Goal: Task Accomplishment & Management: Complete application form

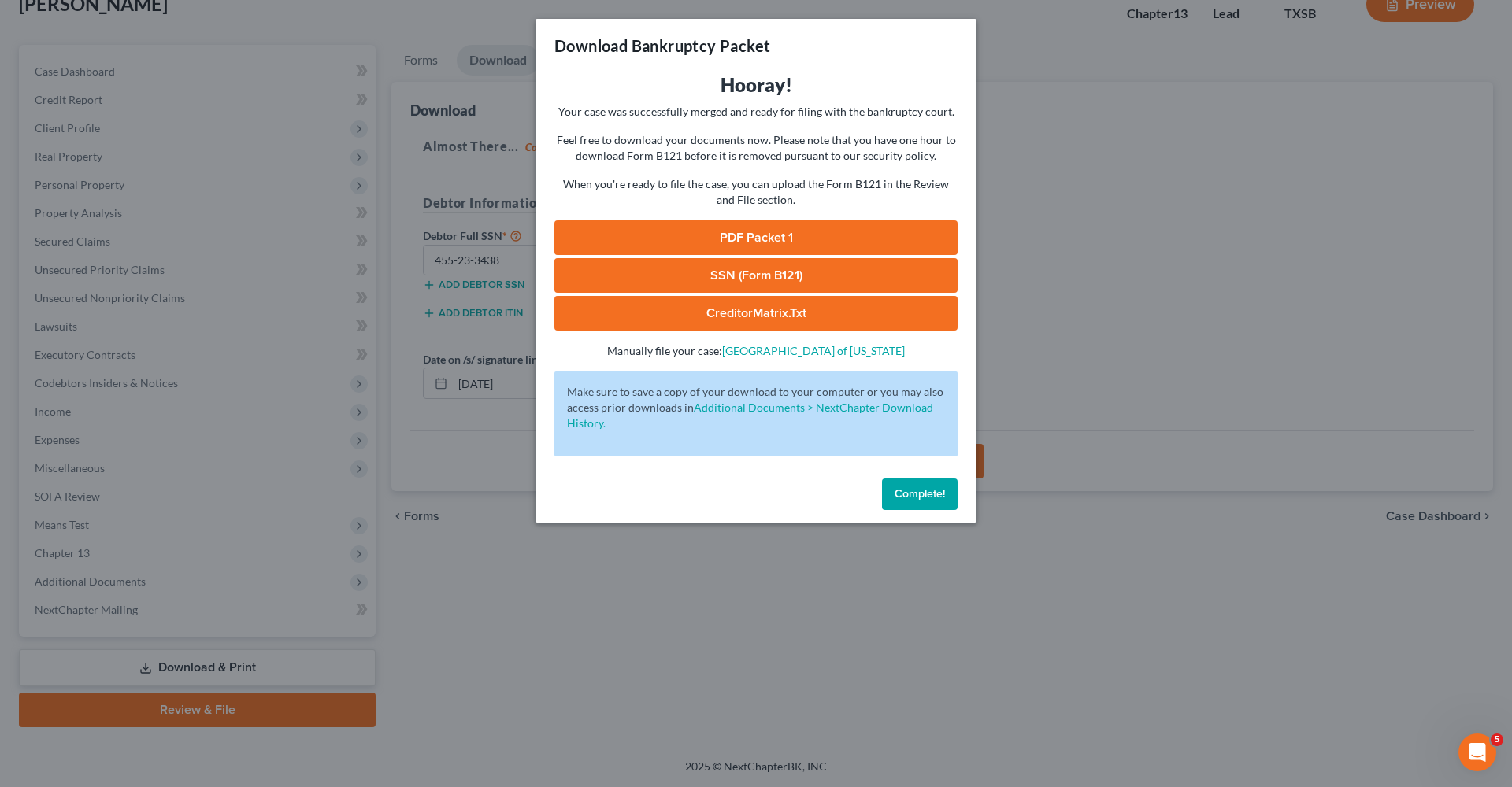
click at [910, 500] on button "Complete!" at bounding box center [920, 494] width 76 height 32
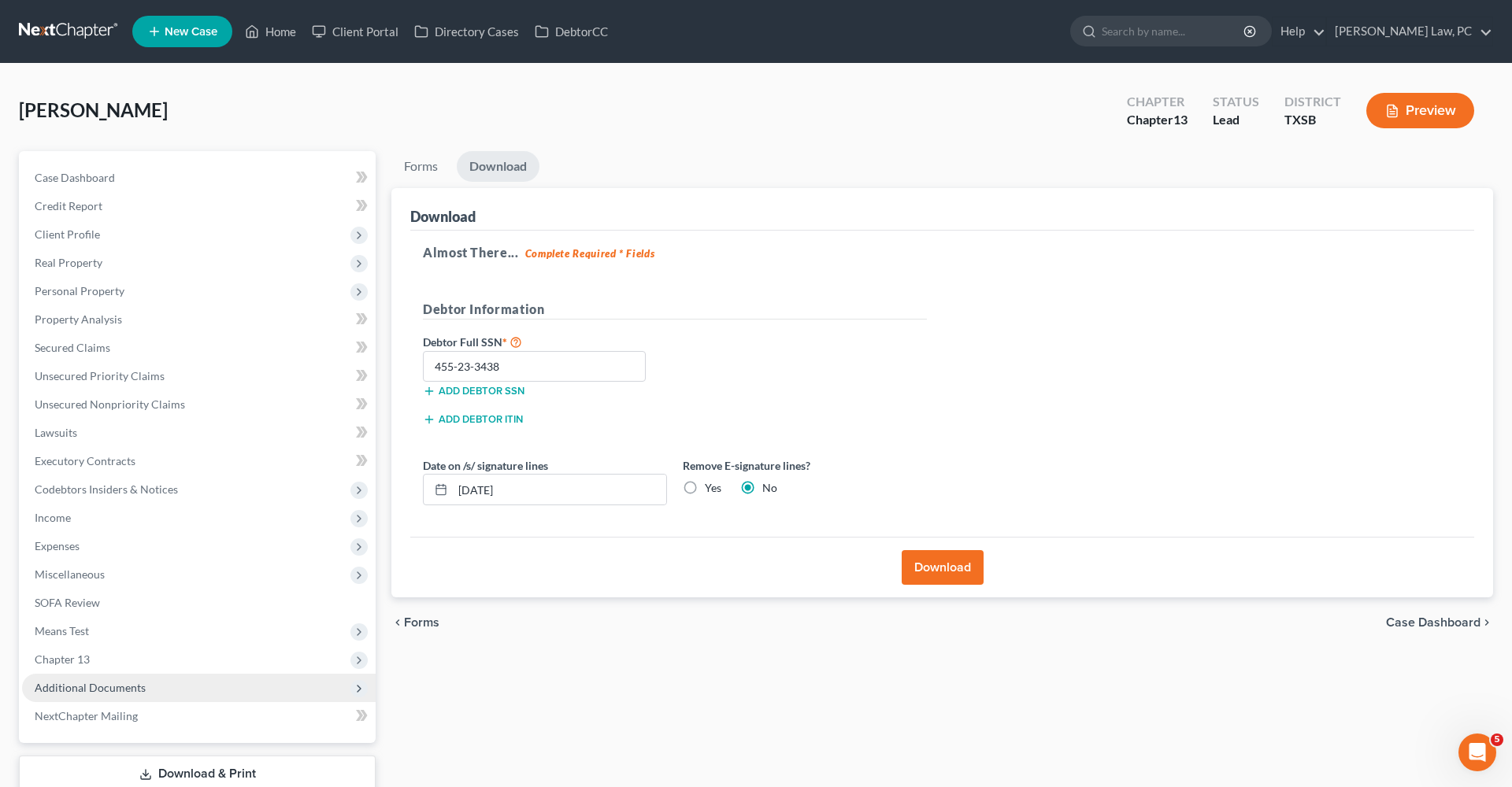
click at [80, 683] on span "Additional Documents" at bounding box center [90, 687] width 111 height 13
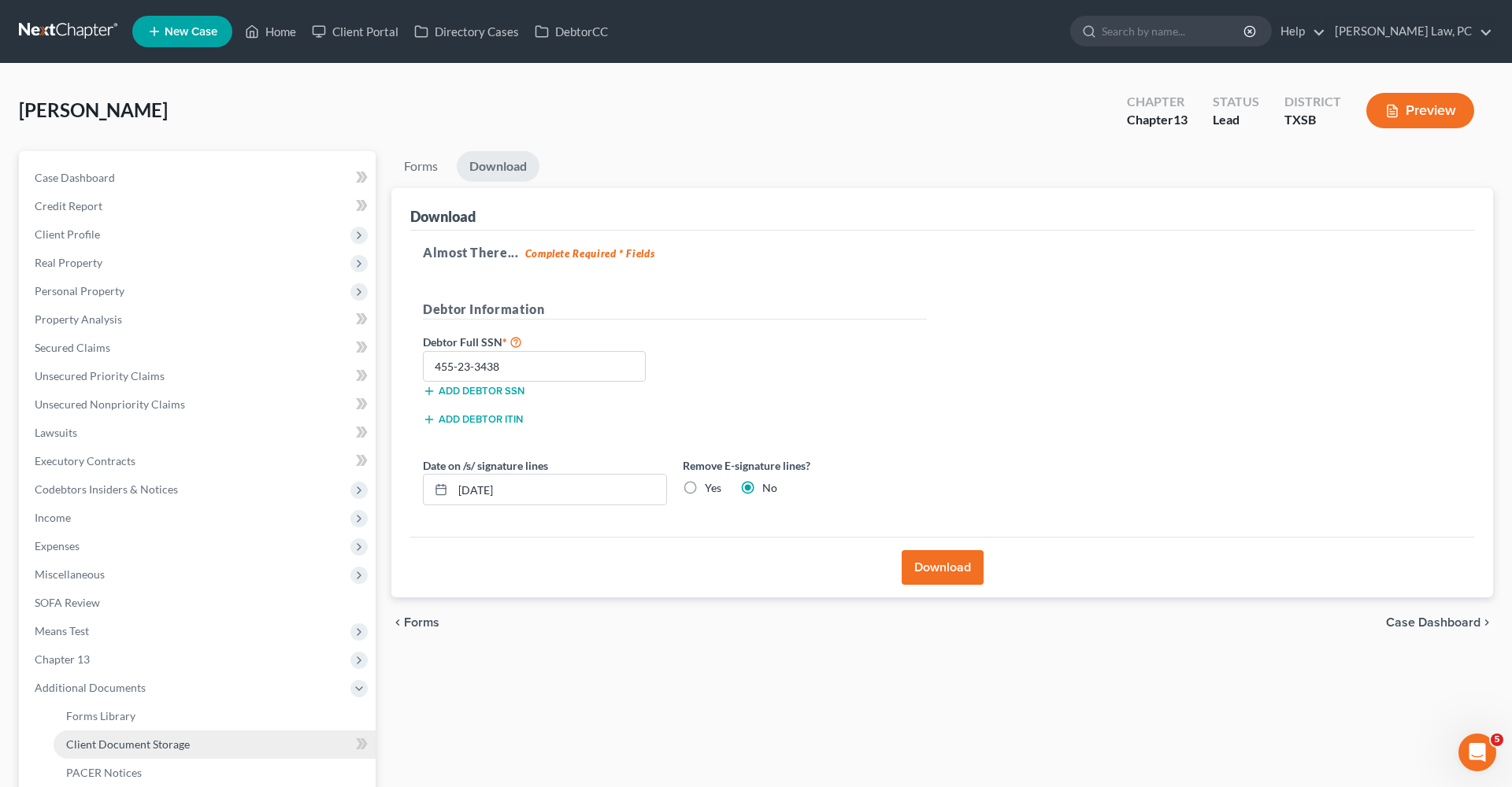
click at [152, 749] on span "Client Document Storage" at bounding box center [128, 744] width 124 height 13
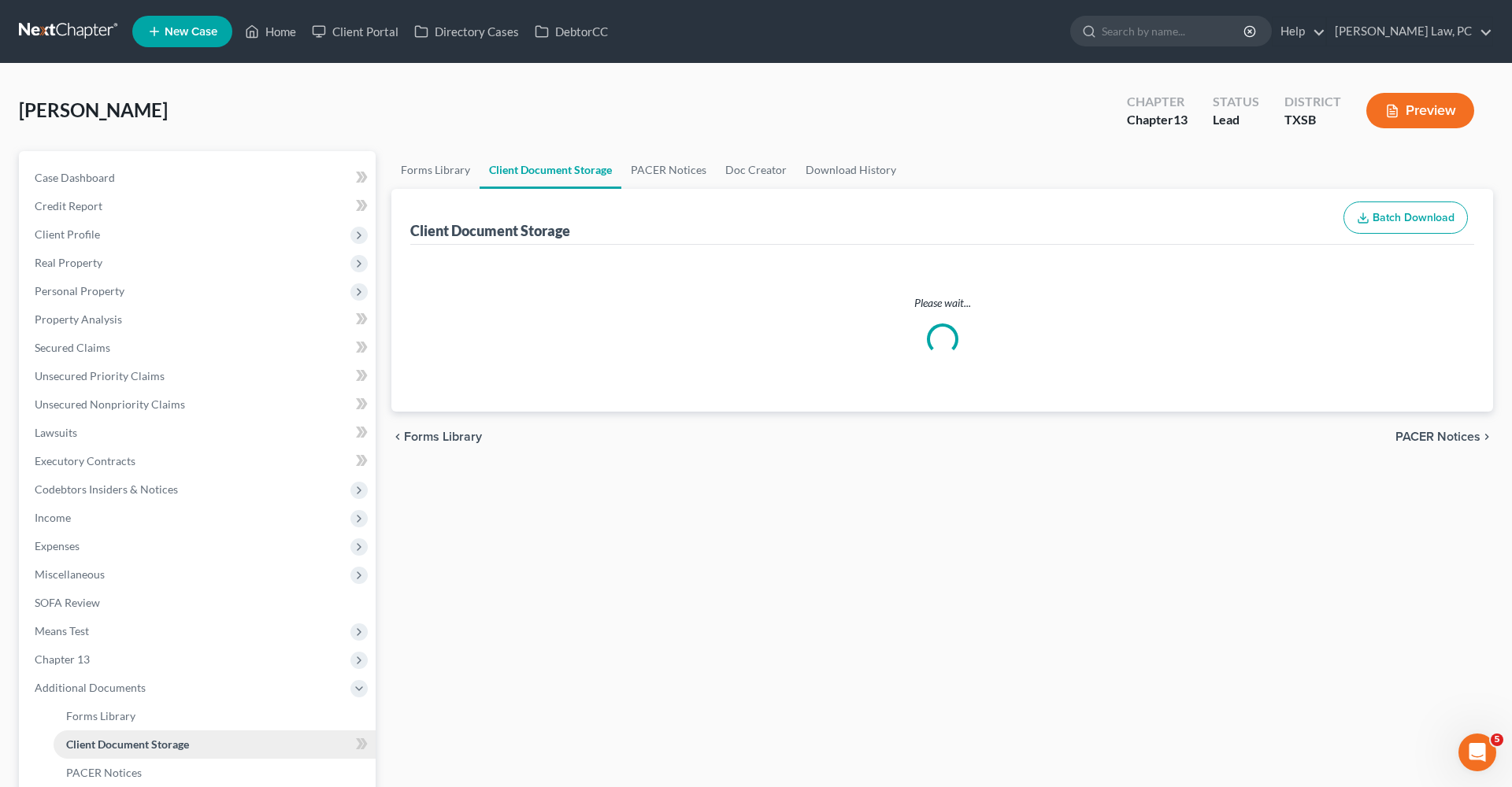
select select "8"
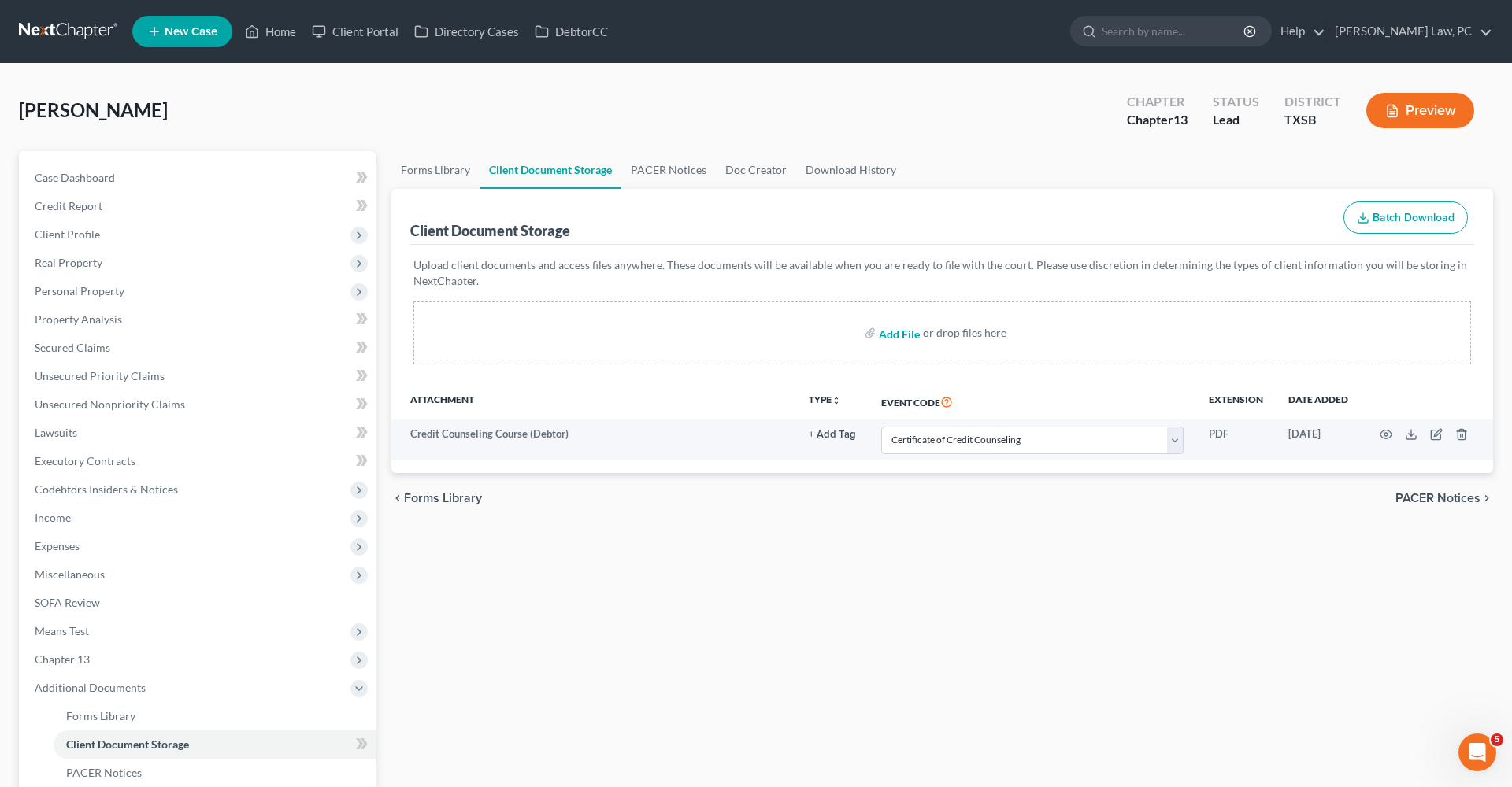
click at [907, 333] on input "file" at bounding box center [898, 333] width 38 height 28
type input "C:\fakepath\Chapter 13 Plan Edwards_Sheila.pdf"
select select "8"
select select "16"
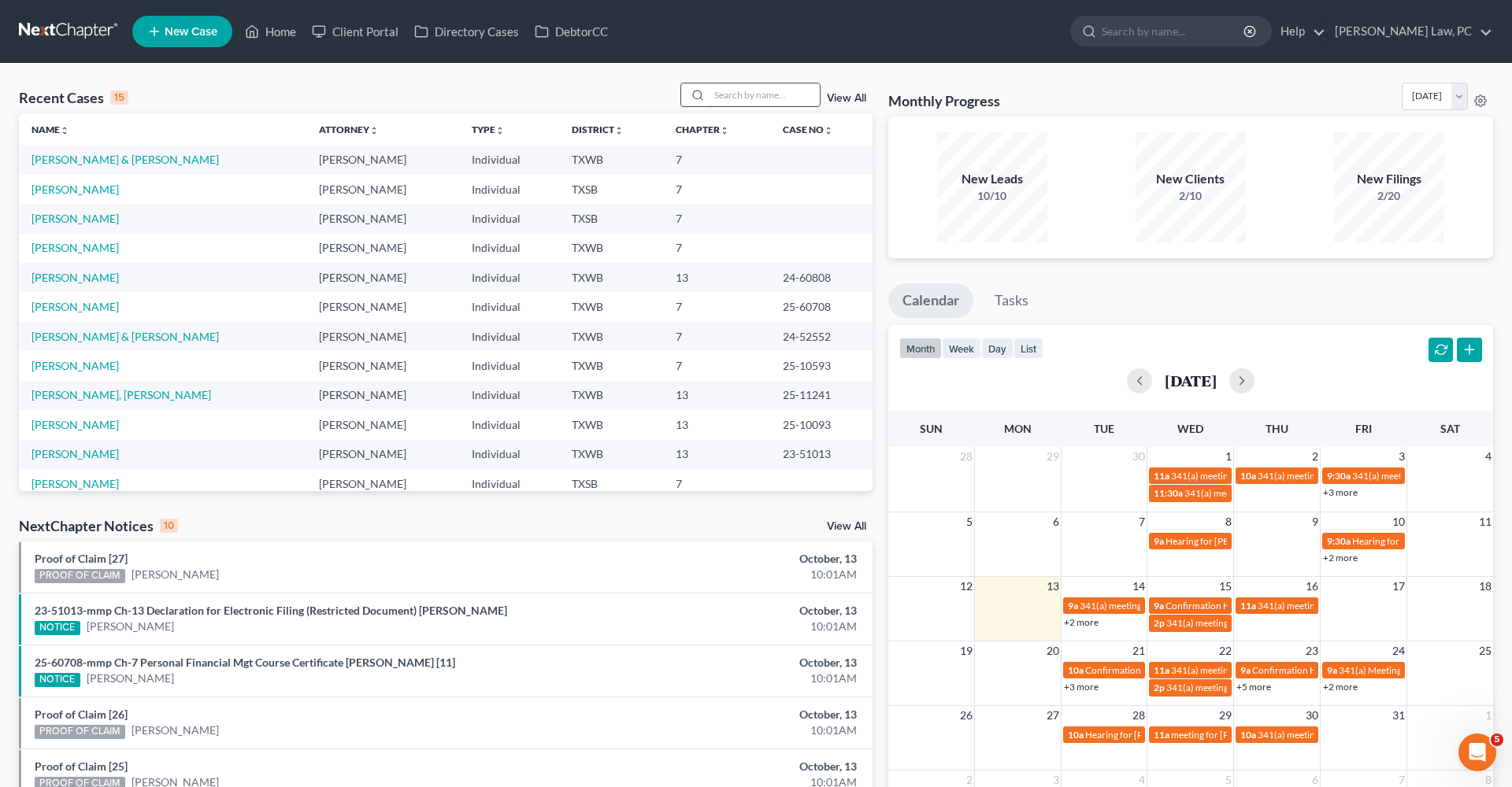
click at [734, 96] on input "search" at bounding box center [764, 95] width 110 height 23
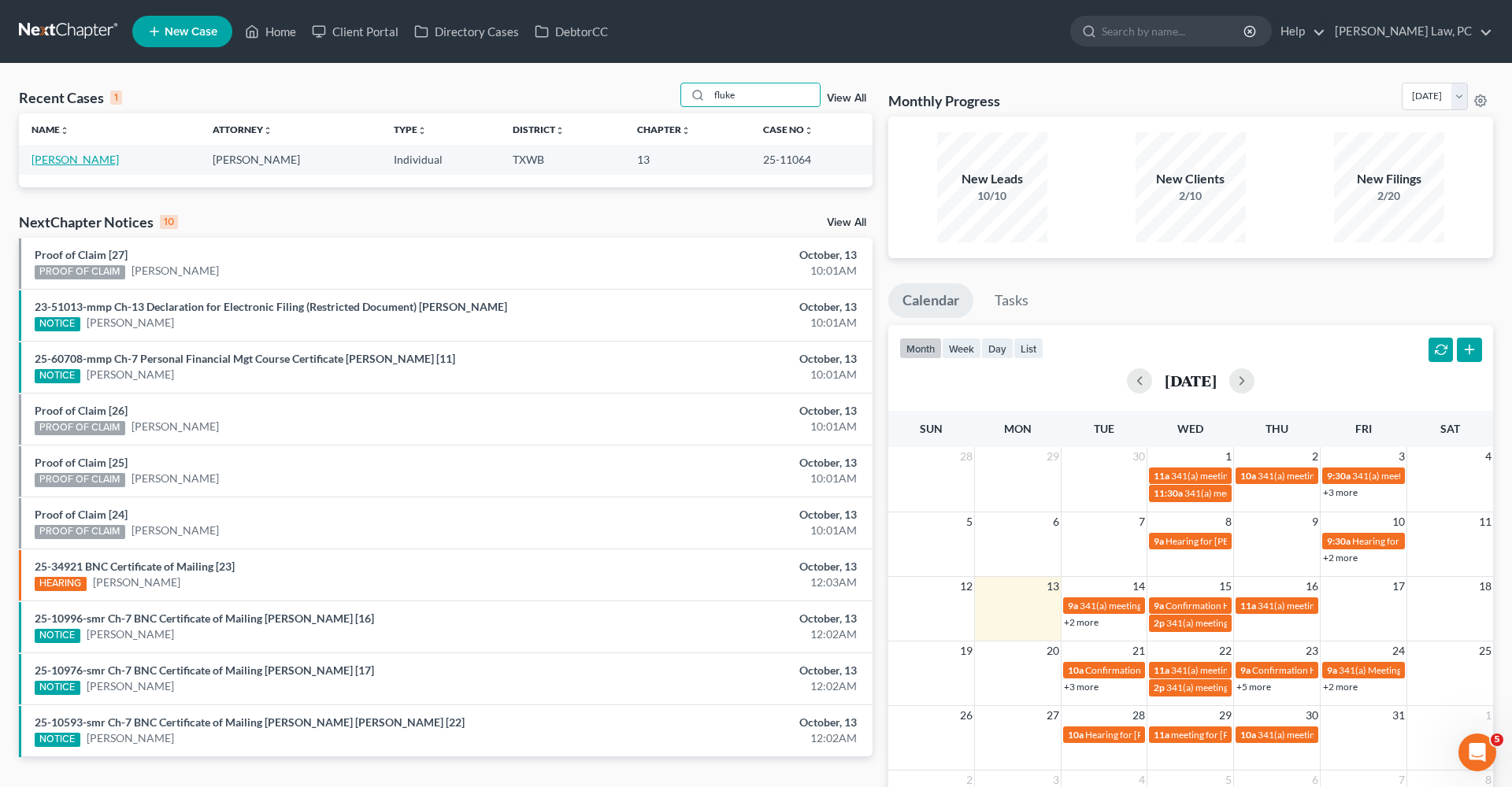
type input "fluke"
click at [72, 160] on link "[PERSON_NAME]" at bounding box center [75, 159] width 87 height 13
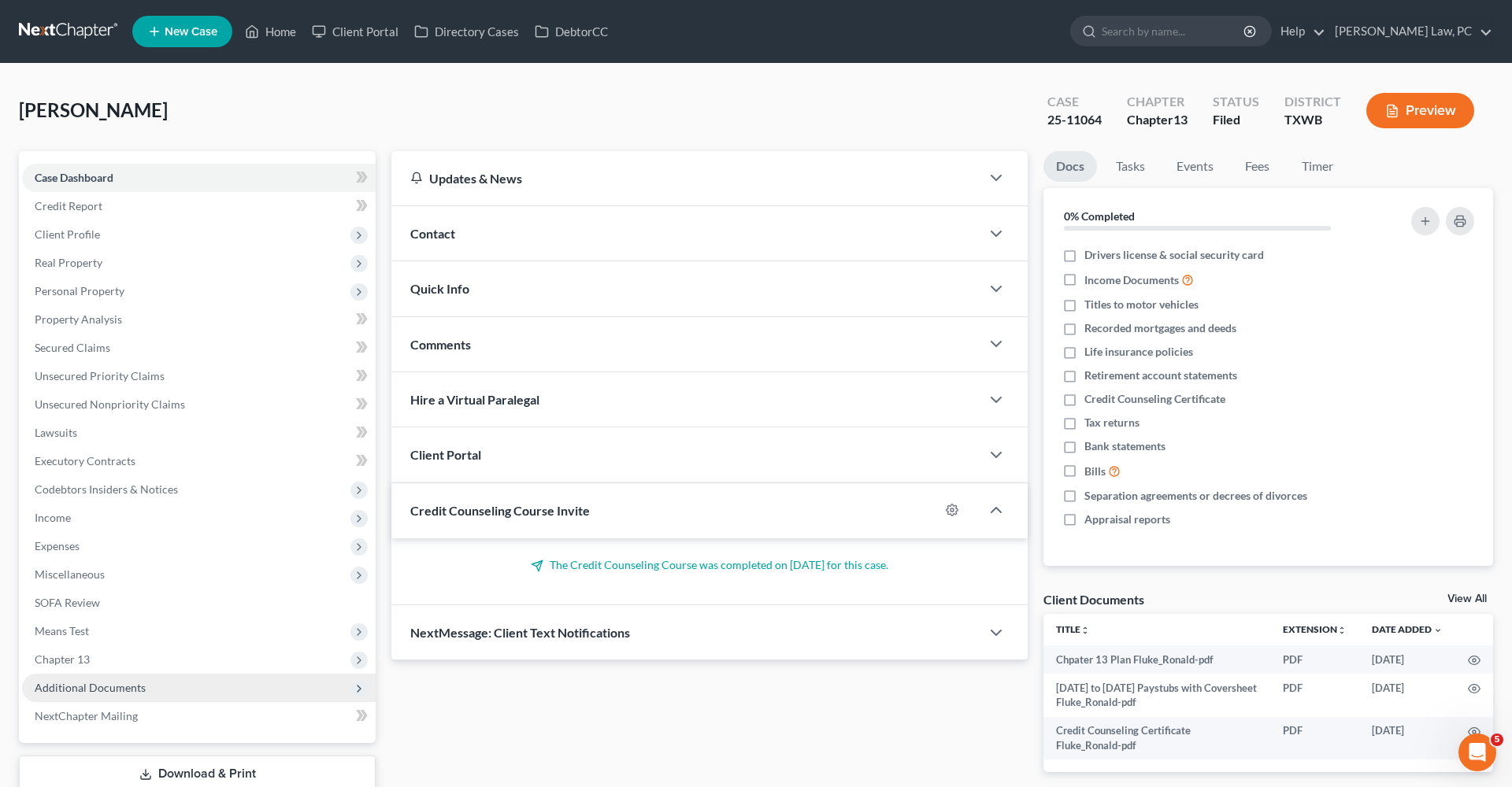
click at [72, 691] on span "Additional Documents" at bounding box center [90, 687] width 111 height 13
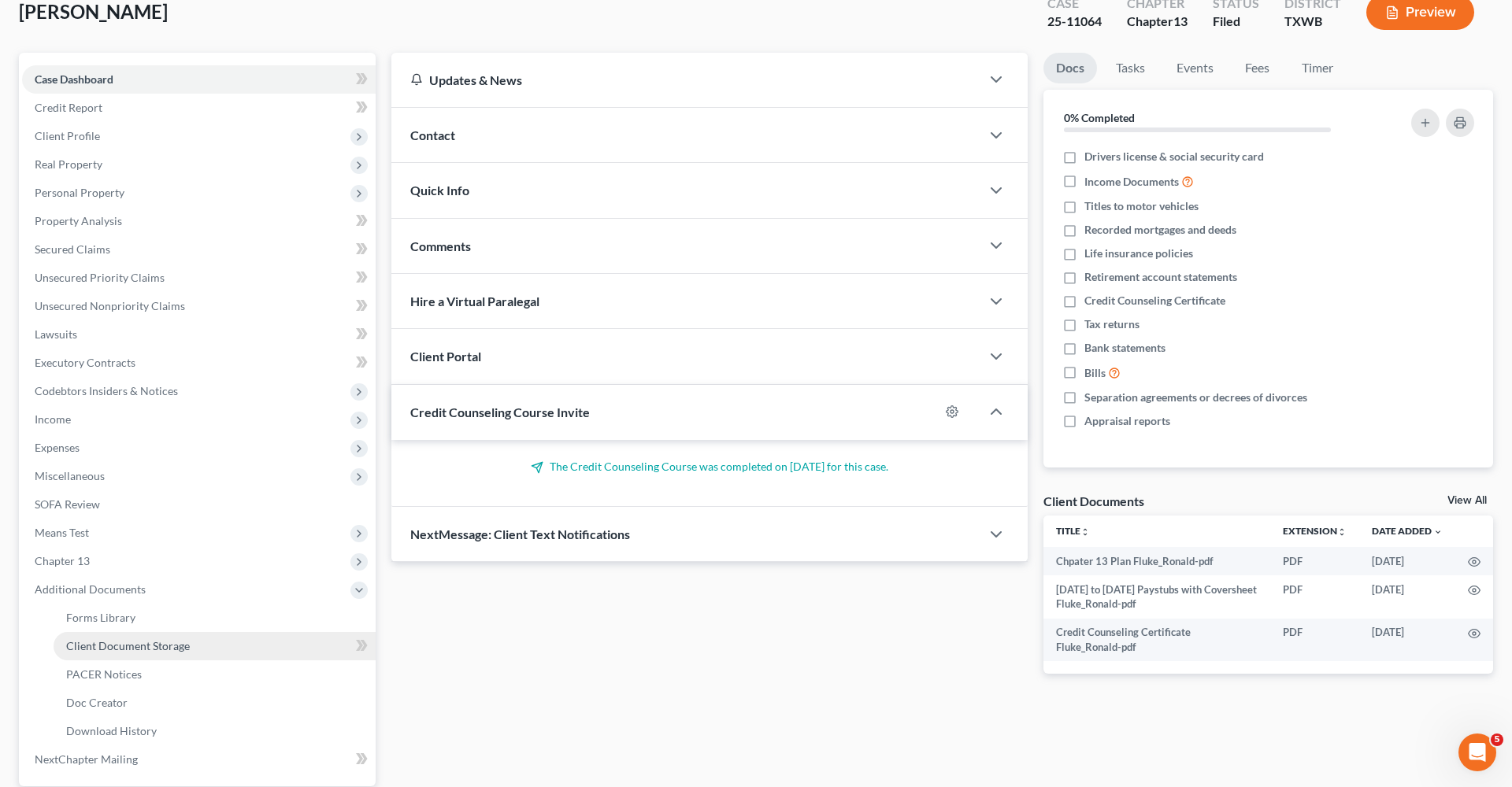
scroll to position [106, 0]
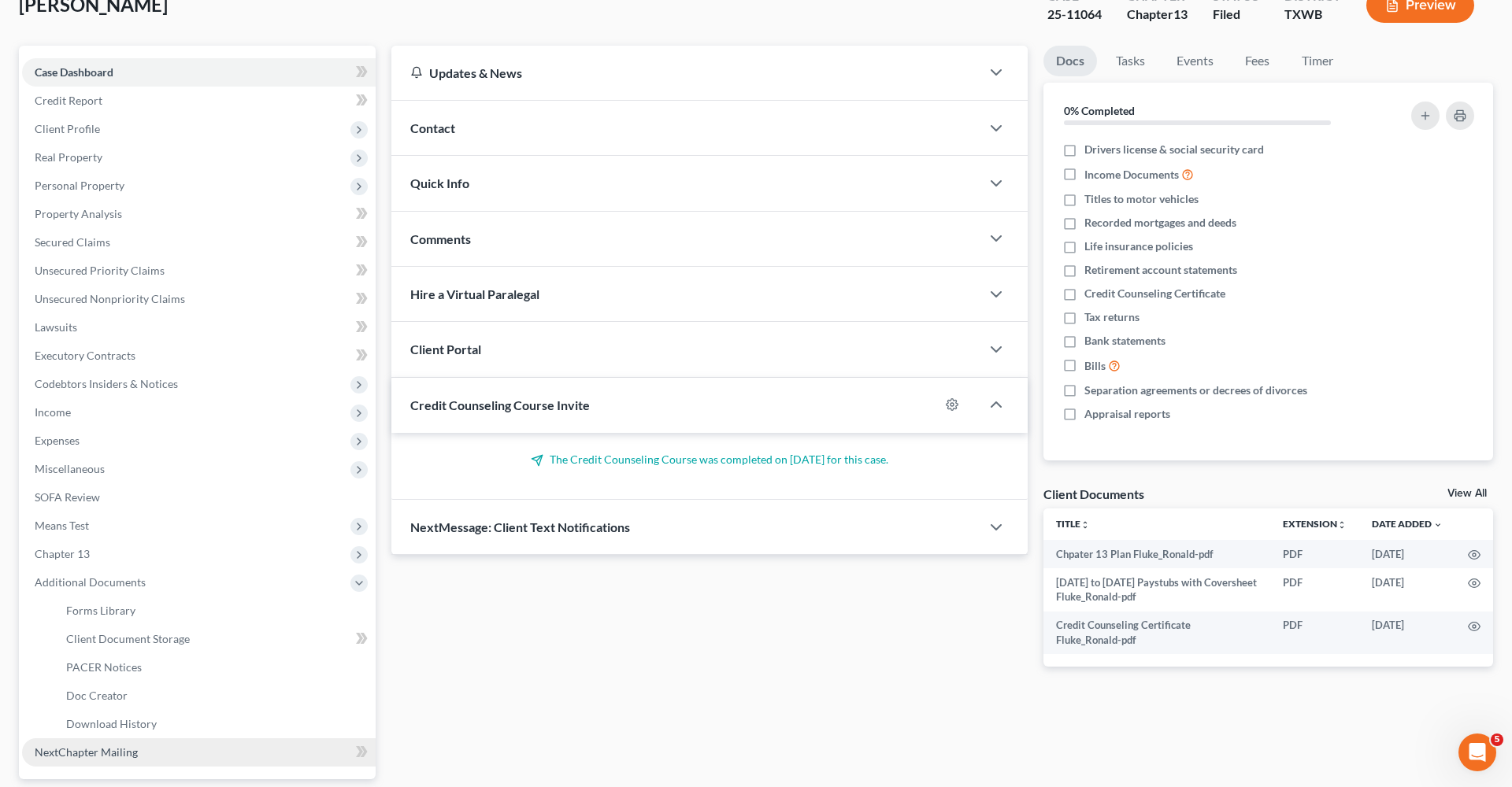
click at [103, 744] on link "NextChapter Mailing" at bounding box center [199, 753] width 354 height 28
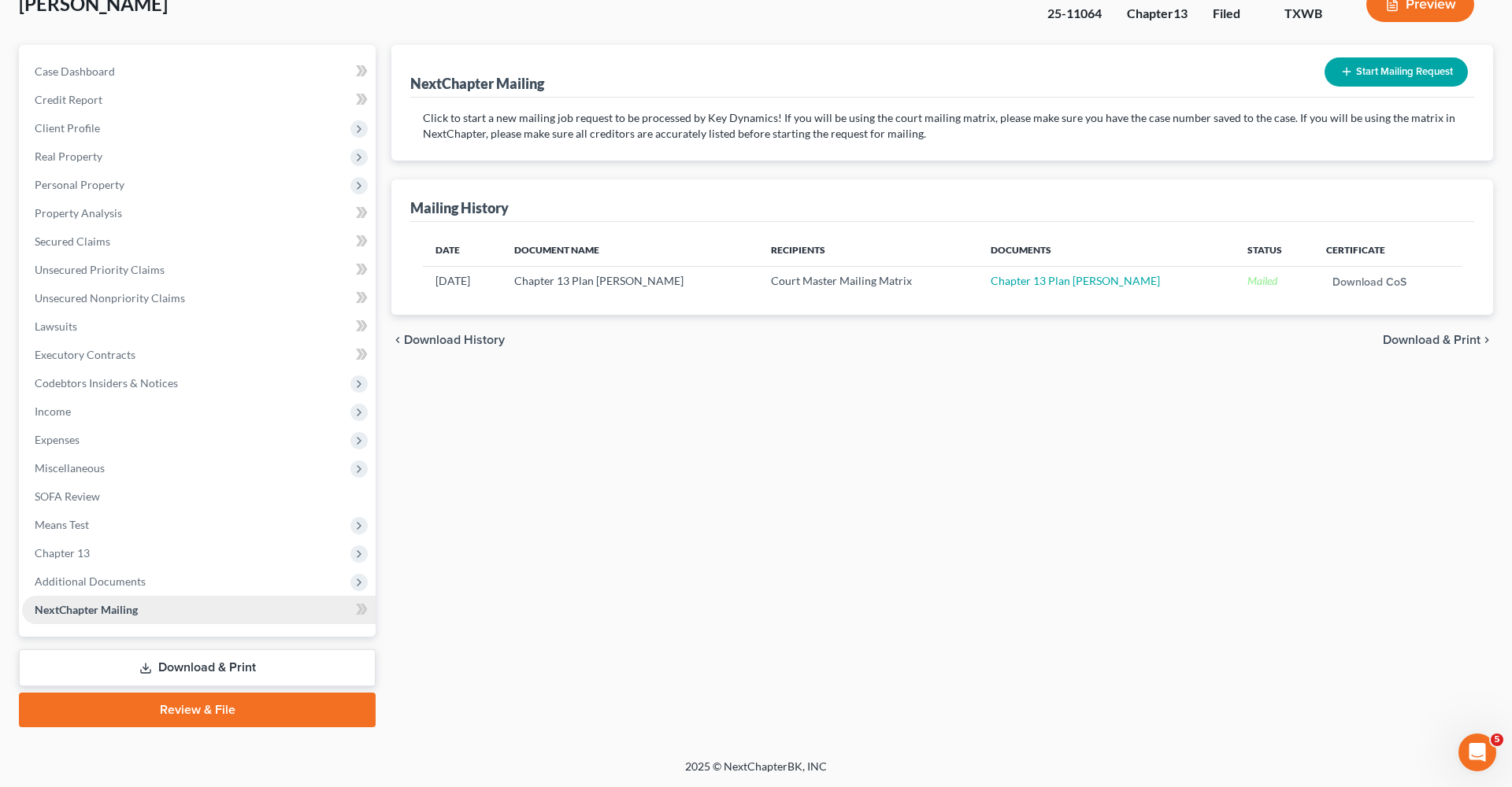
scroll to position [106, 0]
click at [1343, 80] on button "Start Mailing Request" at bounding box center [1396, 71] width 143 height 29
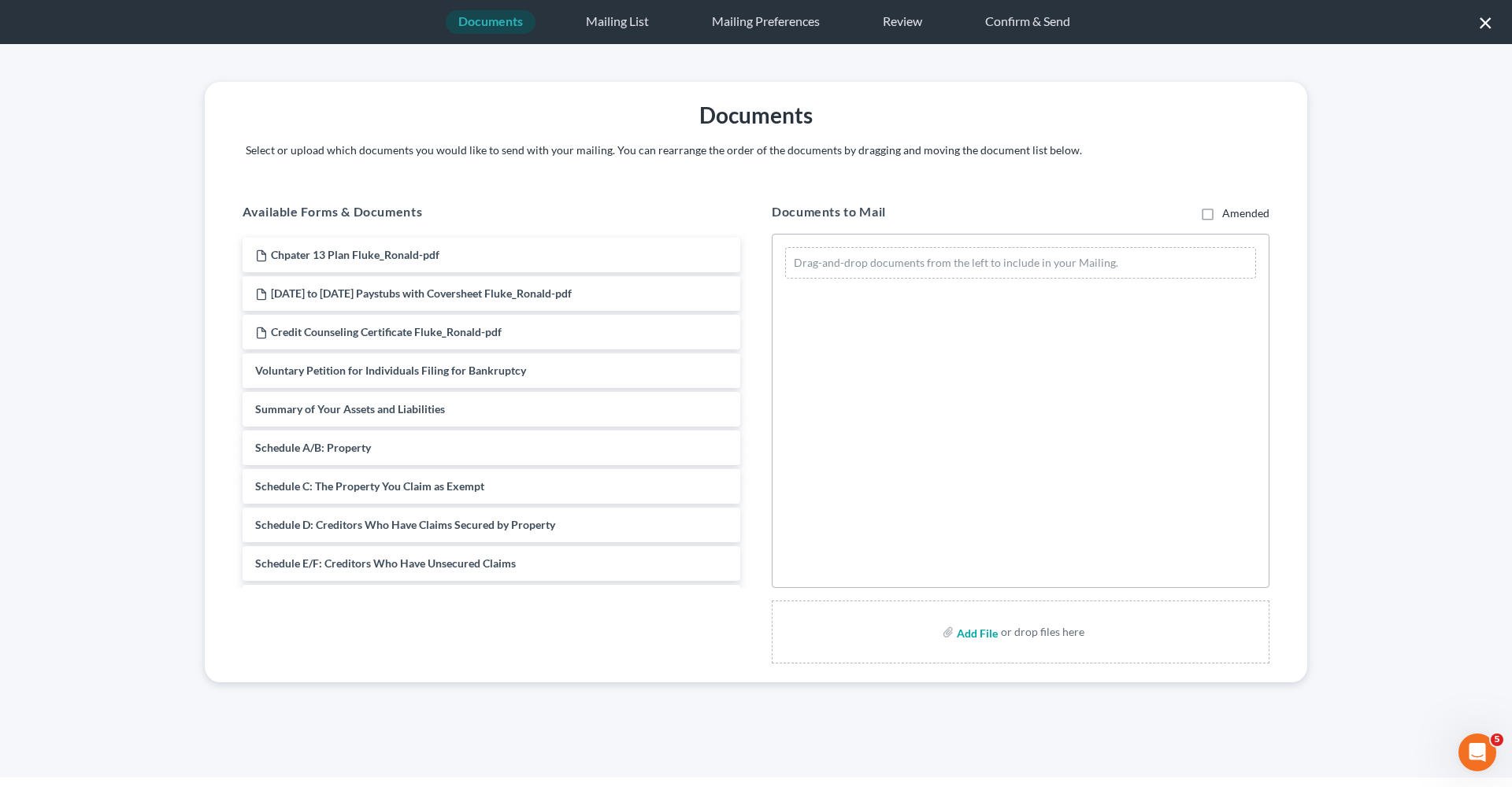
click at [977, 633] on input "file" at bounding box center [975, 632] width 38 height 28
type input "C:\fakepath\First Amended Chapter 13 Plan Fluke_Ronald.pdf"
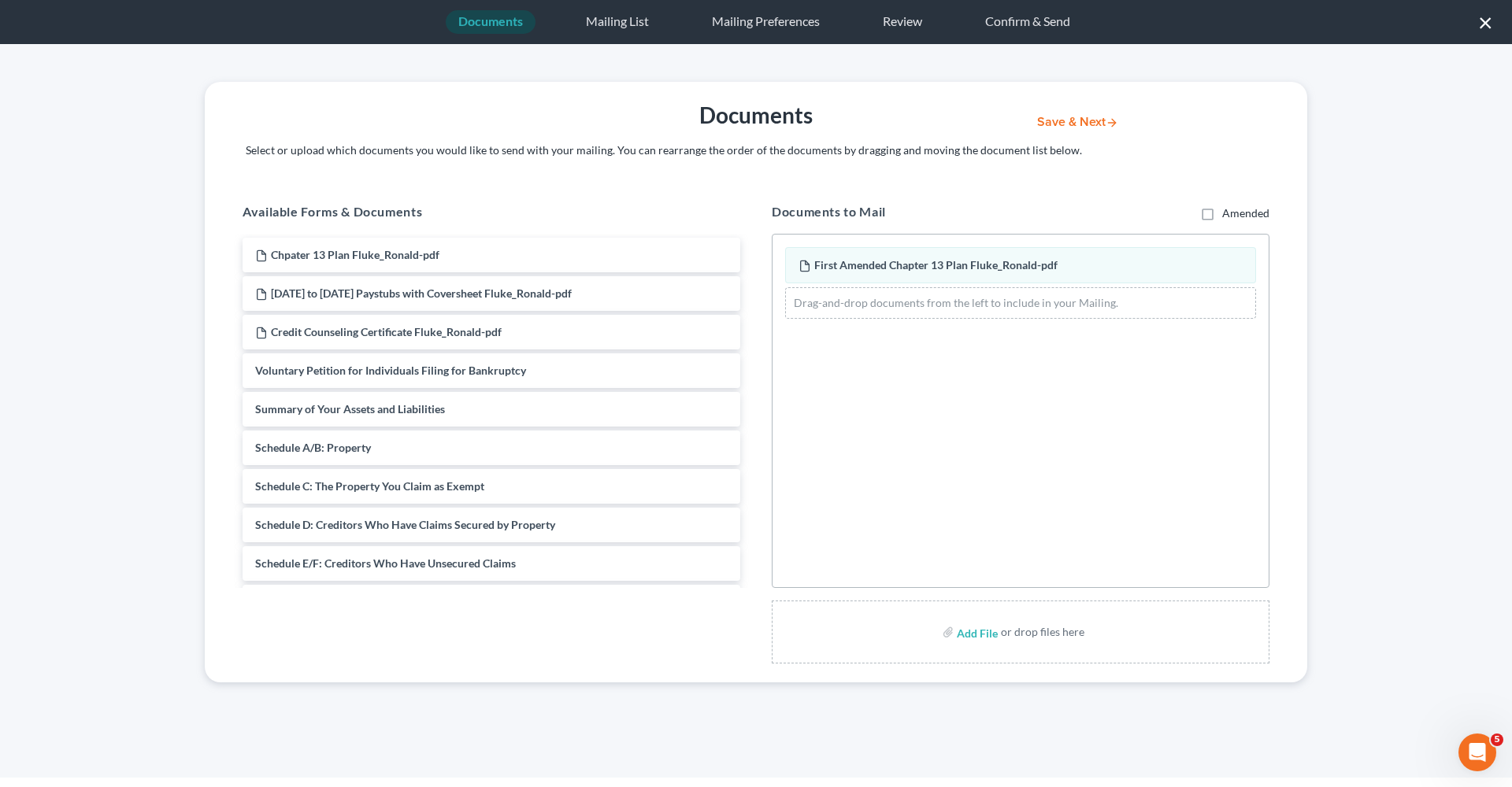
click at [1077, 116] on button "Save & Next" at bounding box center [1078, 122] width 106 height 13
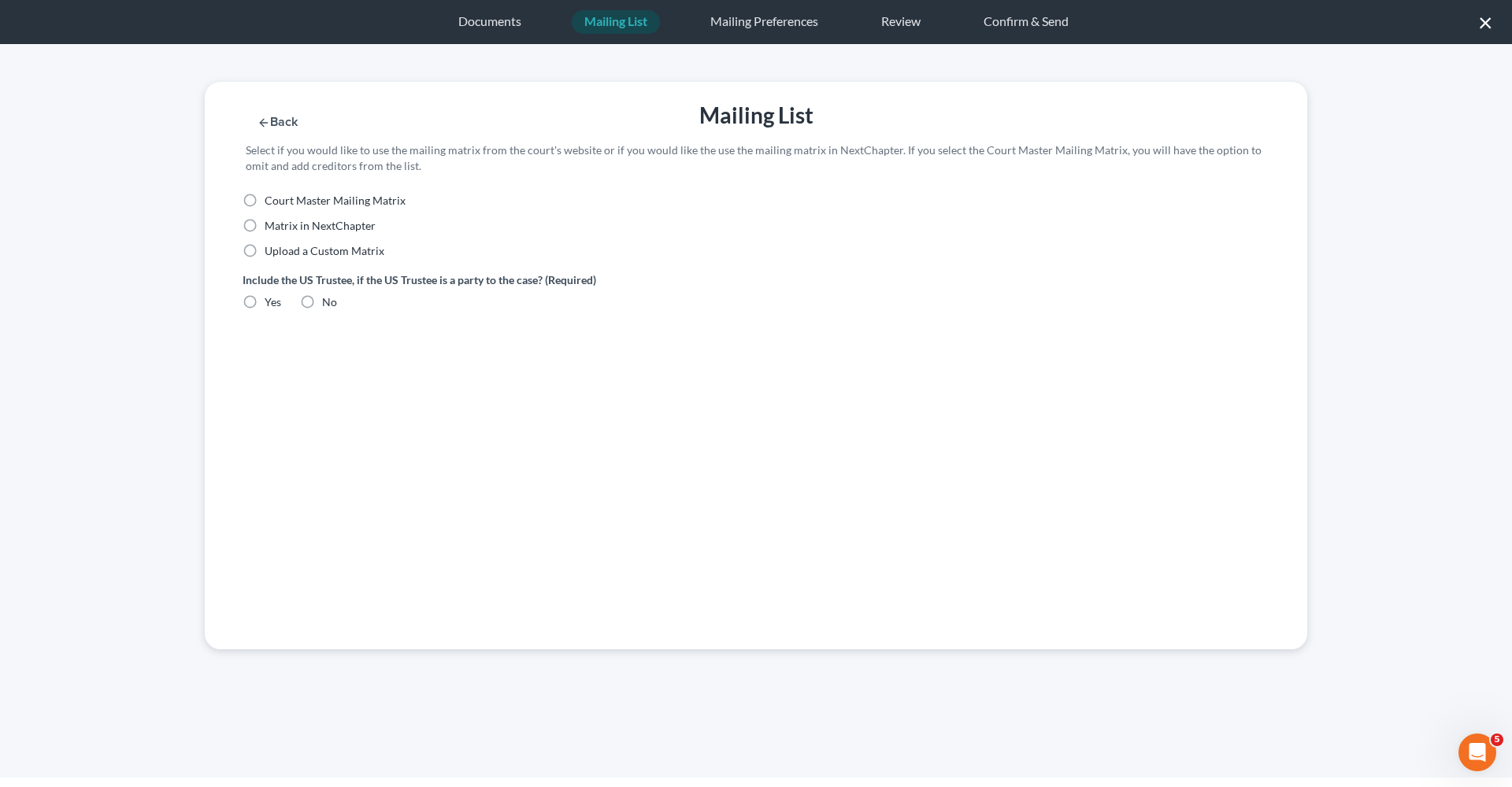
click at [308, 200] on span "Court Master Mailing Matrix" at bounding box center [335, 199] width 141 height 13
click at [282, 200] on input "Court Master Mailing Matrix" at bounding box center [276, 199] width 11 height 11
radio input "true"
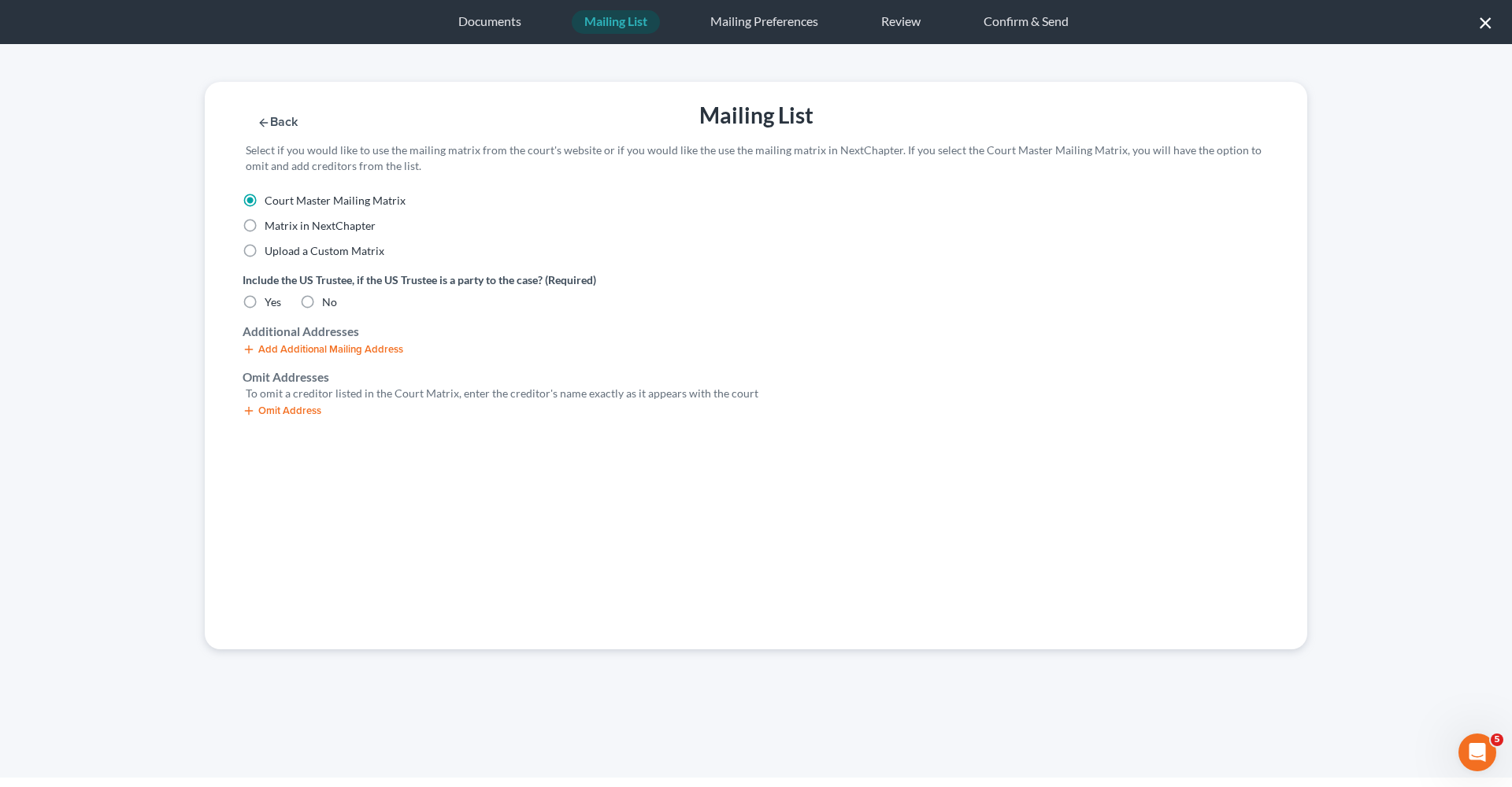
click at [322, 305] on label "No" at bounding box center [329, 303] width 15 height 16
click at [328, 304] on input "No" at bounding box center [334, 300] width 11 height 11
radio input "true"
click at [299, 412] on button "Omit Address" at bounding box center [282, 411] width 79 height 12
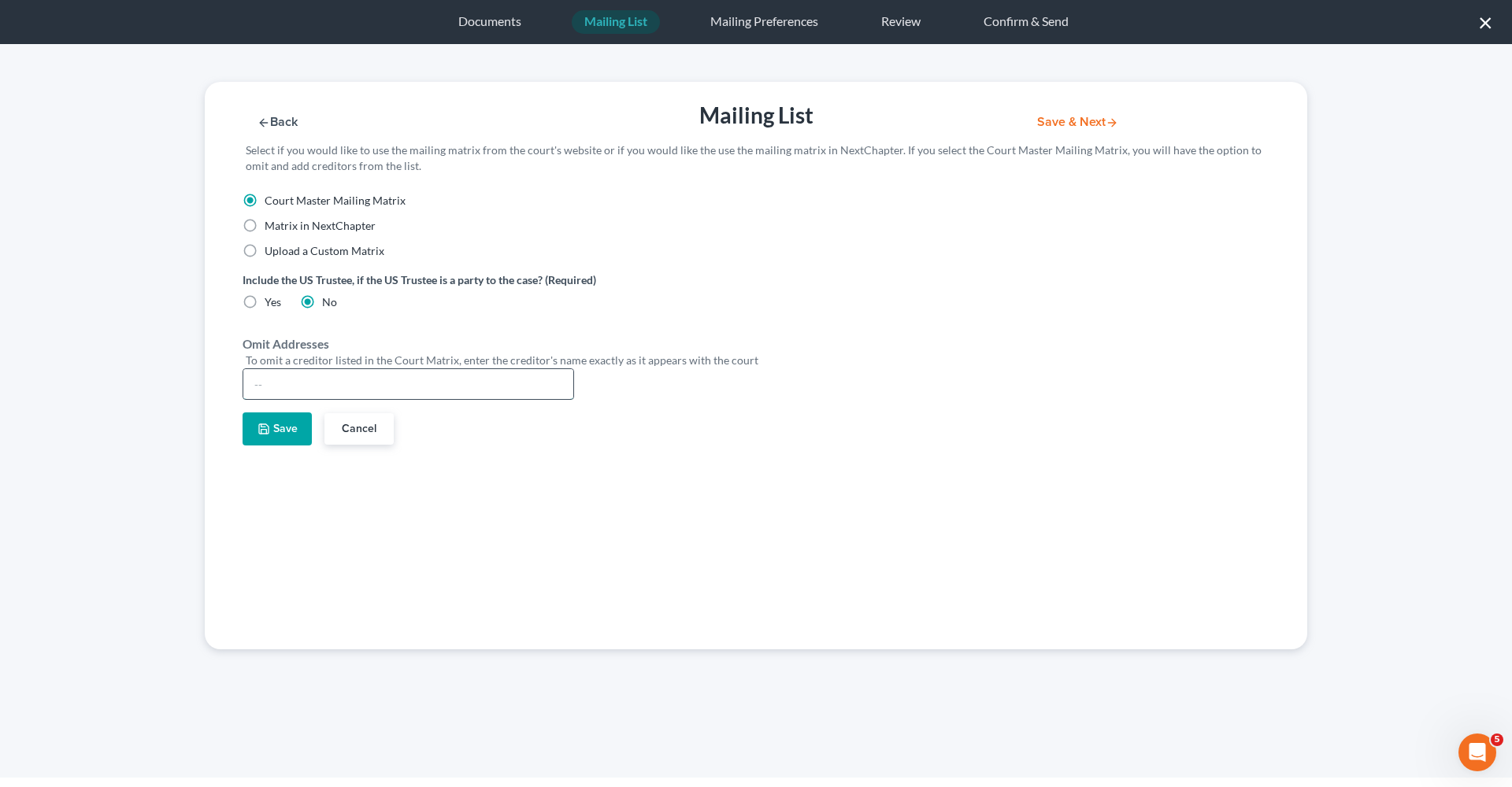
click at [282, 394] on input "text" at bounding box center [409, 384] width 330 height 30
type input "Hooman Khoshnood"
click at [262, 435] on button "Save" at bounding box center [277, 429] width 70 height 33
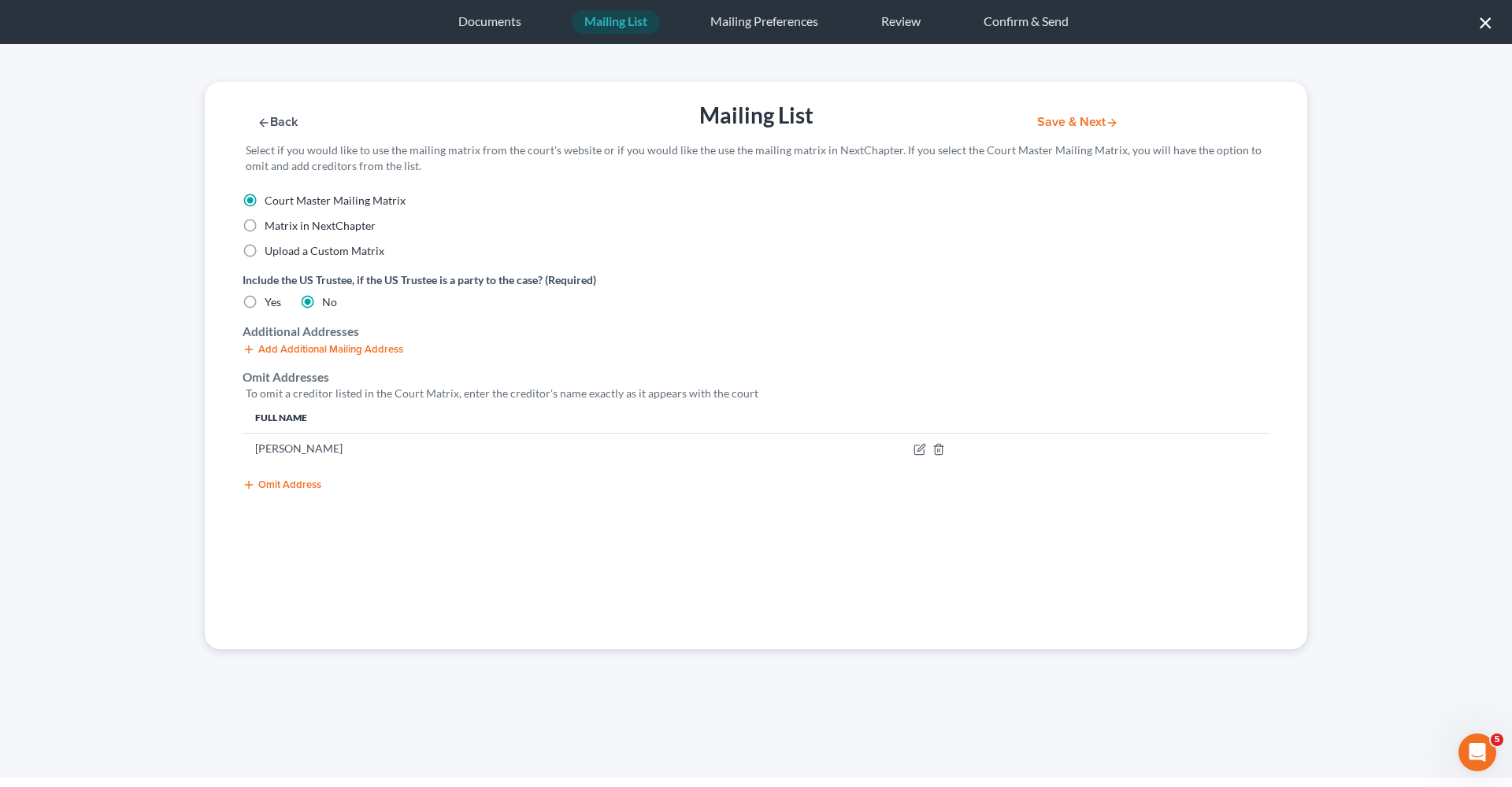
click at [299, 490] on div "Omit Address" at bounding box center [756, 484] width 1027 height 16
click at [287, 478] on button "Omit Address" at bounding box center [282, 484] width 79 height 12
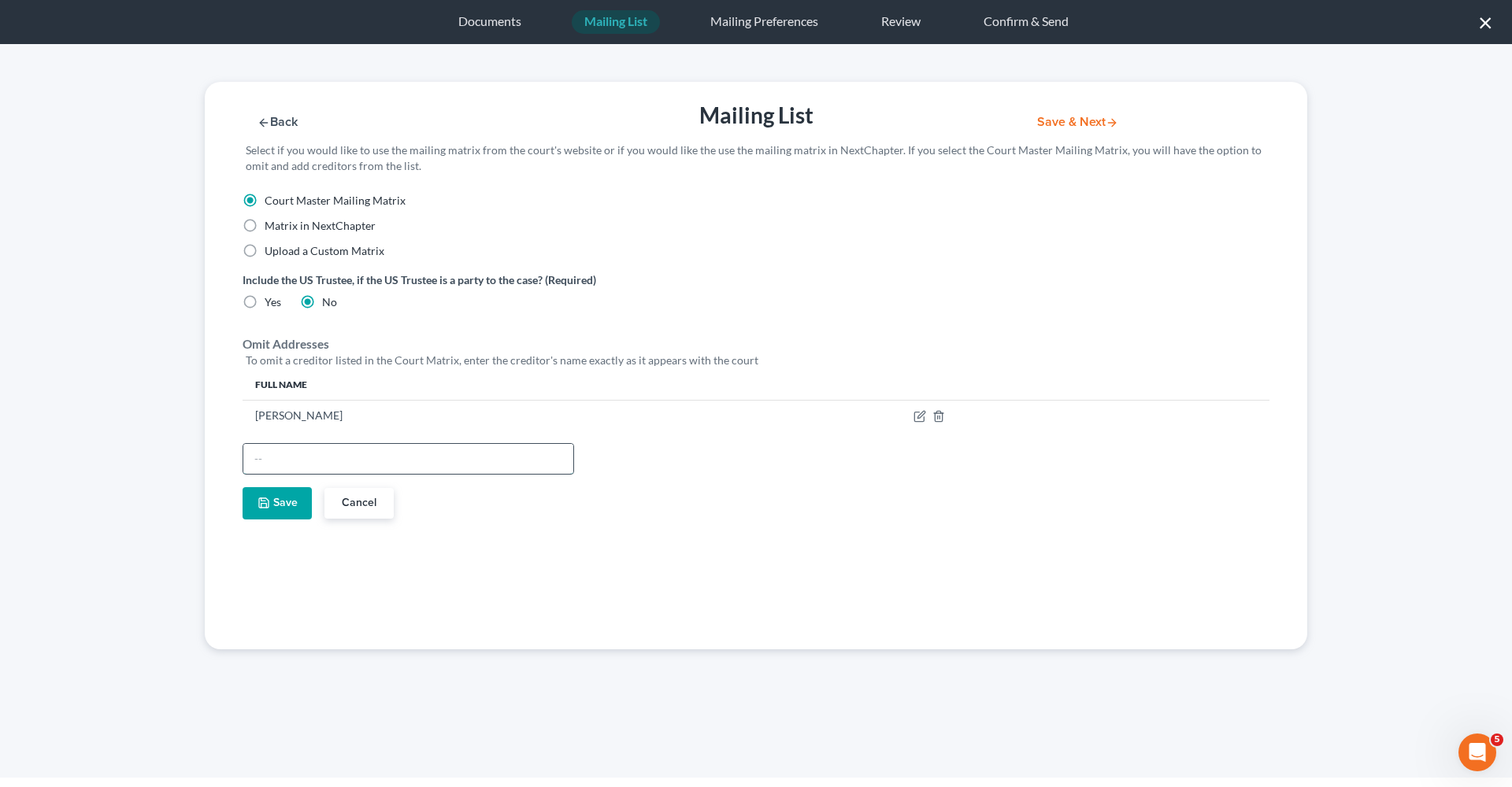
click at [287, 453] on input "text" at bounding box center [409, 459] width 330 height 30
type input "Deborah Langehennig"
click at [267, 510] on button "Save" at bounding box center [277, 503] width 70 height 33
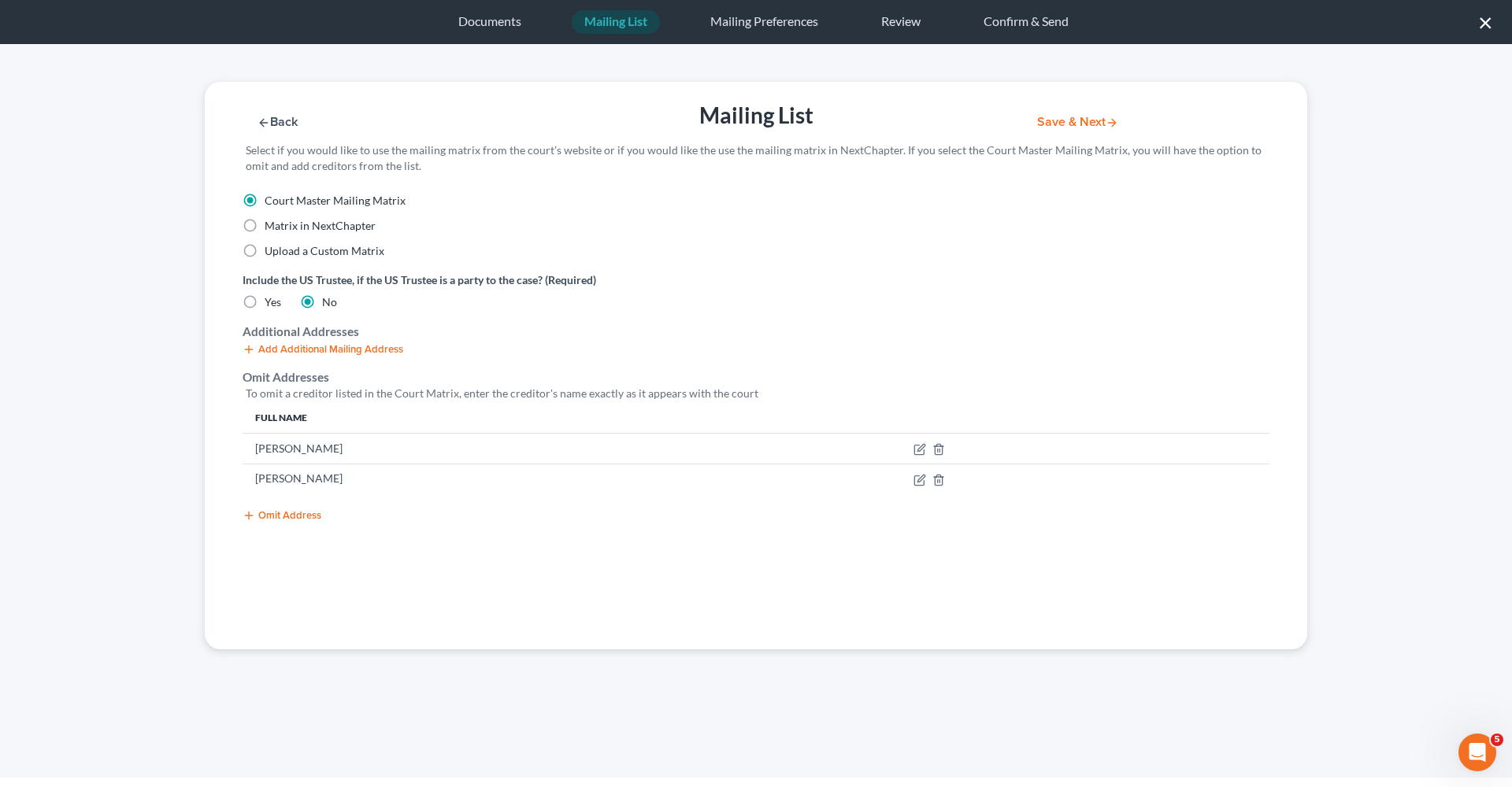
click at [296, 515] on button "Omit Address" at bounding box center [282, 515] width 79 height 12
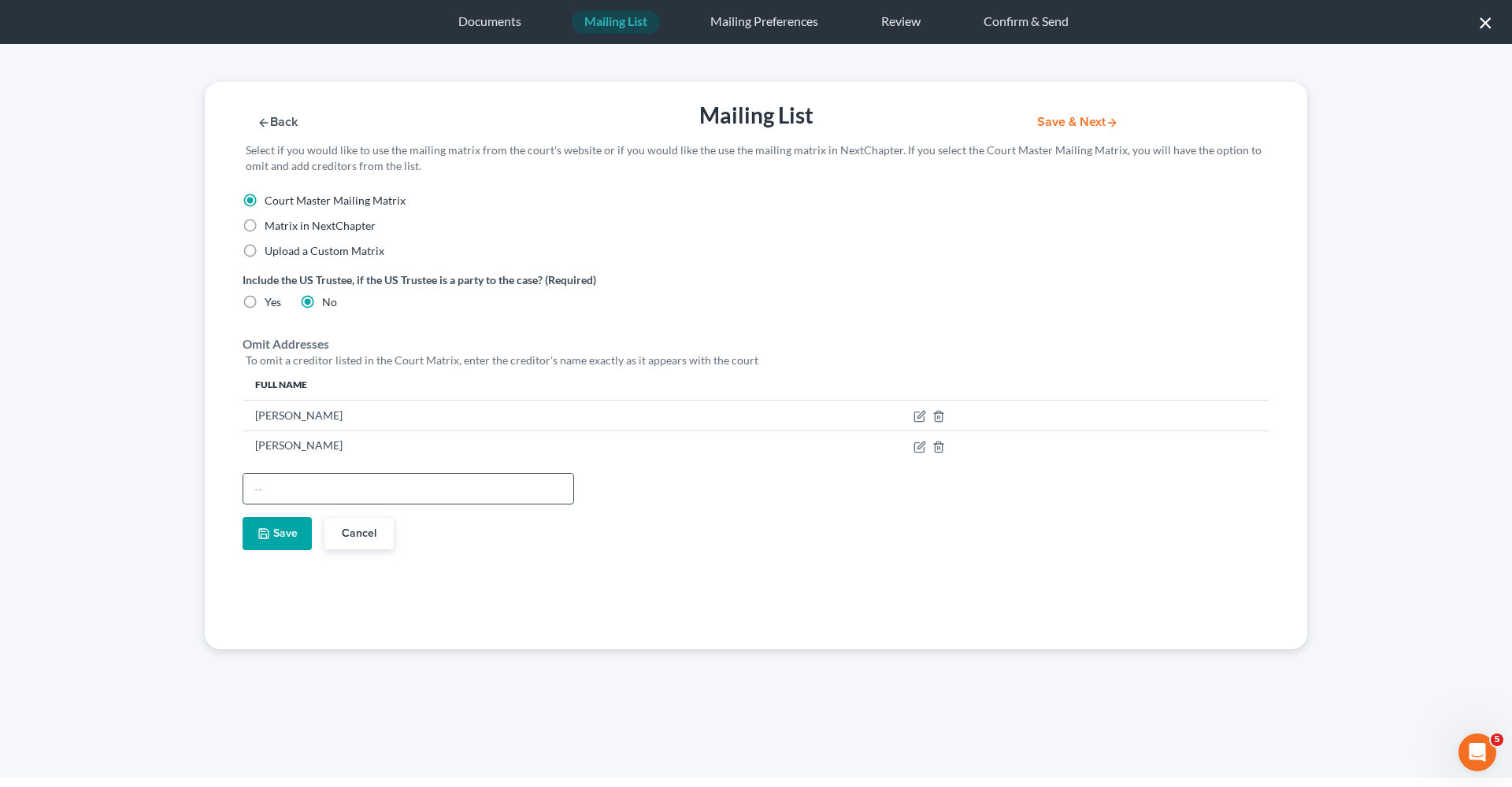
click at [290, 491] on input "text" at bounding box center [409, 489] width 330 height 30
type input "Deborah B. Langehennig"
click at [291, 527] on button "Save" at bounding box center [277, 533] width 70 height 33
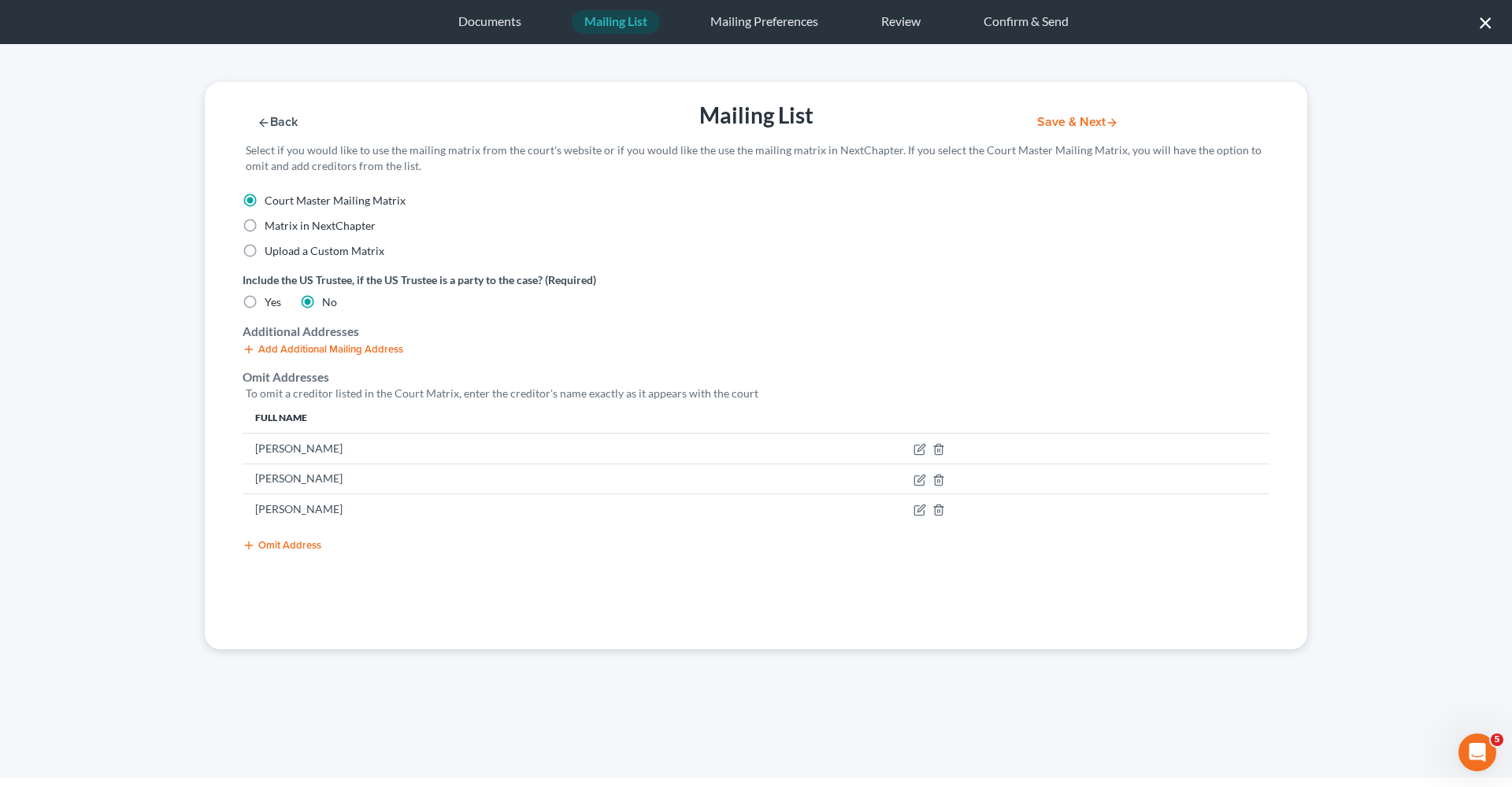
click at [1058, 124] on button "Save & Next" at bounding box center [1078, 122] width 106 height 13
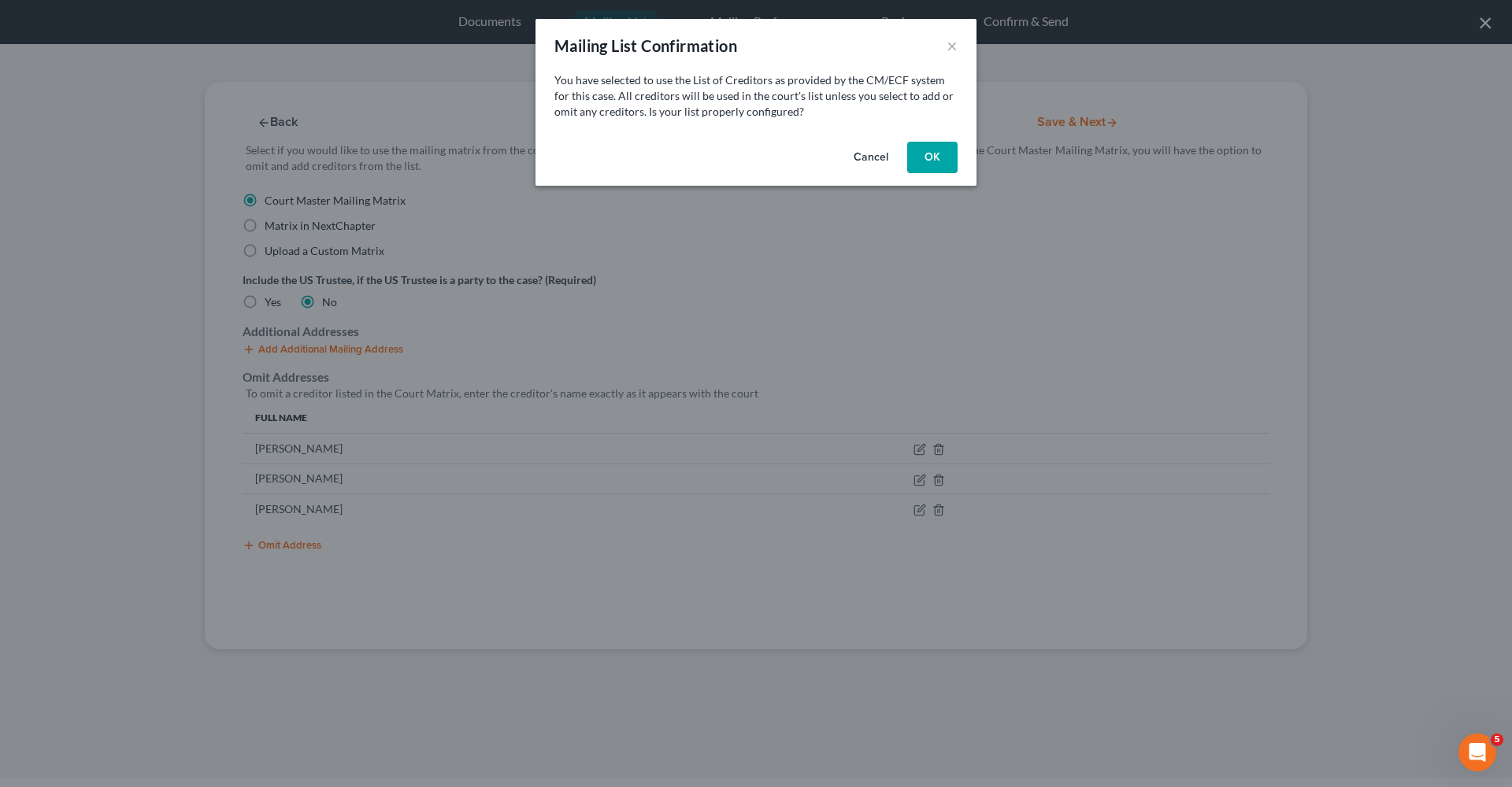
click at [929, 165] on button "OK" at bounding box center [932, 158] width 50 height 32
select select "45"
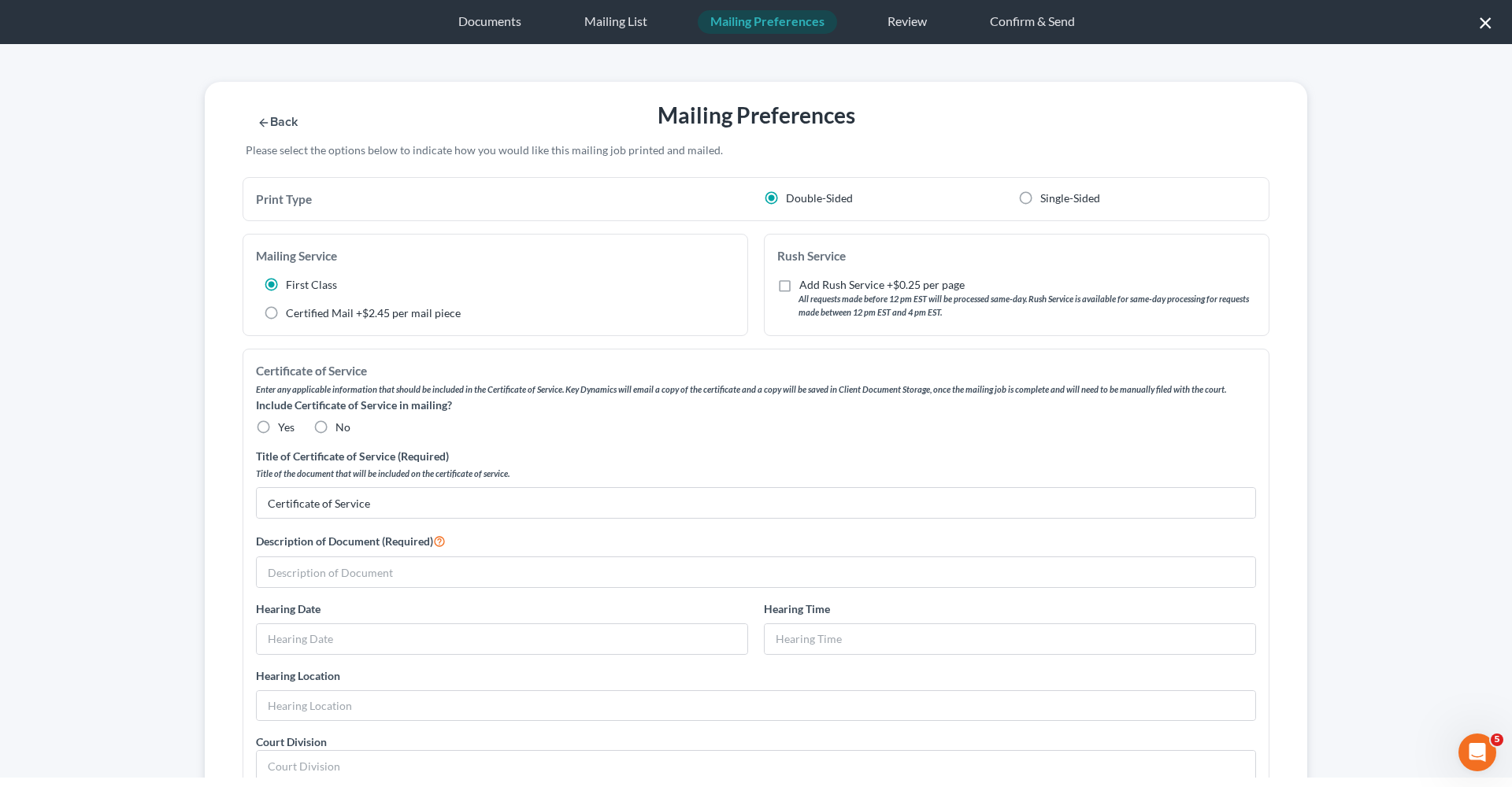
click at [282, 430] on span "Yes" at bounding box center [286, 426] width 17 height 13
click at [284, 430] on input "Yes" at bounding box center [290, 425] width 11 height 11
radio input "true"
click at [346, 560] on input "text" at bounding box center [756, 573] width 998 height 30
type input "S"
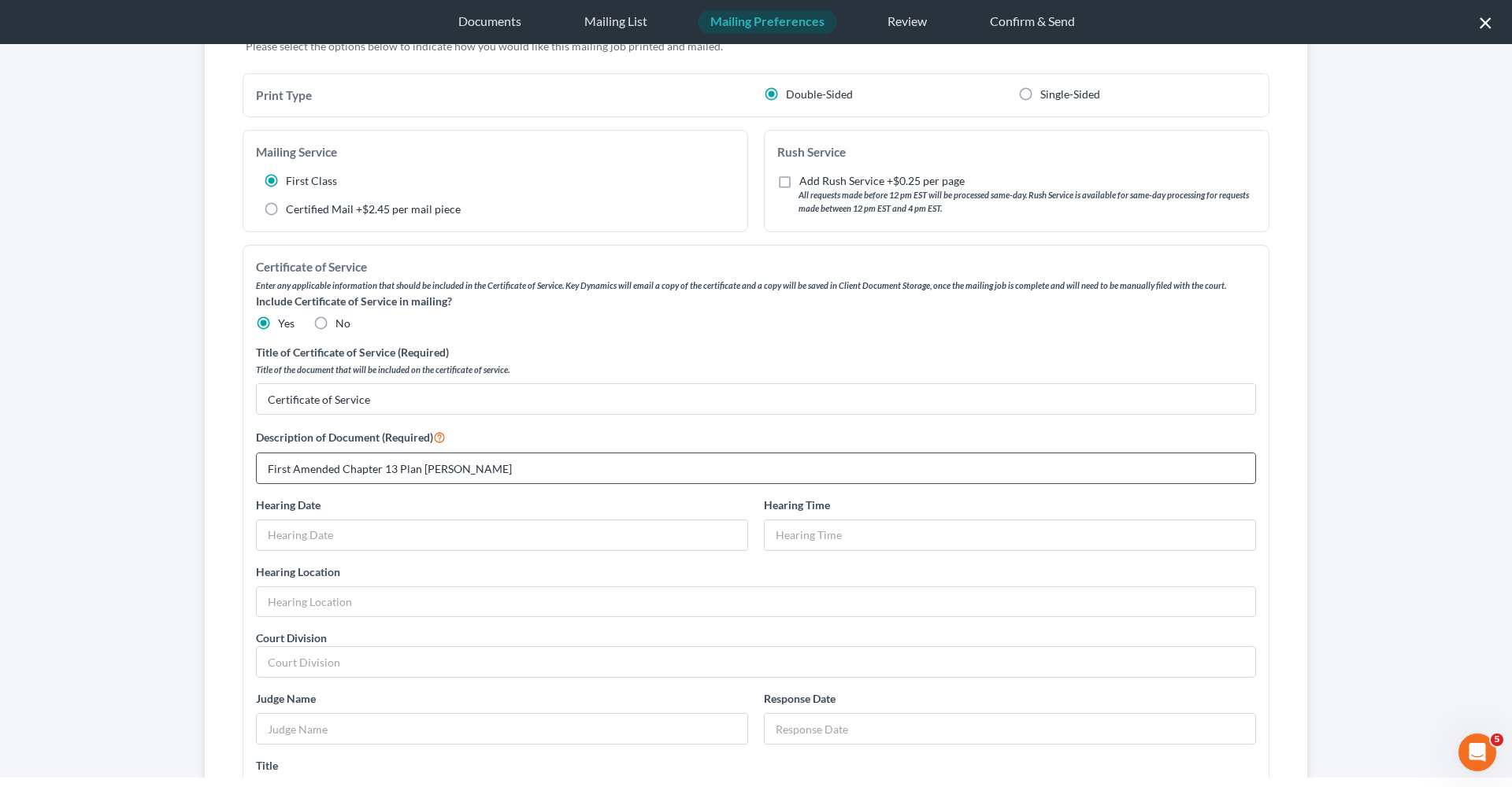
scroll to position [126, 0]
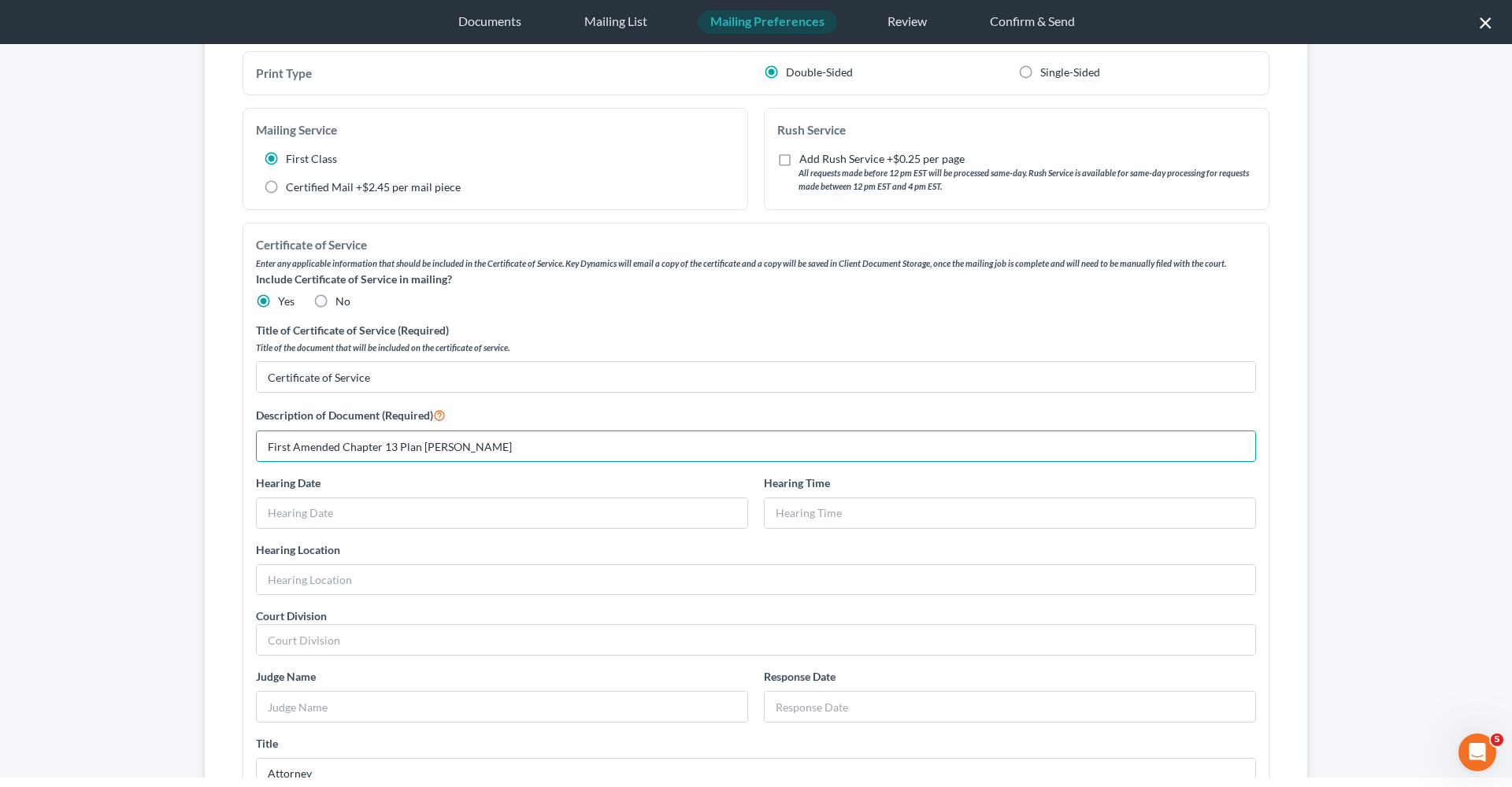
drag, startPoint x: 553, startPoint y: 442, endPoint x: 233, endPoint y: 443, distance: 320.0
click at [233, 443] on div "Print Type Double-Sided Single-Sided Mailing Service First Class Certified Mail…" at bounding box center [756, 603] width 1102 height 1104
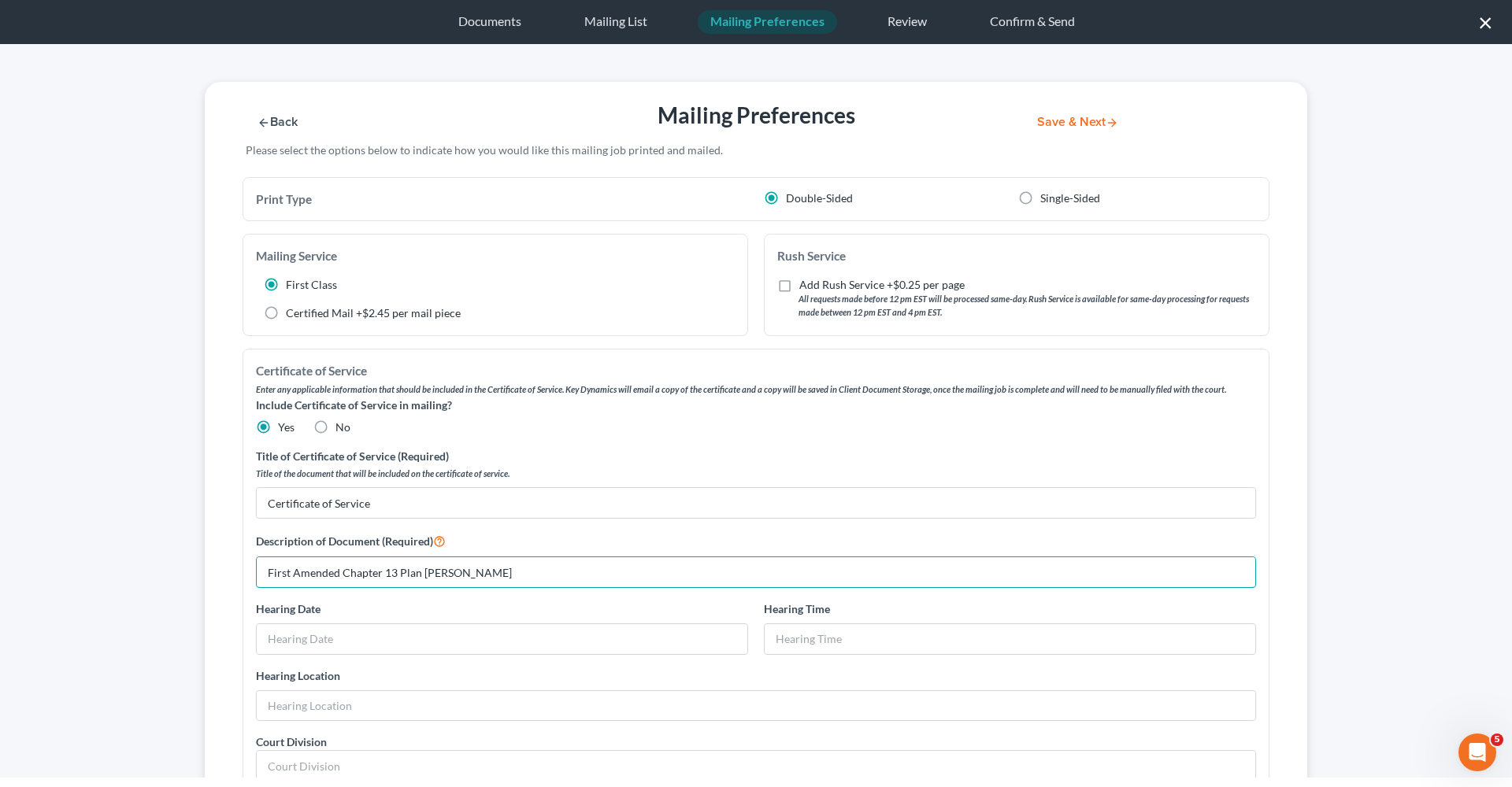
scroll to position [0, 0]
type input "First Amended Chapter 13 Plan Ronald Gene Fluke"
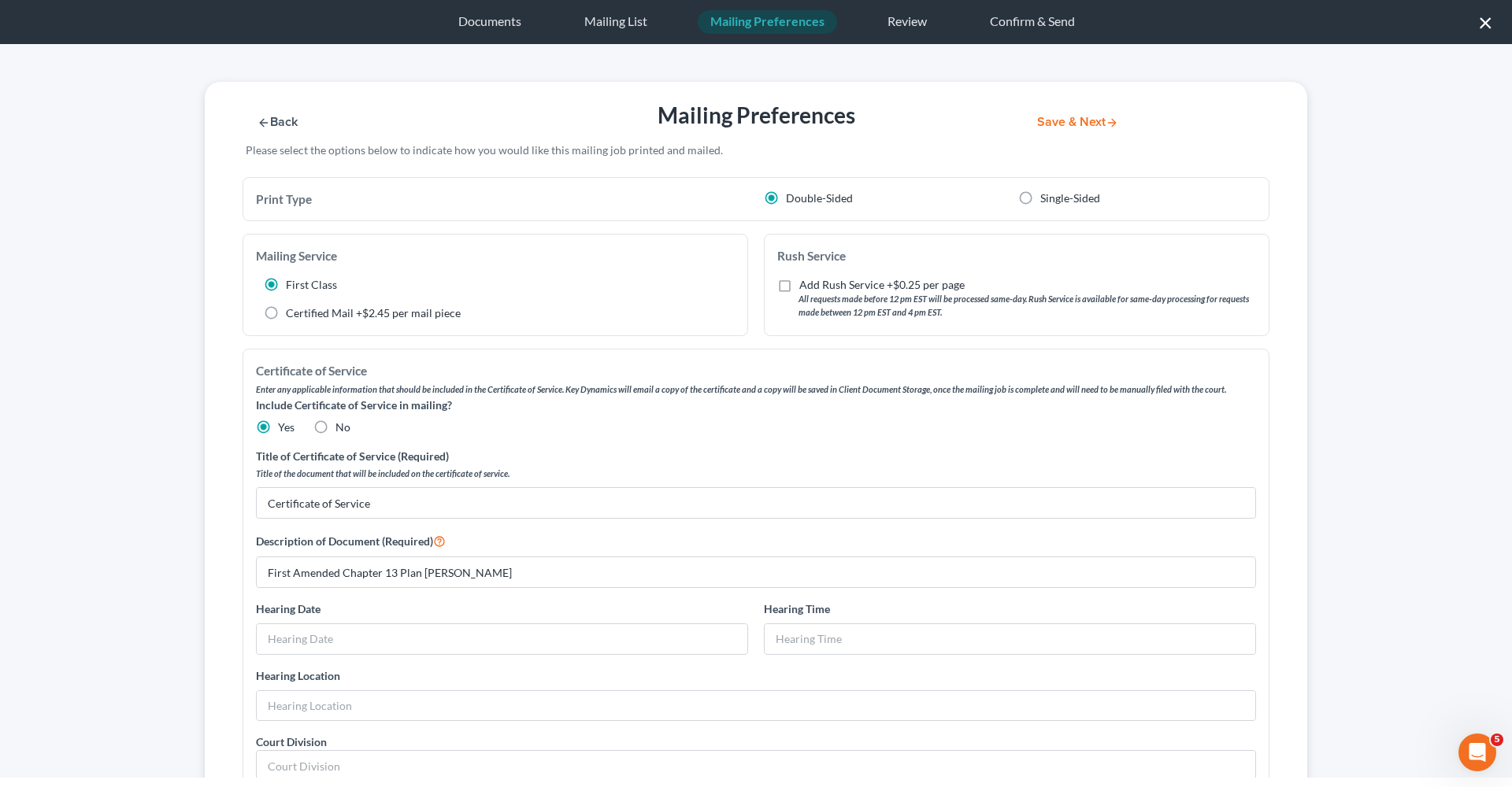
click at [1076, 124] on button "Save & Next" at bounding box center [1078, 122] width 106 height 13
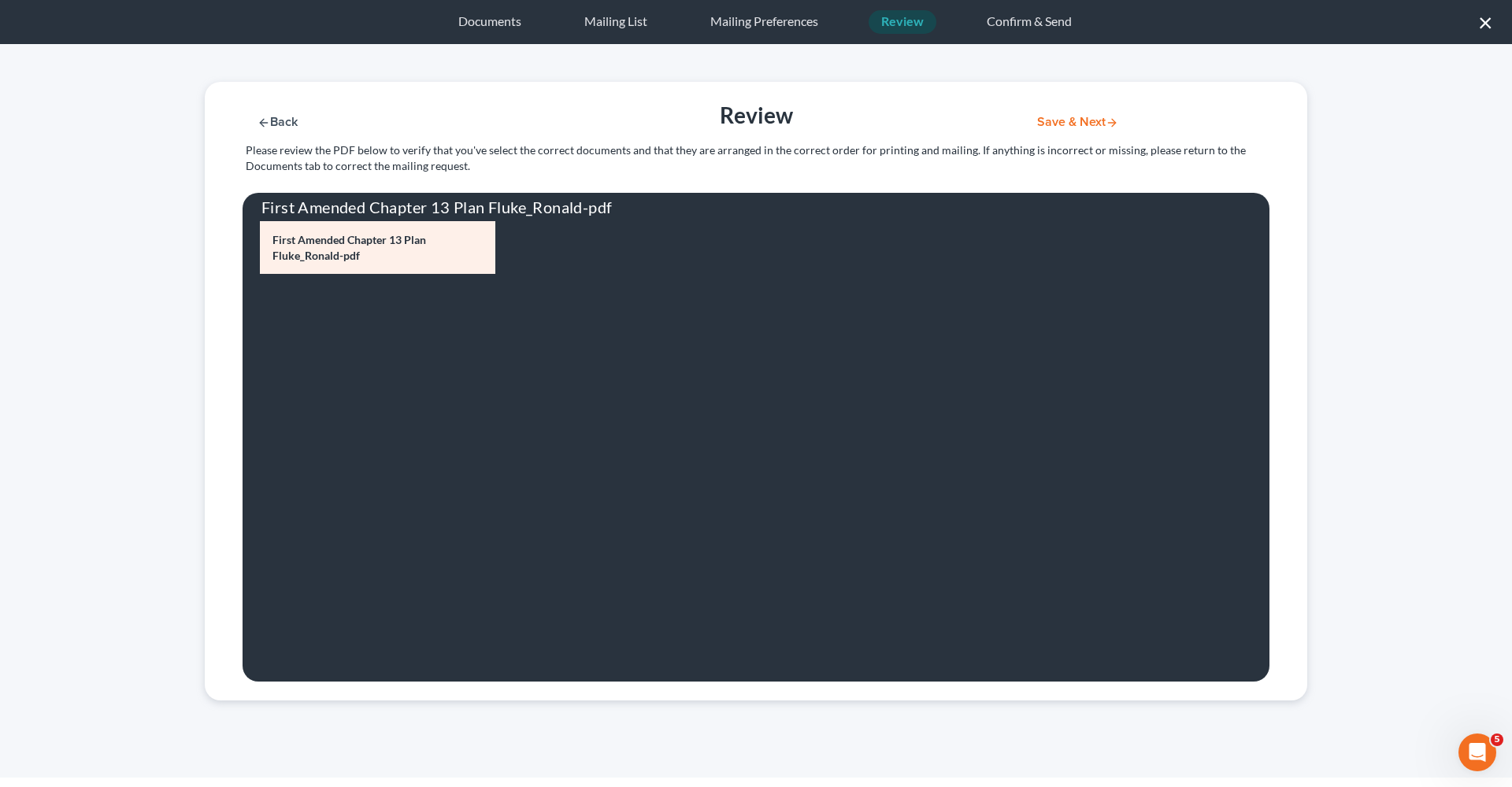
click at [1077, 126] on button "Save & Next" at bounding box center [1078, 122] width 106 height 13
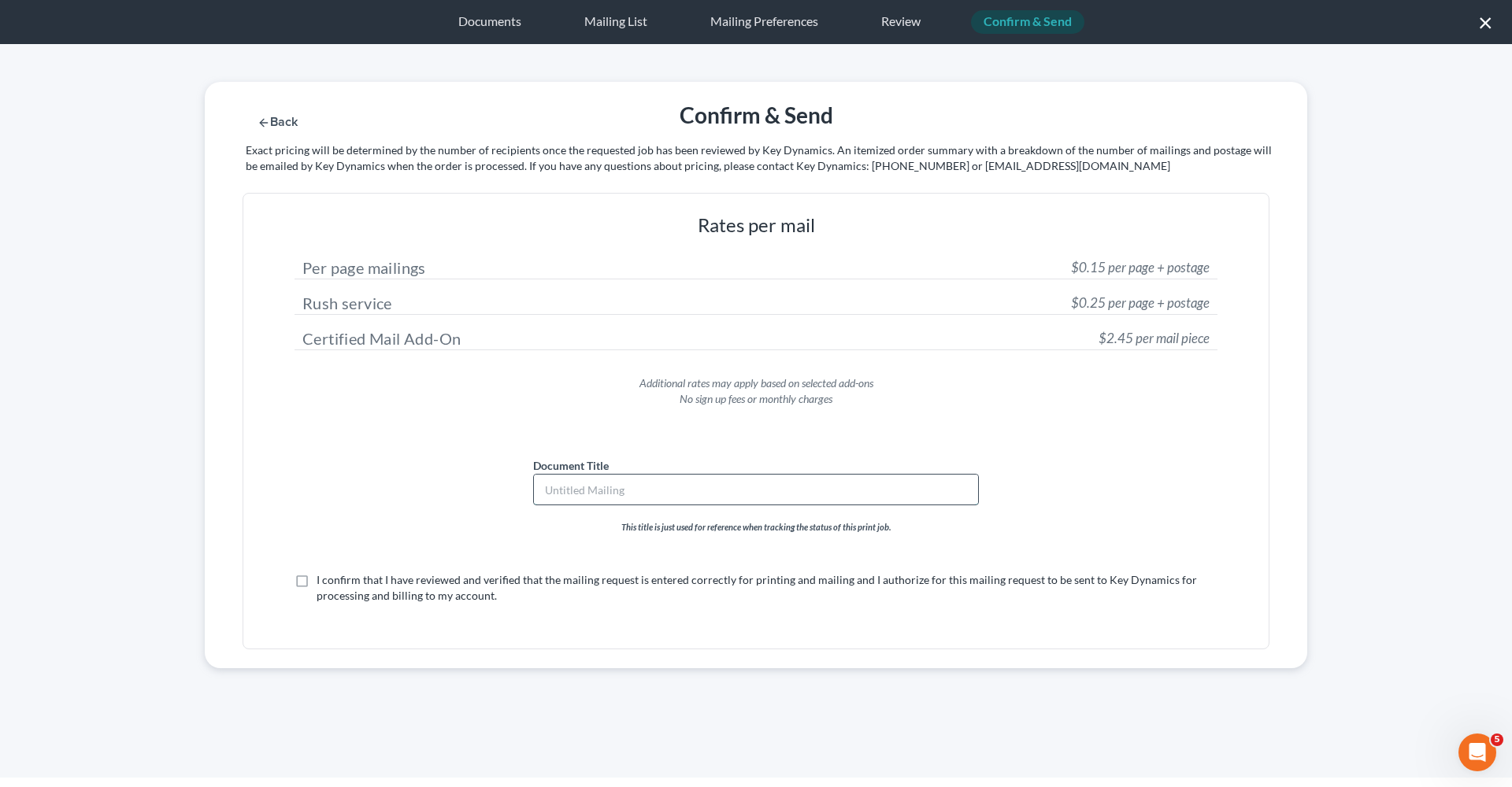
click at [606, 502] on input "text" at bounding box center [756, 490] width 444 height 30
paste input "First Amended Chapter 13 Plan Ronald Gene Fluke"
type input "First Amended Chapter 13 Plan Ronald Gene Fluke"
click at [317, 584] on label "I confirm that I have reviewed and verified that the mailing request is entered…" at bounding box center [767, 588] width 901 height 32
click at [323, 582] on input "I confirm that I have reviewed and verified that the mailing request is entered…" at bounding box center [328, 578] width 11 height 11
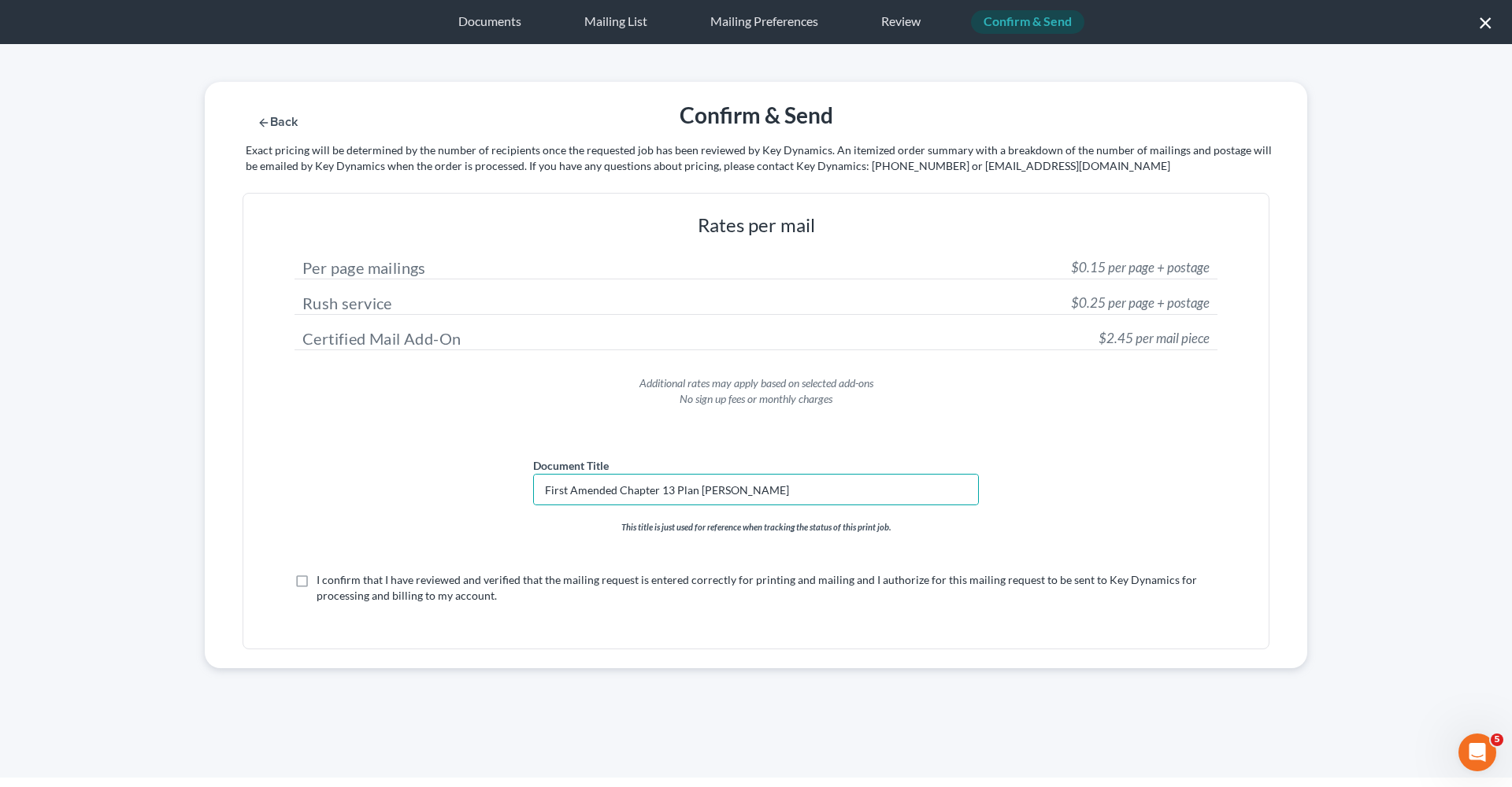
checkbox input "true"
click at [1077, 128] on button "Submit for Mailing" at bounding box center [1098, 122] width 147 height 13
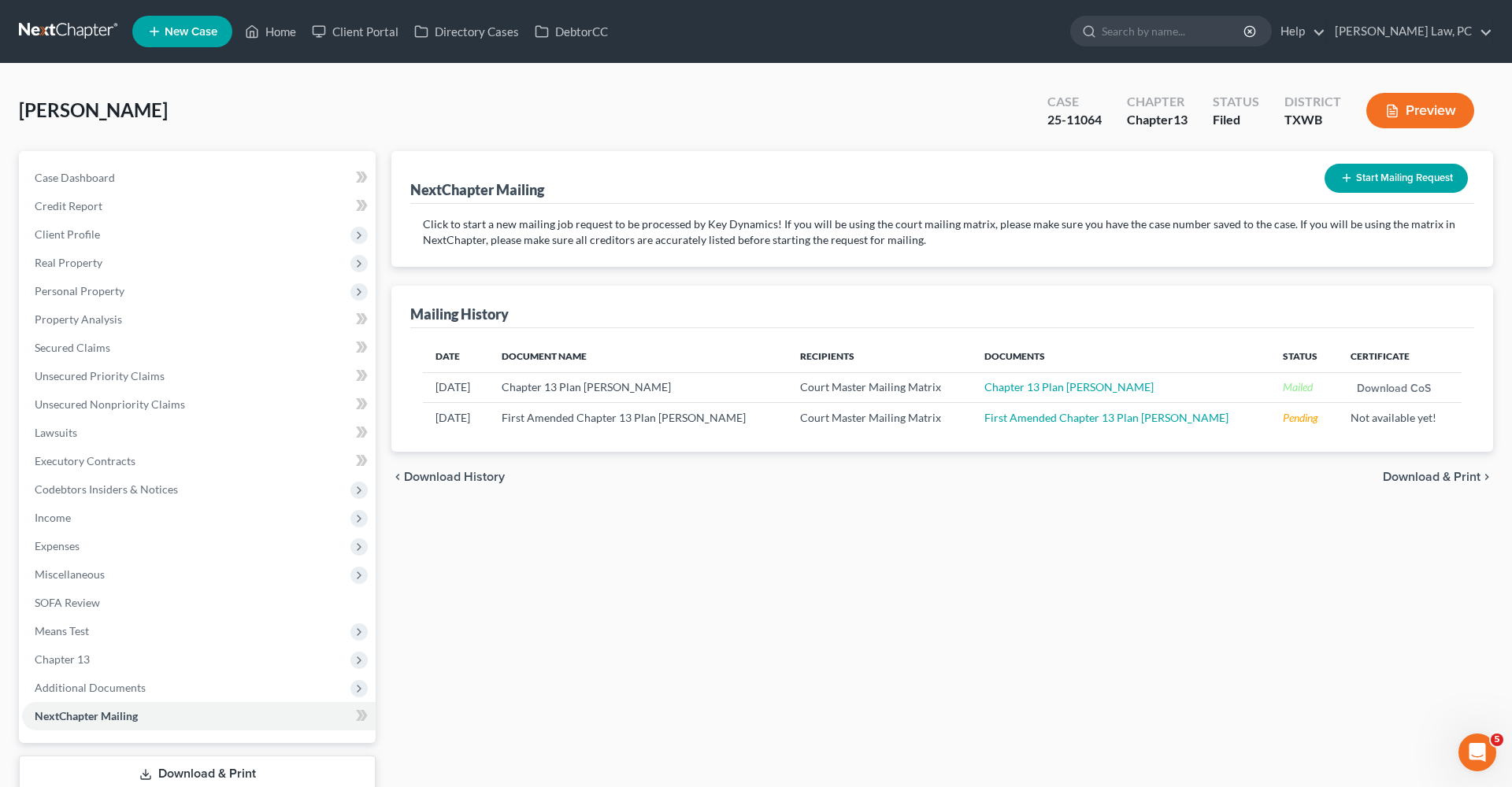
click at [54, 36] on link at bounding box center [69, 32] width 101 height 28
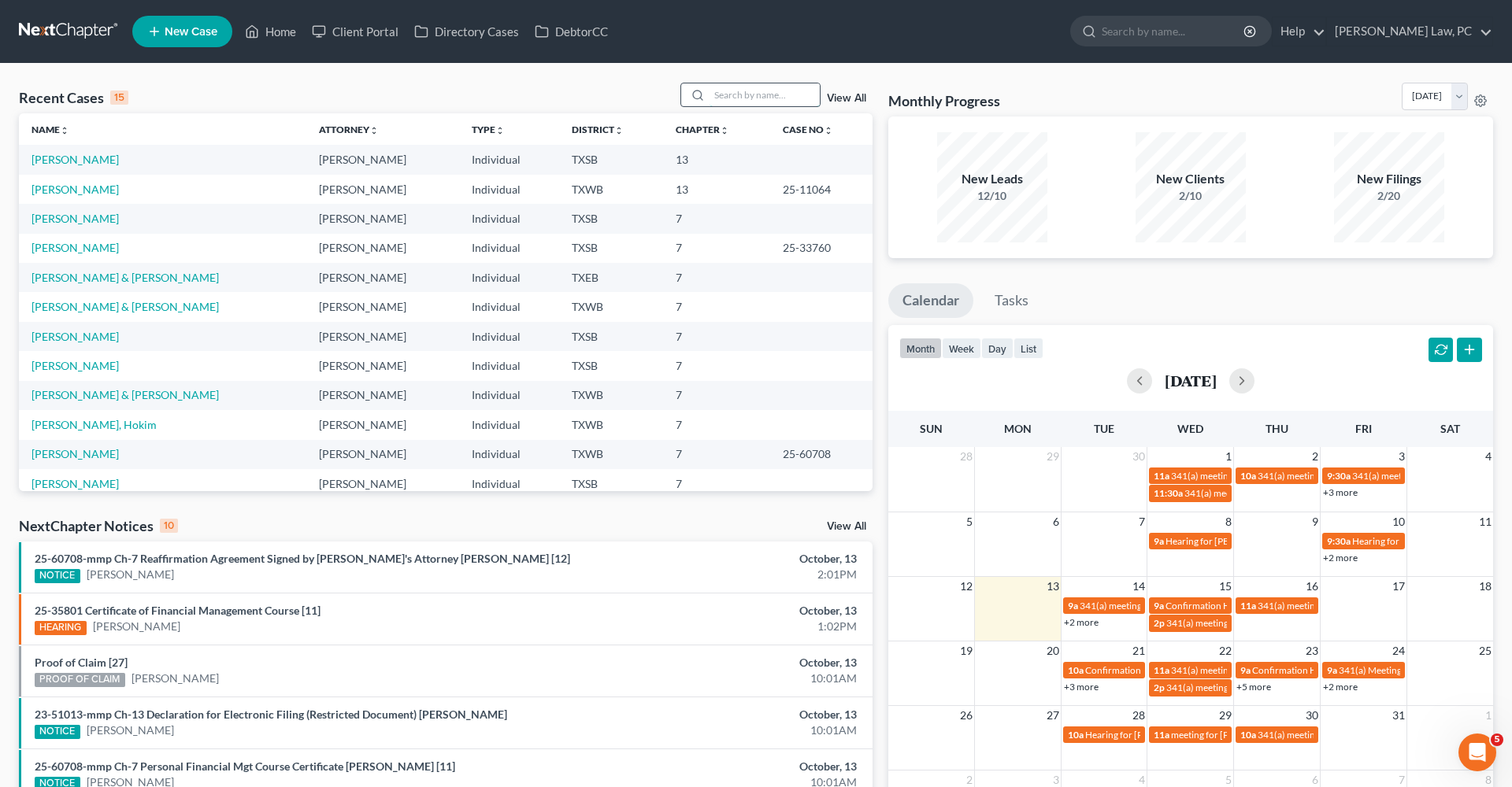
click at [770, 104] on input "search" at bounding box center [764, 95] width 110 height 23
click at [764, 100] on input "search" at bounding box center [764, 95] width 110 height 23
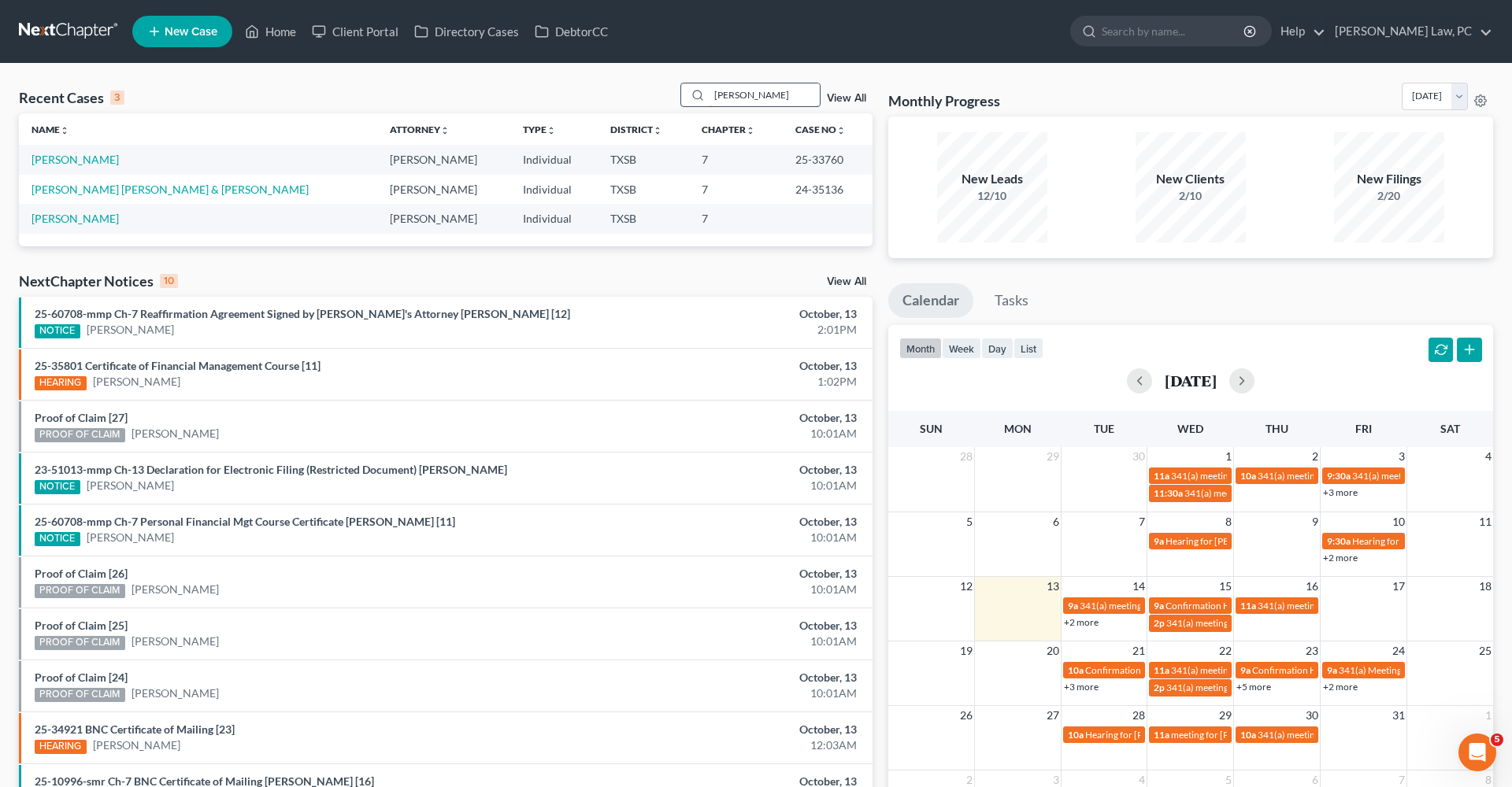
type input "Barbara"
drag, startPoint x: 727, startPoint y: 97, endPoint x: 95, endPoint y: 161, distance: 635.2
click at [95, 161] on link "Bauer, Barbara" at bounding box center [75, 159] width 87 height 13
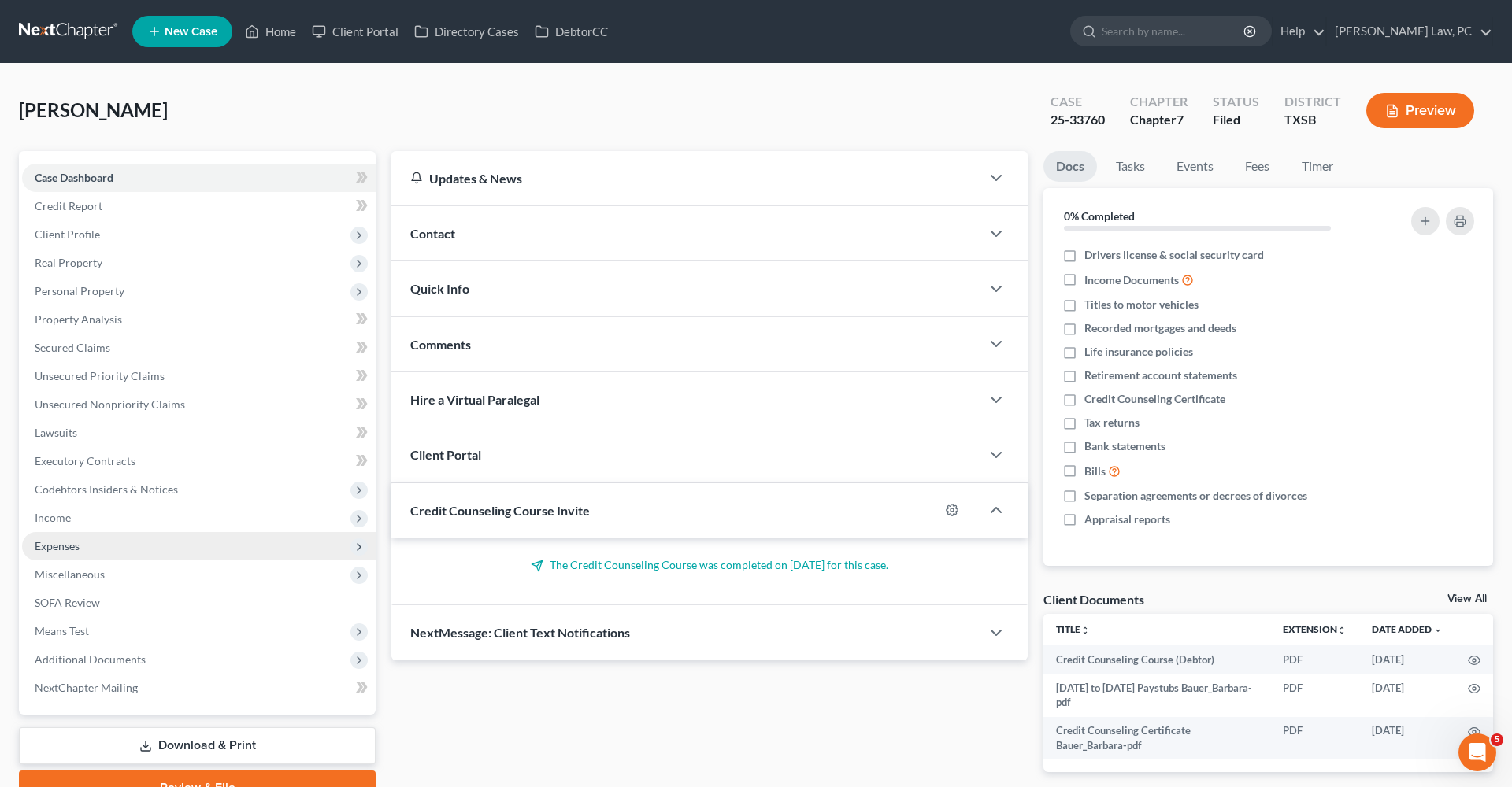
click at [64, 539] on span "Expenses" at bounding box center [56, 545] width 45 height 13
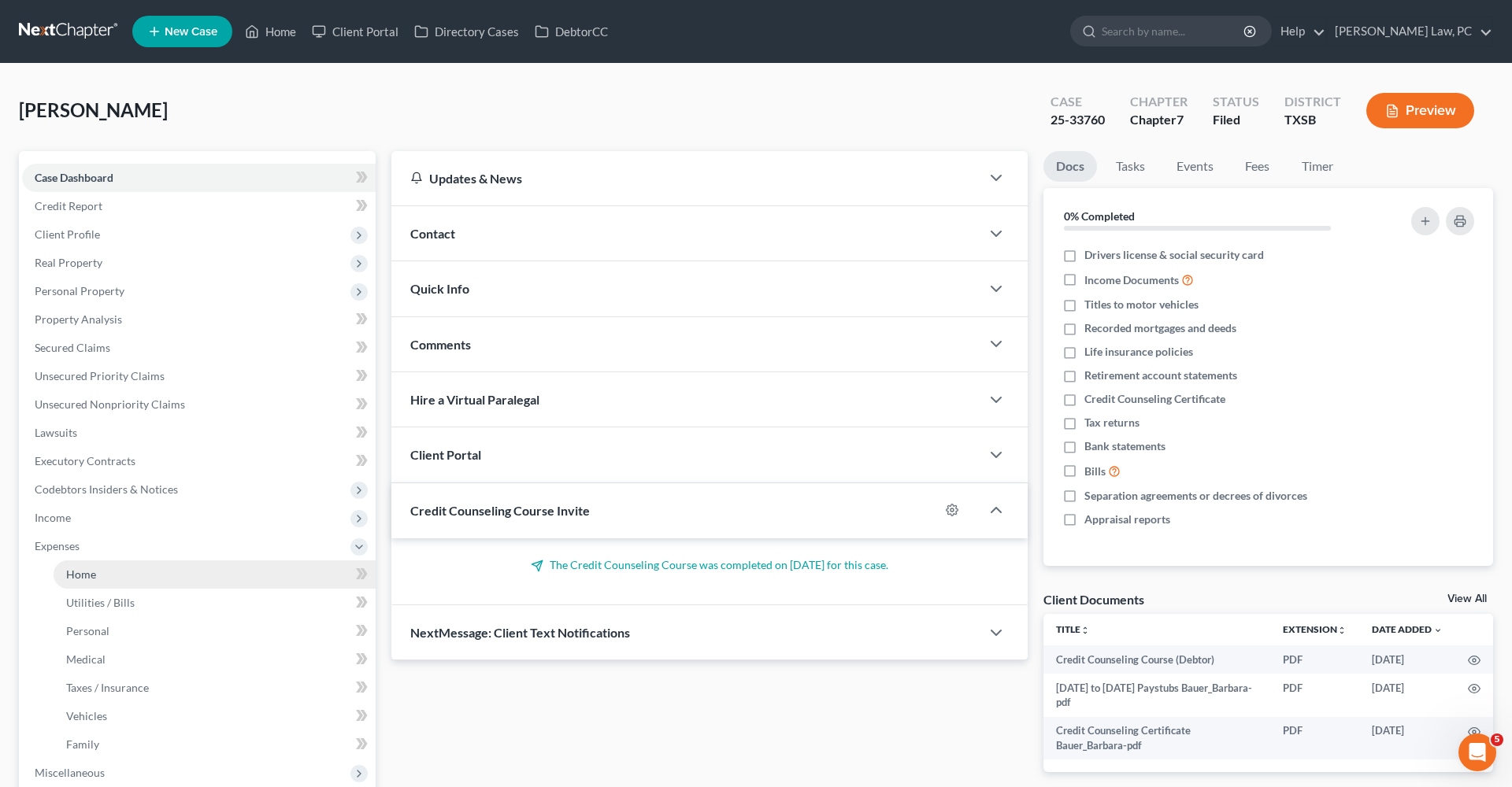
click at [77, 570] on span "Home" at bounding box center [81, 573] width 30 height 13
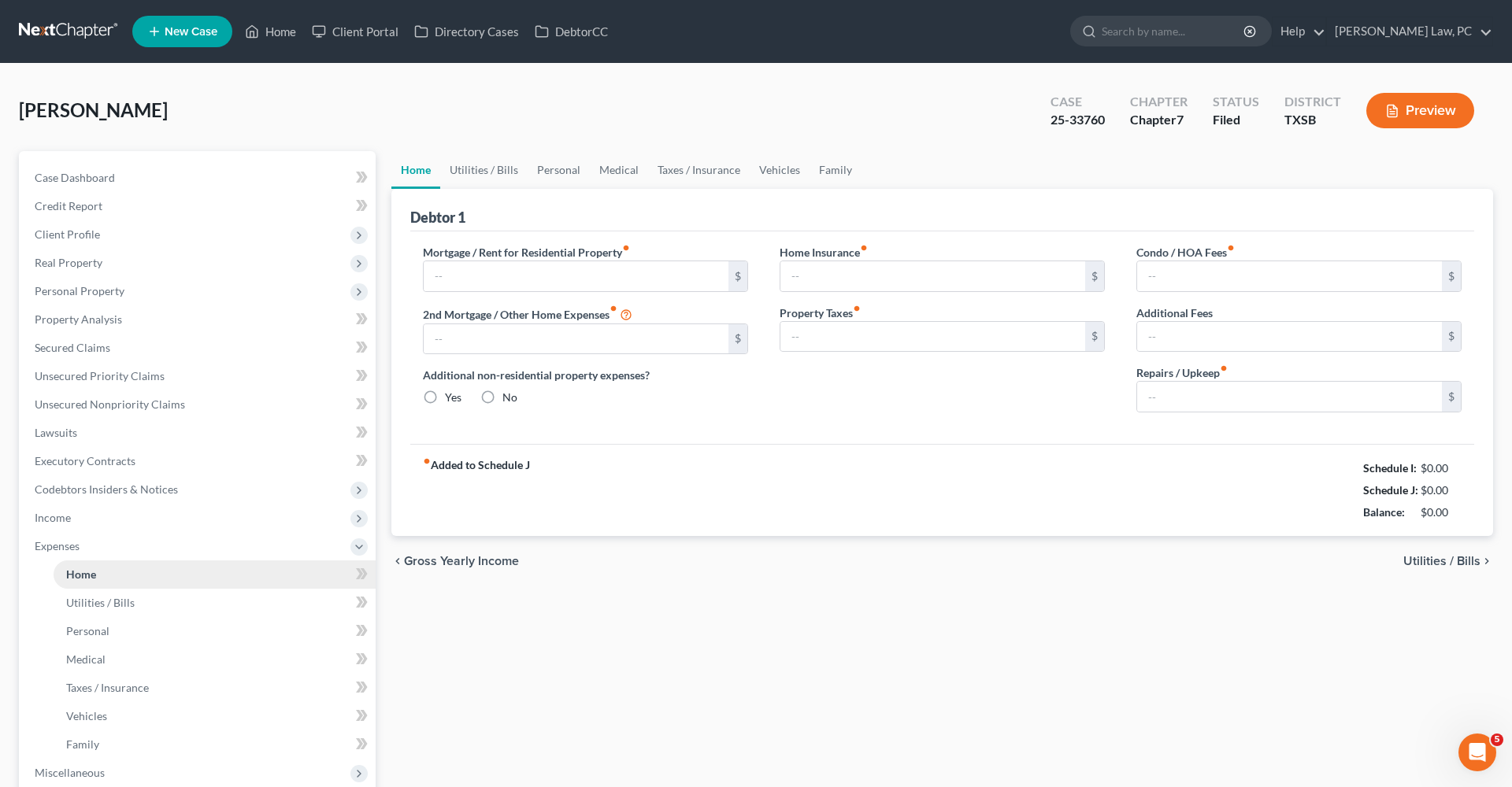
type input "2,399.00"
type input "0.00"
radio input "true"
type input "58.00"
type input "0.00"
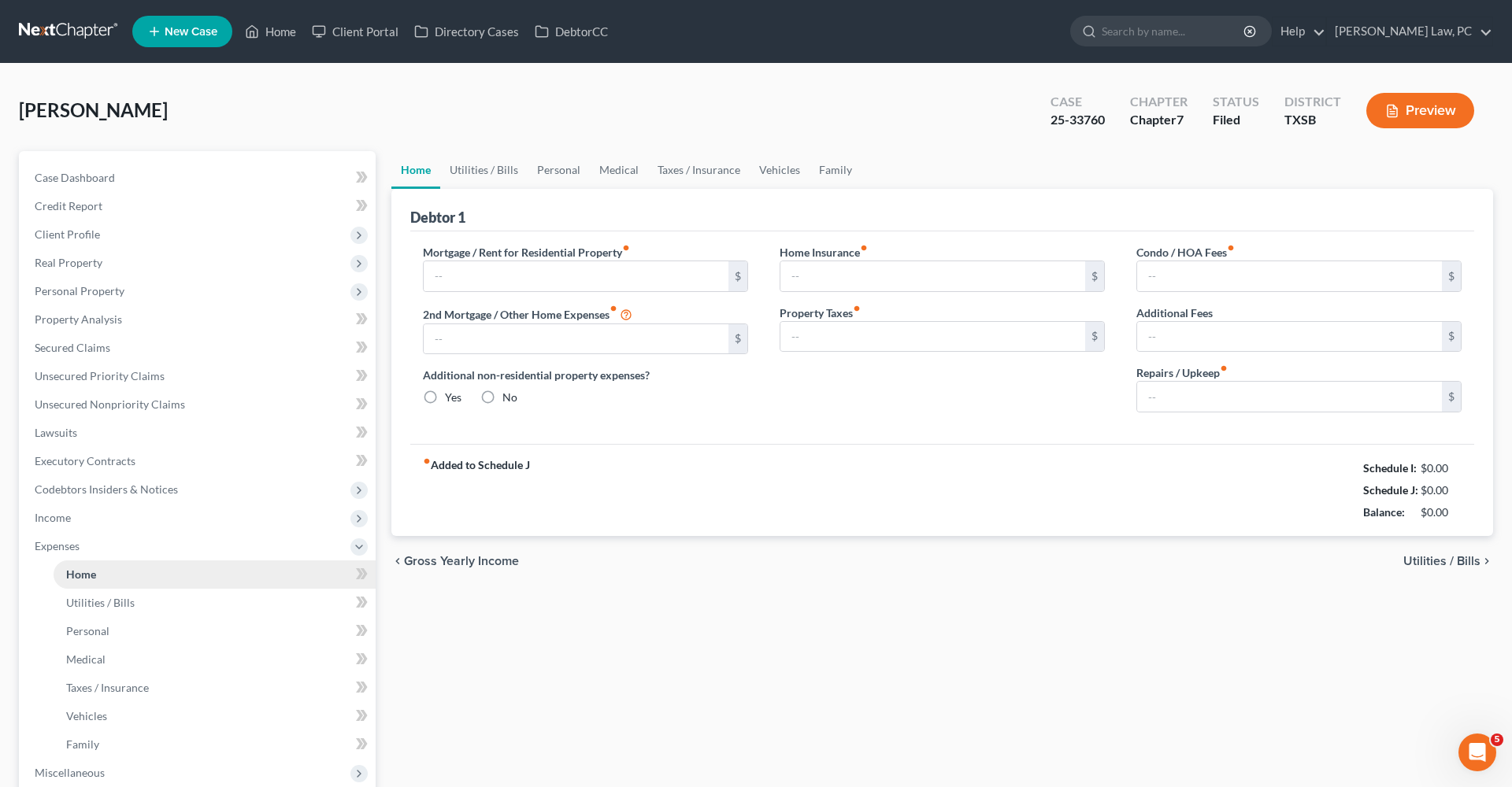
type input "0.00"
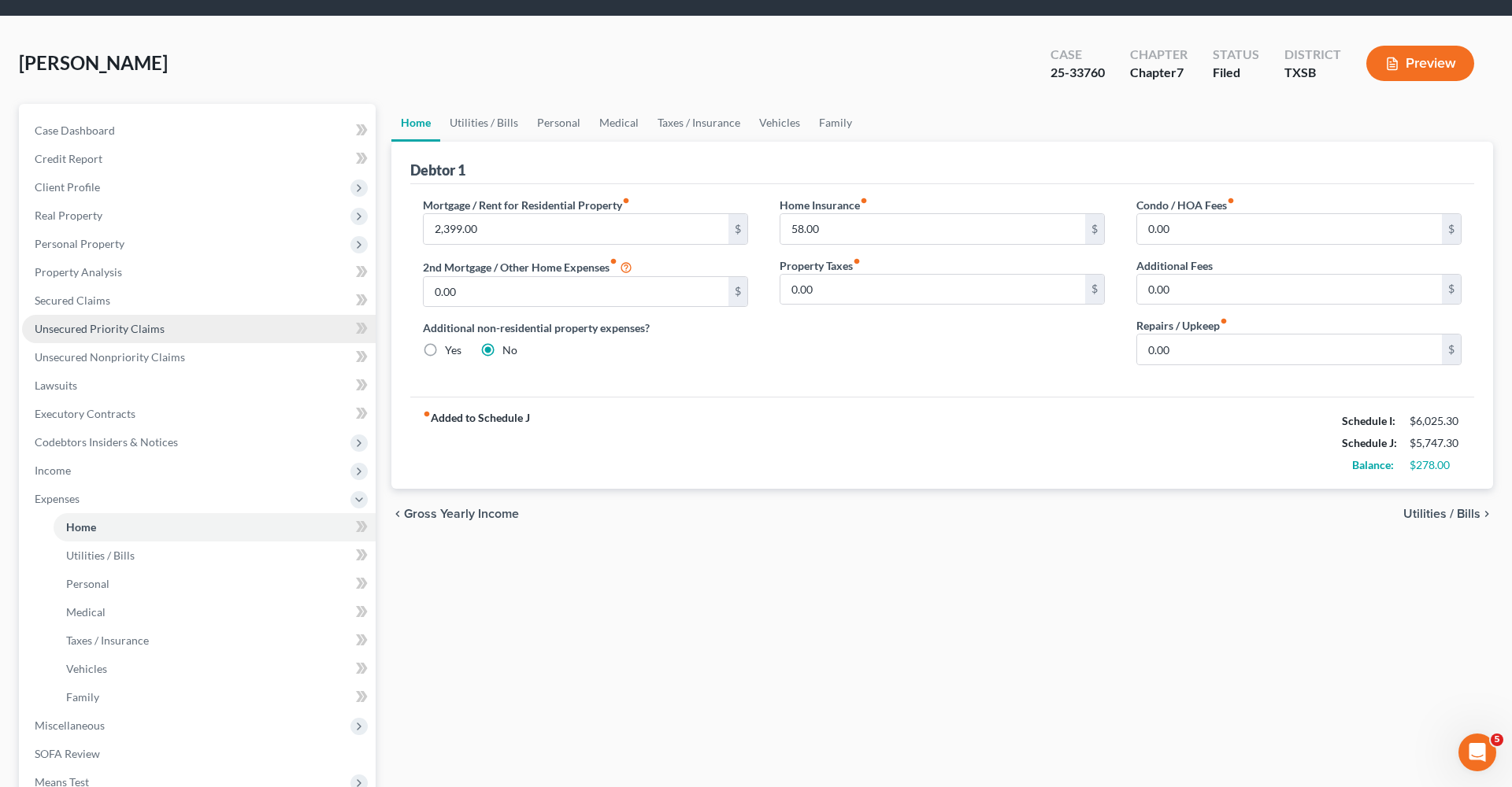
click at [96, 325] on span "Unsecured Priority Claims" at bounding box center [99, 328] width 130 height 13
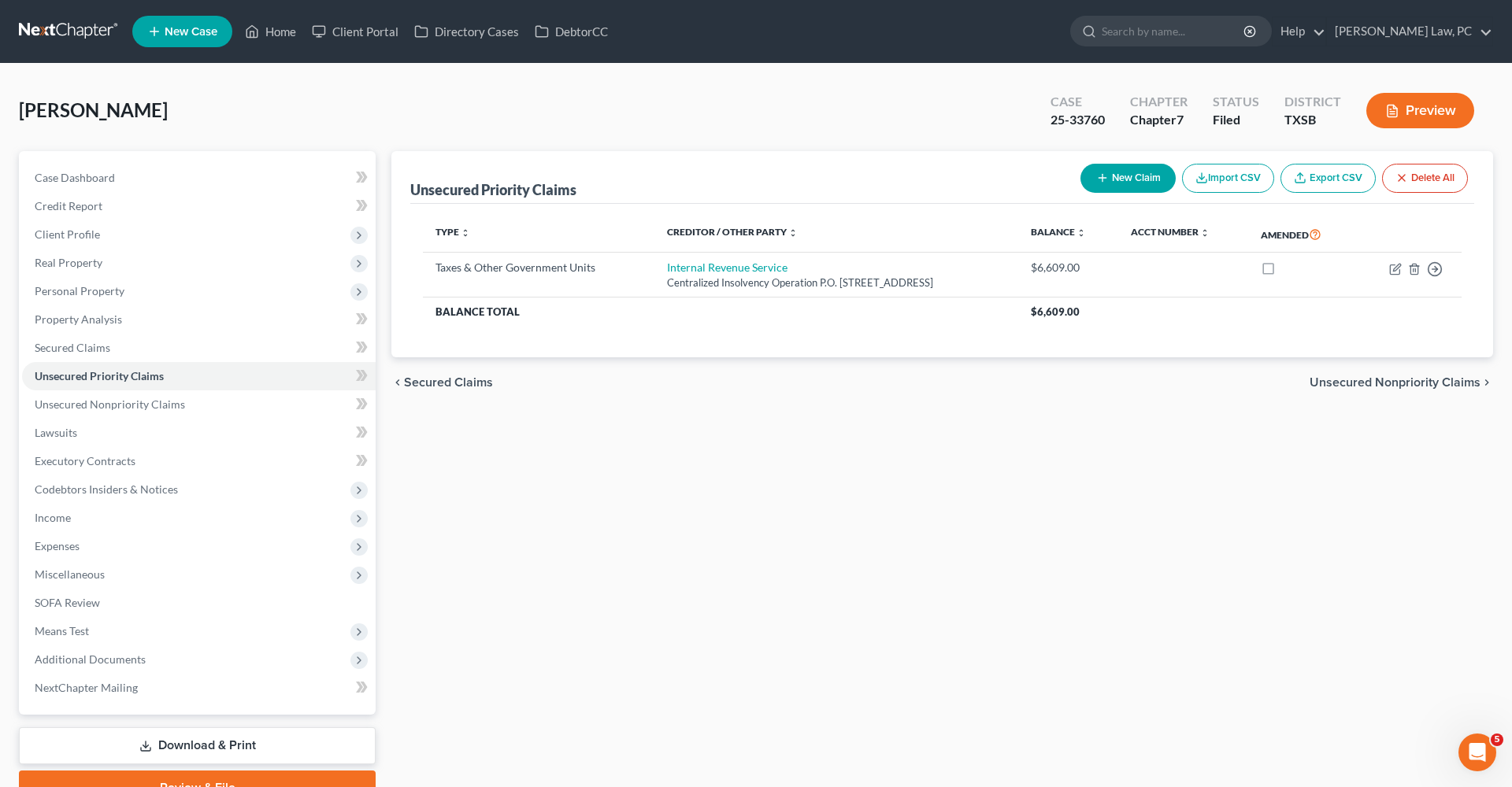
click at [1125, 176] on button "New Claim" at bounding box center [1128, 178] width 95 height 29
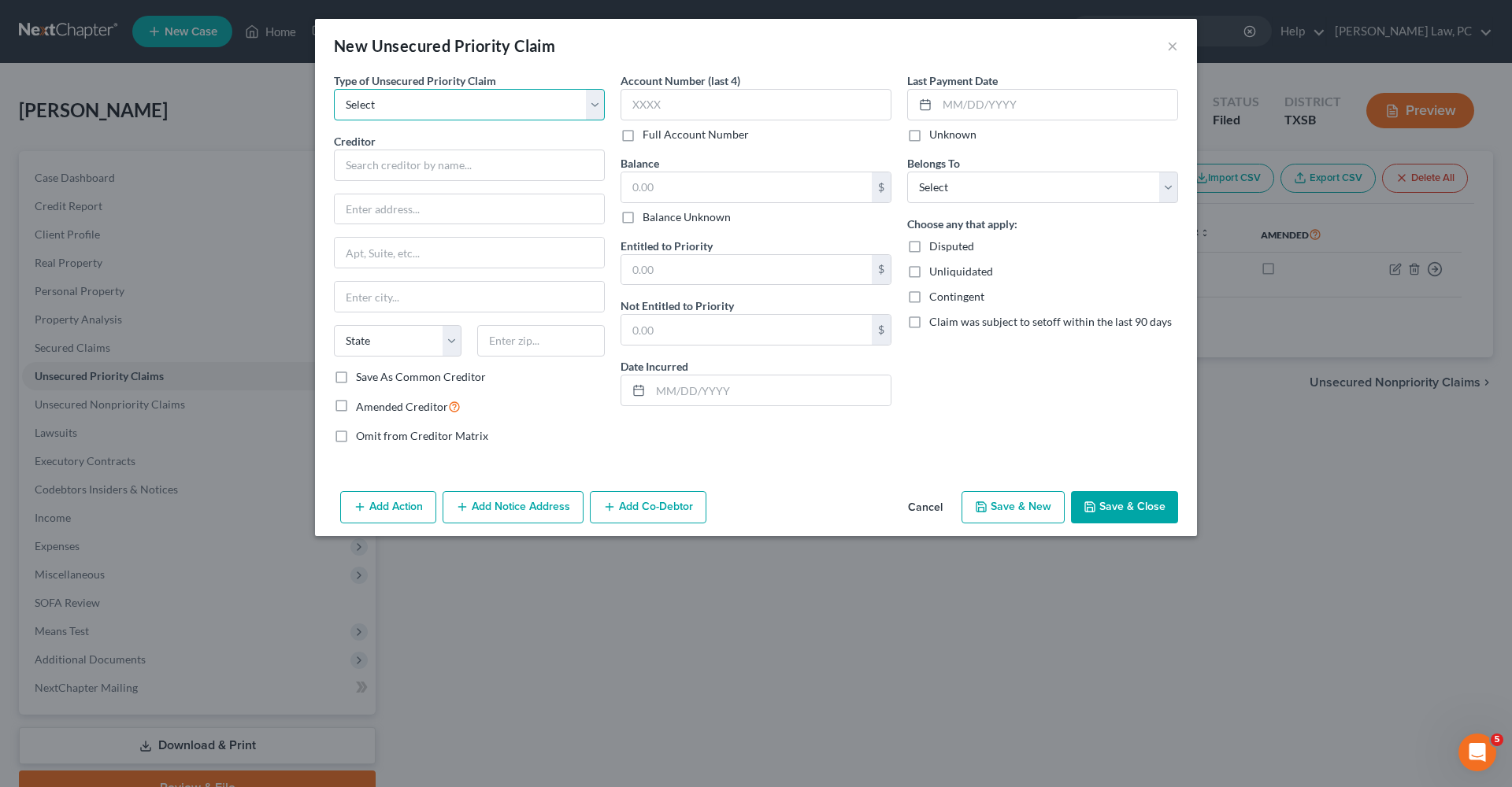
select select "9"
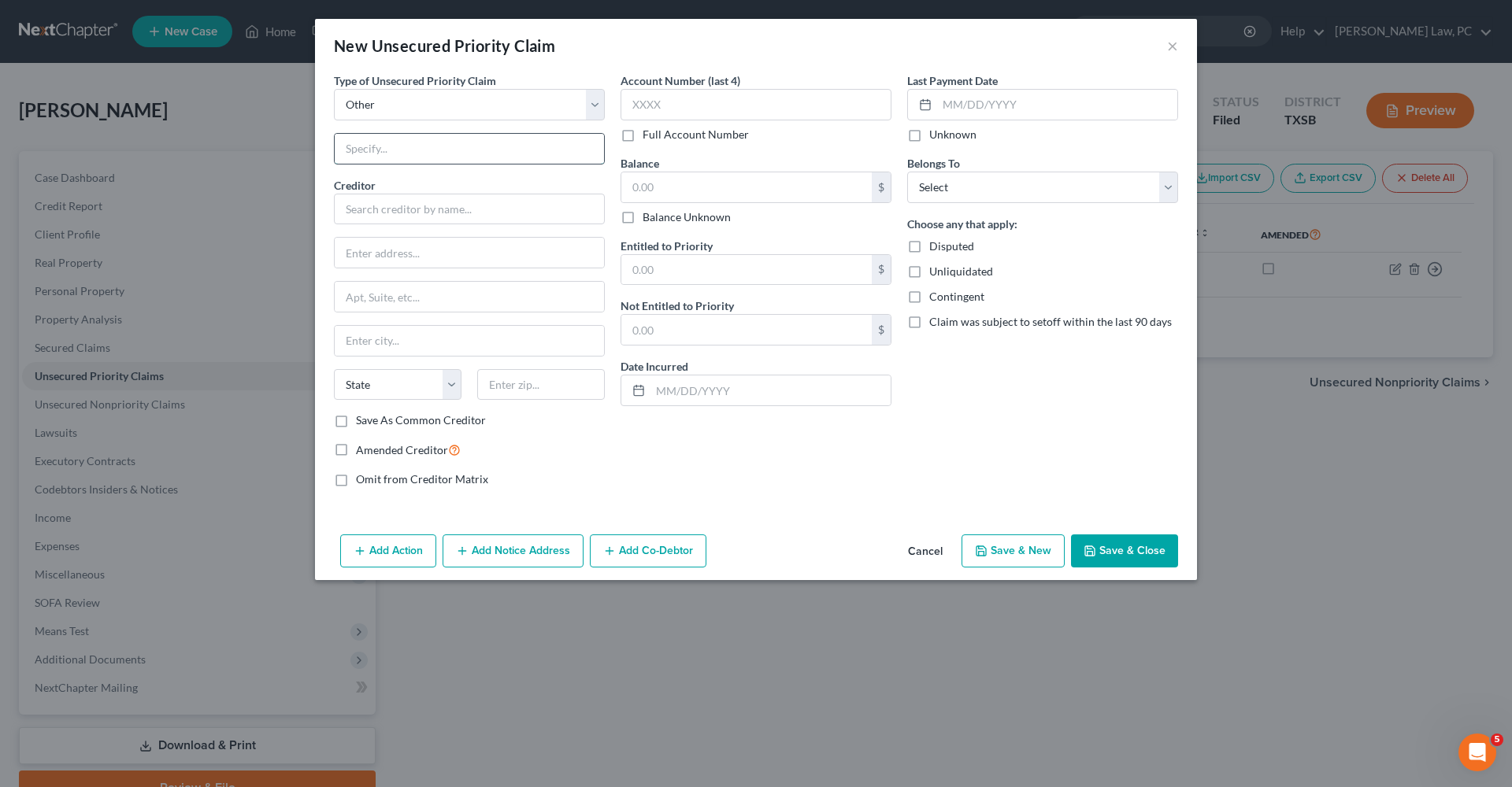
click at [373, 154] on input "text" at bounding box center [469, 149] width 269 height 30
type input "Attorneys Fees"
click at [423, 209] on input "text" at bounding box center [469, 209] width 271 height 32
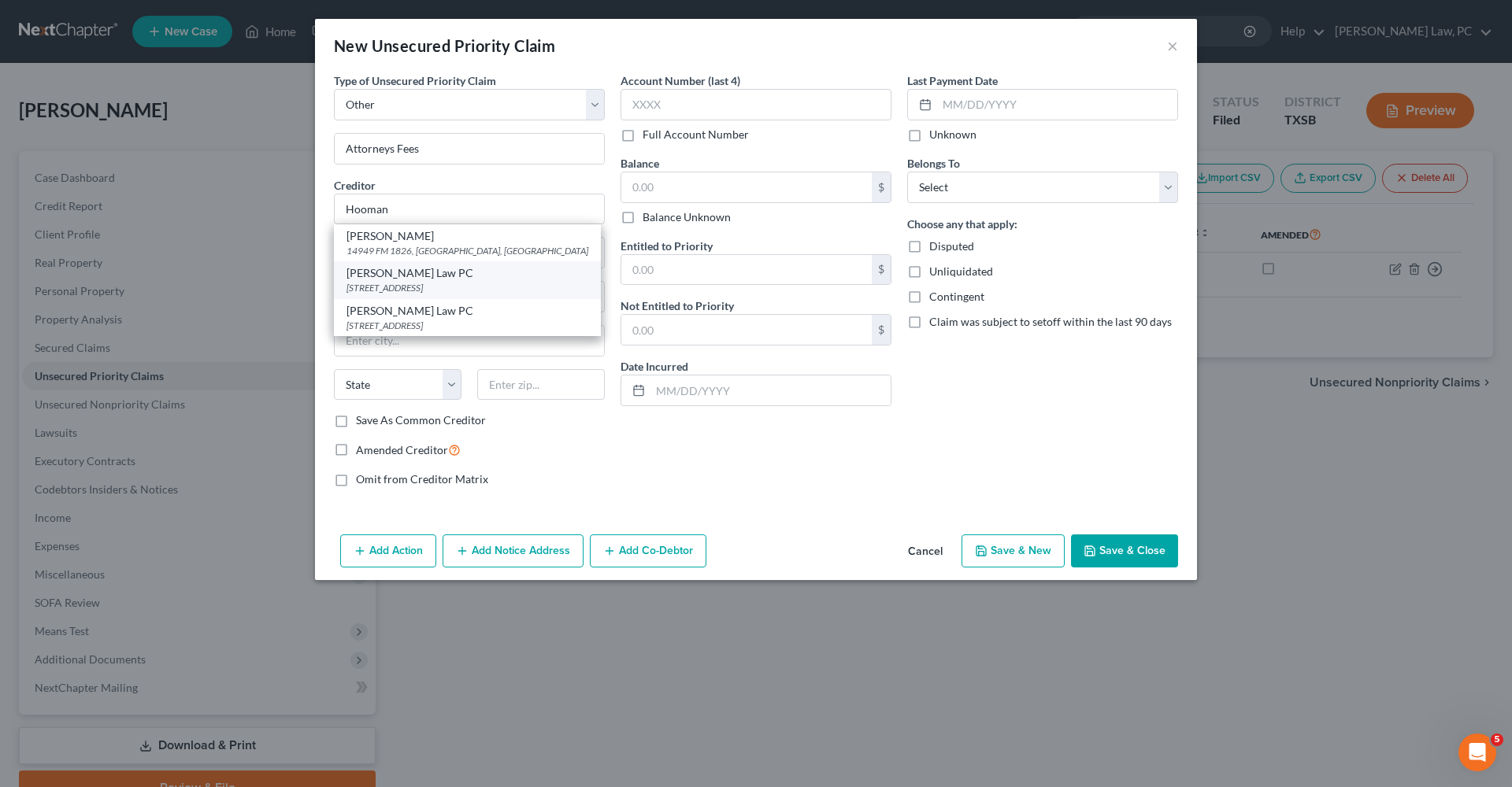
click at [443, 276] on div "Hooman Khoshnood Law PC" at bounding box center [468, 274] width 242 height 16
type input "Hooman Khoshnood Law PC"
type input "505 Huntland Dr"
type input "295"
type input "Austin"
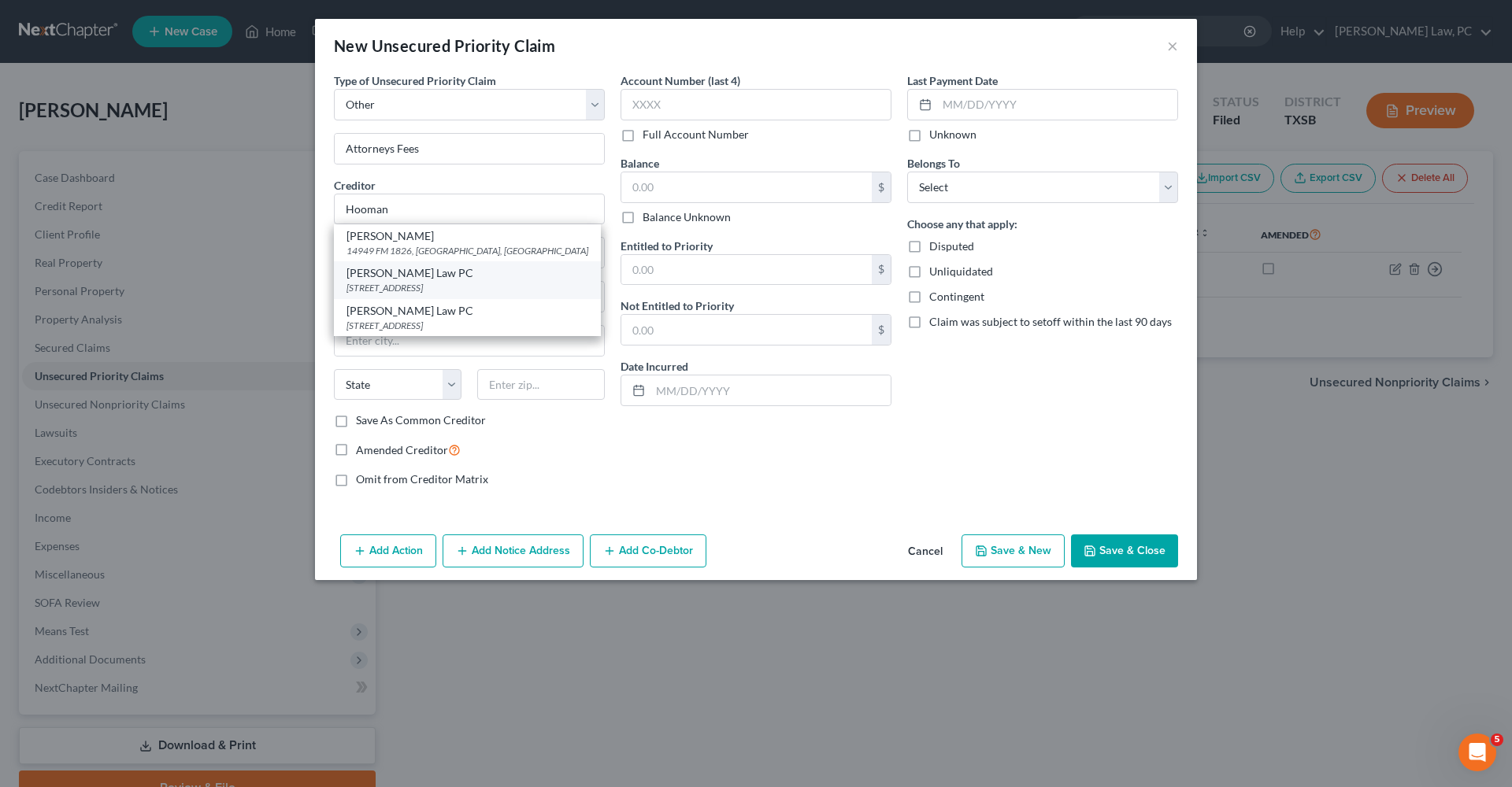
select select "45"
type input "78752"
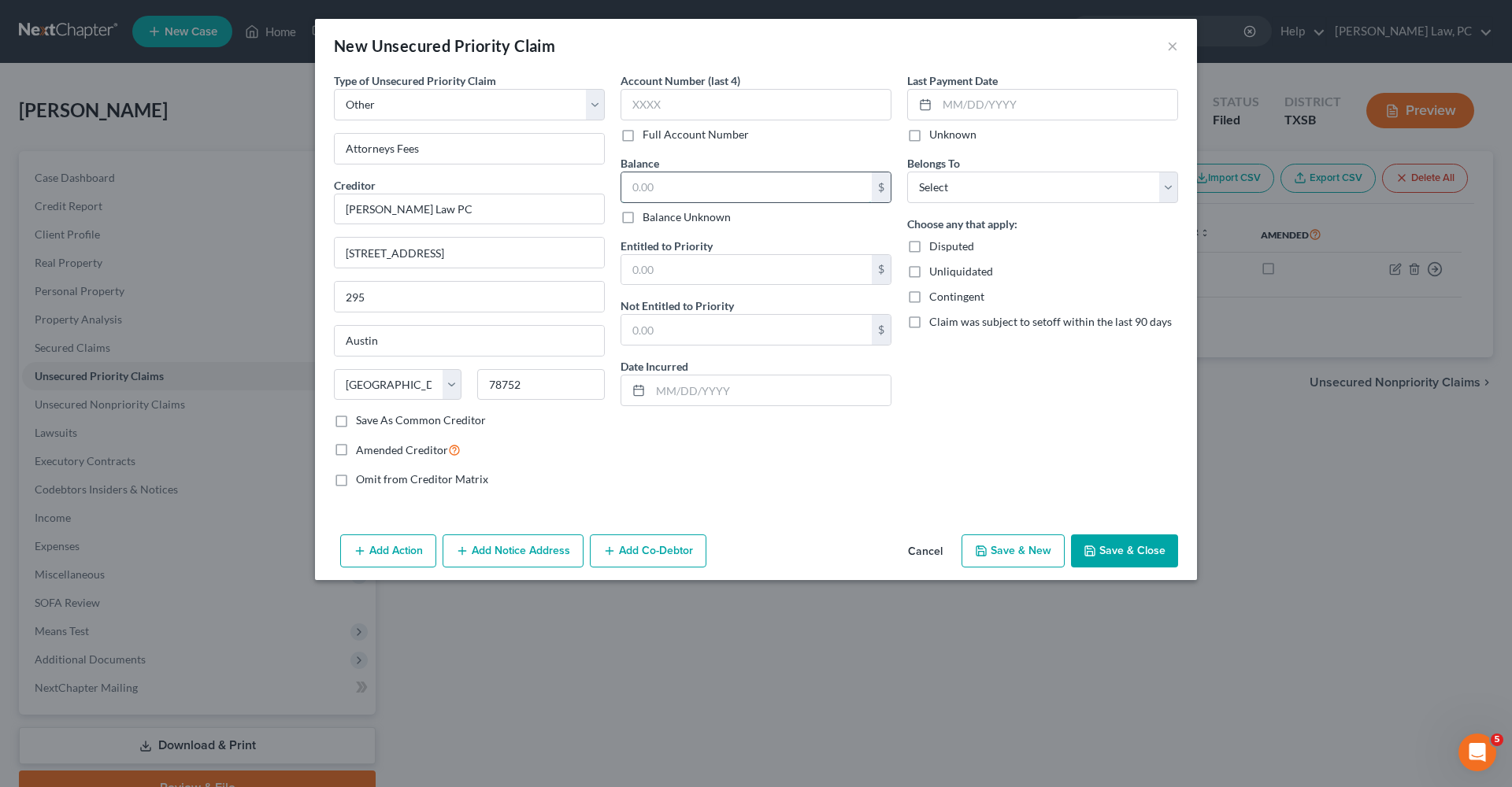
click at [661, 186] on input "text" at bounding box center [747, 187] width 251 height 30
type input "5,000"
click at [660, 263] on input "text" at bounding box center [747, 270] width 251 height 30
type input "5,000"
select select "0"
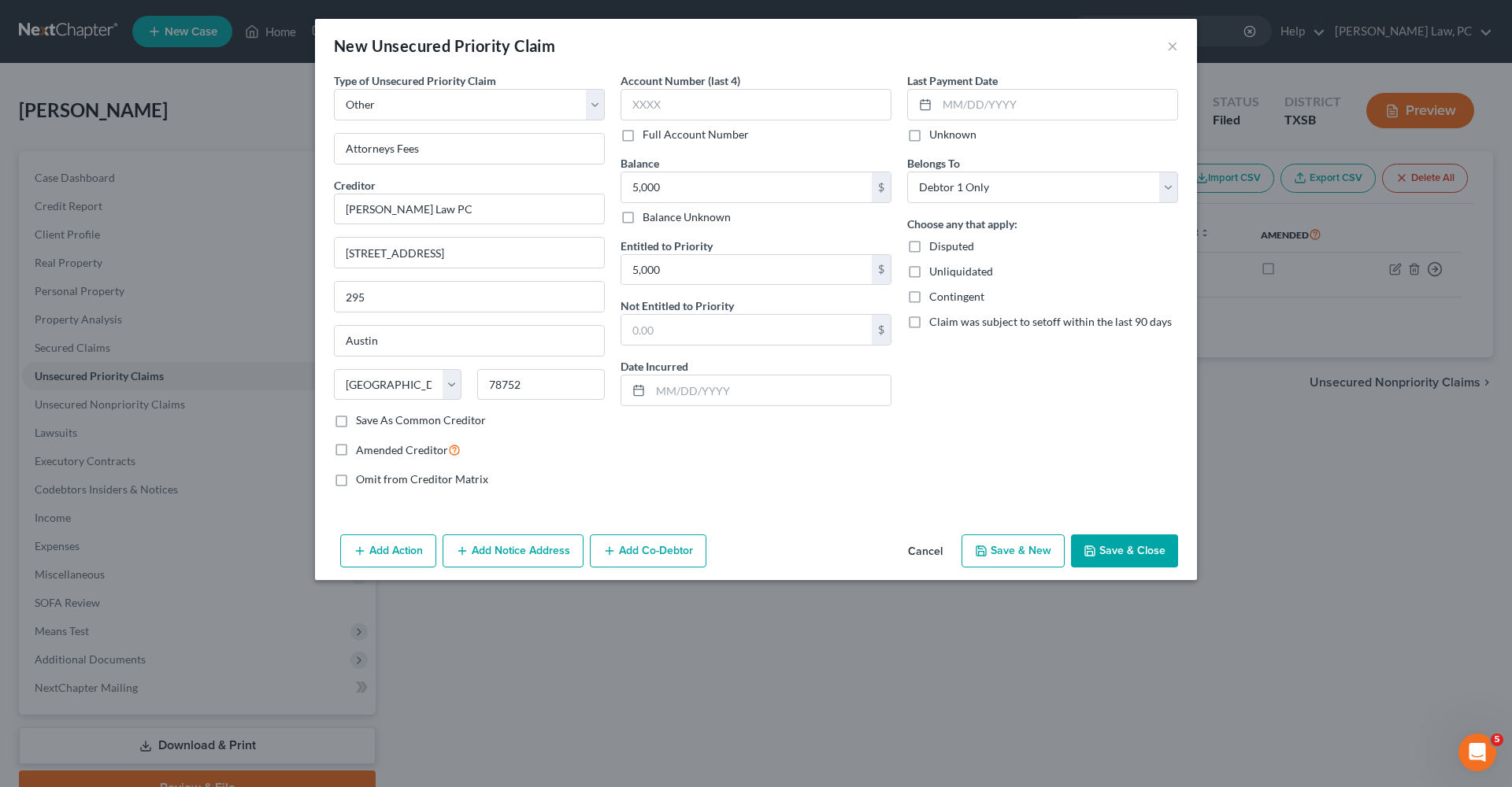
click at [1120, 546] on button "Save & Close" at bounding box center [1124, 551] width 107 height 33
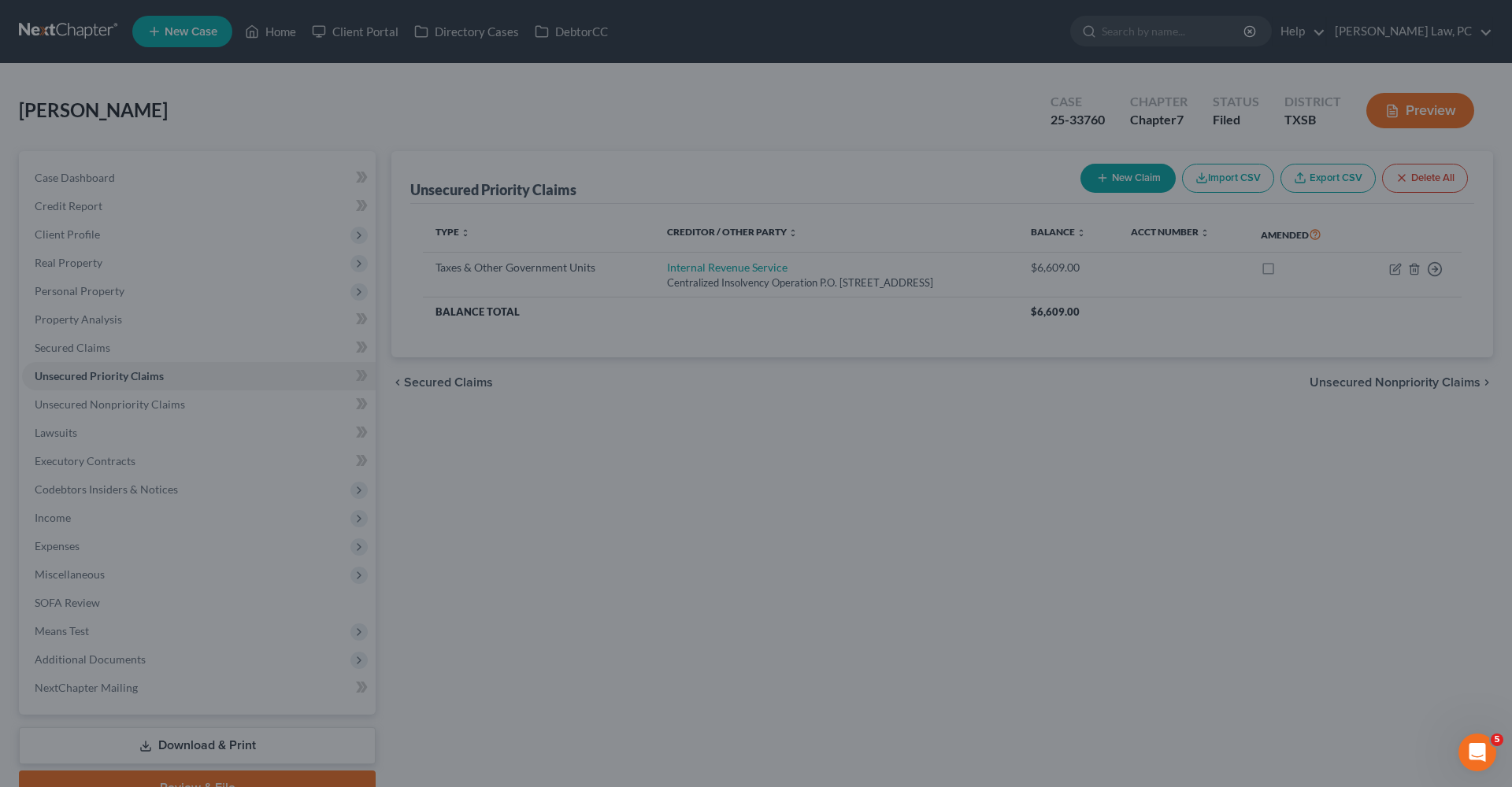
type input "5,000.00"
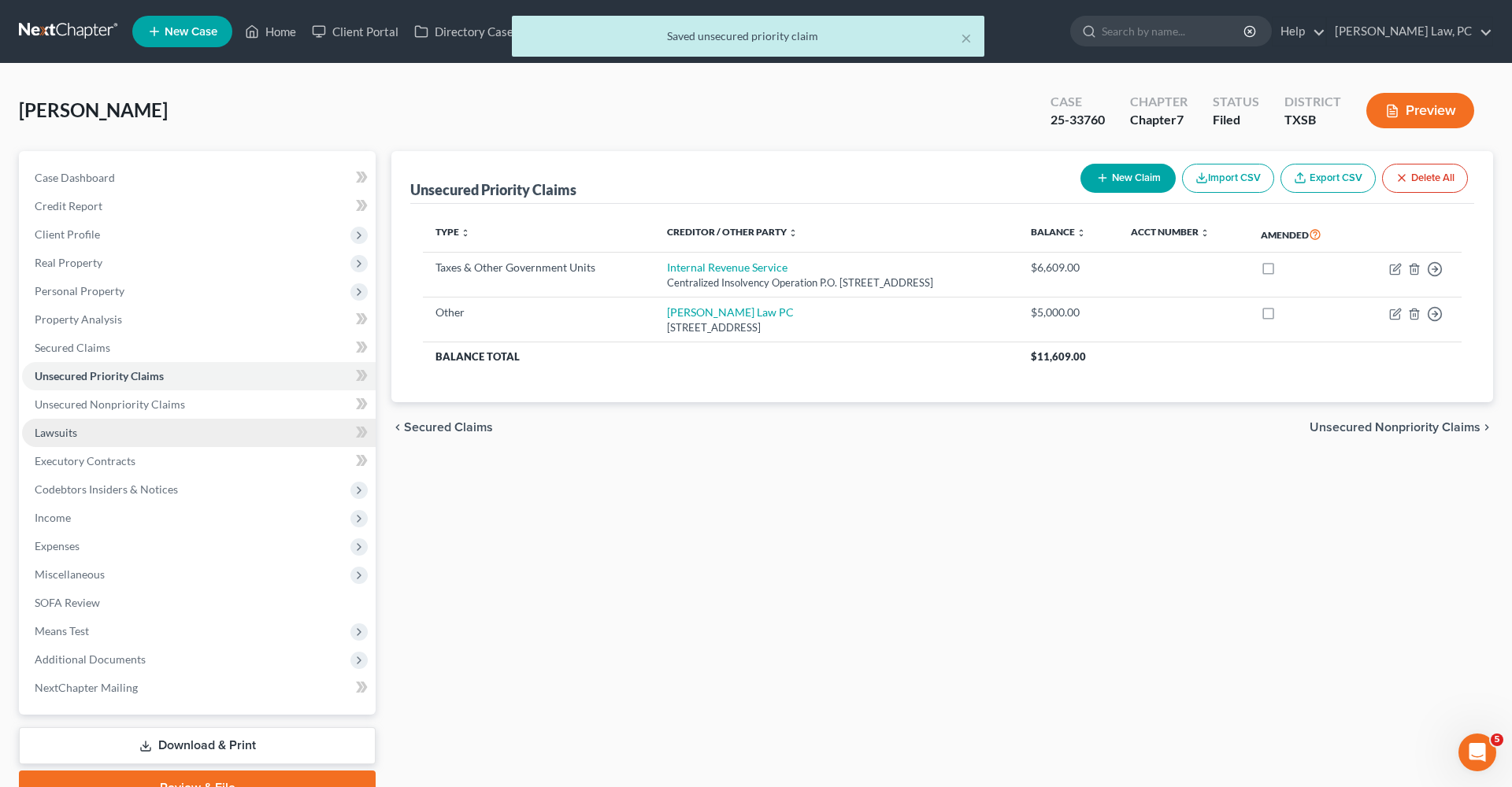
click at [68, 433] on span "Lawsuits" at bounding box center [56, 432] width 42 height 13
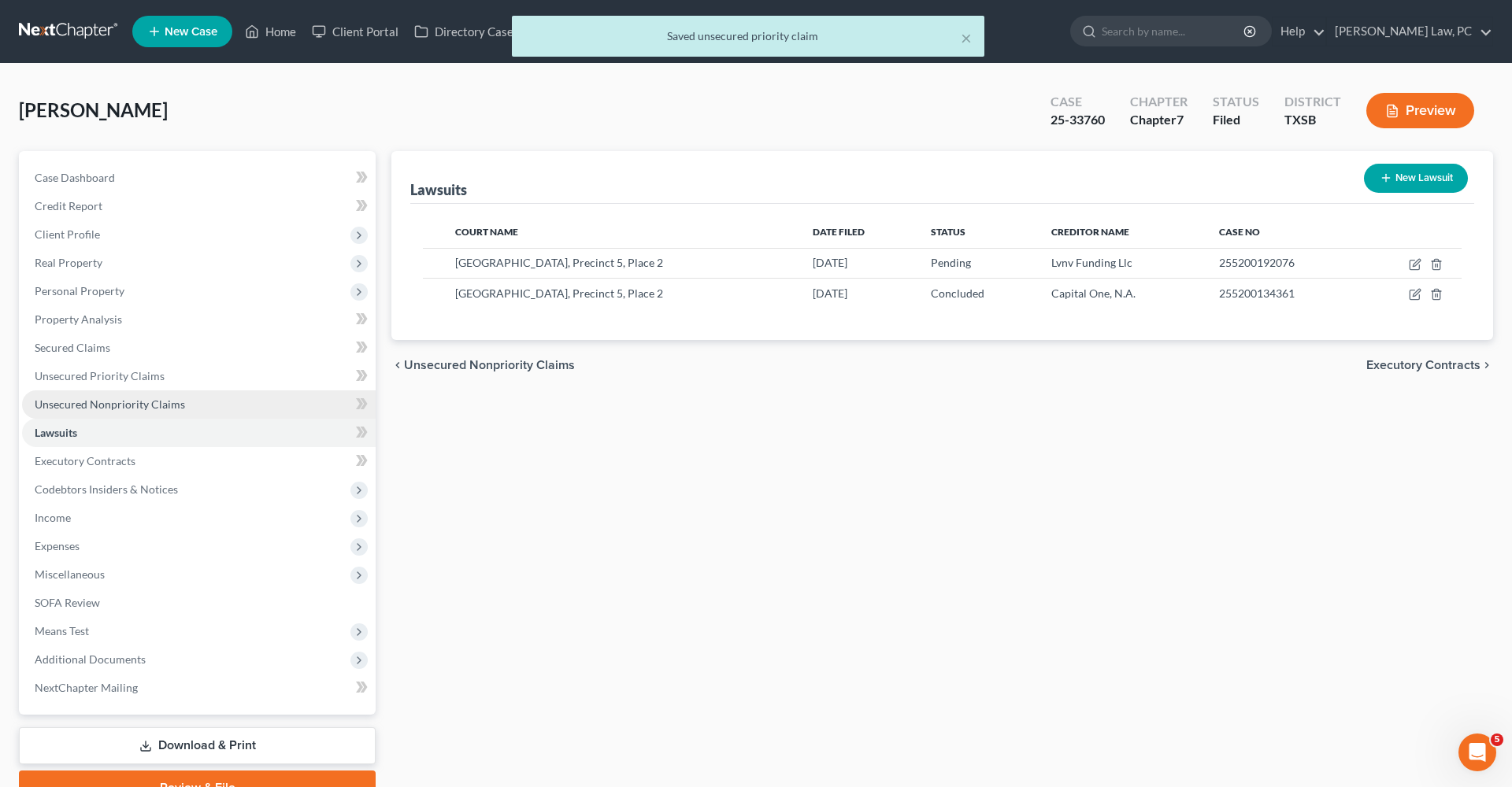
click at [121, 412] on link "Unsecured Nonpriority Claims" at bounding box center [199, 405] width 354 height 28
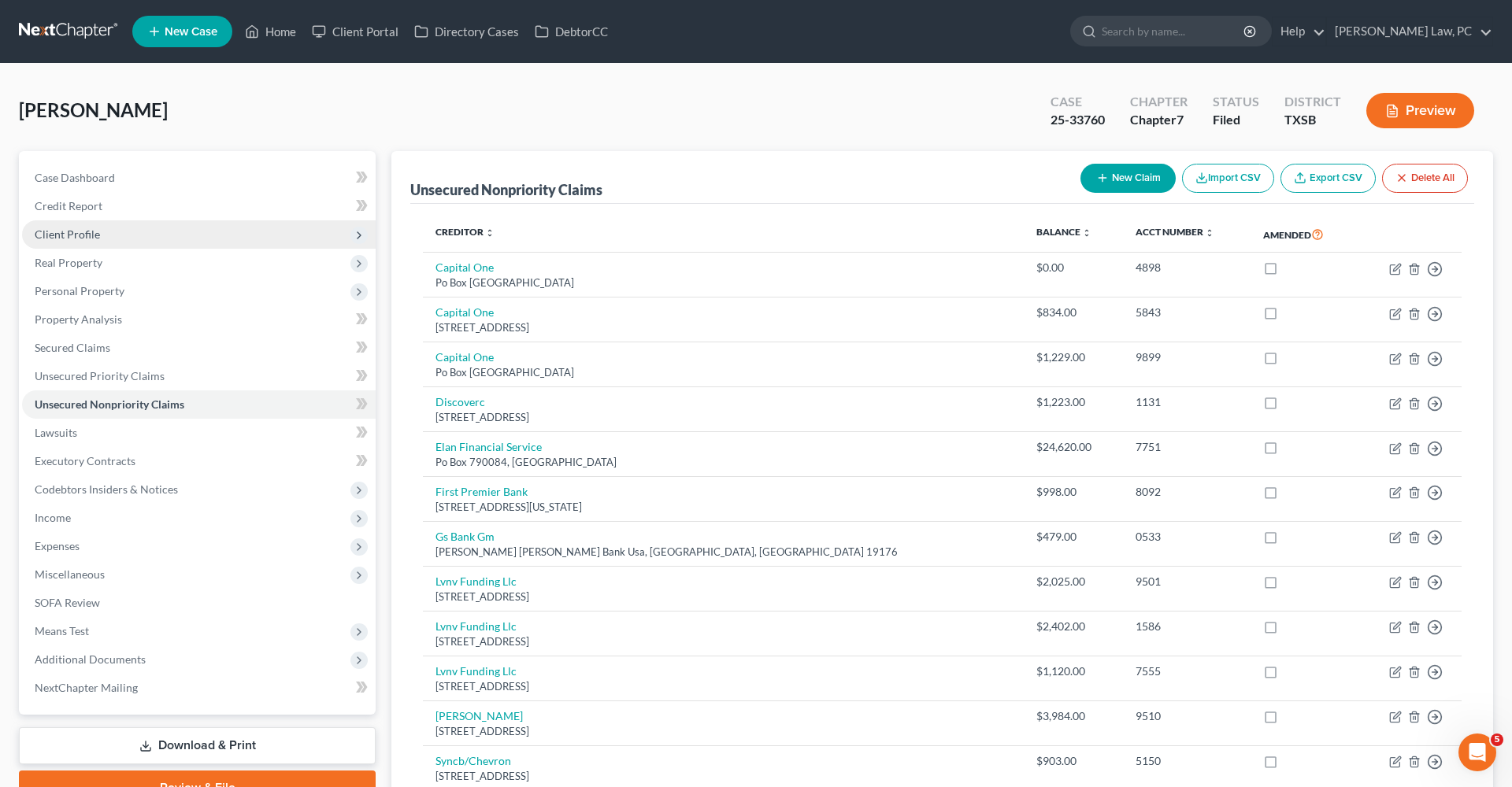
click at [61, 236] on span "Client Profile" at bounding box center [67, 234] width 65 height 13
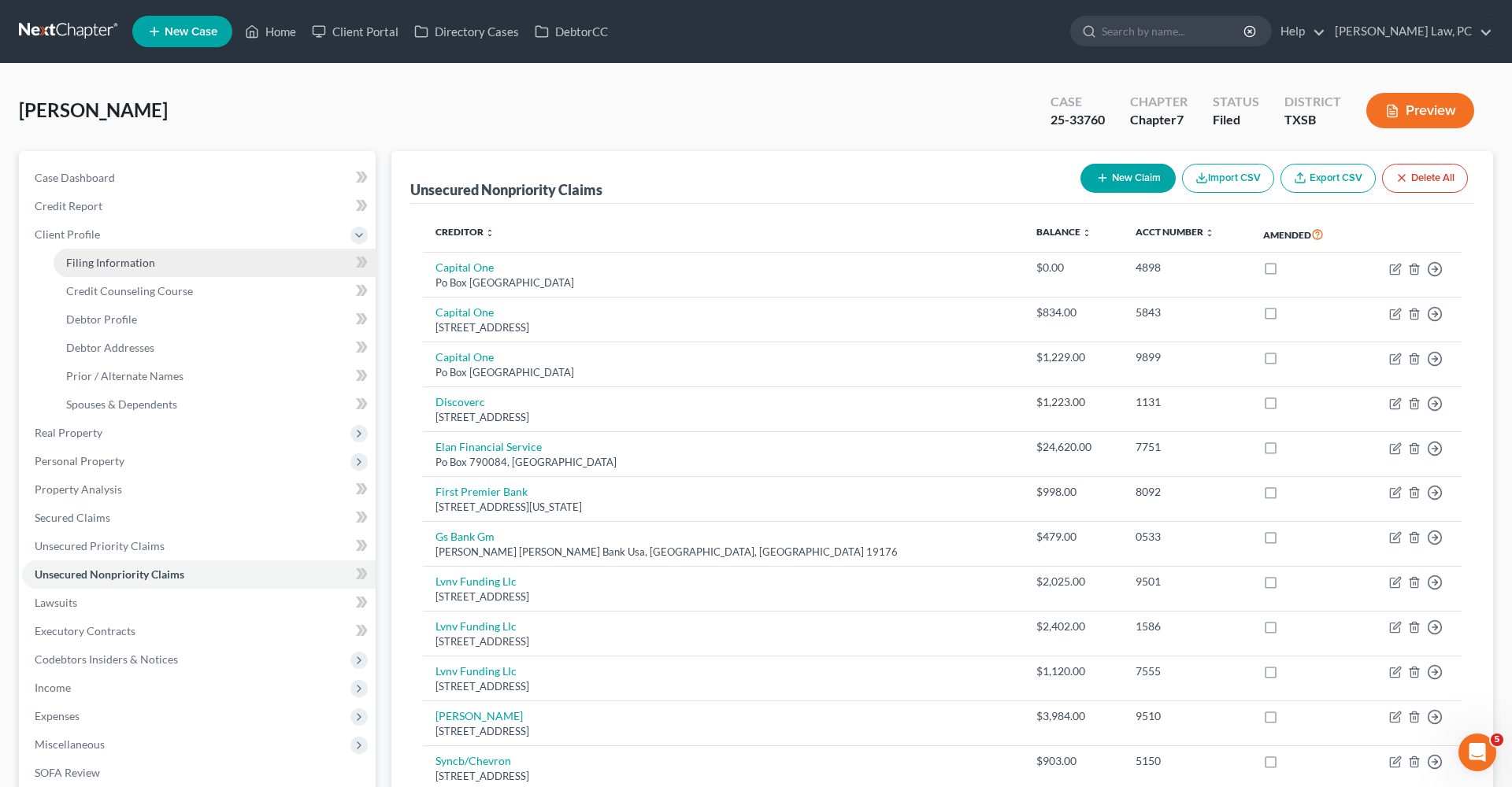
click at [102, 268] on span "Filing Information" at bounding box center [110, 262] width 89 height 13
select select "1"
select select "0"
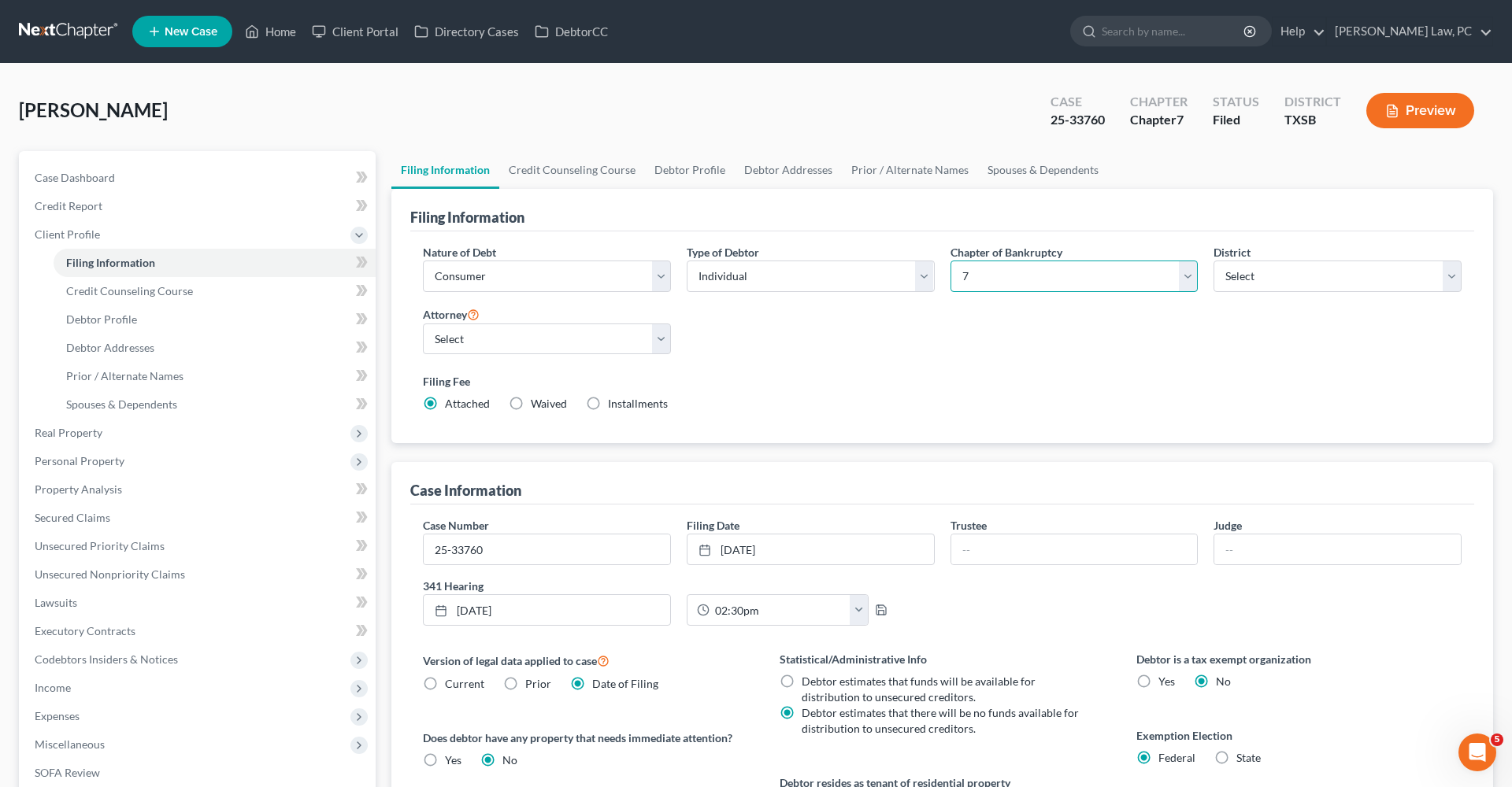
select select "3"
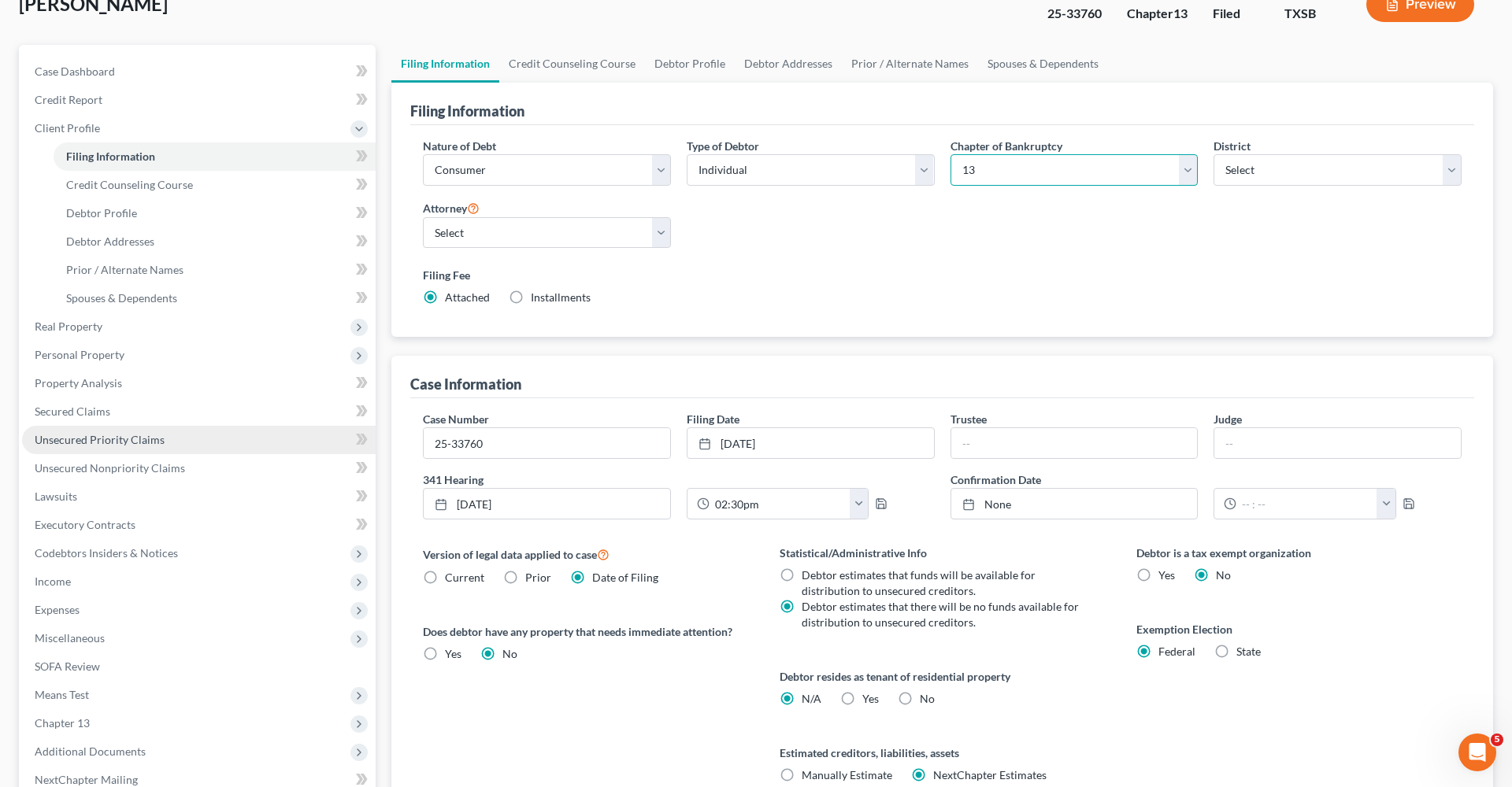
scroll to position [116, 0]
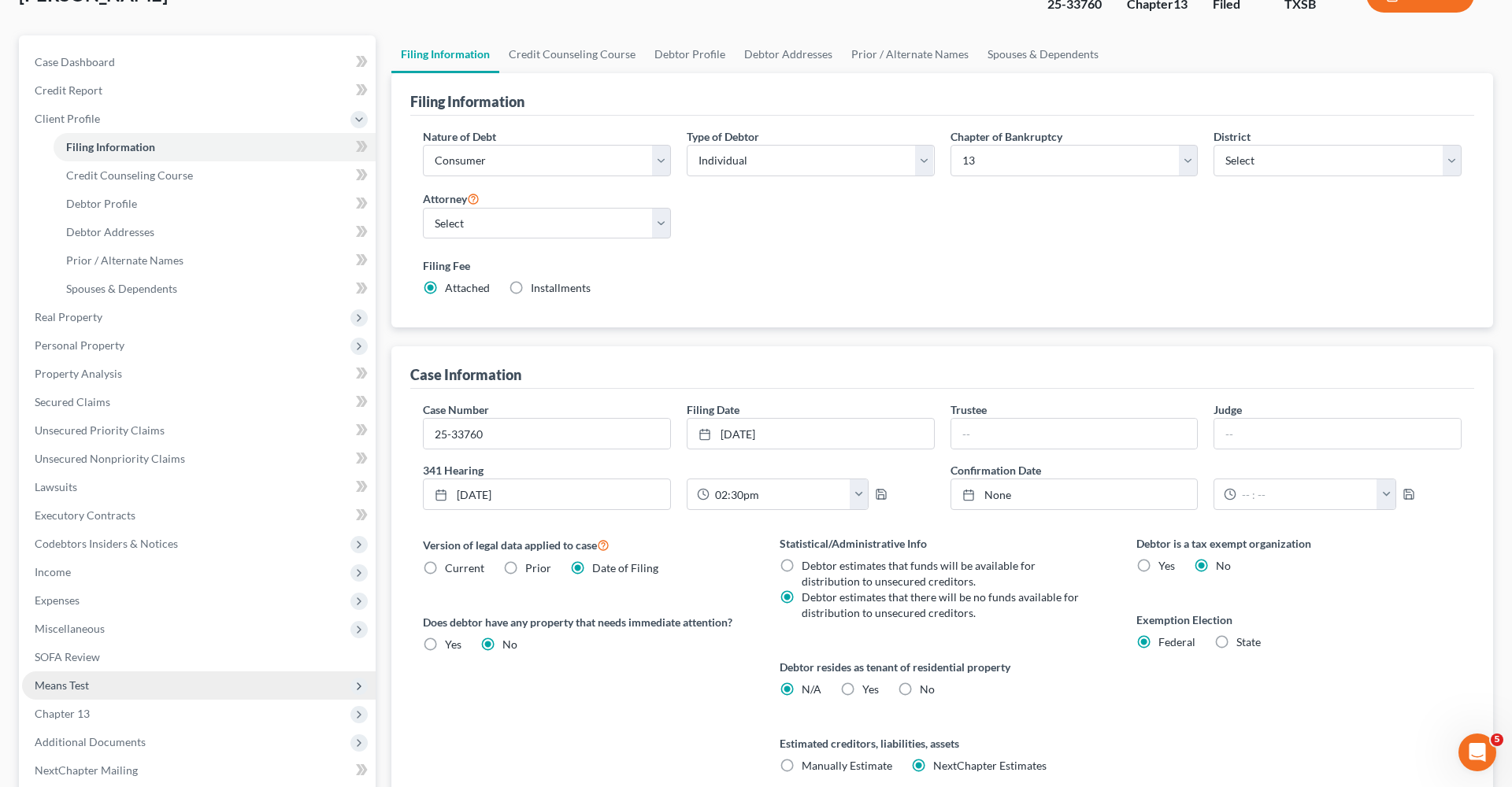
click at [59, 686] on span "Means Test" at bounding box center [62, 685] width 55 height 13
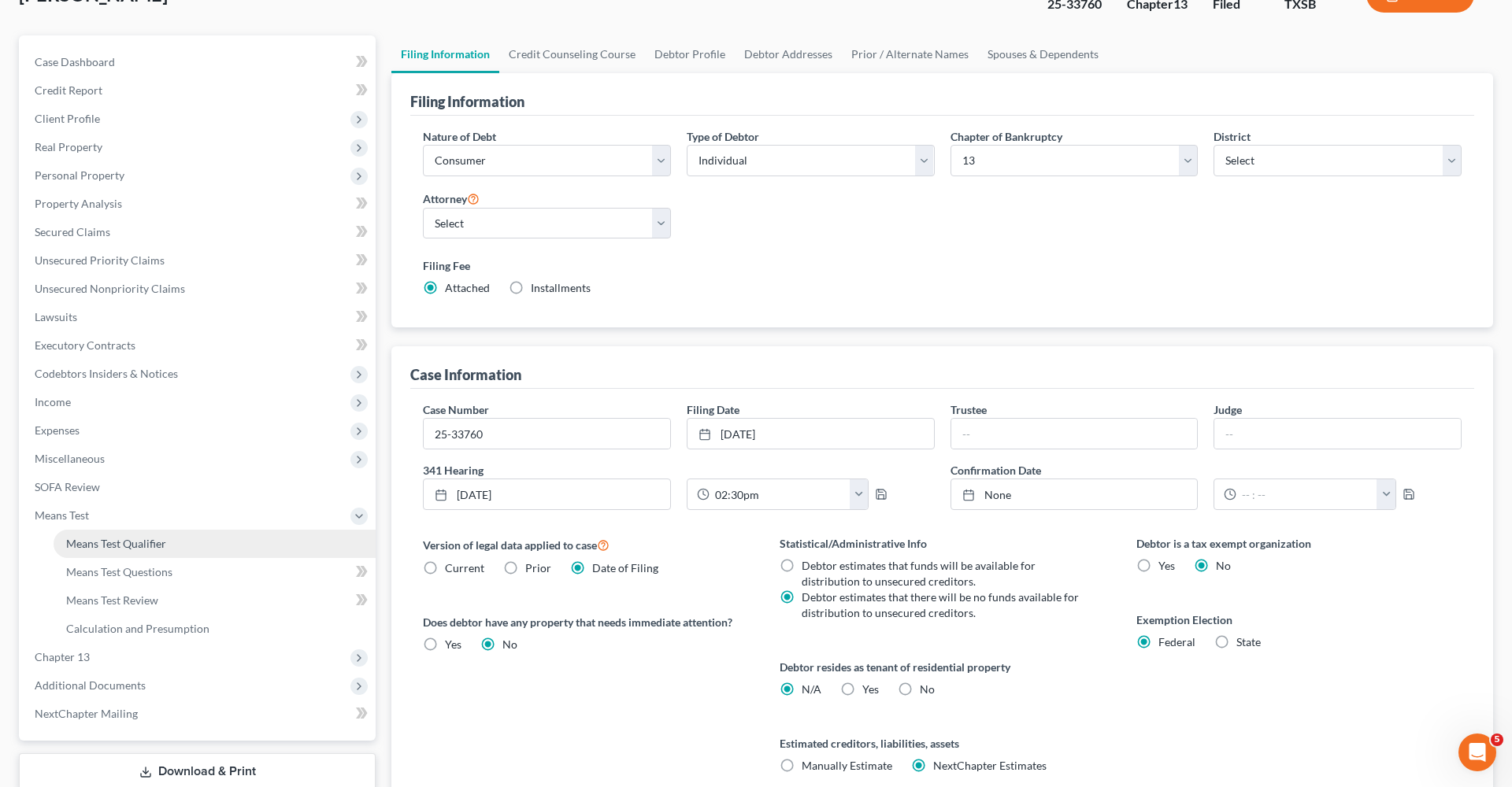
click at [105, 551] on link "Means Test Qualifier" at bounding box center [214, 543] width 322 height 28
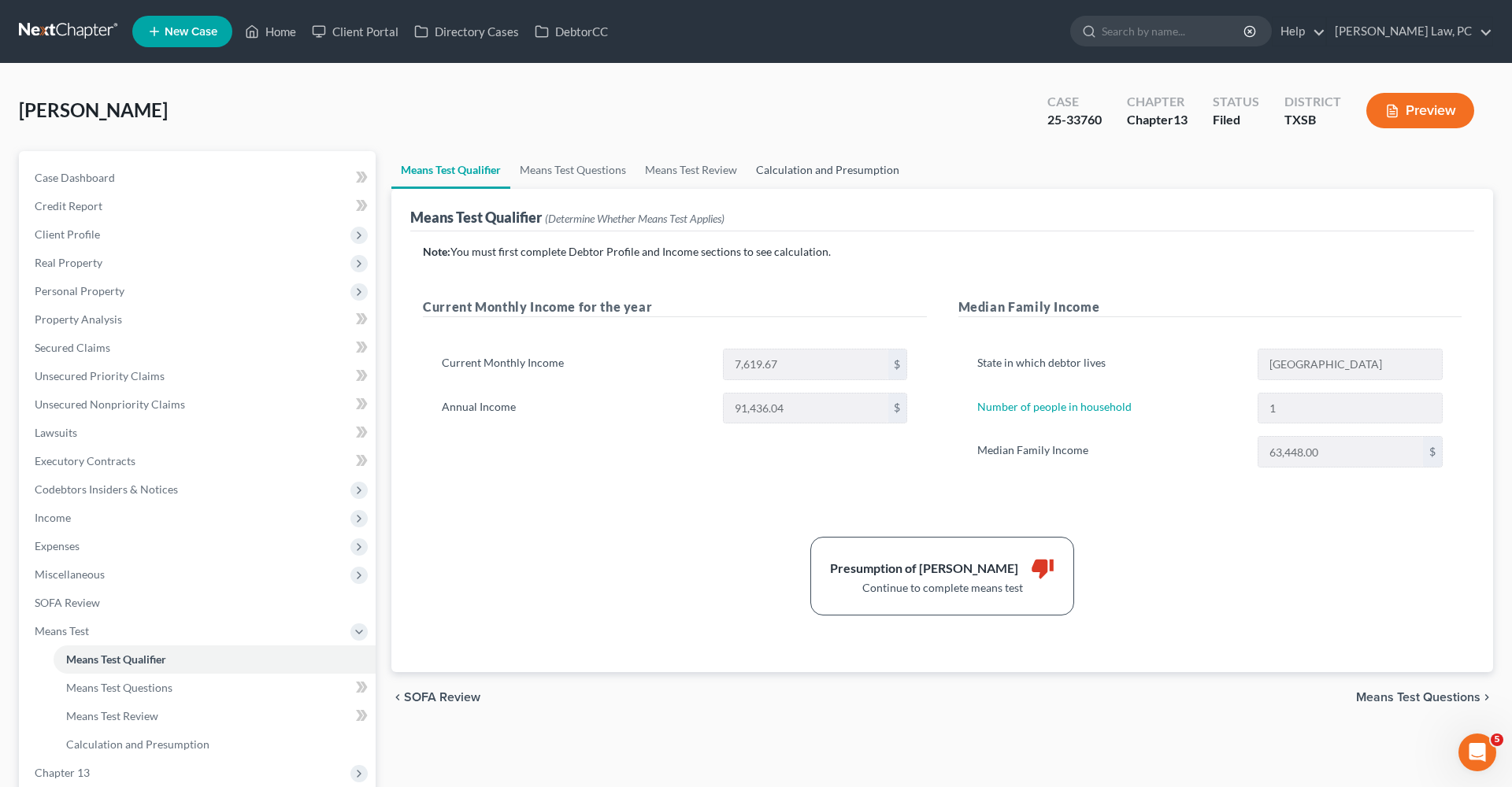
click at [821, 170] on link "Calculation and Presumption" at bounding box center [828, 169] width 162 height 38
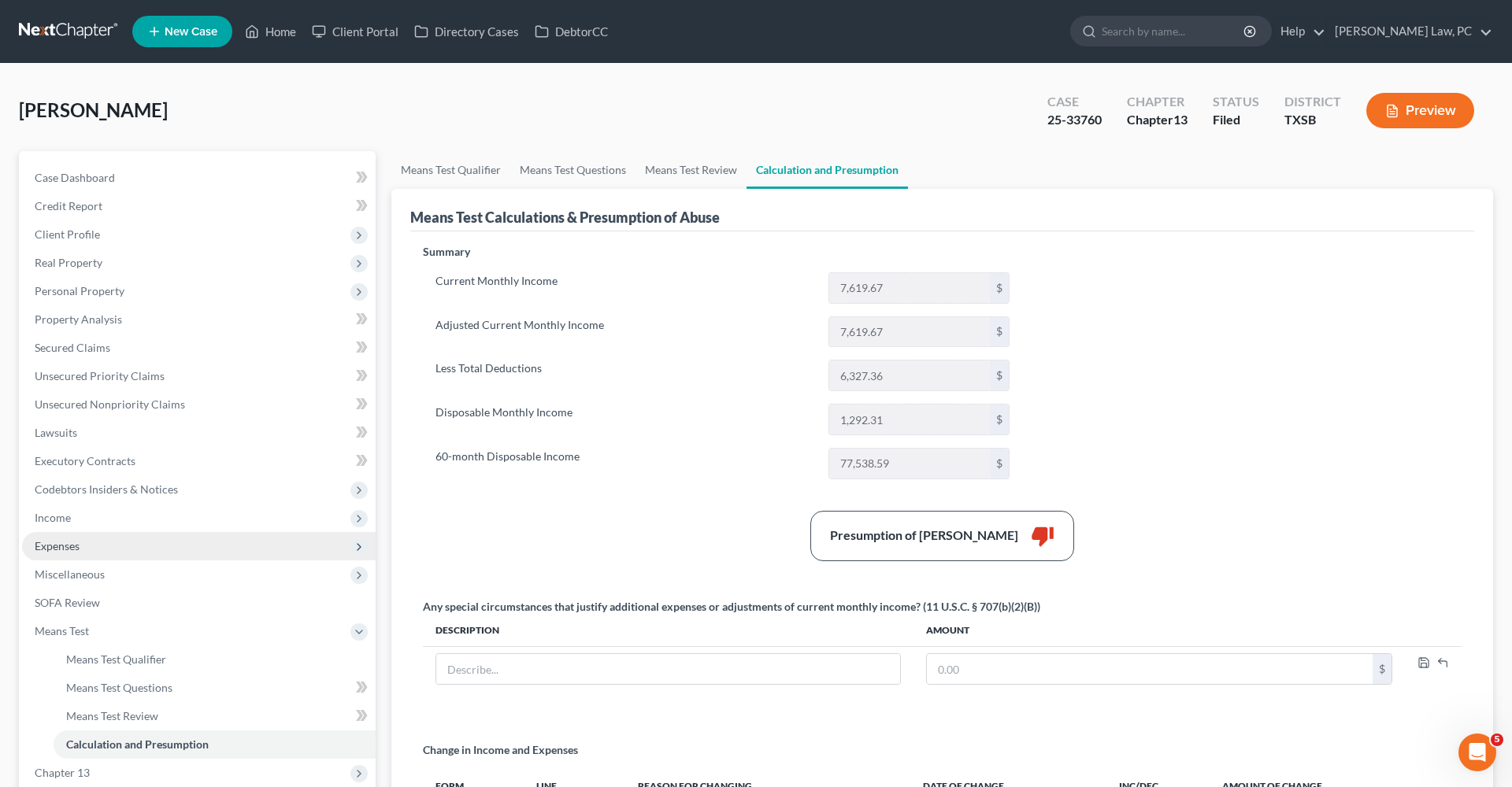
click at [56, 545] on span "Expenses" at bounding box center [56, 545] width 45 height 13
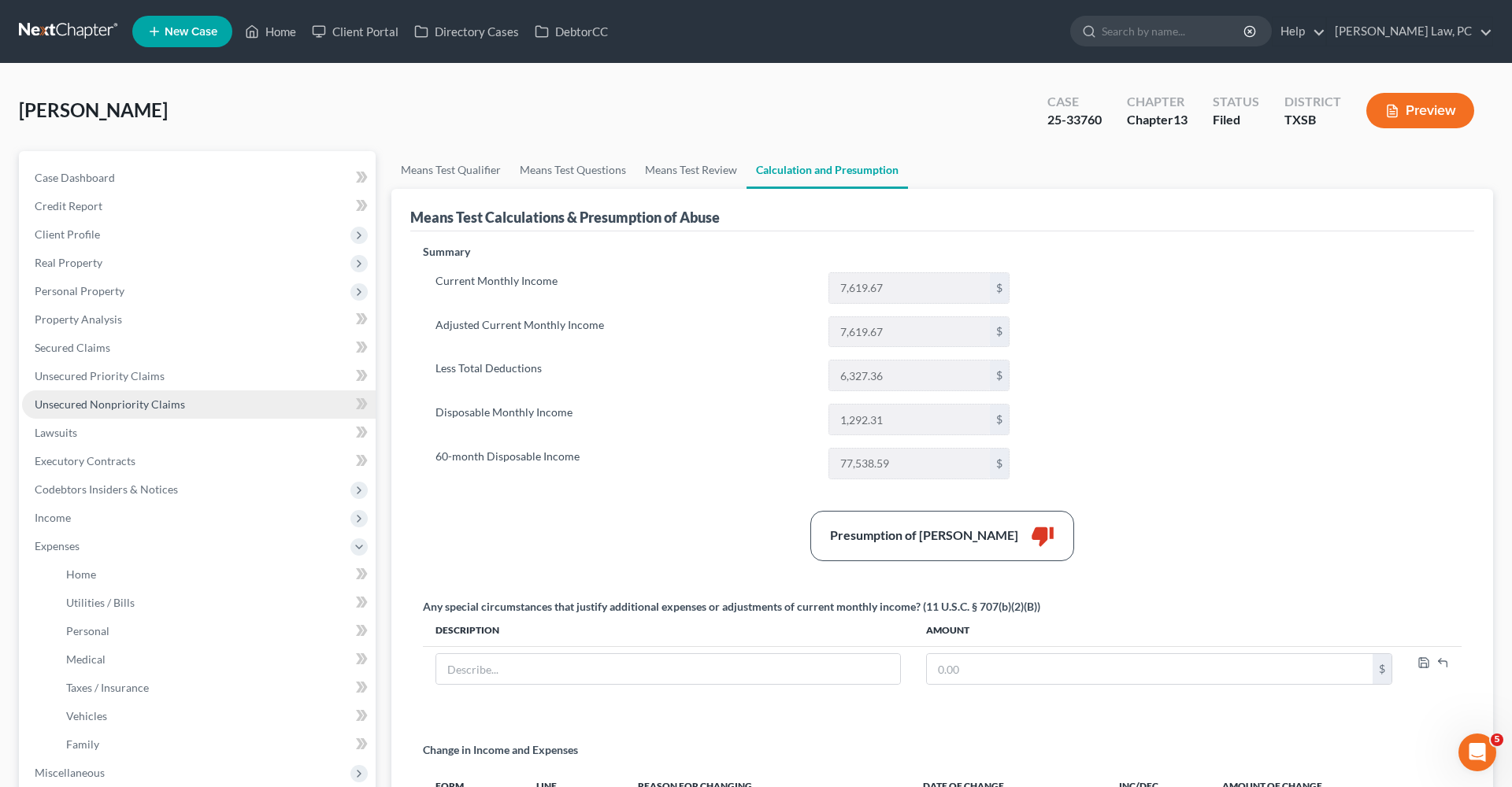
click at [112, 399] on span "Unsecured Nonpriority Claims" at bounding box center [109, 404] width 150 height 13
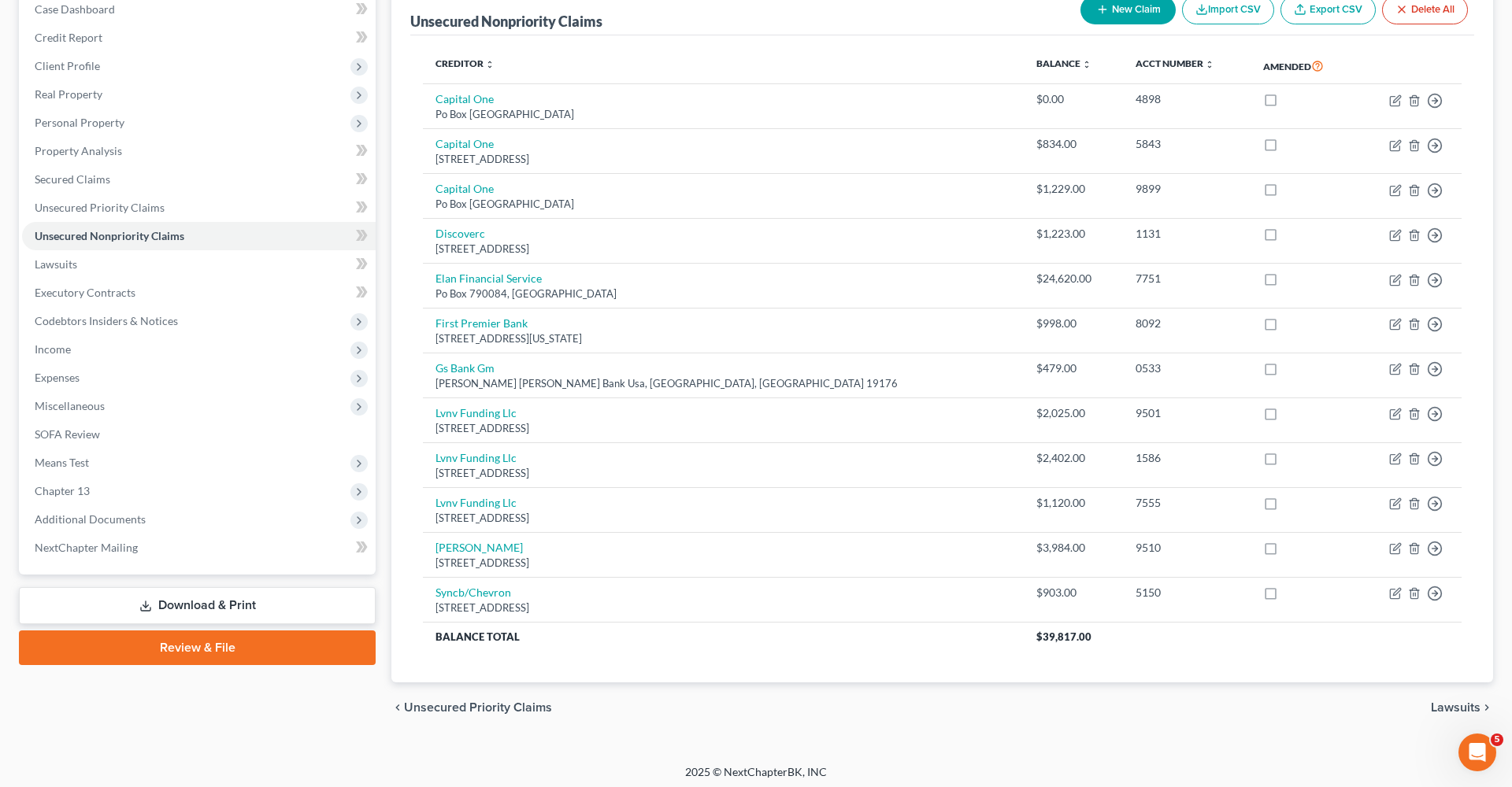
scroll to position [168, 0]
click at [62, 207] on span "Unsecured Priority Claims" at bounding box center [99, 207] width 130 height 13
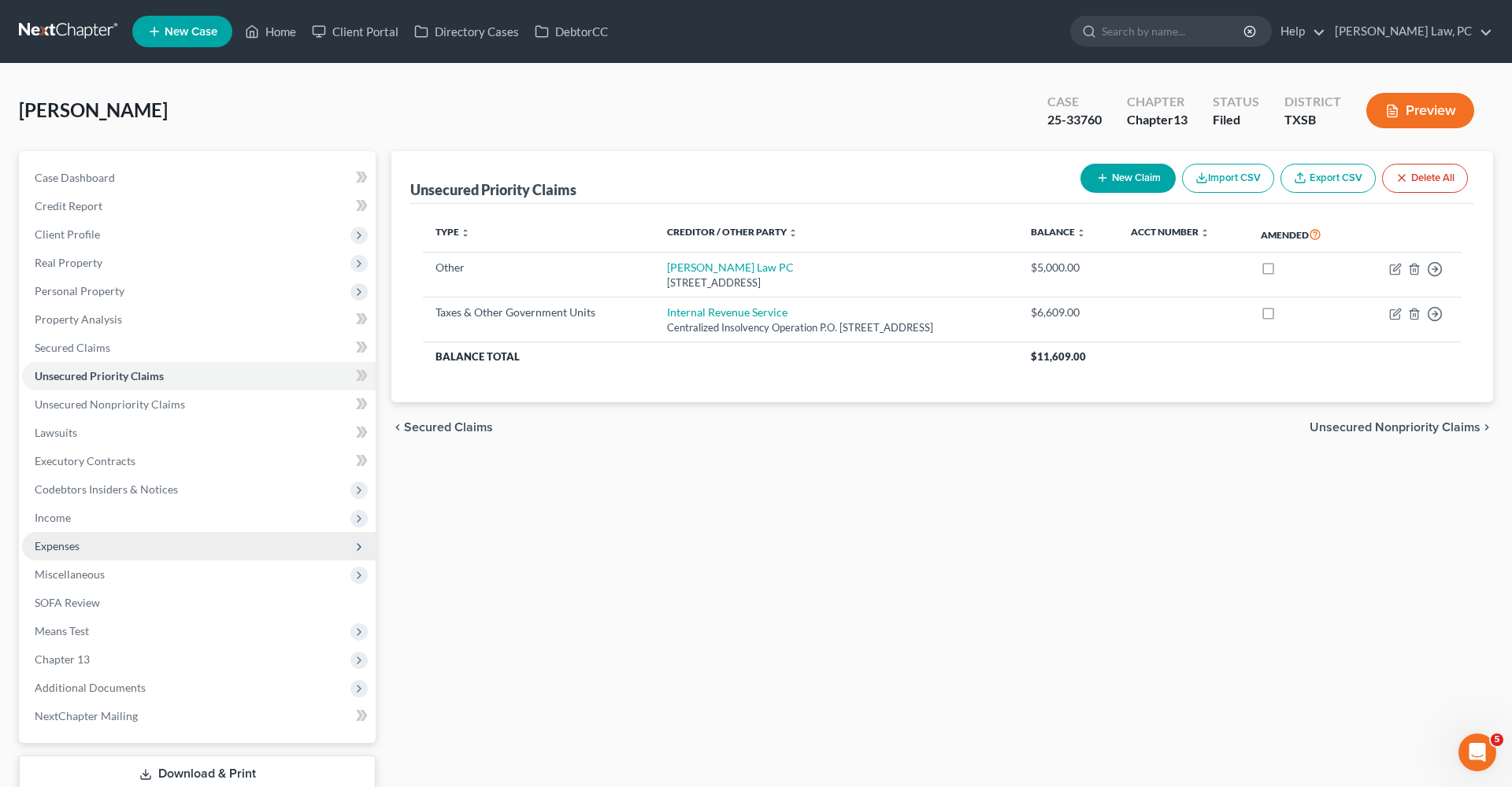
click at [70, 550] on span "Expenses" at bounding box center [56, 545] width 45 height 13
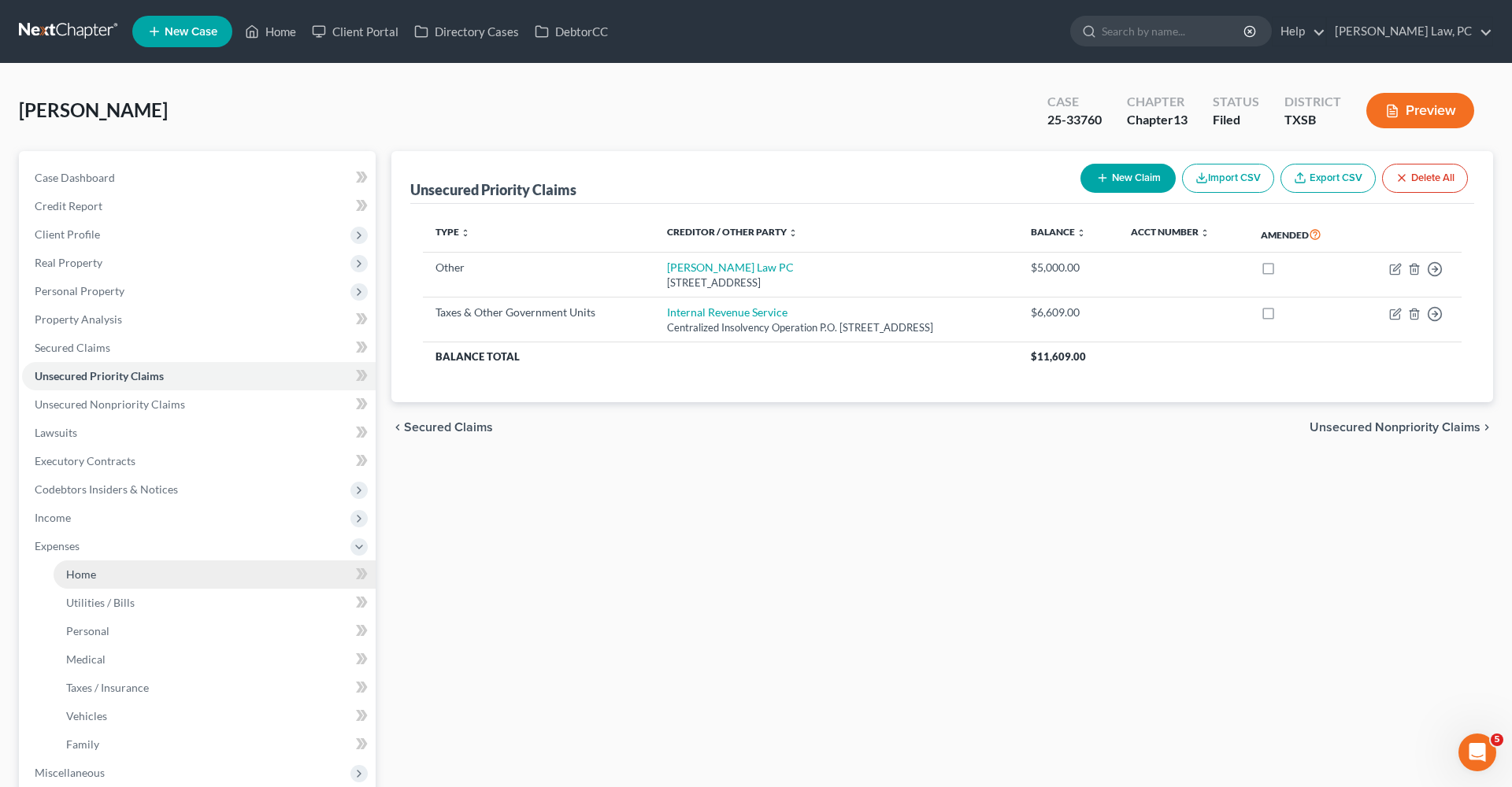
click at [86, 571] on span "Home" at bounding box center [81, 573] width 30 height 13
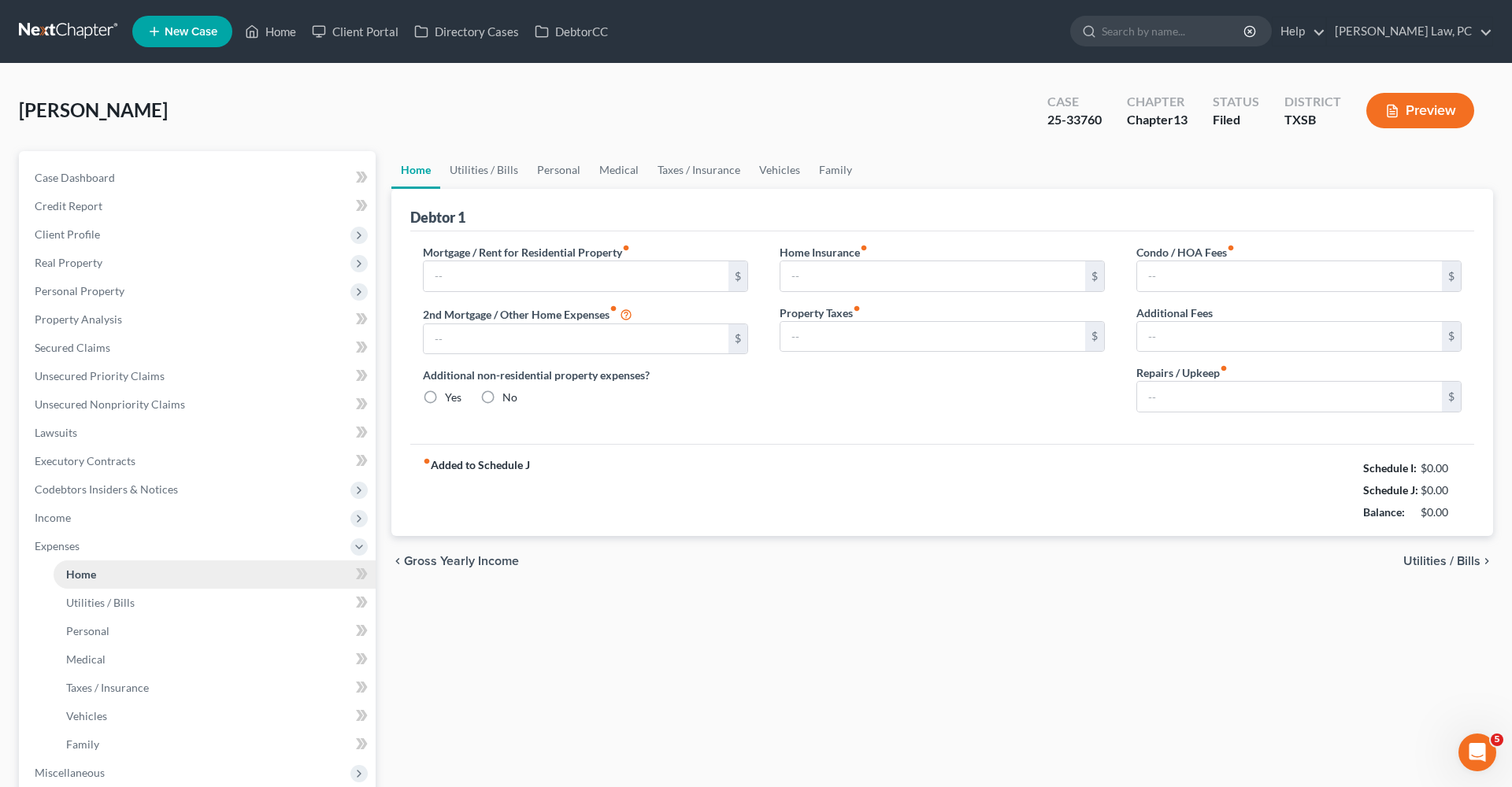
type input "2,399.00"
type input "0.00"
radio input "true"
type input "58.00"
type input "0.00"
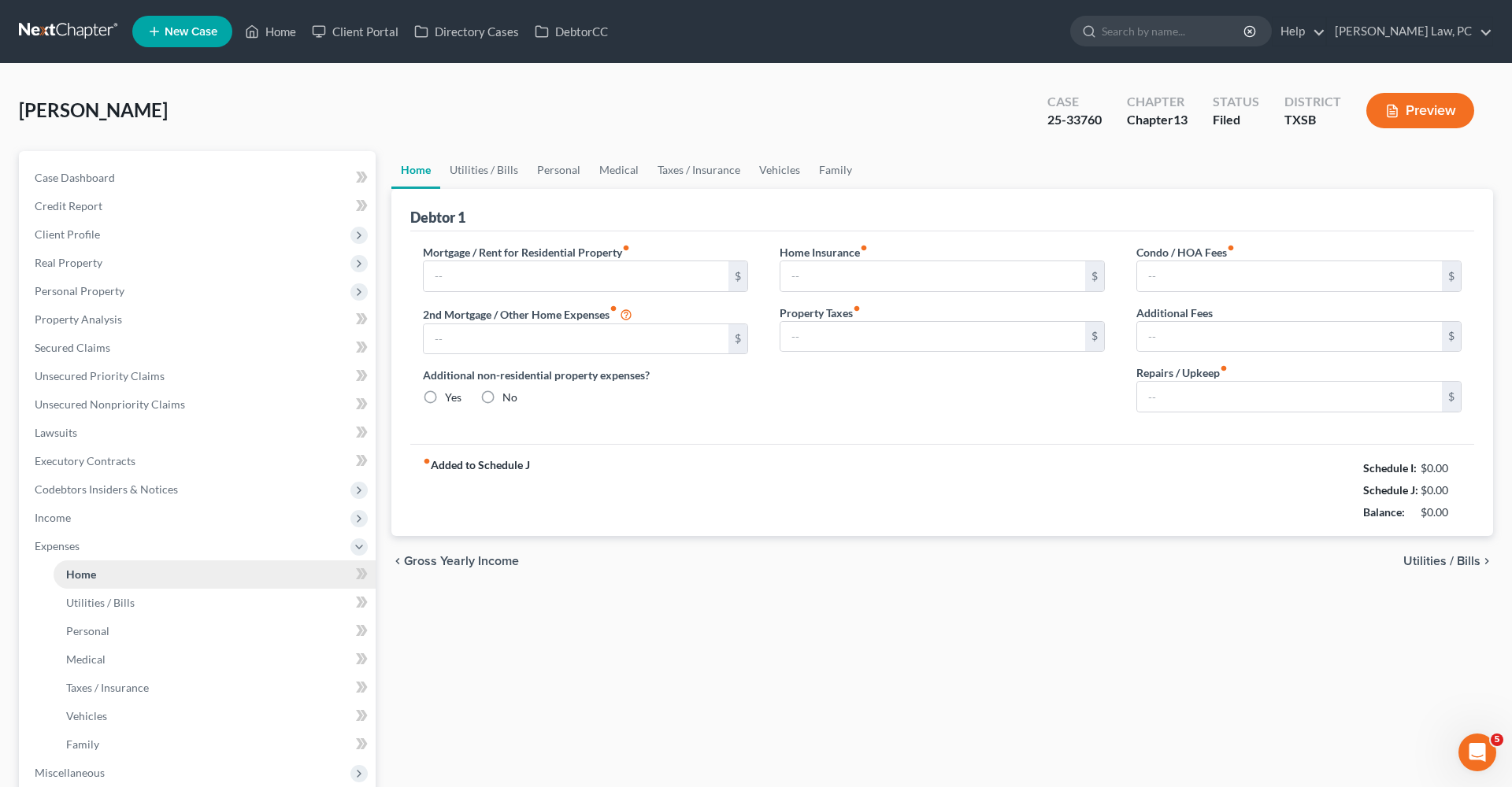
type input "0.00"
click at [493, 172] on link "Utilities / Bills" at bounding box center [484, 169] width 87 height 38
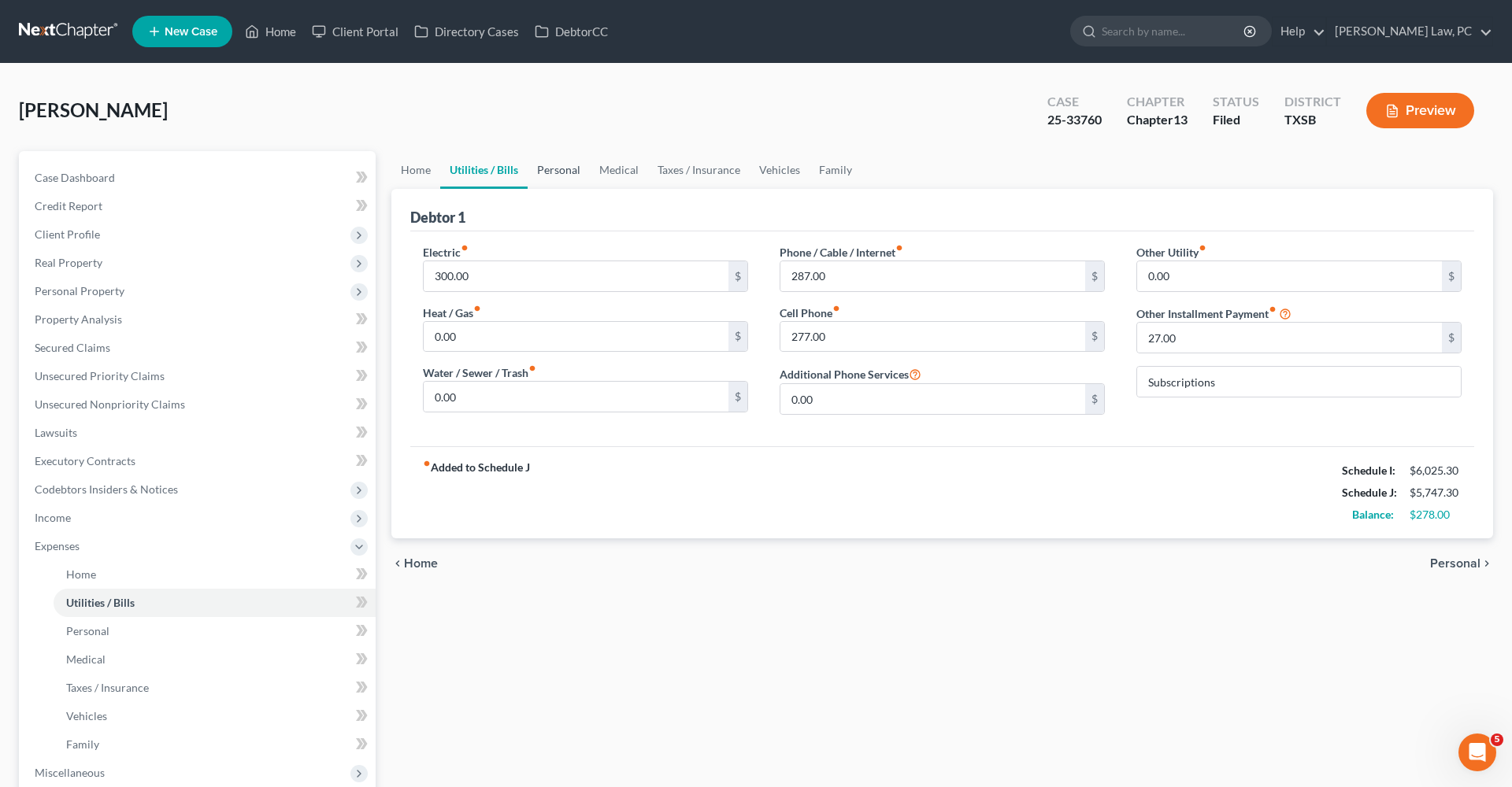
click at [566, 168] on link "Personal" at bounding box center [559, 169] width 62 height 38
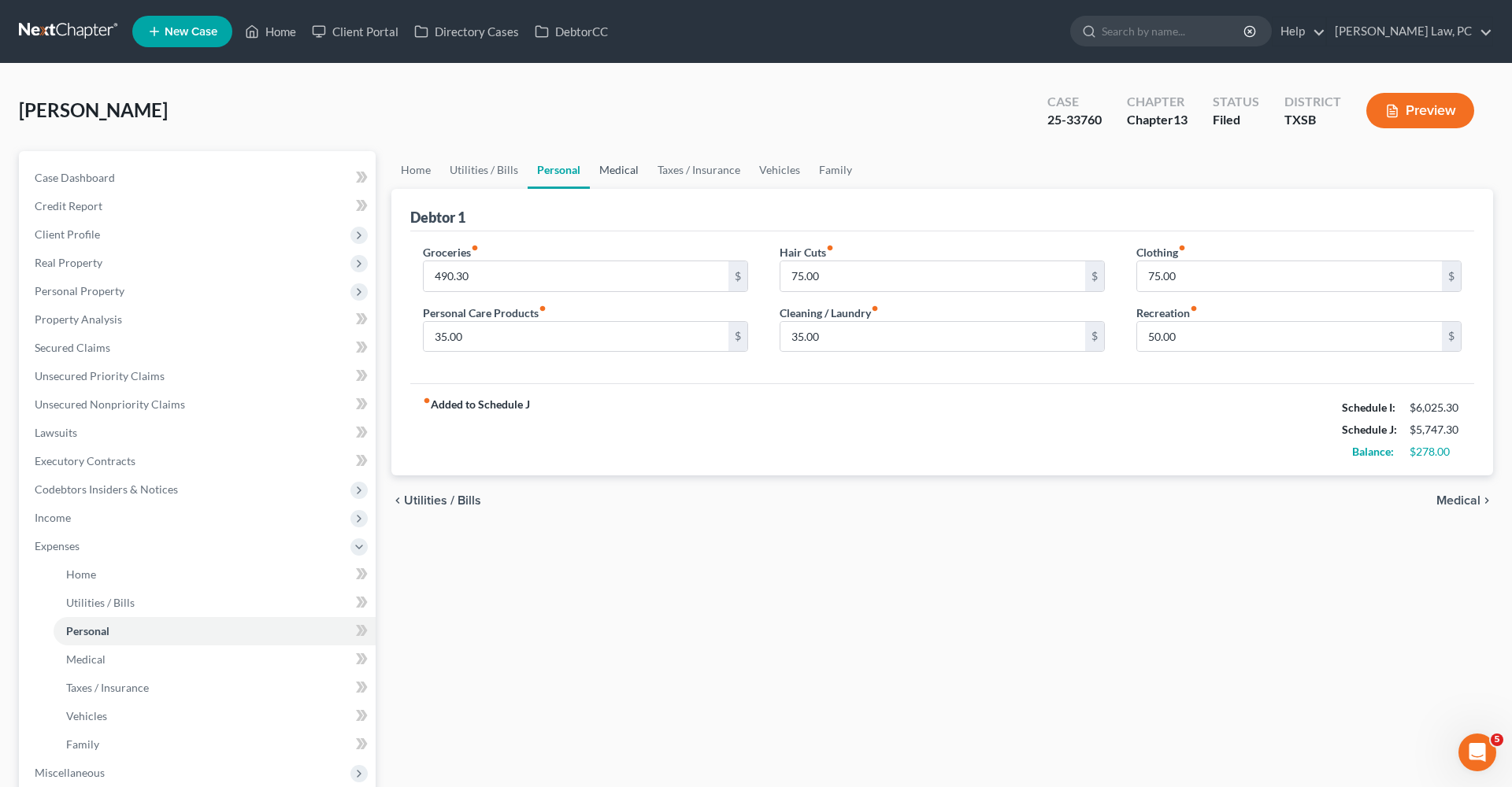
click at [631, 170] on link "Medical" at bounding box center [619, 169] width 58 height 38
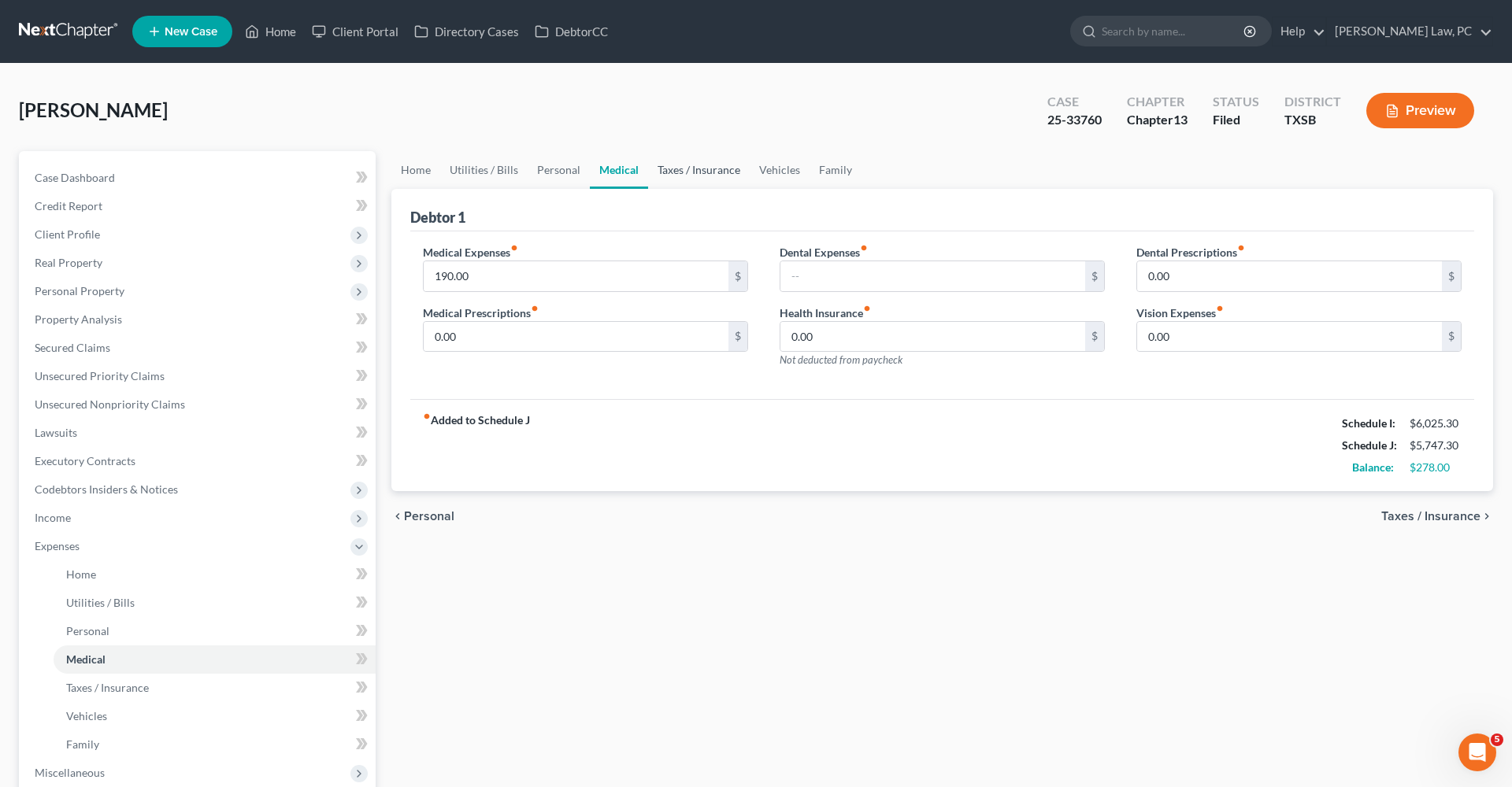
click at [688, 171] on link "Taxes / Insurance" at bounding box center [698, 169] width 102 height 38
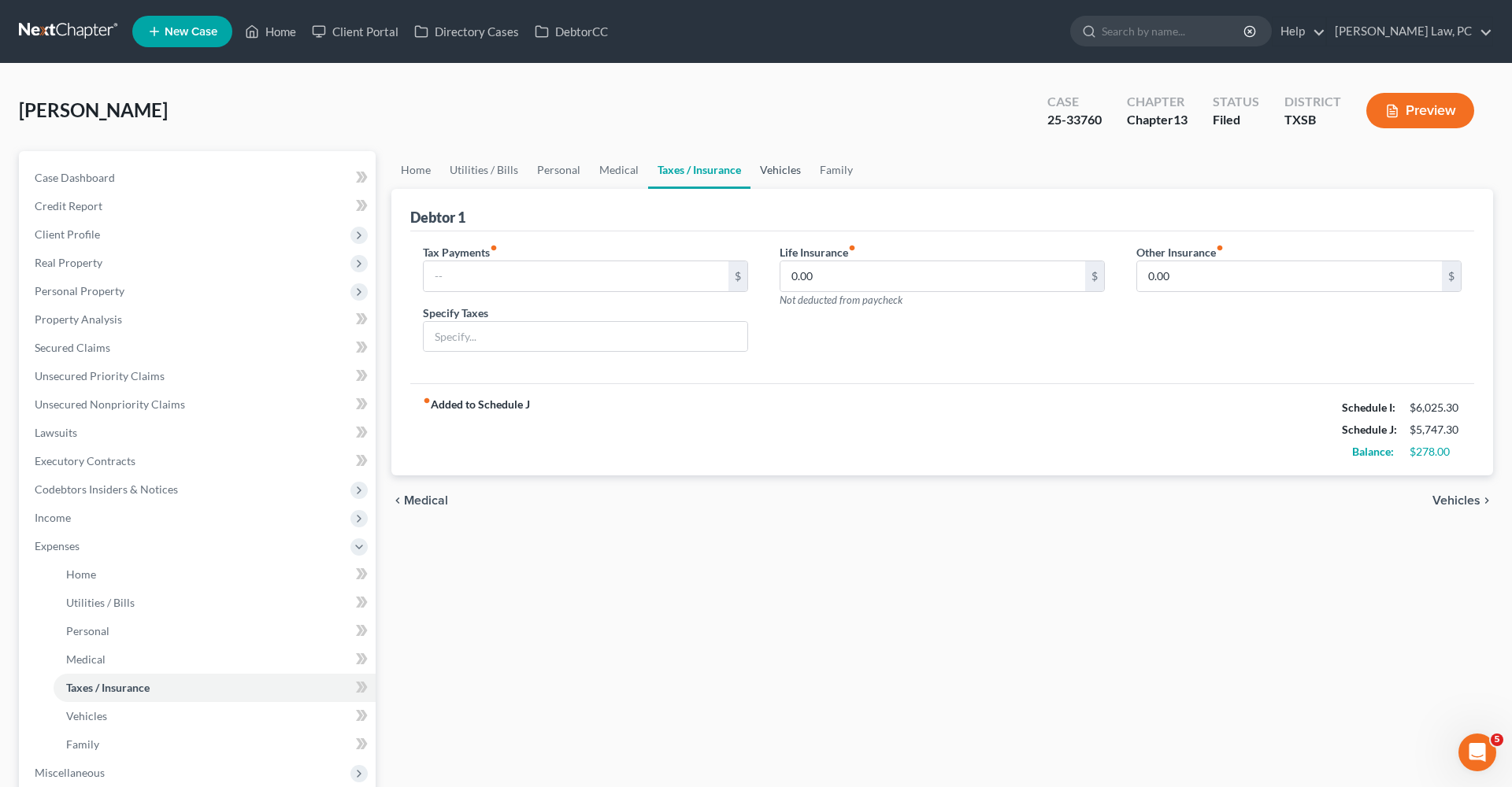
click at [768, 179] on link "Vehicles" at bounding box center [780, 169] width 60 height 38
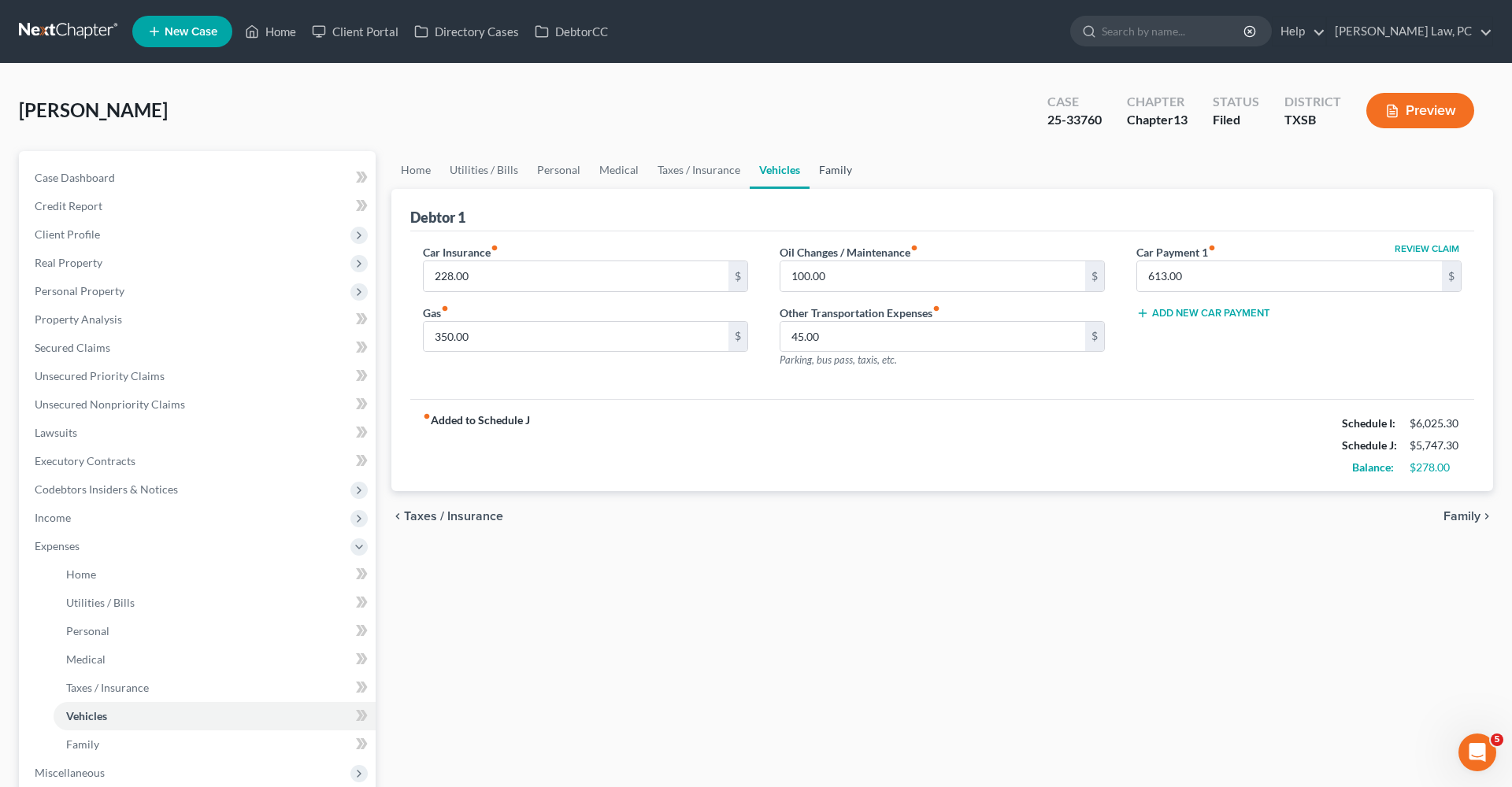
click at [834, 176] on link "Family" at bounding box center [835, 169] width 52 height 38
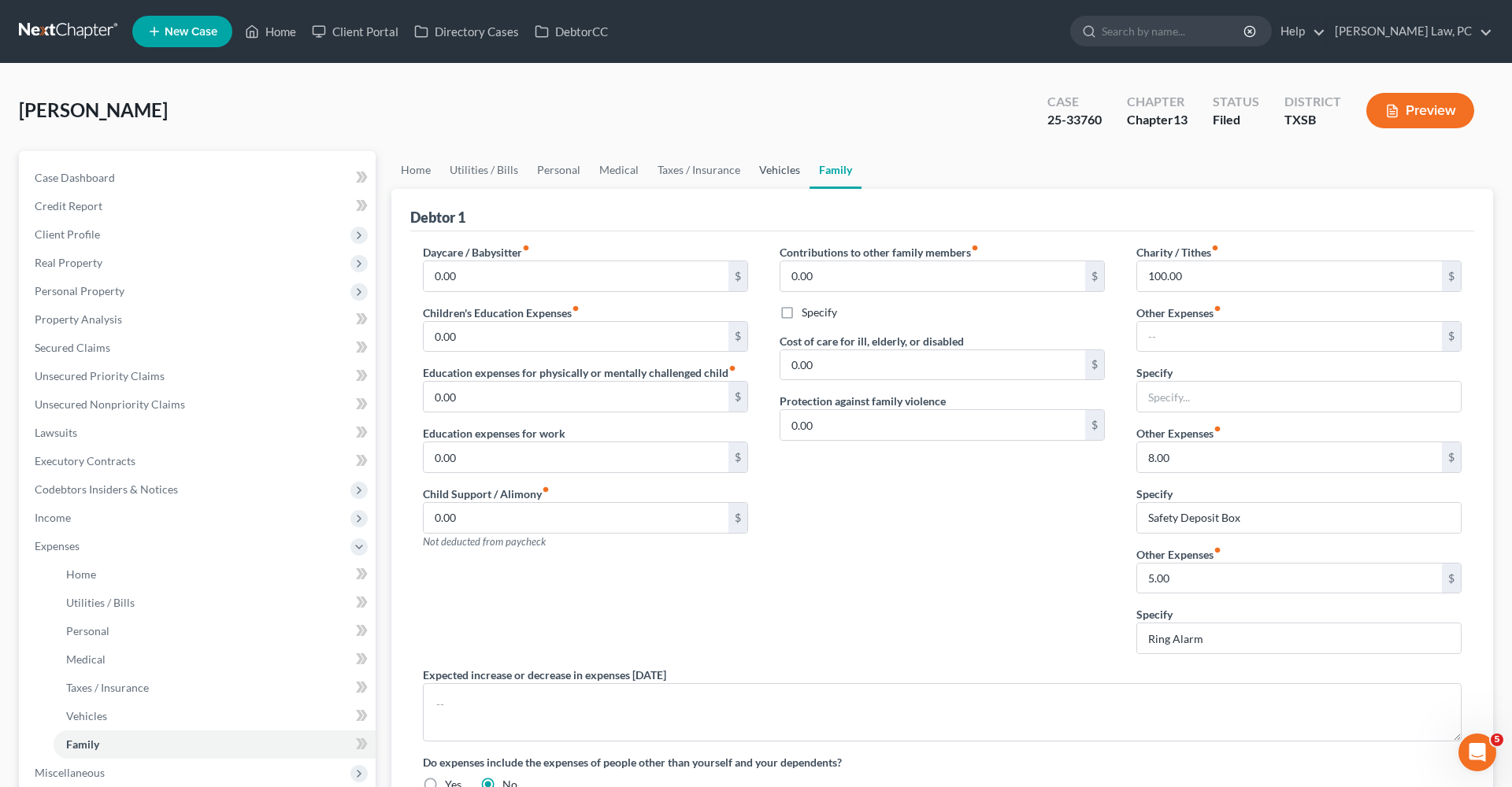
click at [766, 171] on link "Vehicles" at bounding box center [779, 169] width 60 height 38
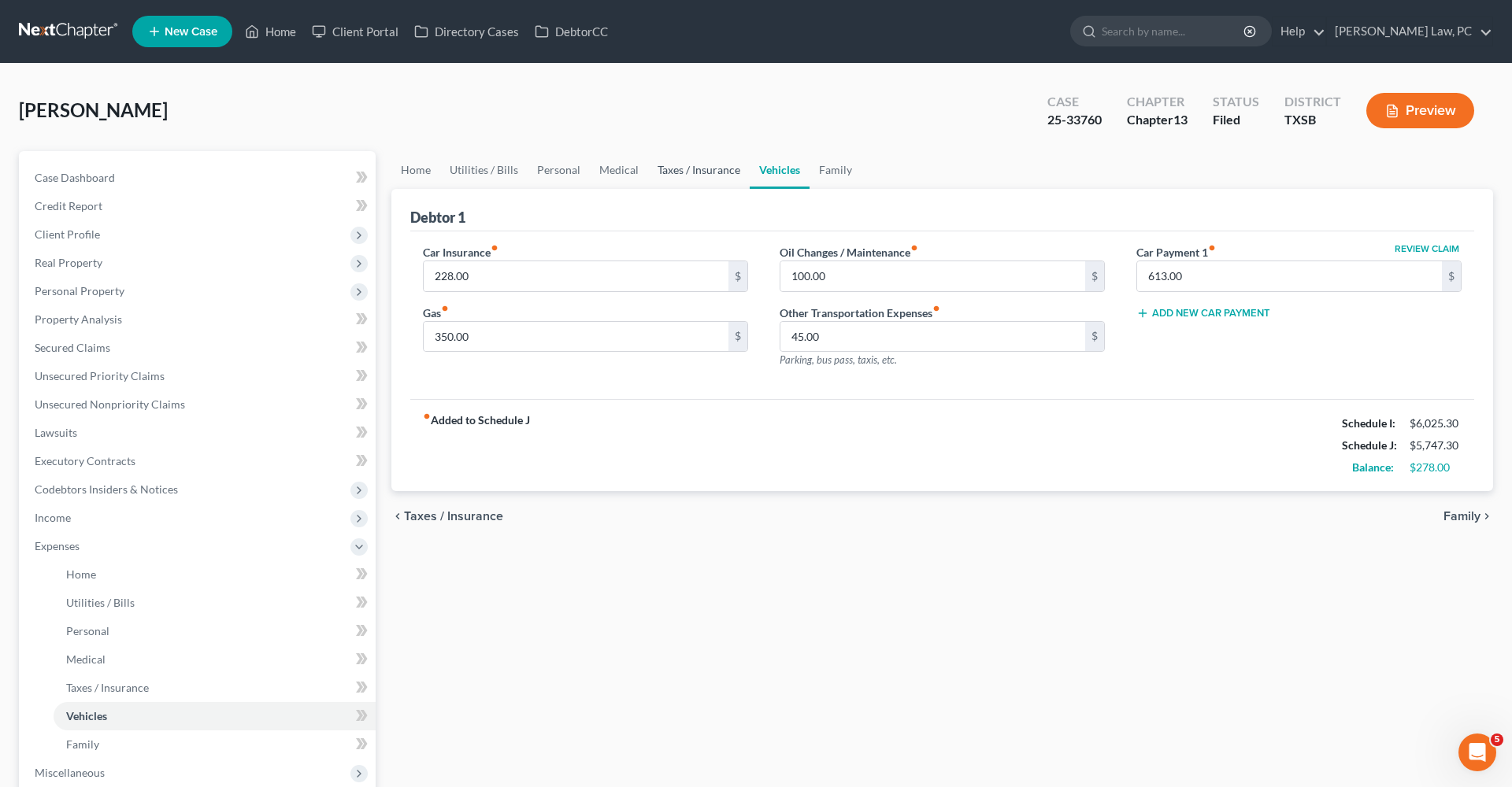
click at [712, 169] on link "Taxes / Insurance" at bounding box center [698, 169] width 102 height 38
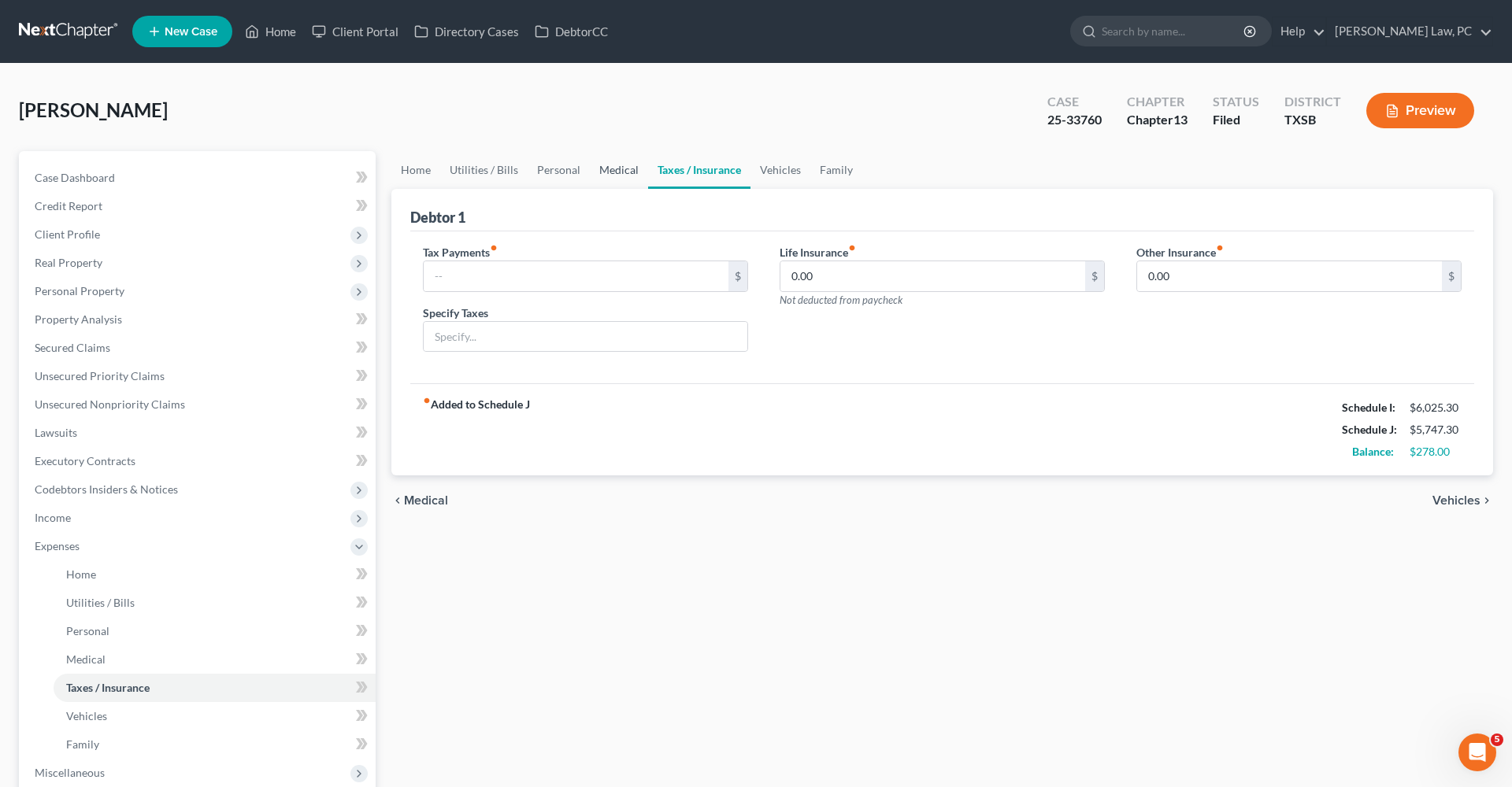
click at [609, 169] on link "Medical" at bounding box center [619, 169] width 58 height 38
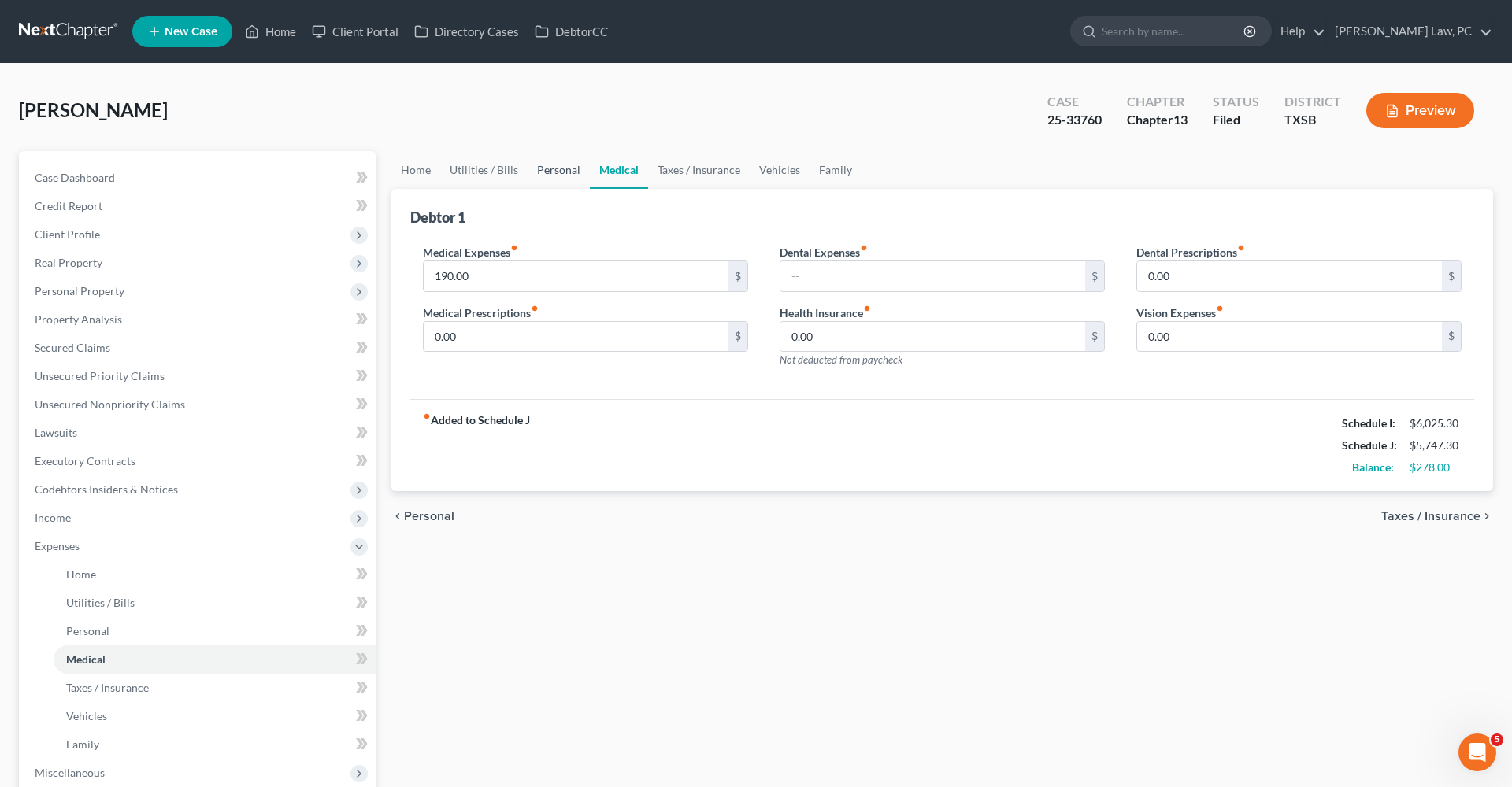
click at [545, 171] on link "Personal" at bounding box center [559, 169] width 62 height 38
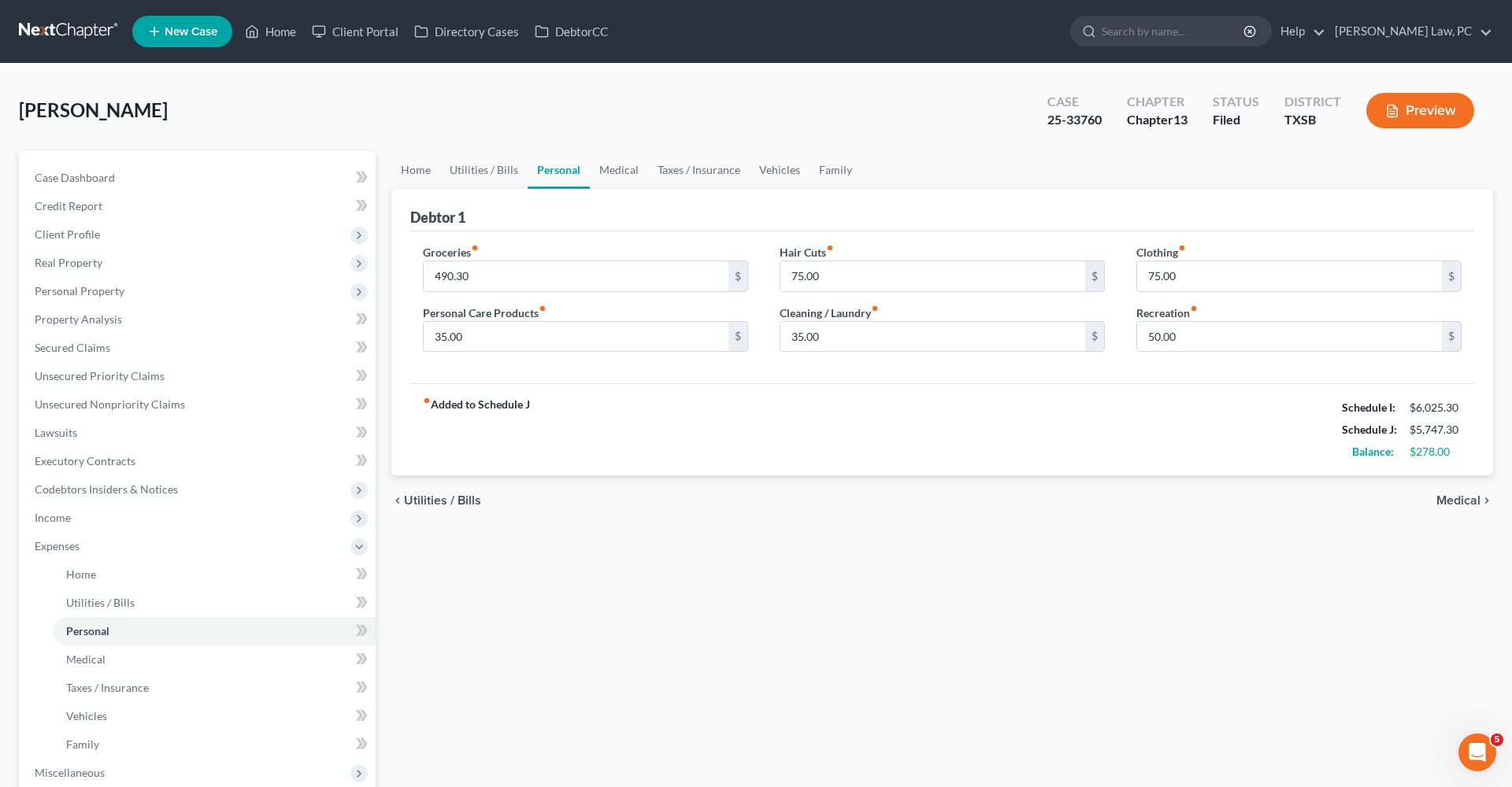
click at [30, 26] on link at bounding box center [69, 32] width 101 height 28
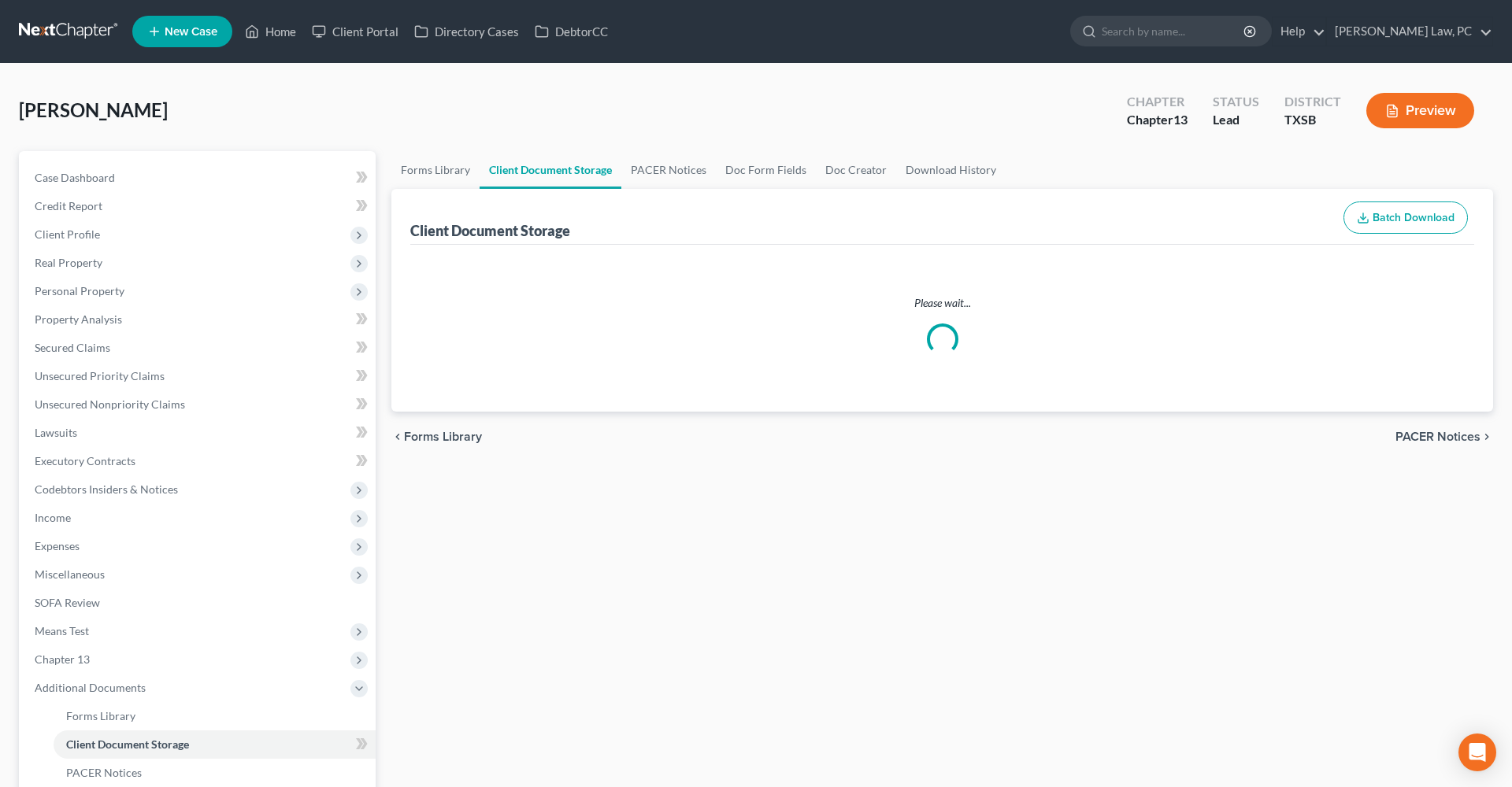
select select "8"
select select "16"
select select "39"
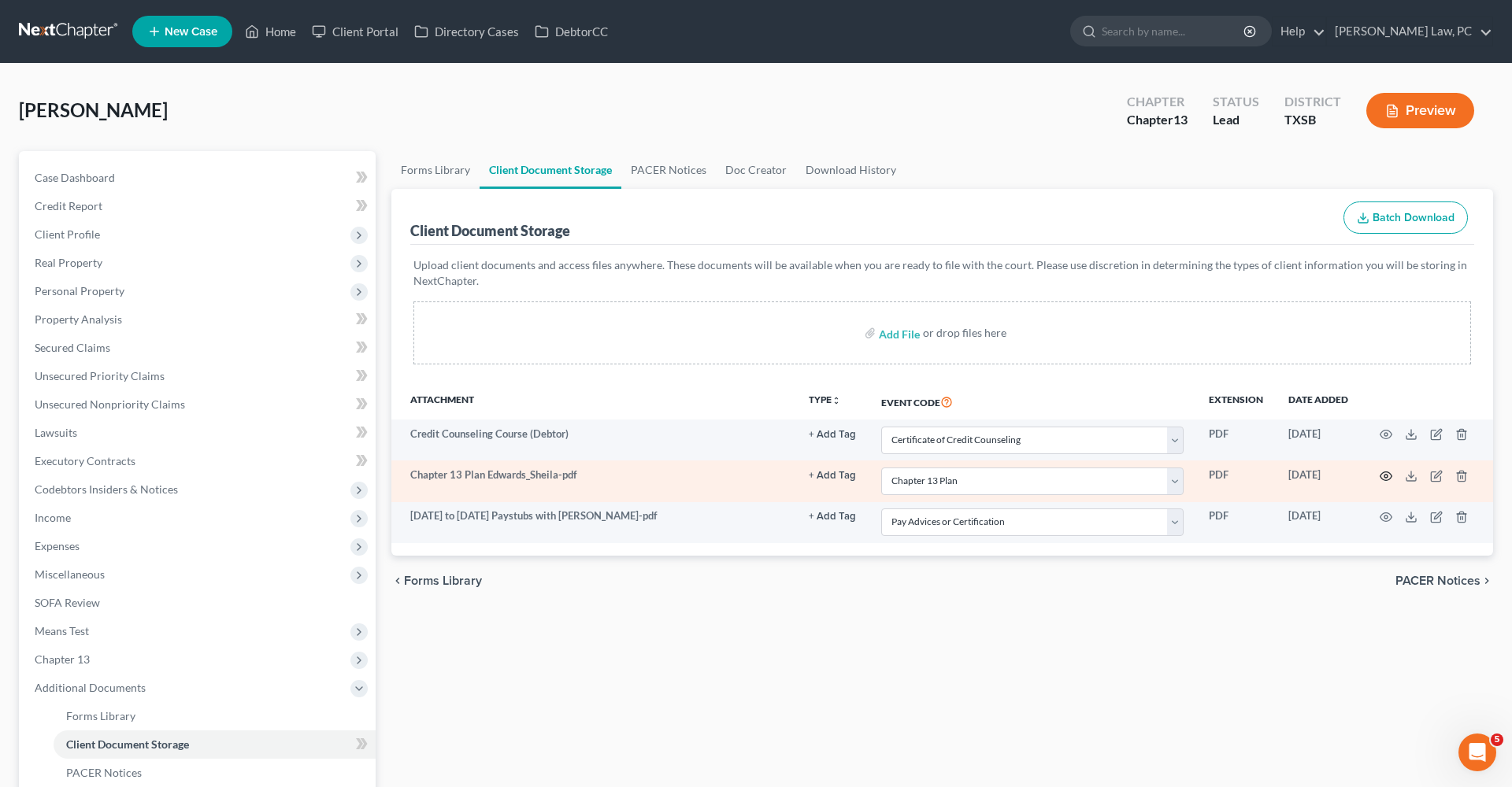
click at [1389, 476] on icon "button" at bounding box center [1386, 476] width 12 height 12
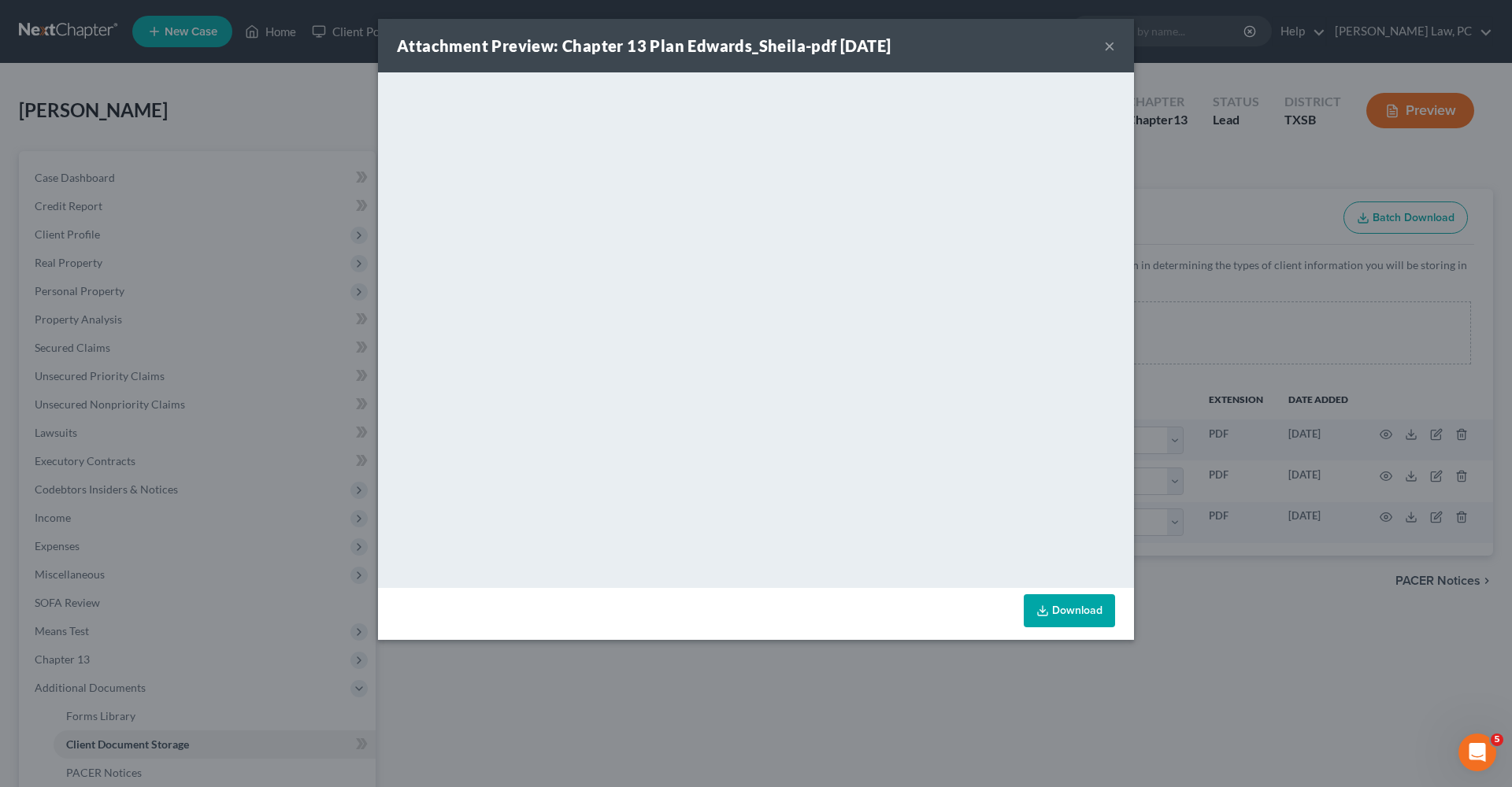
click at [1110, 49] on button "×" at bounding box center [1110, 45] width 11 height 19
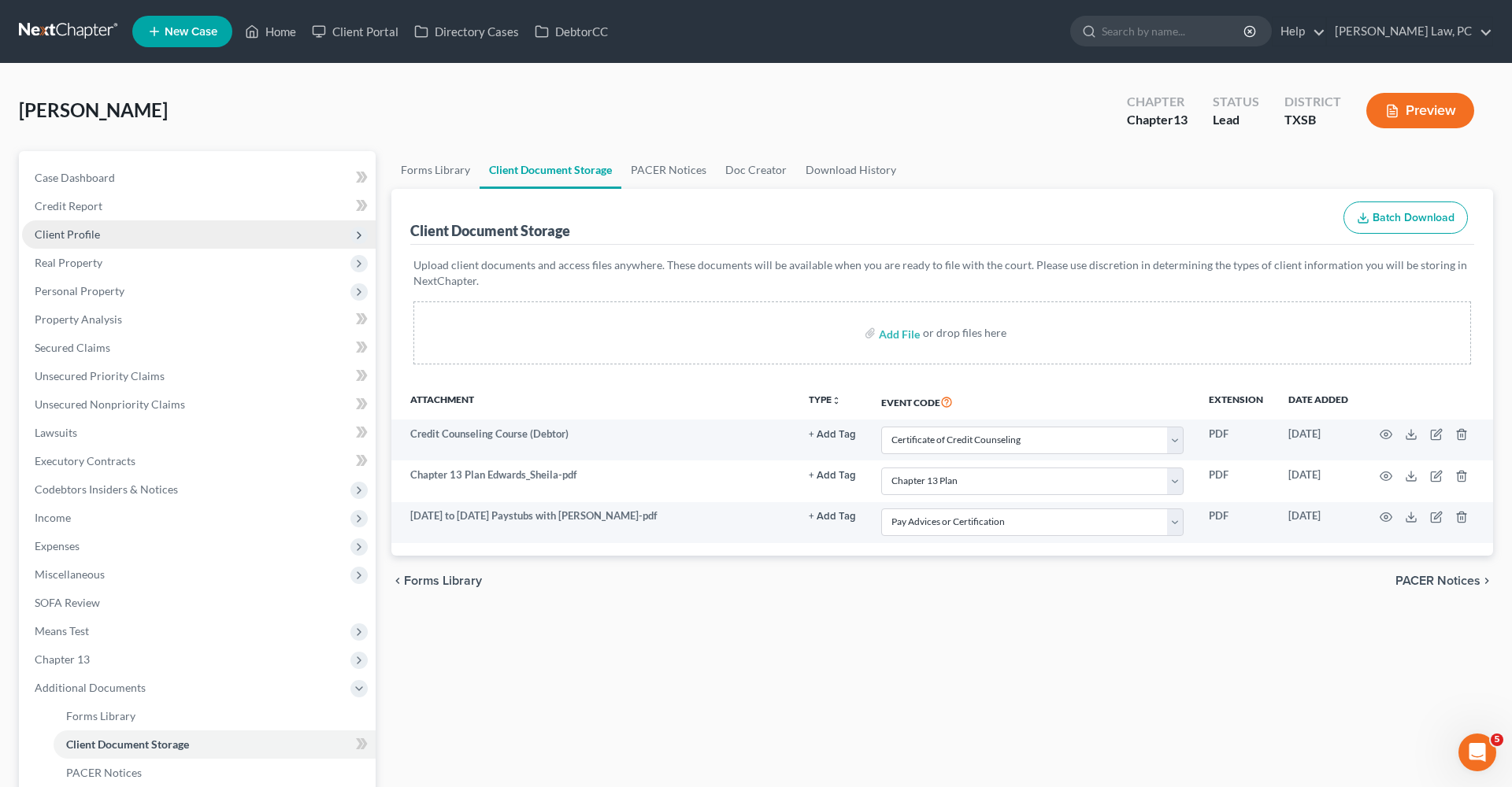
click at [71, 237] on span "Client Profile" at bounding box center [67, 234] width 65 height 13
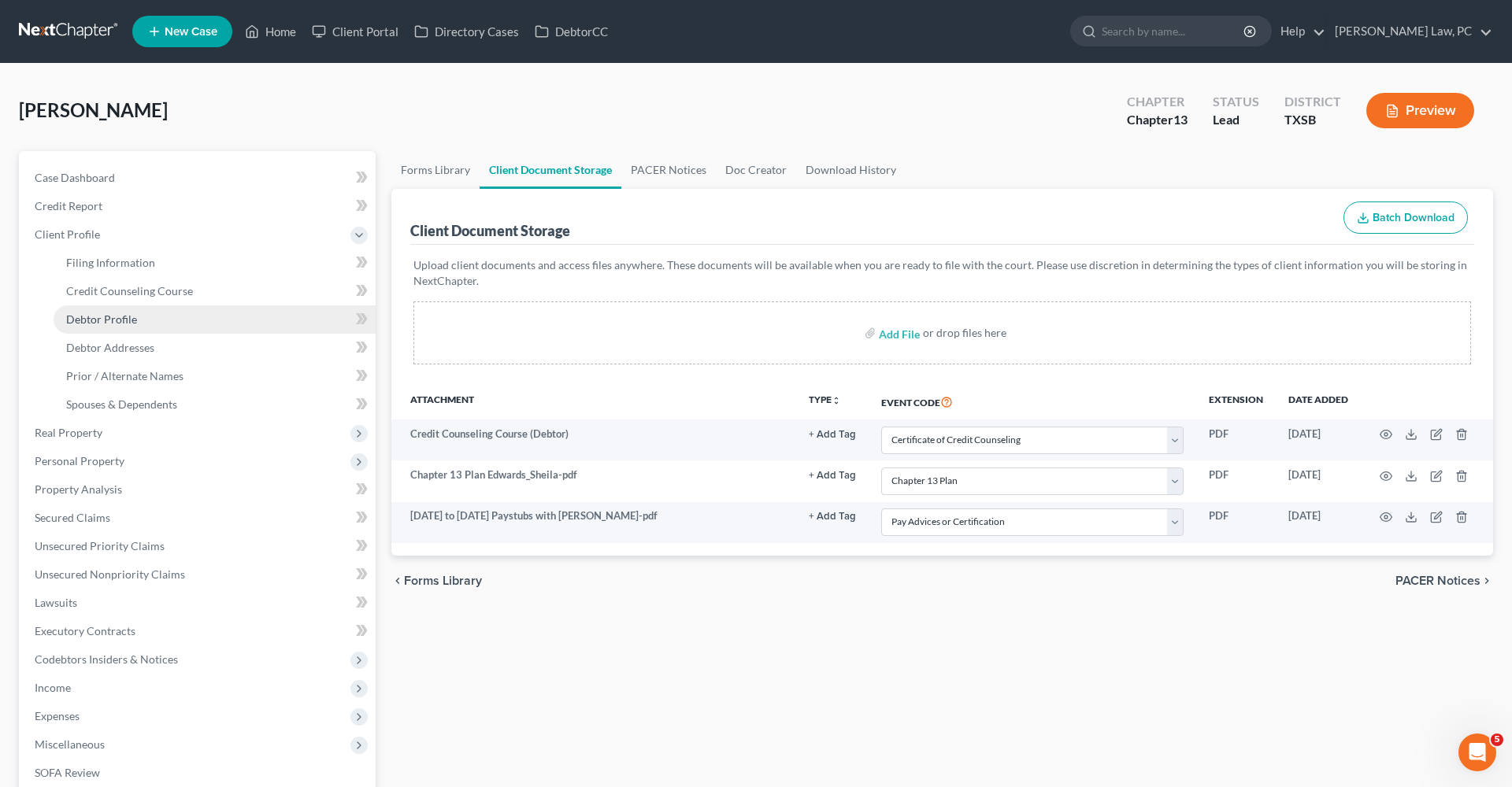
click at [113, 311] on link "Debtor Profile" at bounding box center [214, 319] width 322 height 28
select select "1"
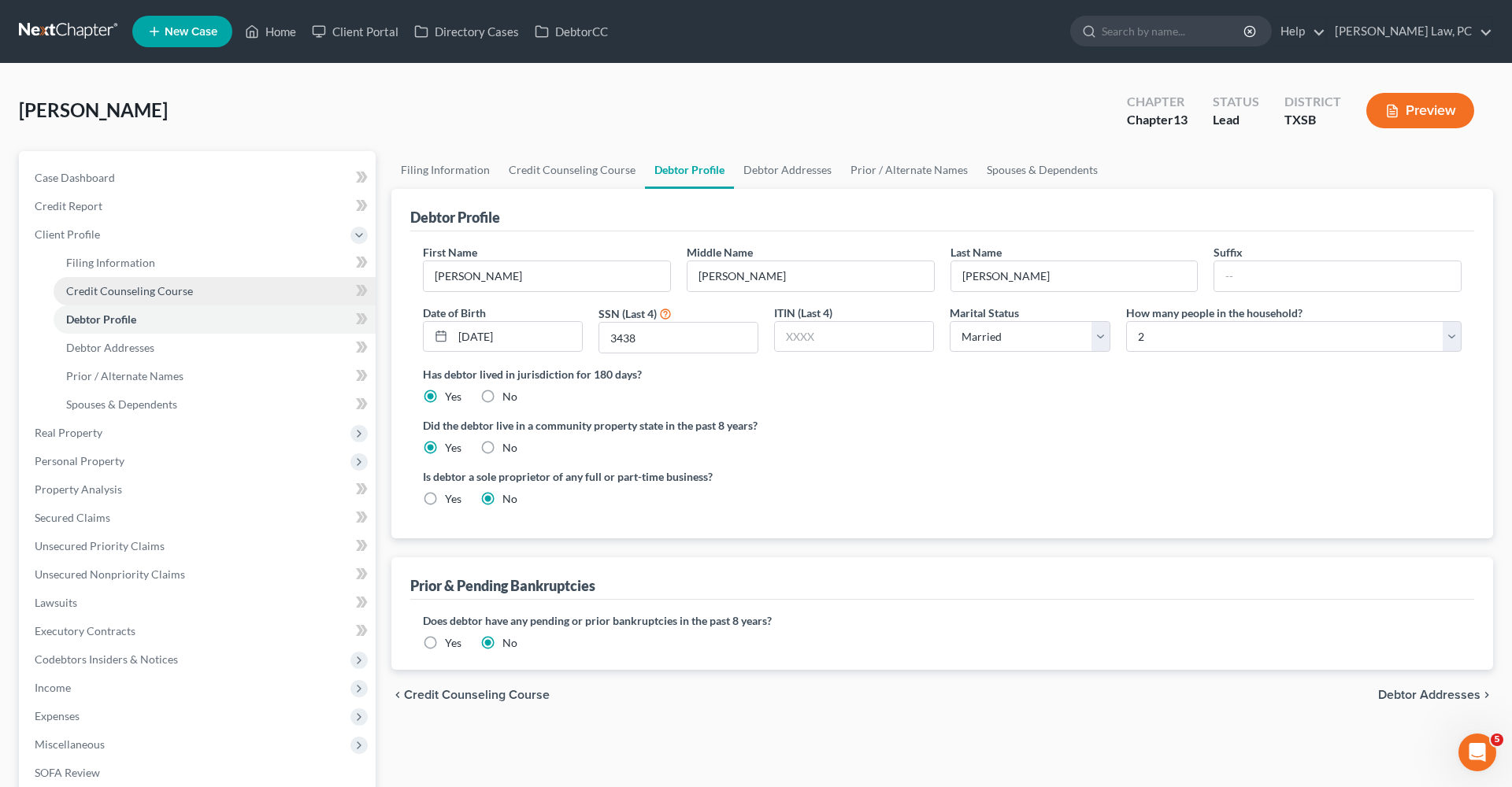
click at [102, 289] on span "Credit Counseling Course" at bounding box center [130, 290] width 127 height 13
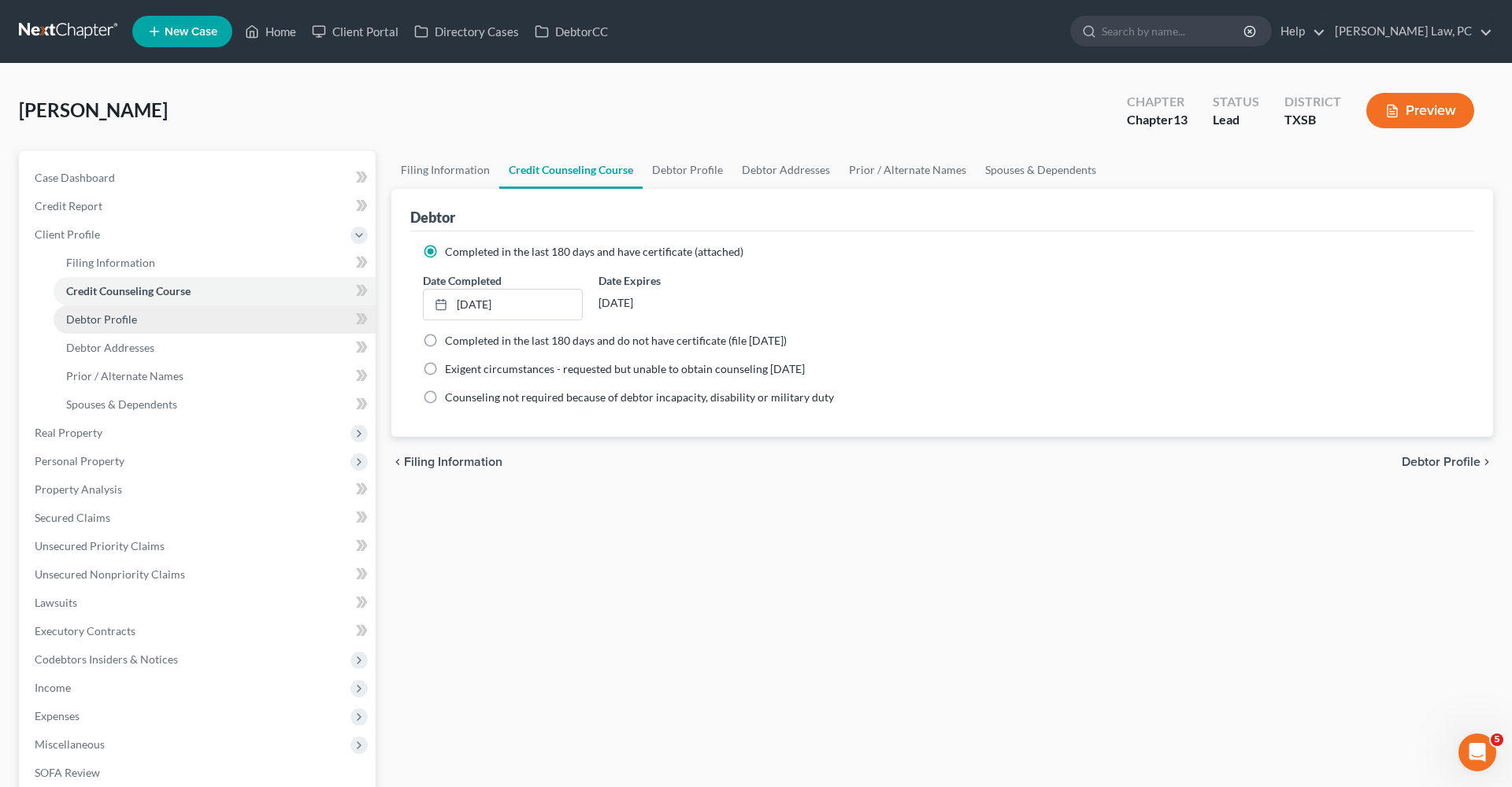
click at [105, 316] on span "Debtor Profile" at bounding box center [102, 319] width 71 height 13
select select "1"
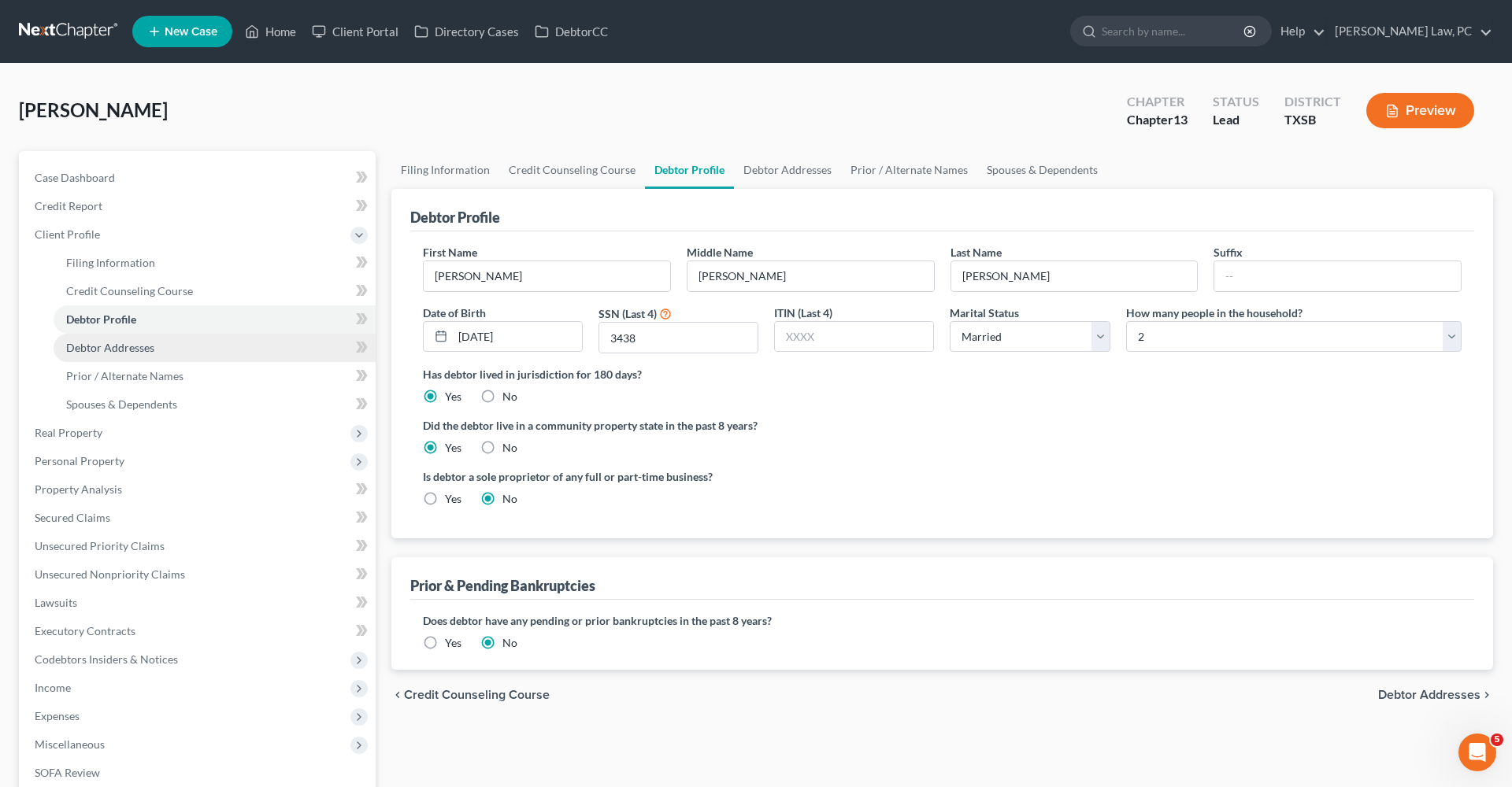
click at [109, 347] on span "Debtor Addresses" at bounding box center [110, 347] width 88 height 13
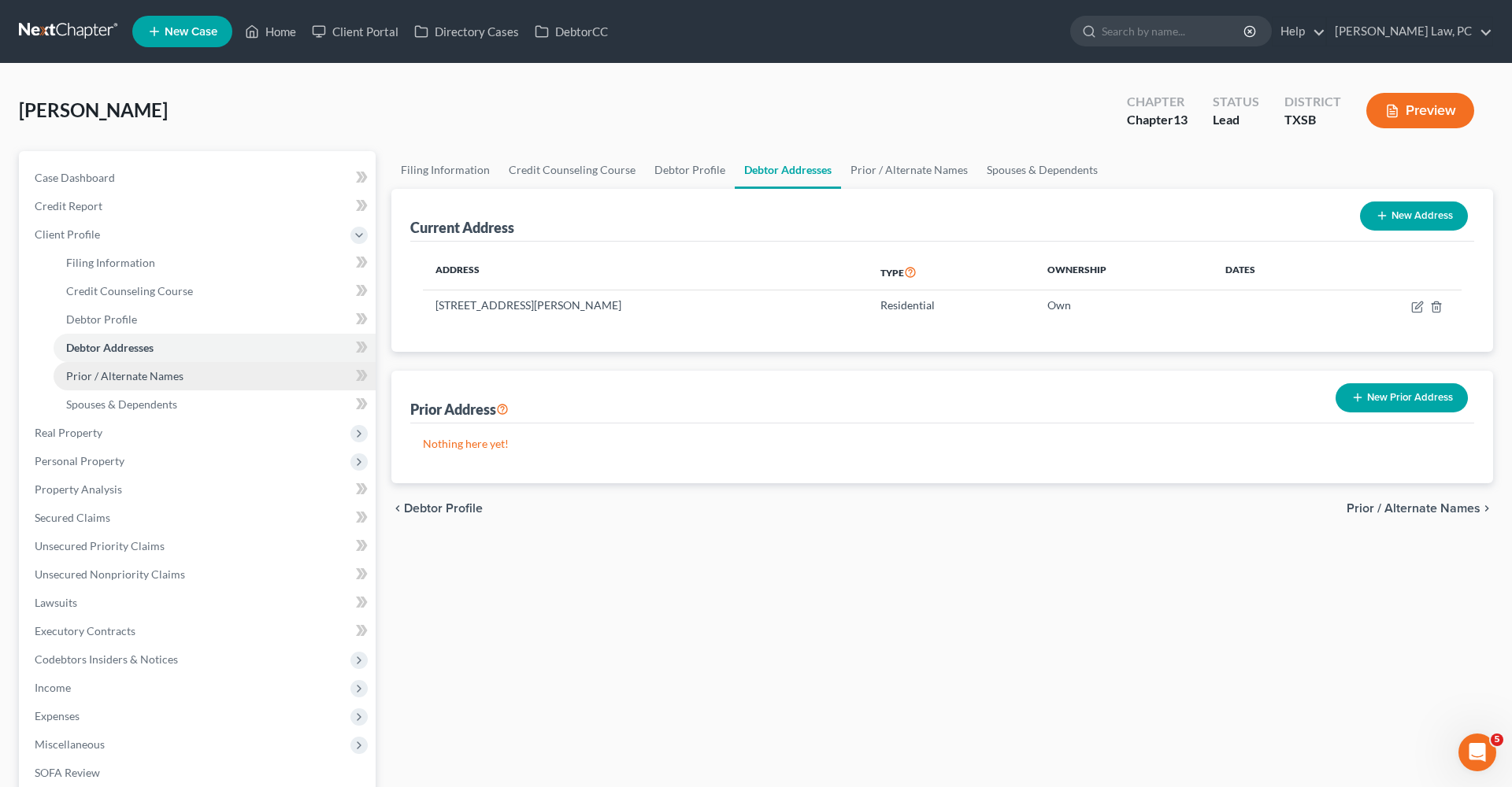
click at [120, 368] on link "Prior / Alternate Names" at bounding box center [214, 376] width 322 height 28
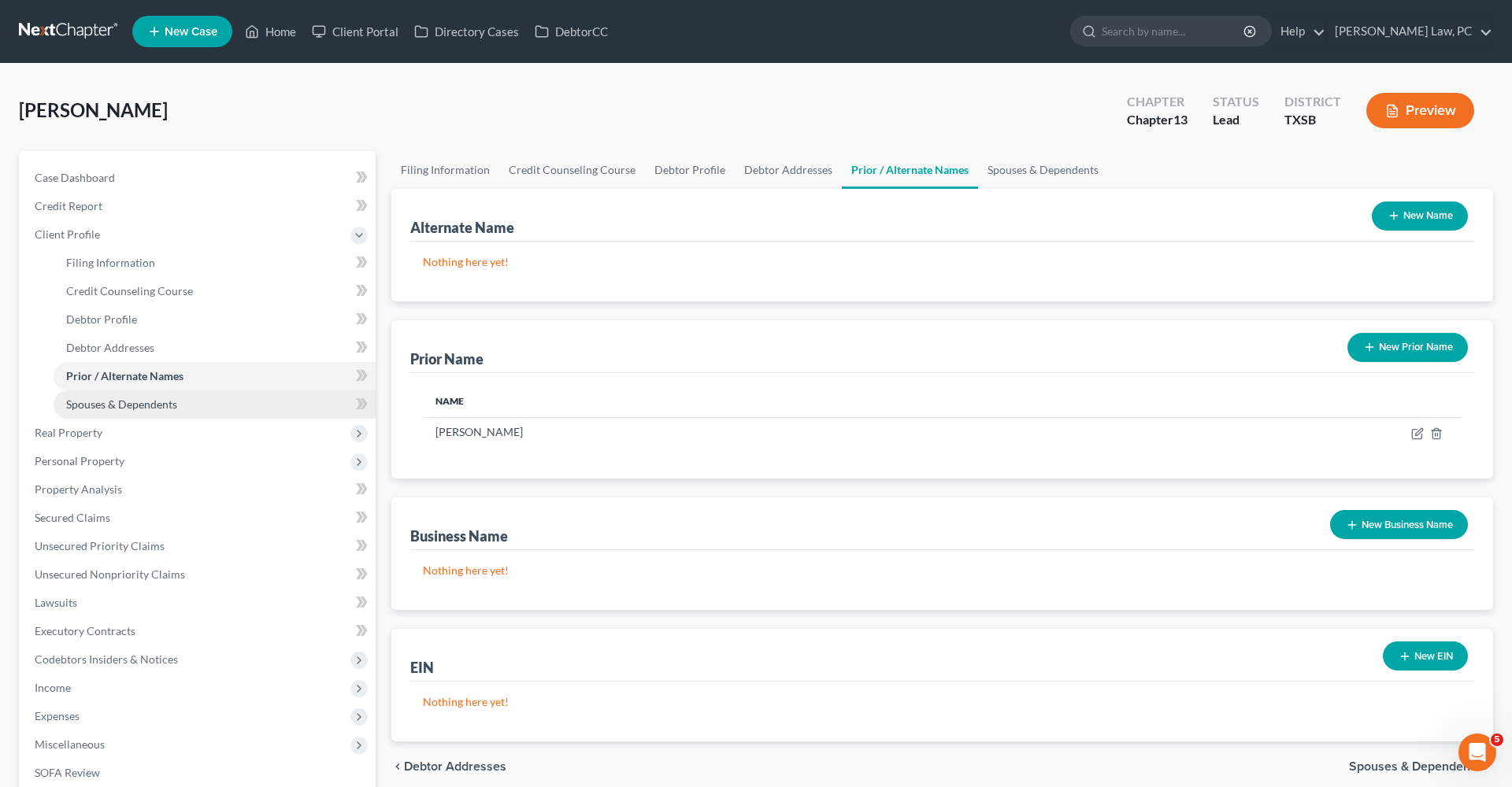
click at [138, 398] on span "Spouses & Dependents" at bounding box center [122, 404] width 111 height 13
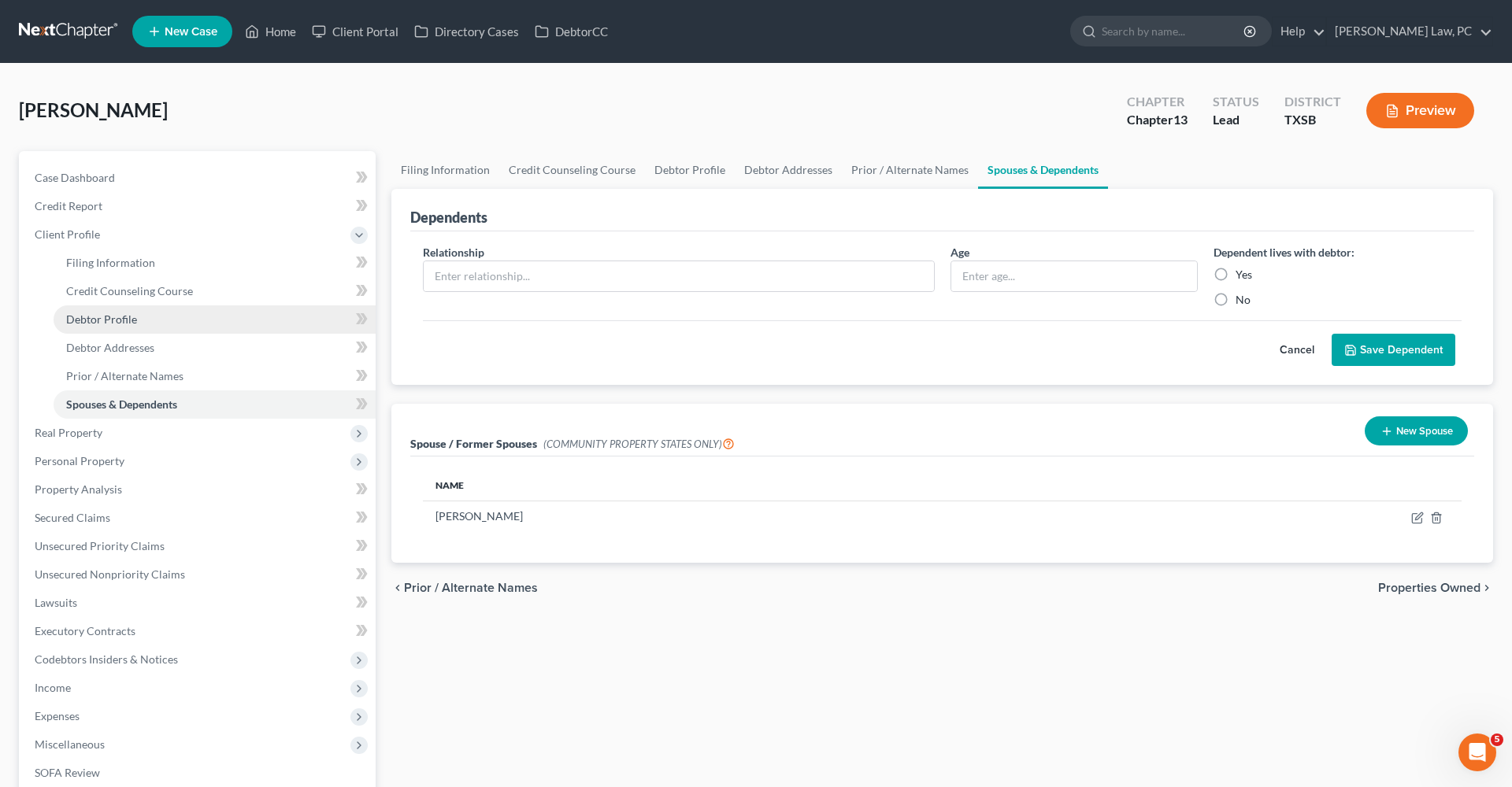
click at [123, 315] on span "Debtor Profile" at bounding box center [102, 319] width 71 height 13
select select "1"
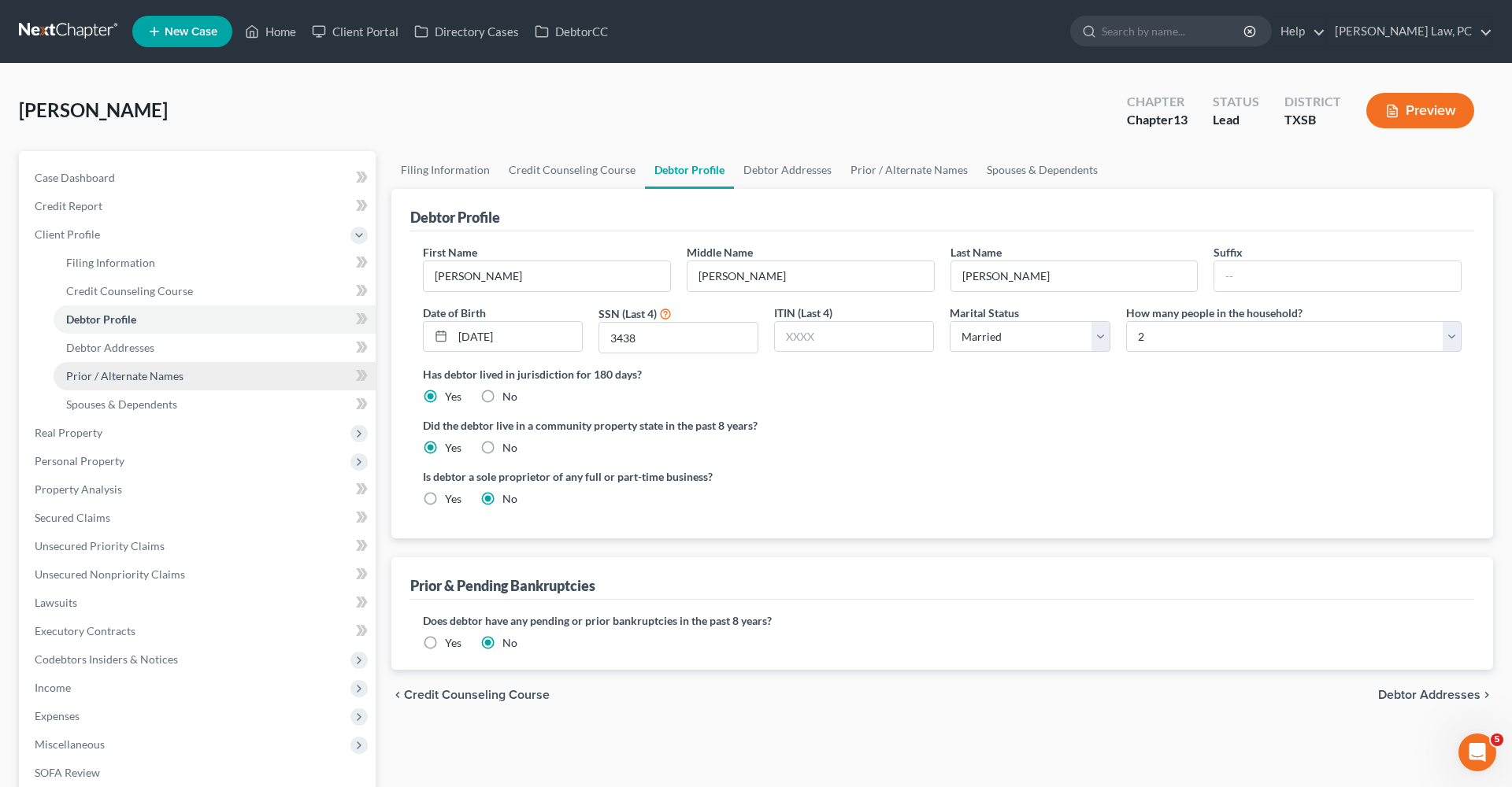
click at [121, 372] on span "Prior / Alternate Names" at bounding box center [124, 375] width 117 height 13
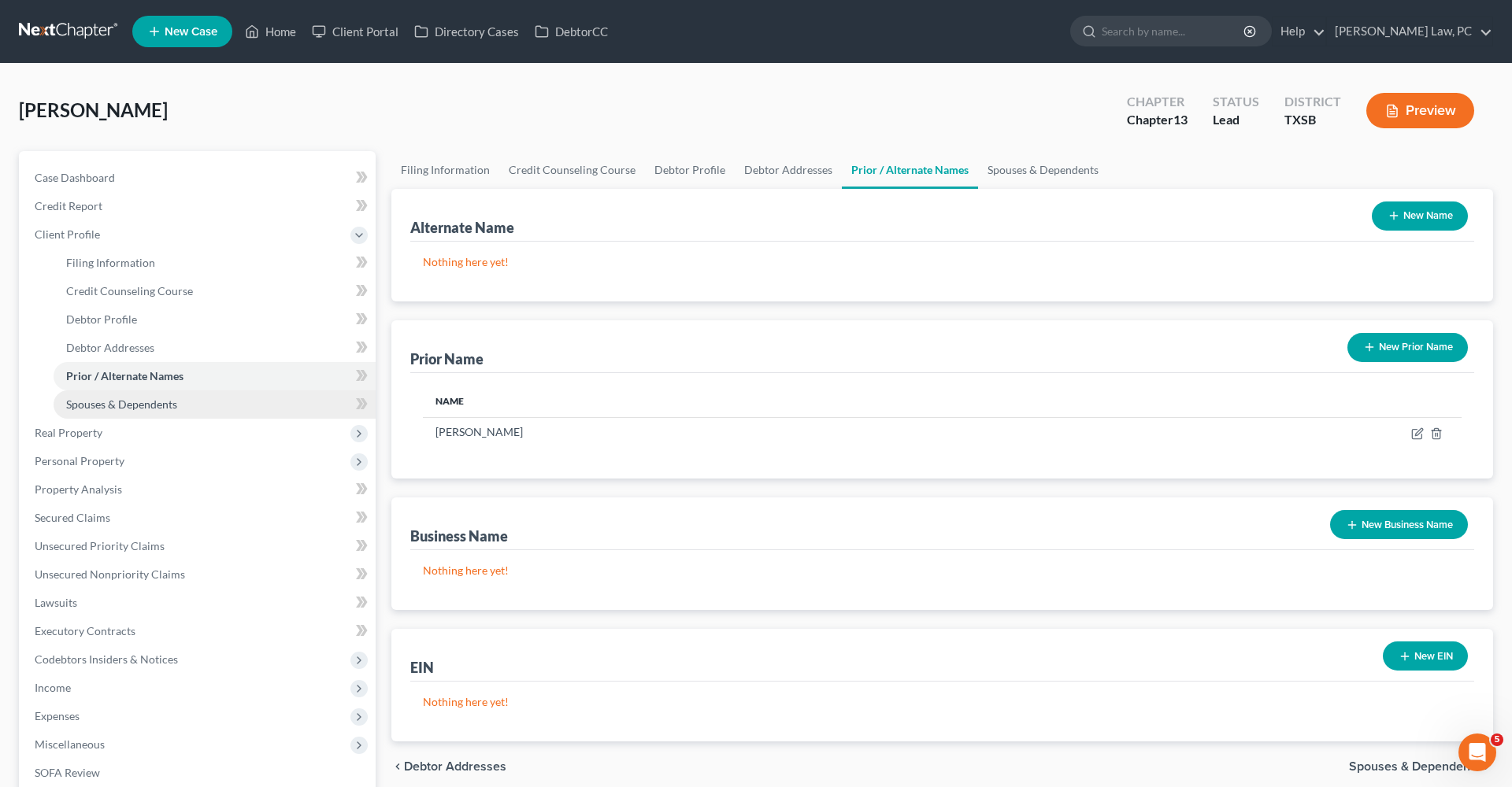
click at [125, 405] on span "Spouses & Dependents" at bounding box center [122, 404] width 111 height 13
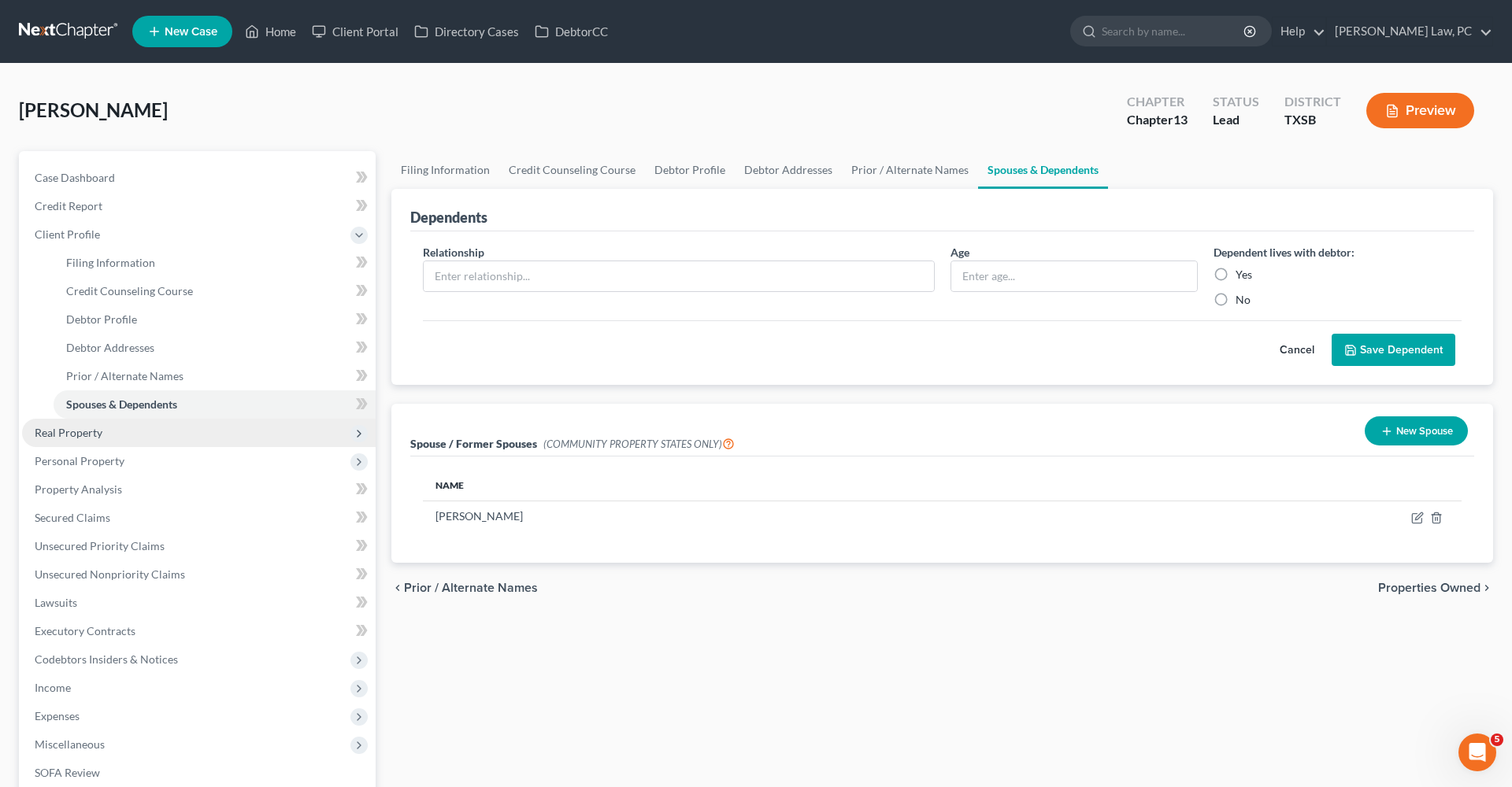
click at [68, 438] on span "Real Property" at bounding box center [68, 432] width 68 height 13
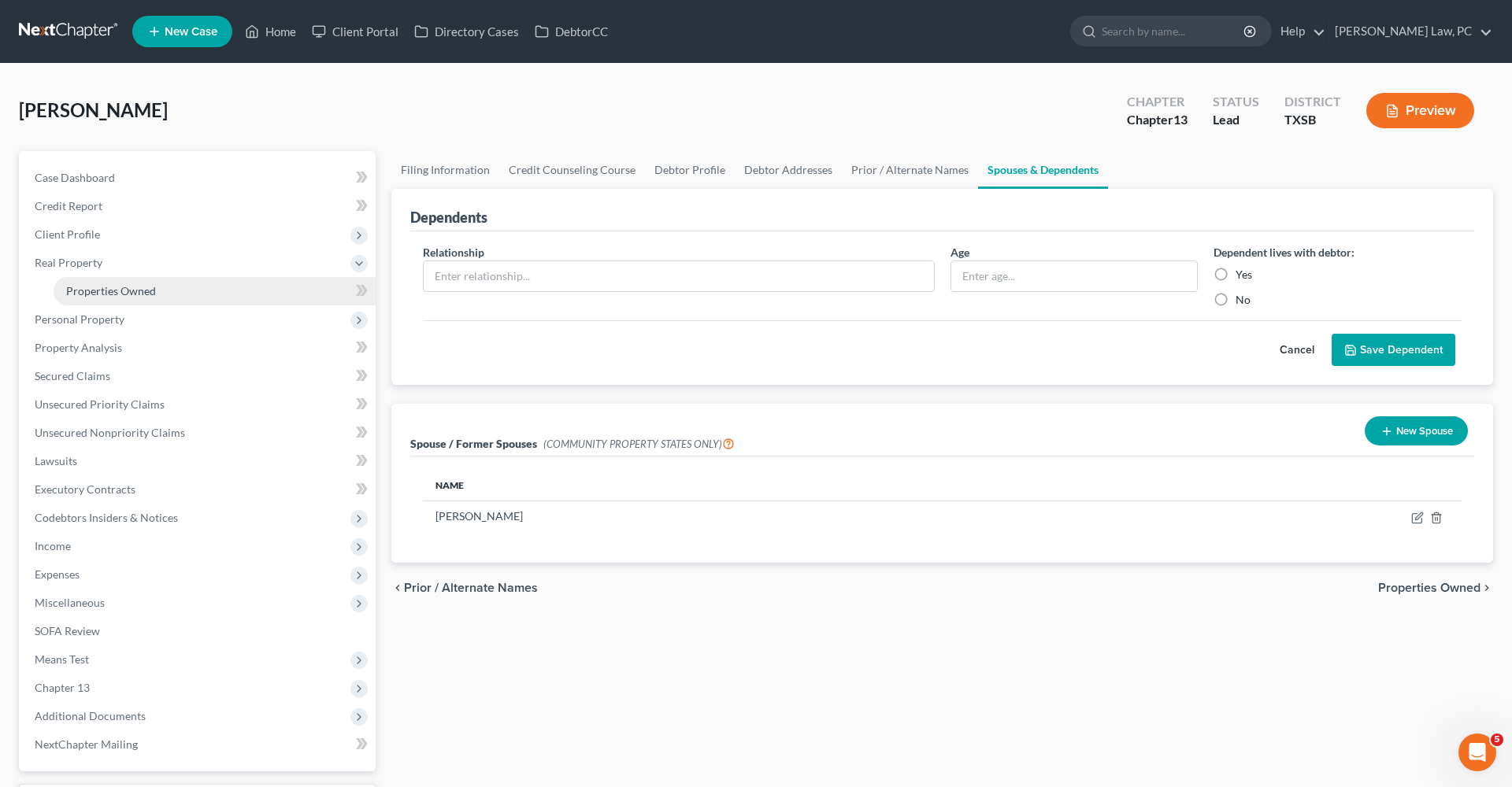
click at [128, 289] on span "Properties Owned" at bounding box center [111, 290] width 90 height 13
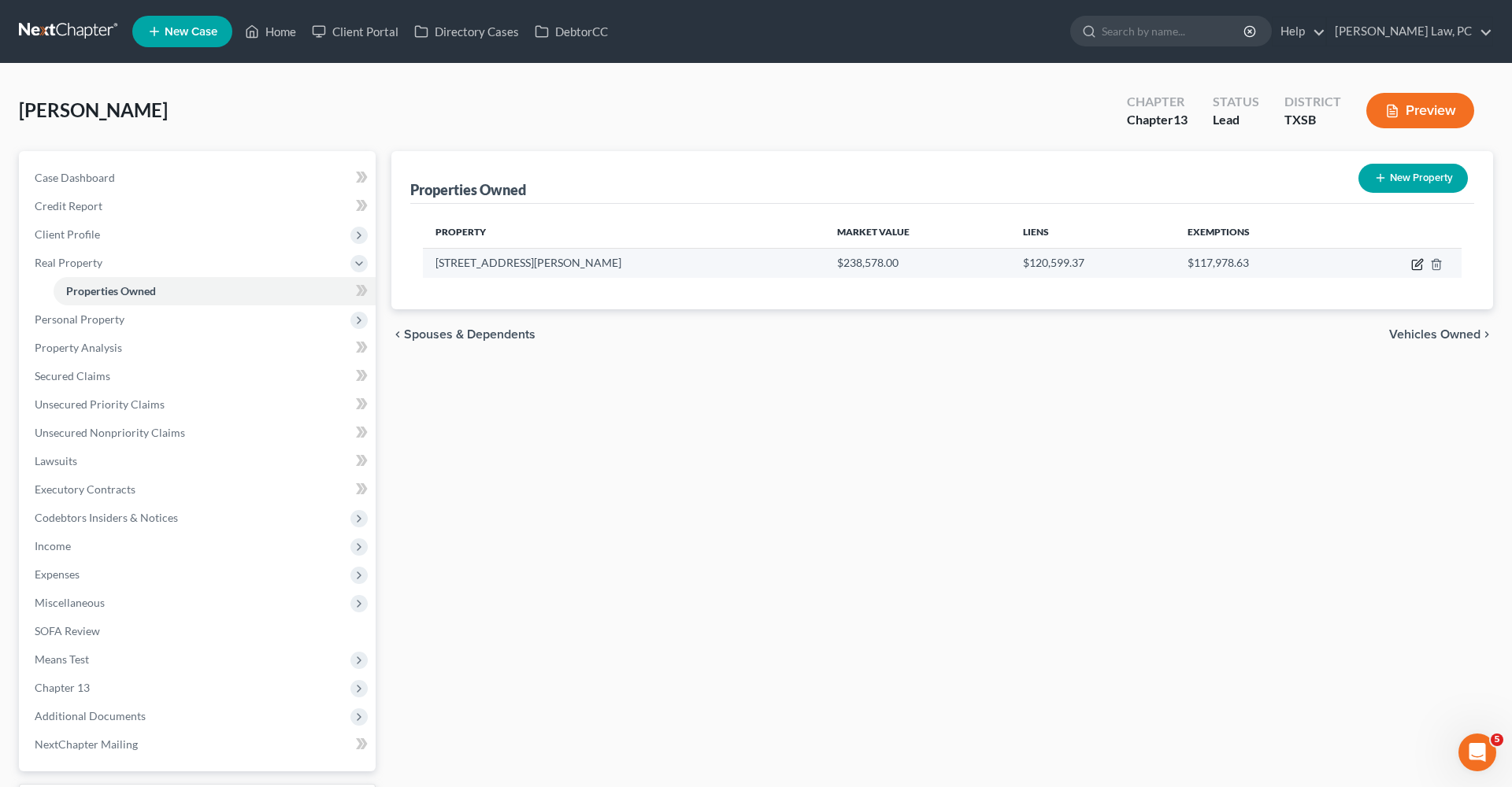
click at [1414, 269] on icon "button" at bounding box center [1417, 265] width 10 height 10
select select "45"
select select "0"
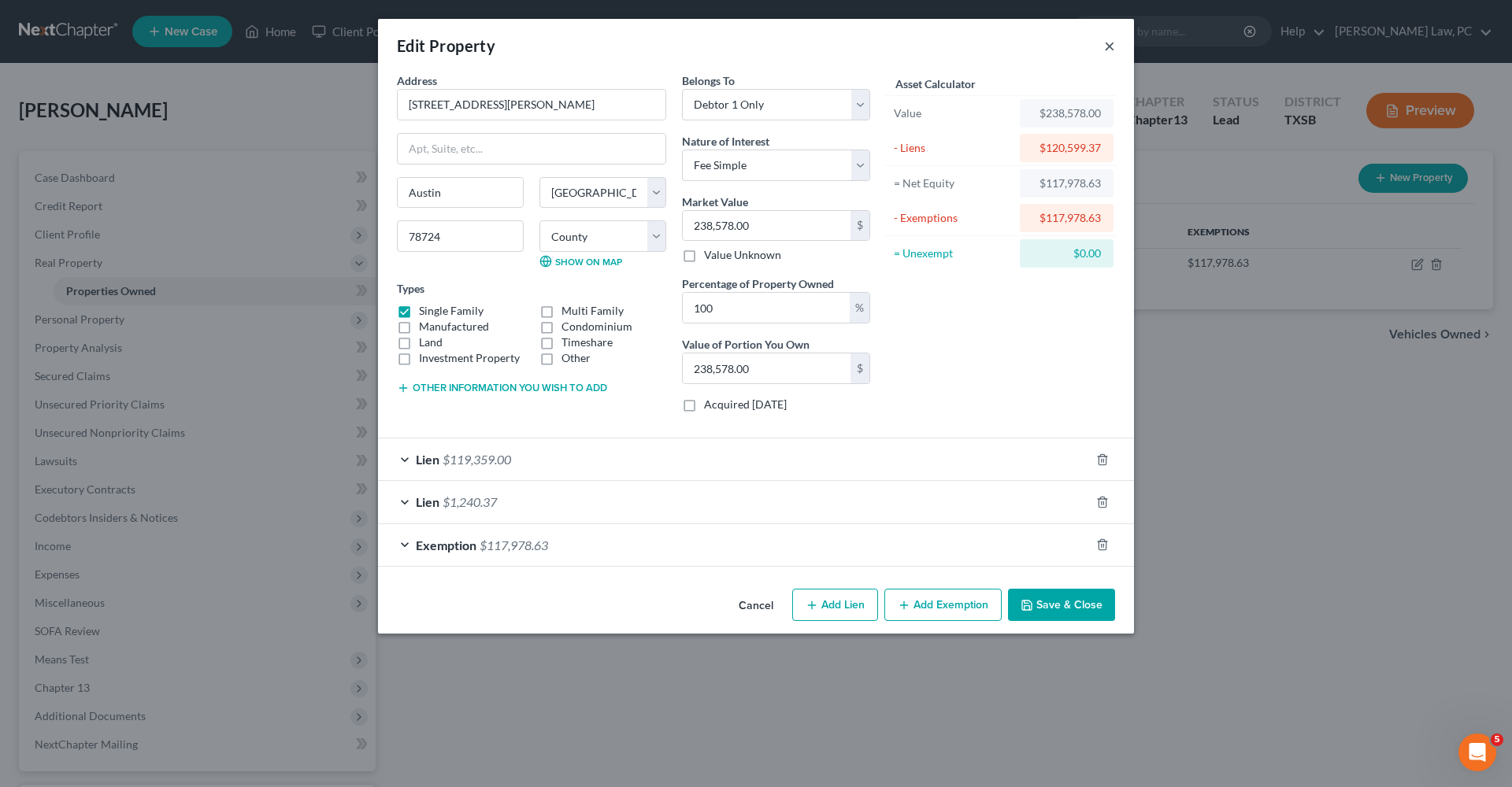
click at [1110, 41] on button "×" at bounding box center [1110, 45] width 11 height 19
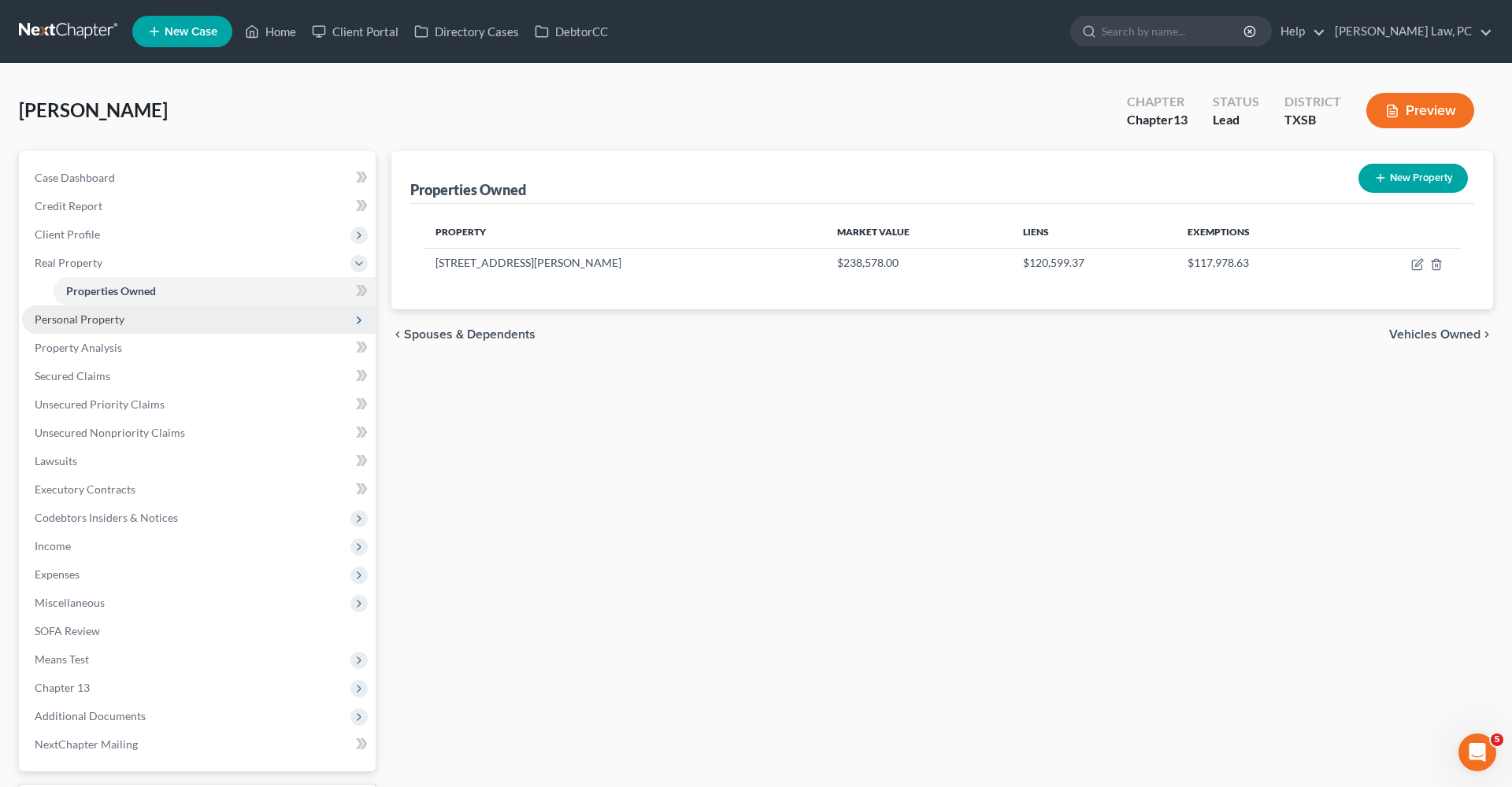
click at [75, 322] on span "Personal Property" at bounding box center [79, 319] width 90 height 13
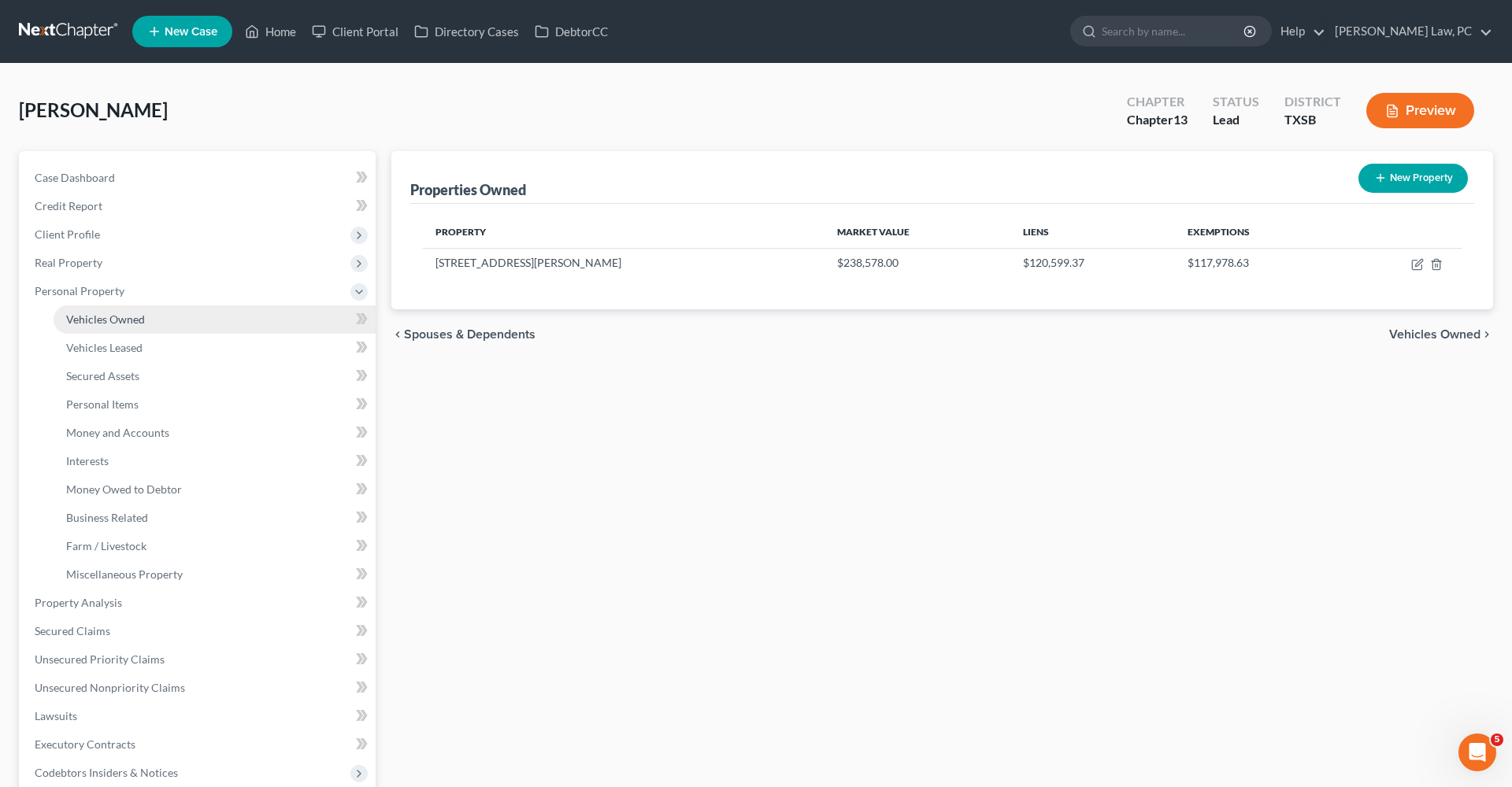
click at [87, 323] on span "Vehicles Owned" at bounding box center [105, 319] width 79 height 13
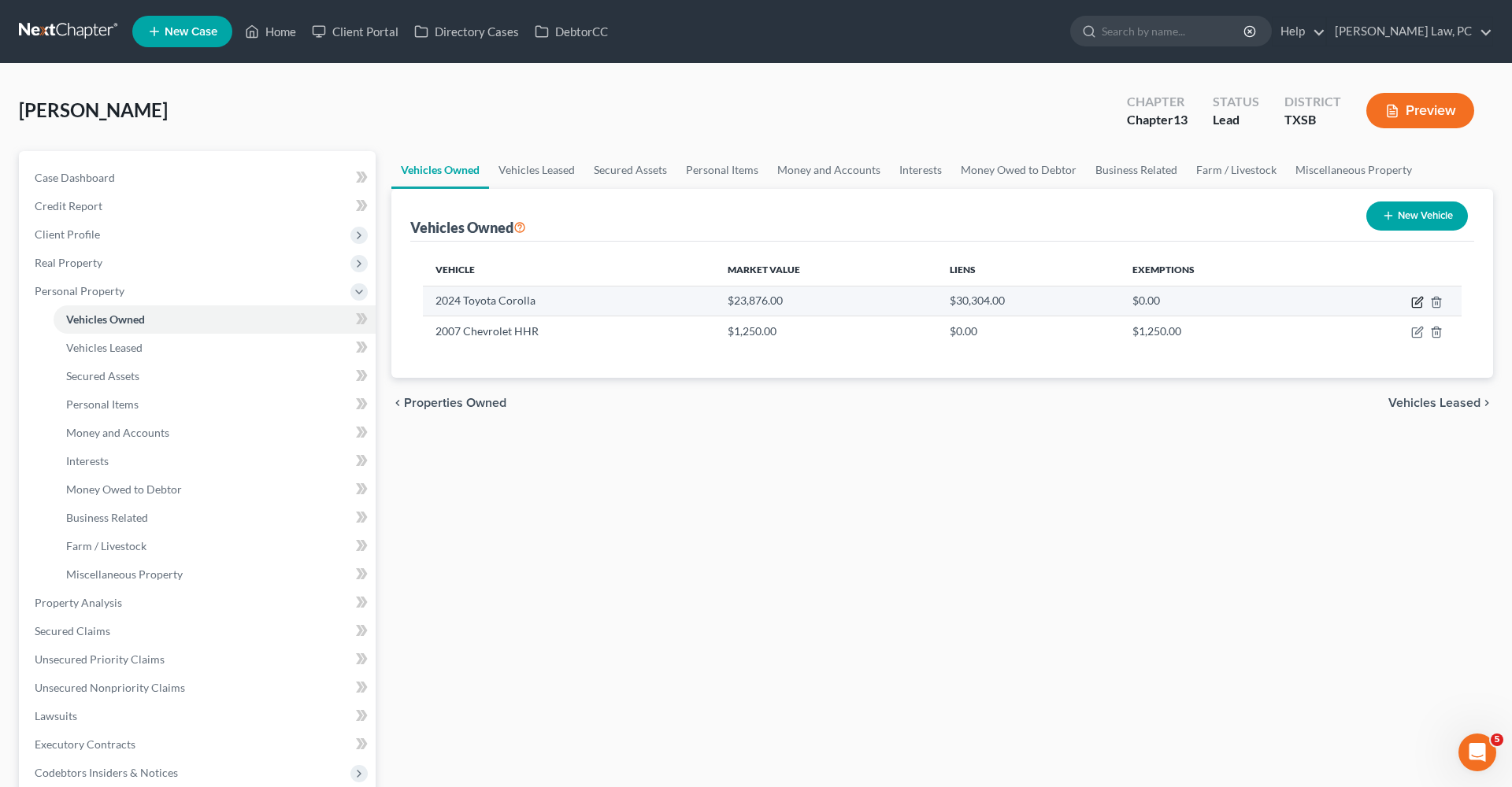
click at [1421, 303] on icon "button" at bounding box center [1418, 302] width 12 height 12
select select "0"
select select "2"
select select "0"
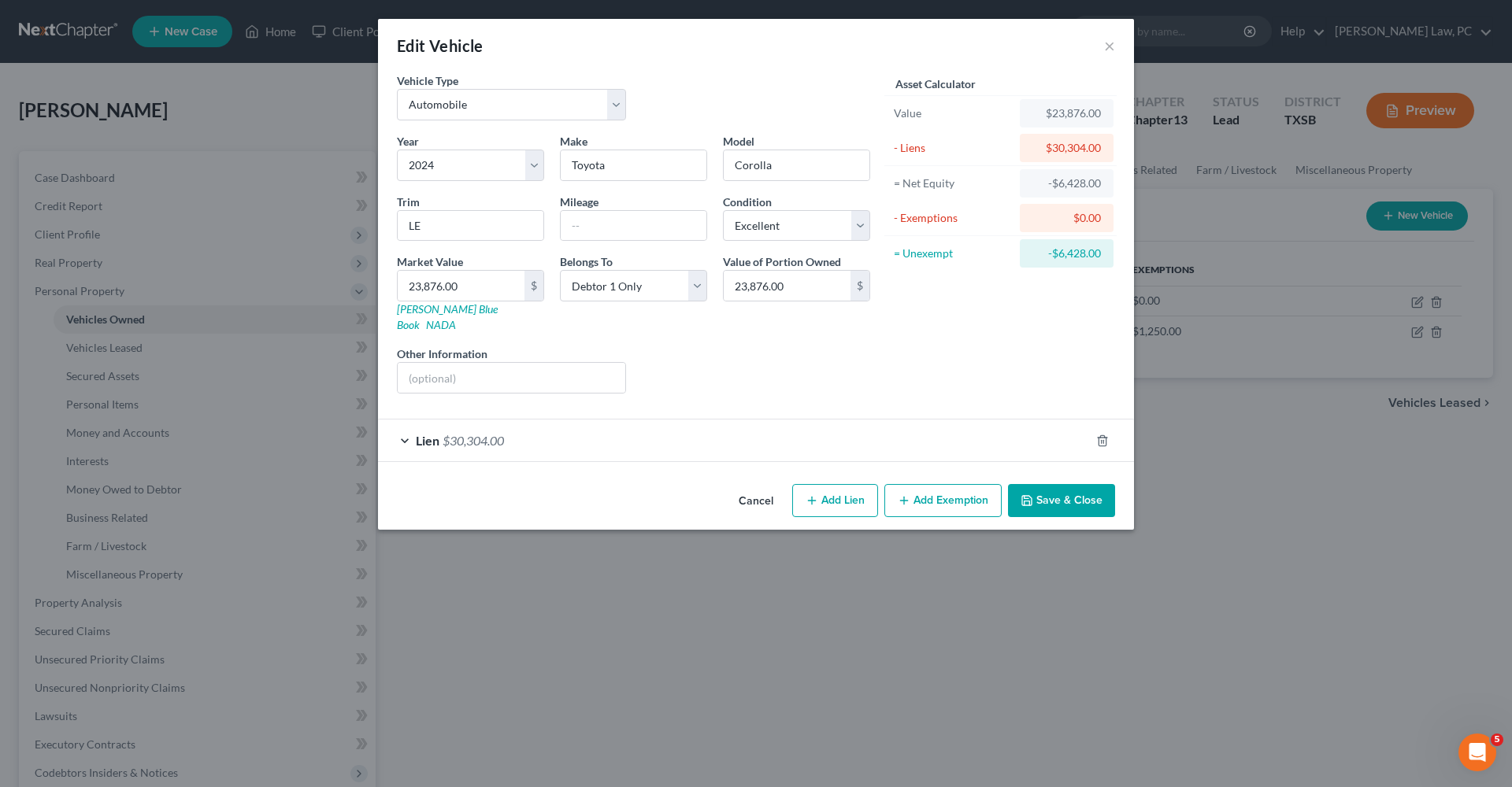
click at [1078, 486] on button "Save & Close" at bounding box center [1061, 500] width 107 height 33
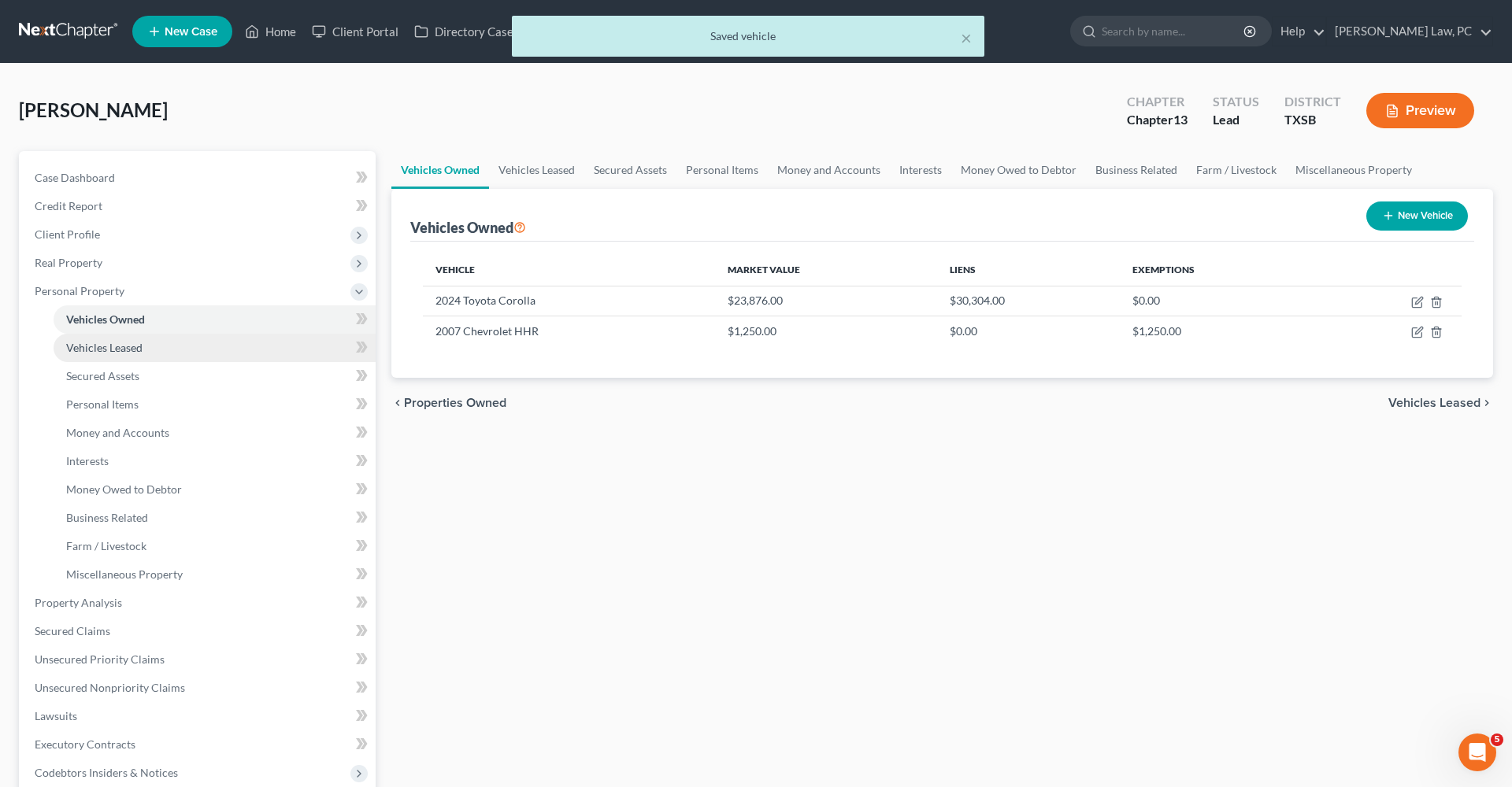
click at [117, 338] on link "Vehicles Leased" at bounding box center [214, 348] width 322 height 28
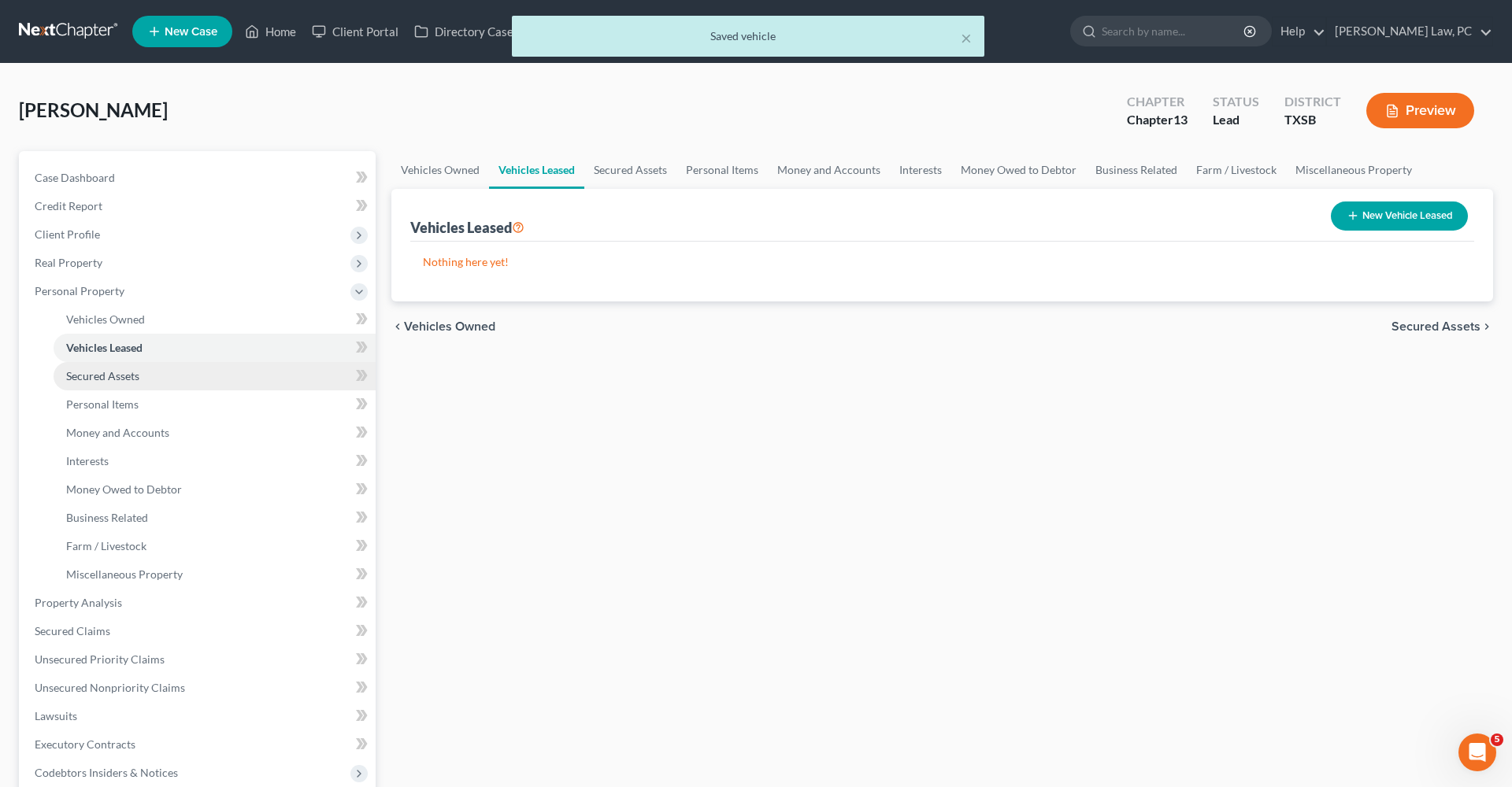
click at [114, 384] on link "Secured Assets" at bounding box center [214, 376] width 322 height 28
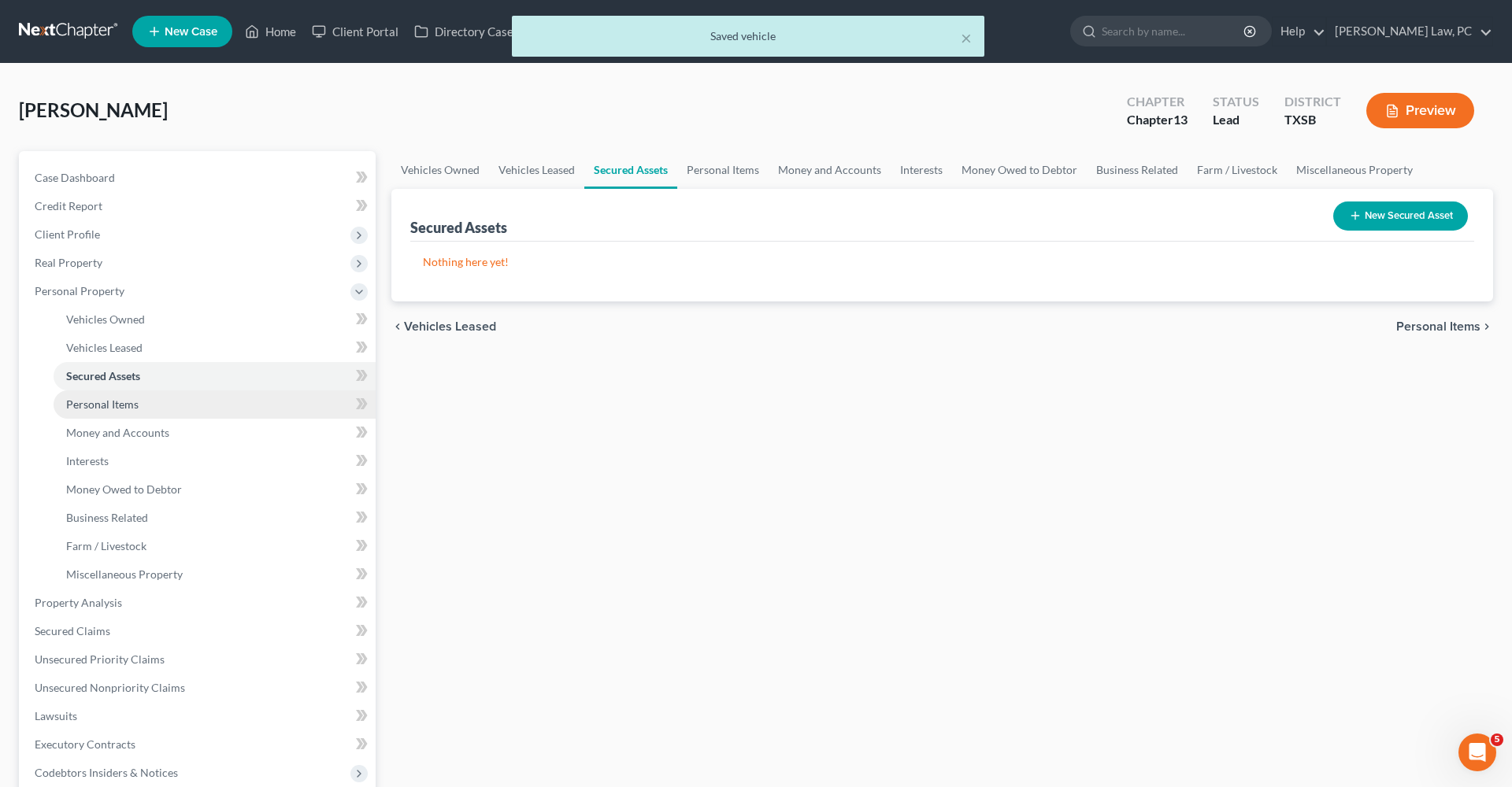
click at [123, 403] on span "Personal Items" at bounding box center [102, 404] width 72 height 13
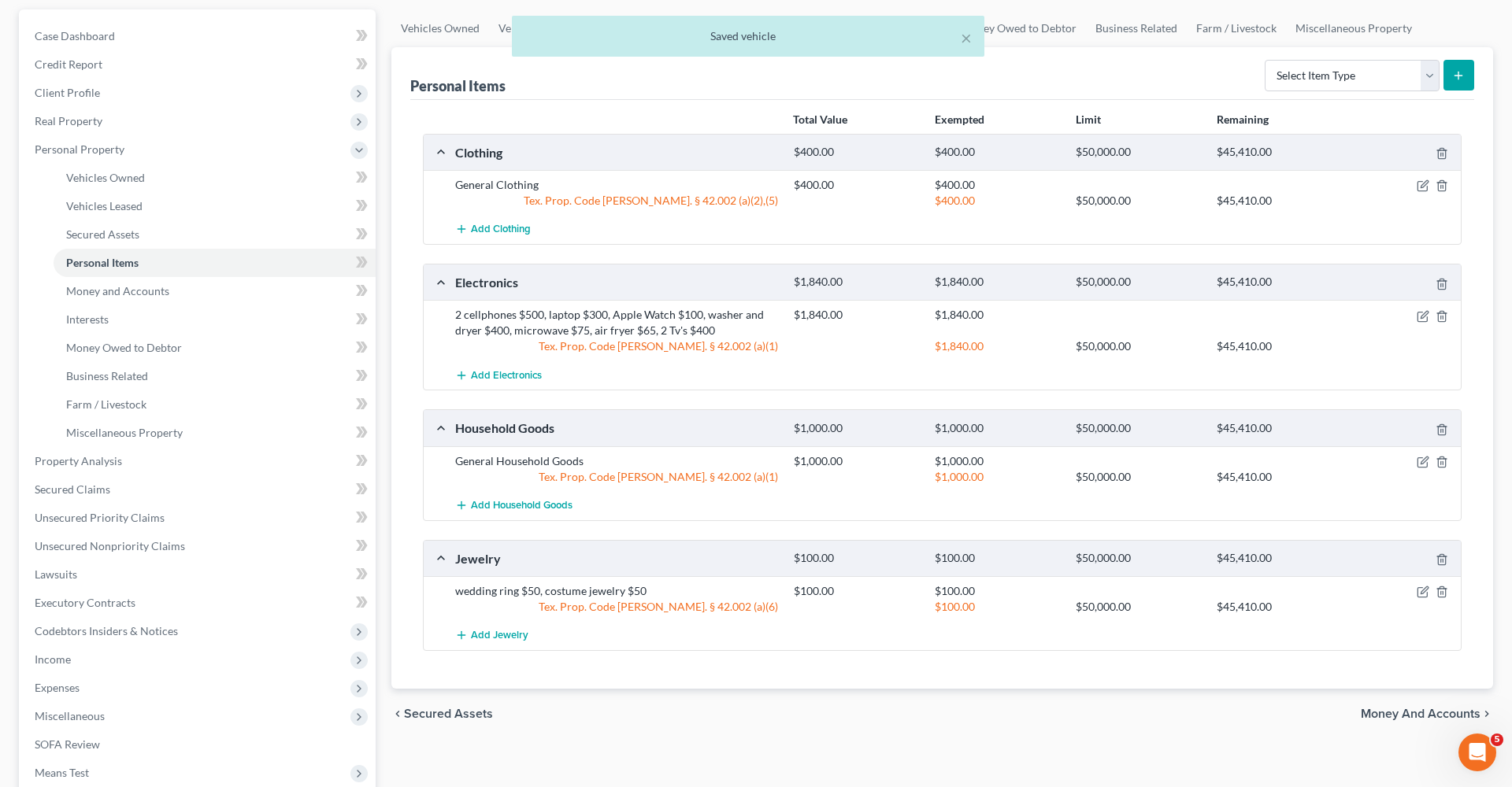
scroll to position [144, 0]
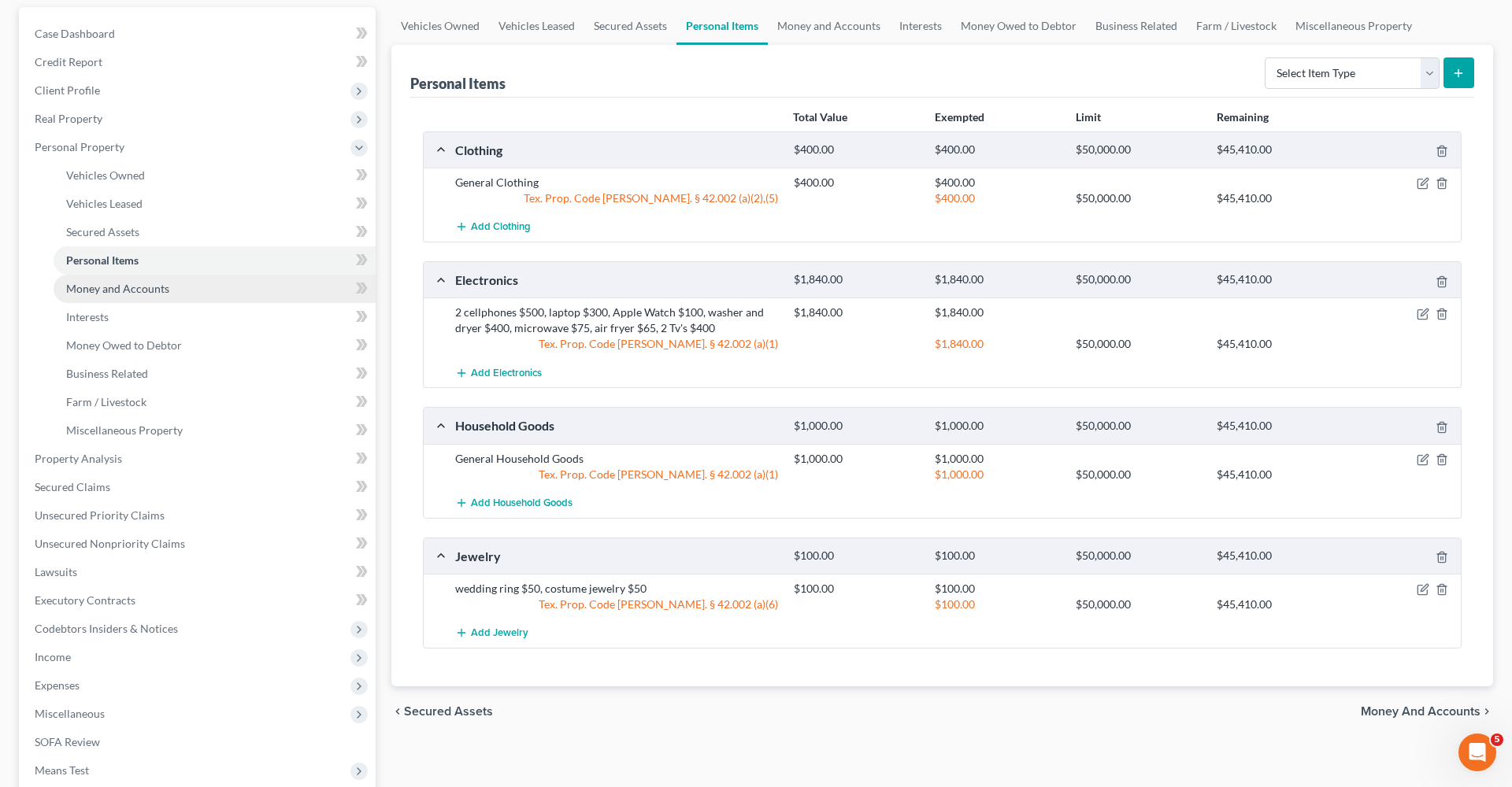
click at [135, 291] on span "Money and Accounts" at bounding box center [117, 288] width 103 height 13
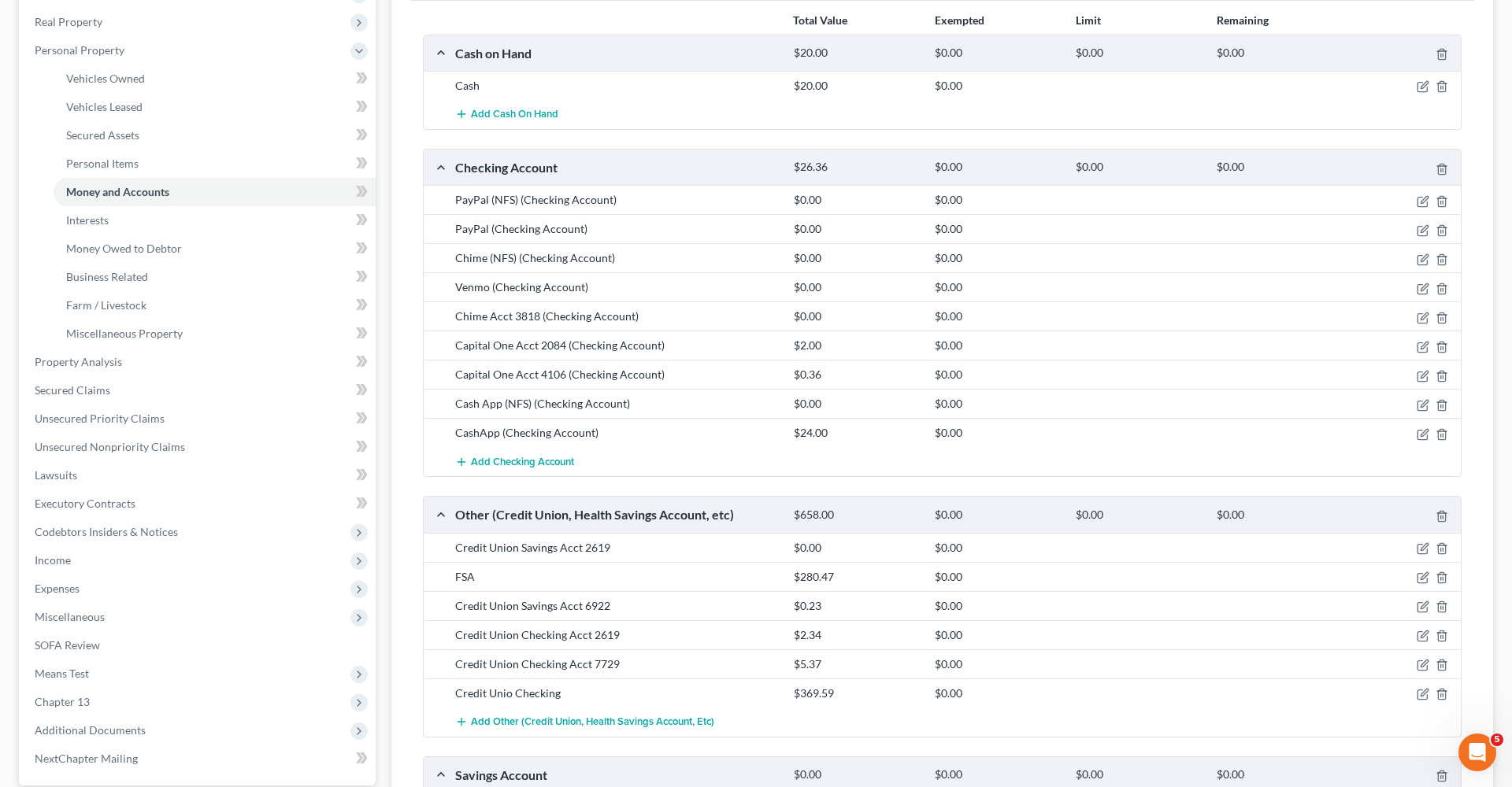
scroll to position [254, 0]
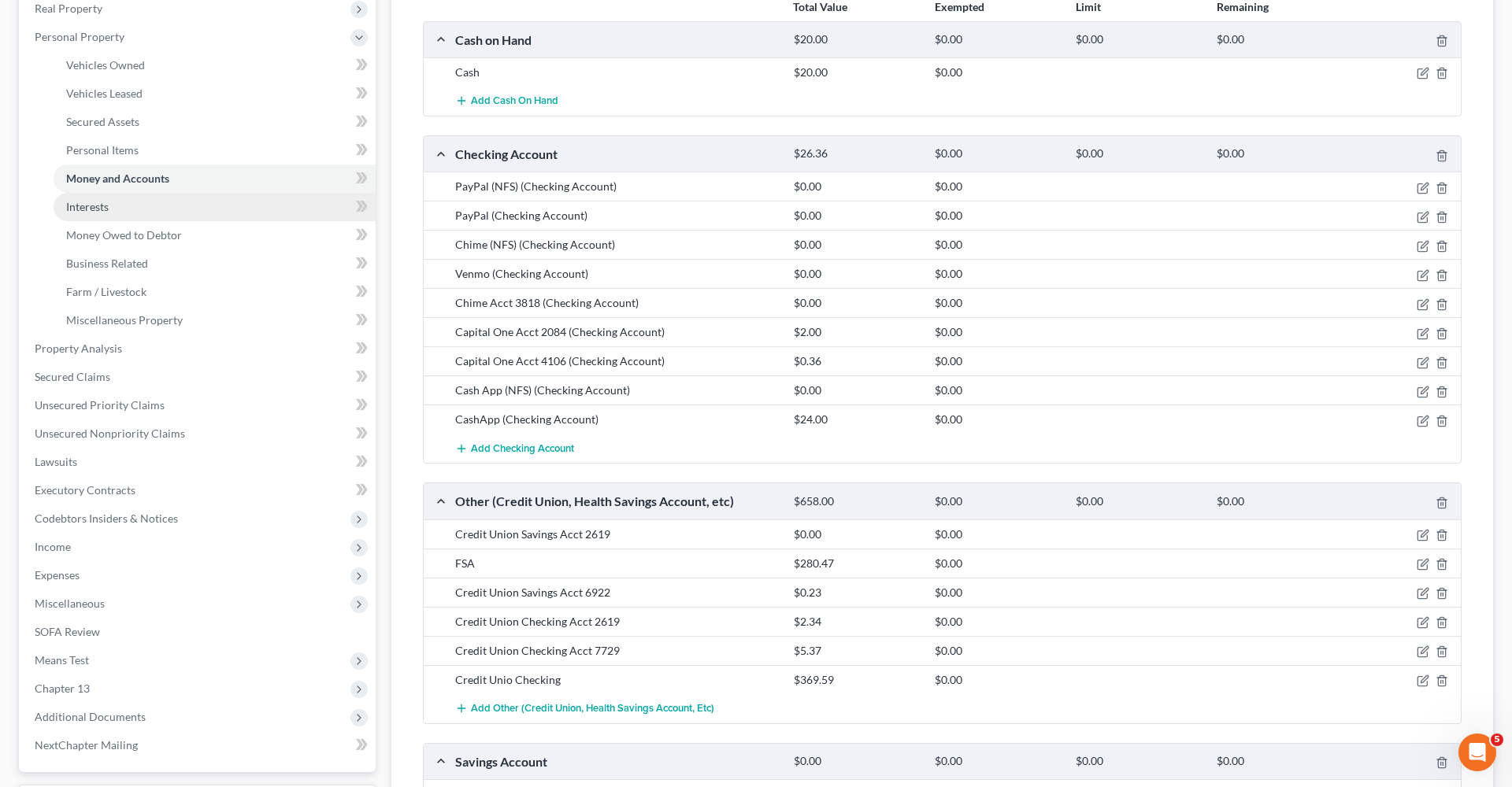
click at [98, 205] on span "Interests" at bounding box center [87, 206] width 42 height 13
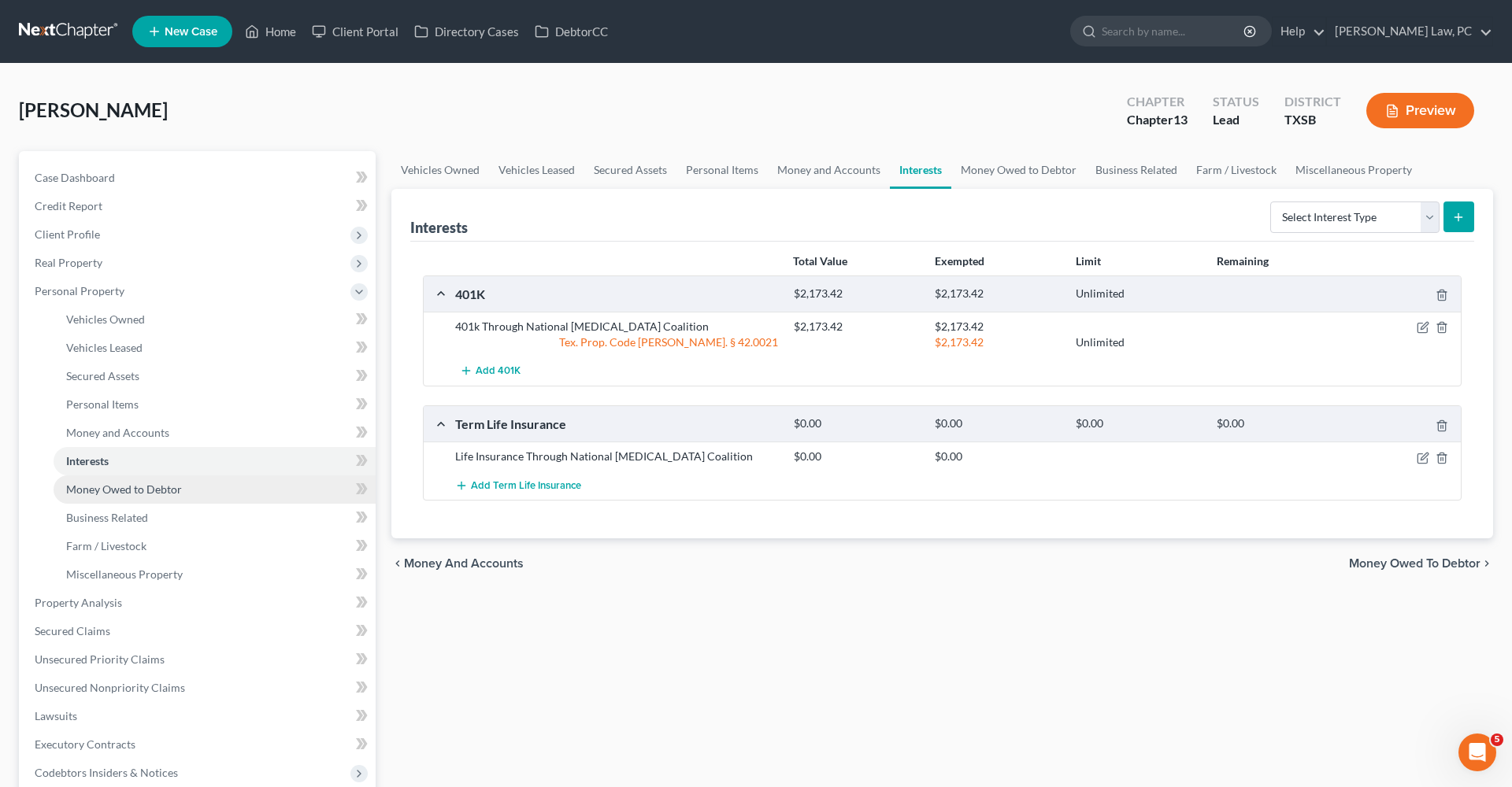
click at [131, 491] on span "Money Owed to Debtor" at bounding box center [124, 489] width 116 height 13
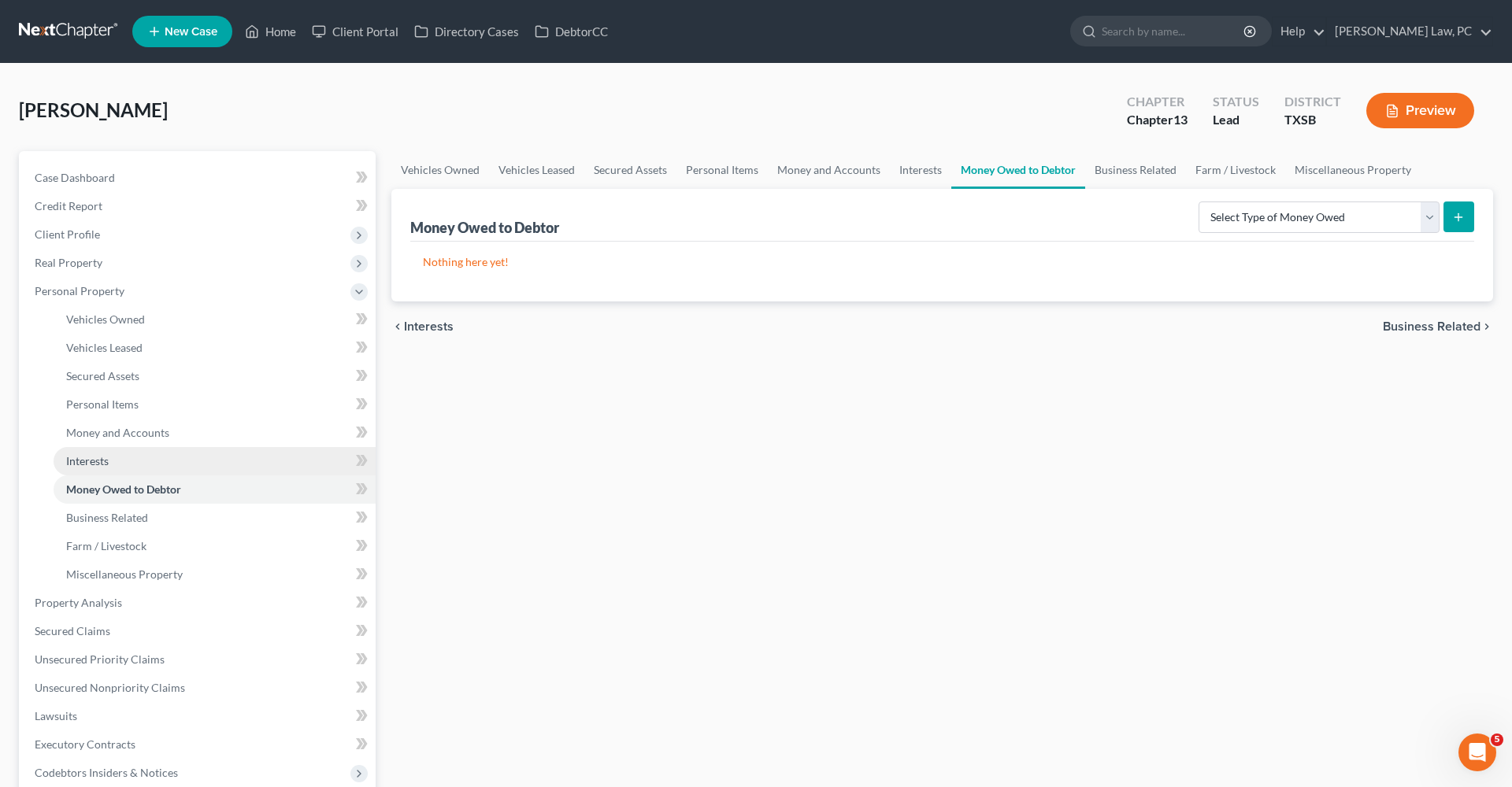
click at [85, 454] on span "Interests" at bounding box center [87, 461] width 42 height 13
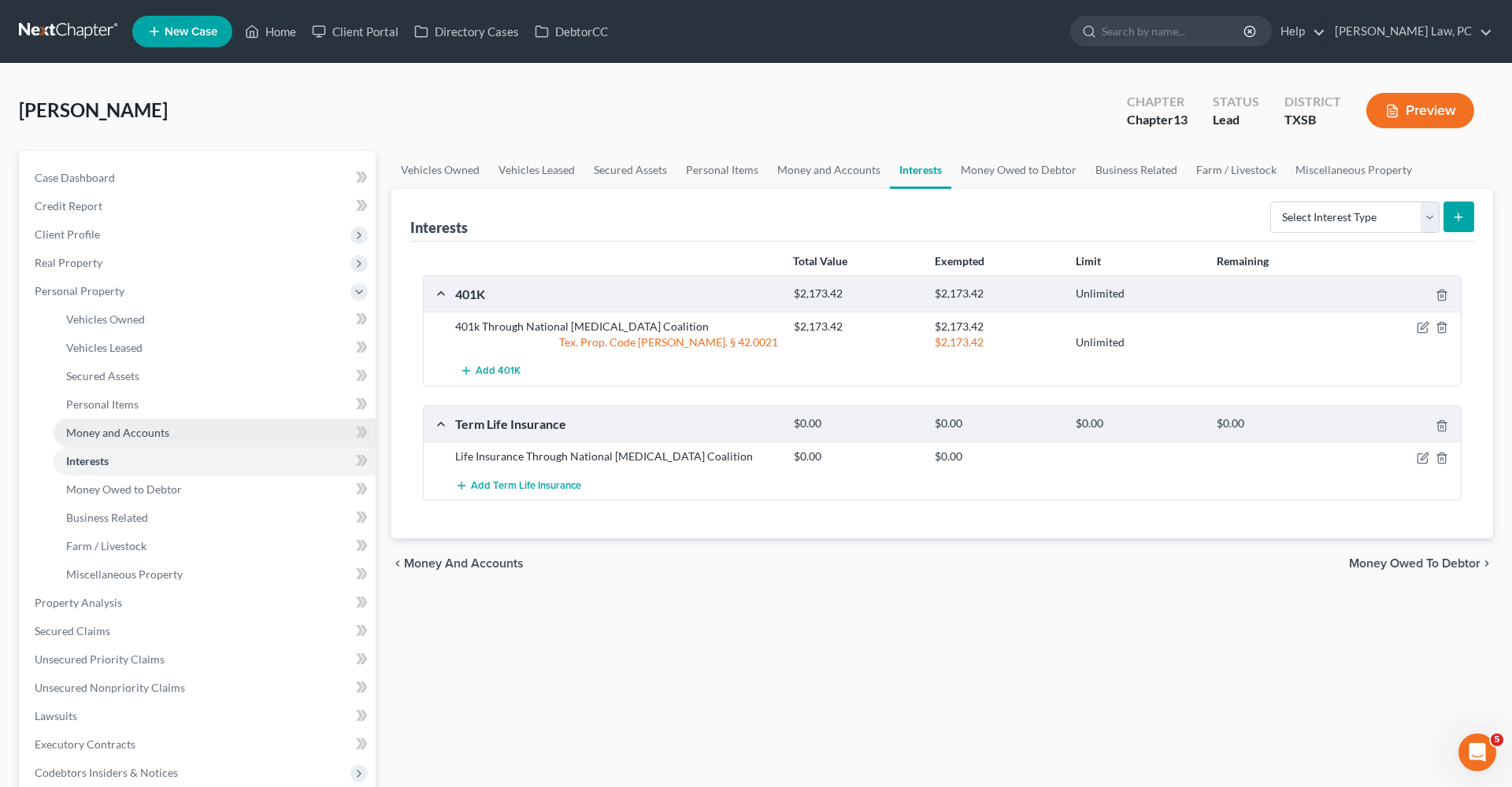
click at [161, 431] on span "Money and Accounts" at bounding box center [117, 432] width 103 height 13
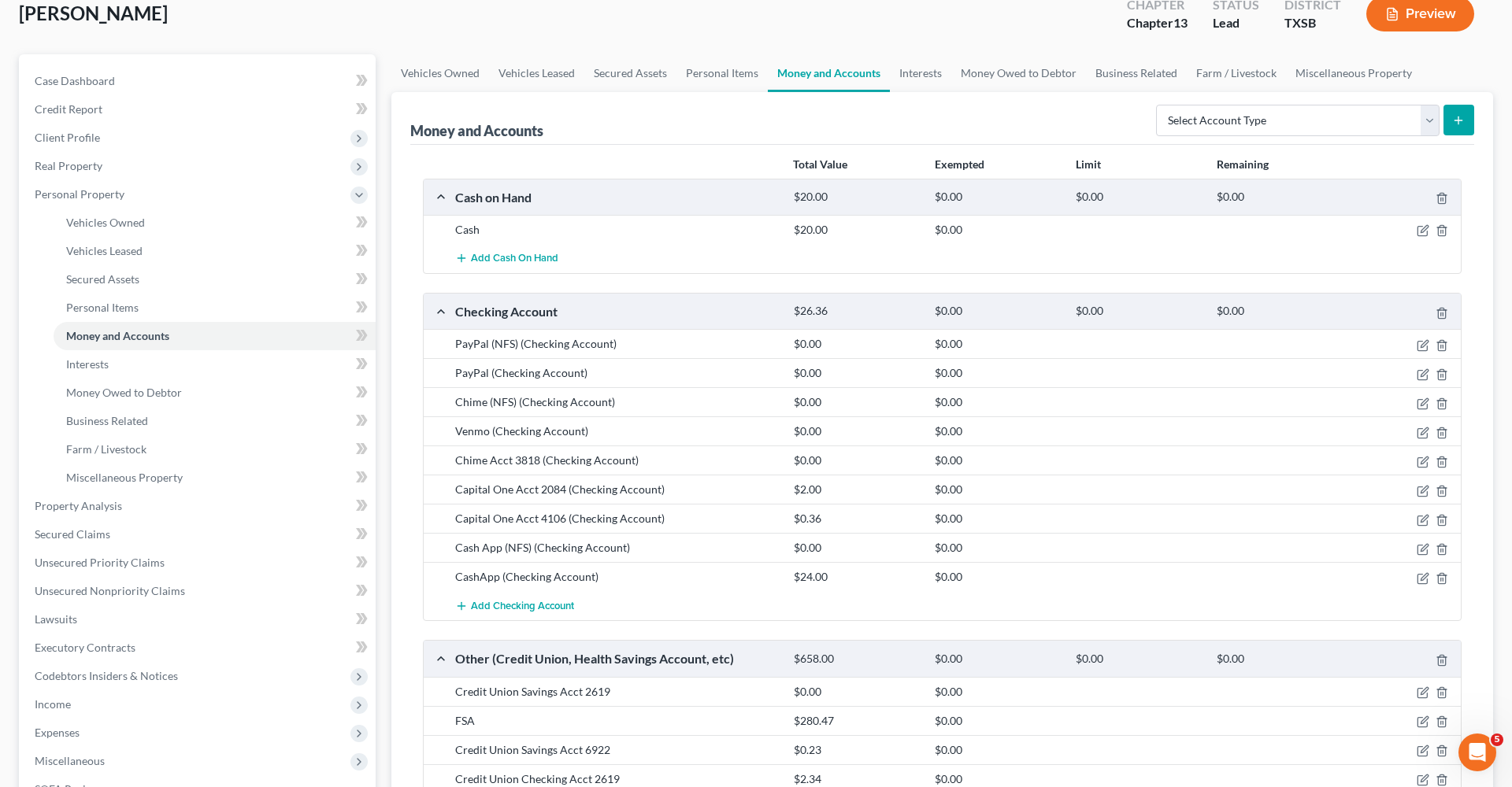
scroll to position [223, 0]
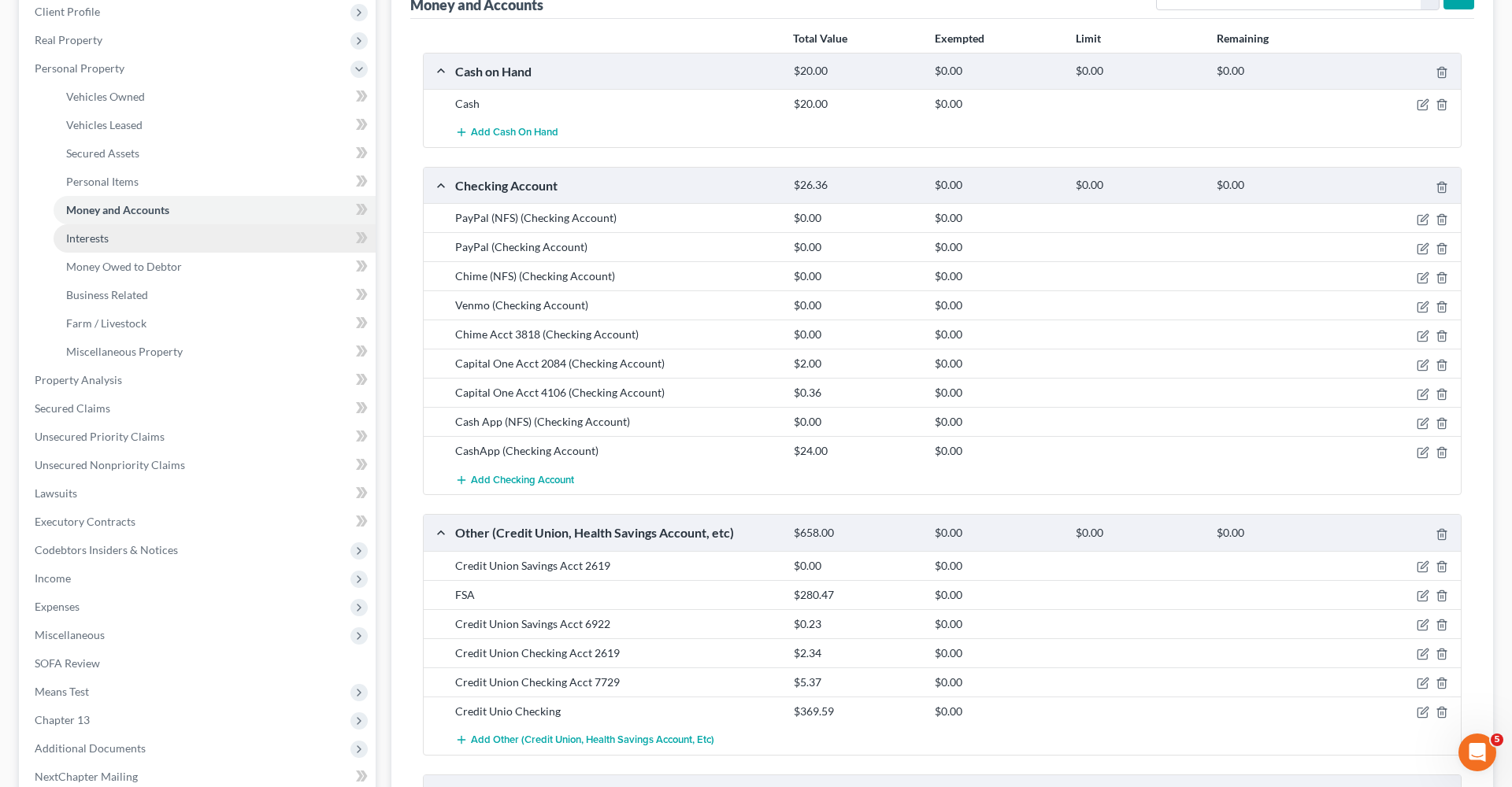
click at [85, 241] on span "Interests" at bounding box center [87, 237] width 42 height 13
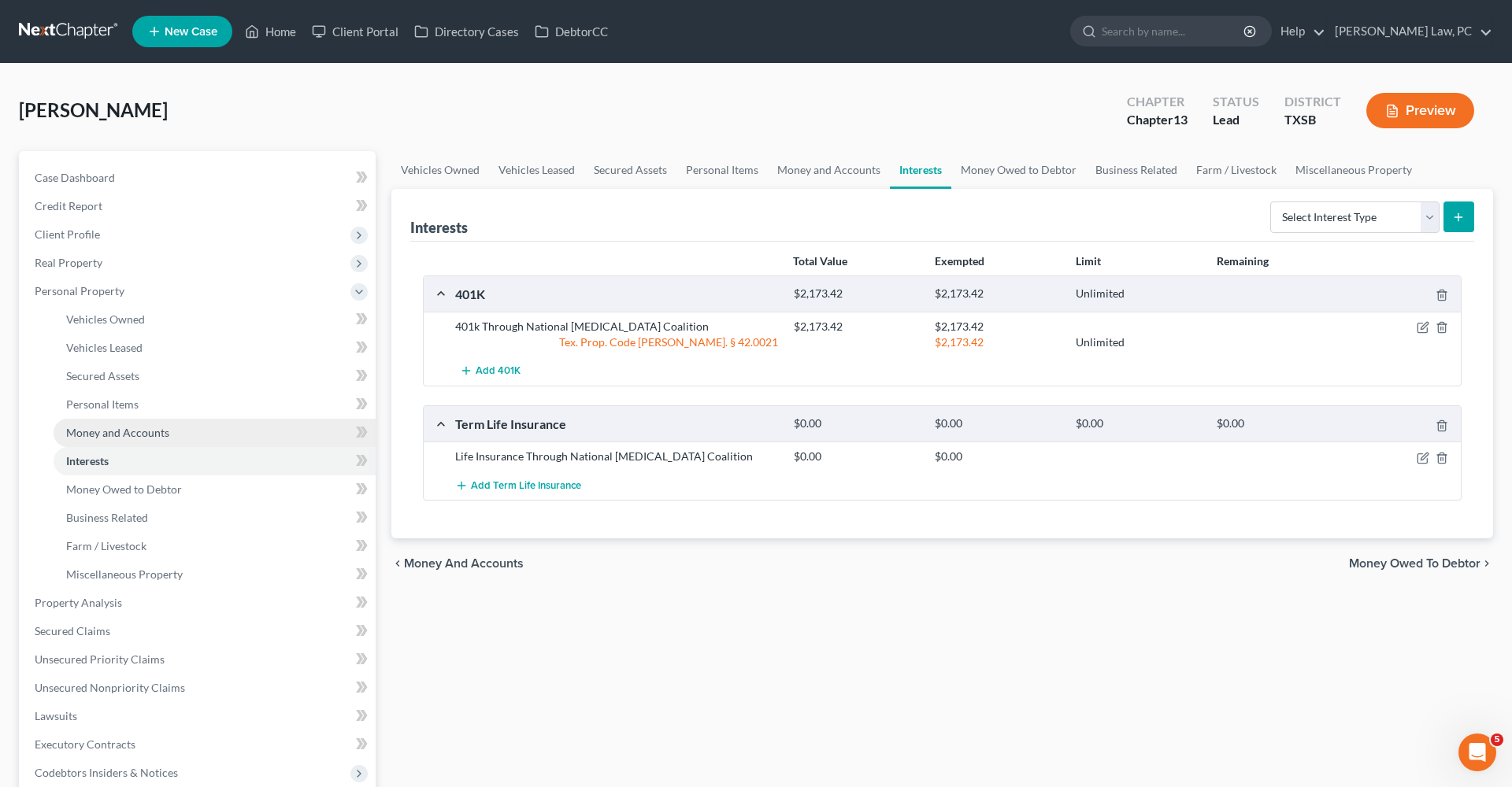
click at [104, 439] on link "Money and Accounts" at bounding box center [214, 433] width 322 height 28
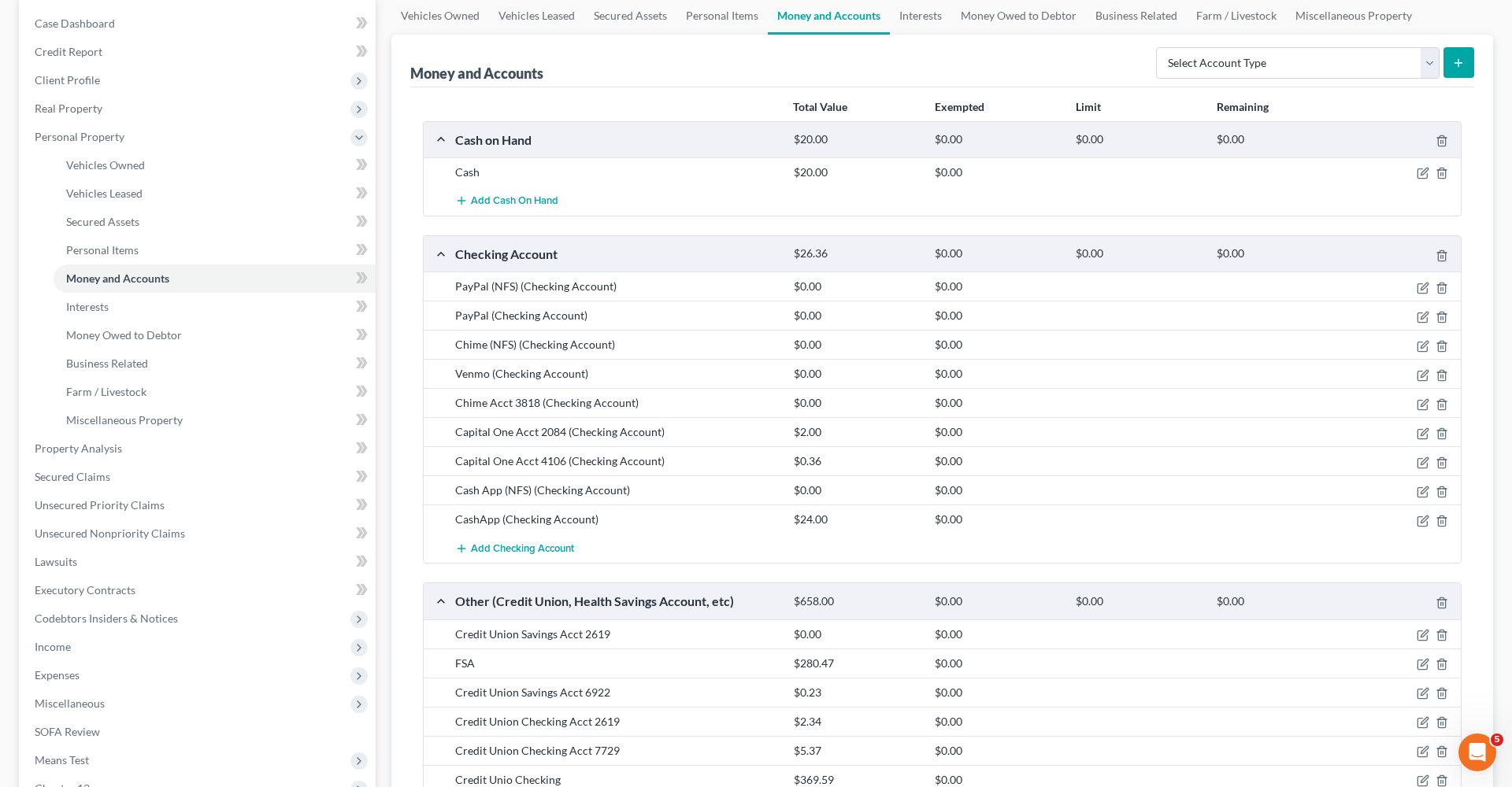
scroll to position [204, 0]
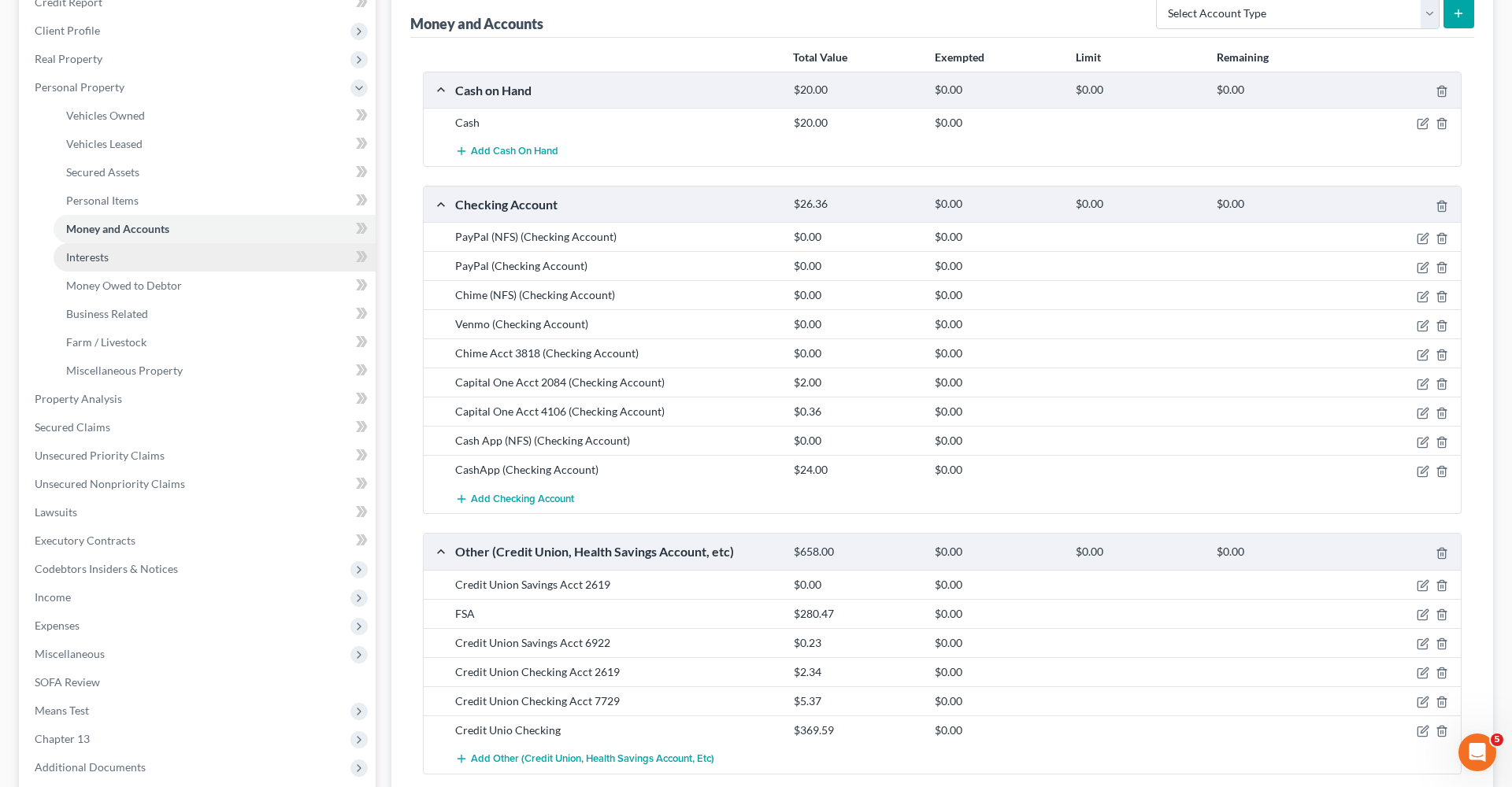
click at [69, 259] on span "Interests" at bounding box center [87, 257] width 42 height 13
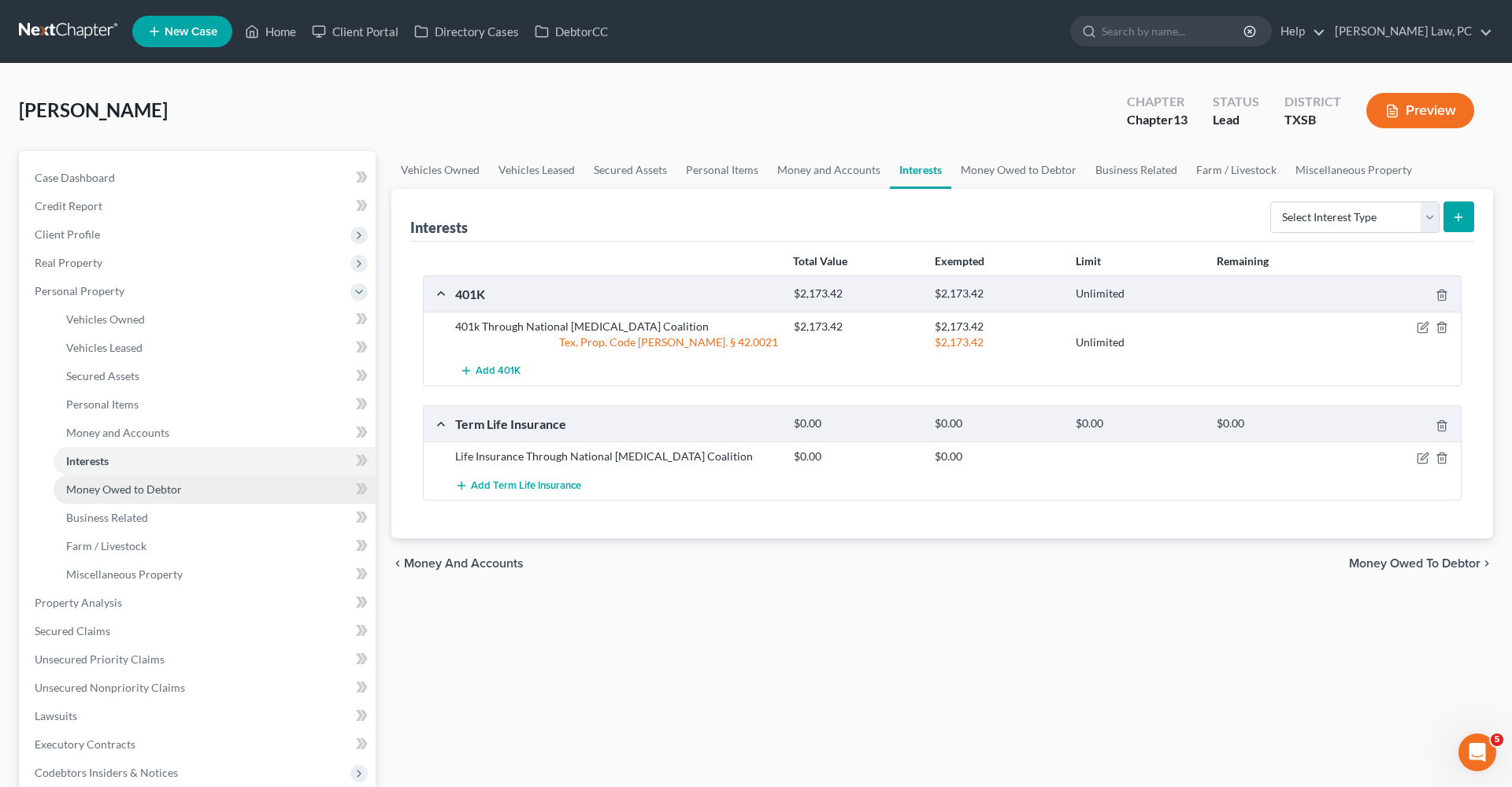
click at [99, 491] on span "Money Owed to Debtor" at bounding box center [124, 489] width 116 height 13
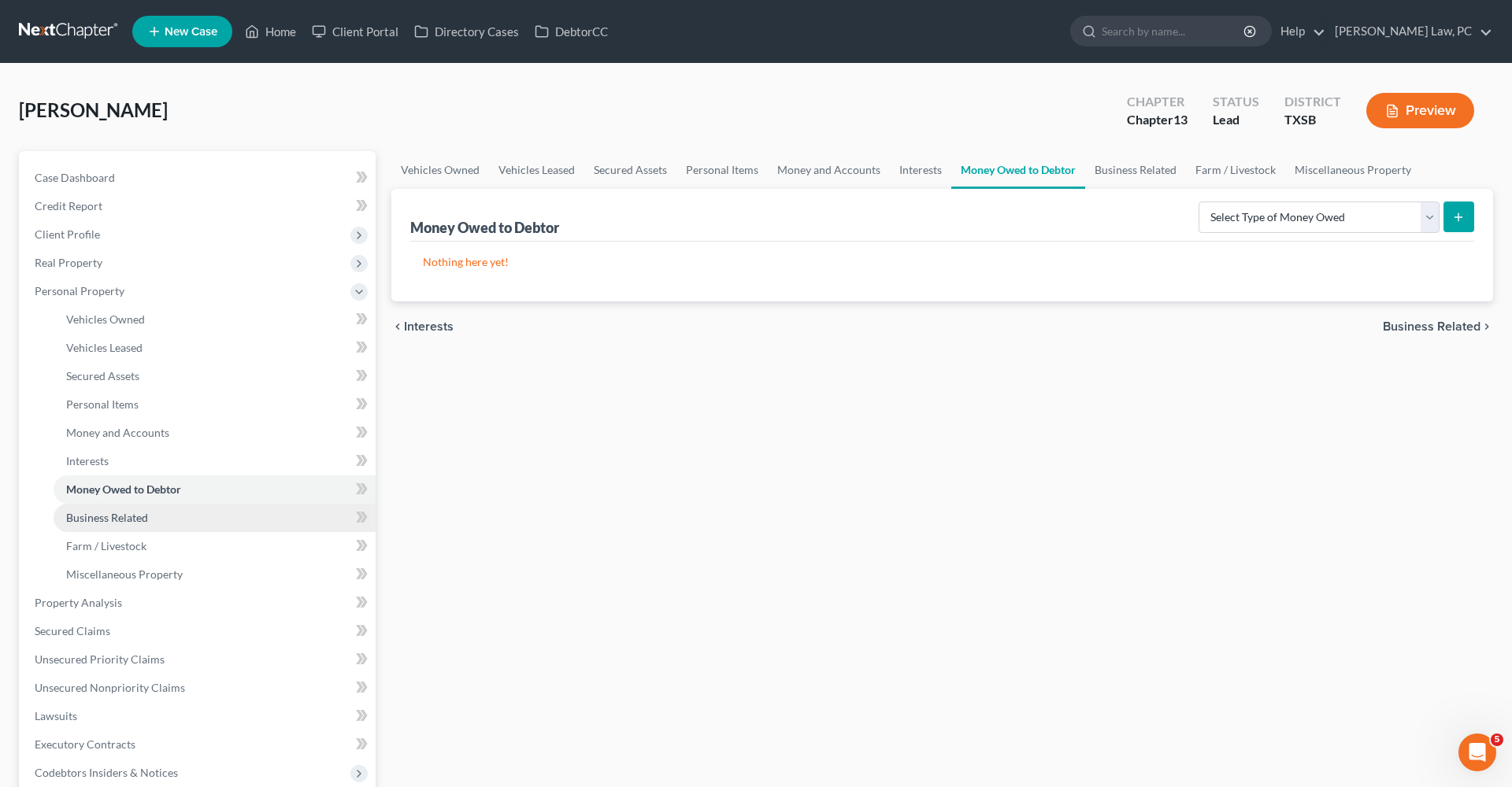
click at [111, 519] on span "Business Related" at bounding box center [107, 517] width 82 height 13
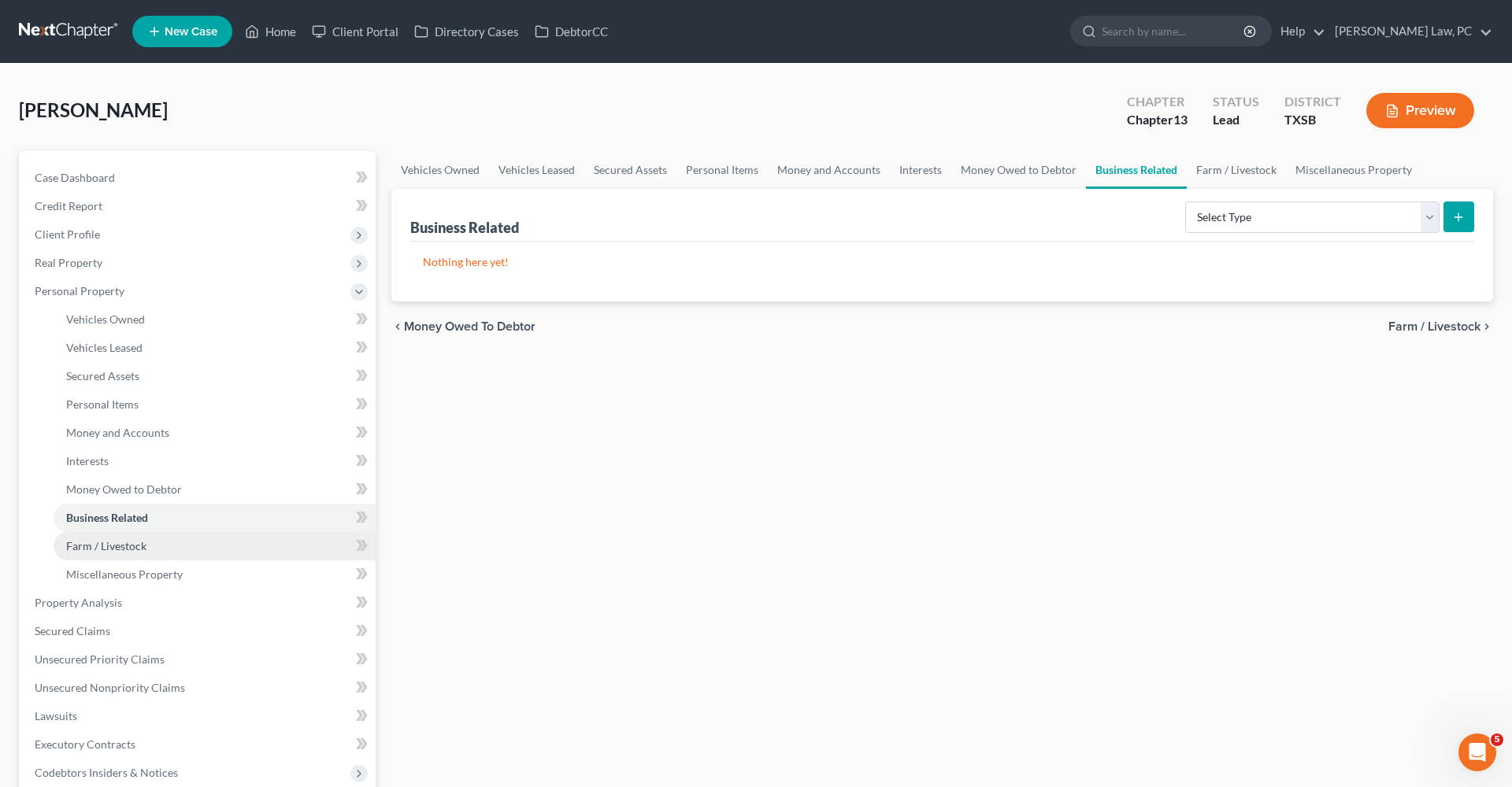
click at [119, 542] on span "Farm / Livestock" at bounding box center [106, 545] width 80 height 13
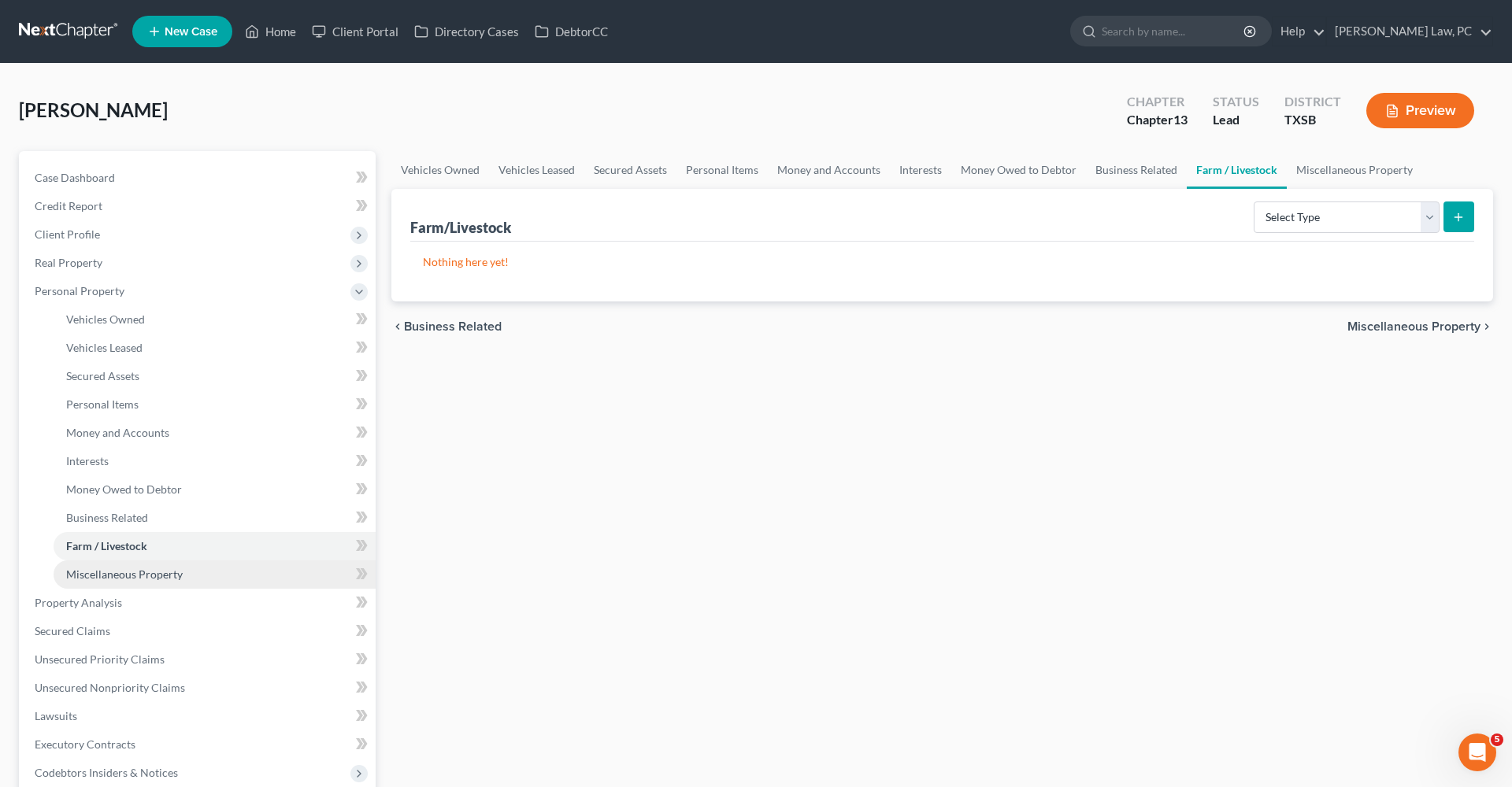
click at [140, 577] on span "Miscellaneous Property" at bounding box center [124, 573] width 117 height 13
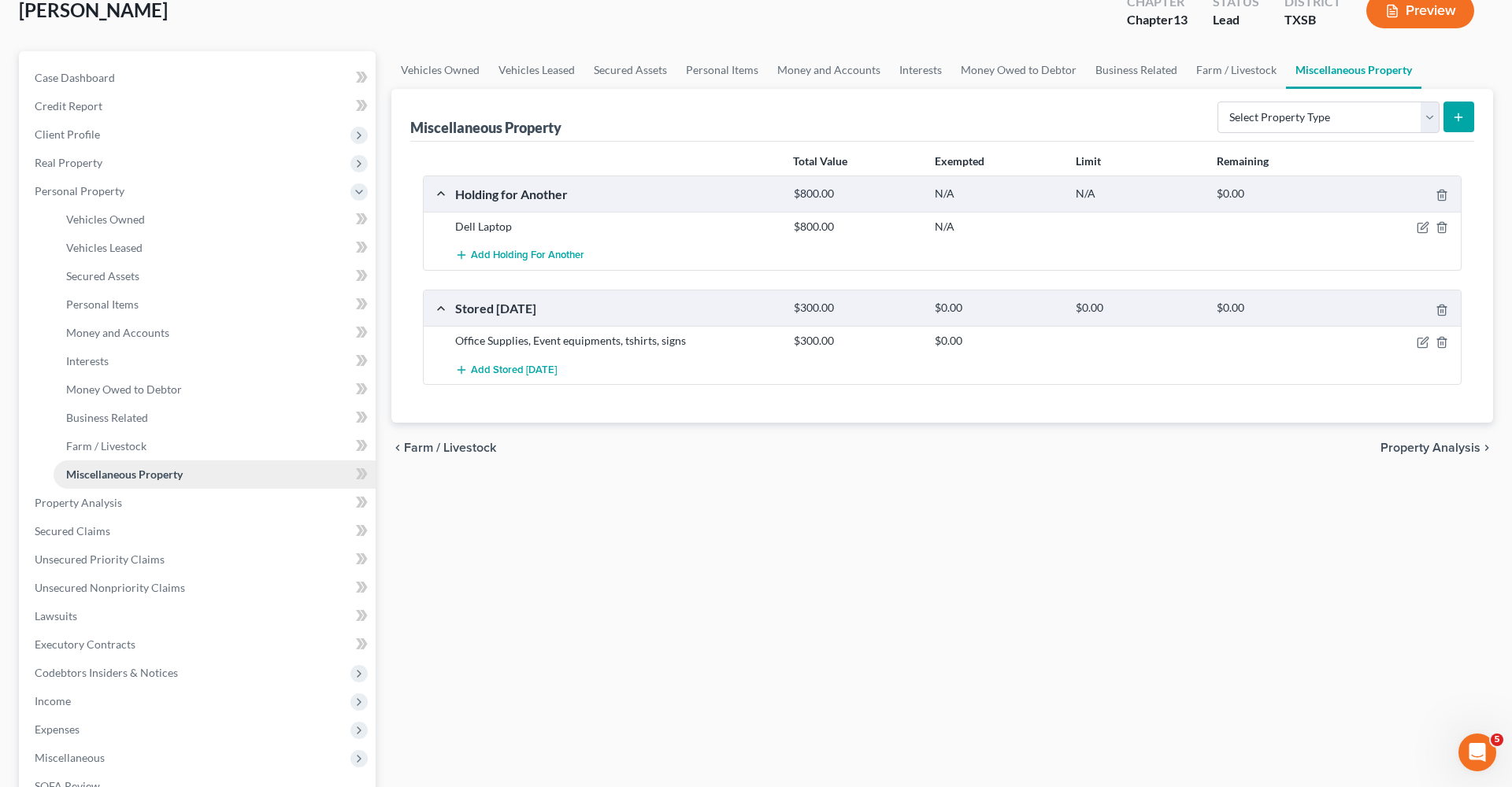
scroll to position [132, 0]
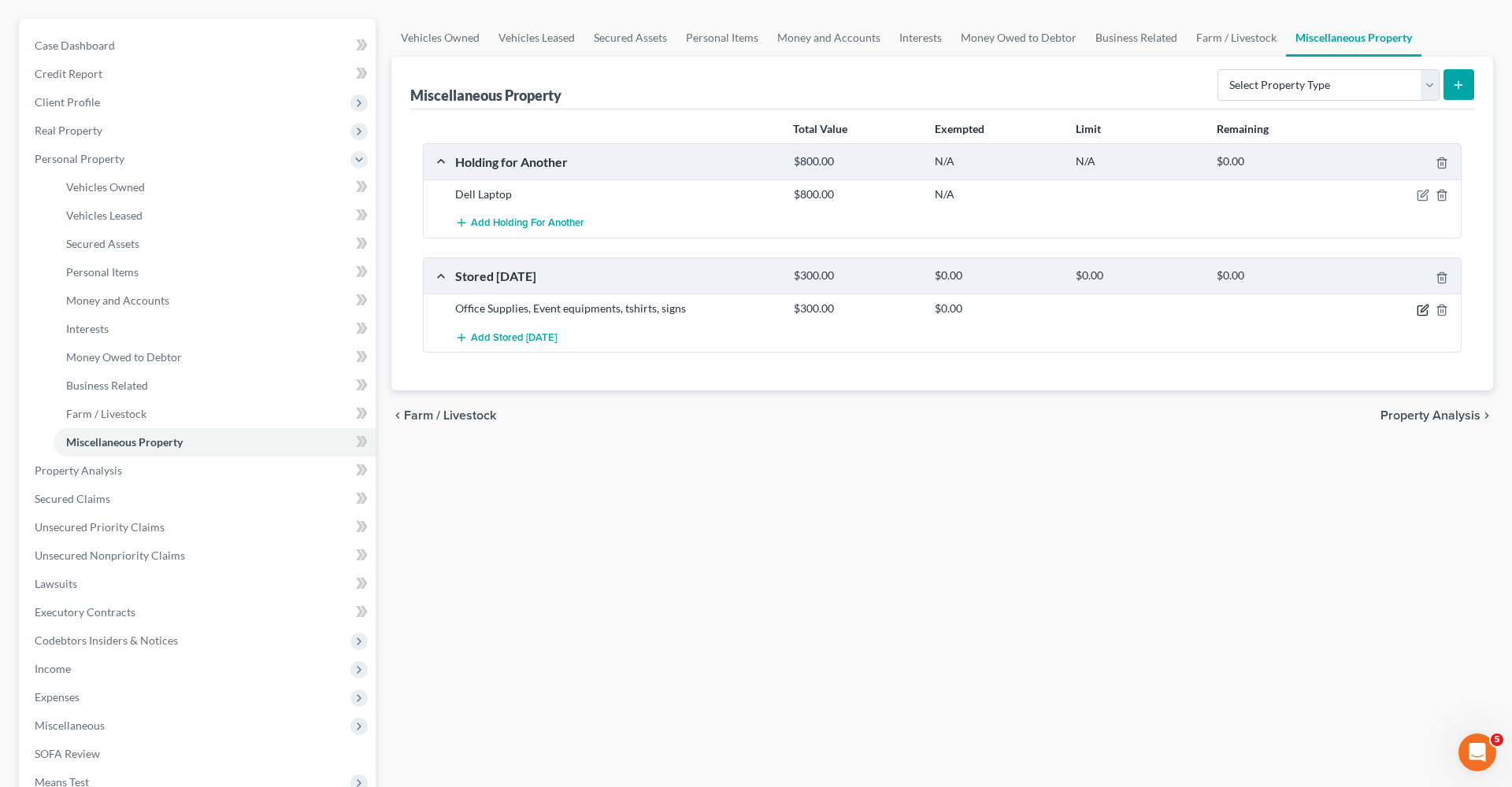
click at [1421, 311] on icon "button" at bounding box center [1425, 308] width 7 height 7
select select "45"
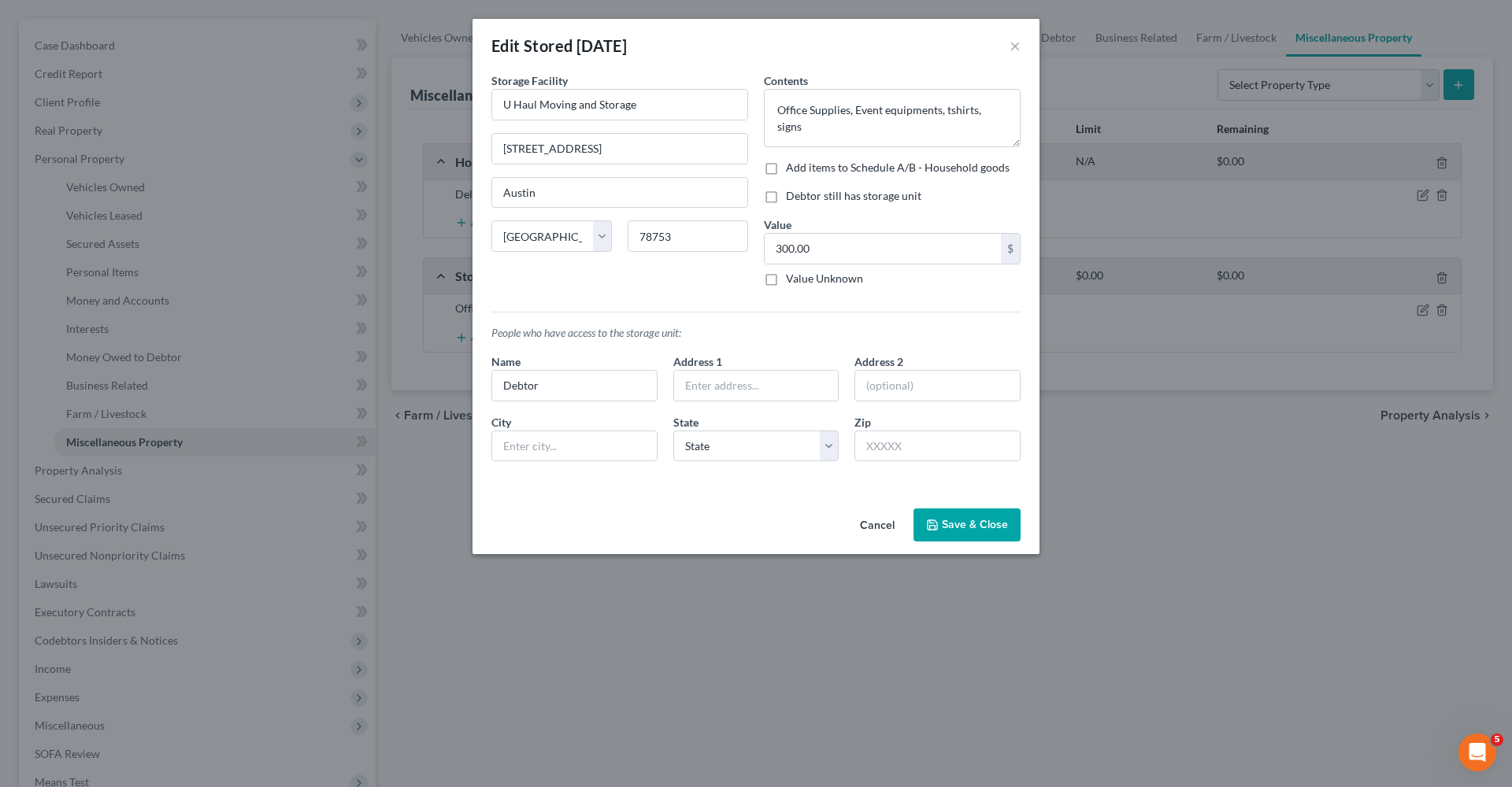
click at [786, 198] on label "Debtor still has storage unit" at bounding box center [853, 196] width 135 height 16
click at [793, 198] on input "Debtor still has storage unit" at bounding box center [798, 193] width 11 height 11
checkbox input "true"
click at [958, 522] on button "Save & Close" at bounding box center [967, 524] width 107 height 33
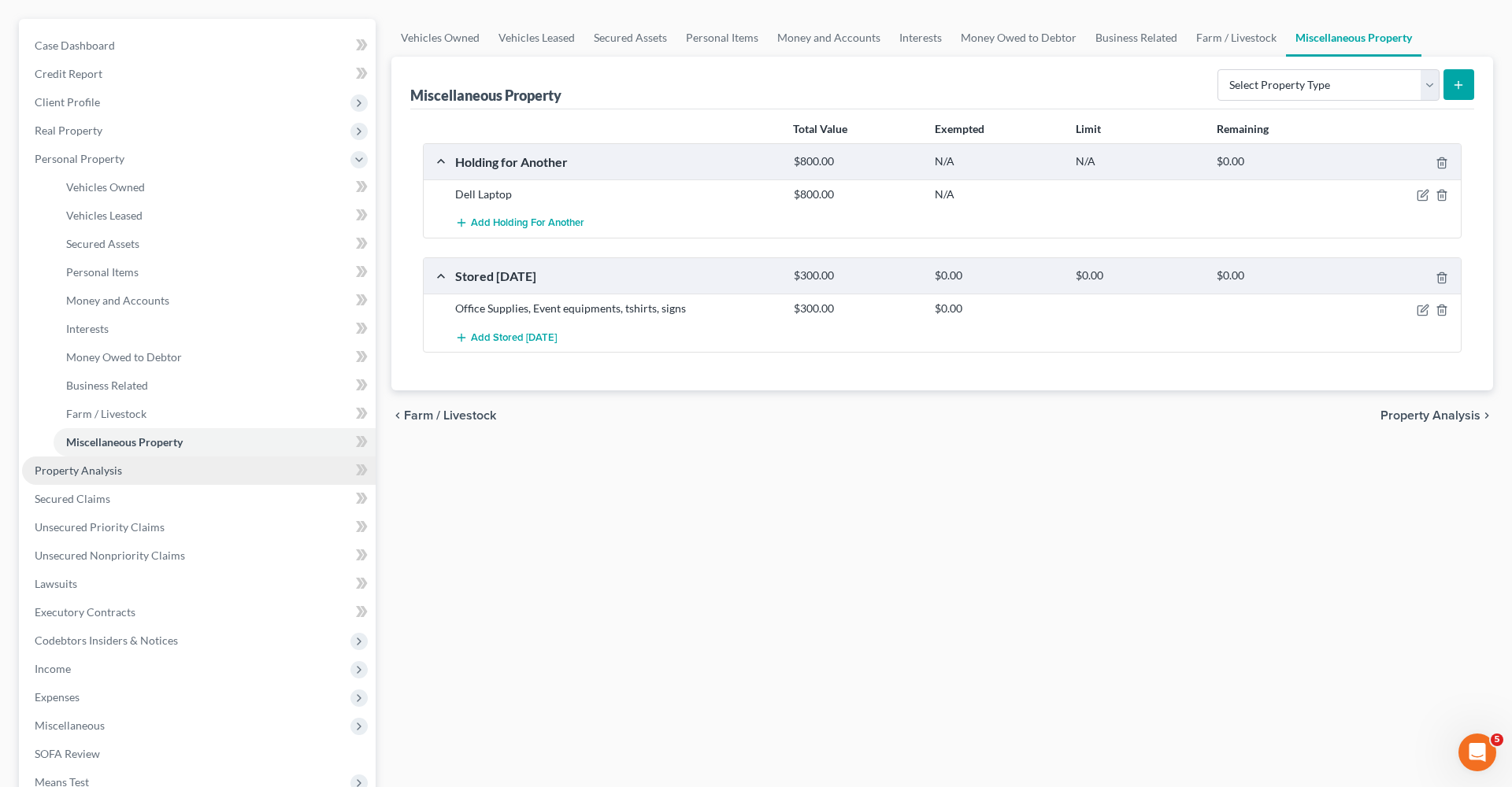
click at [71, 471] on span "Property Analysis" at bounding box center [78, 470] width 87 height 13
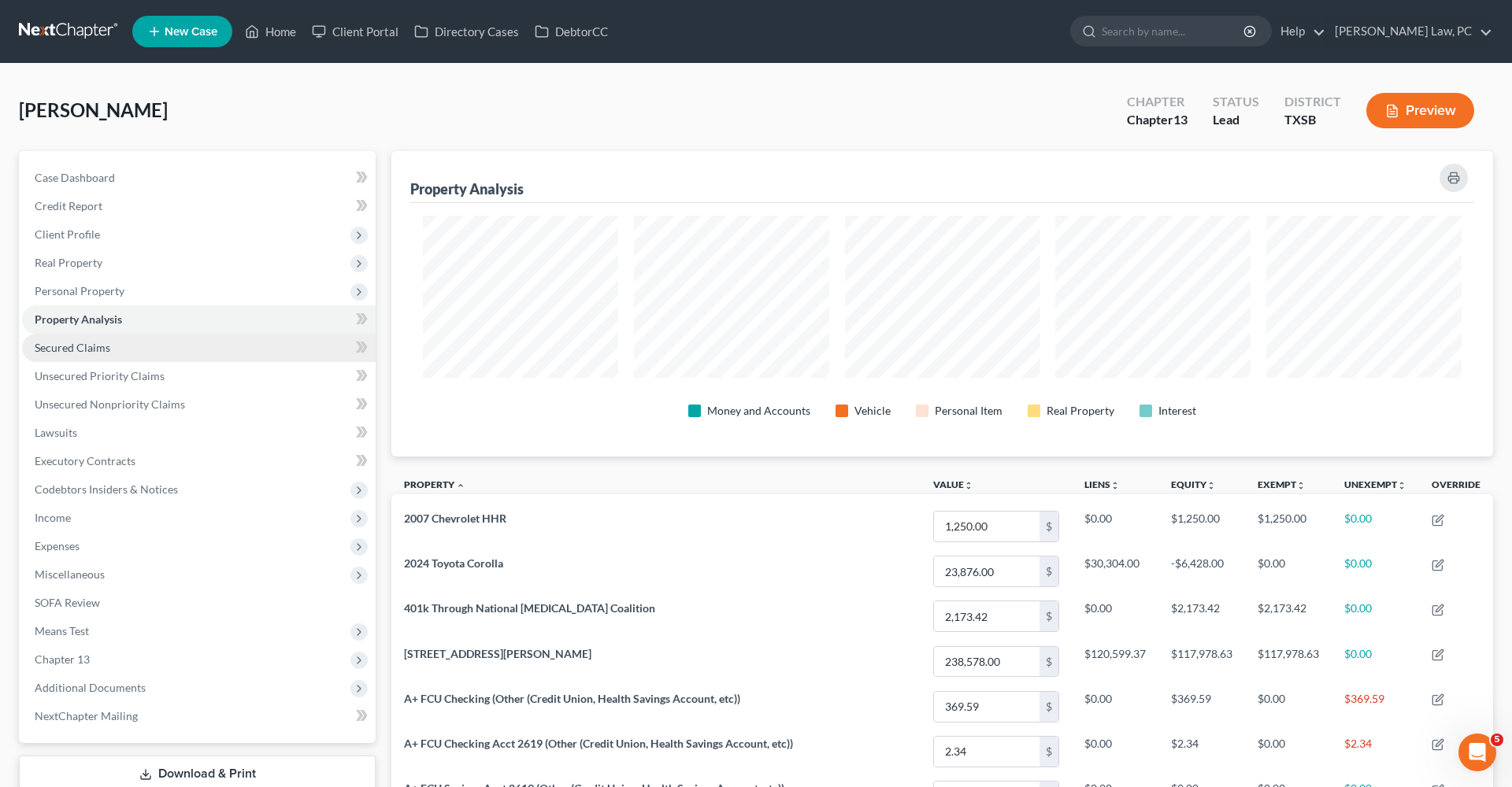
click at [84, 347] on span "Secured Claims" at bounding box center [72, 347] width 76 height 13
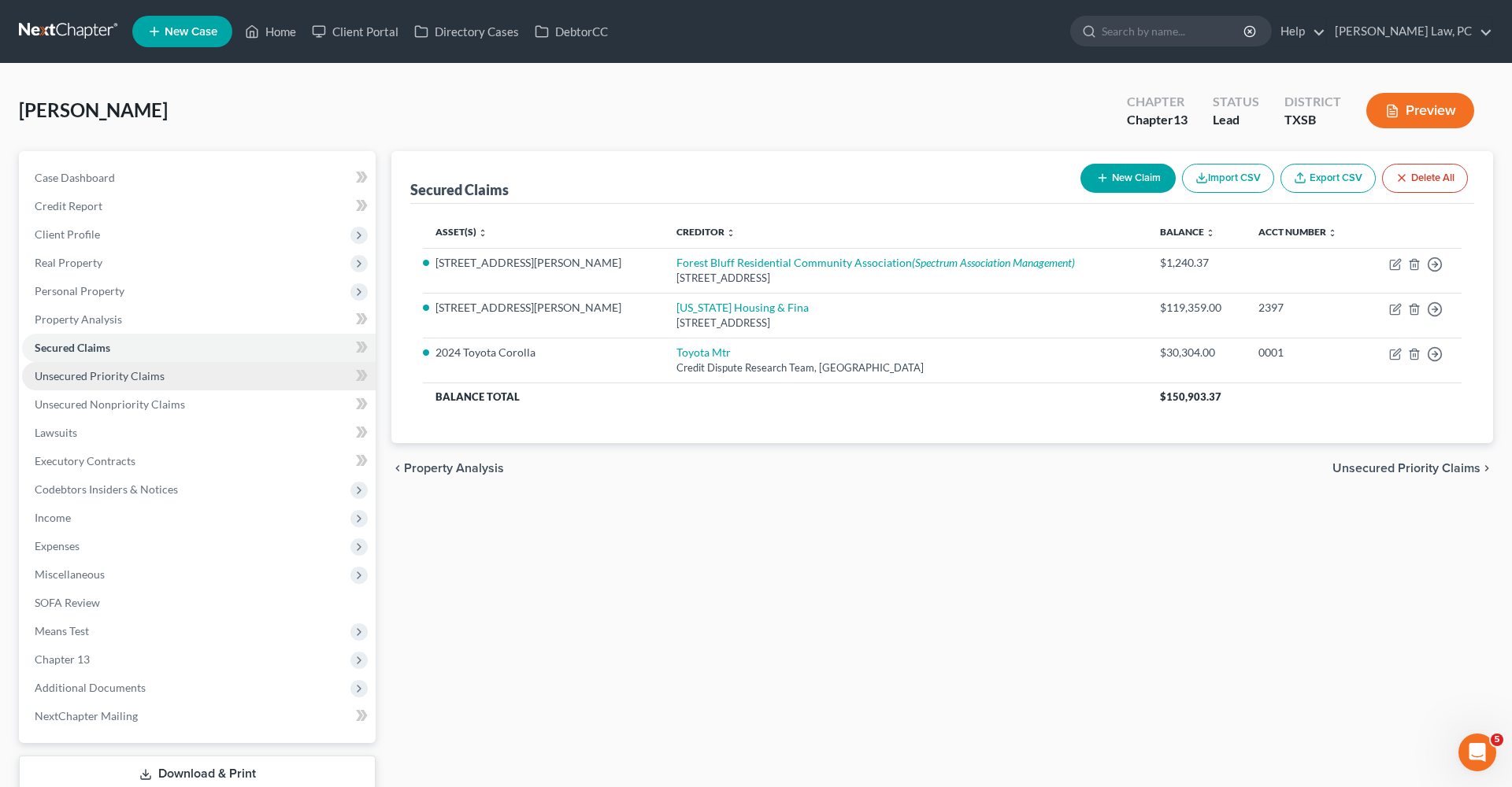
click at [102, 374] on span "Unsecured Priority Claims" at bounding box center [99, 375] width 130 height 13
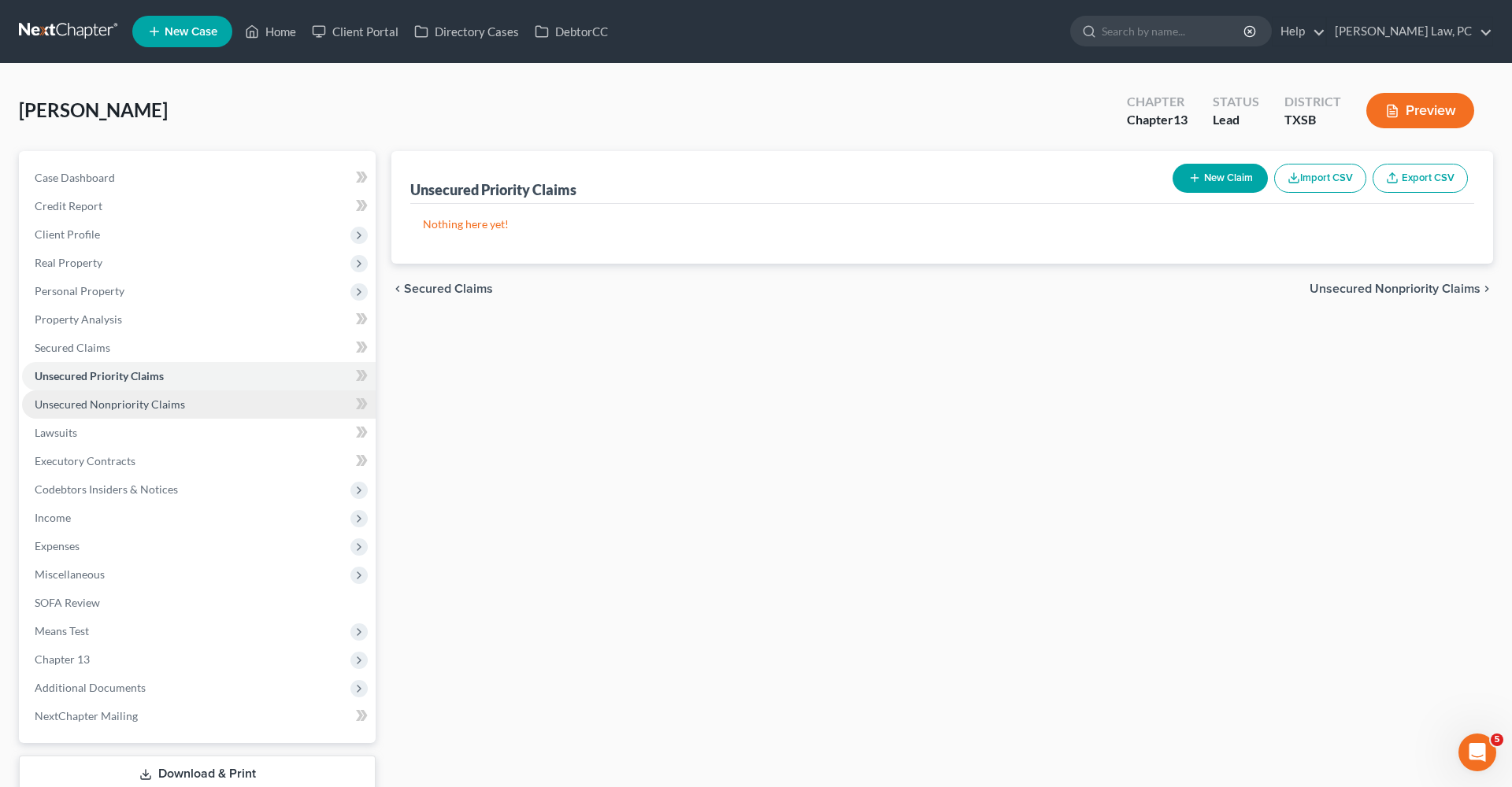
click at [120, 406] on span "Unsecured Nonpriority Claims" at bounding box center [109, 404] width 150 height 13
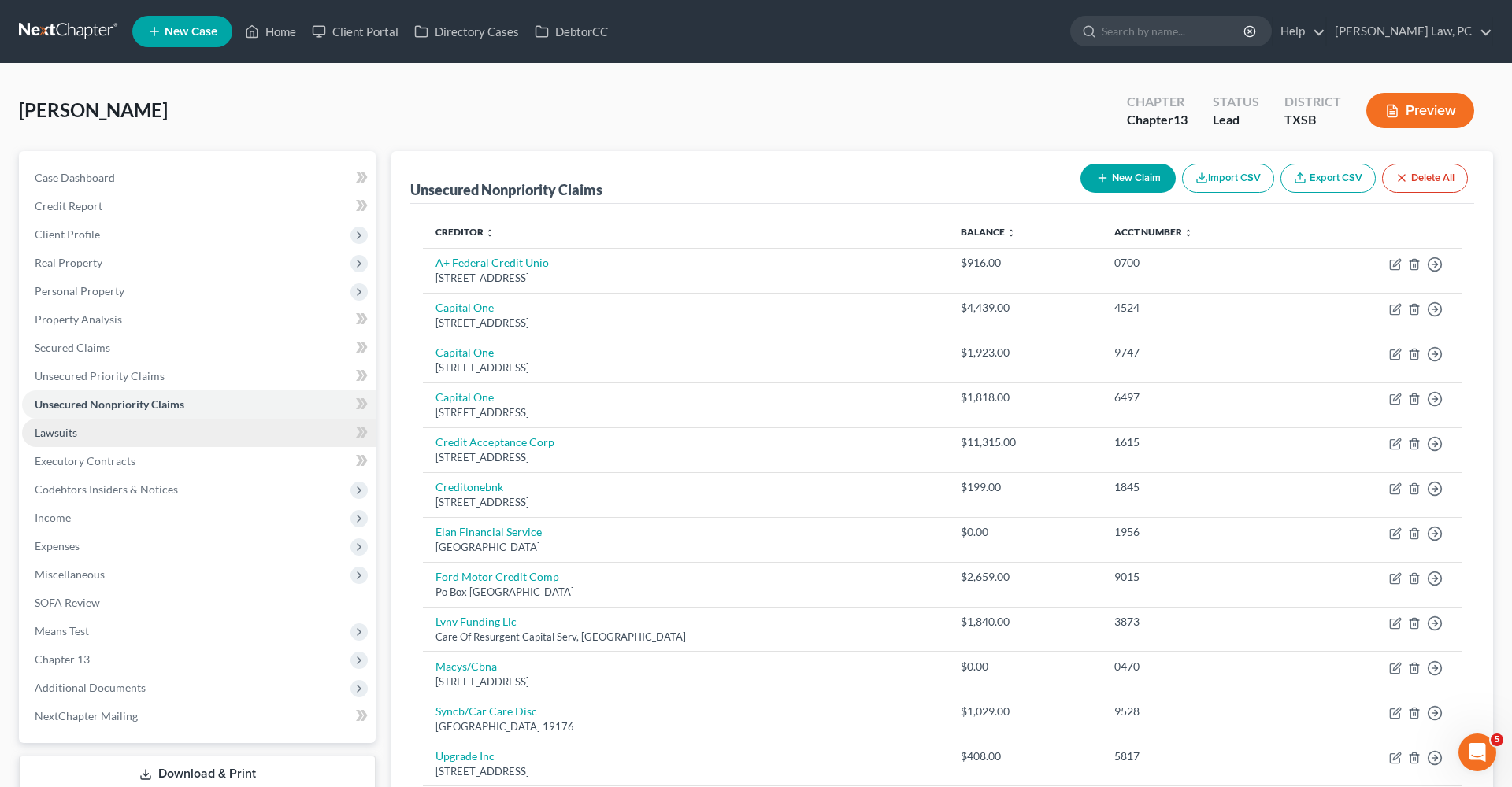
click at [56, 439] on link "Lawsuits" at bounding box center [199, 433] width 354 height 28
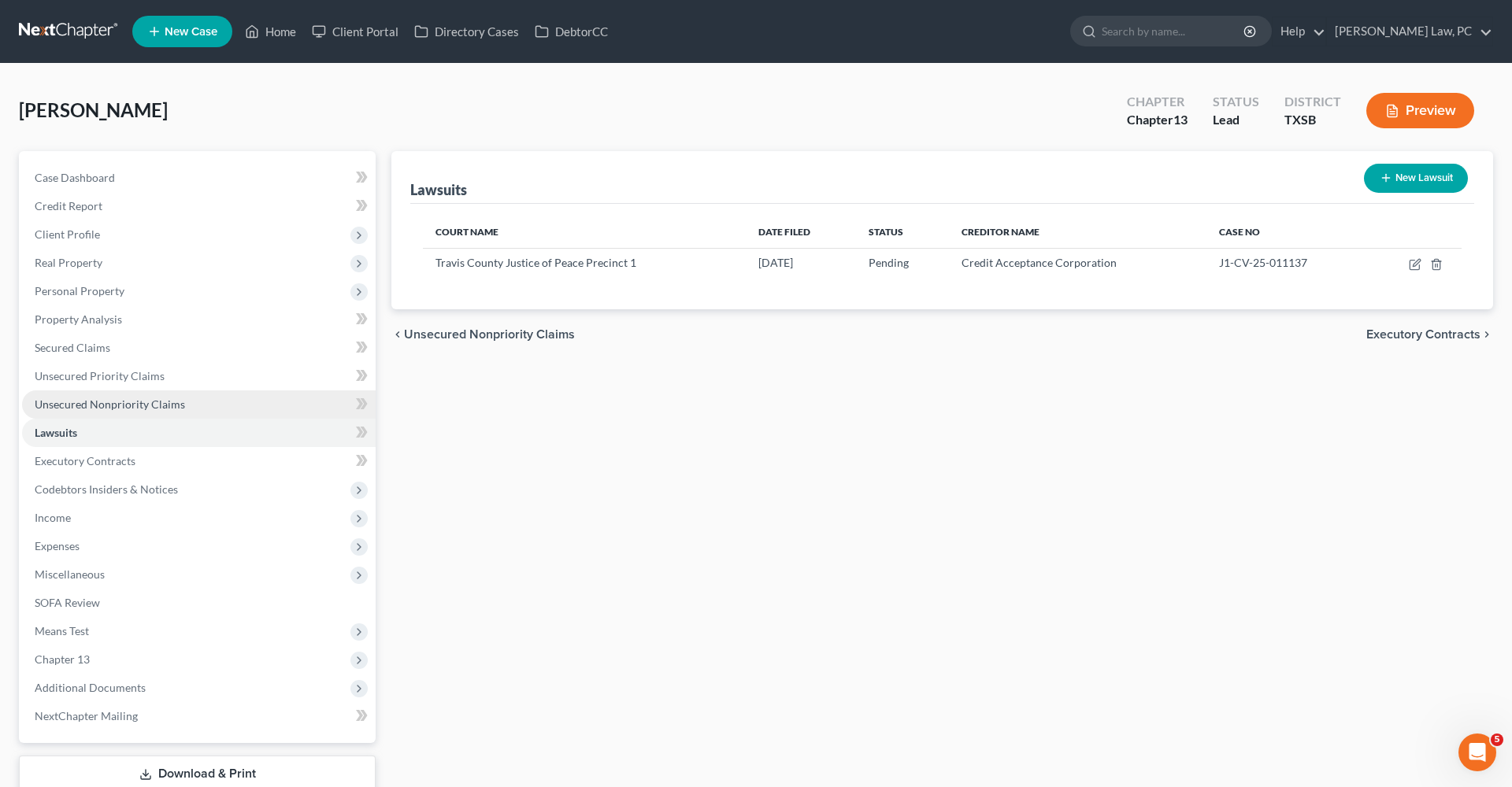
click at [104, 406] on span "Unsecured Nonpriority Claims" at bounding box center [109, 404] width 150 height 13
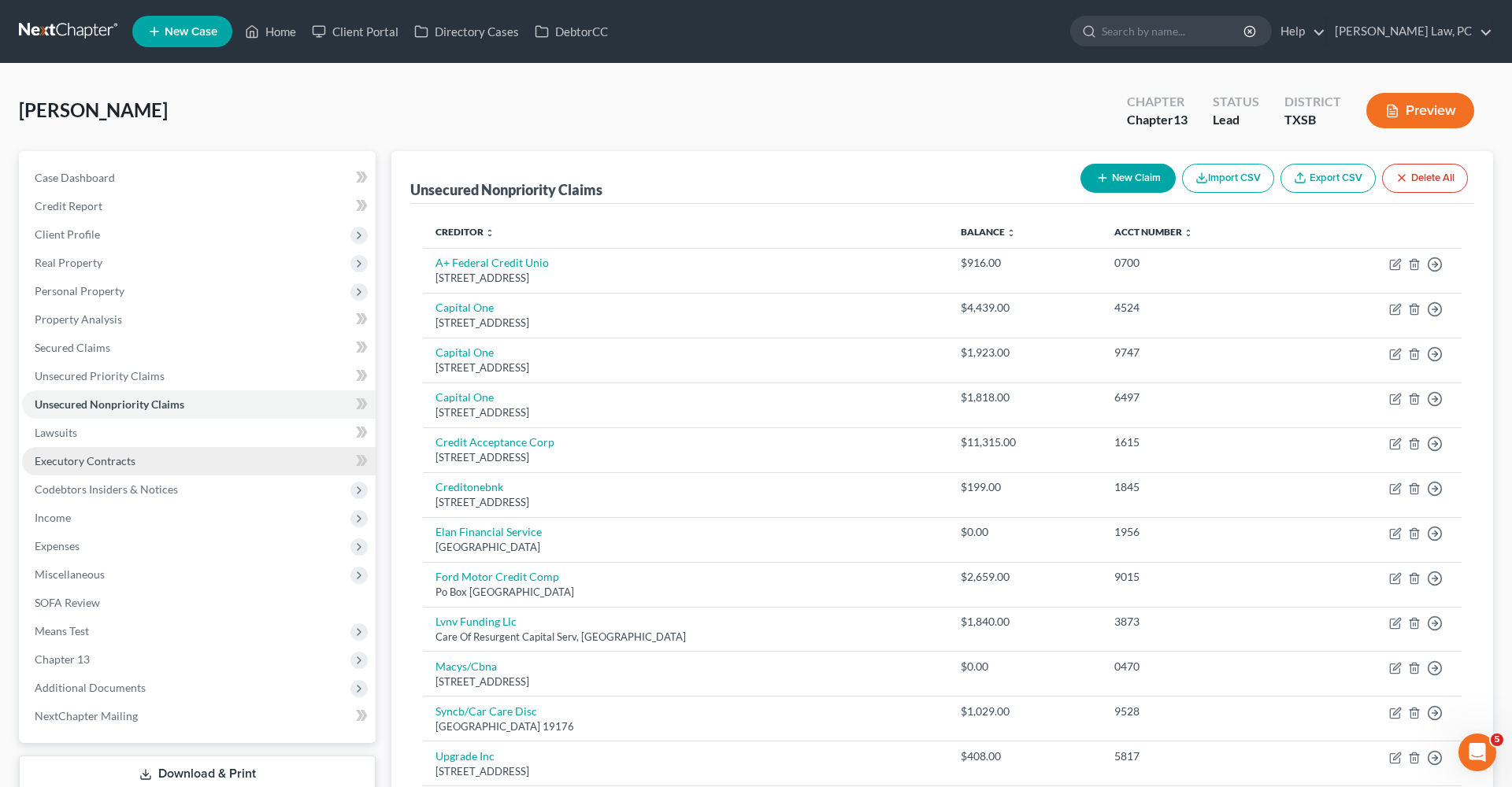
click at [104, 449] on link "Executory Contracts" at bounding box center [199, 461] width 354 height 28
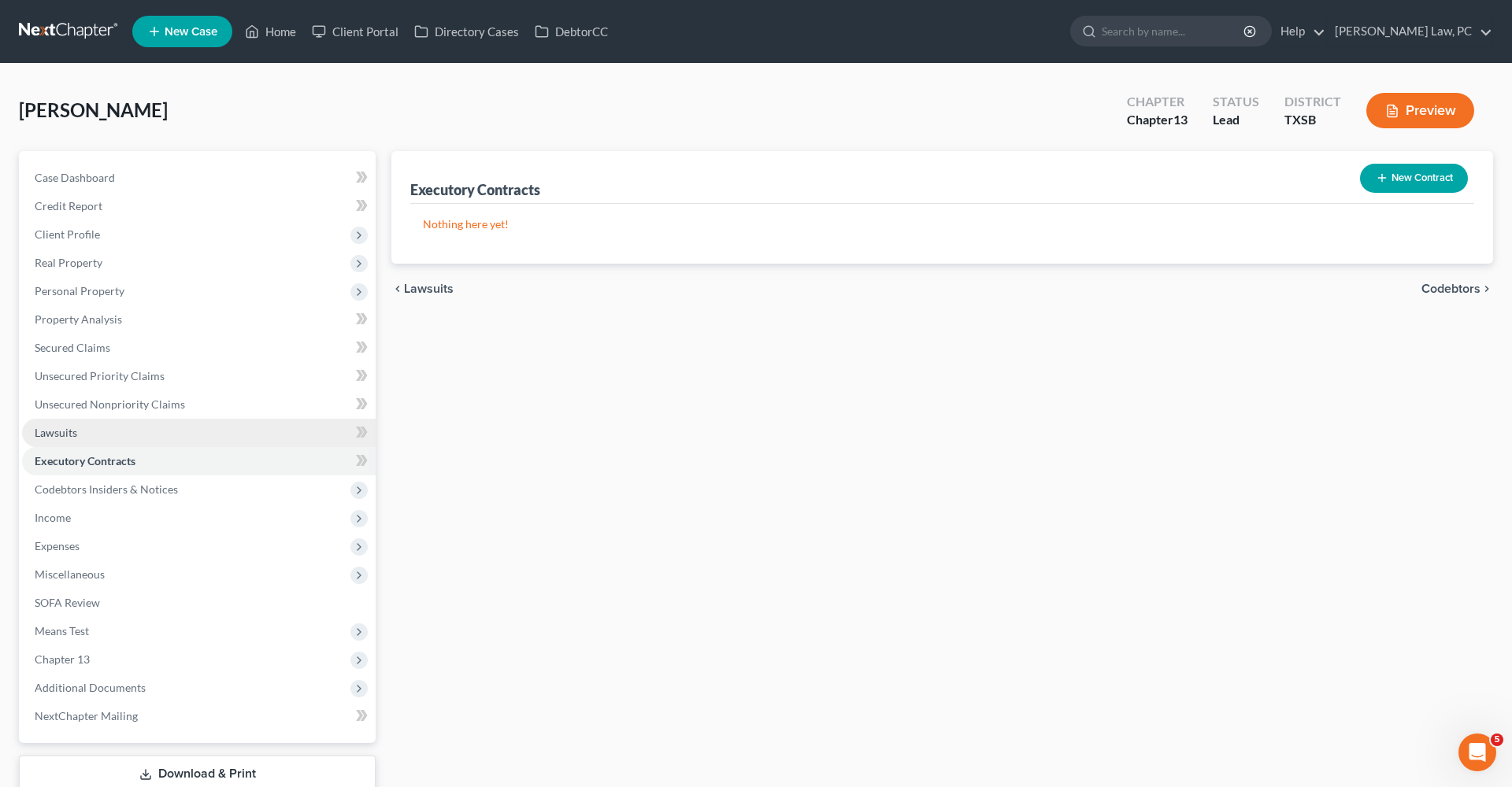
click at [57, 435] on span "Lawsuits" at bounding box center [56, 432] width 42 height 13
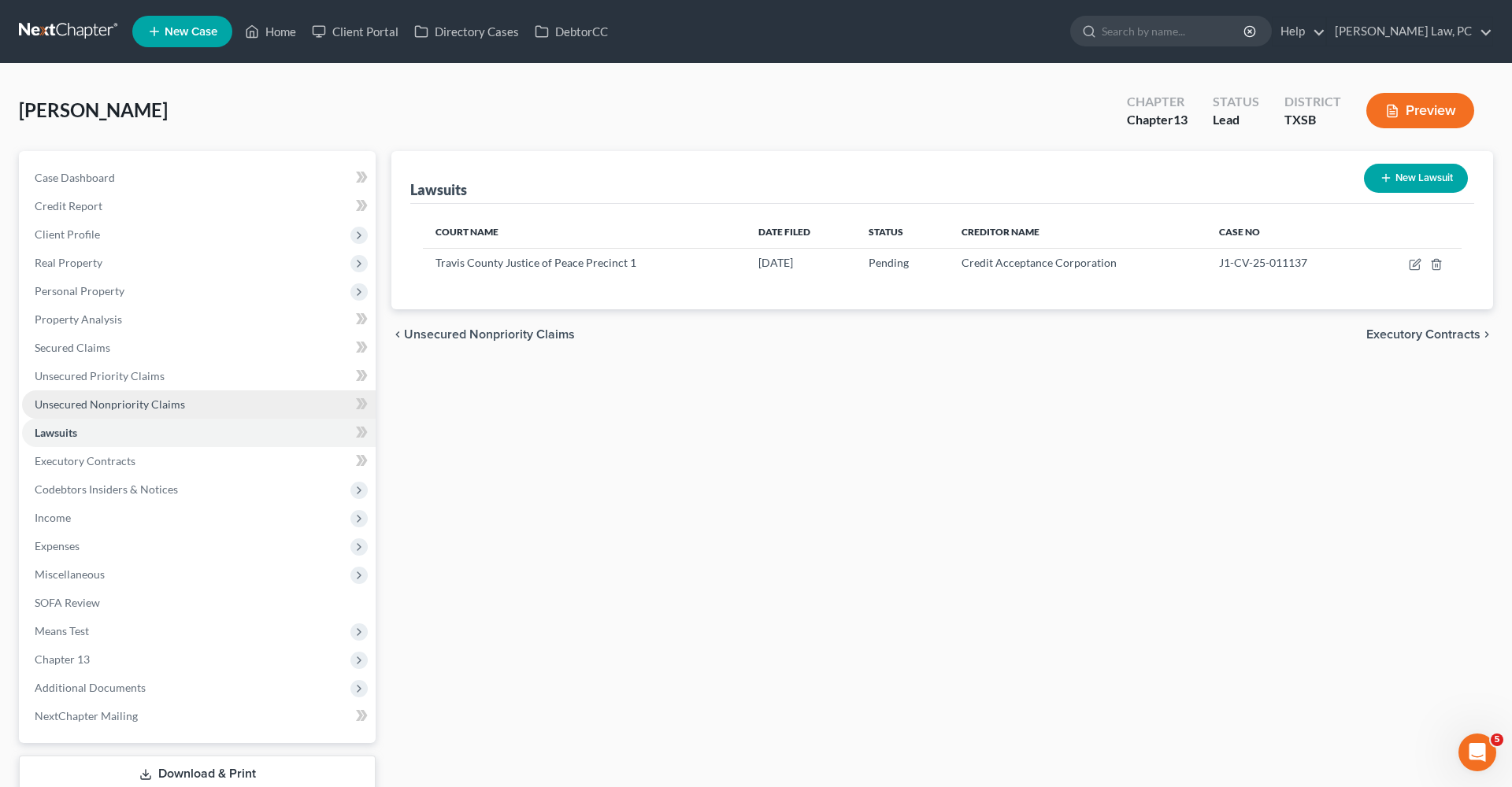
click at [134, 393] on link "Unsecured Nonpriority Claims" at bounding box center [199, 405] width 354 height 28
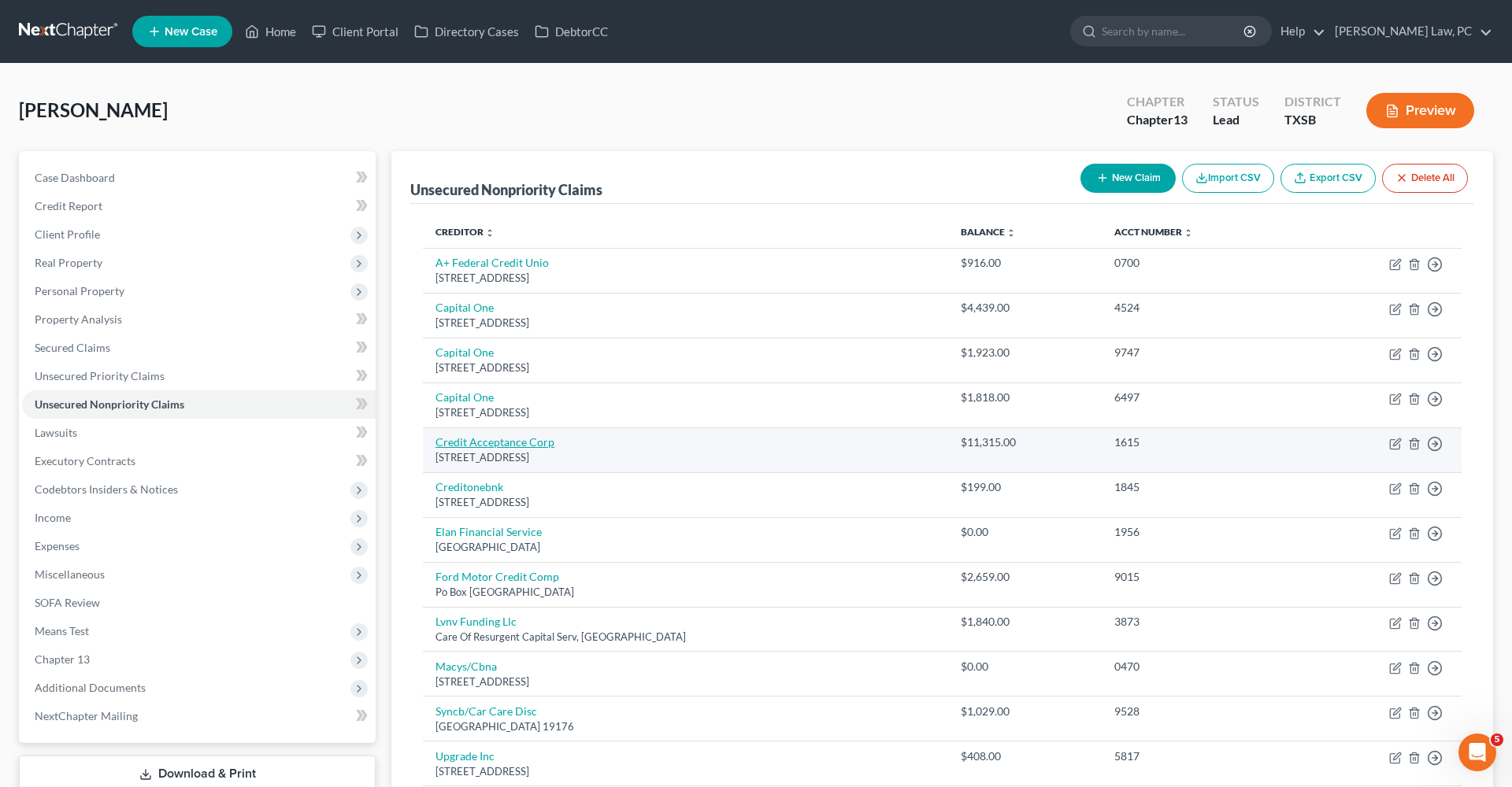
click at [463, 444] on link "Credit Acceptance Corp" at bounding box center [494, 441] width 119 height 13
select select "23"
select select "4"
select select "0"
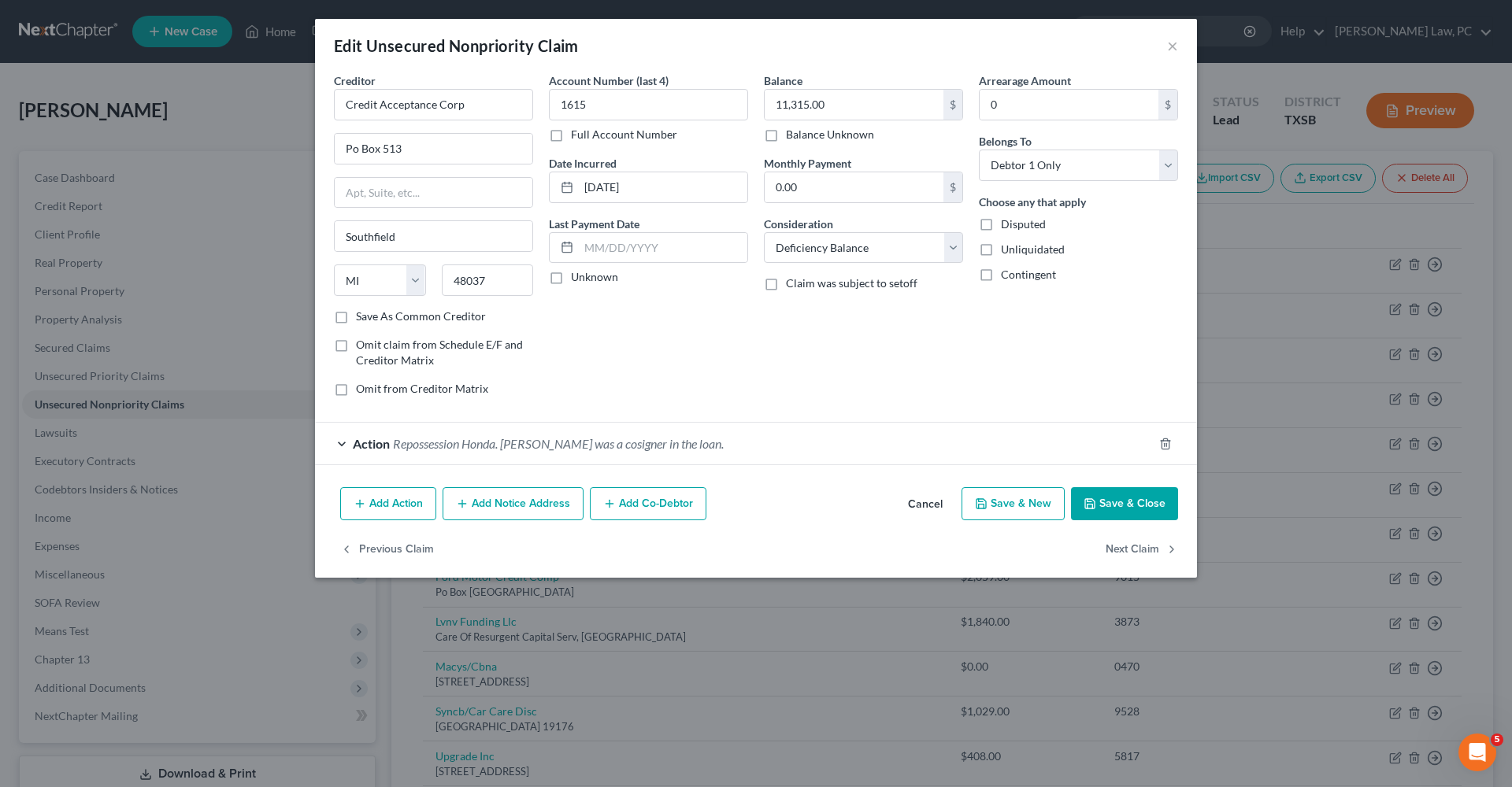
click at [1120, 507] on button "Save & Close" at bounding box center [1124, 503] width 107 height 33
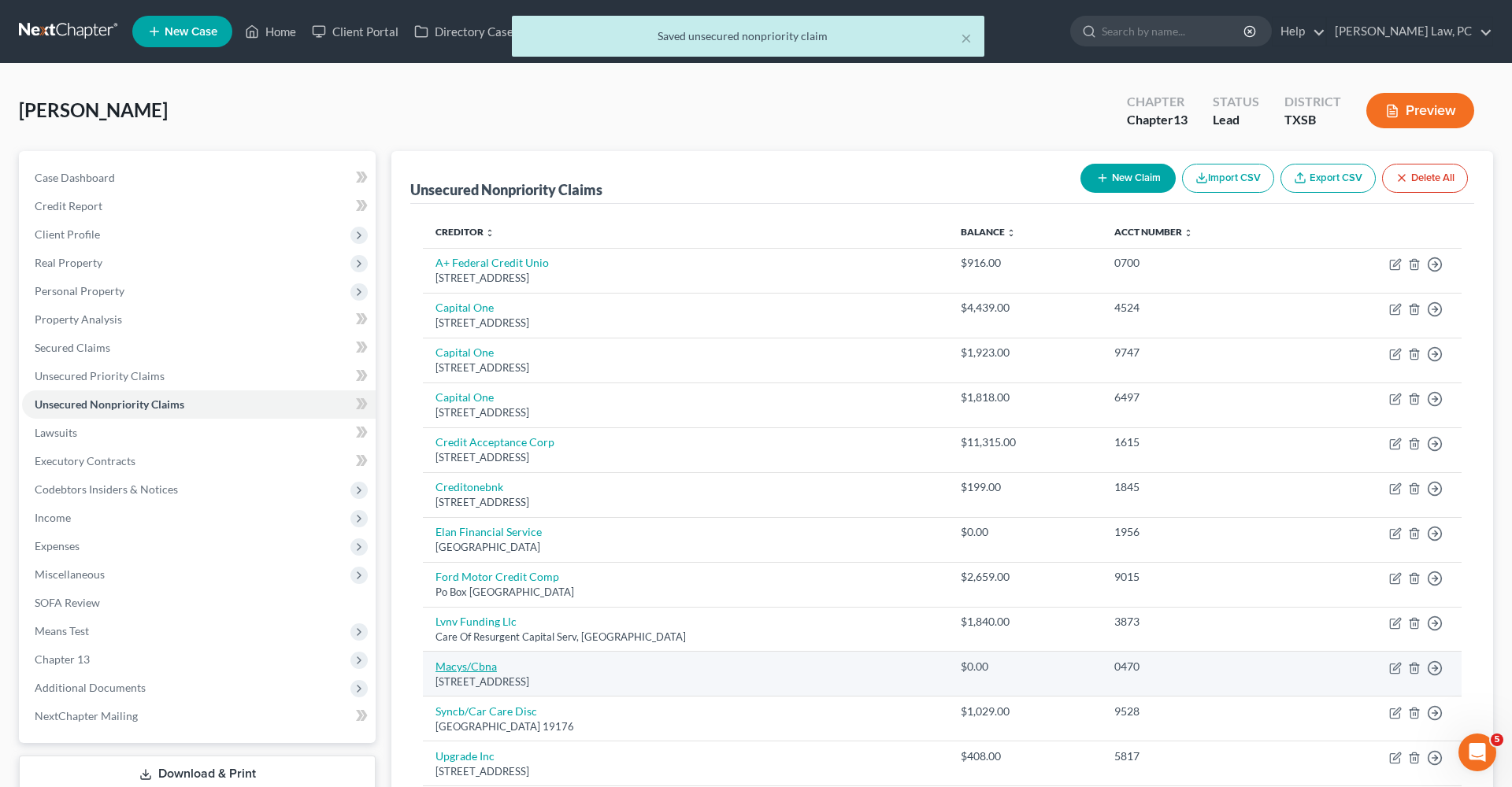
click at [464, 662] on link "Macys/Cbna" at bounding box center [466, 666] width 62 height 13
select select "43"
select select "2"
select select "0"
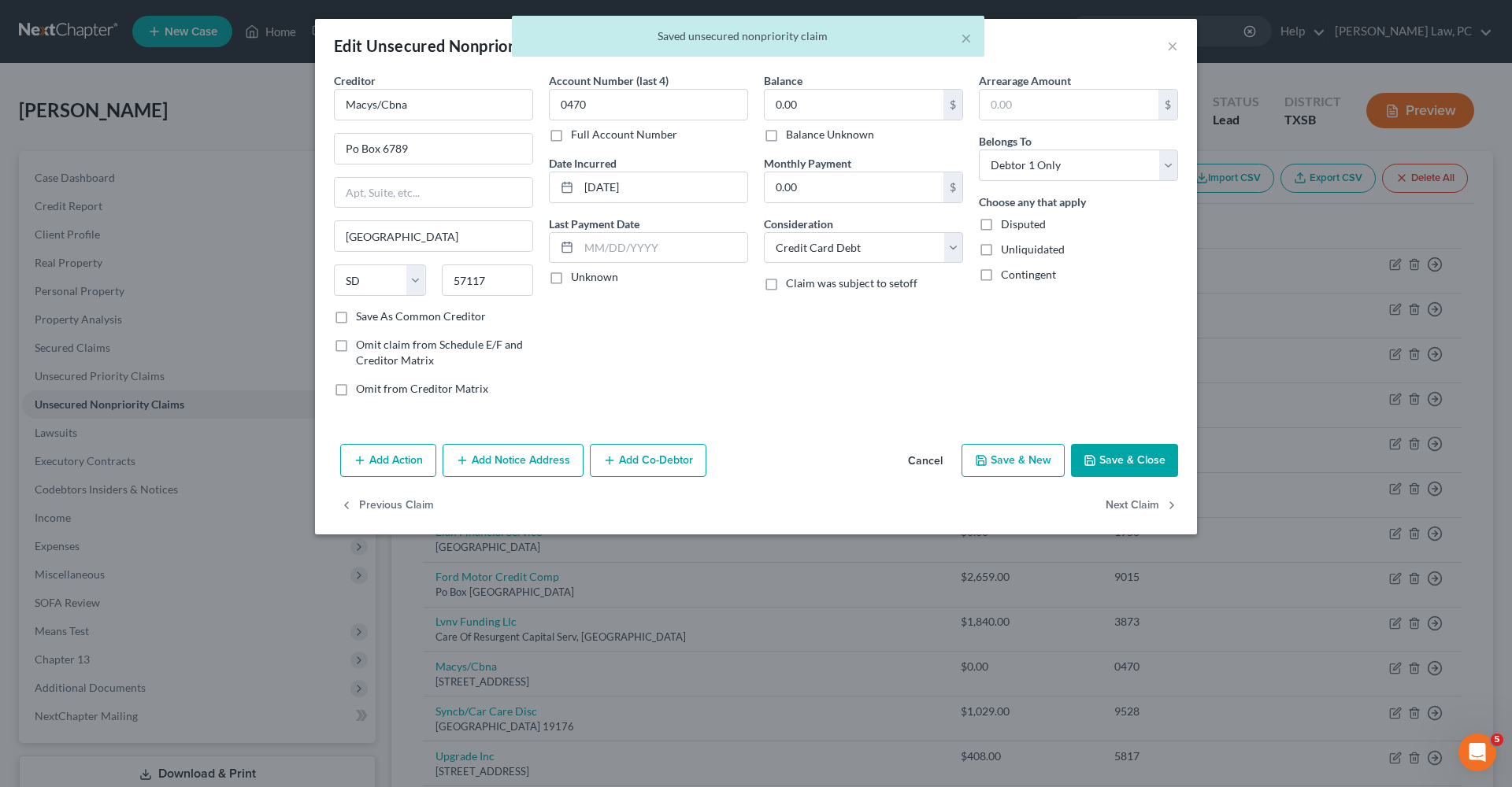
click at [1121, 464] on button "Save & Close" at bounding box center [1124, 460] width 107 height 33
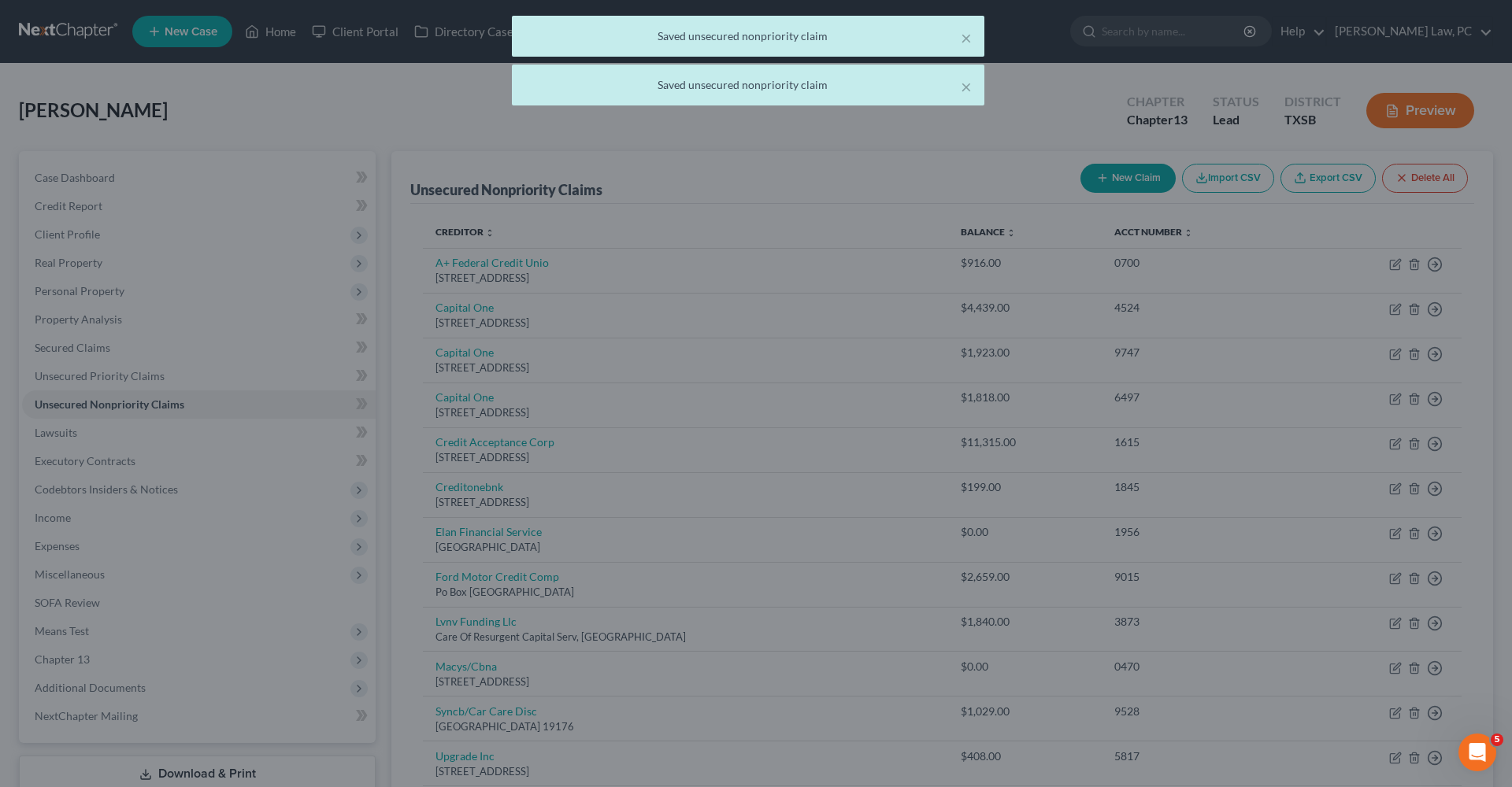
type input "0"
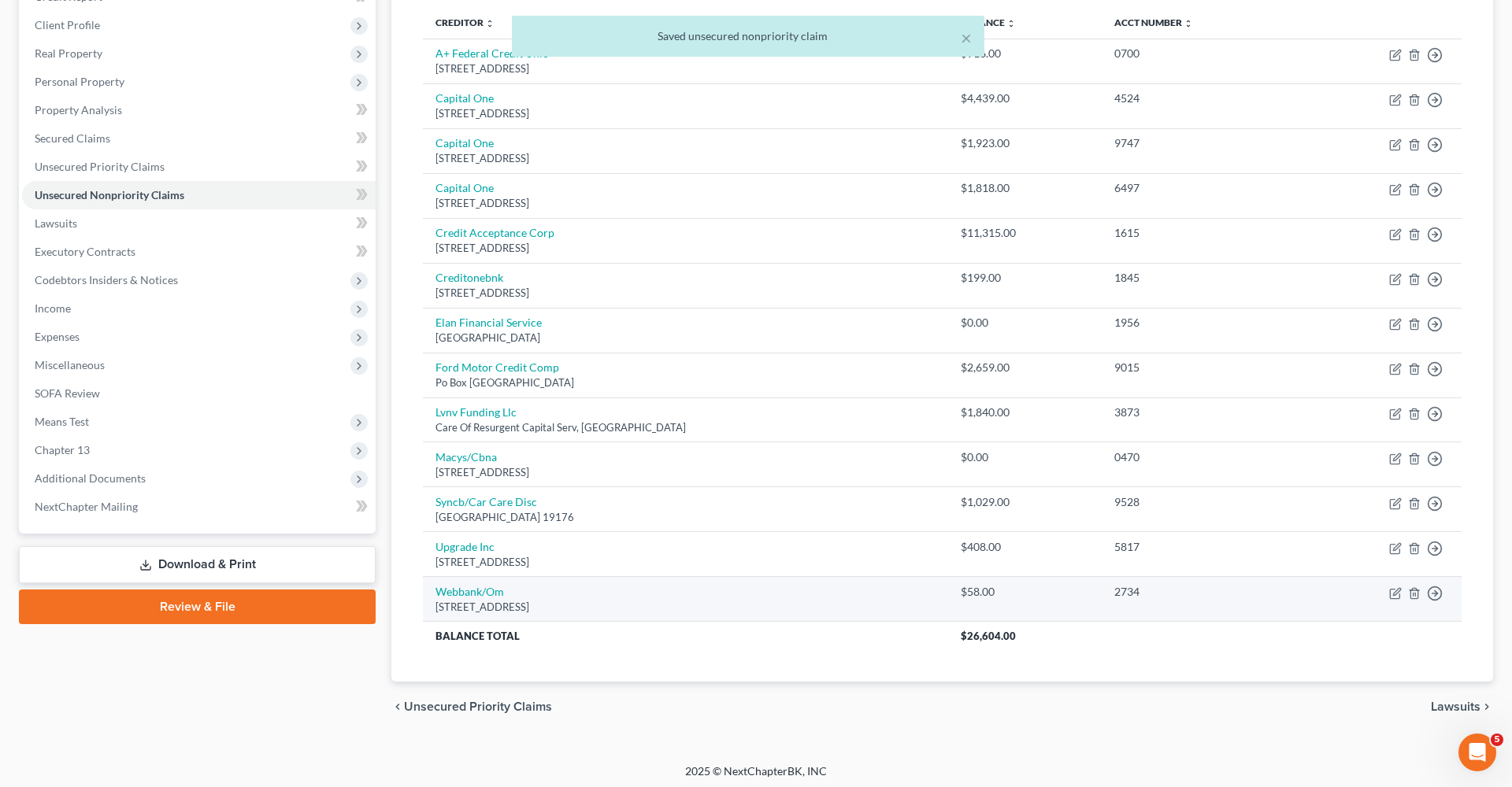
scroll to position [208, 0]
click at [448, 586] on link "Webbank/Om" at bounding box center [470, 592] width 69 height 13
select select "15"
select select "2"
select select "0"
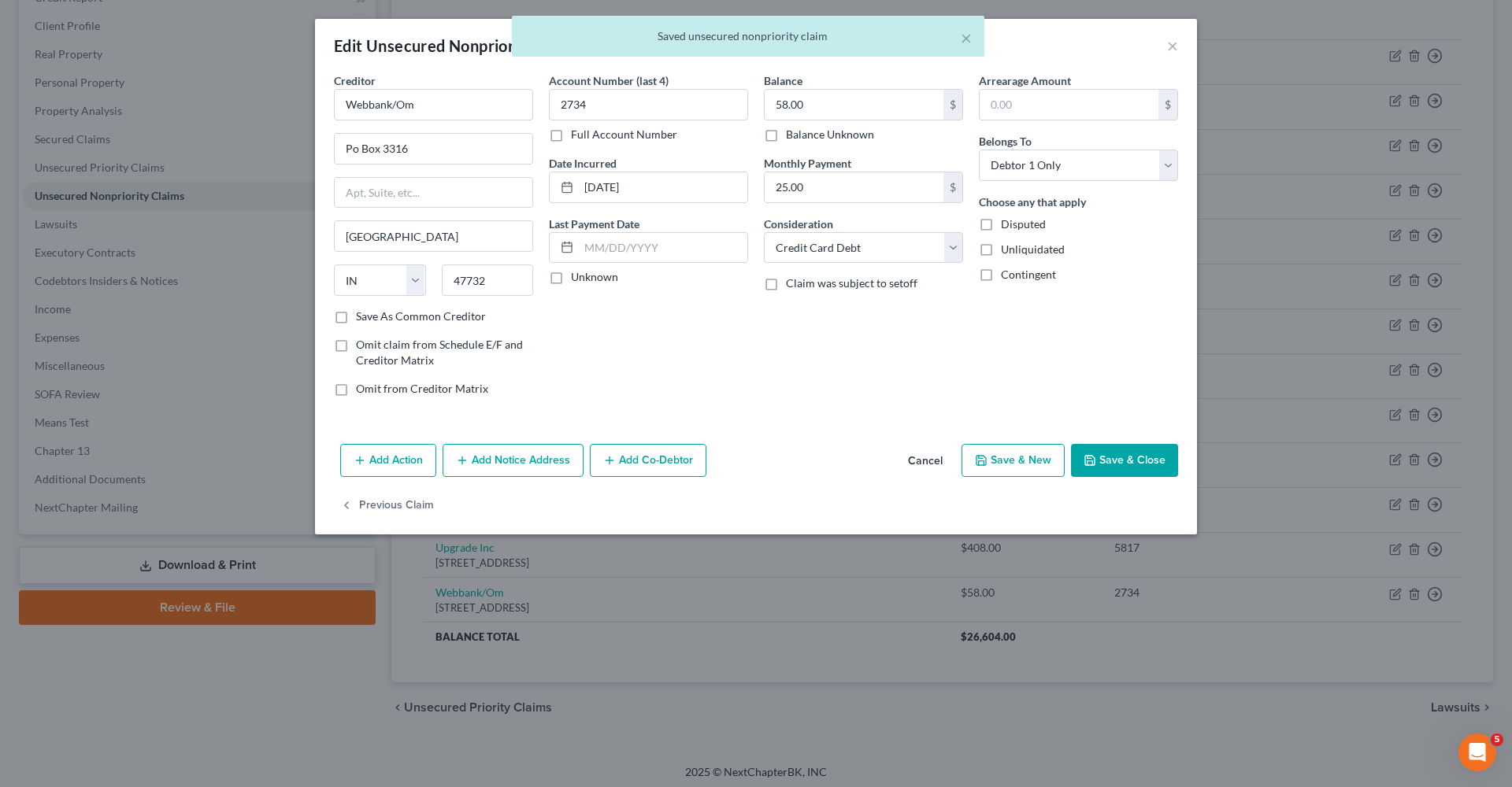
click at [1139, 454] on button "Save & Close" at bounding box center [1124, 460] width 107 height 33
type input "0"
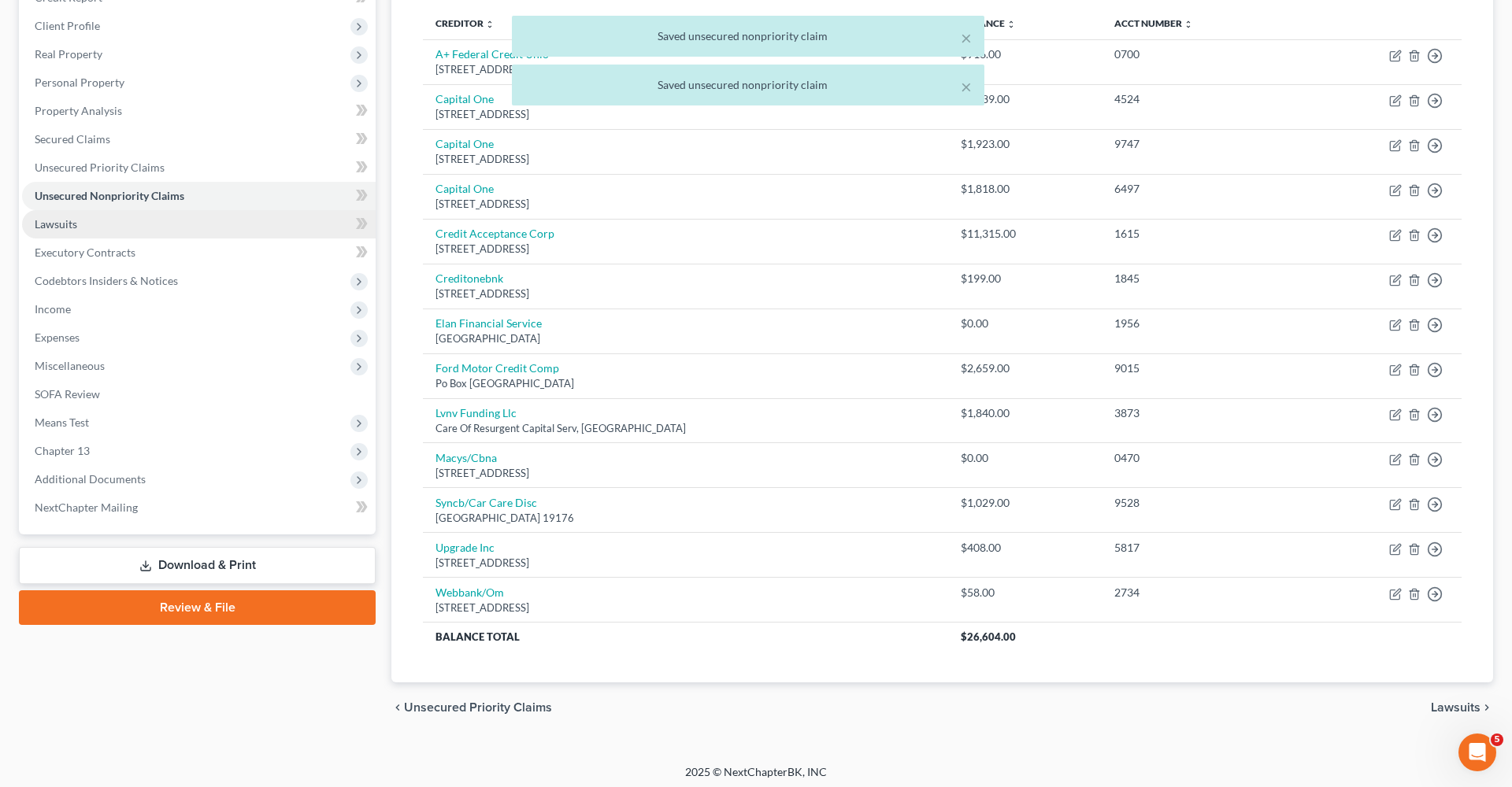
click at [82, 230] on link "Lawsuits" at bounding box center [199, 224] width 354 height 28
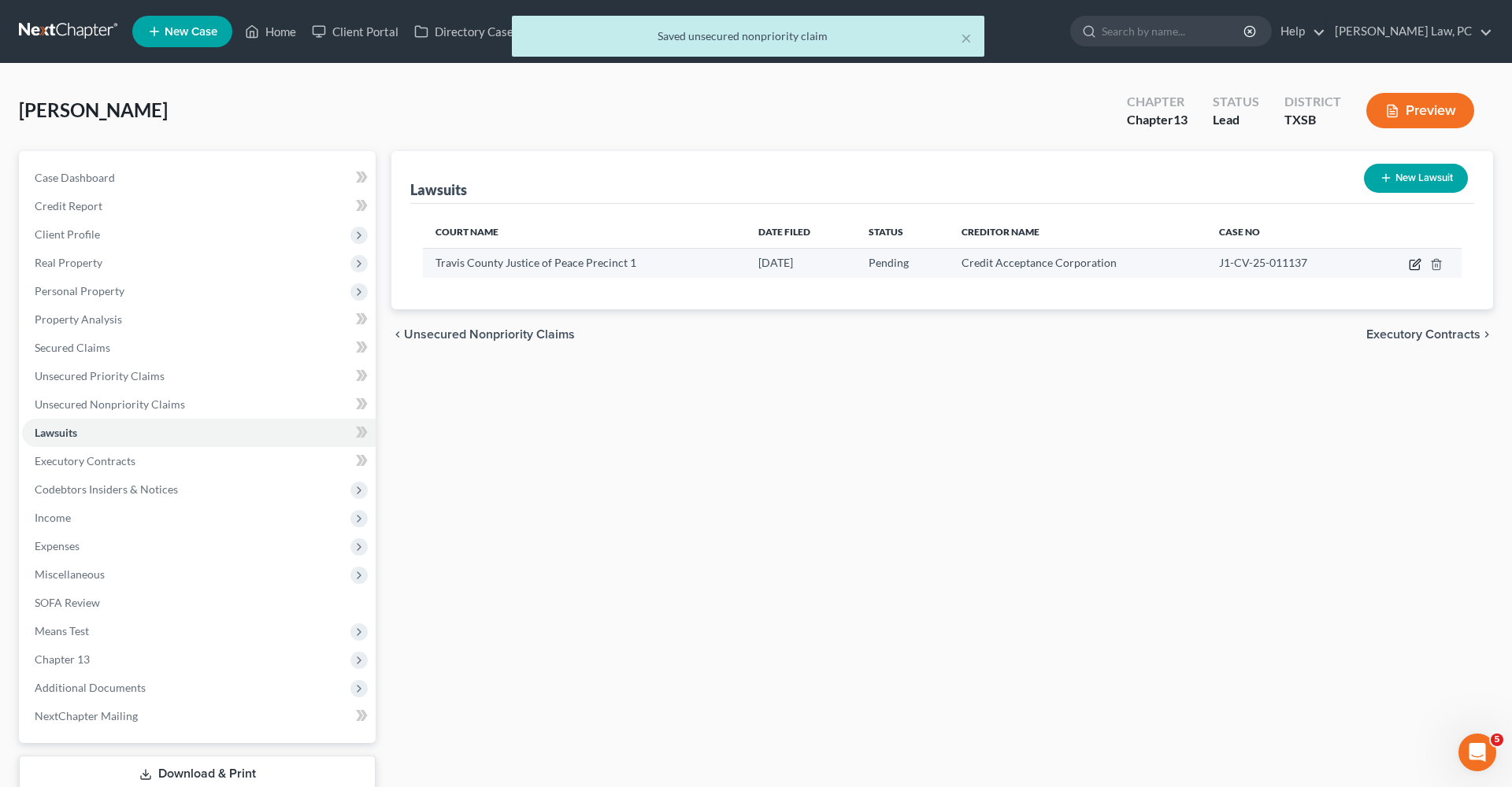
click at [1414, 266] on icon "button" at bounding box center [1415, 265] width 12 height 12
select select "45"
select select "0"
select select "4"
select select "23"
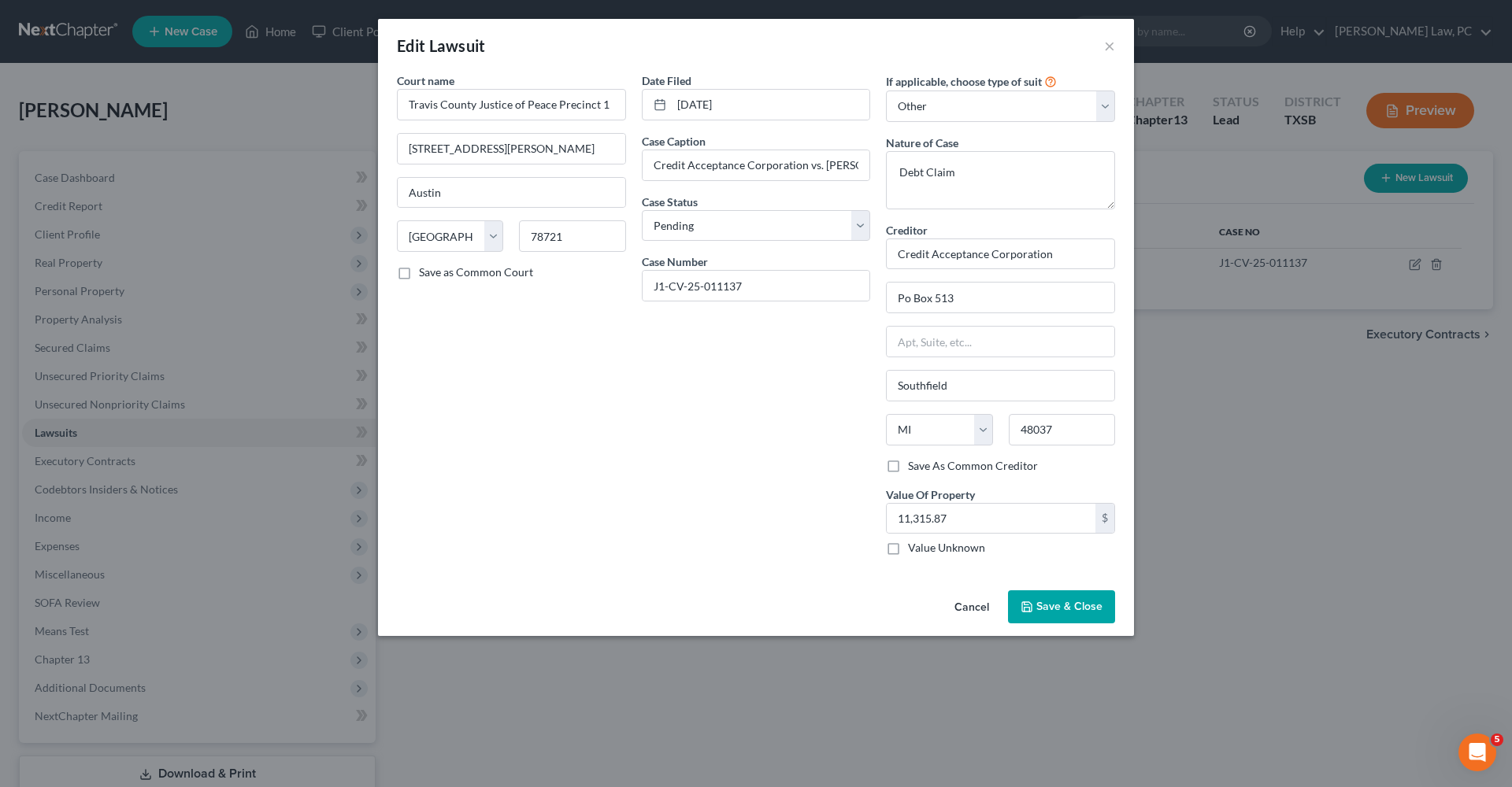
click at [1057, 610] on span "Save & Close" at bounding box center [1069, 606] width 66 height 13
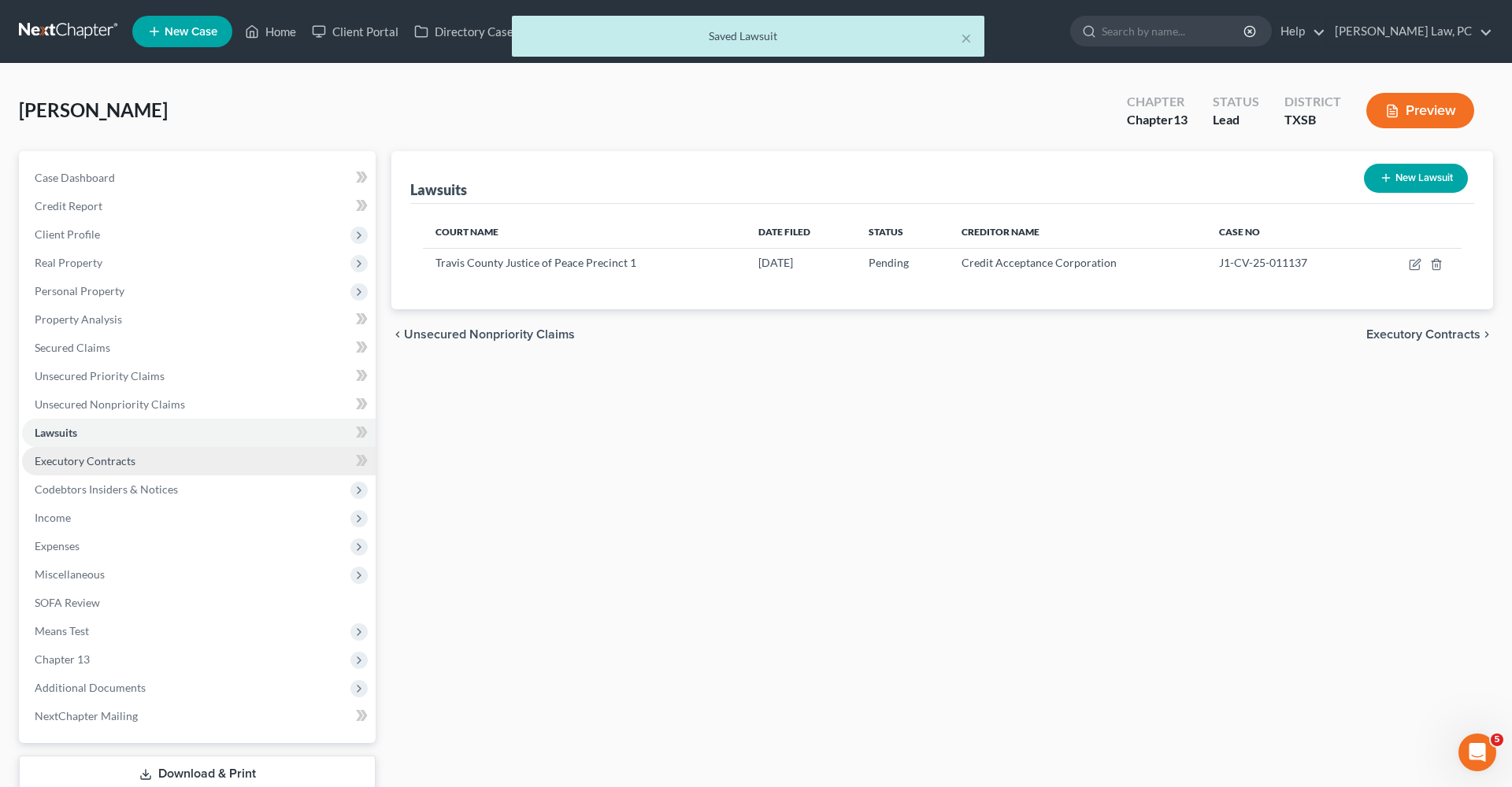
click at [79, 453] on link "Executory Contracts" at bounding box center [199, 461] width 354 height 28
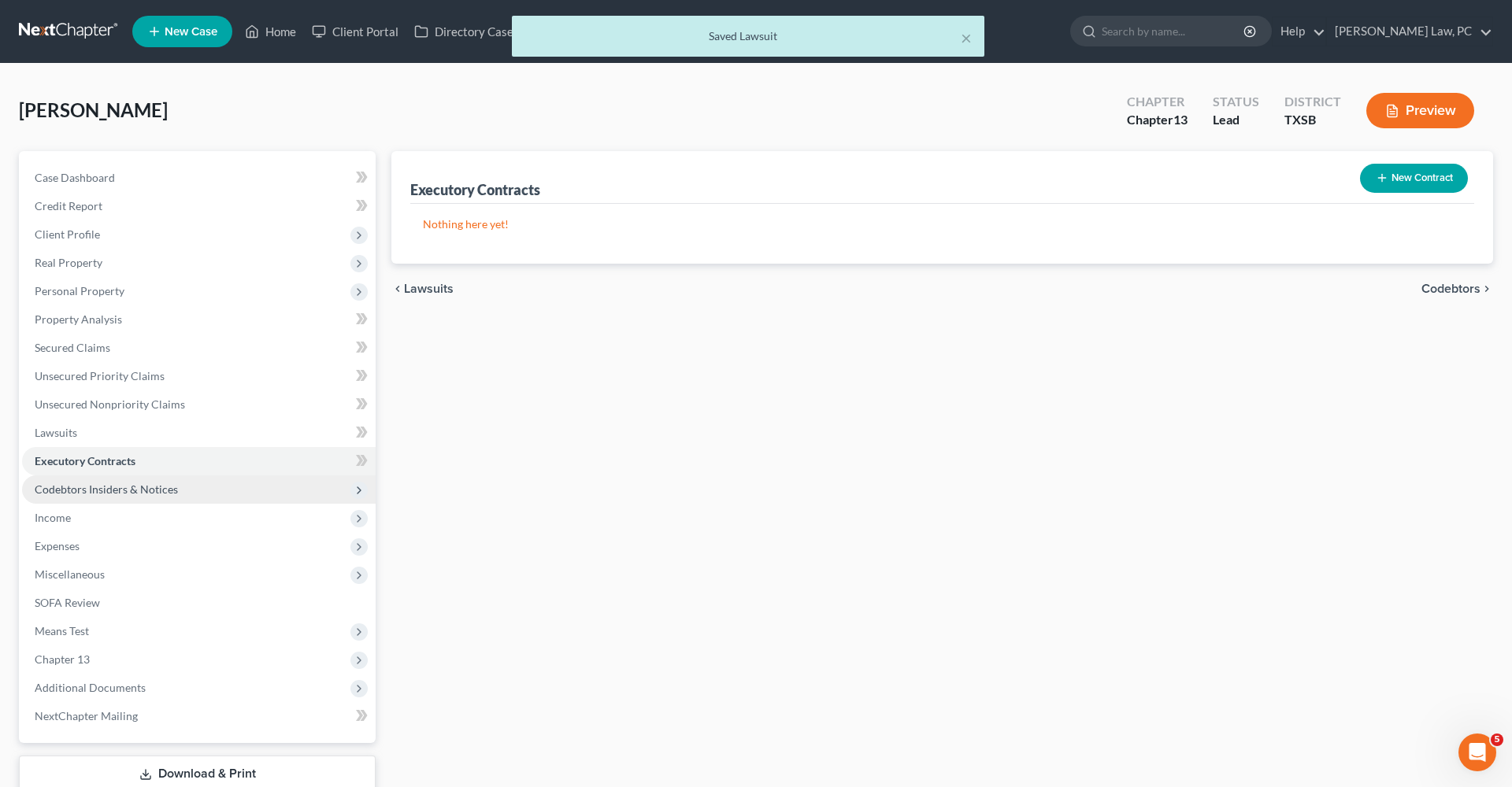
click at [106, 486] on span "Codebtors Insiders & Notices" at bounding box center [106, 489] width 143 height 13
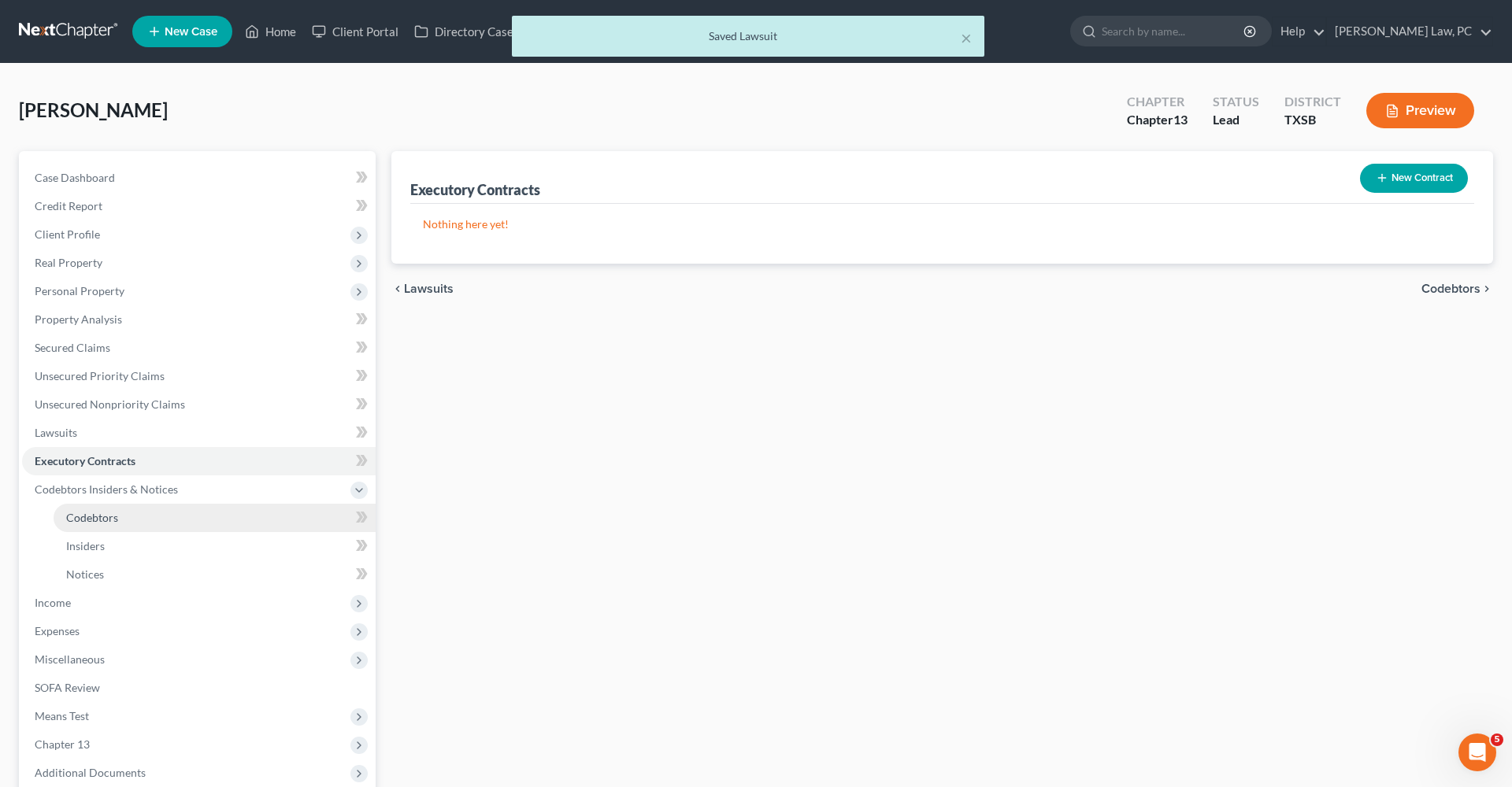
click at [87, 521] on span "Codebtors" at bounding box center [92, 517] width 52 height 13
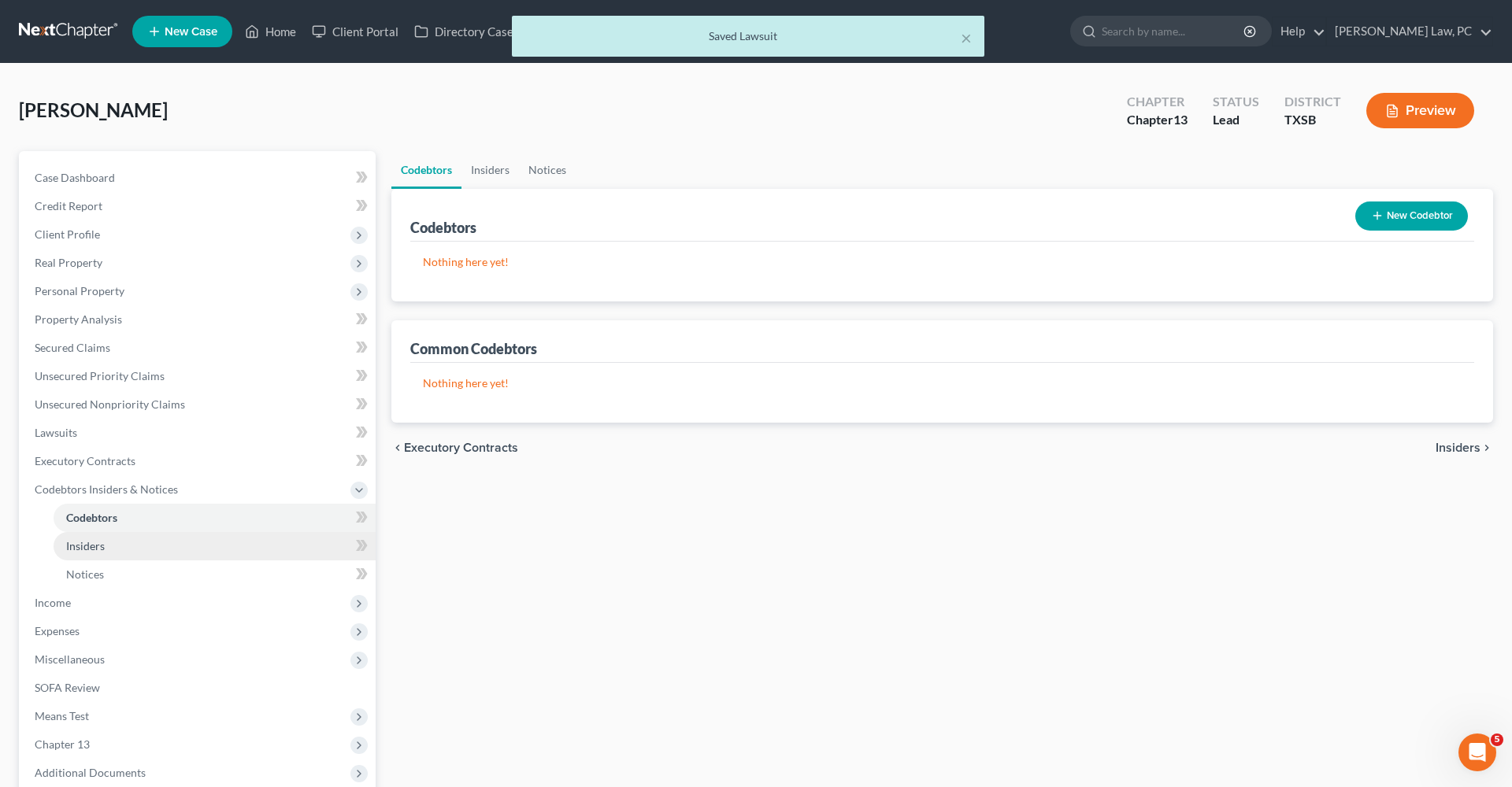
click at [91, 543] on span "Insiders" at bounding box center [86, 545] width 39 height 13
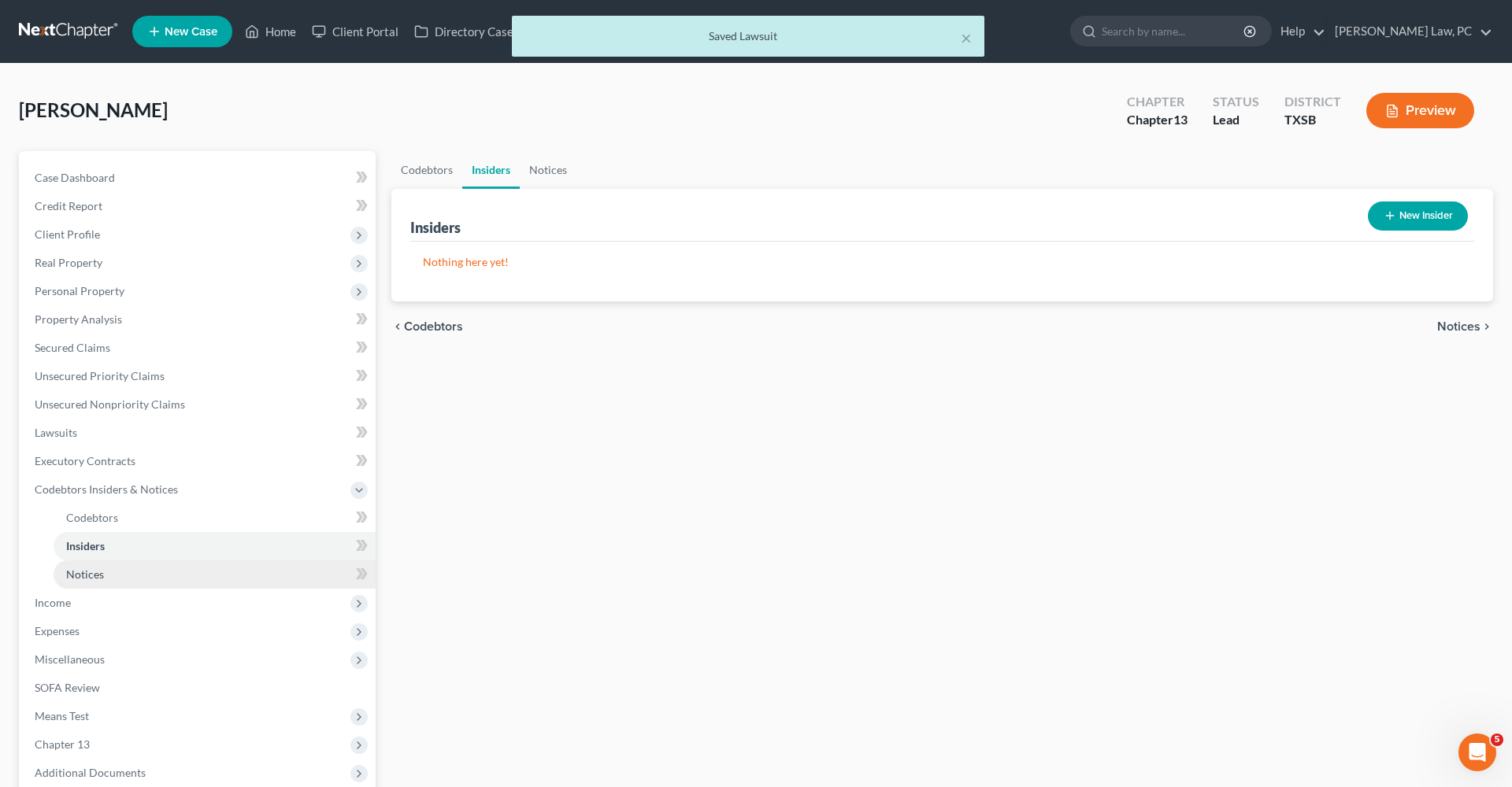
click at [92, 566] on link "Notices" at bounding box center [214, 574] width 322 height 28
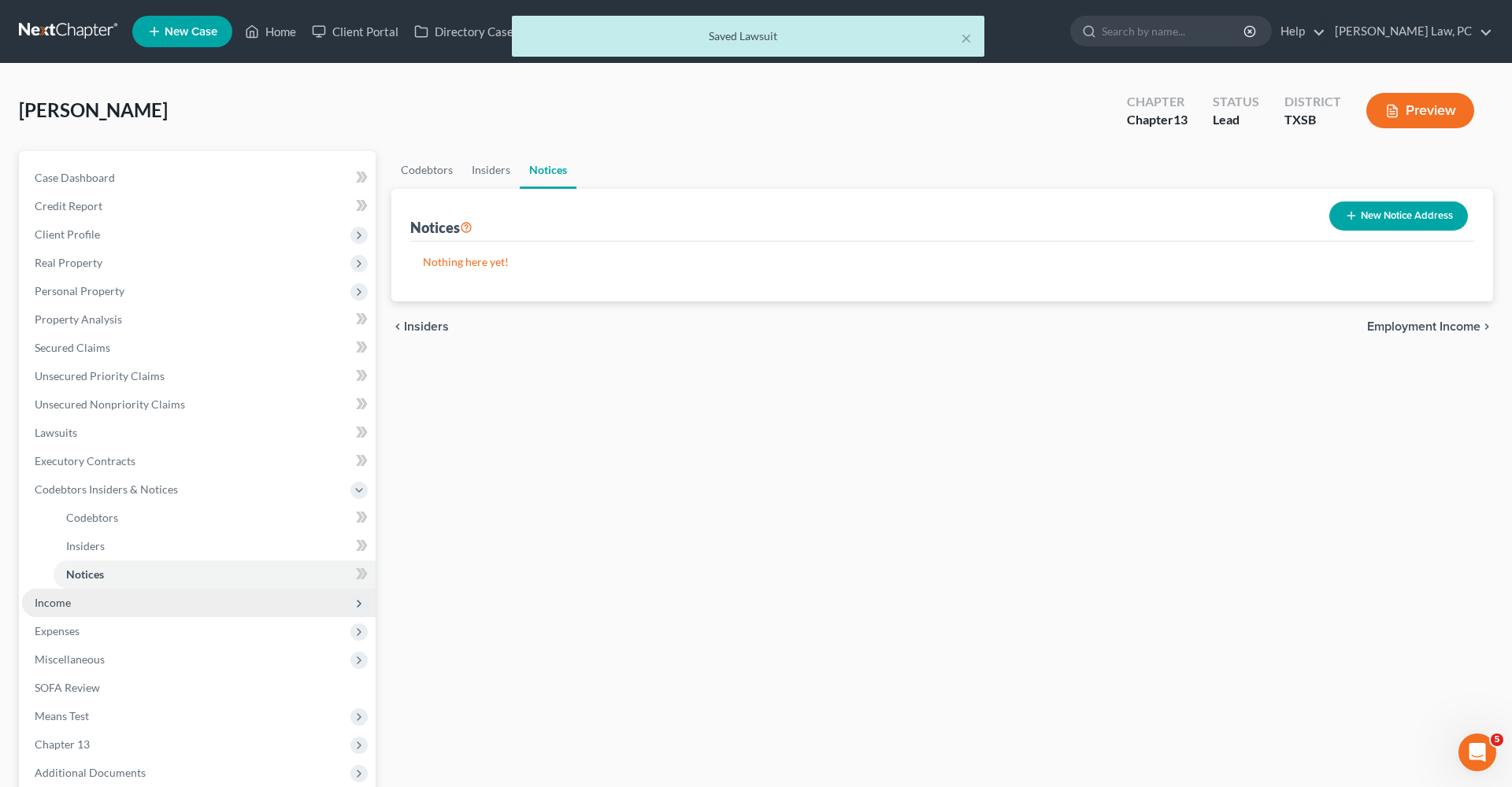
click at [58, 597] on span "Income" at bounding box center [52, 602] width 36 height 13
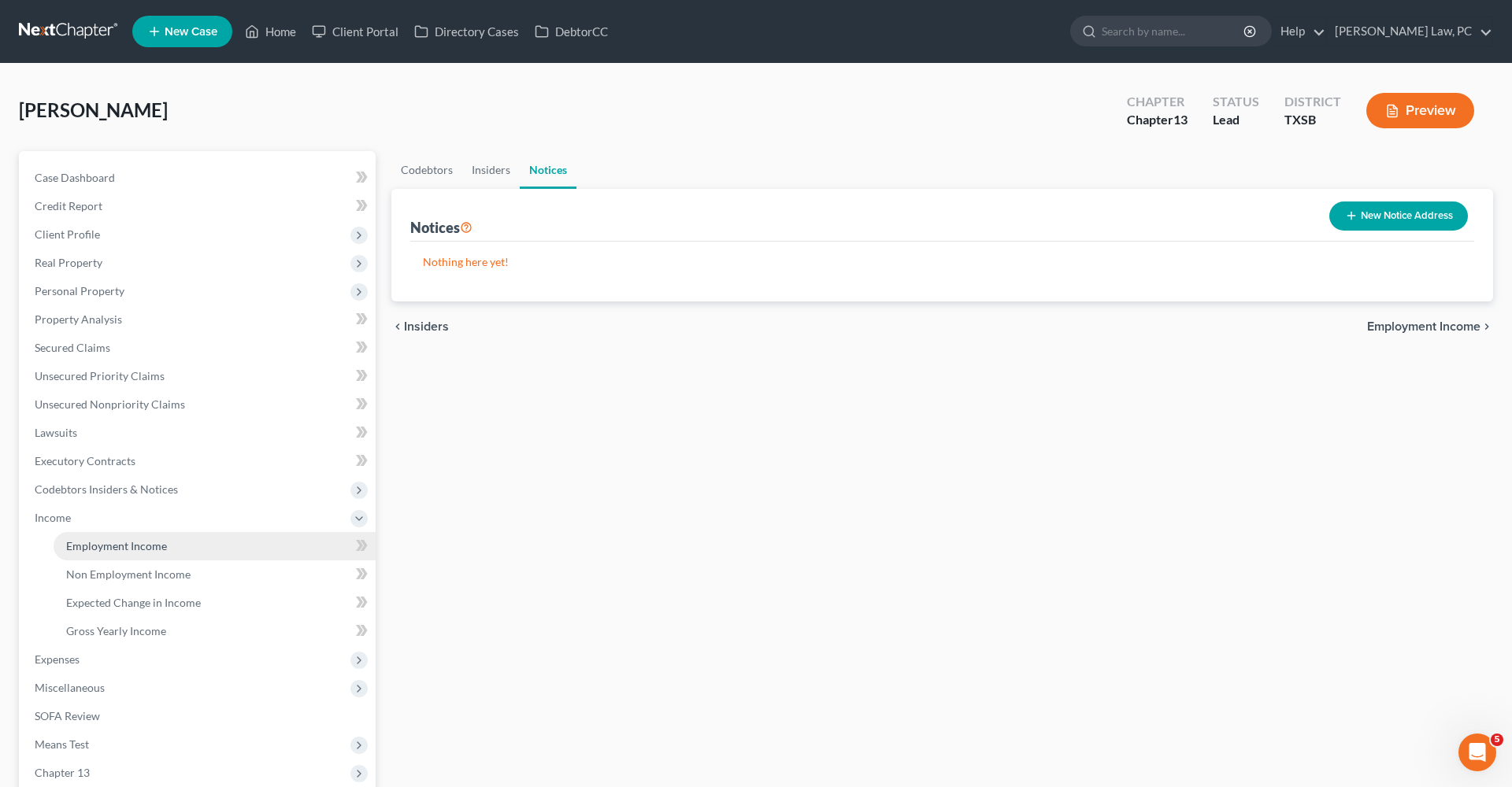
click at [114, 545] on span "Employment Income" at bounding box center [117, 545] width 101 height 13
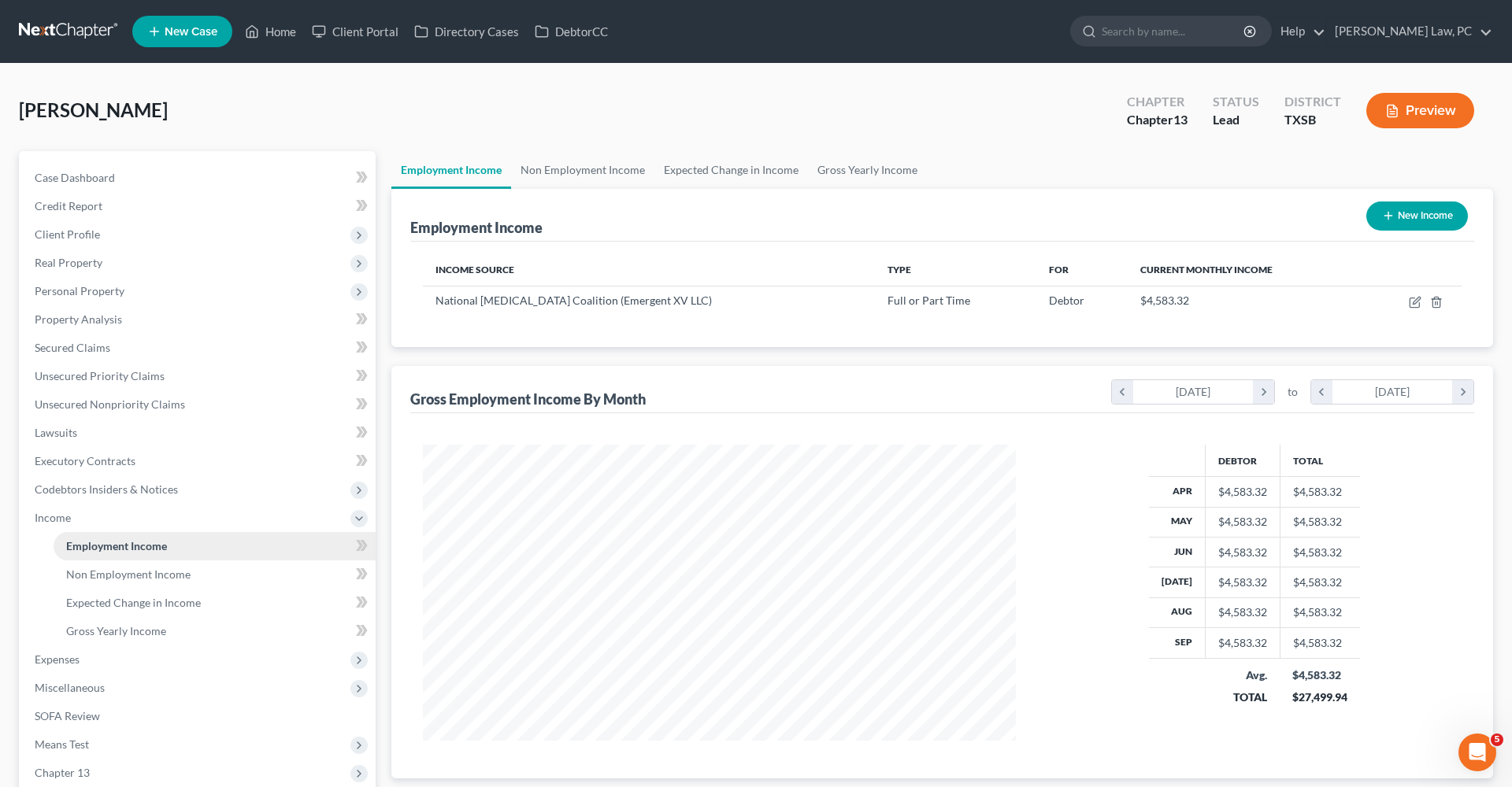
scroll to position [296, 625]
click at [1413, 306] on icon "button" at bounding box center [1415, 302] width 12 height 12
select select "0"
select select "45"
select select "2"
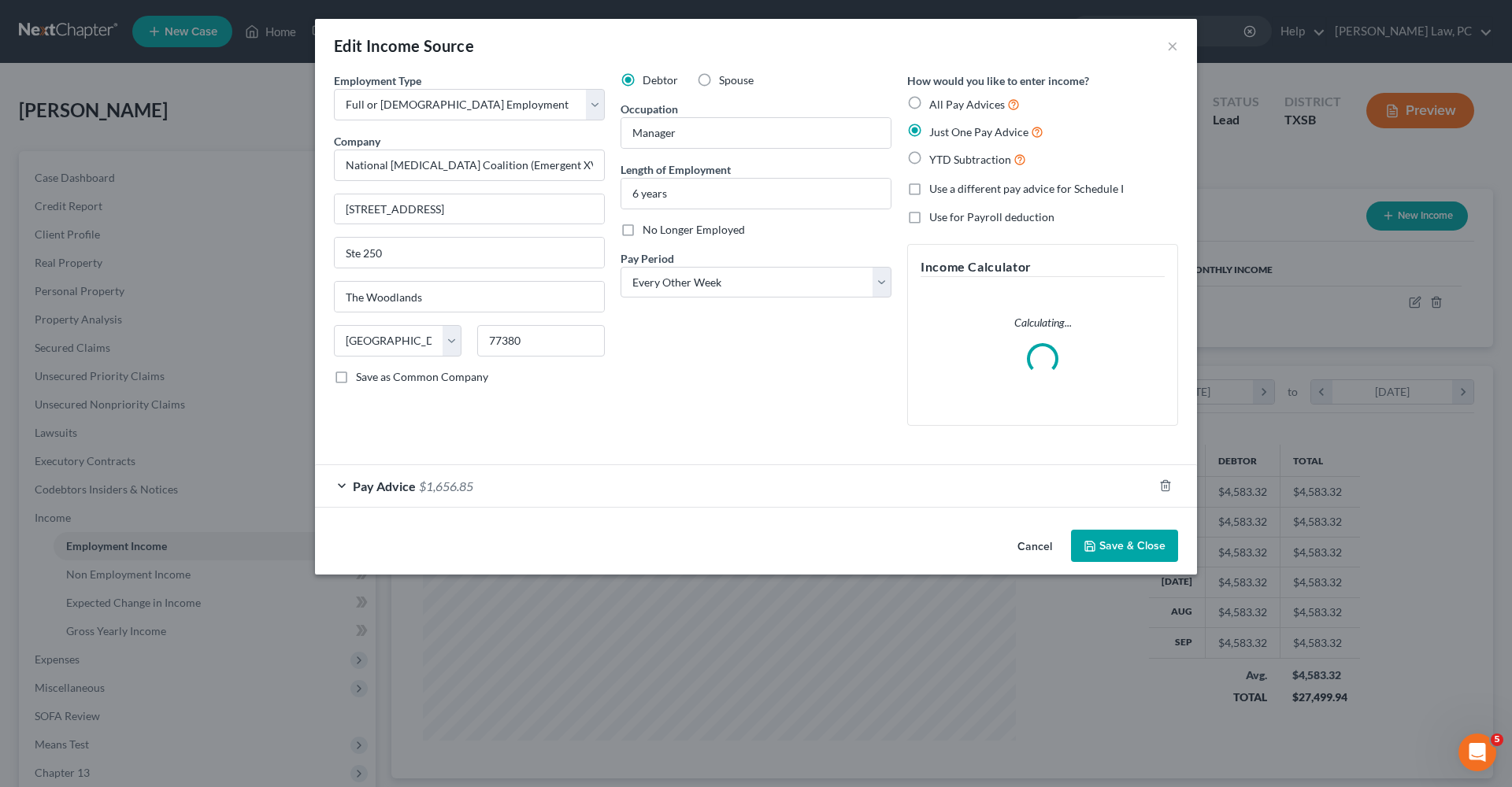
click at [1123, 537] on button "Save & Close" at bounding box center [1124, 545] width 107 height 33
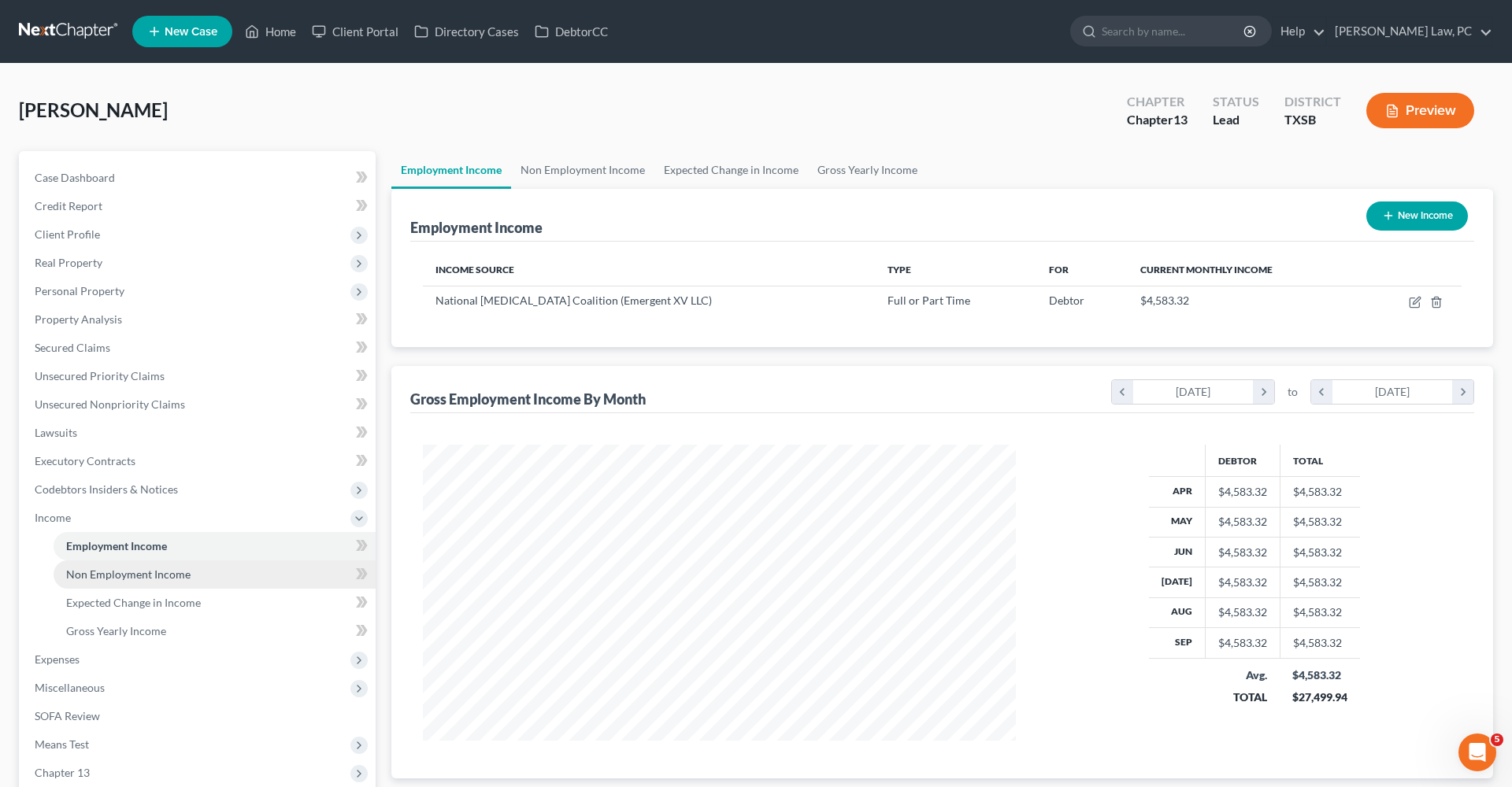
click at [109, 572] on span "Non Employment Income" at bounding box center [128, 573] width 124 height 13
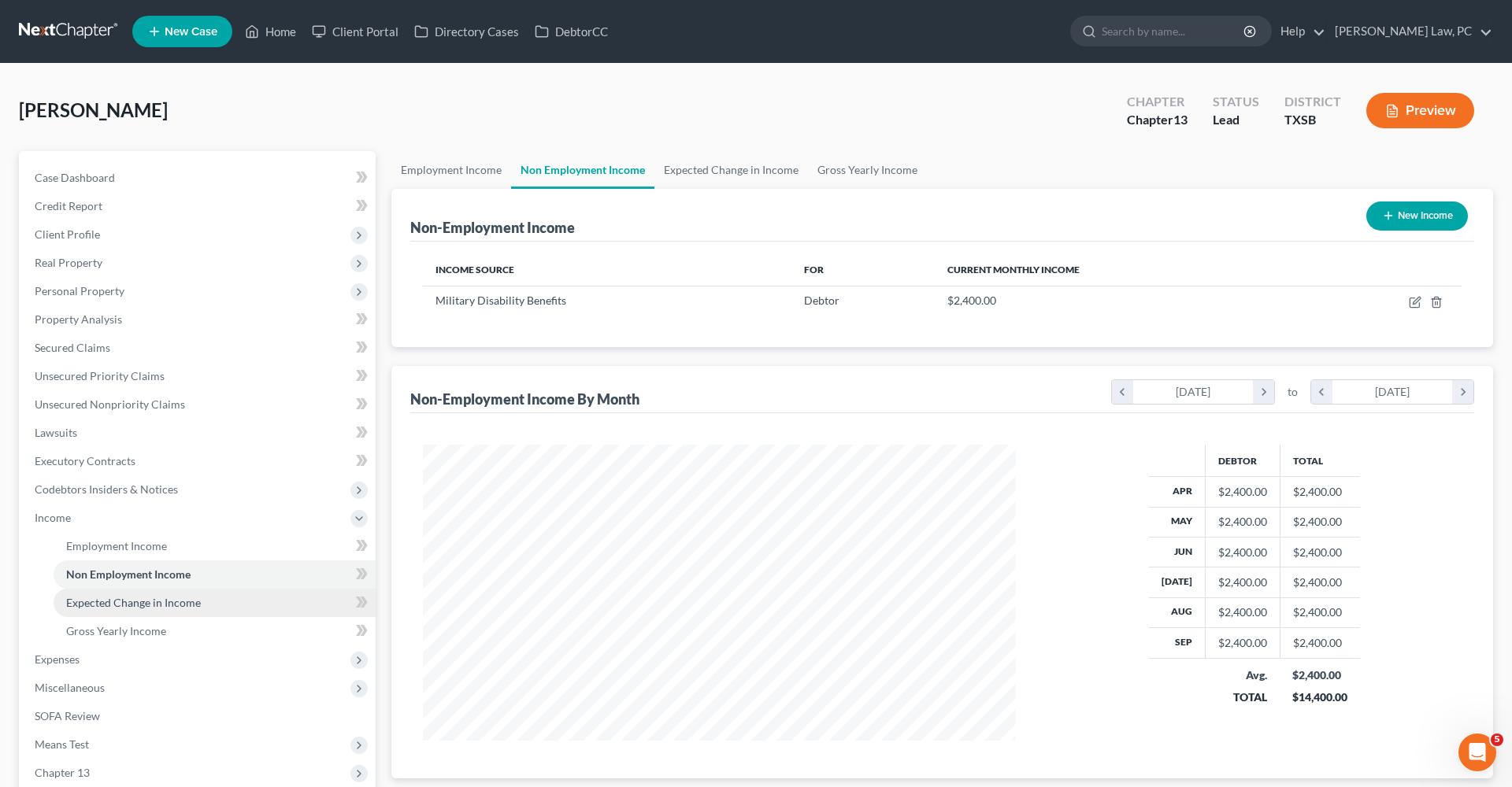
scroll to position [296, 625]
click at [115, 597] on span "Expected Change in Income" at bounding box center [133, 602] width 135 height 13
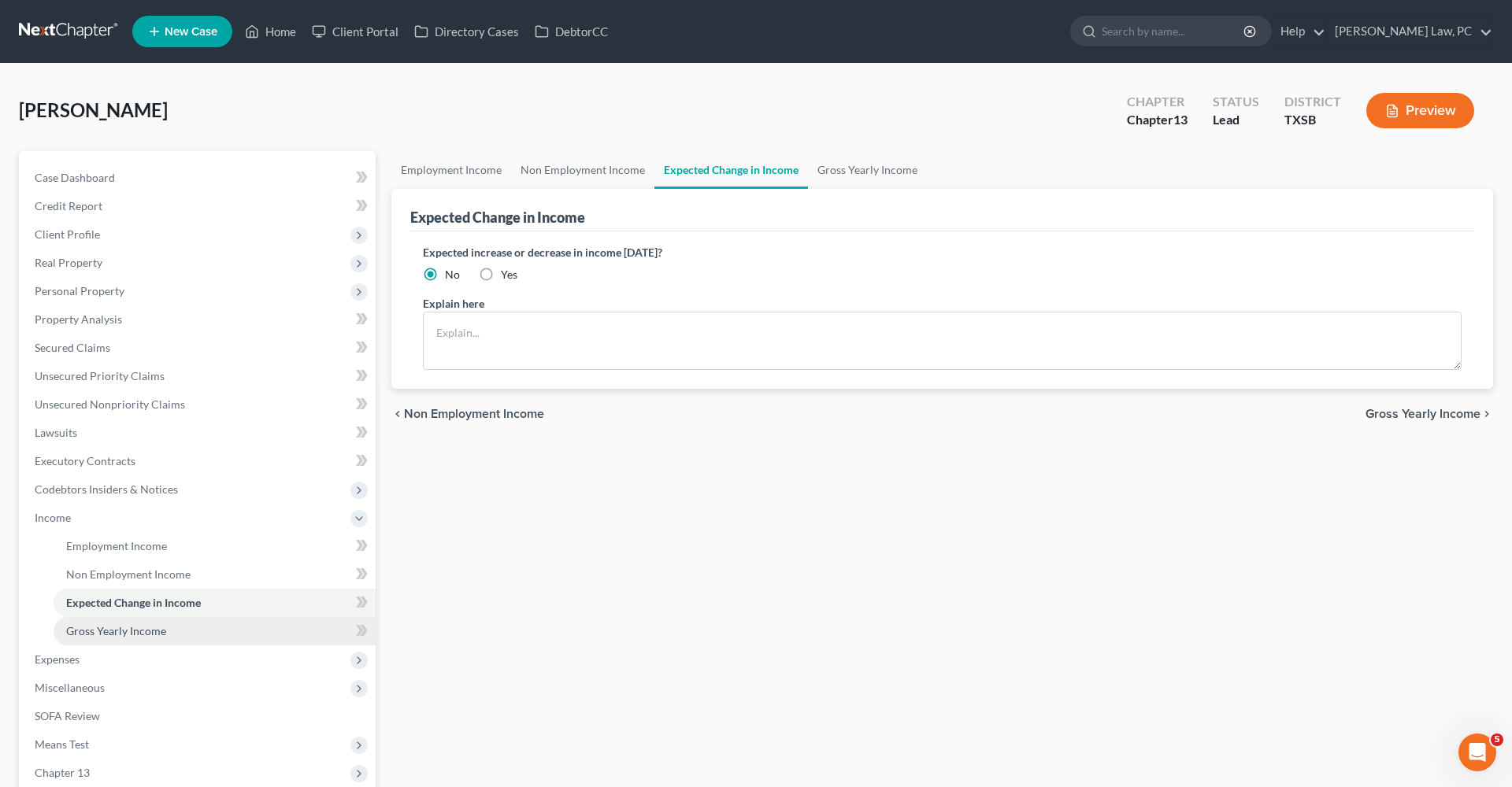
click at [131, 629] on span "Gross Yearly Income" at bounding box center [116, 631] width 100 height 13
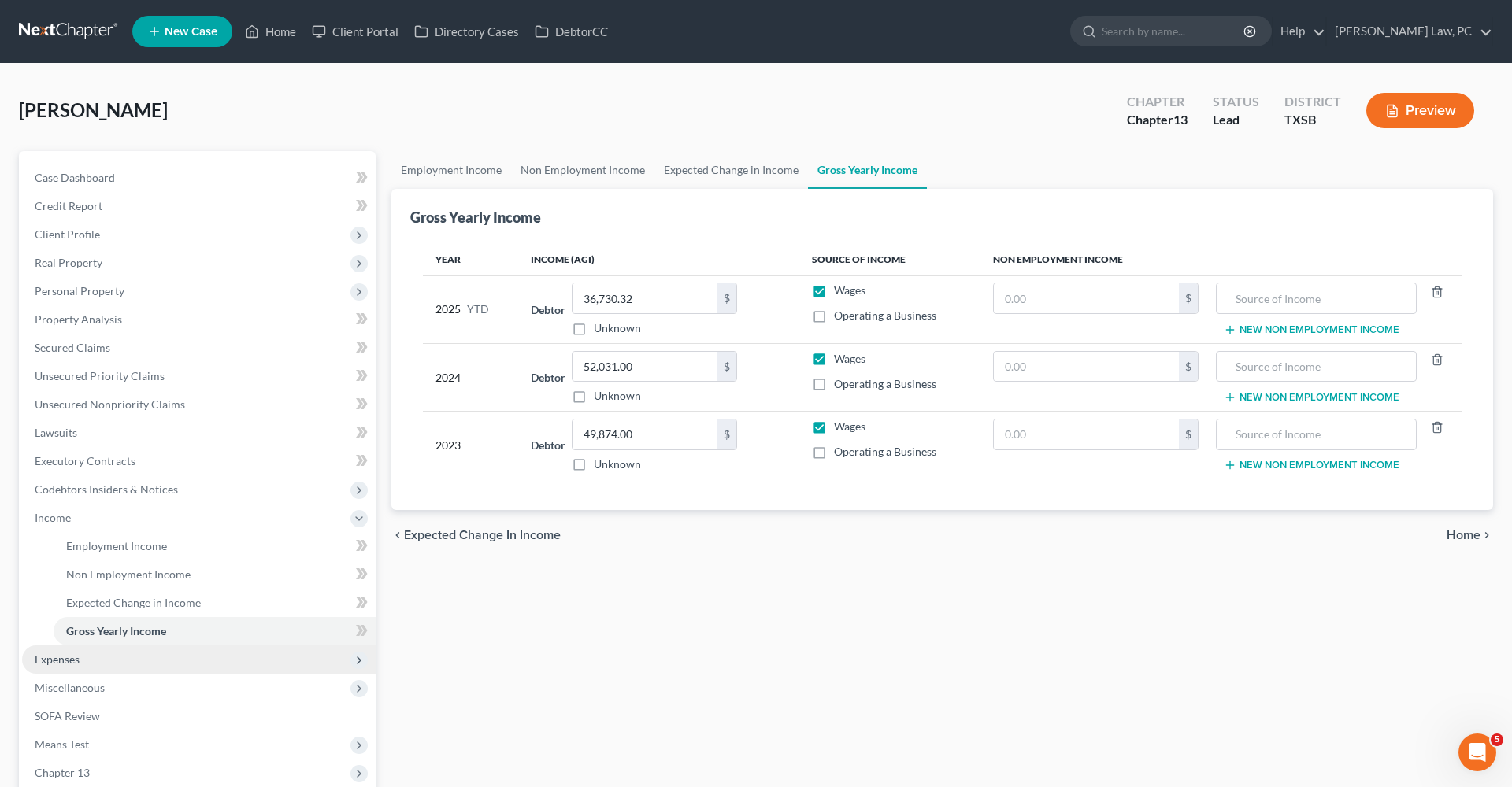
click at [50, 655] on span "Expenses" at bounding box center [56, 659] width 45 height 13
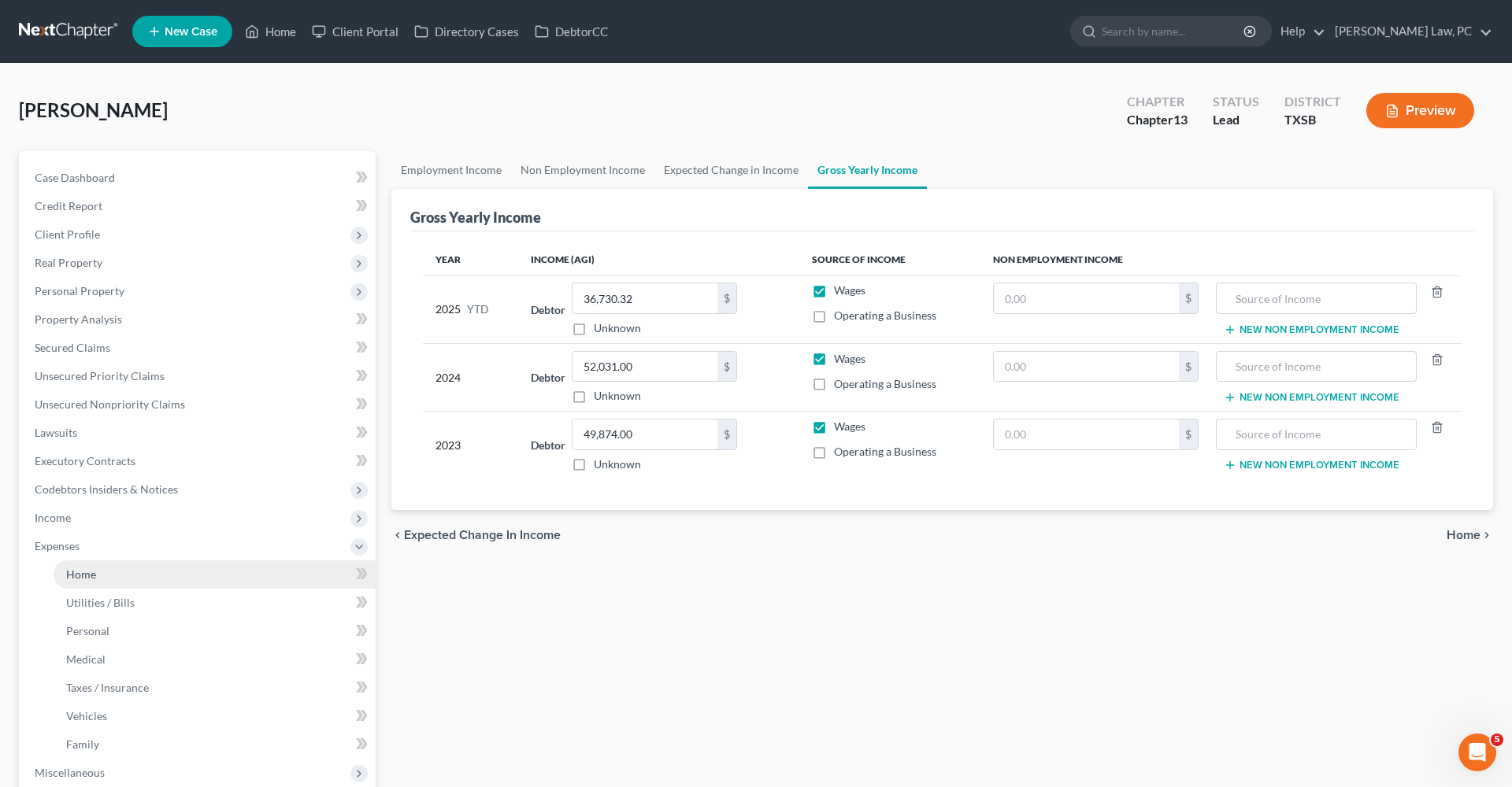
click at [80, 581] on link "Home" at bounding box center [214, 574] width 322 height 28
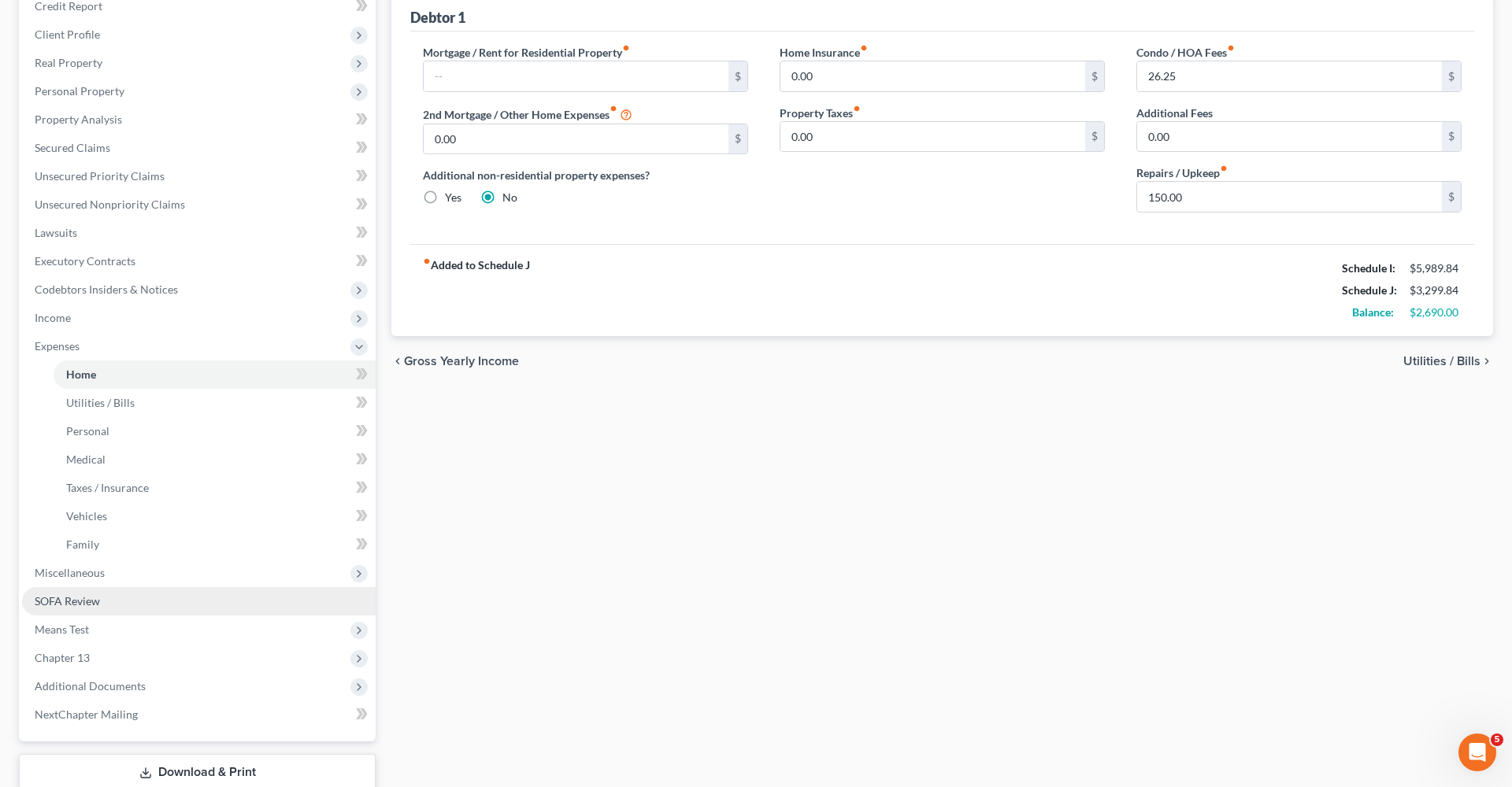
scroll to position [215, 0]
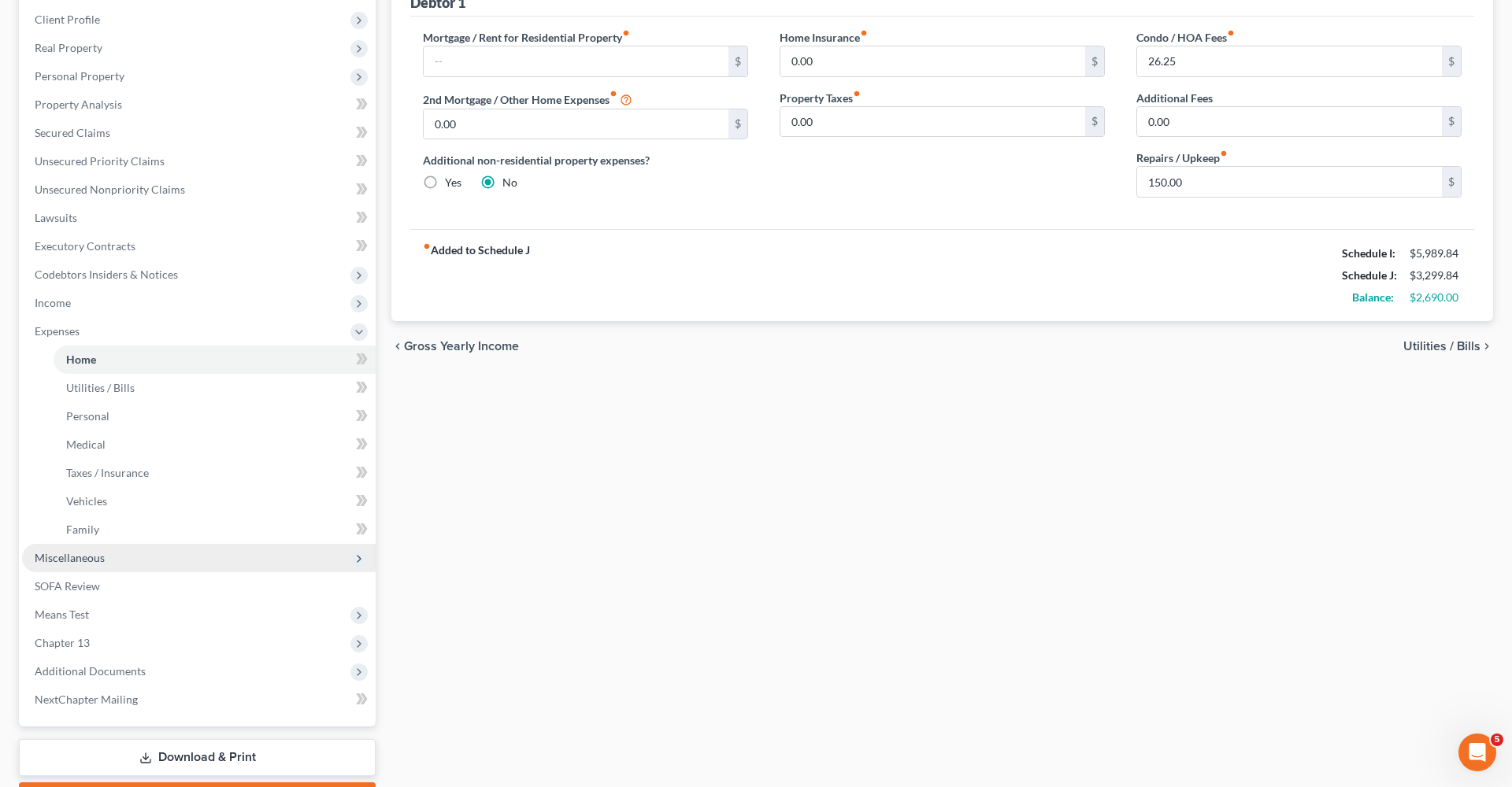
click at [70, 563] on span "Miscellaneous" at bounding box center [69, 558] width 70 height 13
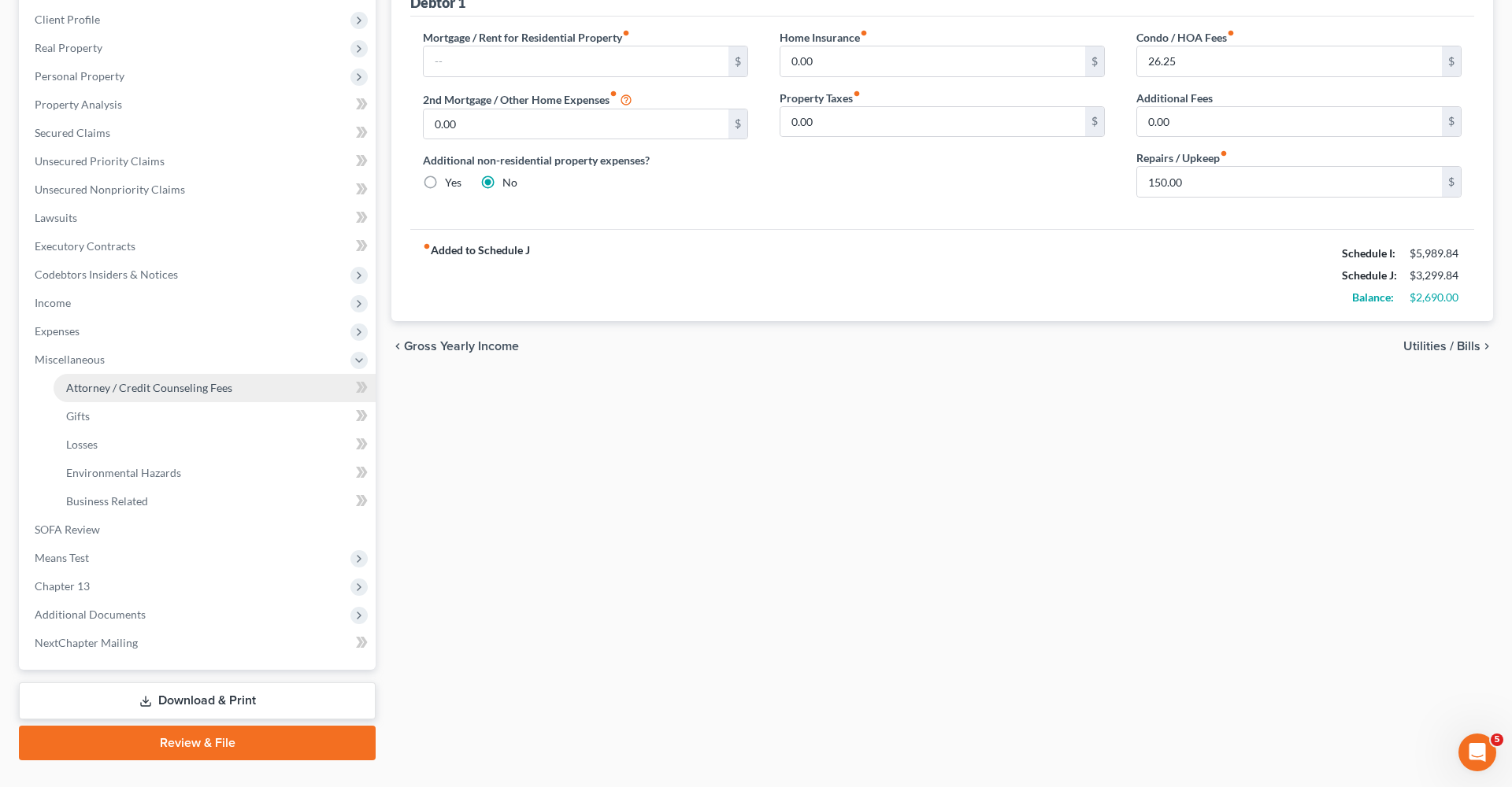
click at [139, 386] on span "Attorney / Credit Counseling Fees" at bounding box center [149, 387] width 166 height 13
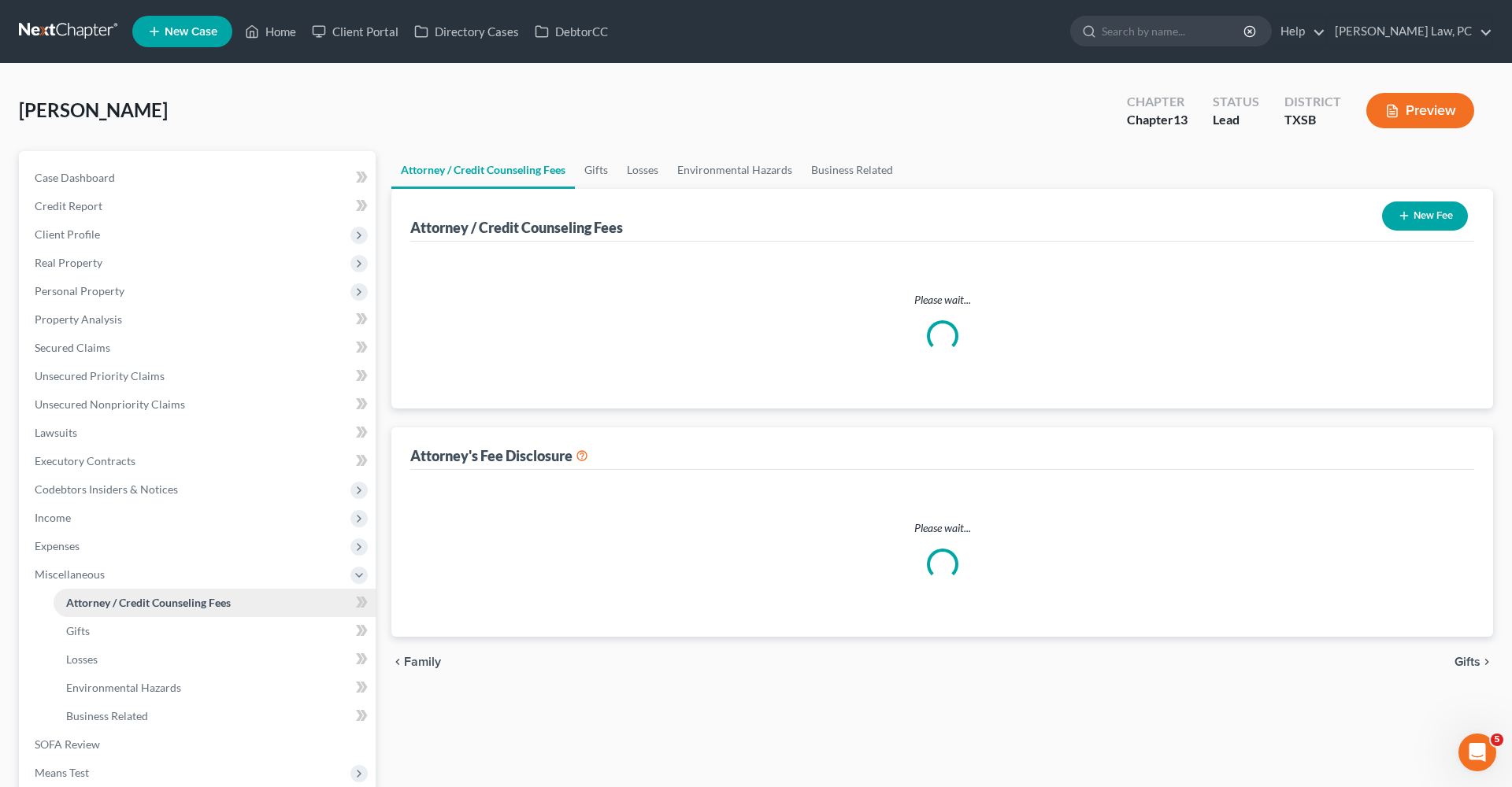
select select "1"
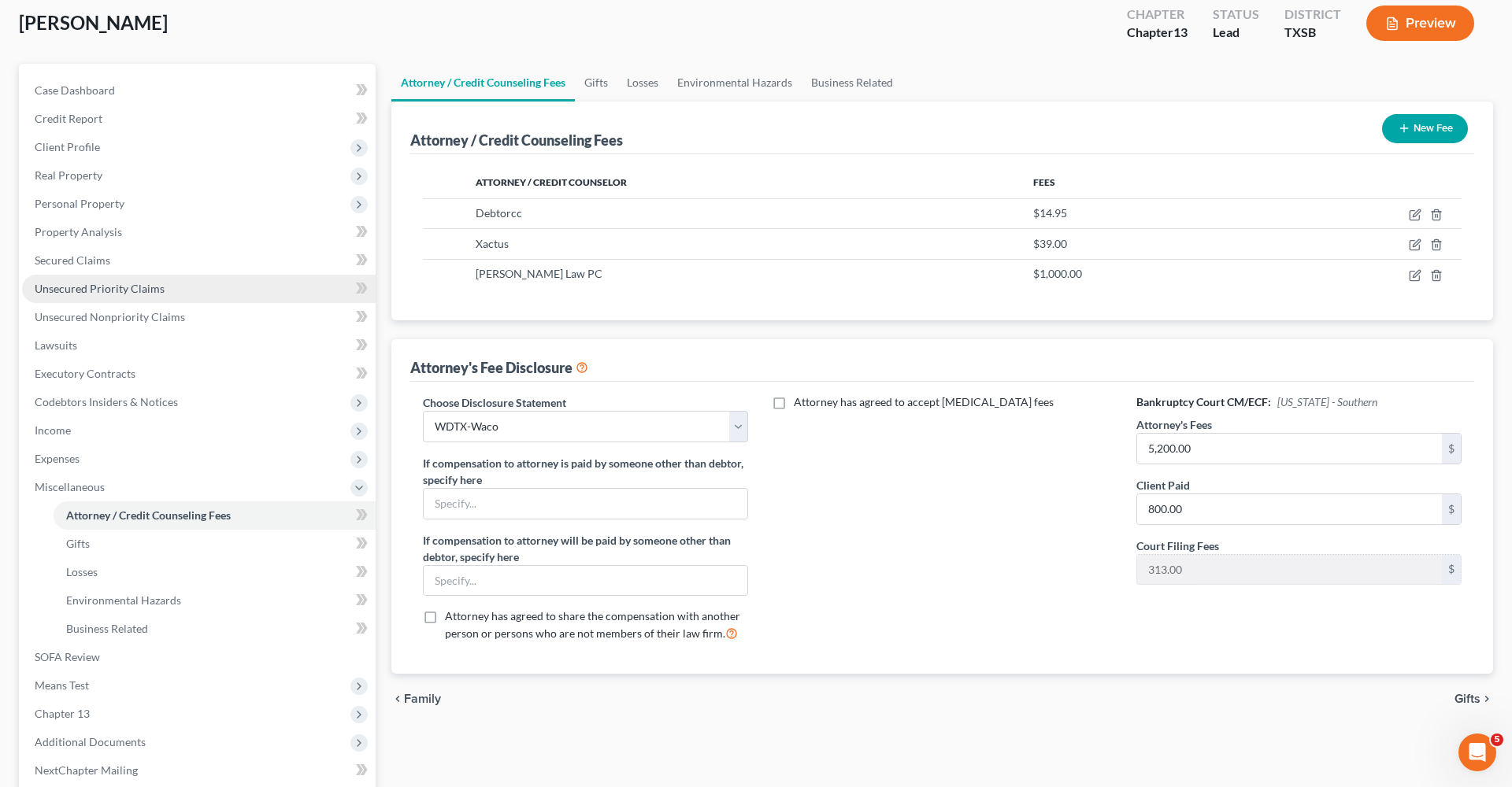
scroll to position [122, 0]
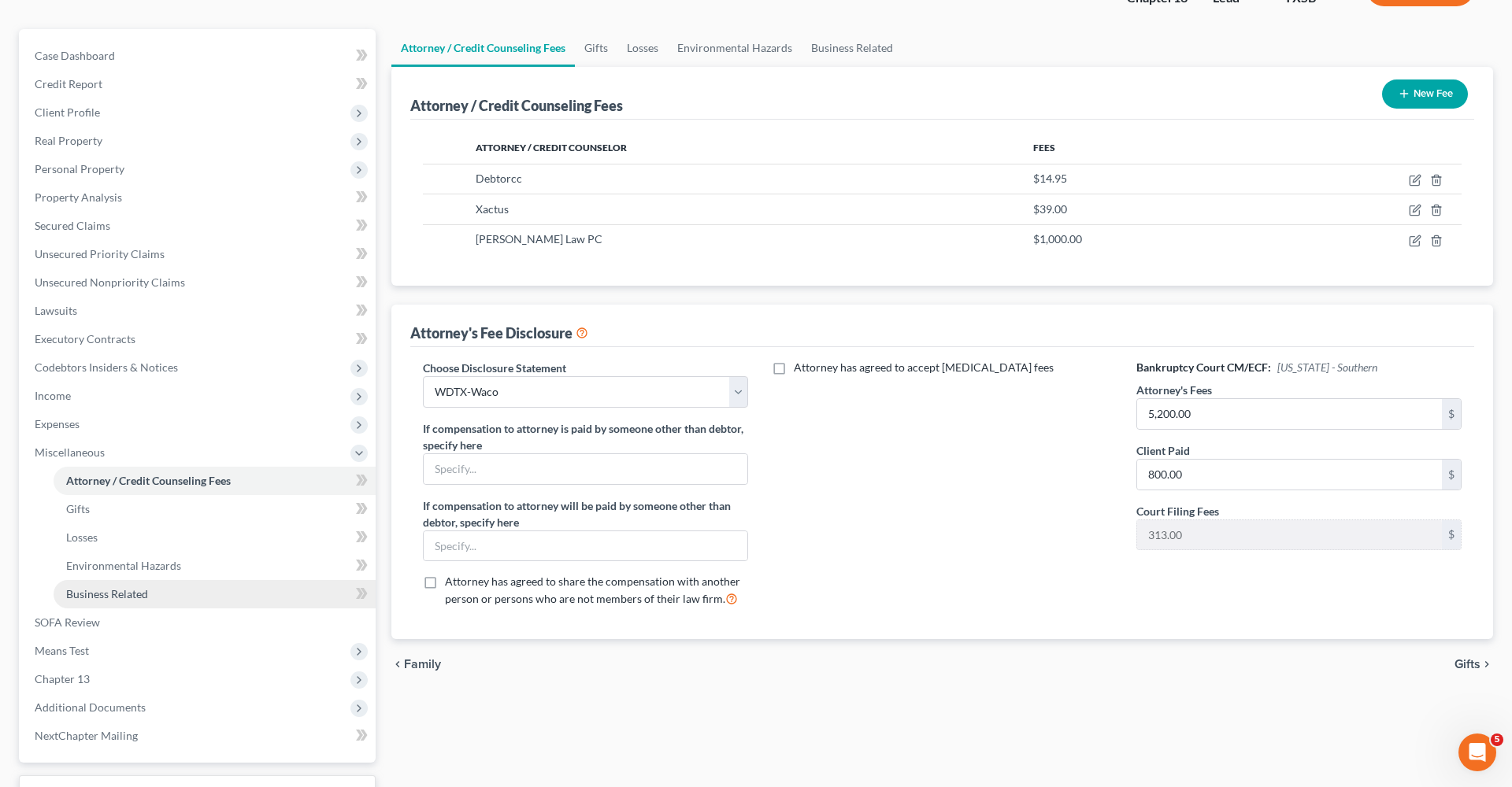
click at [87, 599] on span "Business Related" at bounding box center [107, 594] width 82 height 13
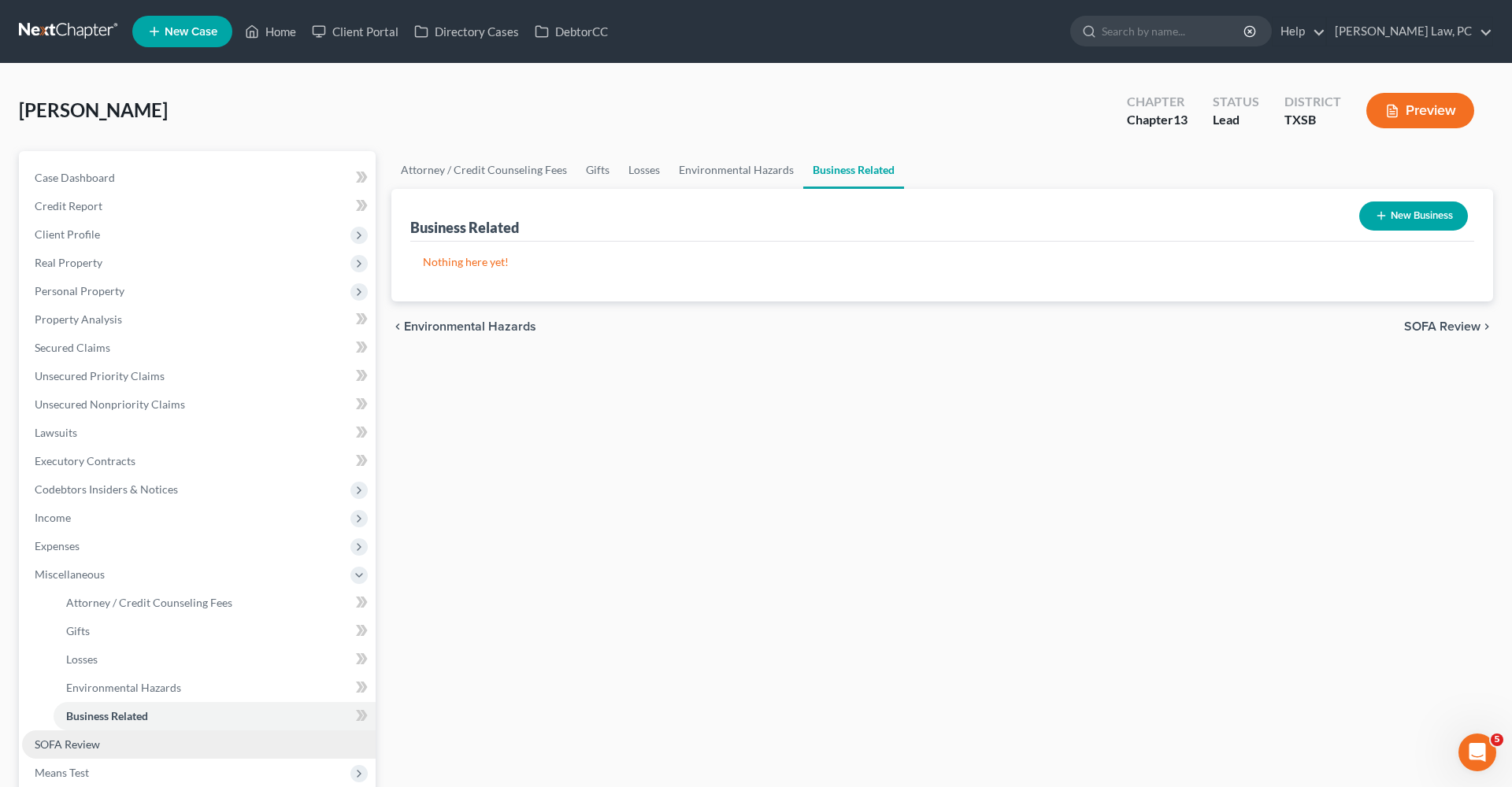
click at [59, 746] on span "SOFA Review" at bounding box center [67, 744] width 65 height 13
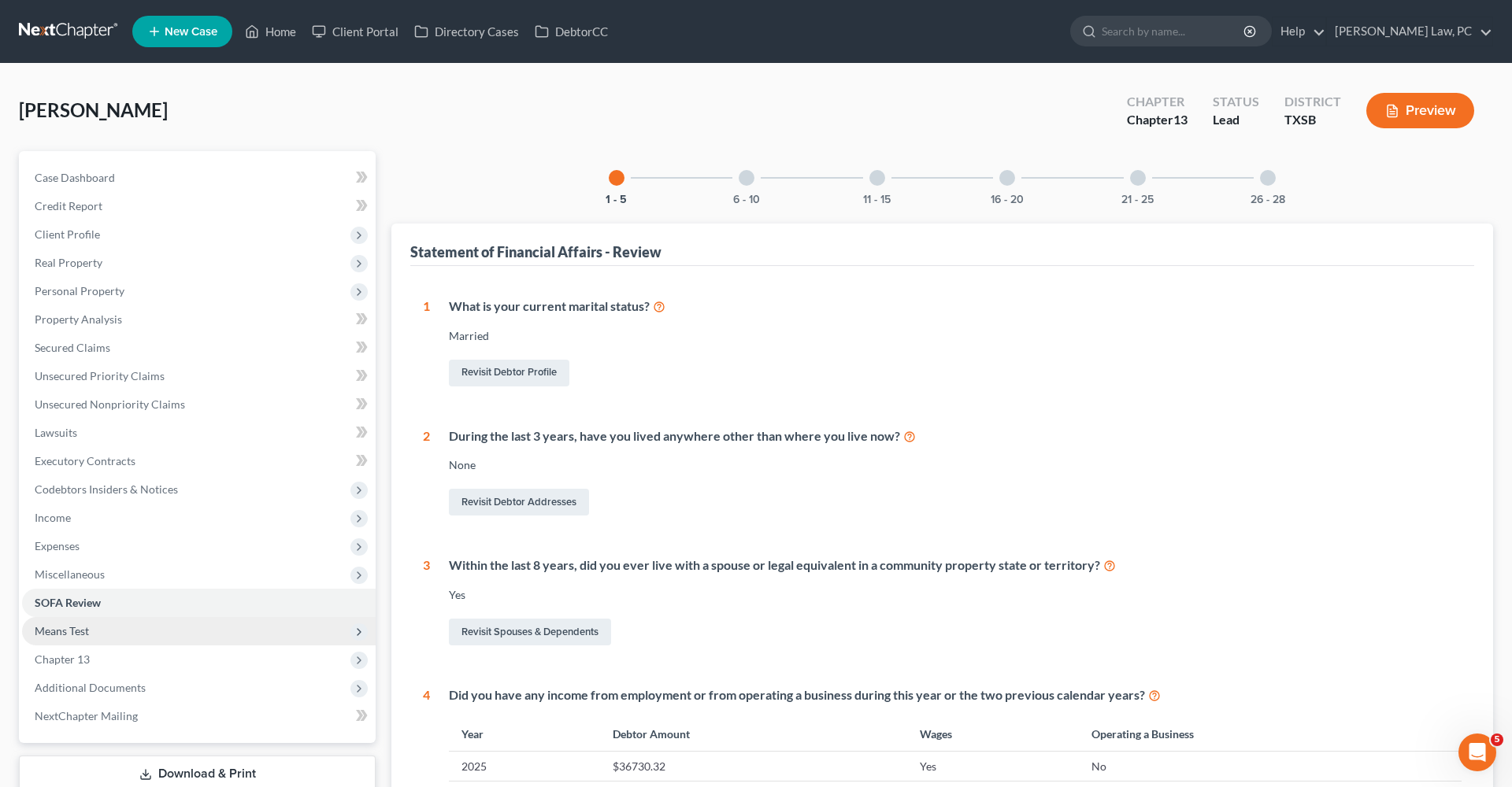
scroll to position [70, 0]
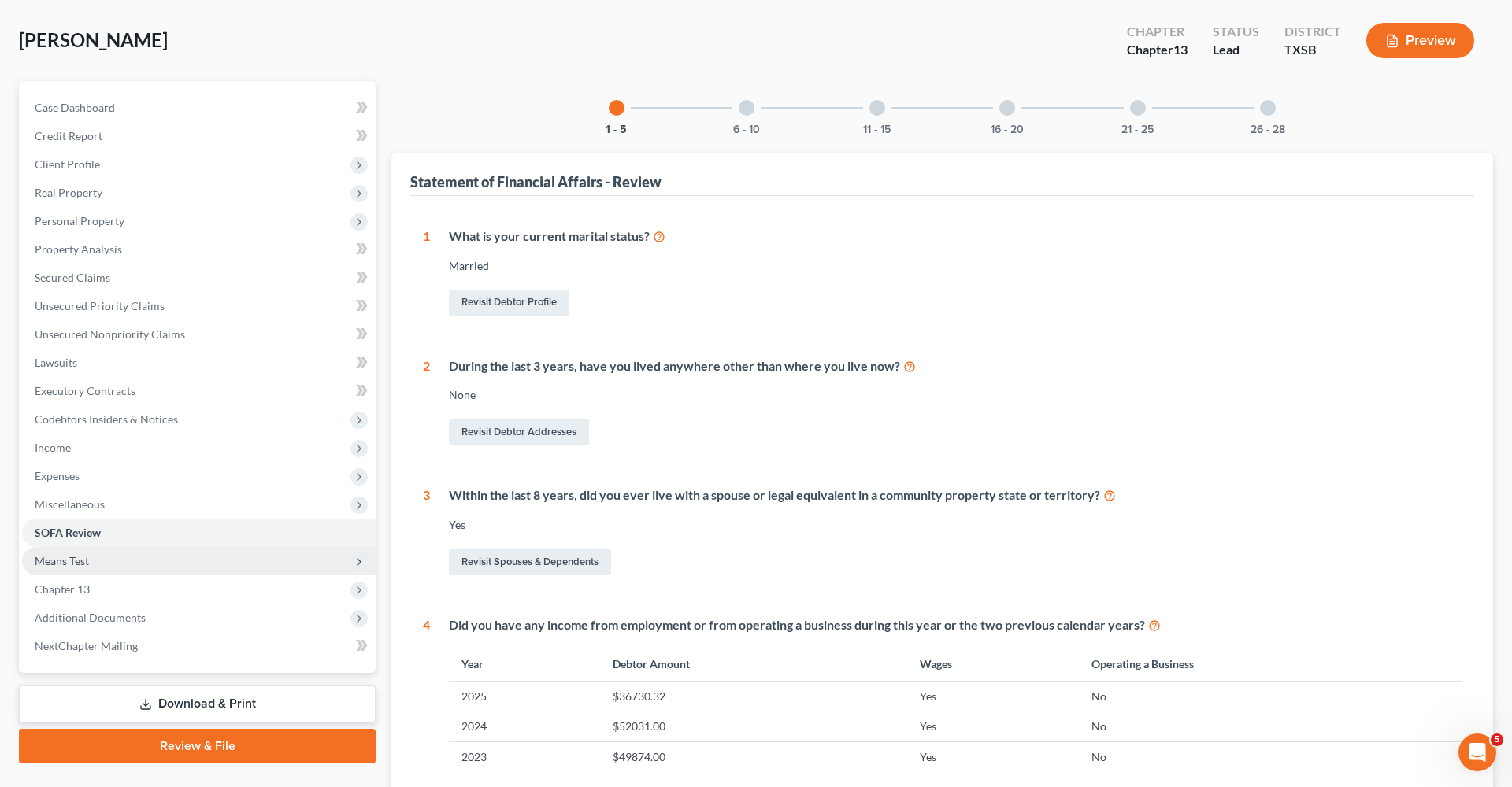
click at [70, 559] on span "Means Test" at bounding box center [62, 560] width 55 height 13
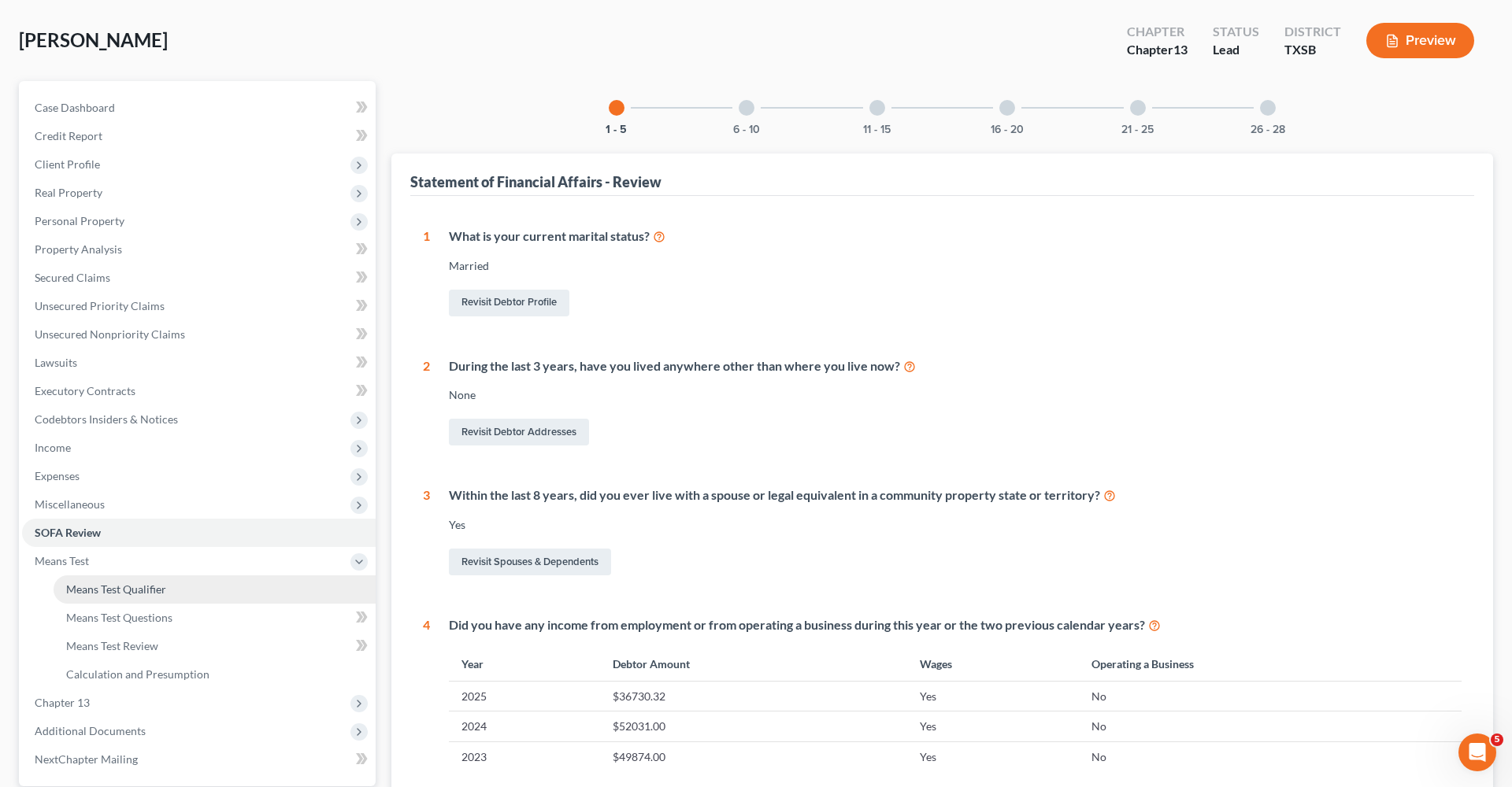
click at [117, 589] on span "Means Test Qualifier" at bounding box center [116, 588] width 100 height 13
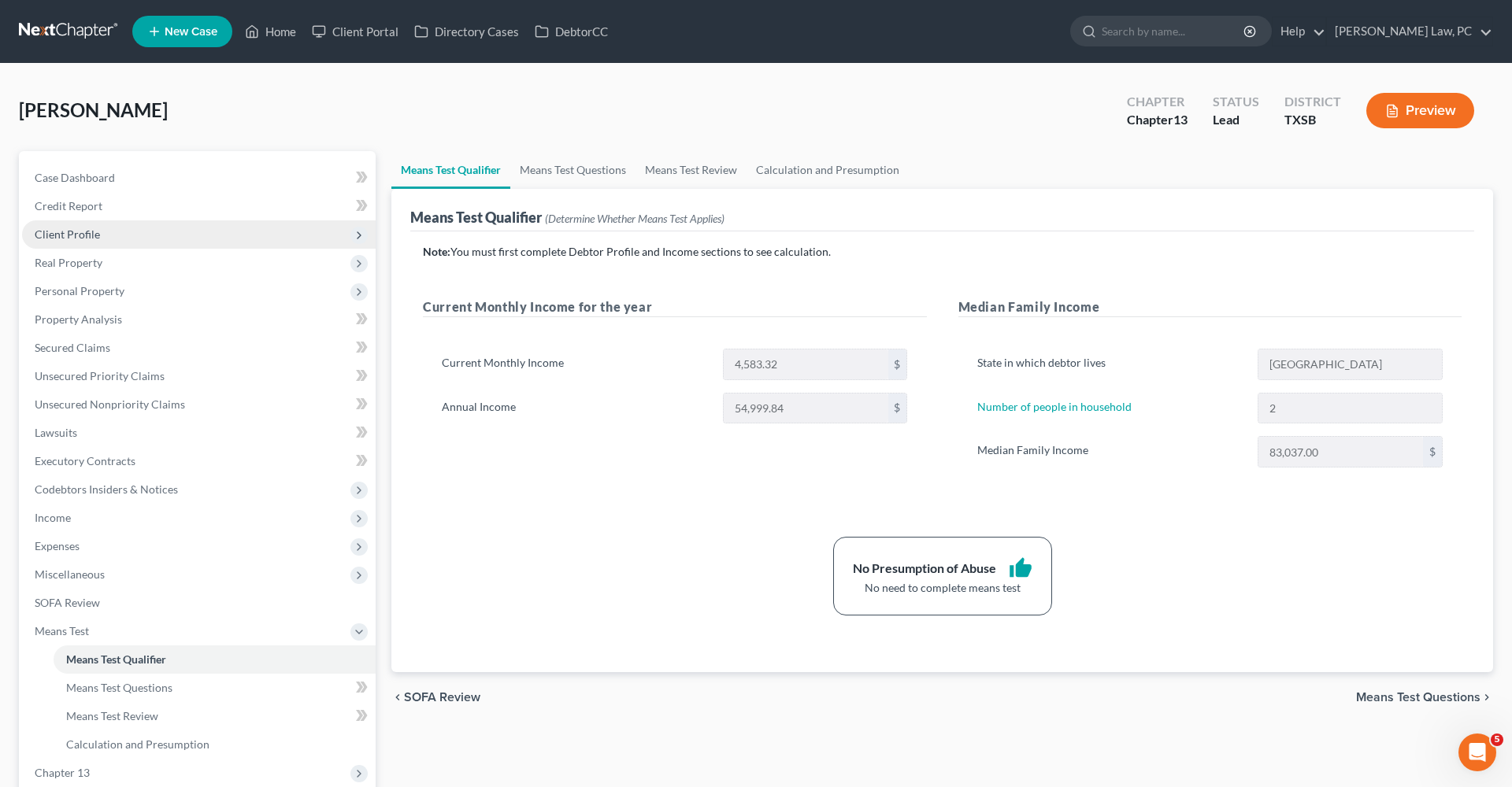
click at [73, 235] on span "Client Profile" at bounding box center [67, 234] width 65 height 13
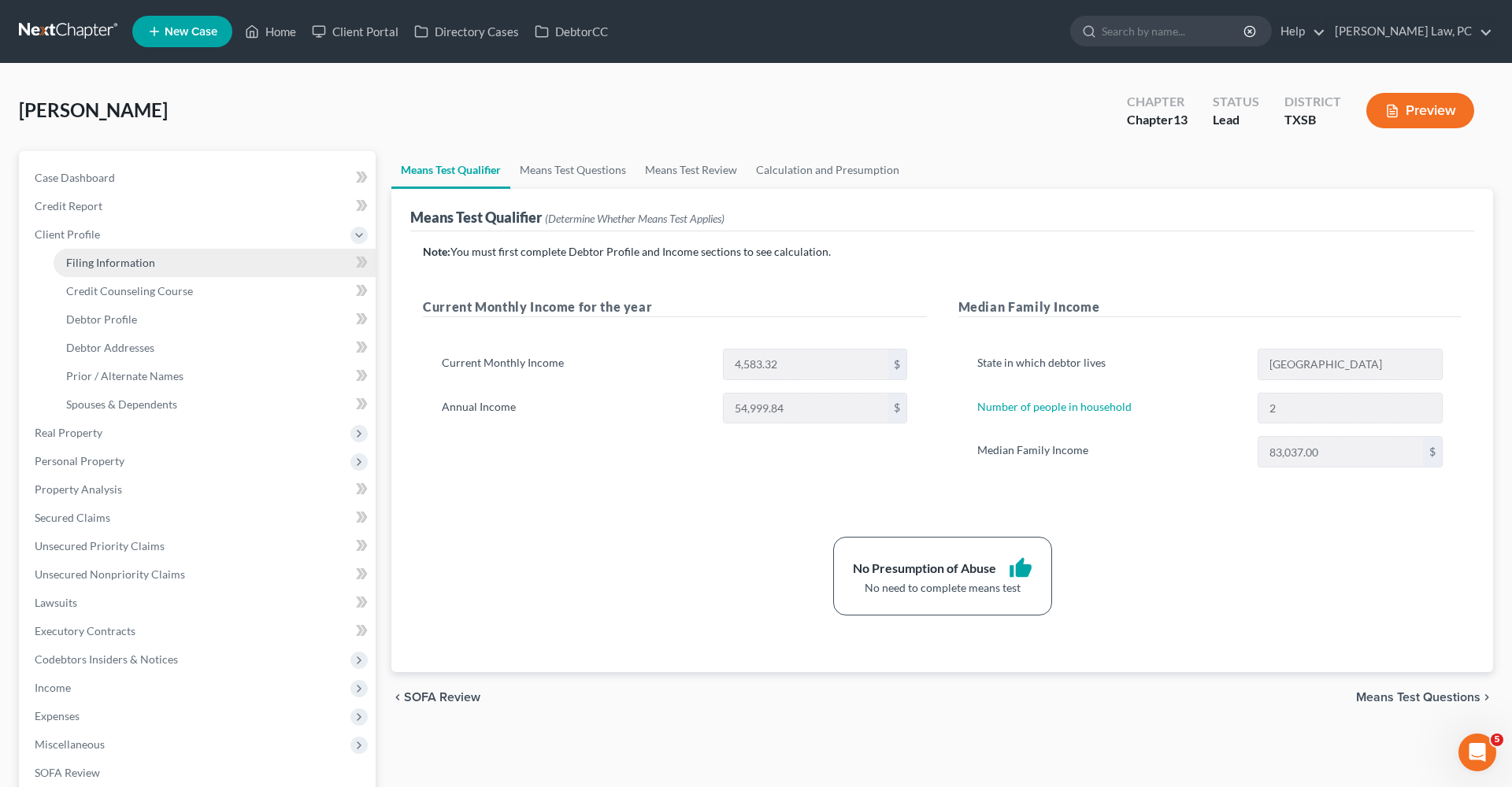
click at [95, 264] on span "Filing Information" at bounding box center [110, 262] width 89 height 13
select select "1"
select select "0"
select select "3"
select select "45"
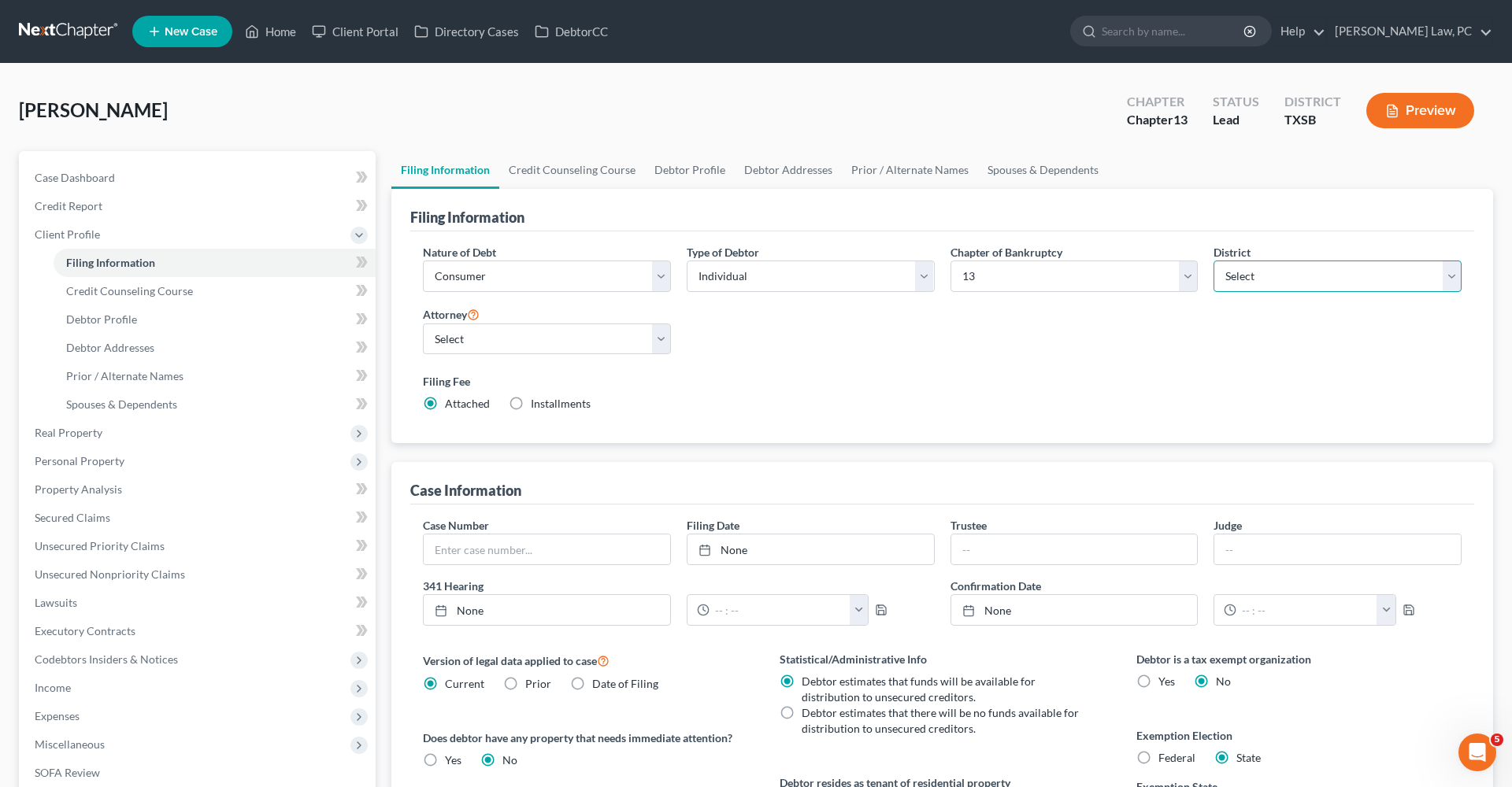
select select "80"
click at [782, 358] on div "Nature of Debt Select Business Consumer Other Nature of Business Select Clearin…" at bounding box center [942, 334] width 1055 height 181
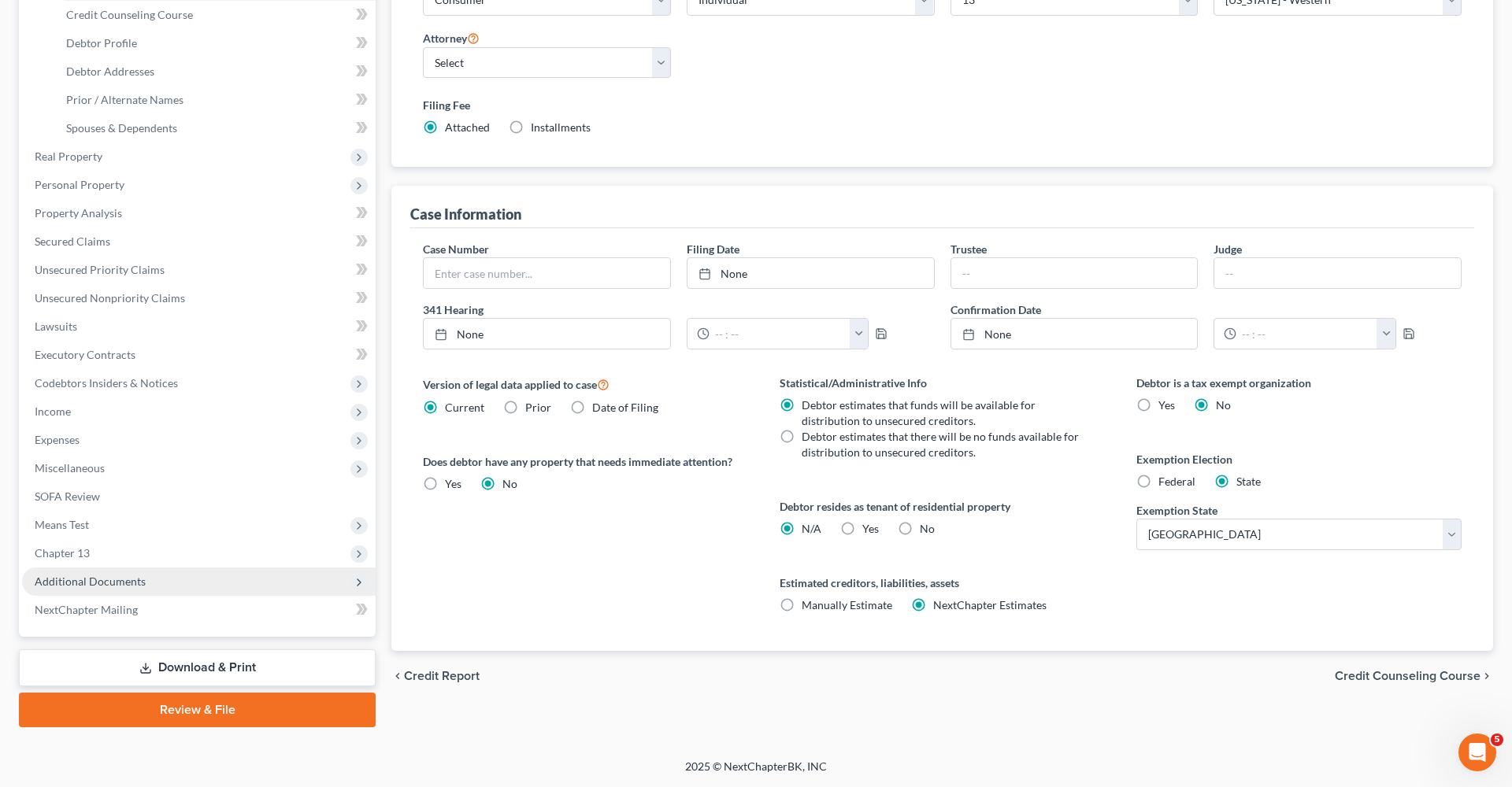
click at [62, 576] on span "Additional Documents" at bounding box center [90, 581] width 111 height 13
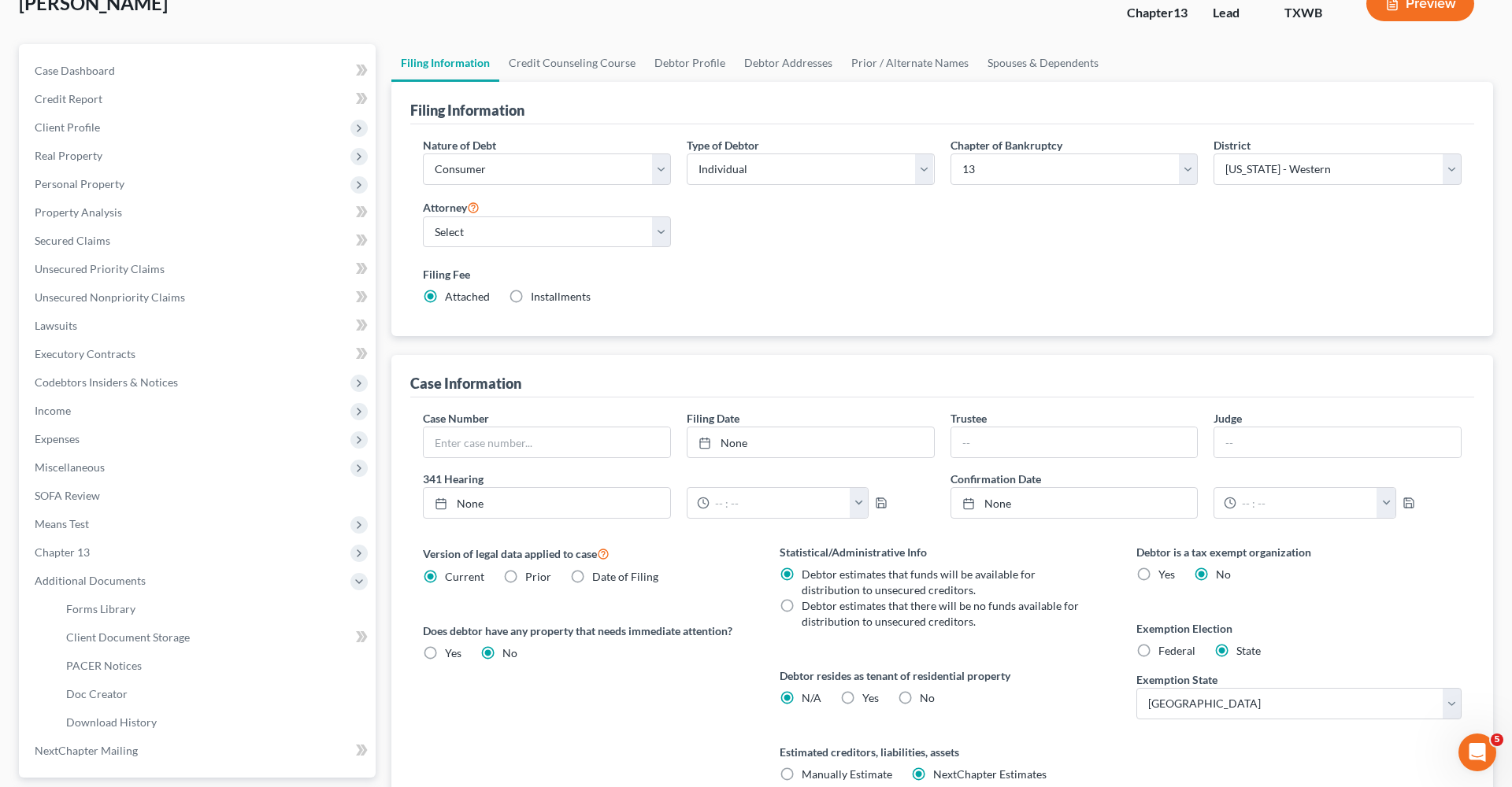
scroll to position [96, 0]
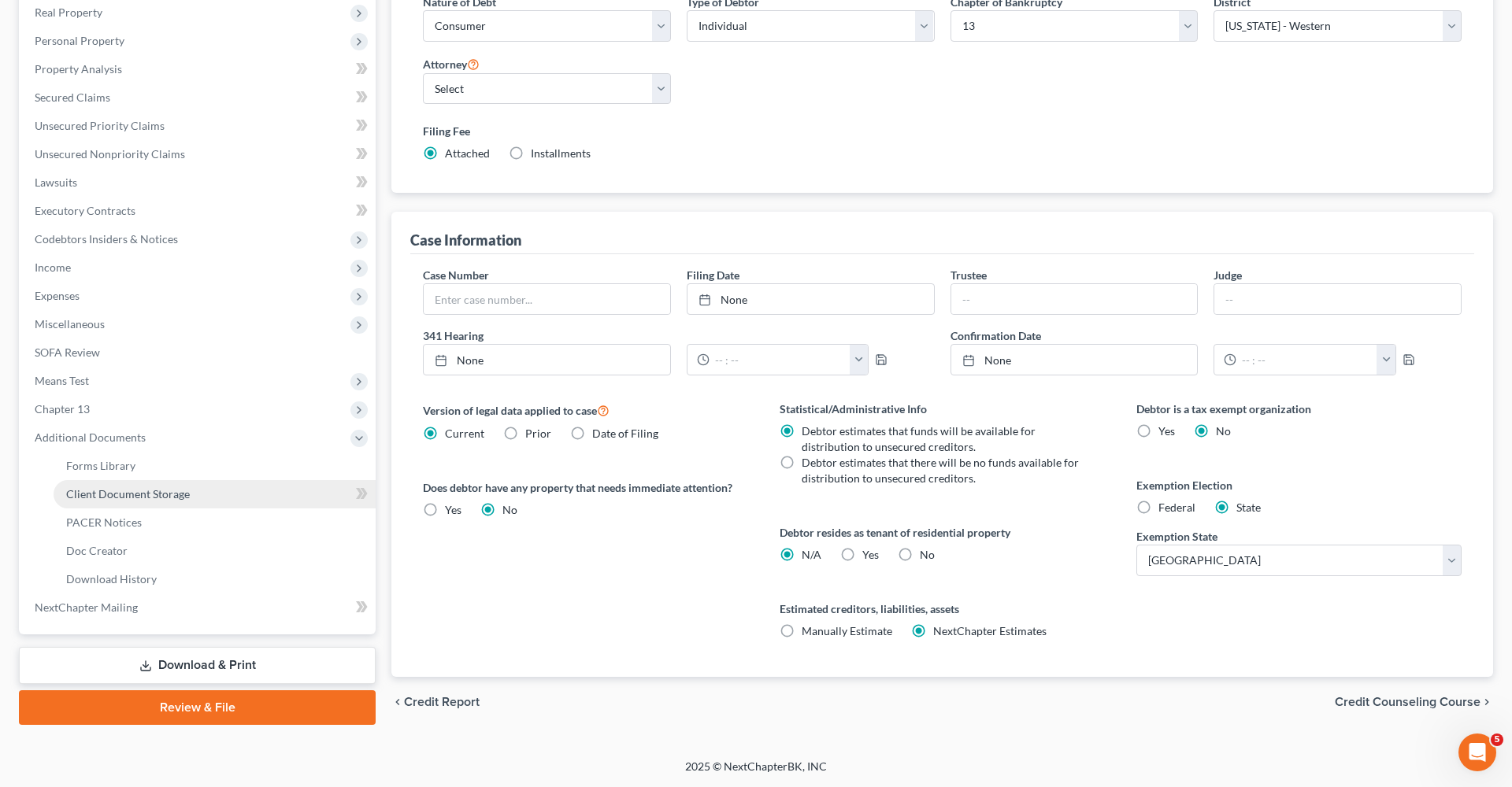
click at [94, 496] on span "Client Document Storage" at bounding box center [128, 493] width 124 height 13
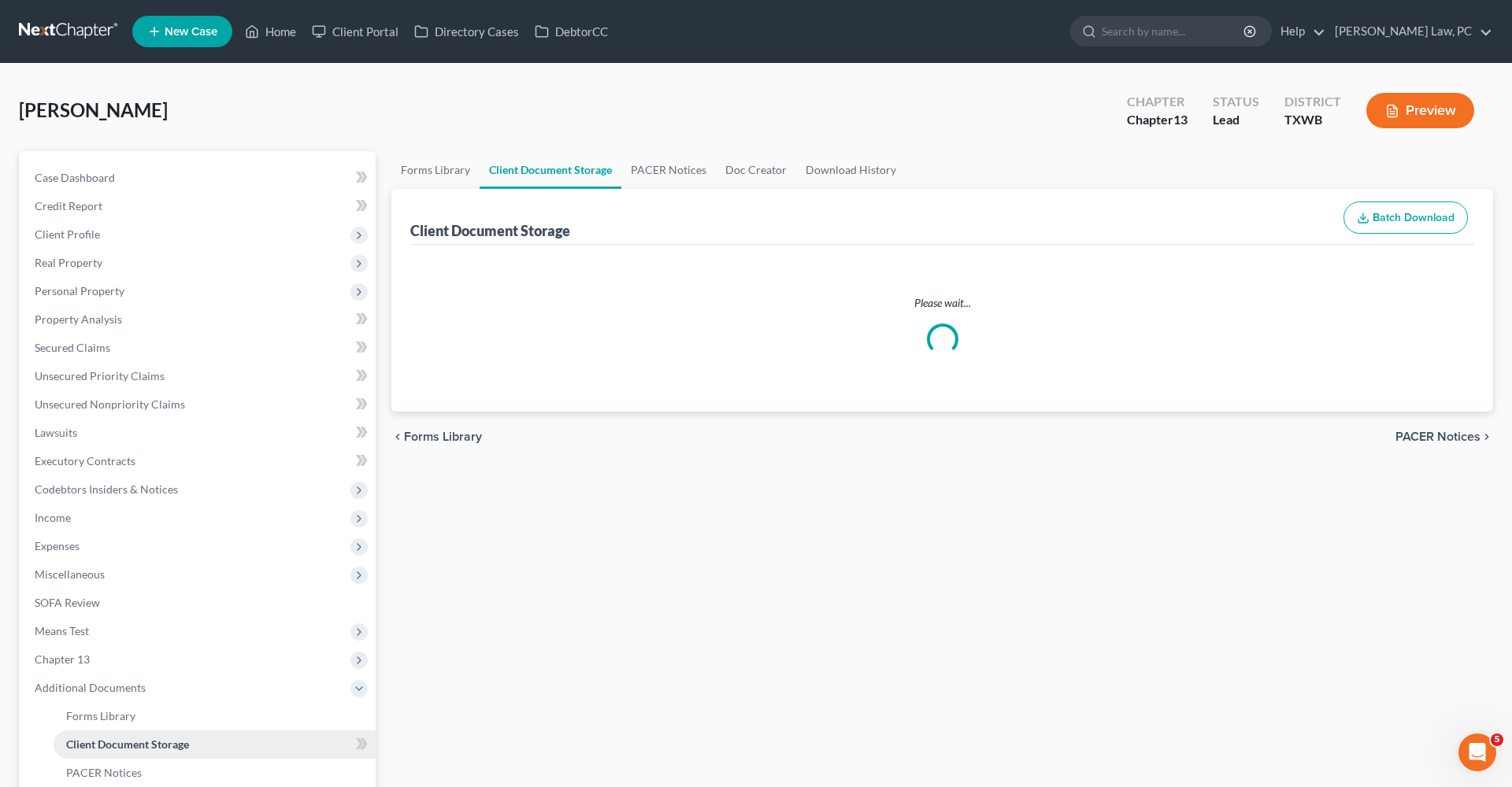
select select "4"
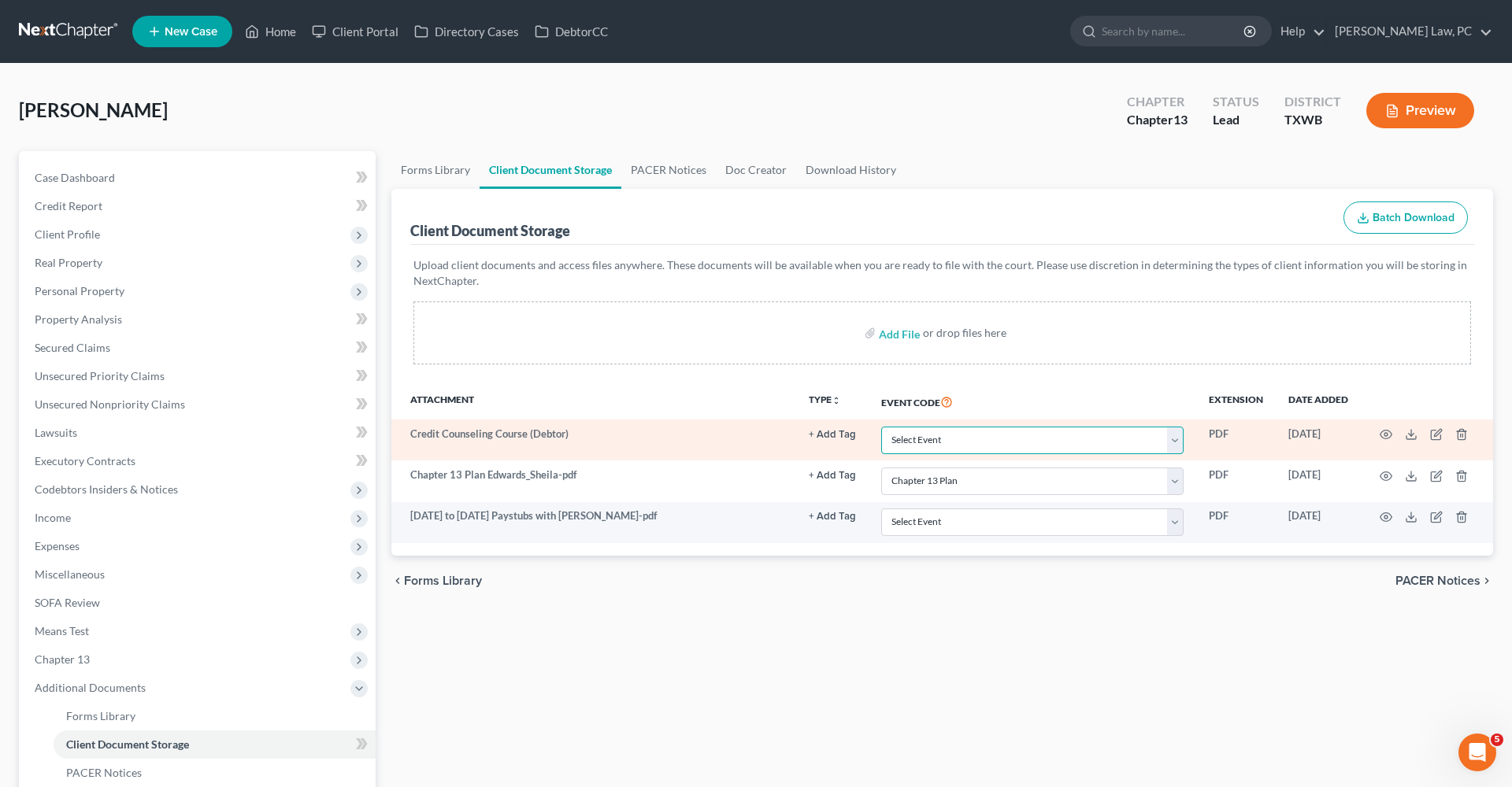
select select "0"
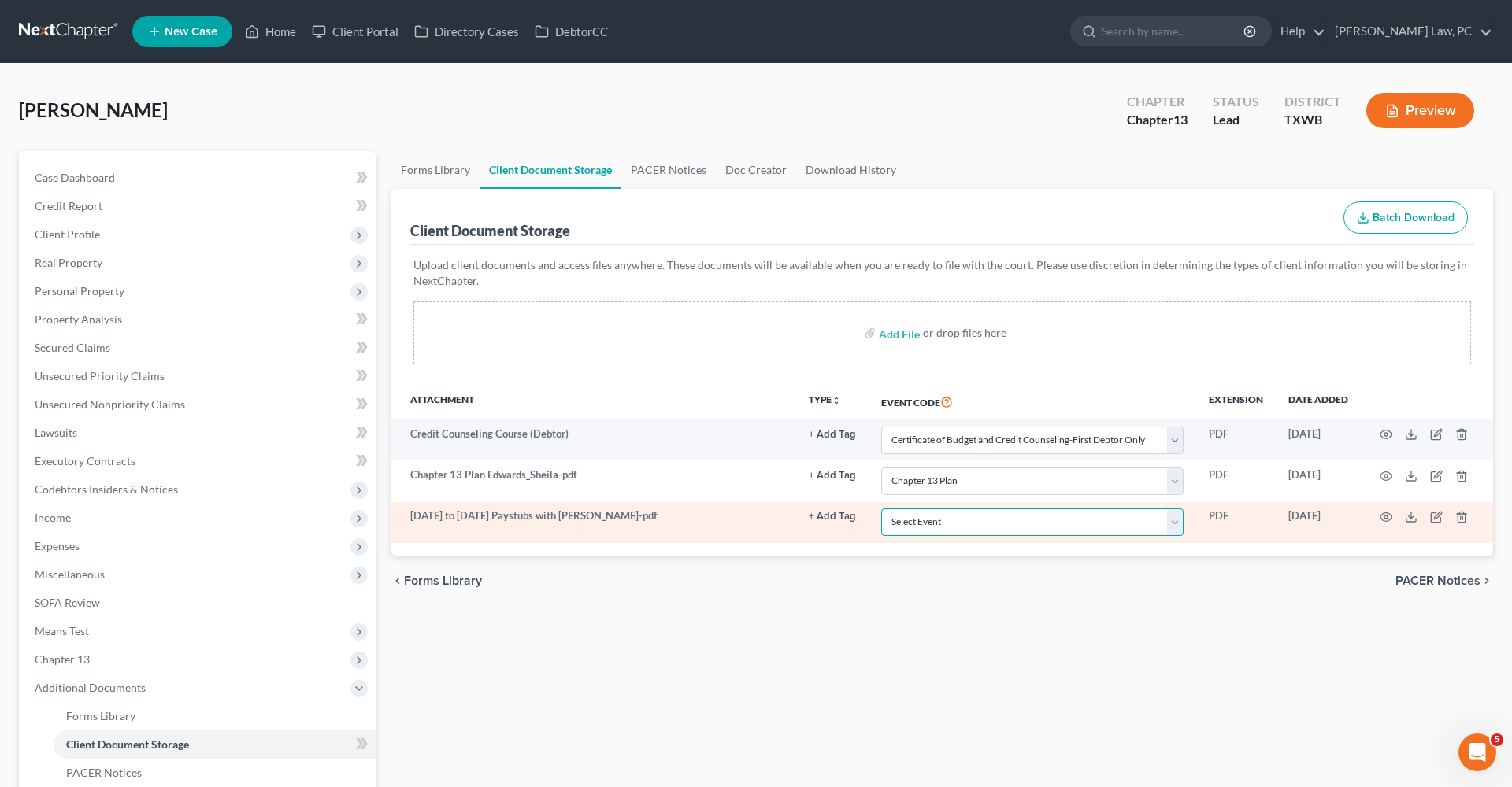
select select "10"
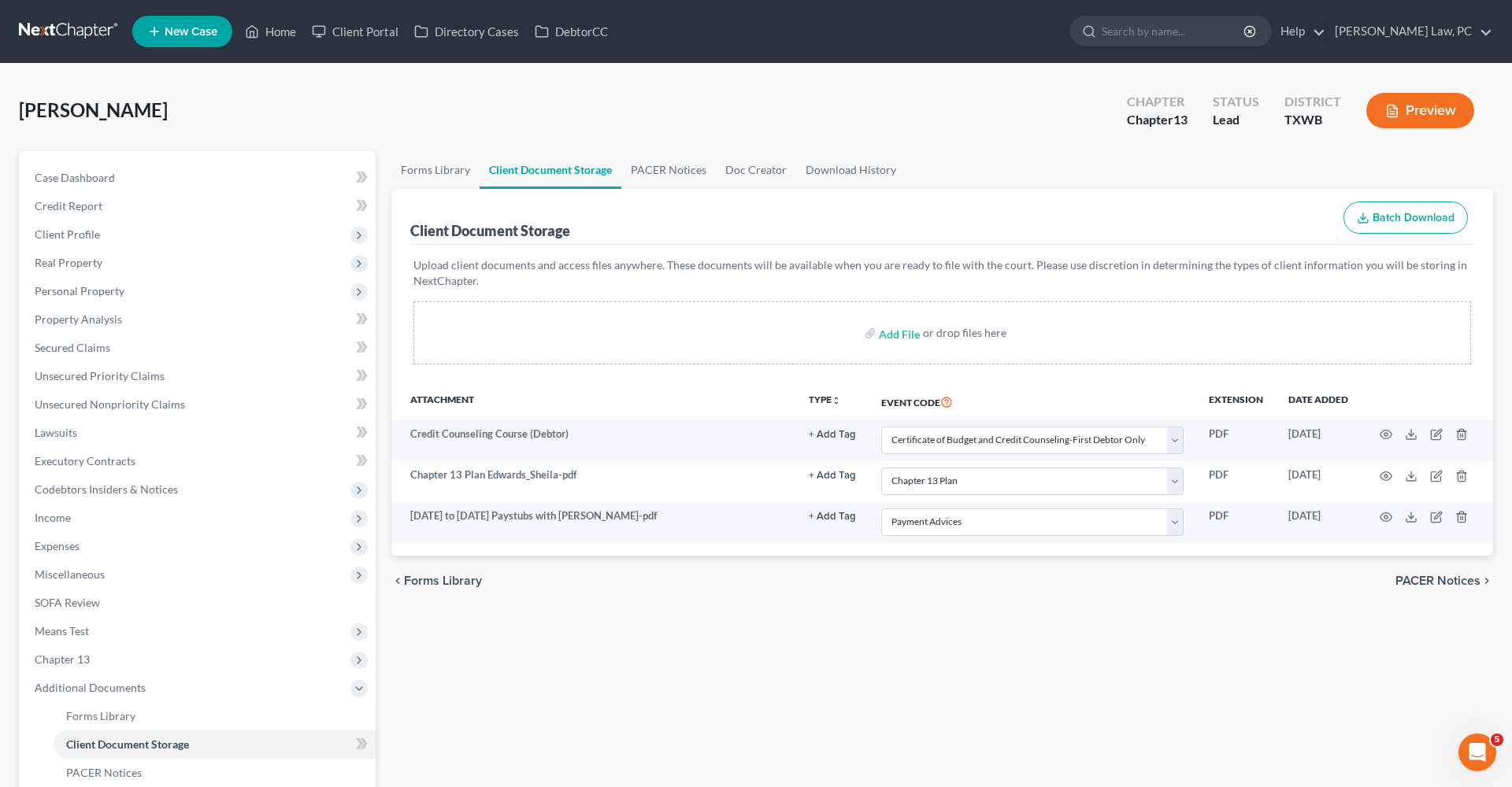
click at [944, 693] on div "Forms Library Client Document Storage PACER Notices Doc Creator Download Histor…" at bounding box center [943, 563] width 1117 height 824
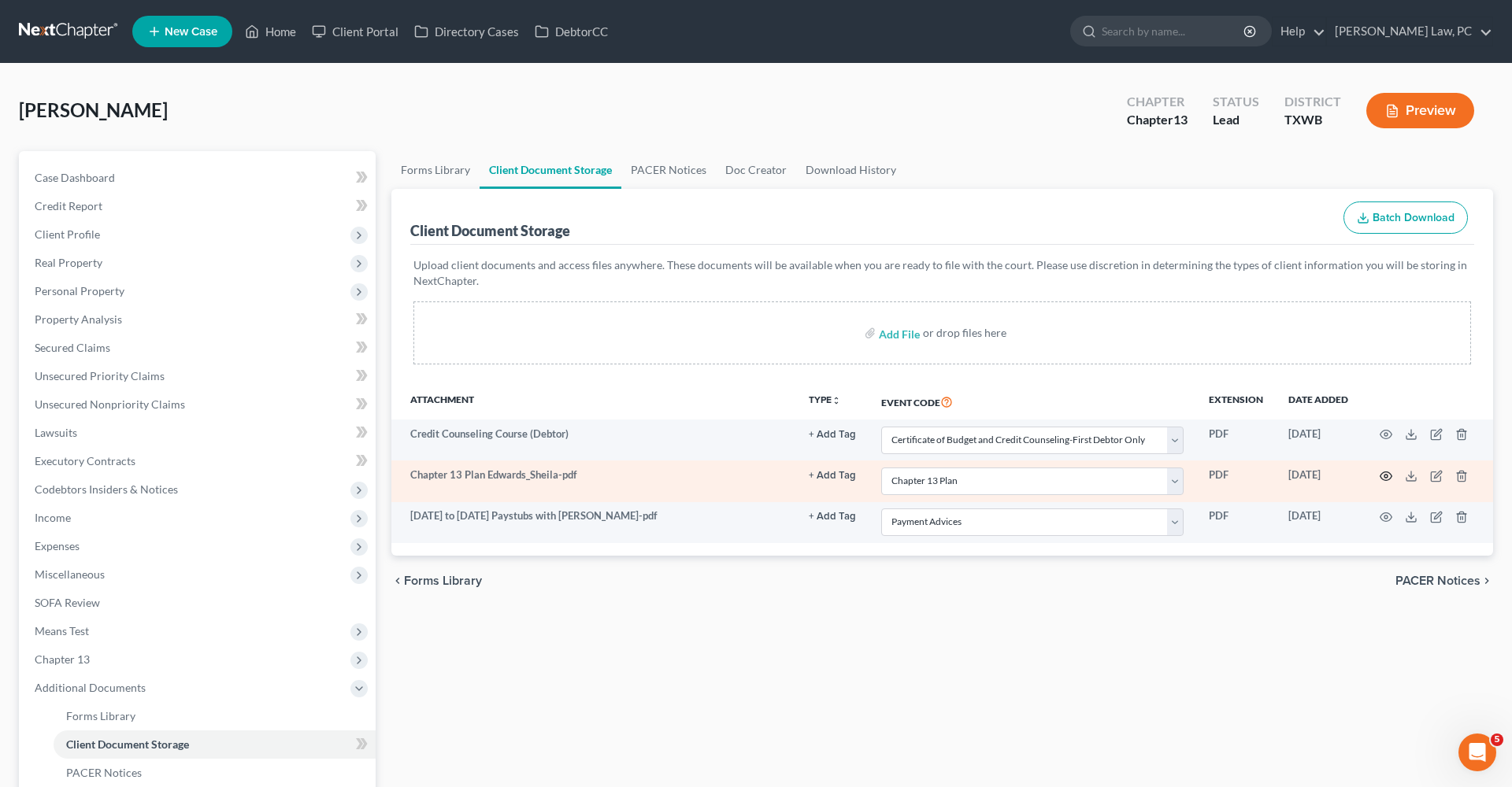
click at [1387, 476] on icon "button" at bounding box center [1386, 476] width 12 height 12
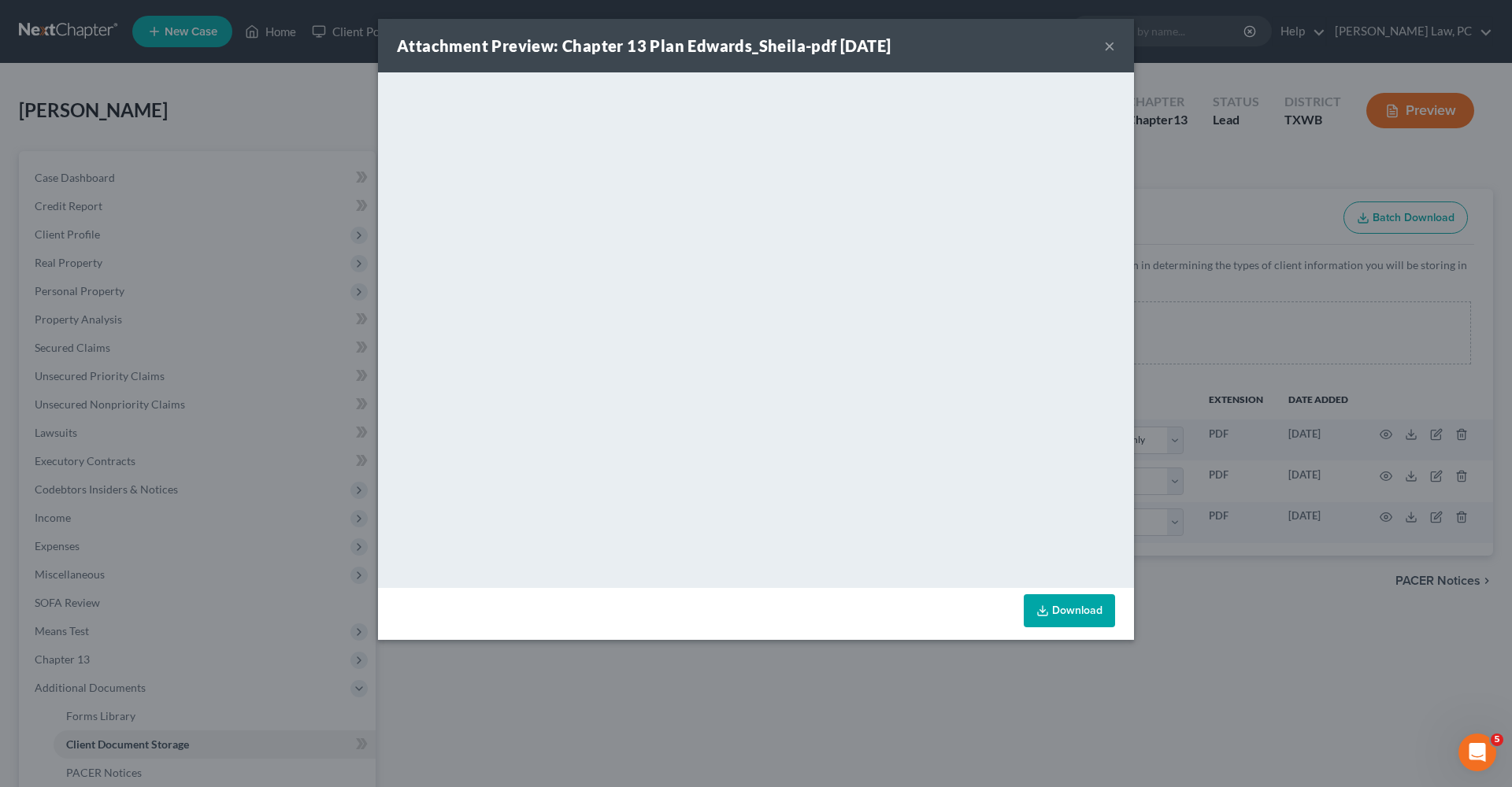
click at [1109, 49] on button "×" at bounding box center [1110, 45] width 11 height 19
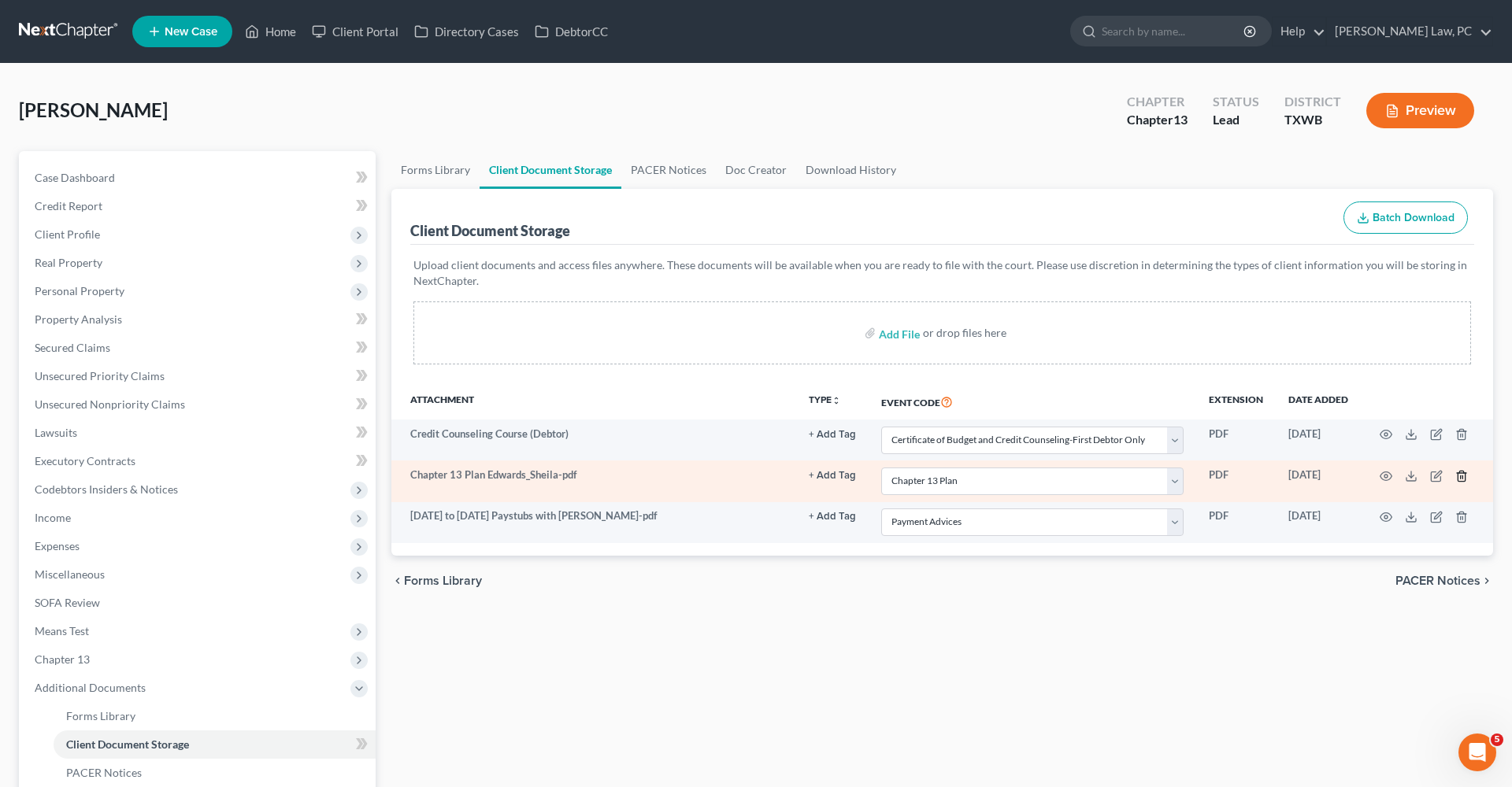
click at [1459, 474] on icon "button" at bounding box center [1462, 476] width 12 height 12
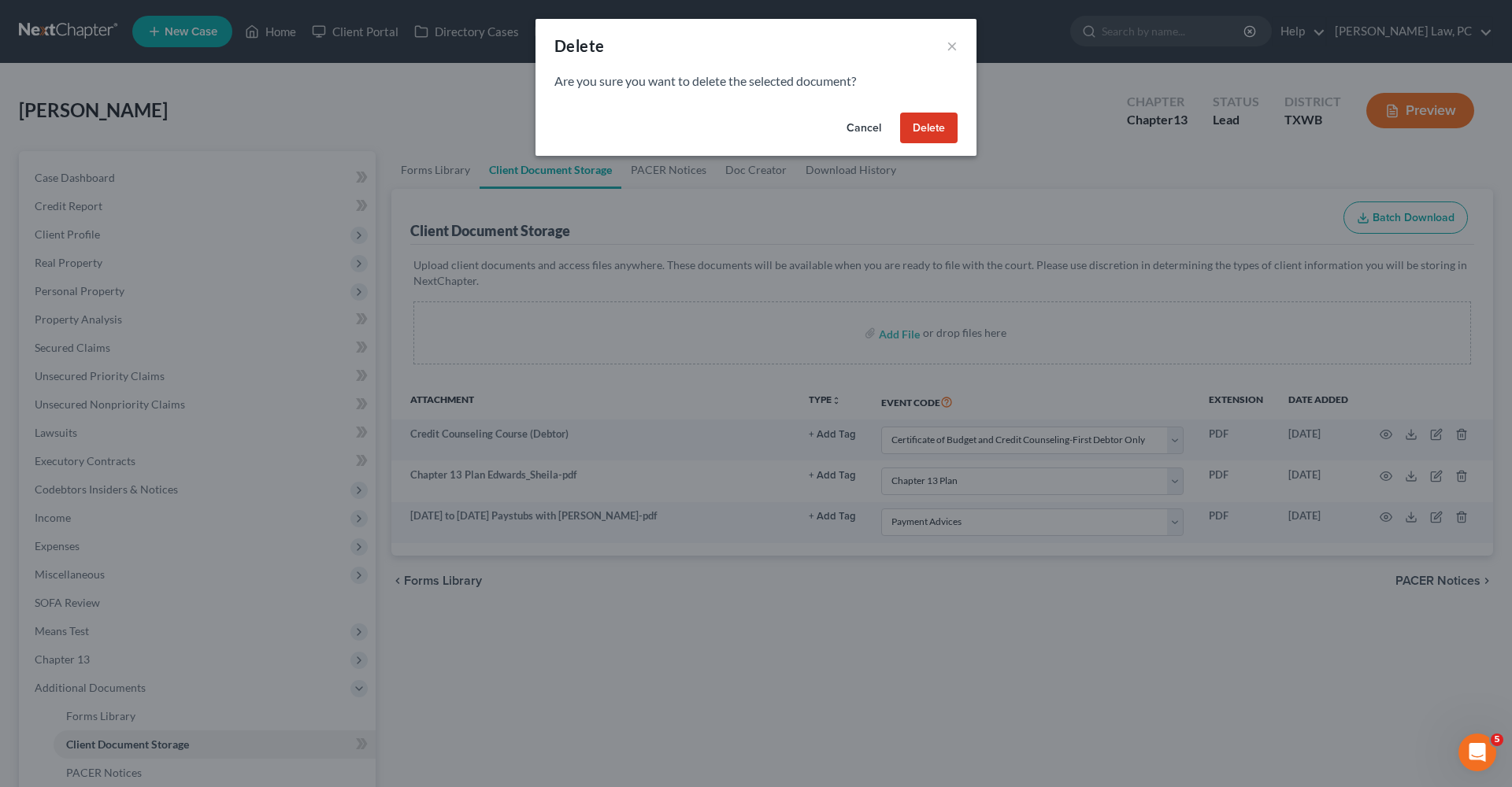
click at [929, 133] on button "Delete" at bounding box center [929, 129] width 57 height 32
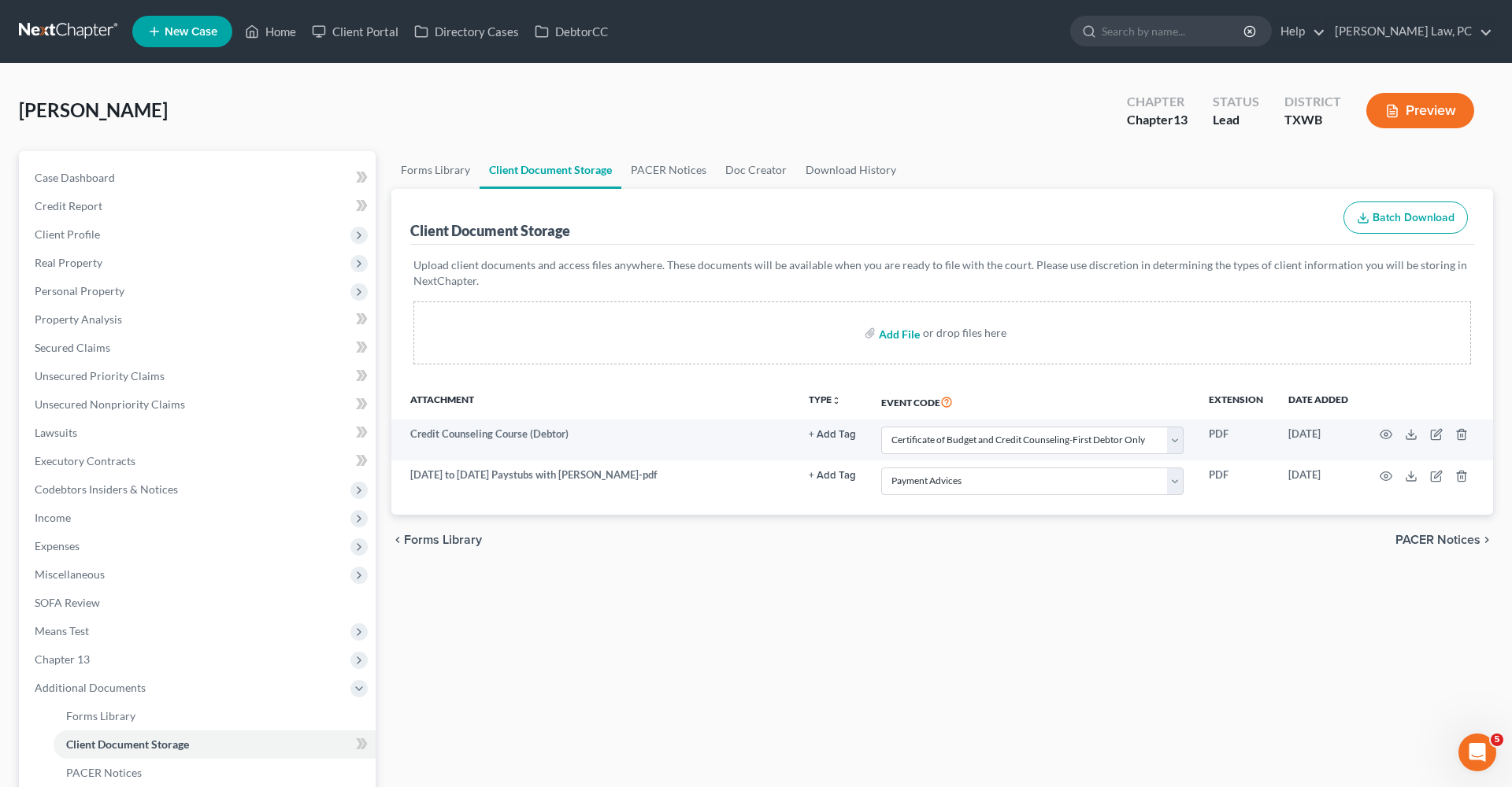
click at [916, 333] on input "file" at bounding box center [898, 333] width 38 height 28
type input "C:\fakepath\Chapter 13 Plan Edwards_Sheila.pdf"
select select "0"
select select "10"
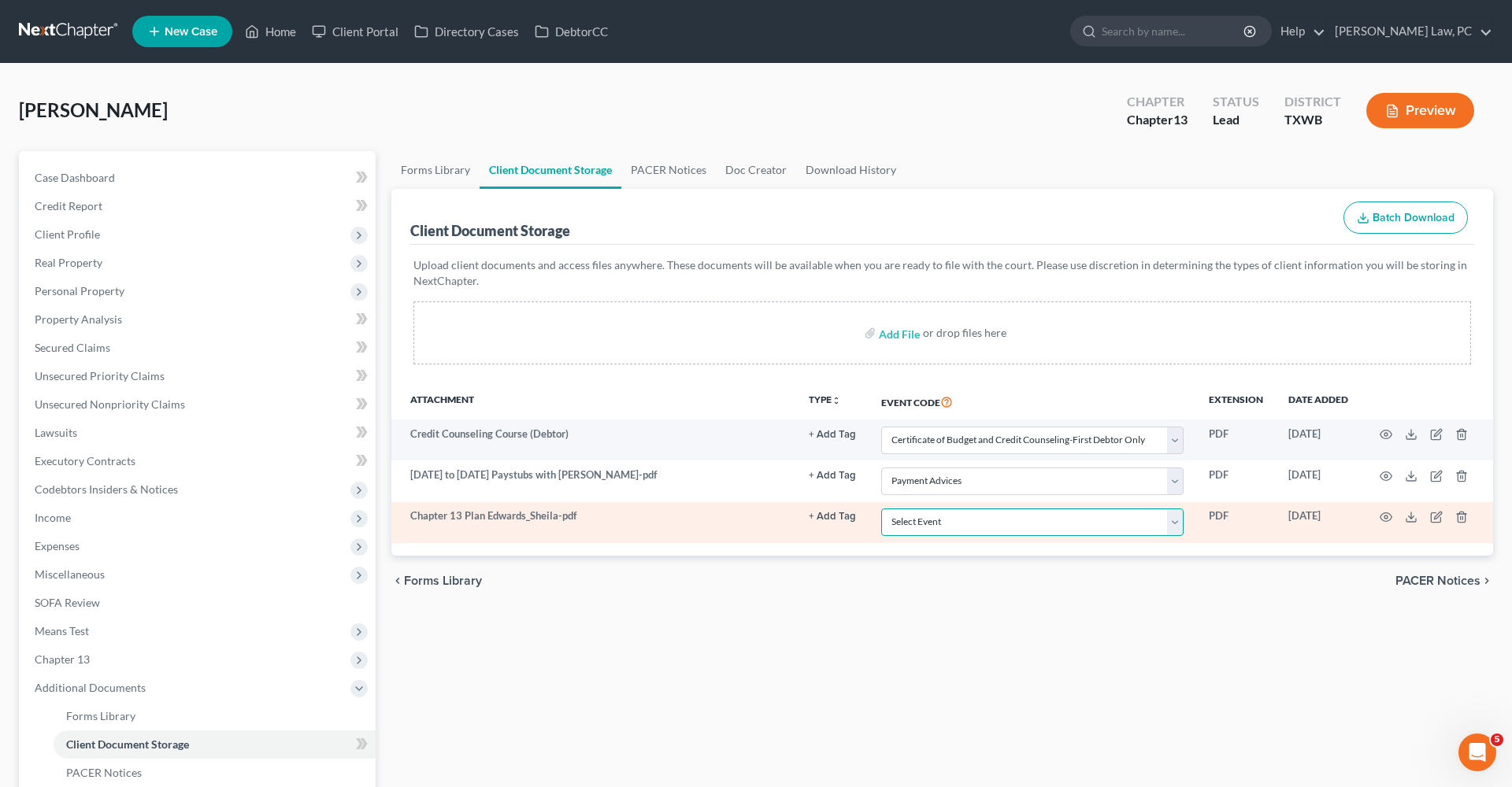
select select "4"
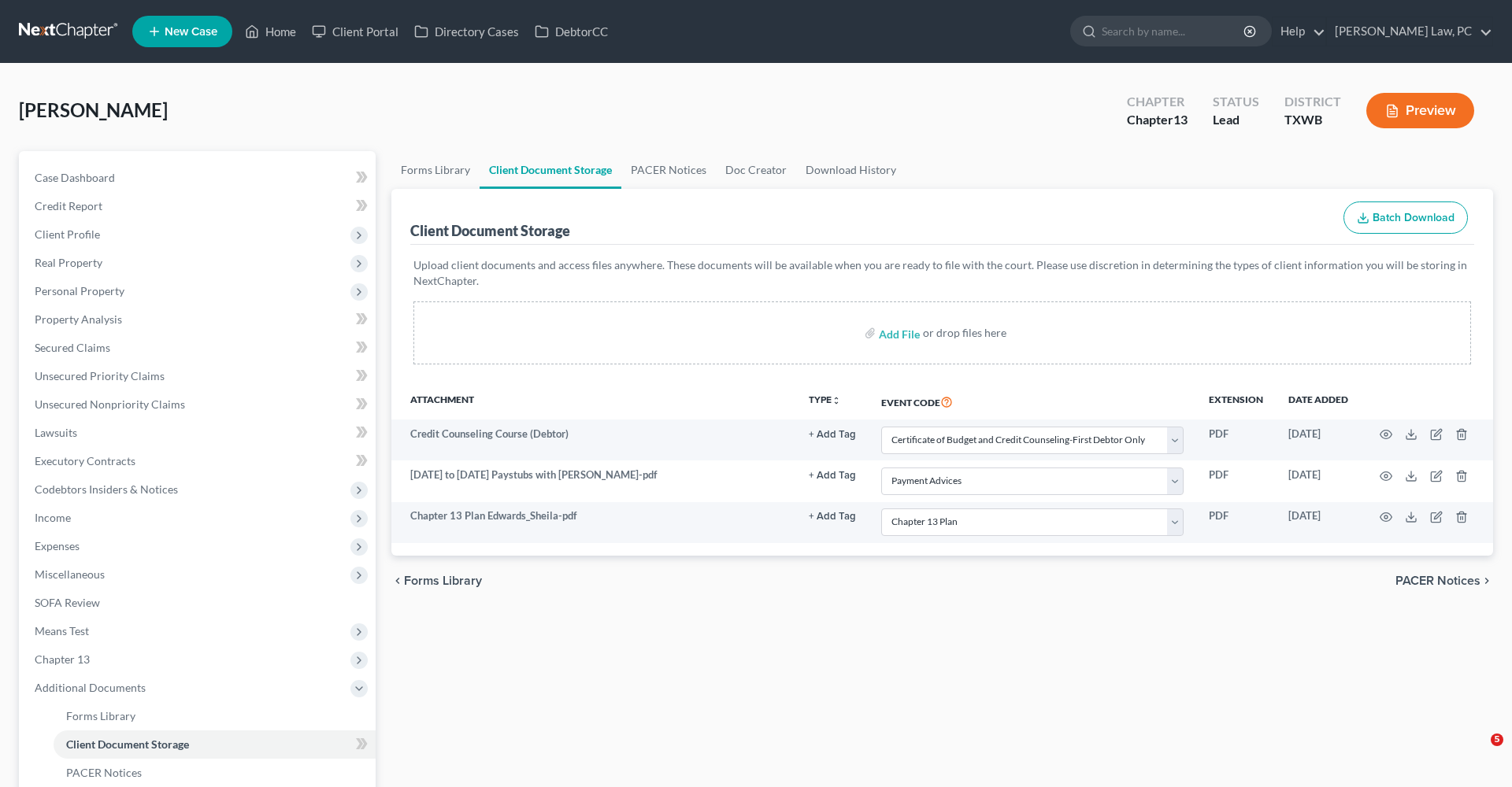
select select "0"
select select "10"
select select "4"
click at [64, 208] on span "Credit Report" at bounding box center [68, 206] width 68 height 13
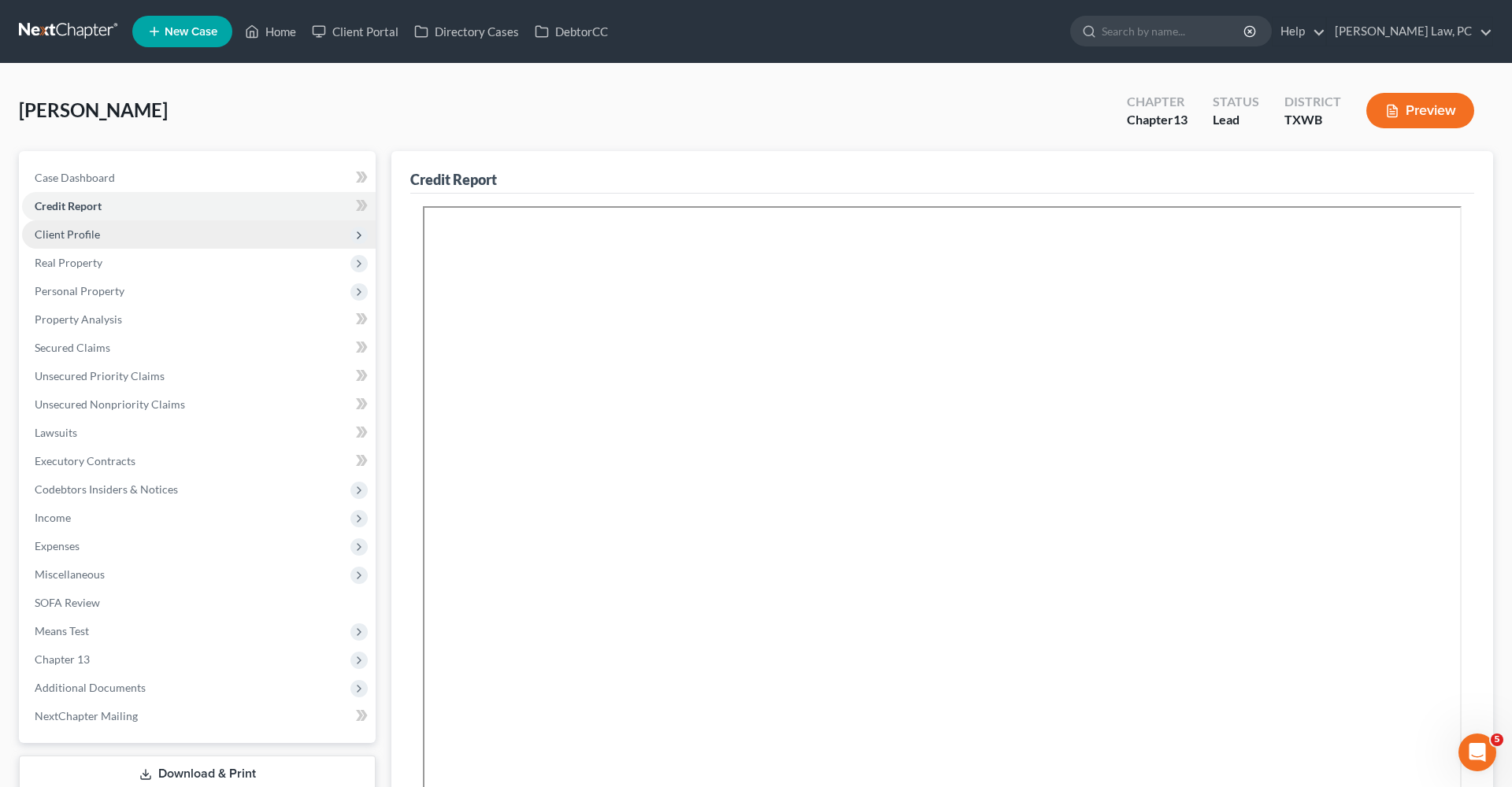
click at [60, 236] on span "Client Profile" at bounding box center [67, 234] width 65 height 13
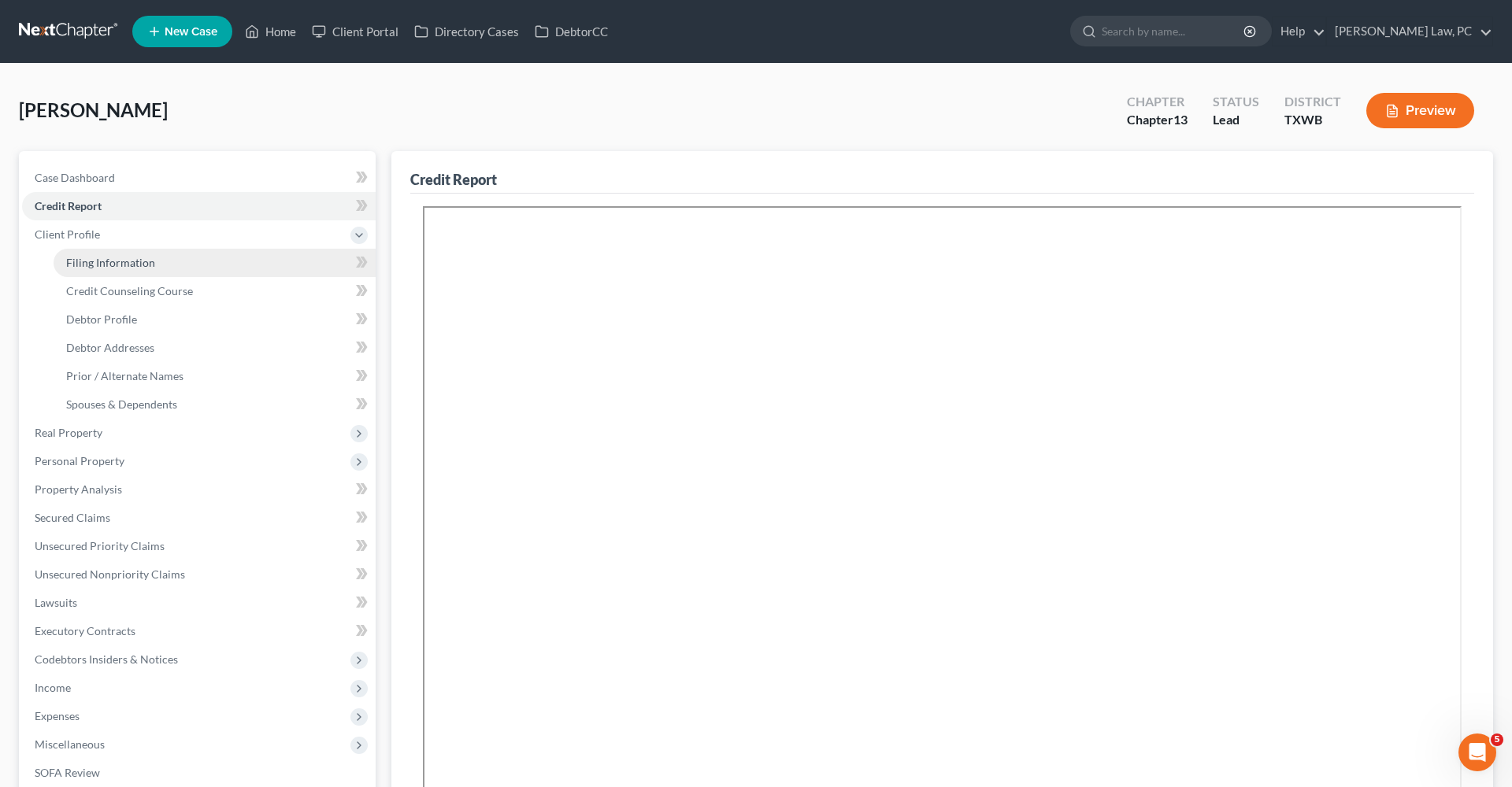
click at [71, 258] on span "Filing Information" at bounding box center [110, 262] width 89 height 13
select select "1"
select select "0"
select select "3"
select select "80"
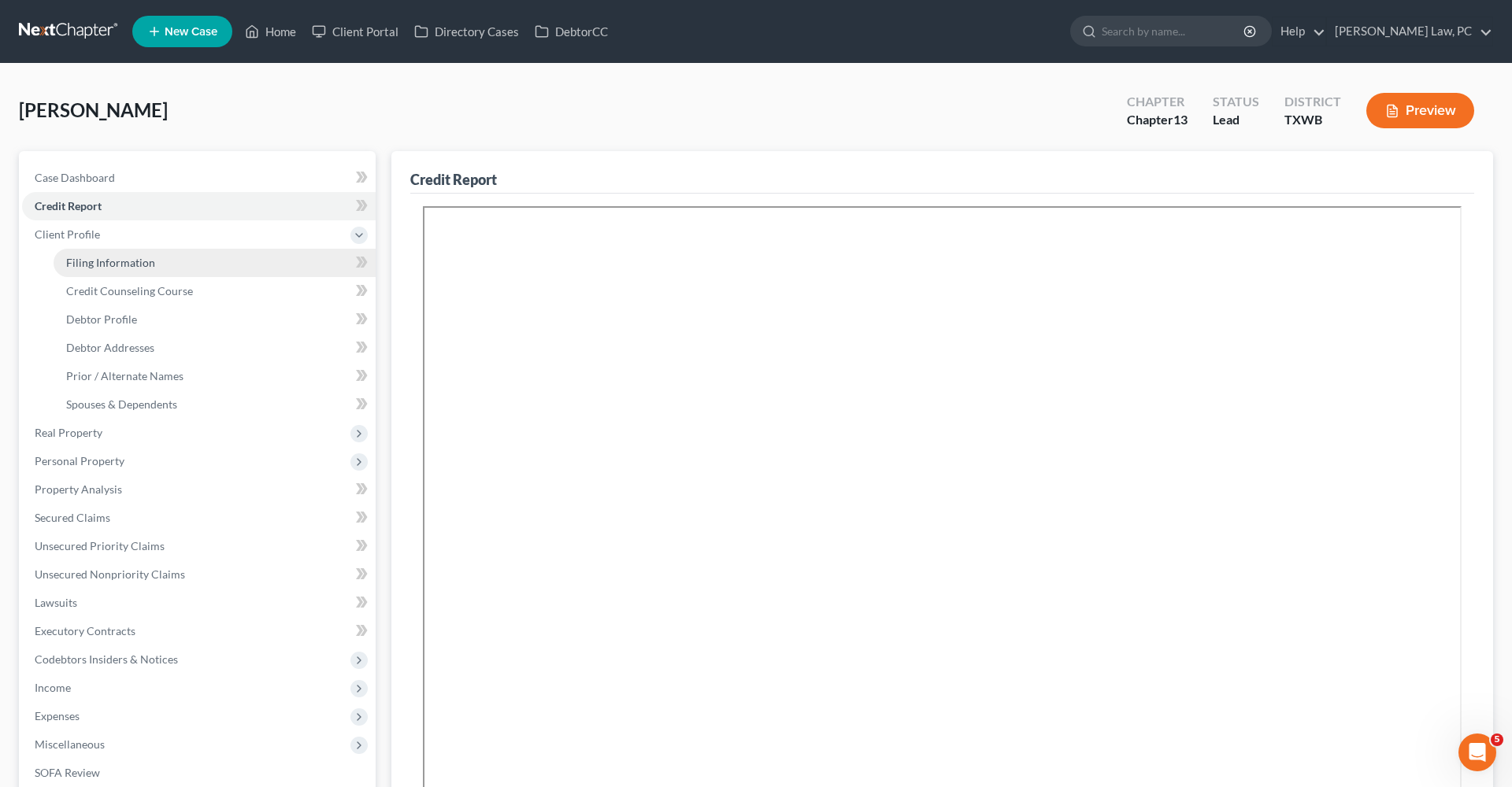
select select "1"
select select "45"
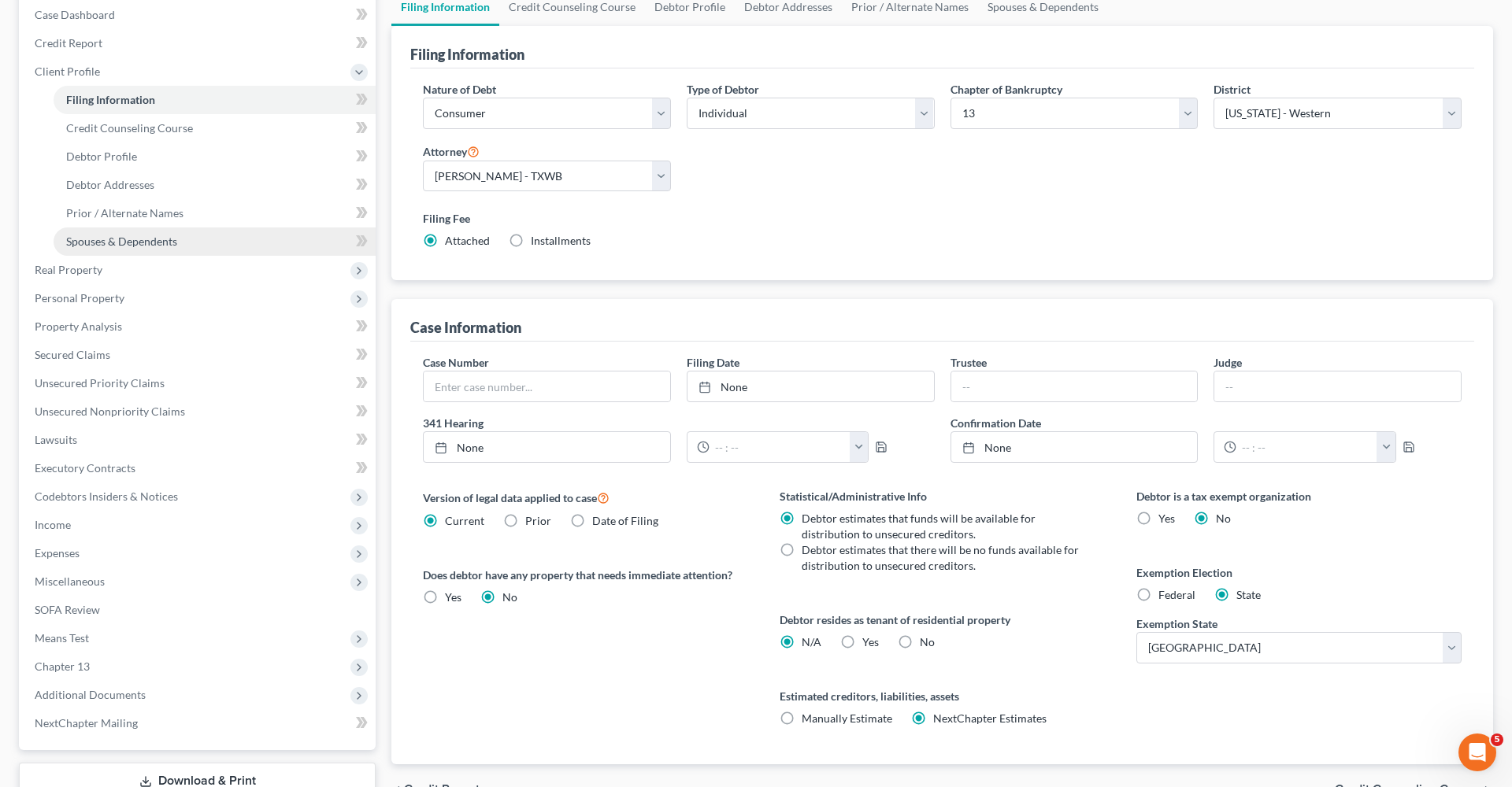
click at [148, 237] on span "Spouses & Dependents" at bounding box center [122, 241] width 111 height 13
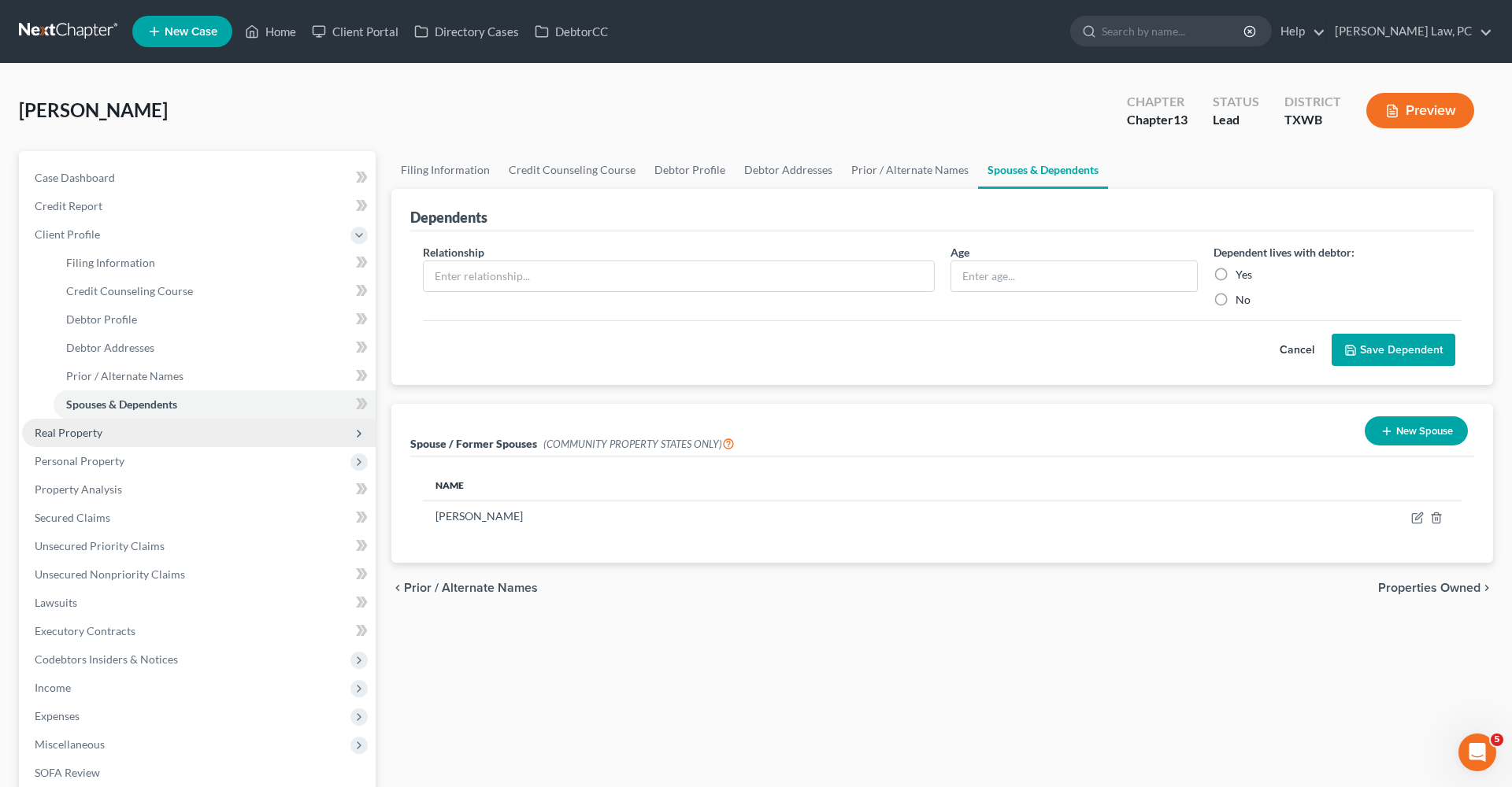
click at [69, 431] on span "Real Property" at bounding box center [68, 432] width 68 height 13
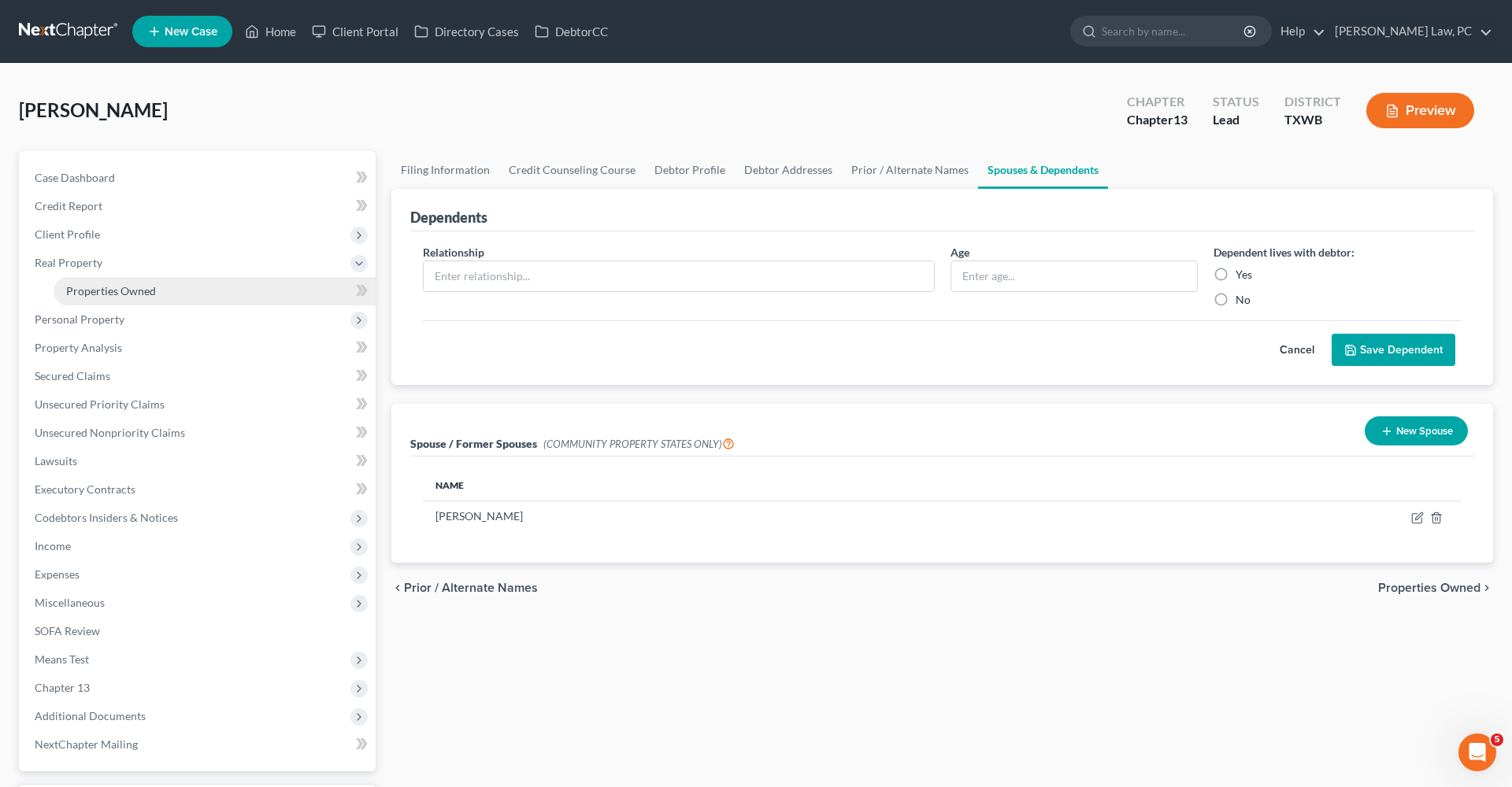
click at [119, 284] on span "Properties Owned" at bounding box center [111, 290] width 90 height 13
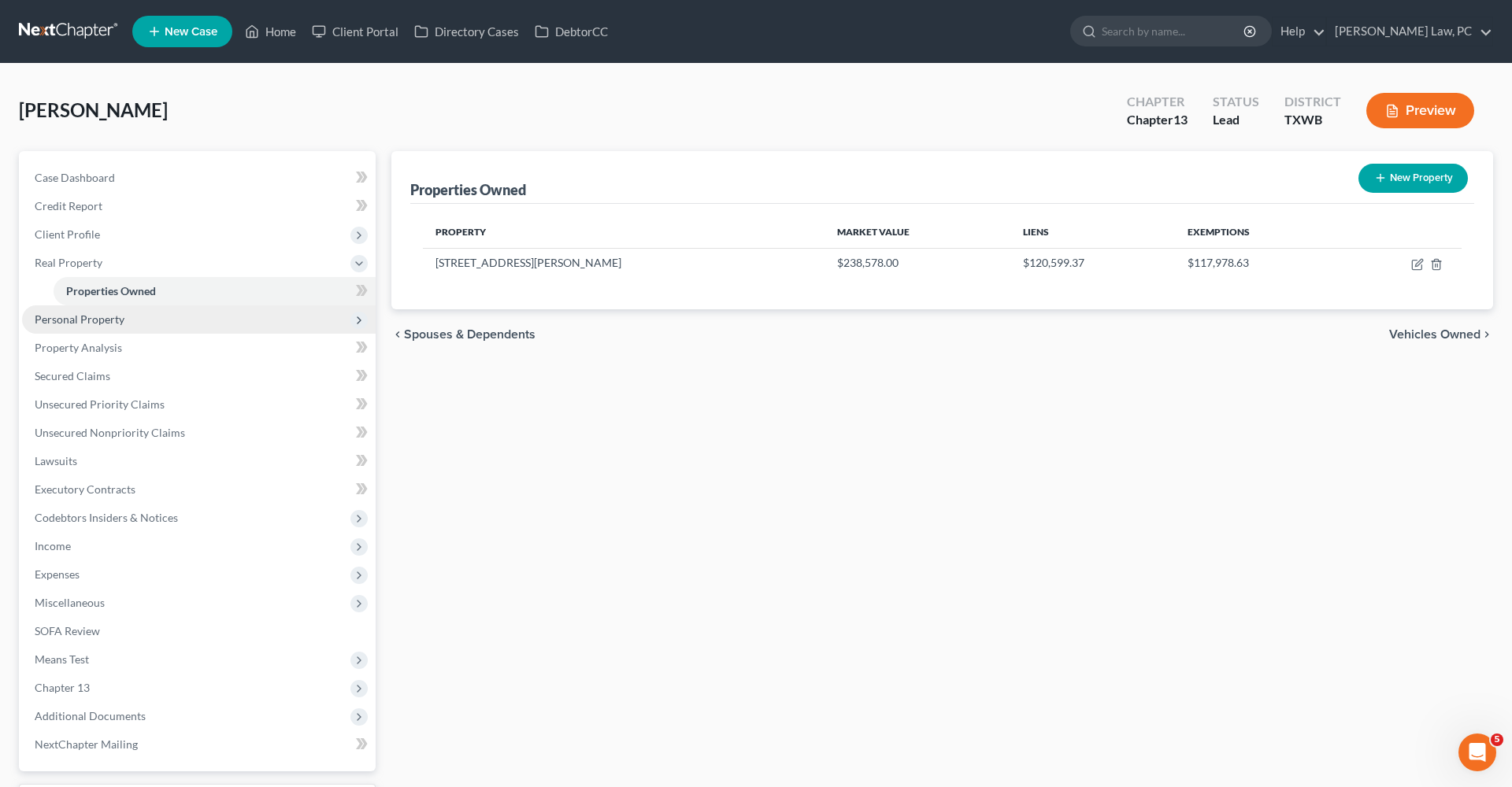
click at [109, 318] on span "Personal Property" at bounding box center [79, 319] width 90 height 13
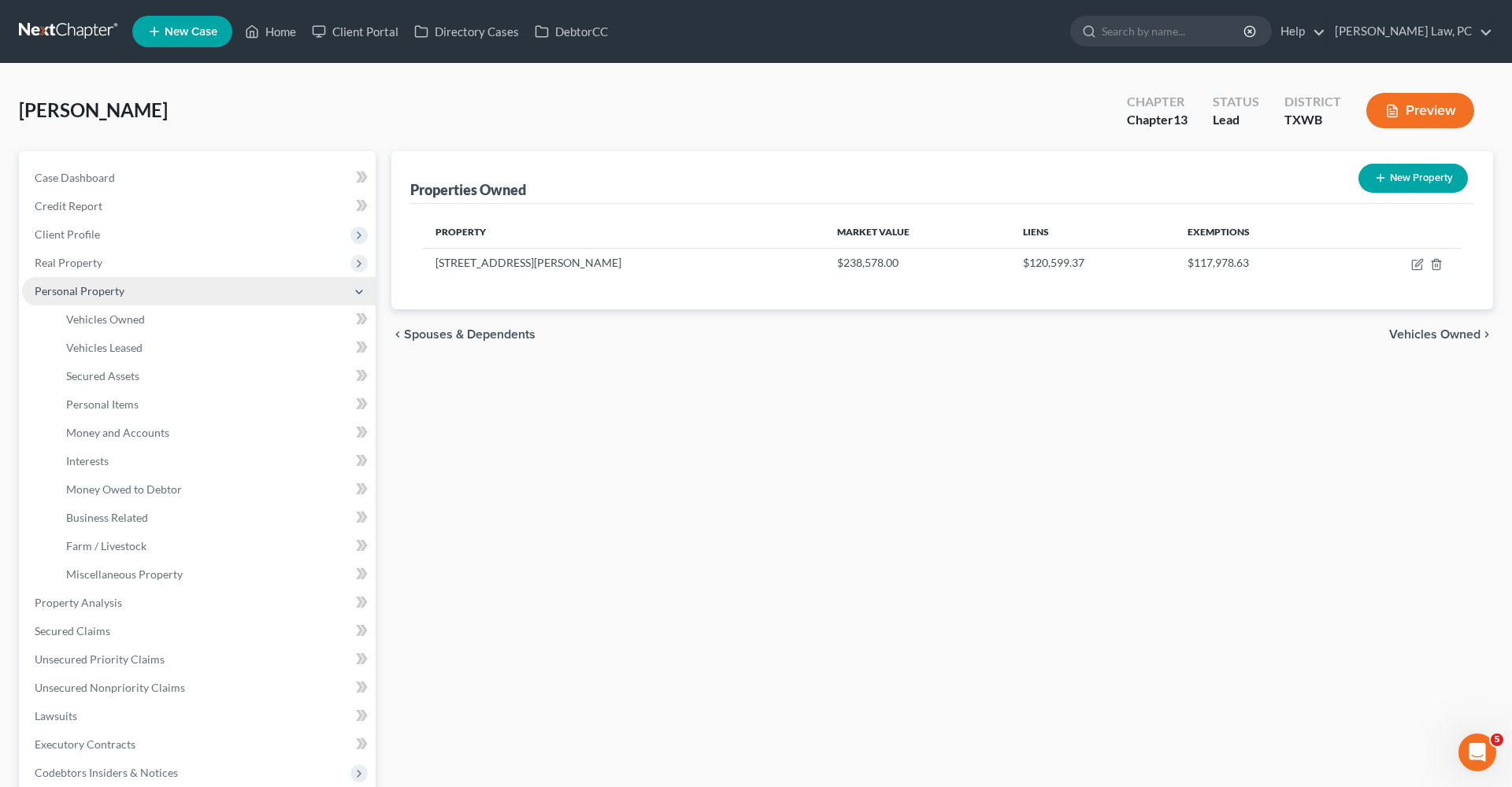
click at [109, 318] on span "Vehicles Owned" at bounding box center [105, 319] width 79 height 13
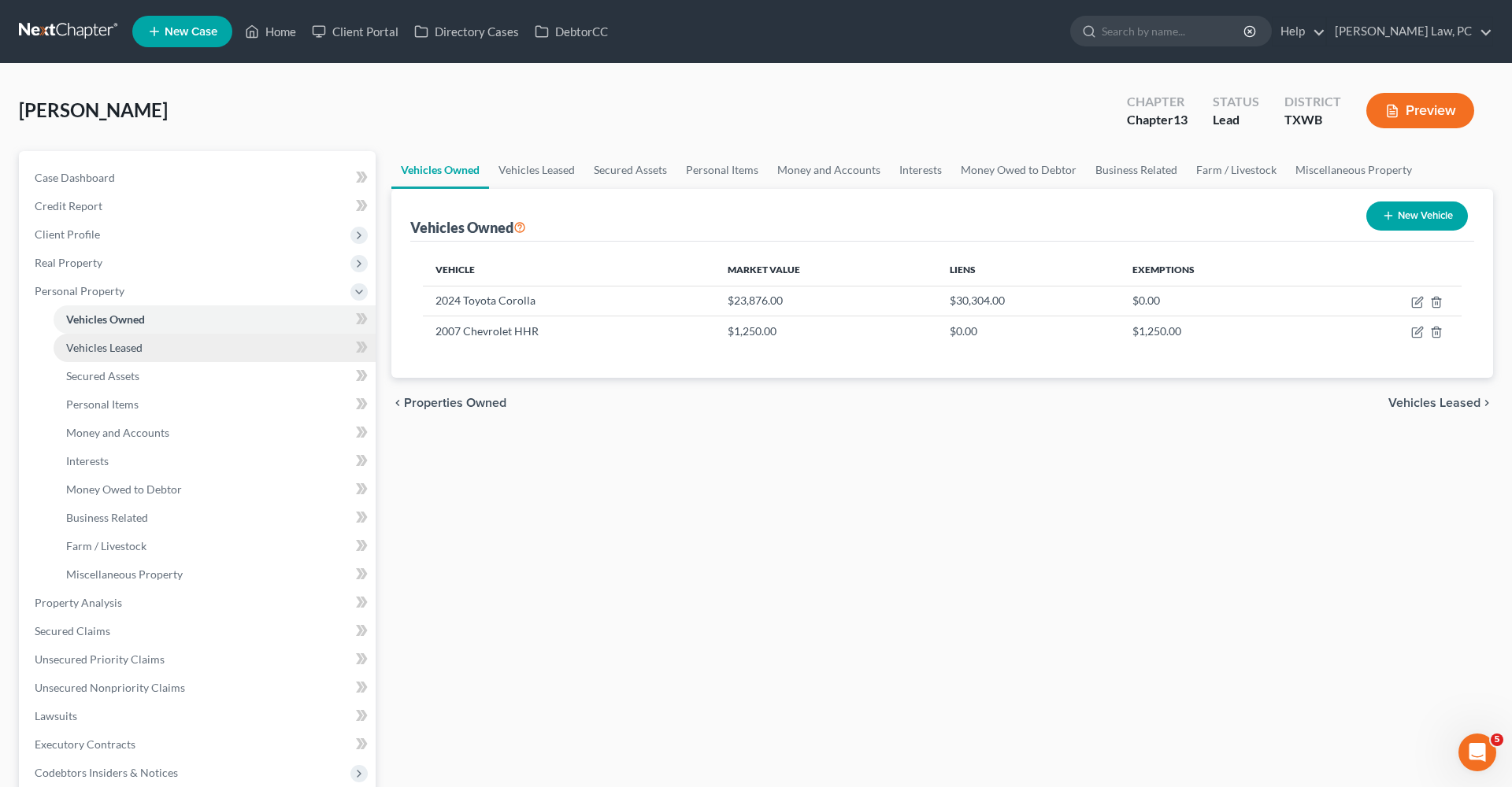
click at [111, 348] on span "Vehicles Leased" at bounding box center [104, 347] width 77 height 13
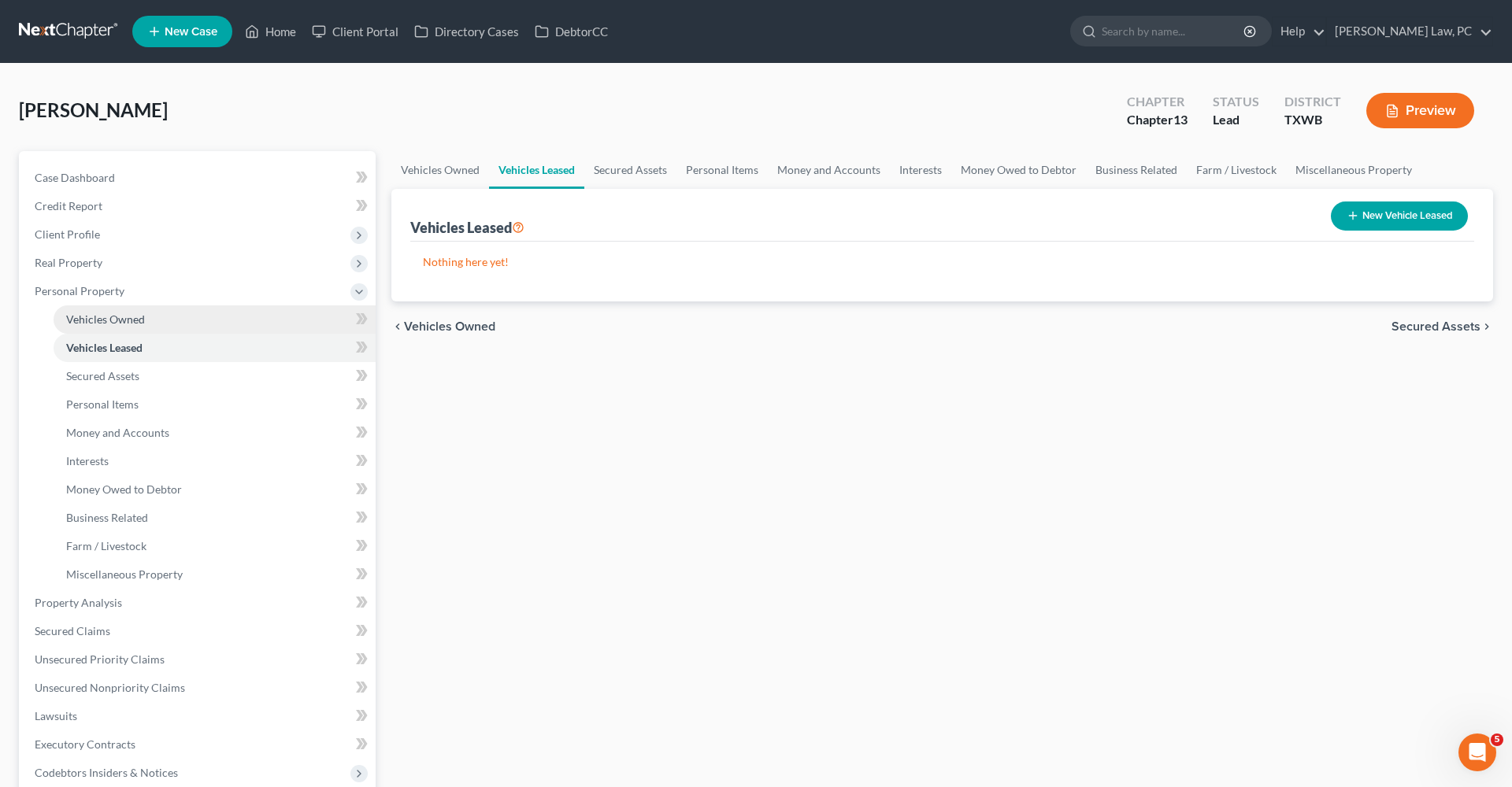
click at [92, 322] on span "Vehicles Owned" at bounding box center [105, 319] width 79 height 13
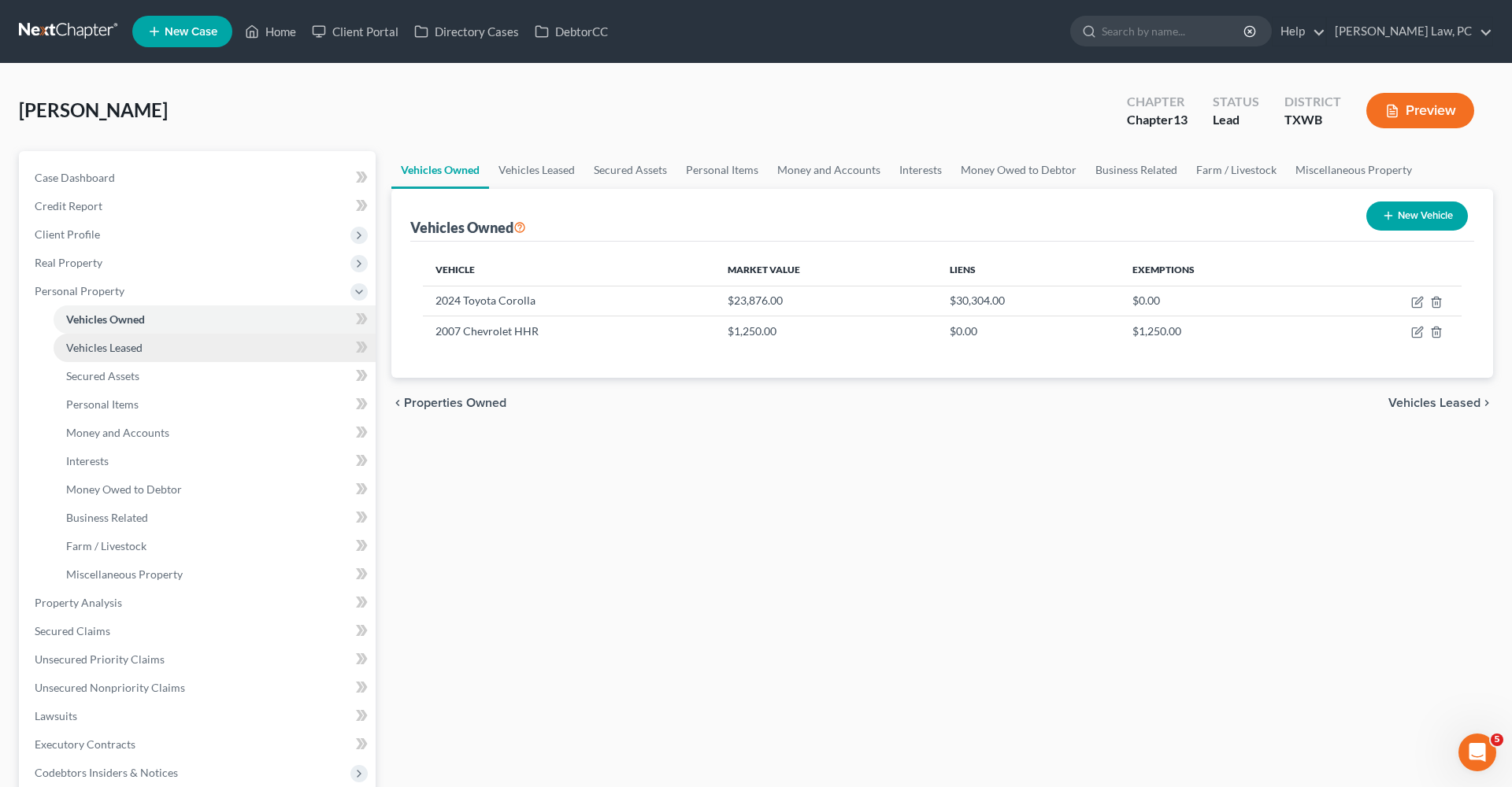
click at [96, 350] on span "Vehicles Leased" at bounding box center [104, 347] width 77 height 13
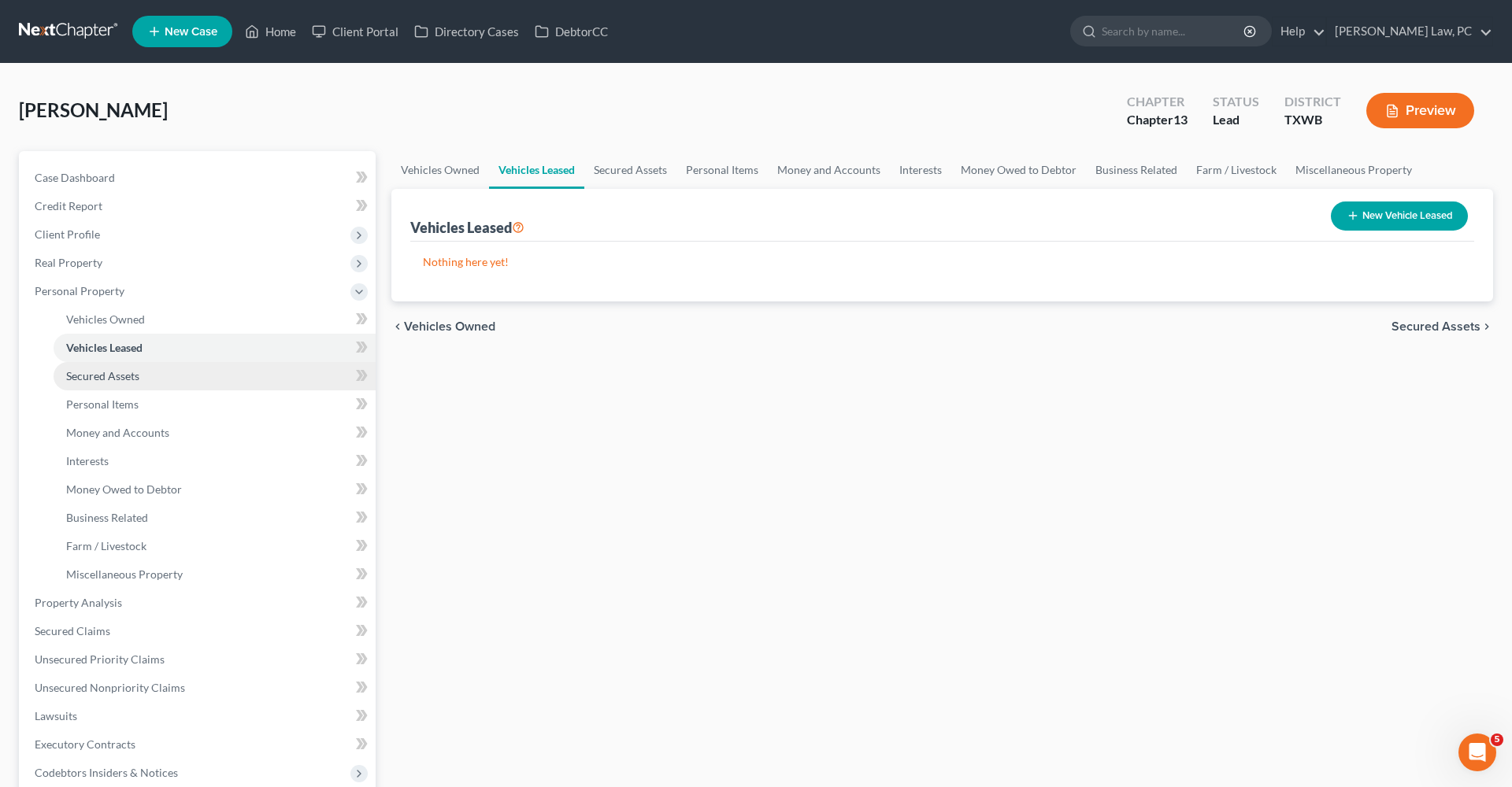
click at [102, 375] on span "Secured Assets" at bounding box center [102, 375] width 73 height 13
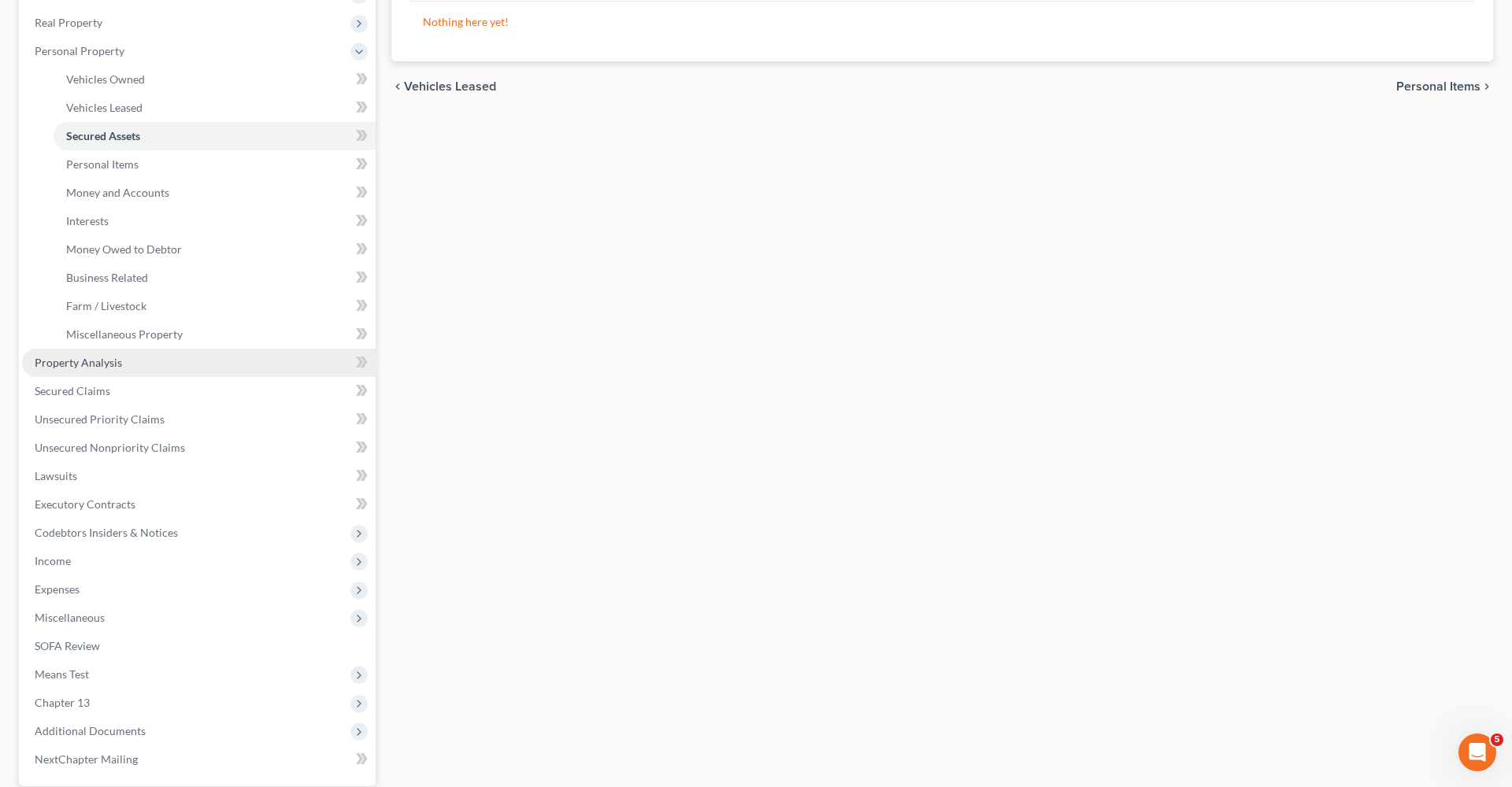
scroll to position [298, 0]
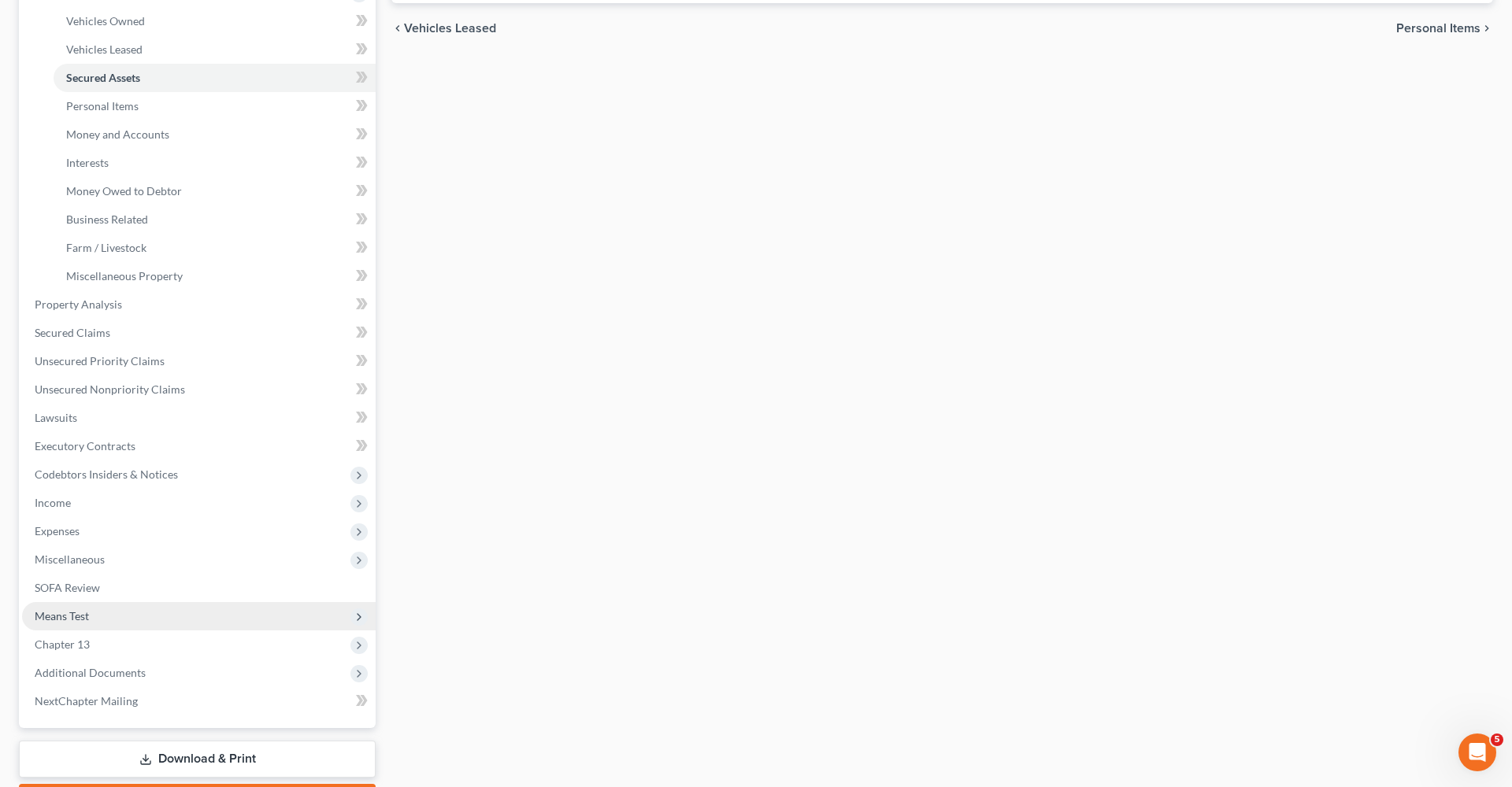
click at [54, 617] on span "Means Test" at bounding box center [62, 616] width 55 height 13
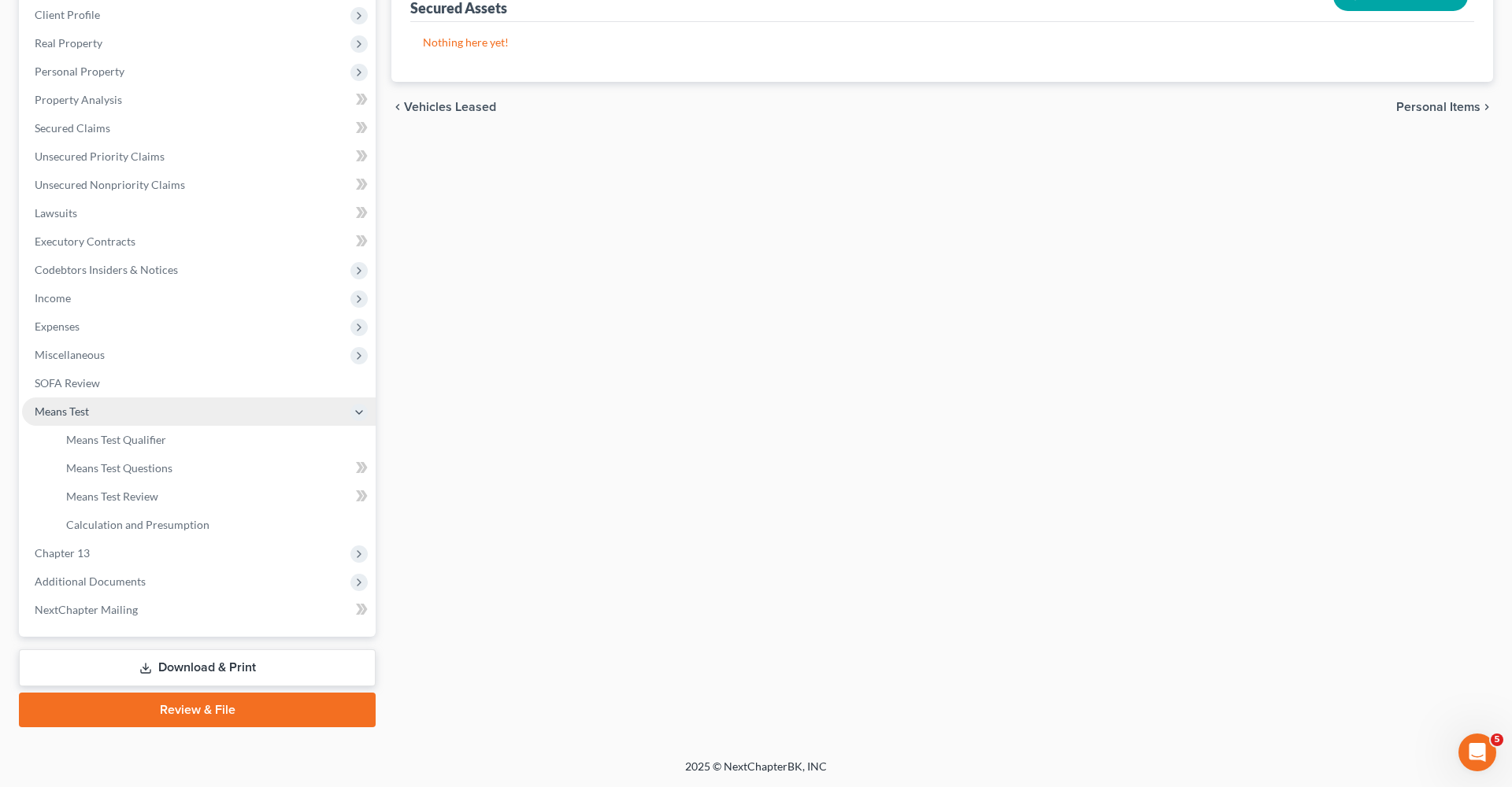
scroll to position [220, 0]
click at [55, 357] on span "Miscellaneous" at bounding box center [69, 354] width 70 height 13
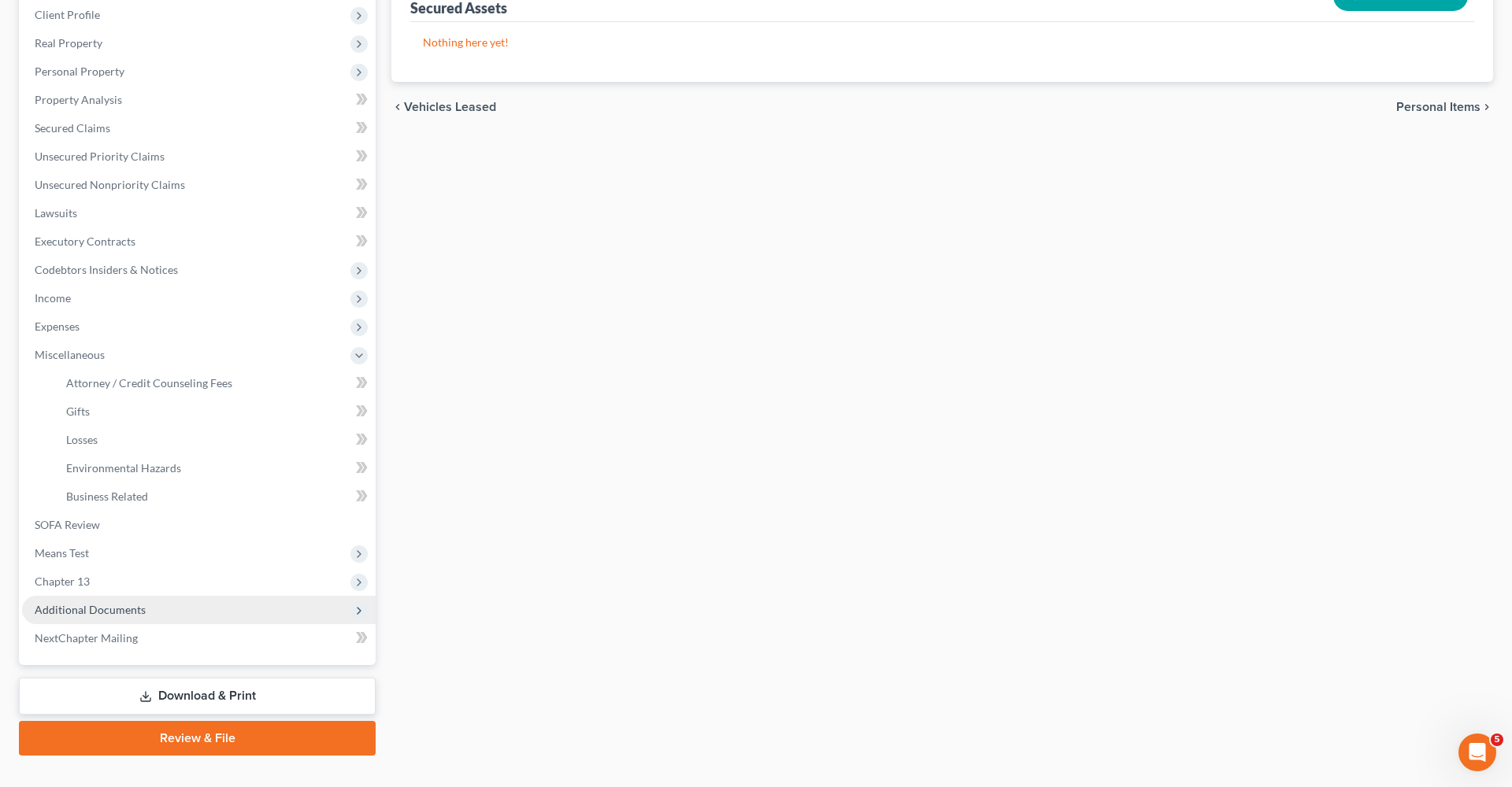
click at [93, 608] on span "Additional Documents" at bounding box center [90, 609] width 111 height 13
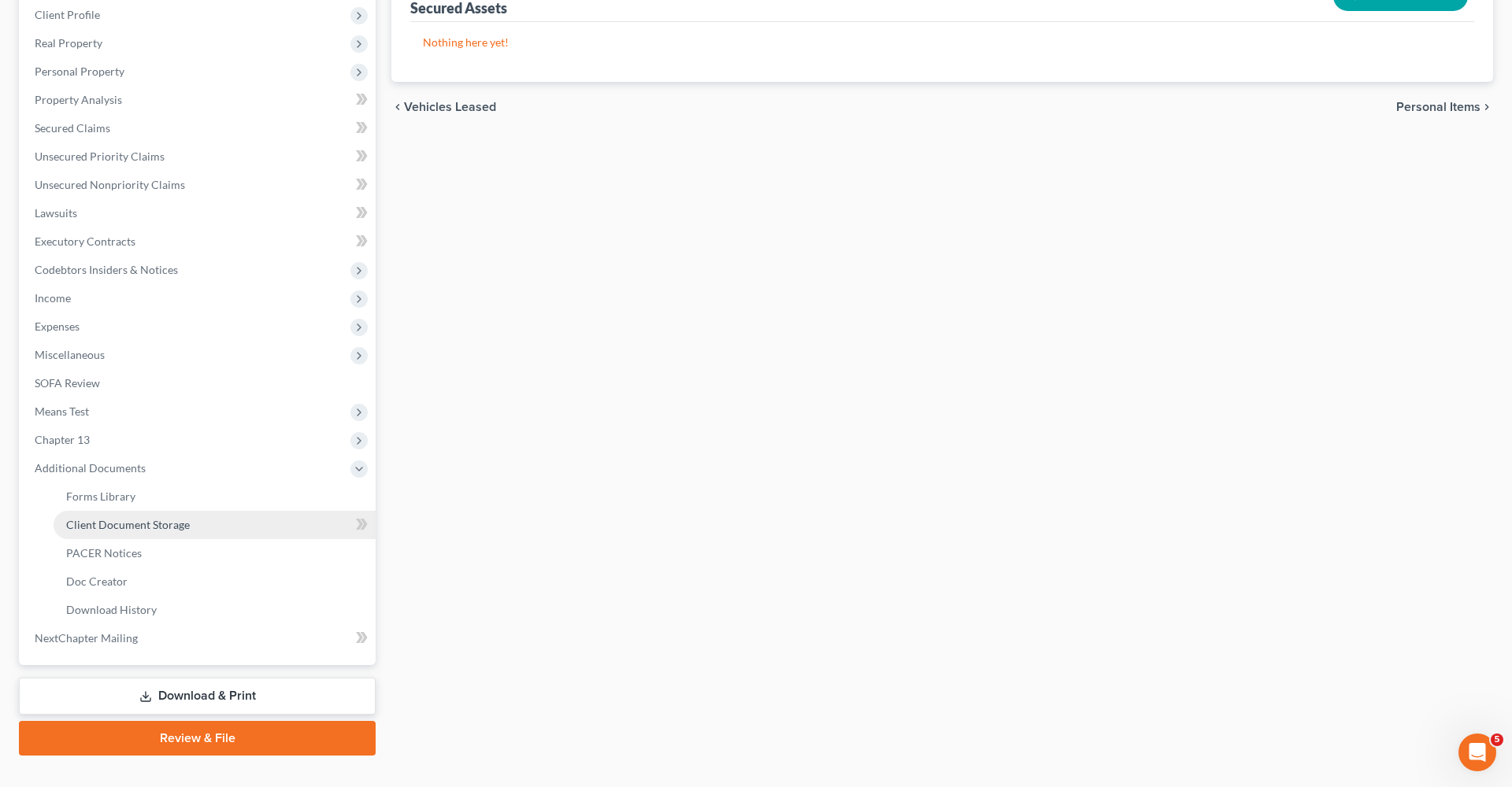
click at [111, 523] on span "Client Document Storage" at bounding box center [128, 524] width 124 height 13
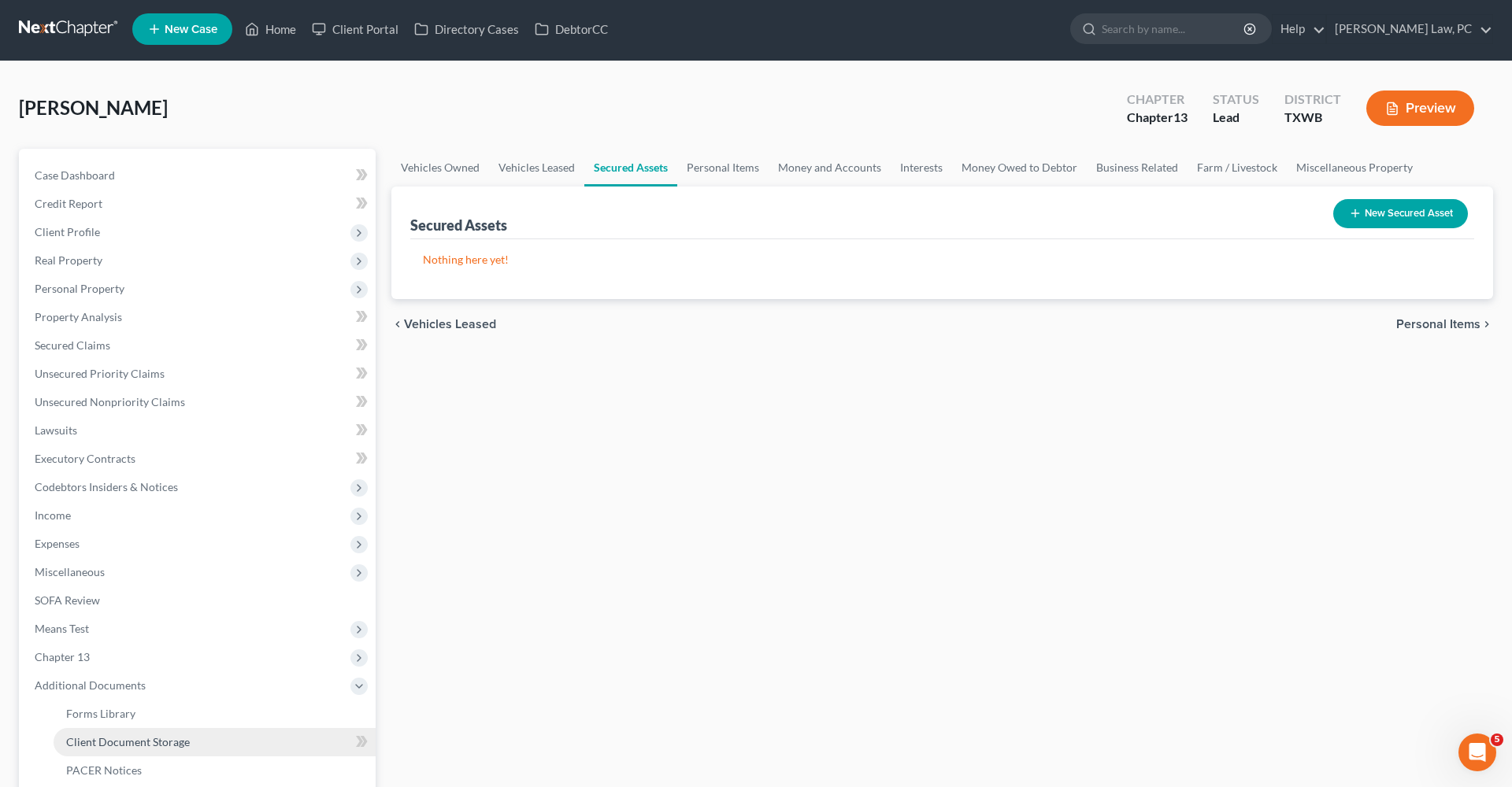
select select "0"
select select "10"
select select "4"
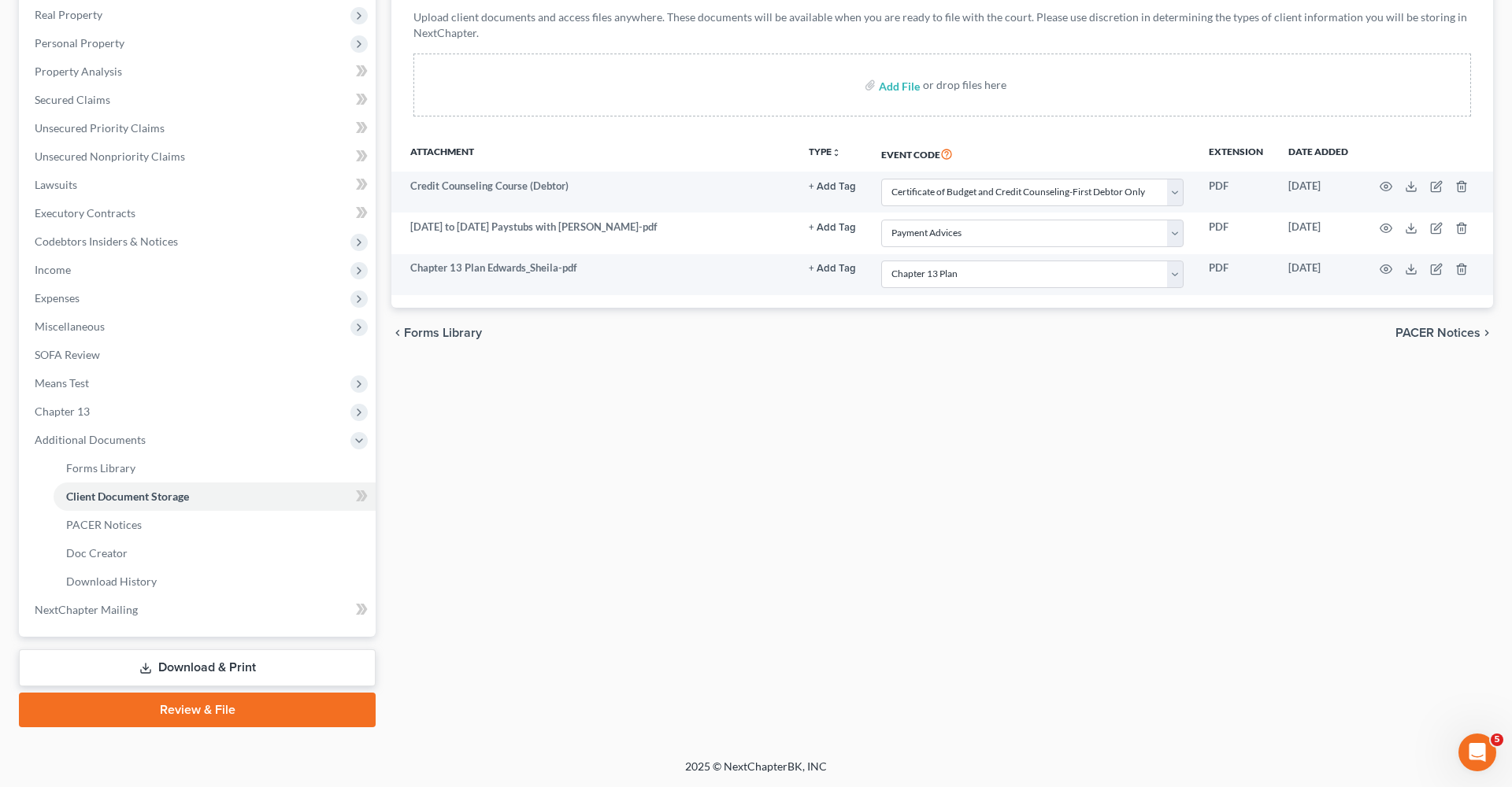
scroll to position [248, 0]
click at [191, 710] on link "Review & File" at bounding box center [197, 709] width 357 height 34
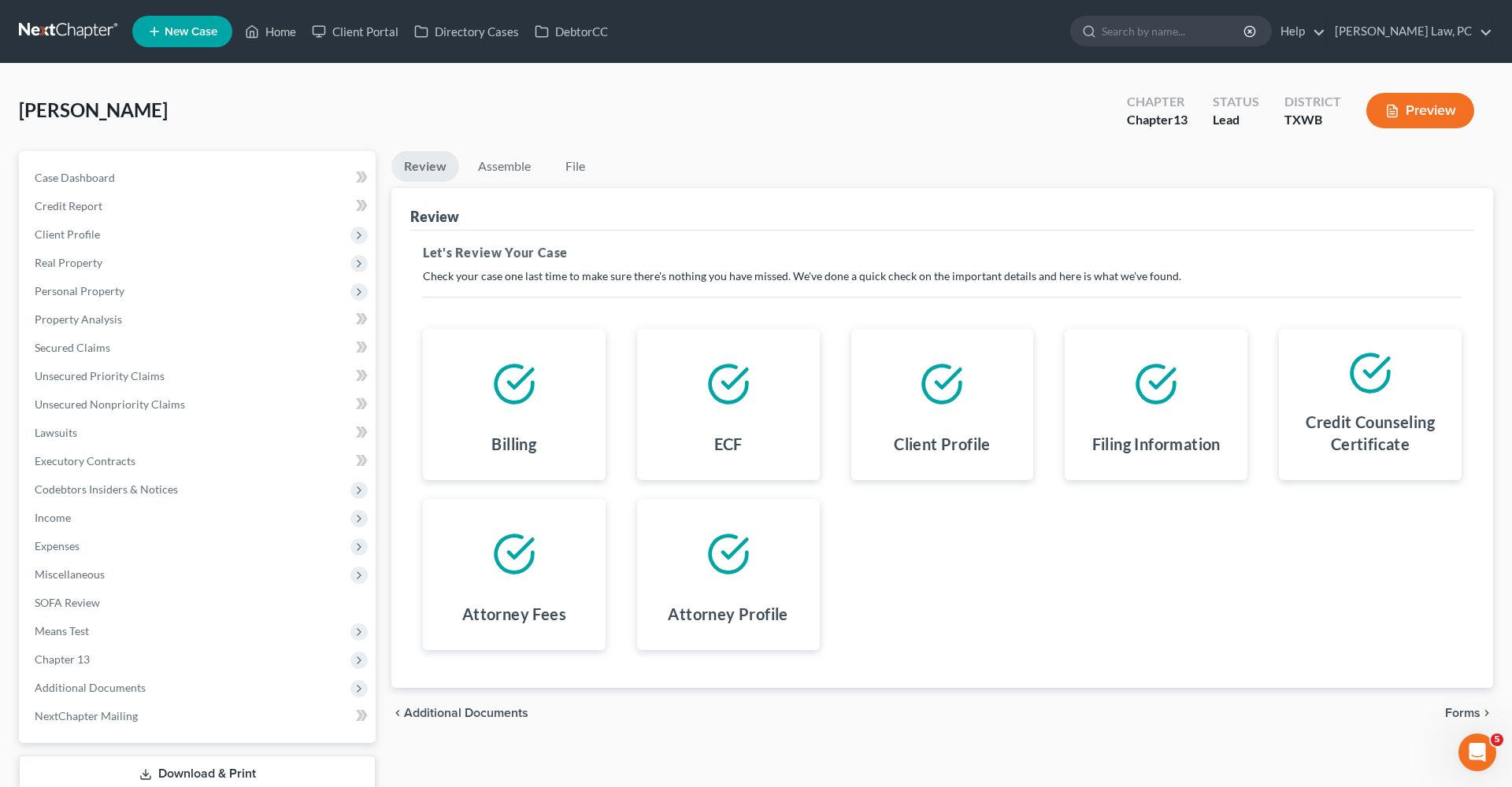
click at [1477, 707] on span "Forms" at bounding box center [1463, 713] width 35 height 12
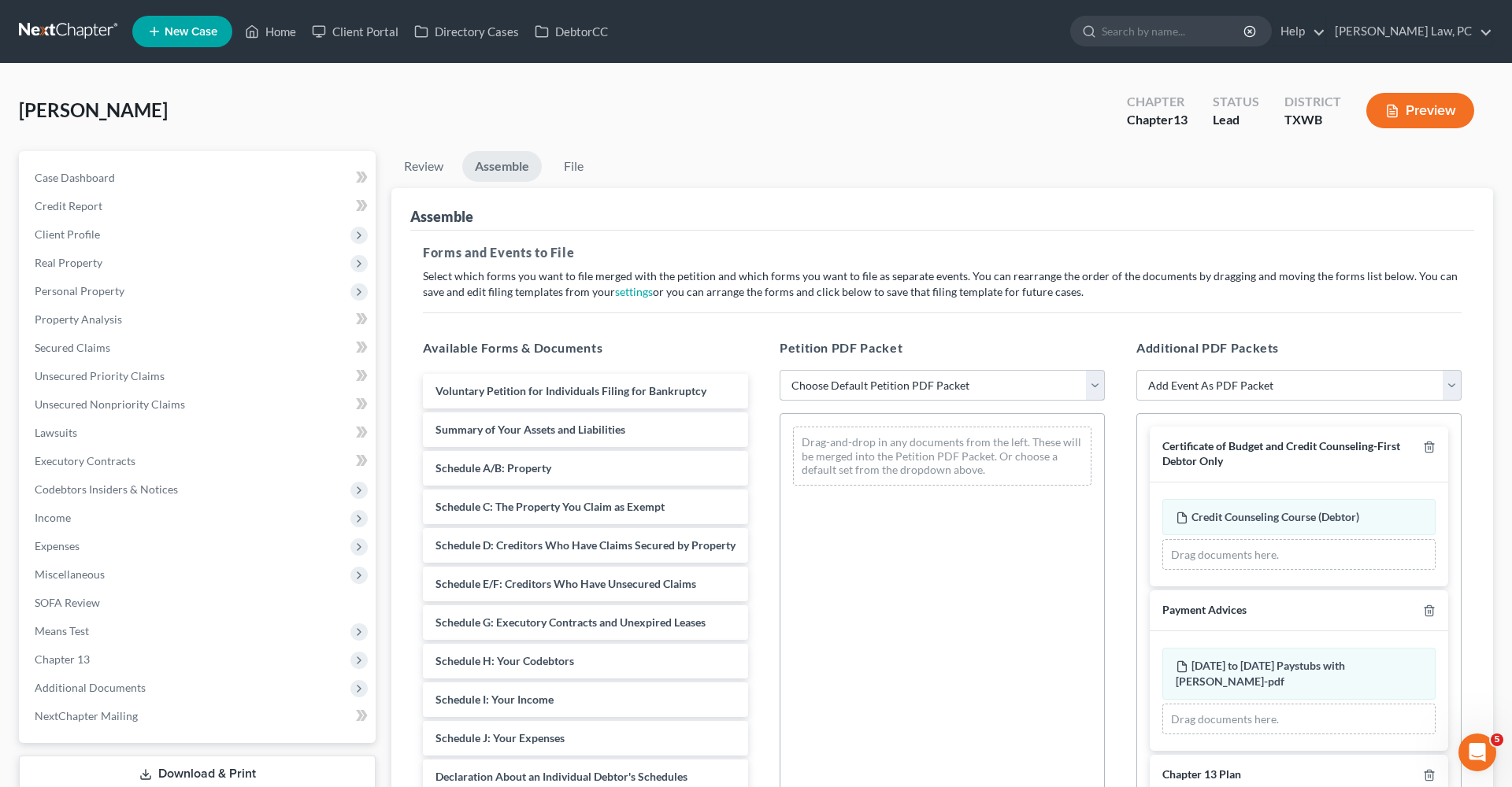
select select "1"
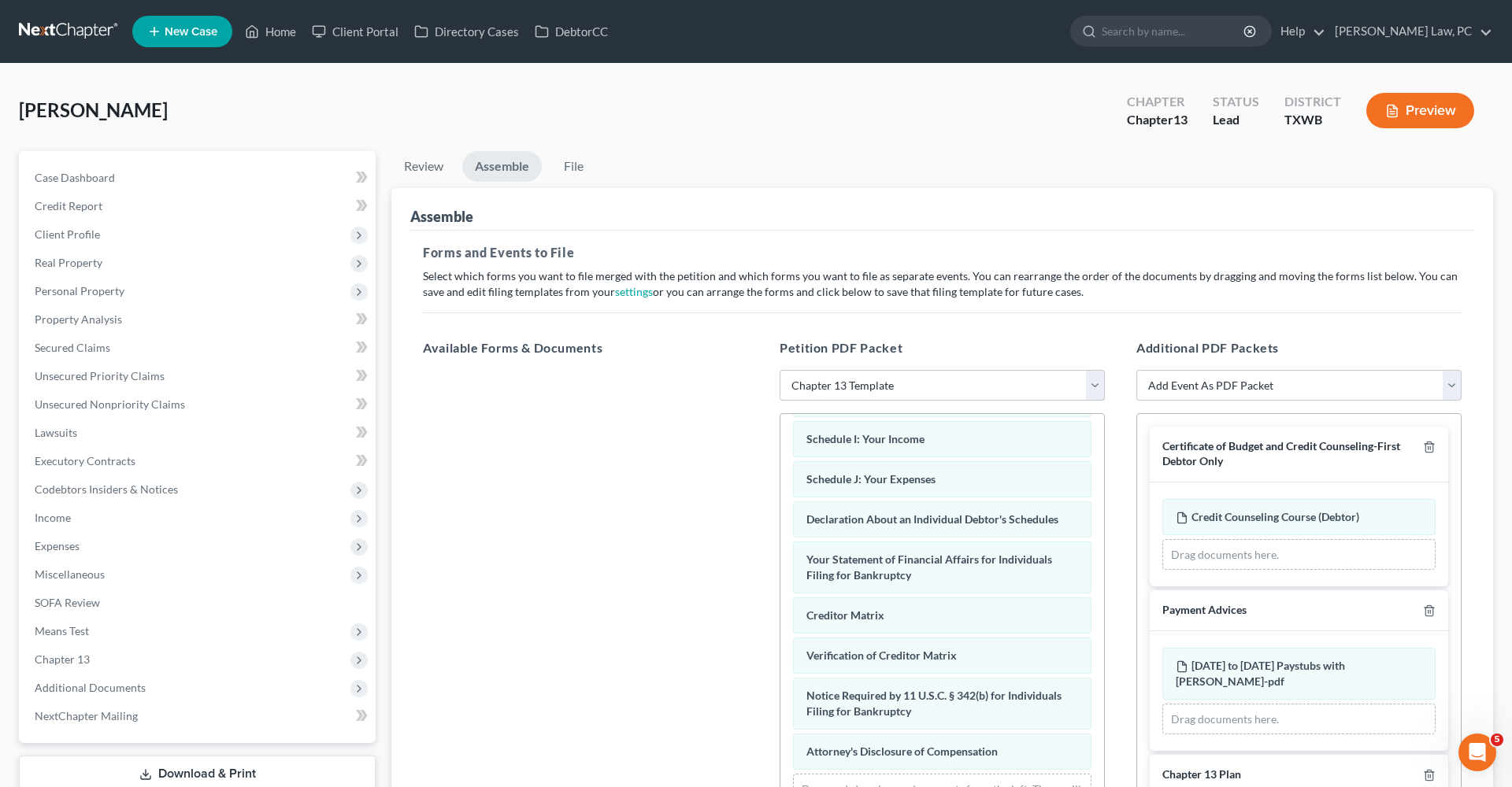
scroll to position [341, 0]
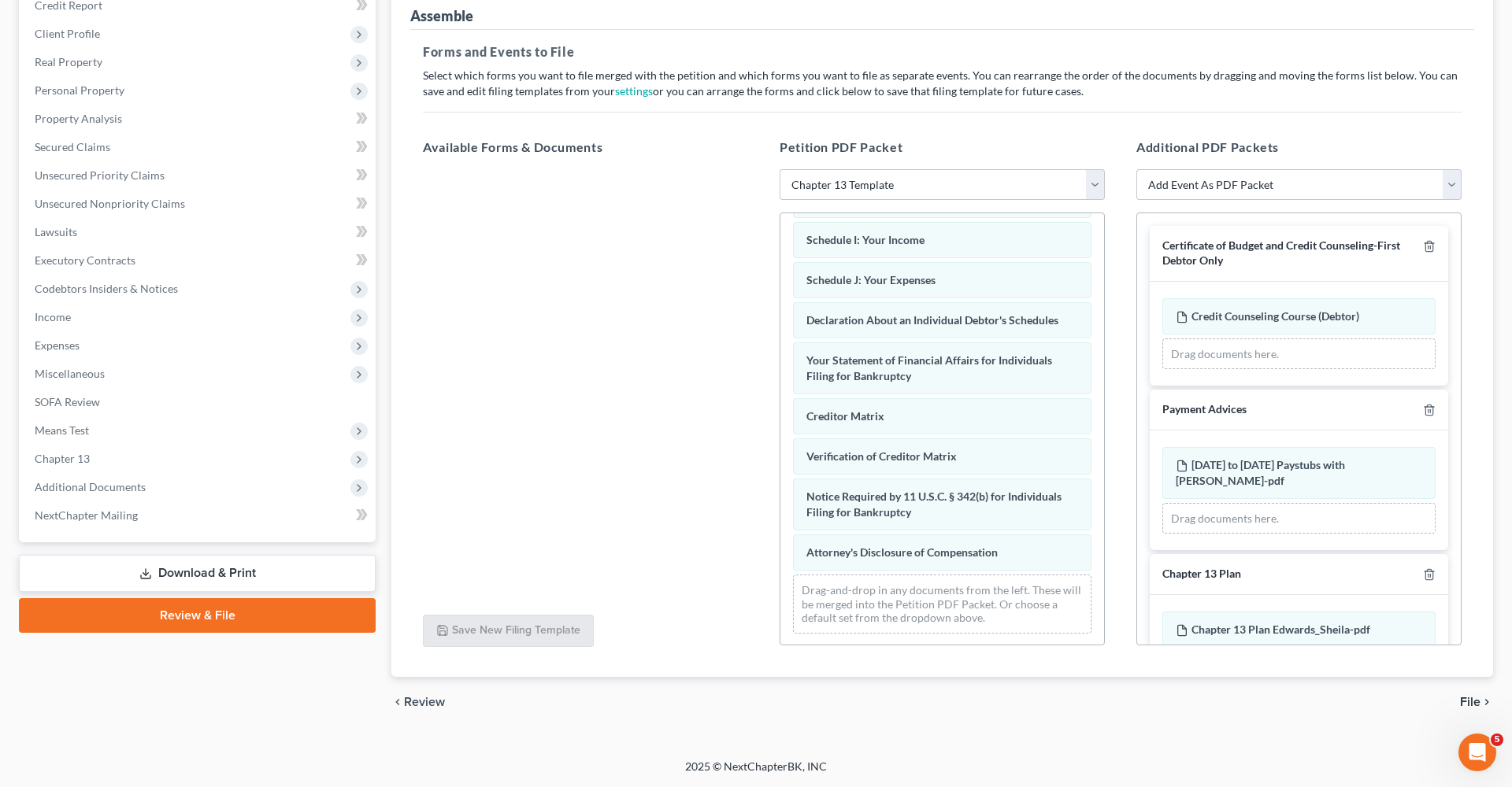
click at [1477, 701] on span "File" at bounding box center [1470, 702] width 20 height 12
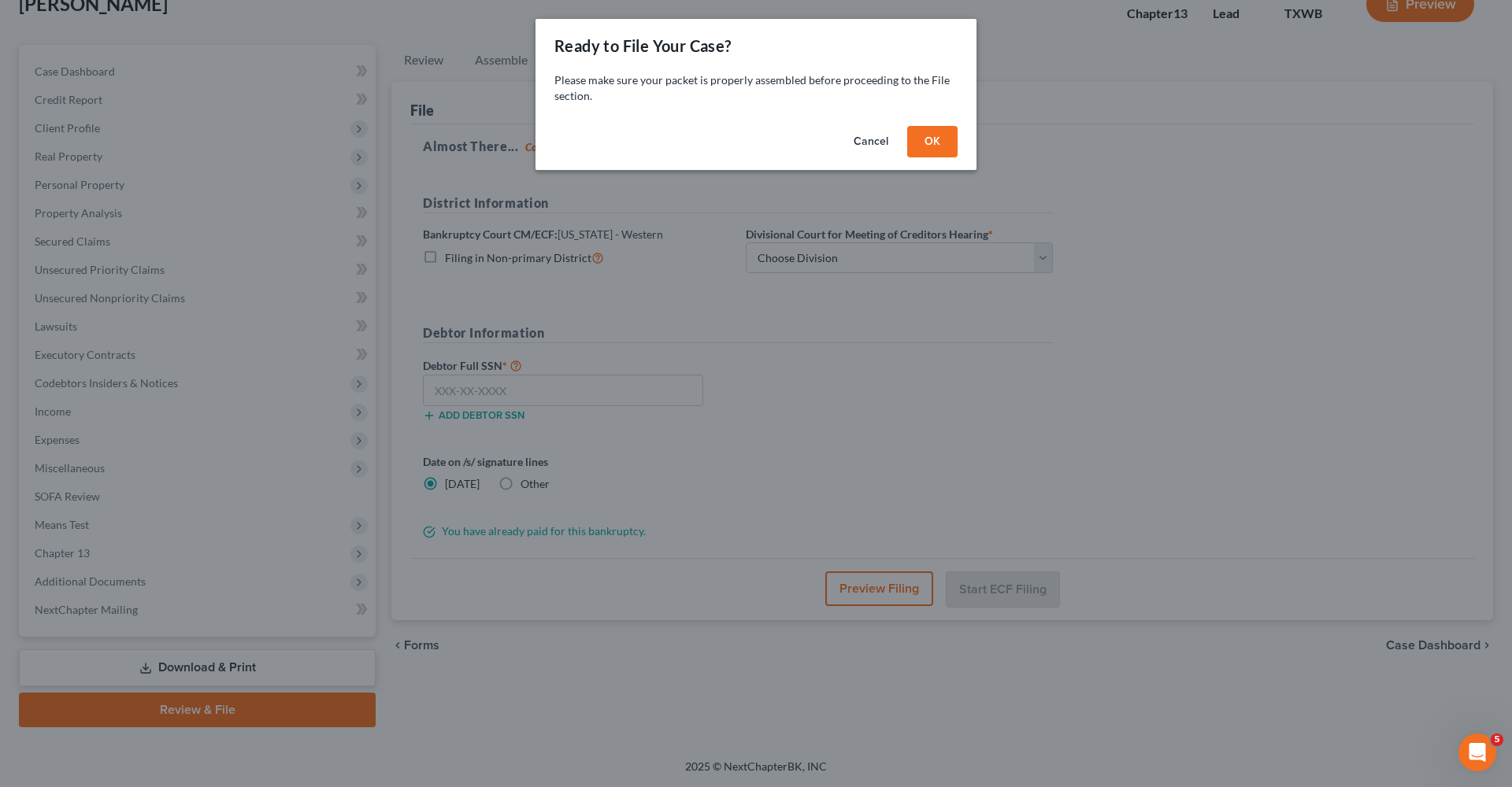
click at [949, 144] on button "OK" at bounding box center [932, 142] width 50 height 32
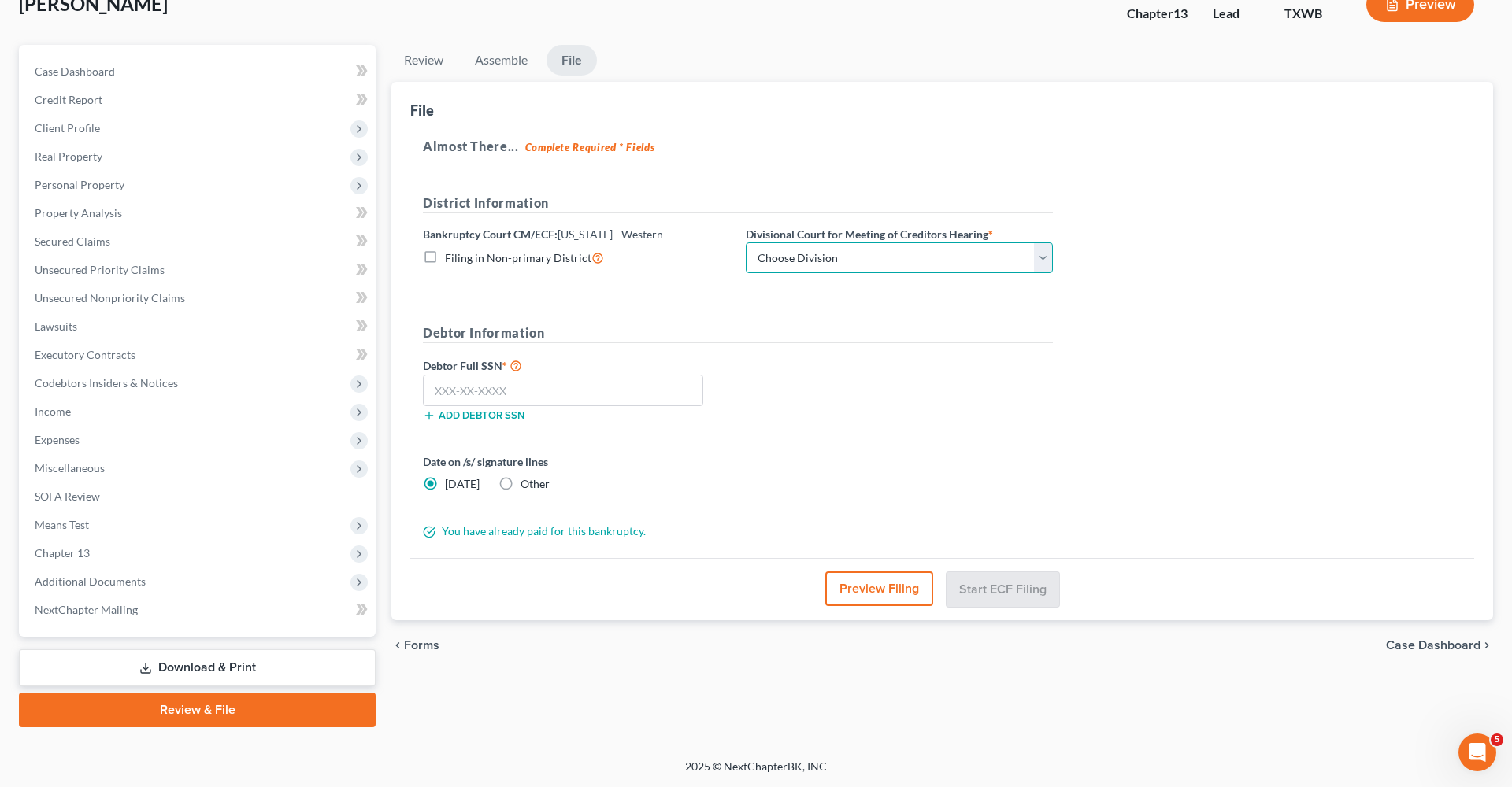
select select "0"
click at [488, 390] on input "text" at bounding box center [563, 391] width 281 height 32
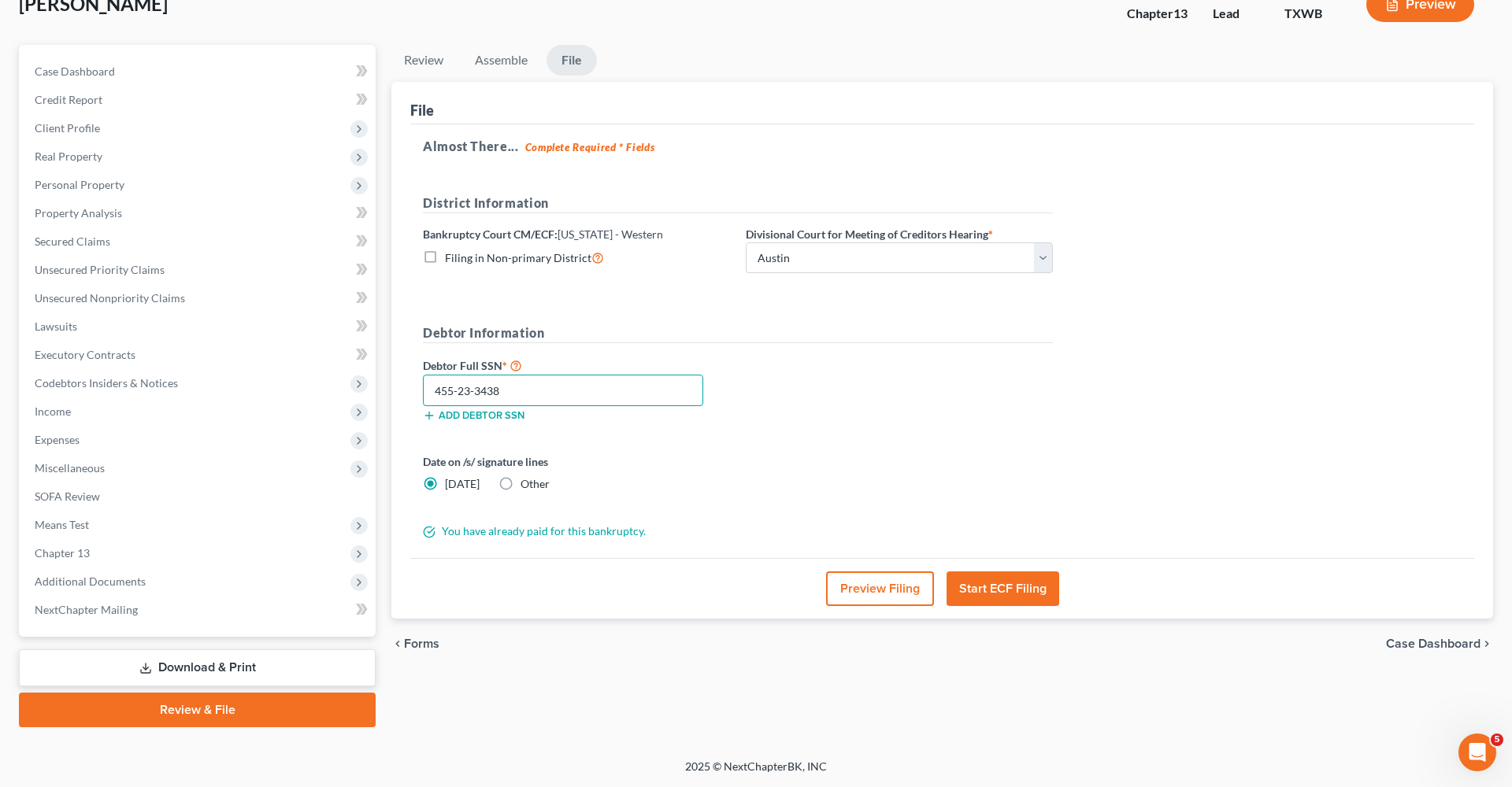
type input "455-23-3438"
click at [982, 585] on button "Start ECF Filing" at bounding box center [1003, 588] width 113 height 34
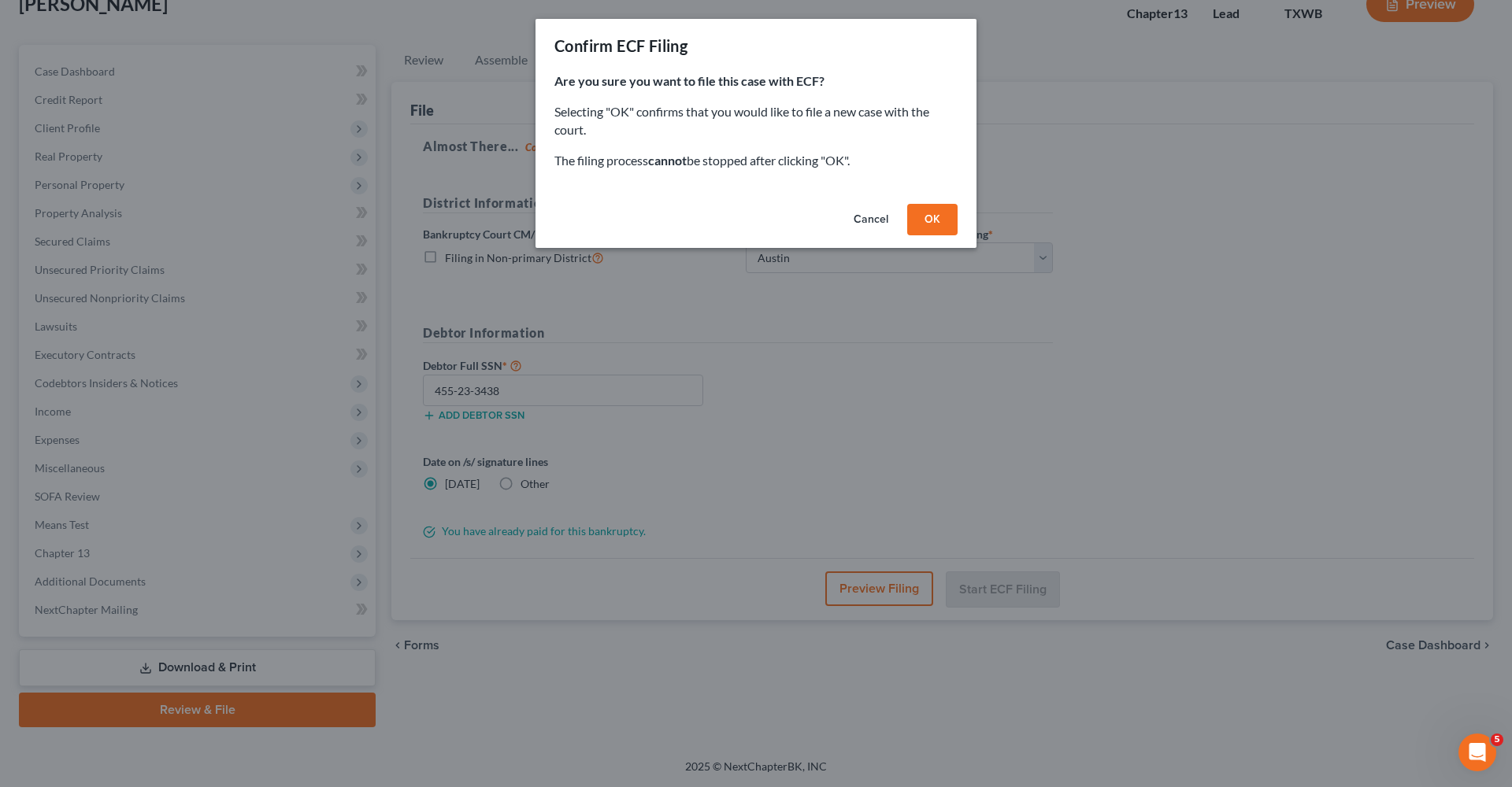
click at [941, 229] on button "OK" at bounding box center [932, 220] width 50 height 32
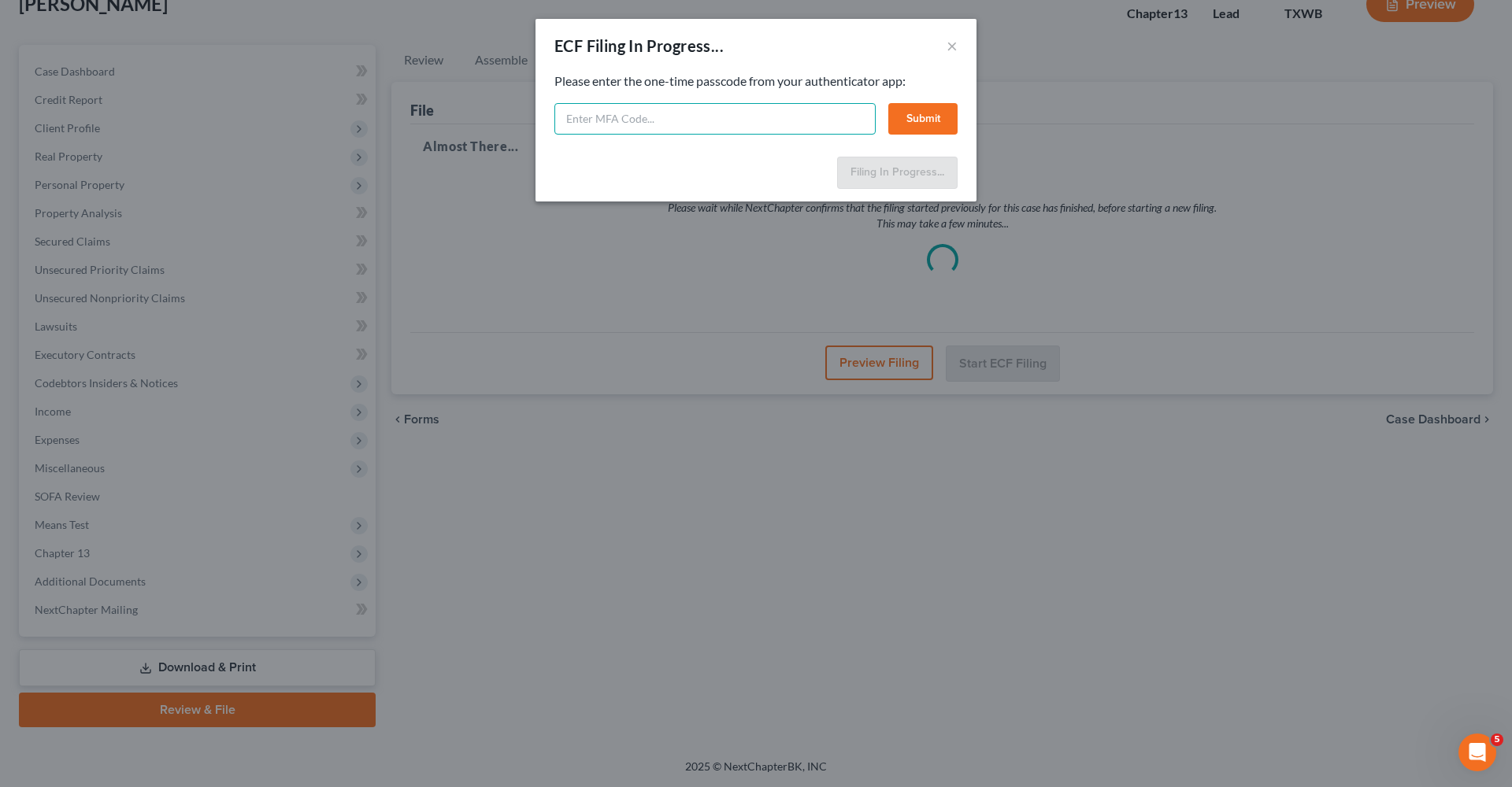
click at [620, 122] on input "text" at bounding box center [715, 119] width 321 height 32
type input "612044"
click at [908, 119] on button "Submit" at bounding box center [922, 119] width 70 height 32
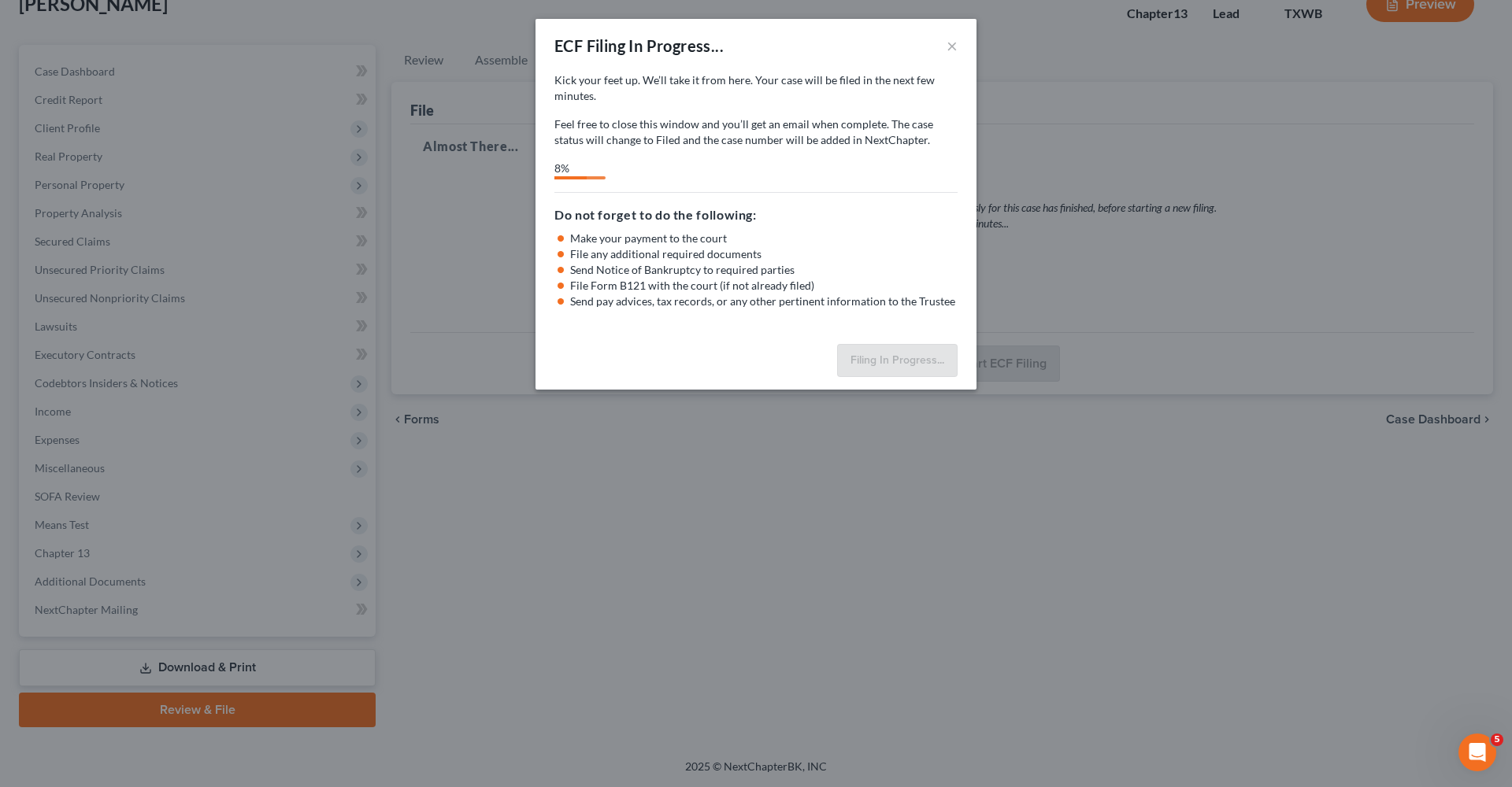
select select "0"
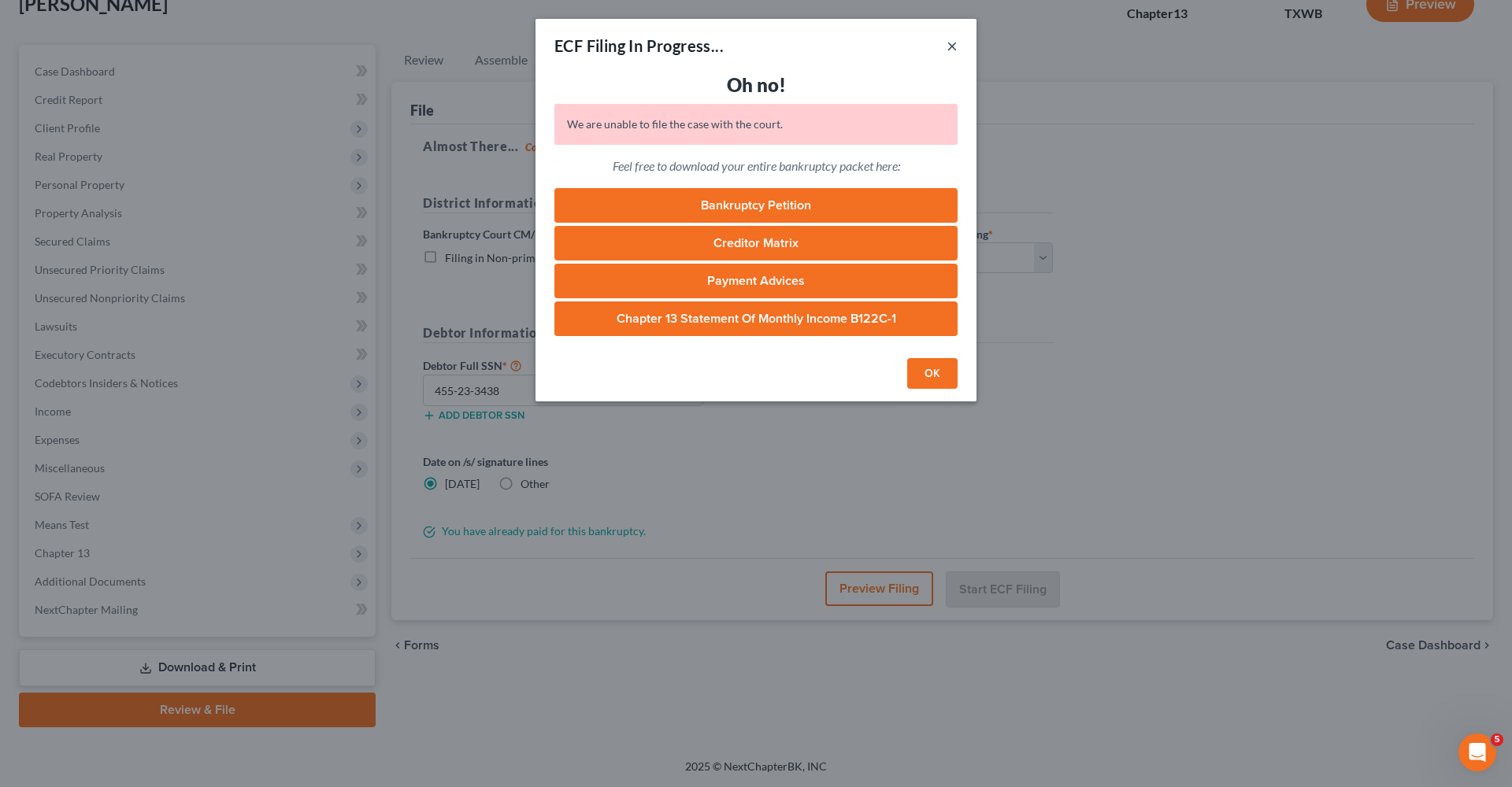
click at [954, 44] on button "×" at bounding box center [952, 45] width 11 height 19
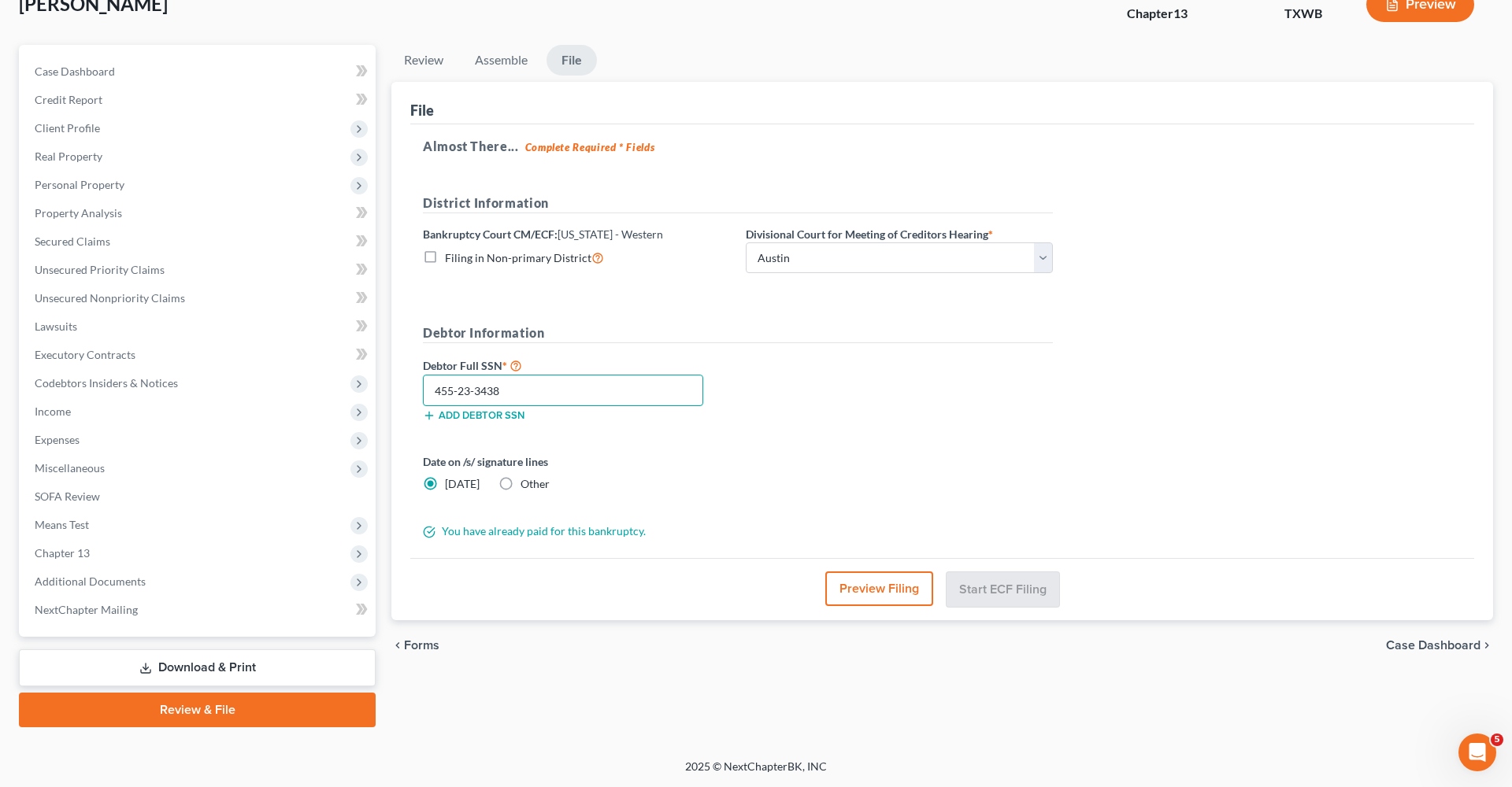
drag, startPoint x: 530, startPoint y: 388, endPoint x: 379, endPoint y: 383, distance: 151.1
click at [379, 383] on div "Petition Navigation Case Dashboard Payments Invoices Payments Payments Credit R…" at bounding box center [756, 386] width 1490 height 683
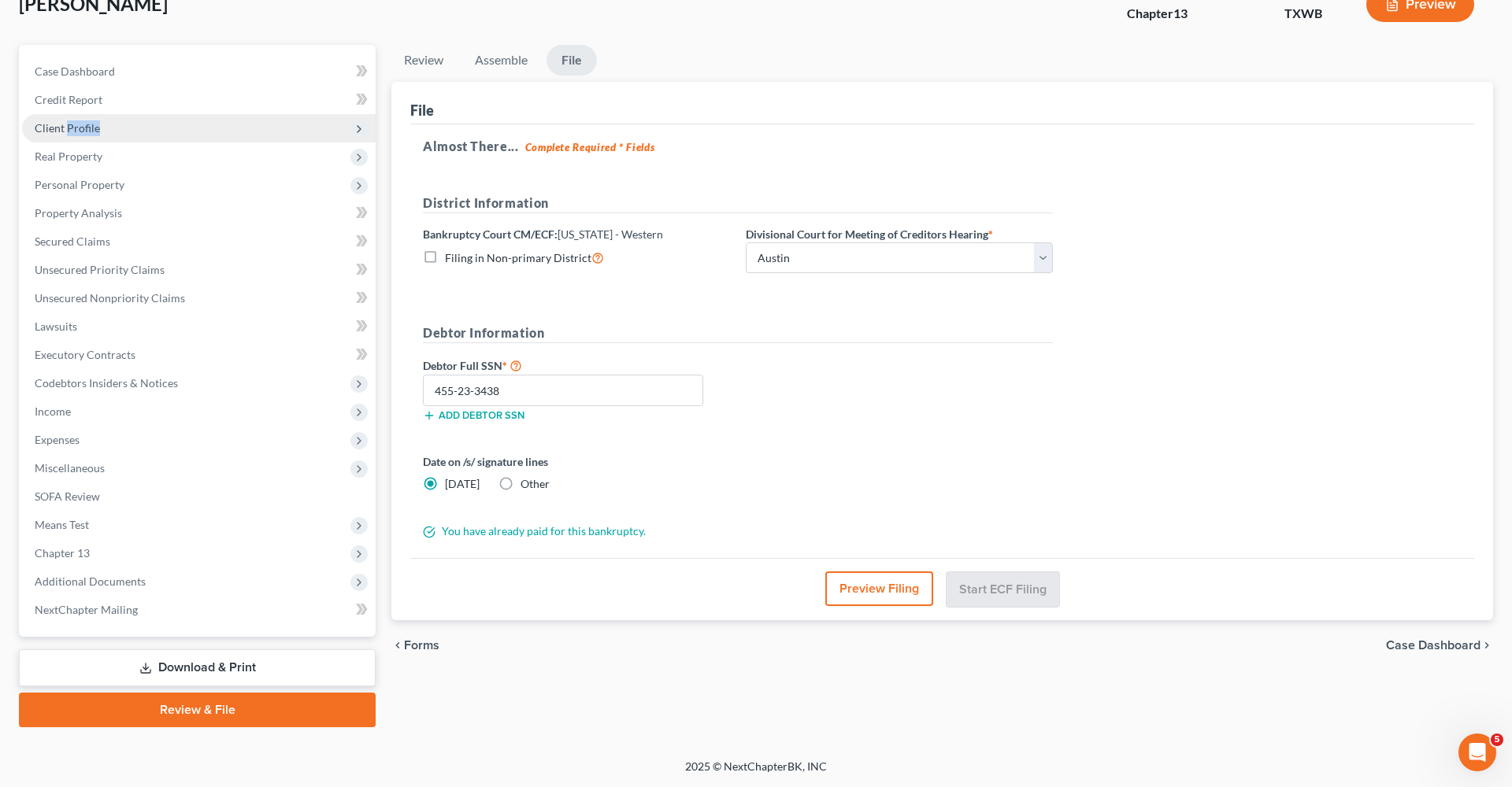
click at [69, 135] on span "Client Profile" at bounding box center [199, 128] width 354 height 28
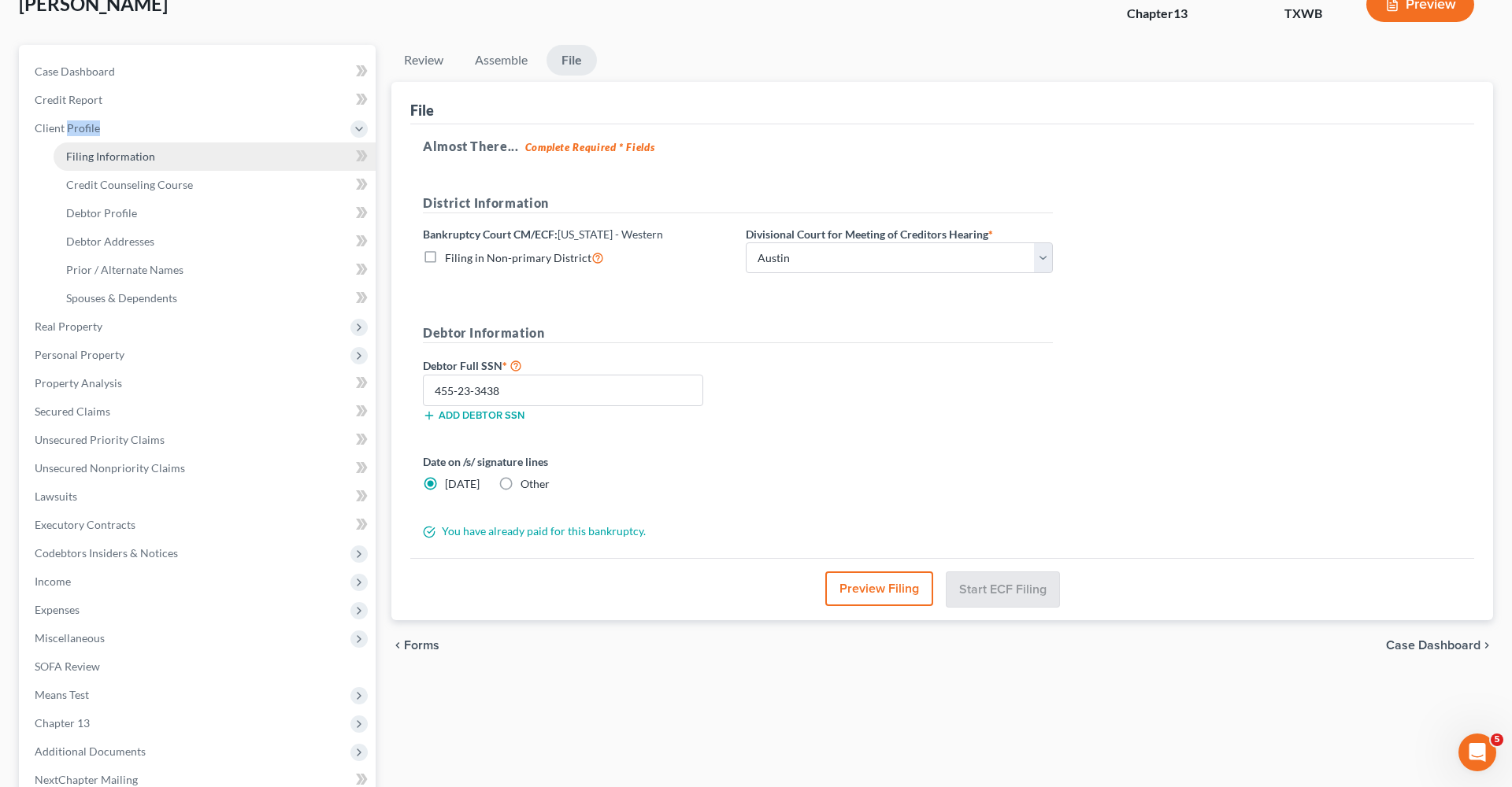
click at [88, 151] on span "Filing Information" at bounding box center [110, 156] width 89 height 13
select select "1"
select select "0"
select select "3"
select select "80"
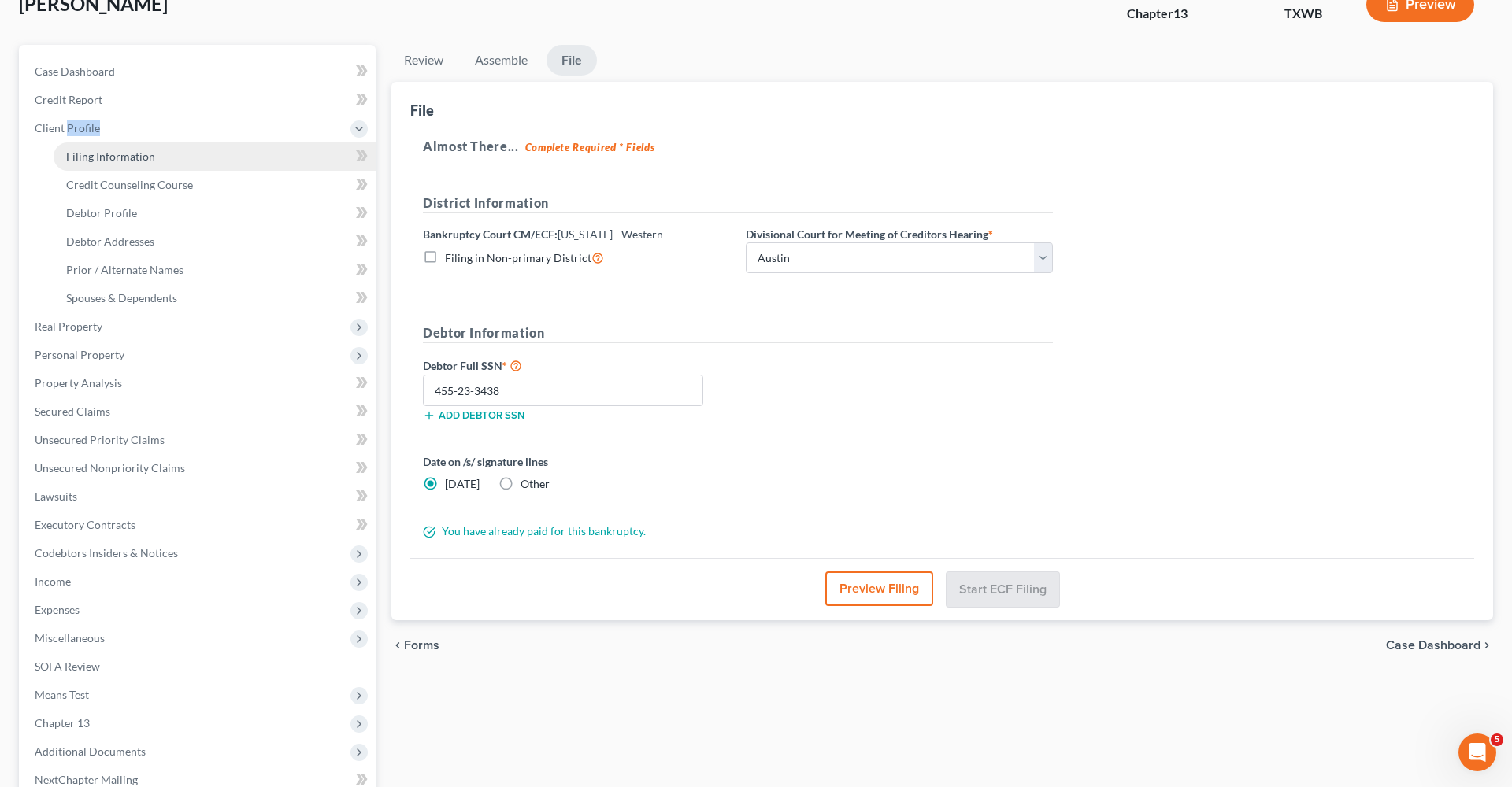
select select "1"
select select "45"
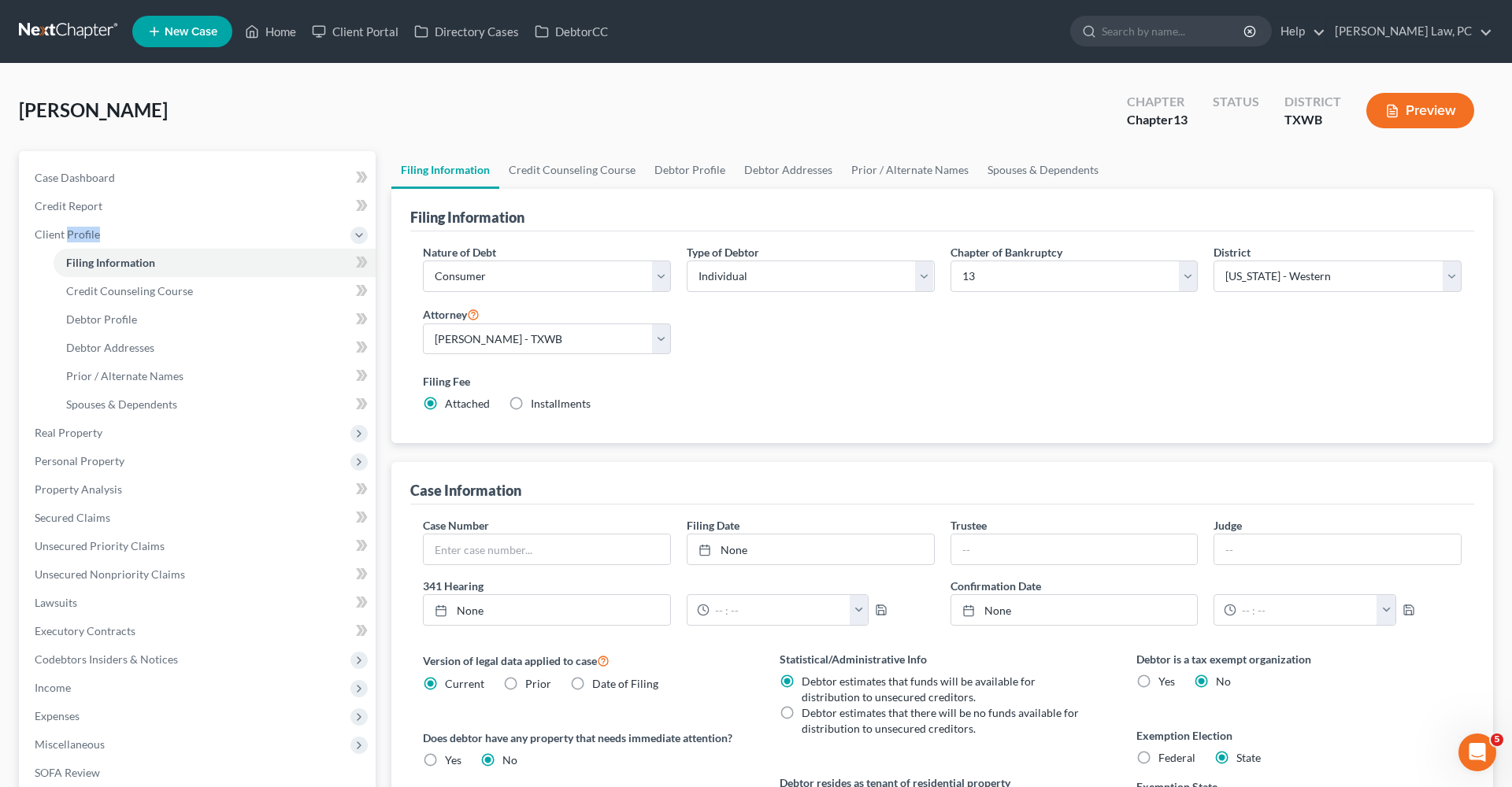
click at [62, 28] on link at bounding box center [69, 32] width 101 height 28
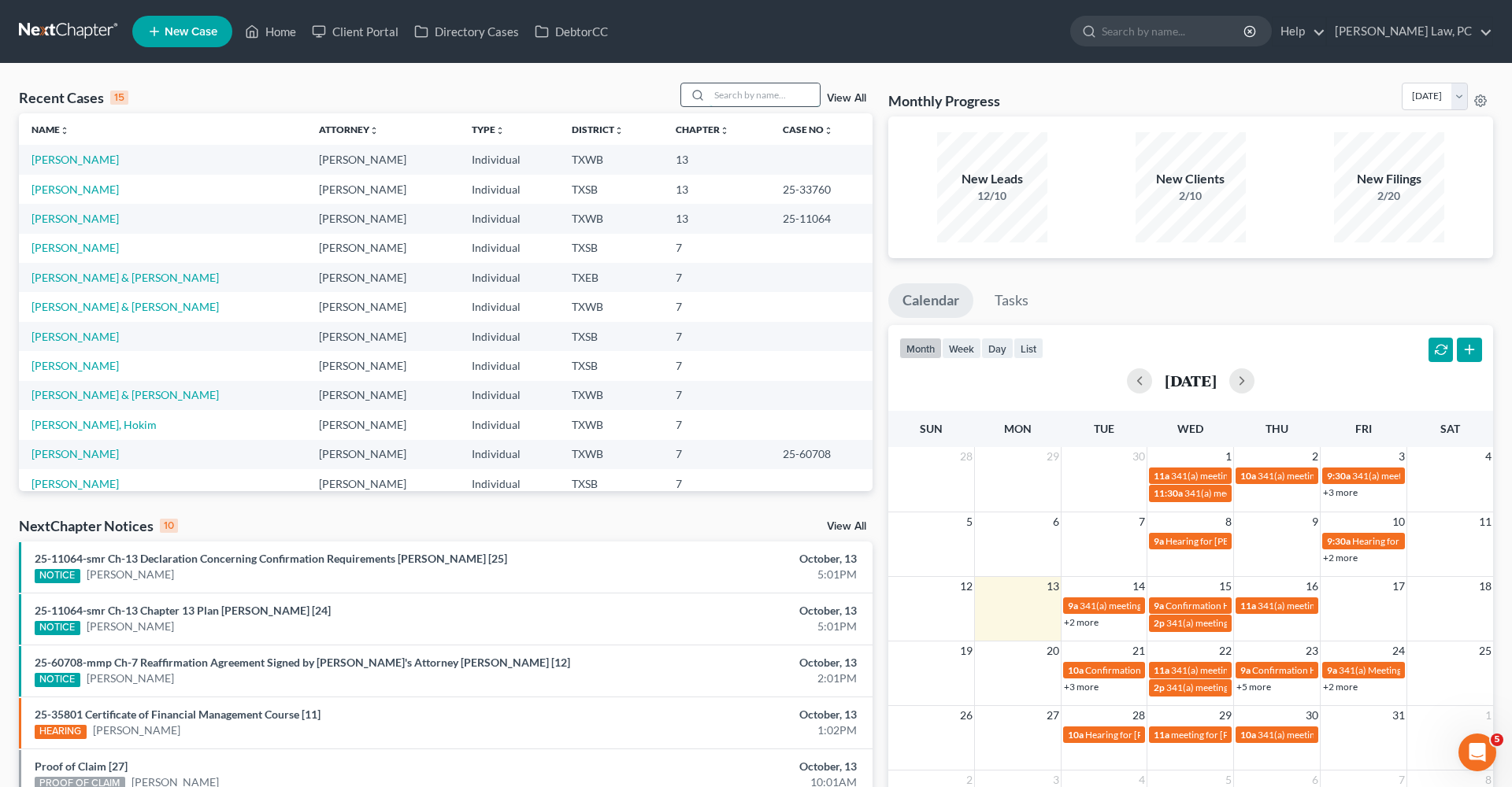
click at [771, 91] on input "search" at bounding box center [764, 95] width 110 height 23
click at [771, 94] on input "search" at bounding box center [764, 95] width 110 height 23
click at [82, 250] on link "[PERSON_NAME]" at bounding box center [75, 247] width 87 height 13
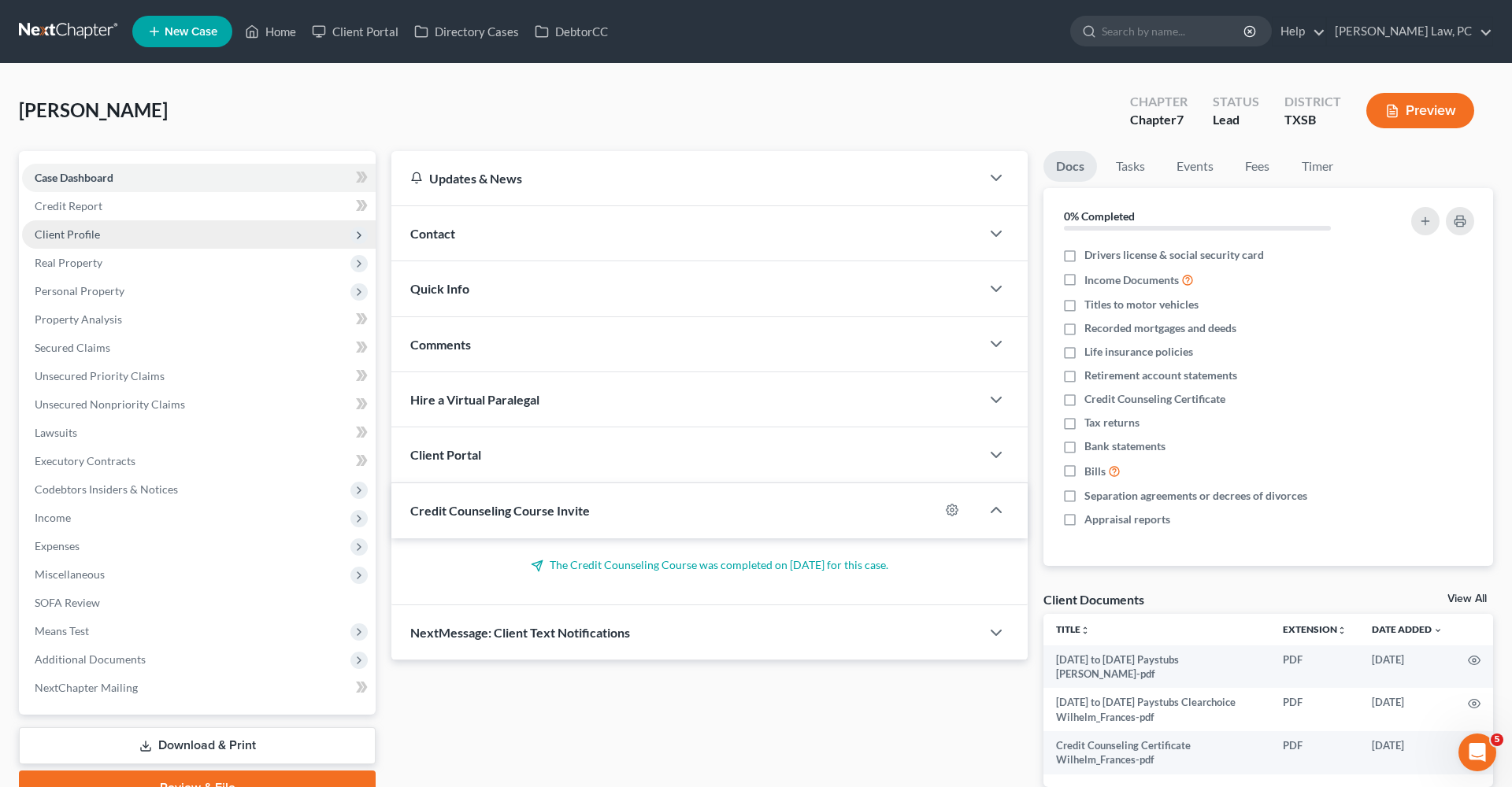
click at [49, 231] on span "Client Profile" at bounding box center [67, 234] width 65 height 13
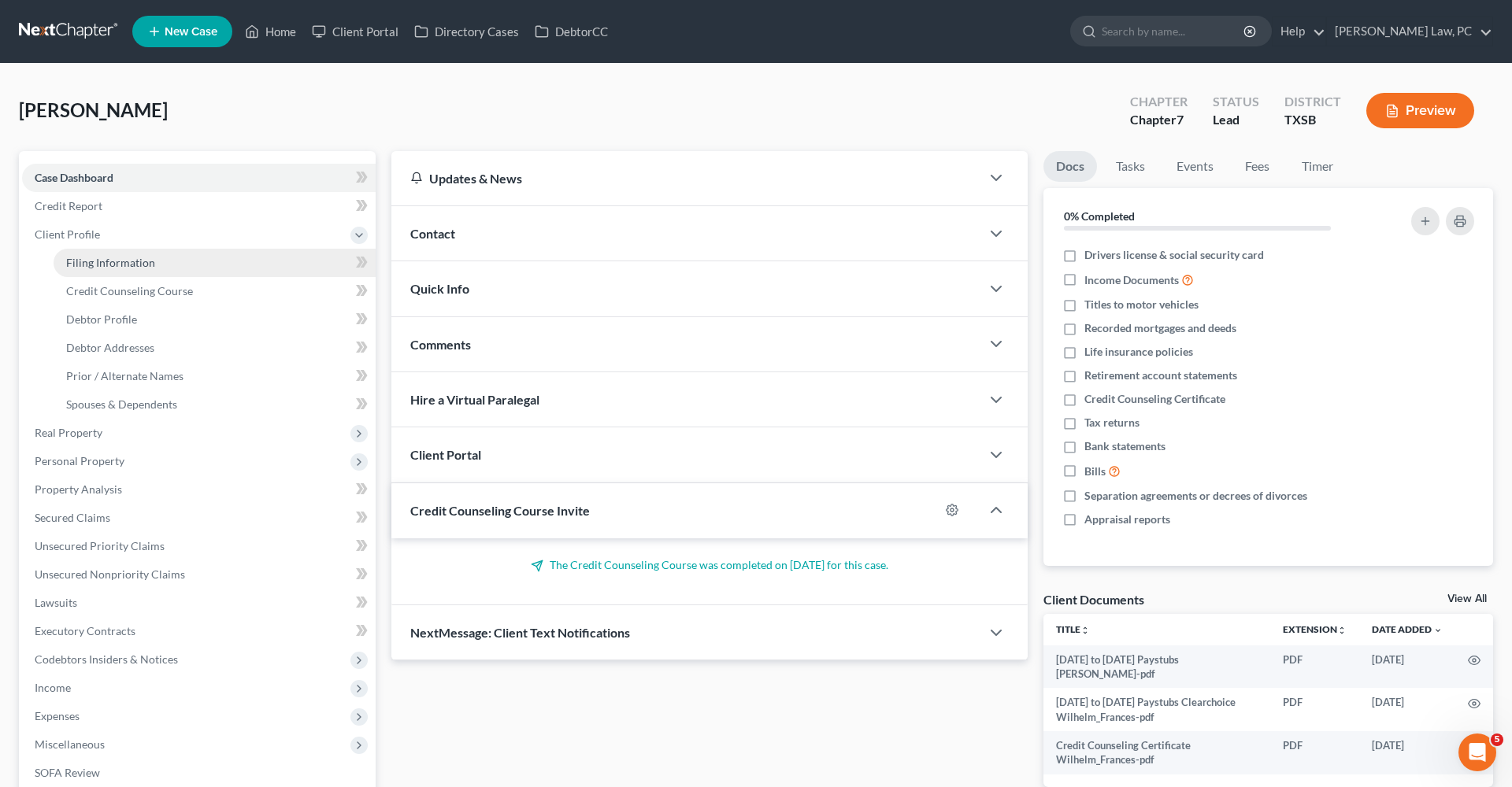
click at [87, 262] on span "Filing Information" at bounding box center [110, 262] width 89 height 13
select select "1"
select select "0"
select select "45"
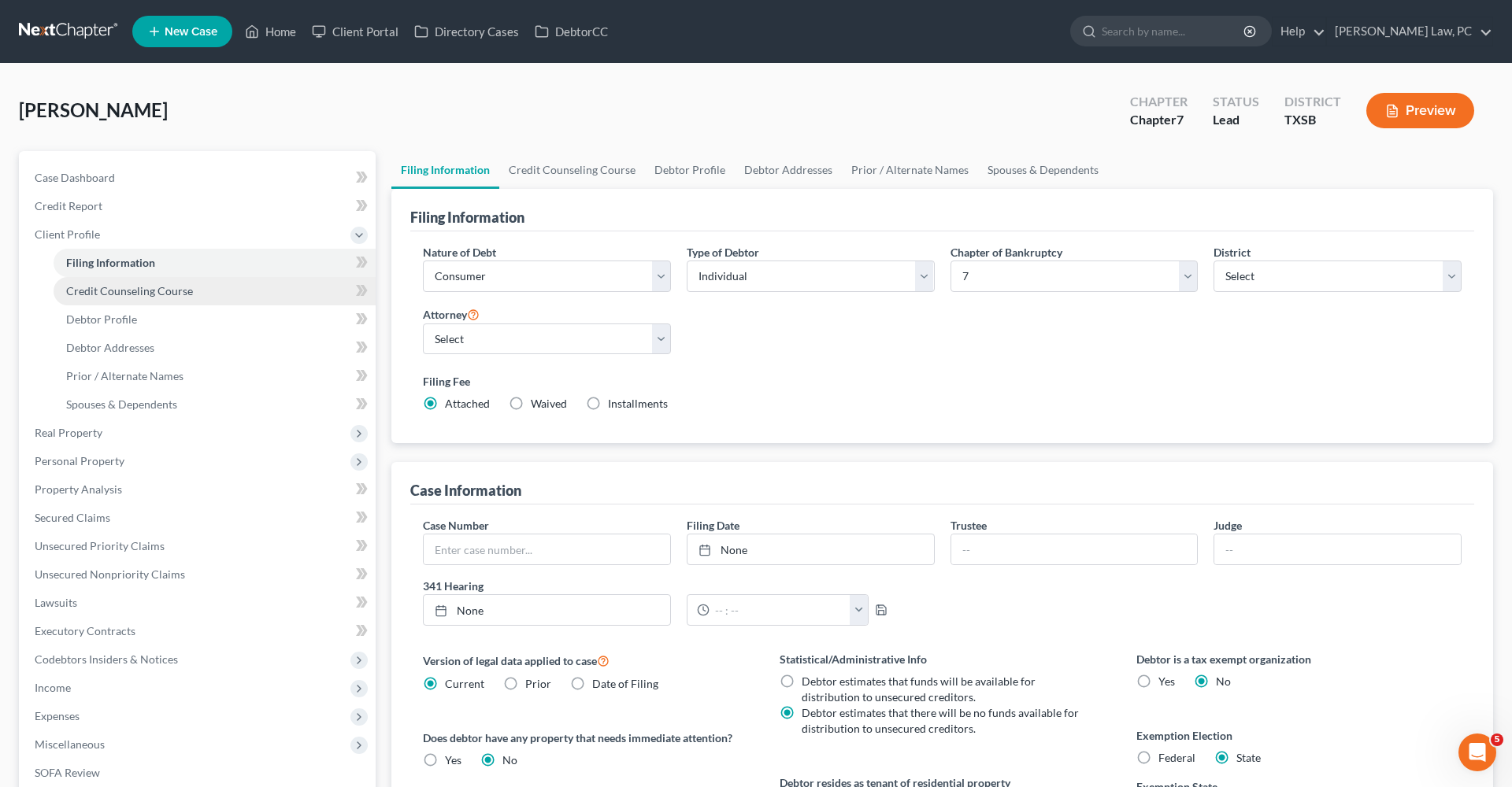
click at [110, 288] on span "Credit Counseling Course" at bounding box center [130, 290] width 127 height 13
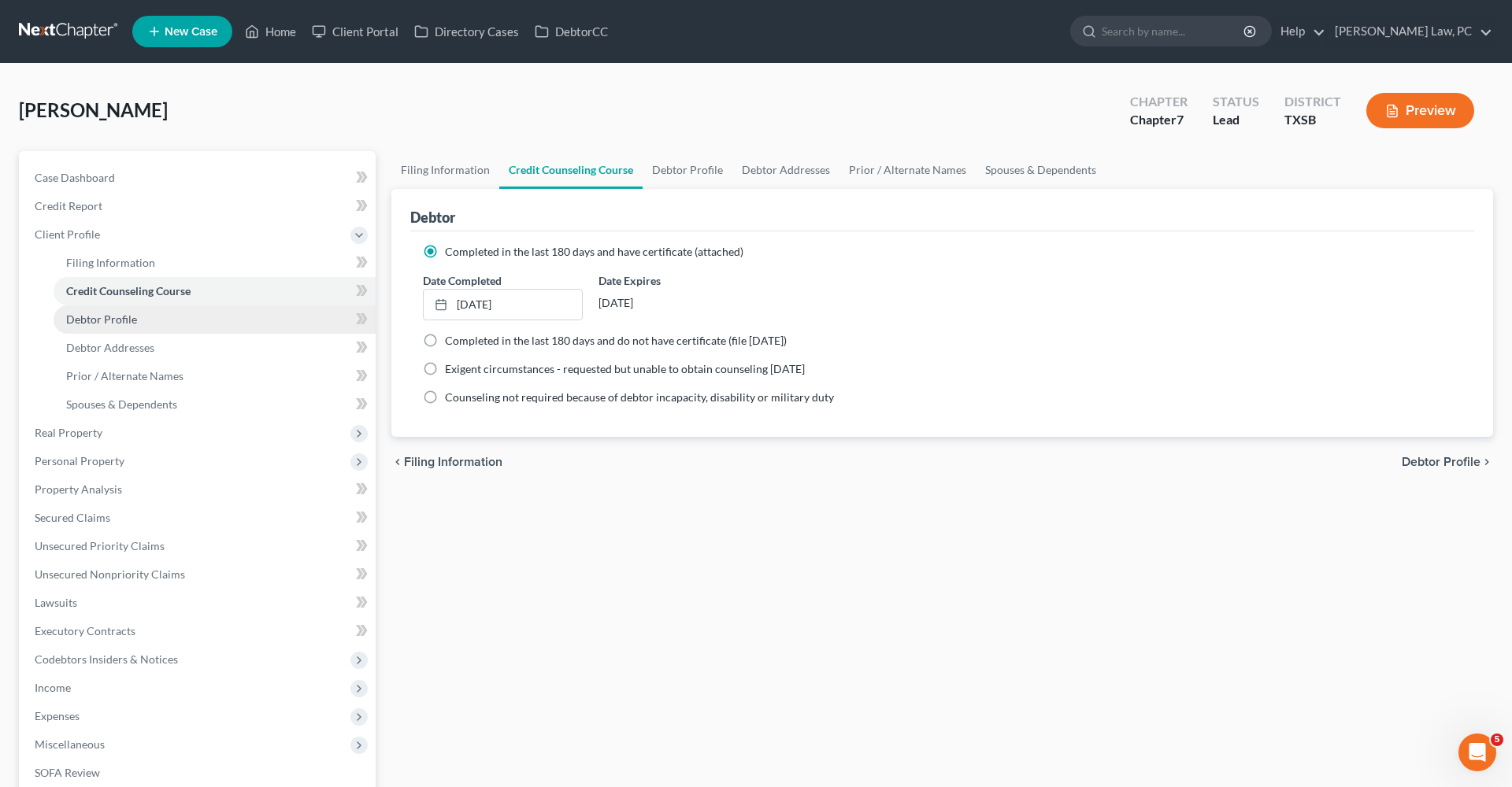
click at [97, 316] on span "Debtor Profile" at bounding box center [102, 319] width 71 height 13
select select "0"
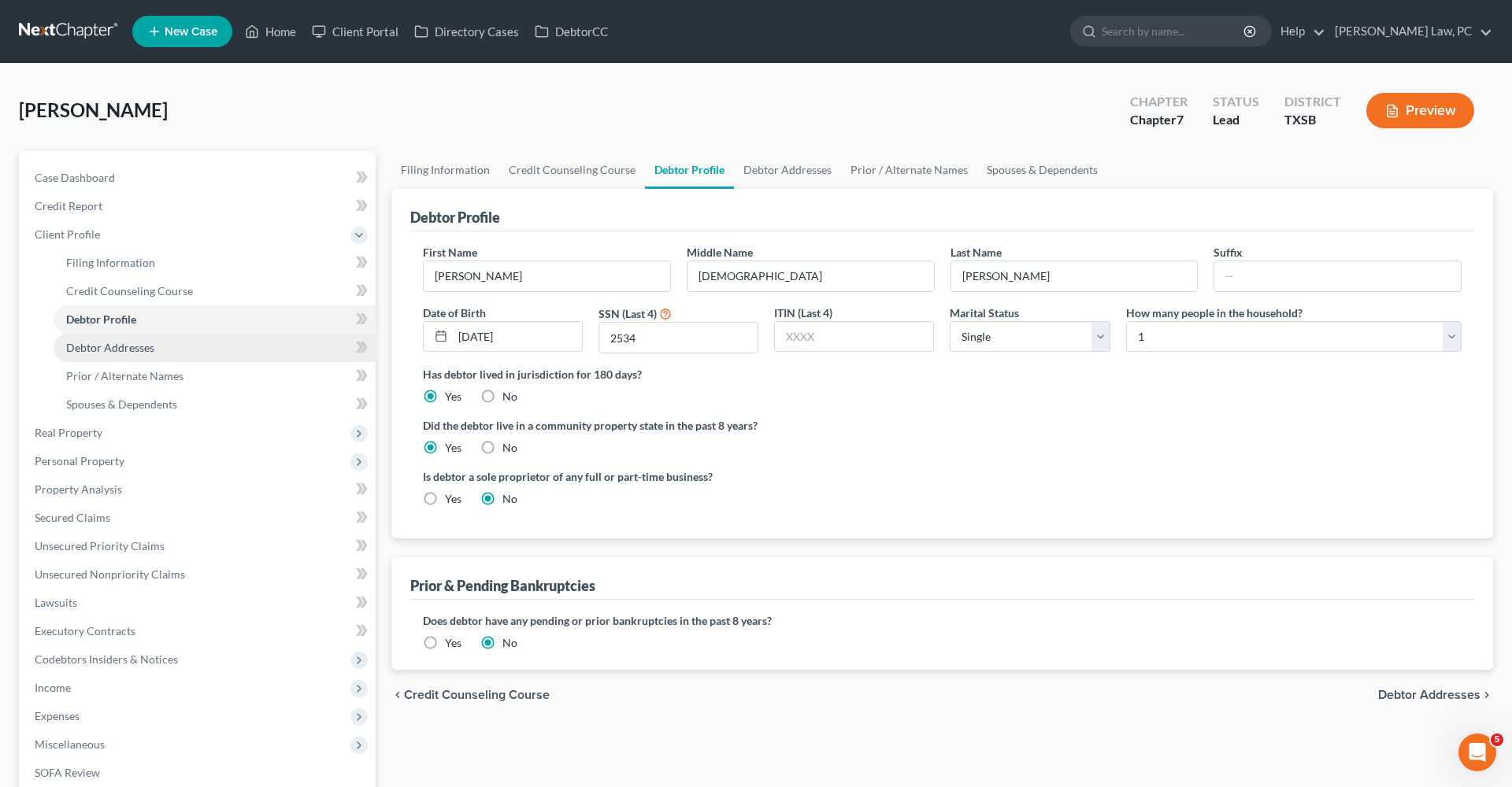
click at [119, 347] on span "Debtor Addresses" at bounding box center [110, 347] width 88 height 13
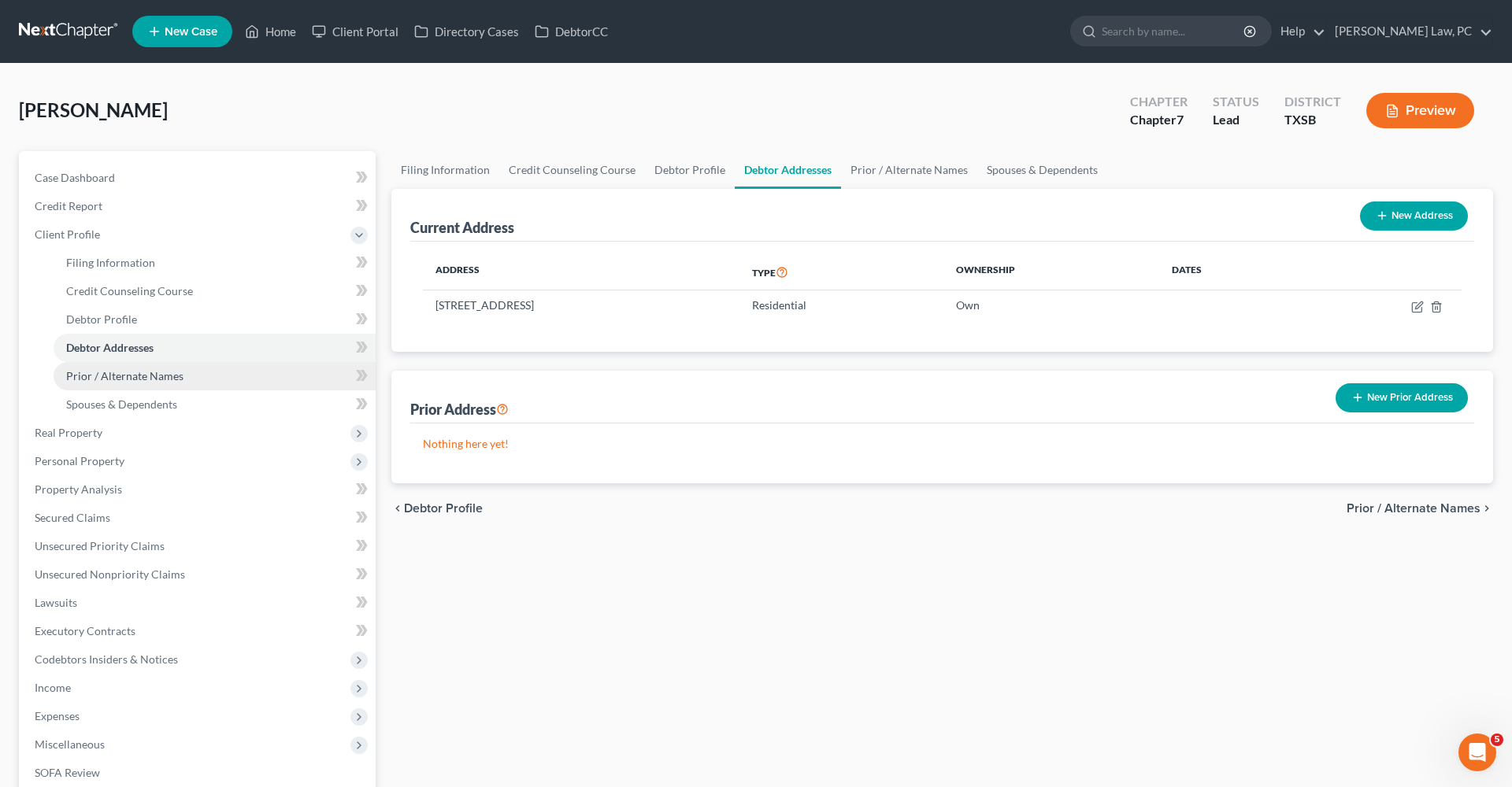
click at [123, 378] on span "Prior / Alternate Names" at bounding box center [124, 375] width 117 height 13
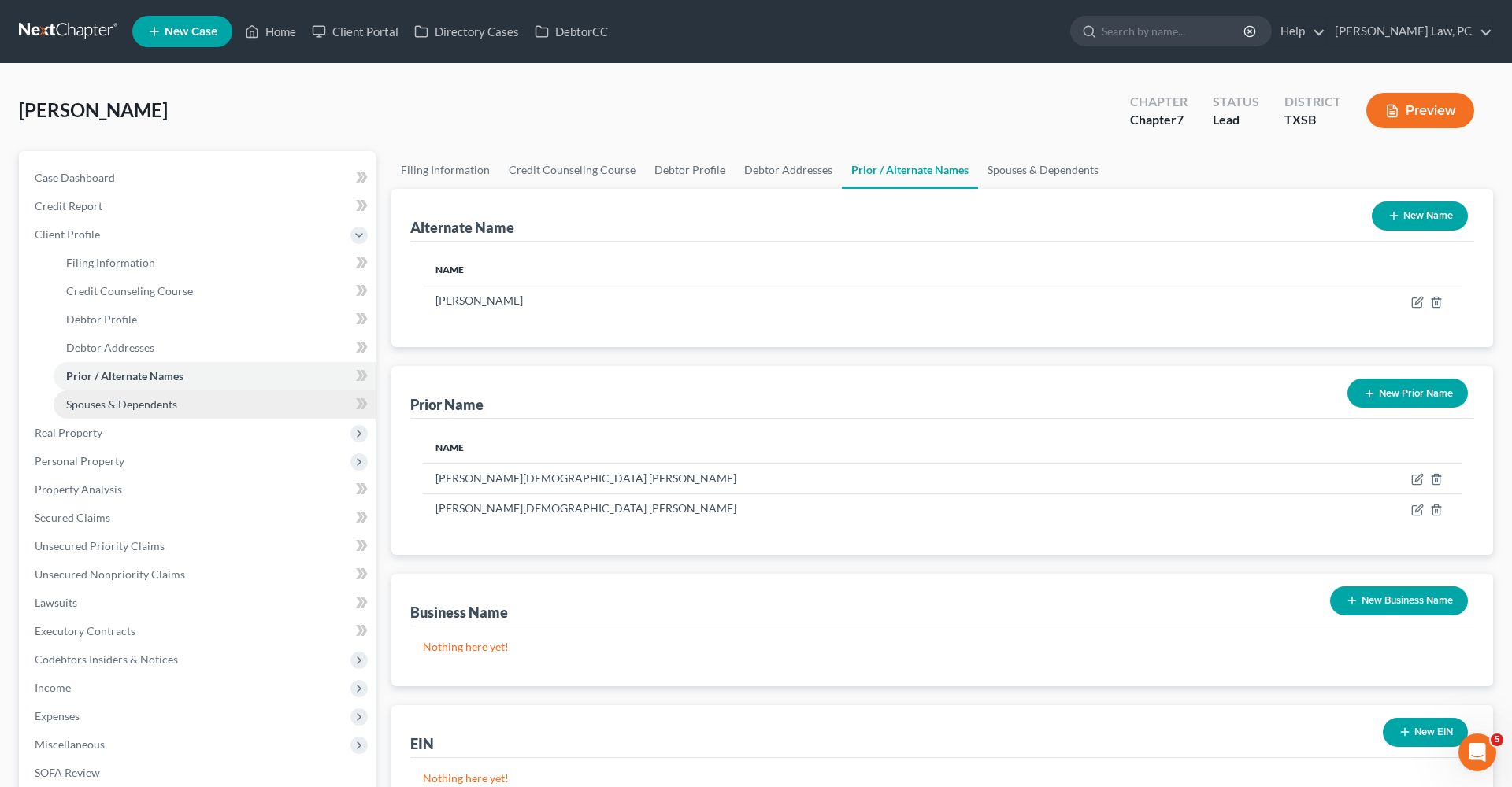
click at [124, 403] on span "Spouses & Dependents" at bounding box center [122, 404] width 111 height 13
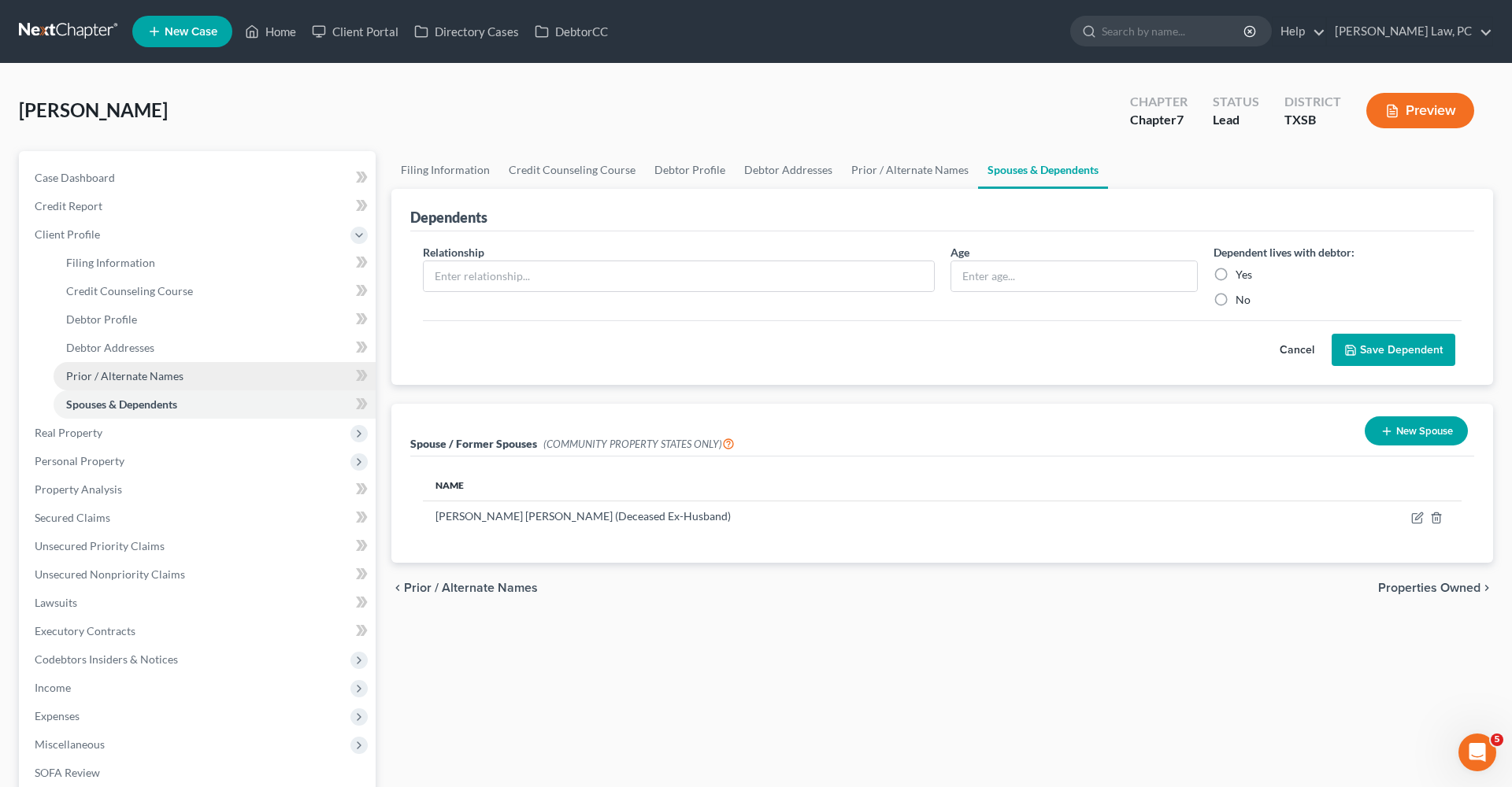
click at [99, 369] on link "Prior / Alternate Names" at bounding box center [214, 376] width 322 height 28
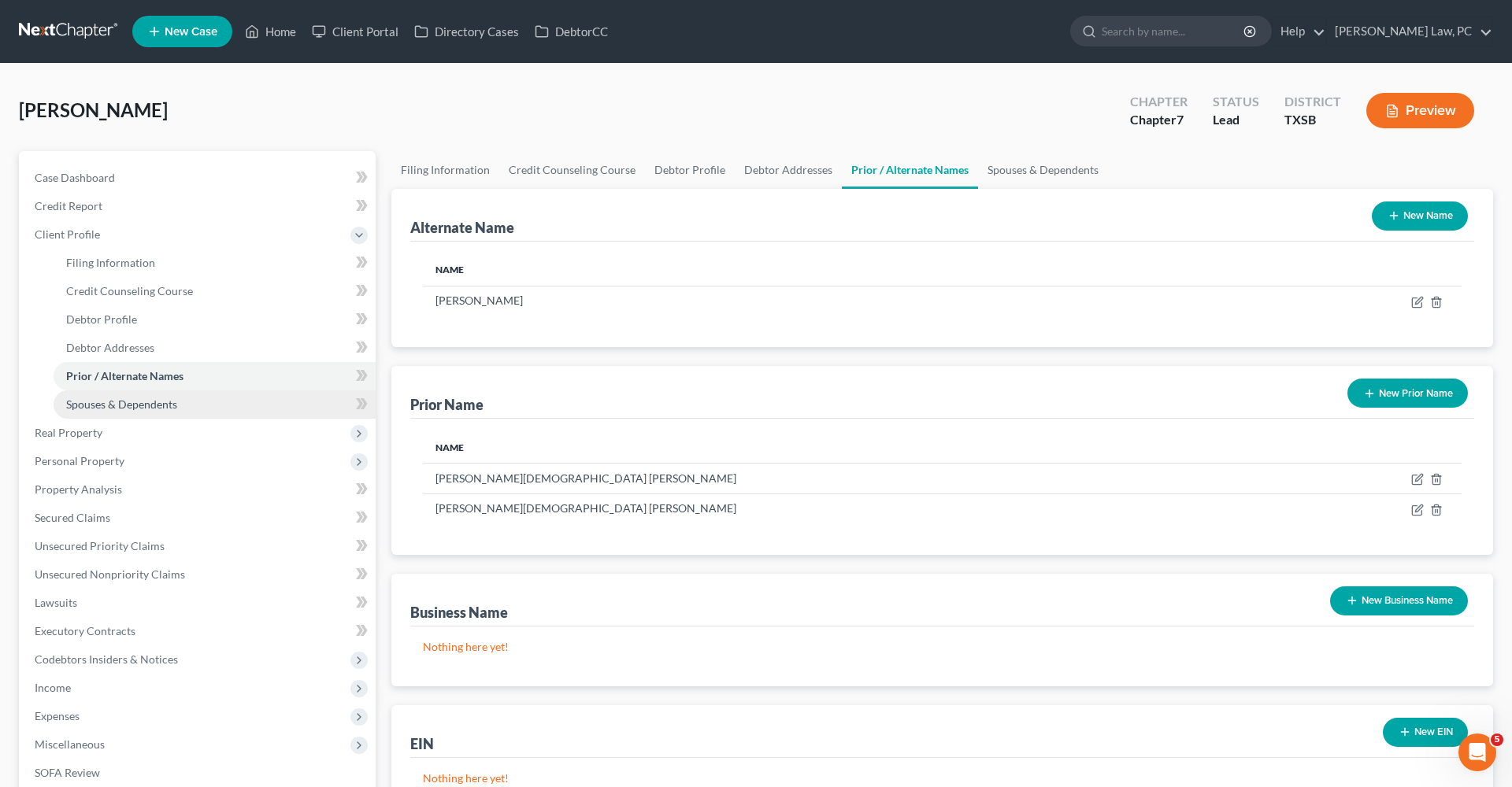
click at [106, 398] on span "Spouses & Dependents" at bounding box center [122, 404] width 111 height 13
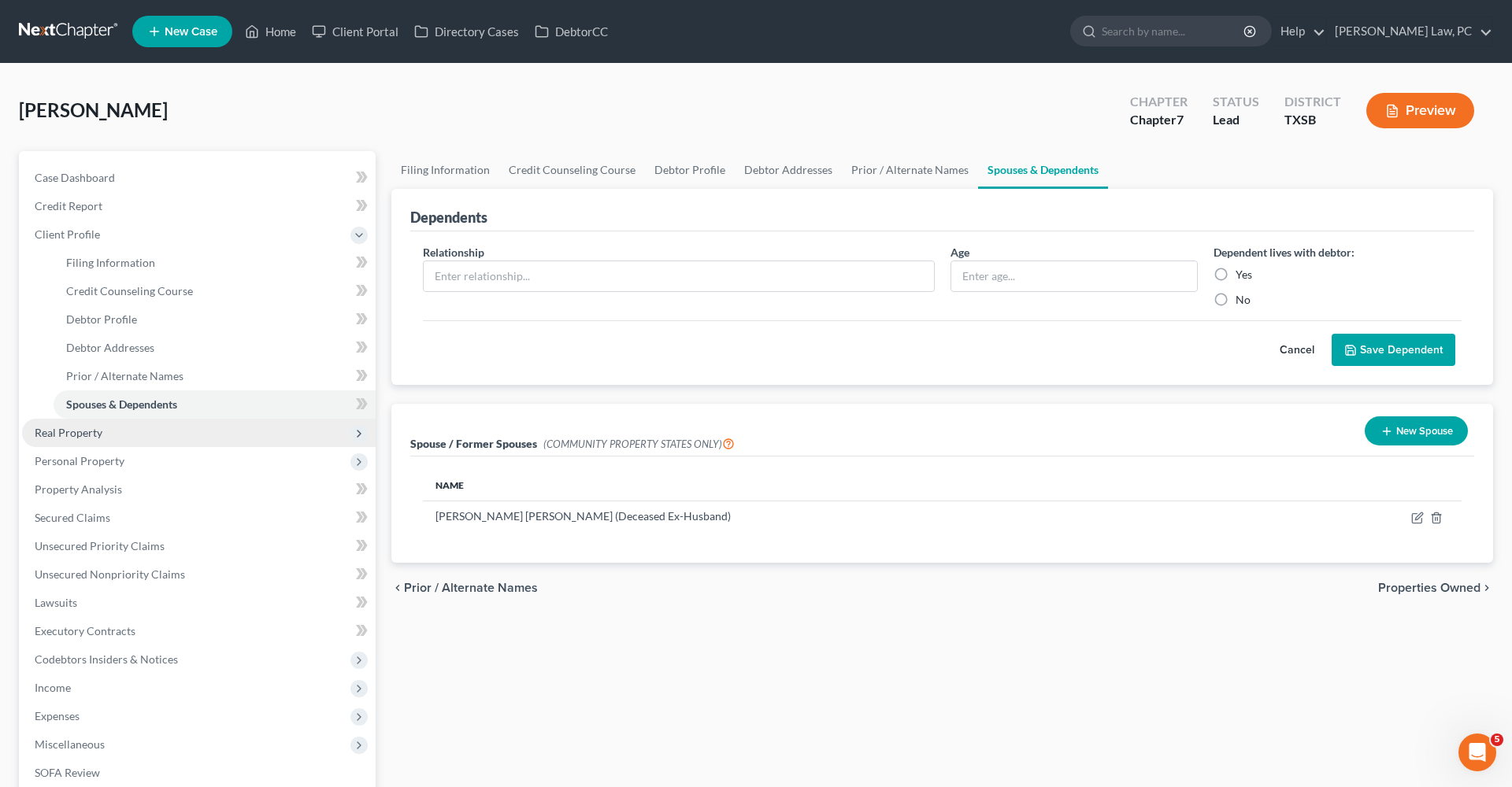
click at [78, 431] on span "Real Property" at bounding box center [68, 432] width 68 height 13
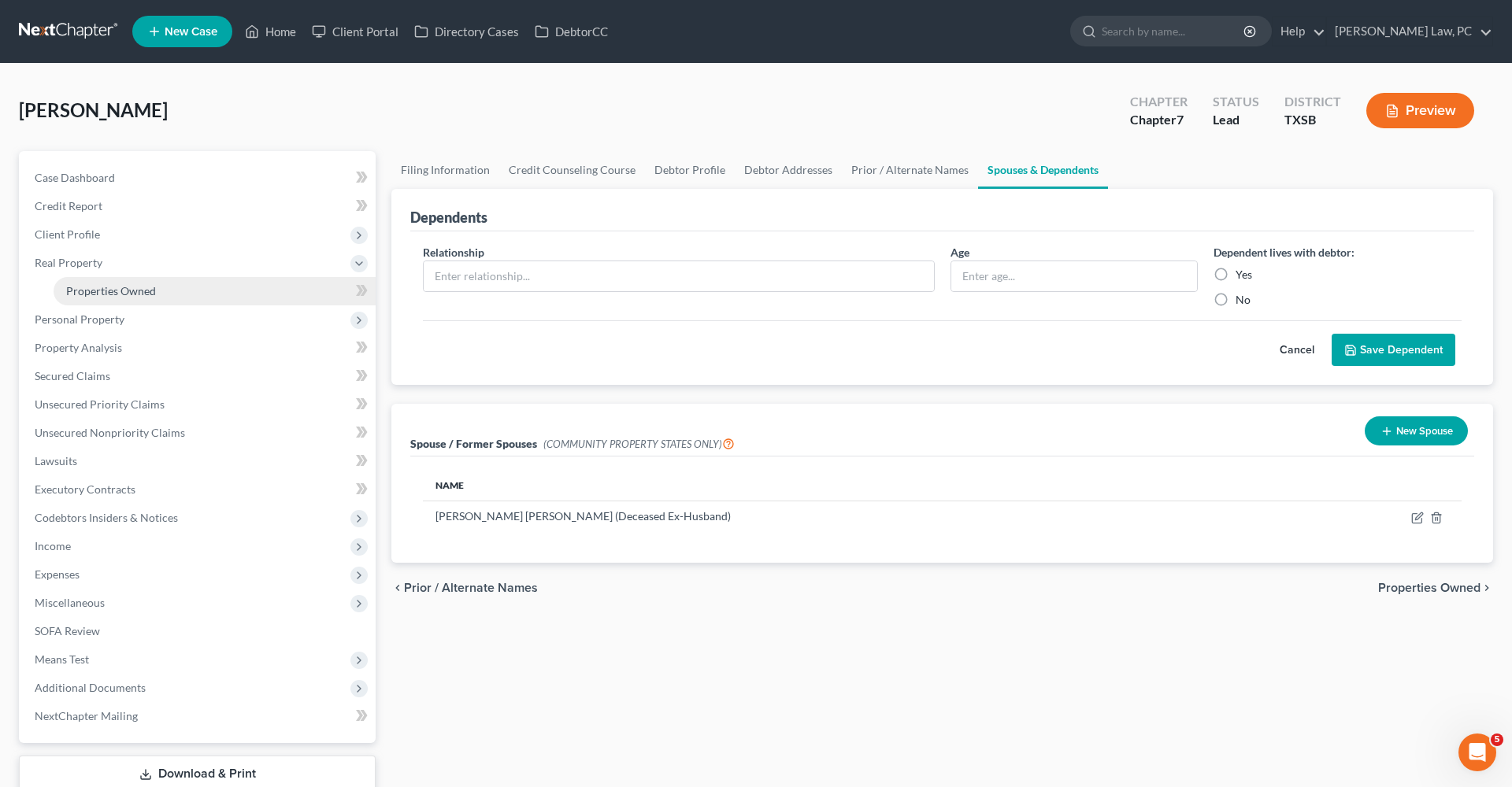
click at [83, 293] on span "Properties Owned" at bounding box center [111, 290] width 90 height 13
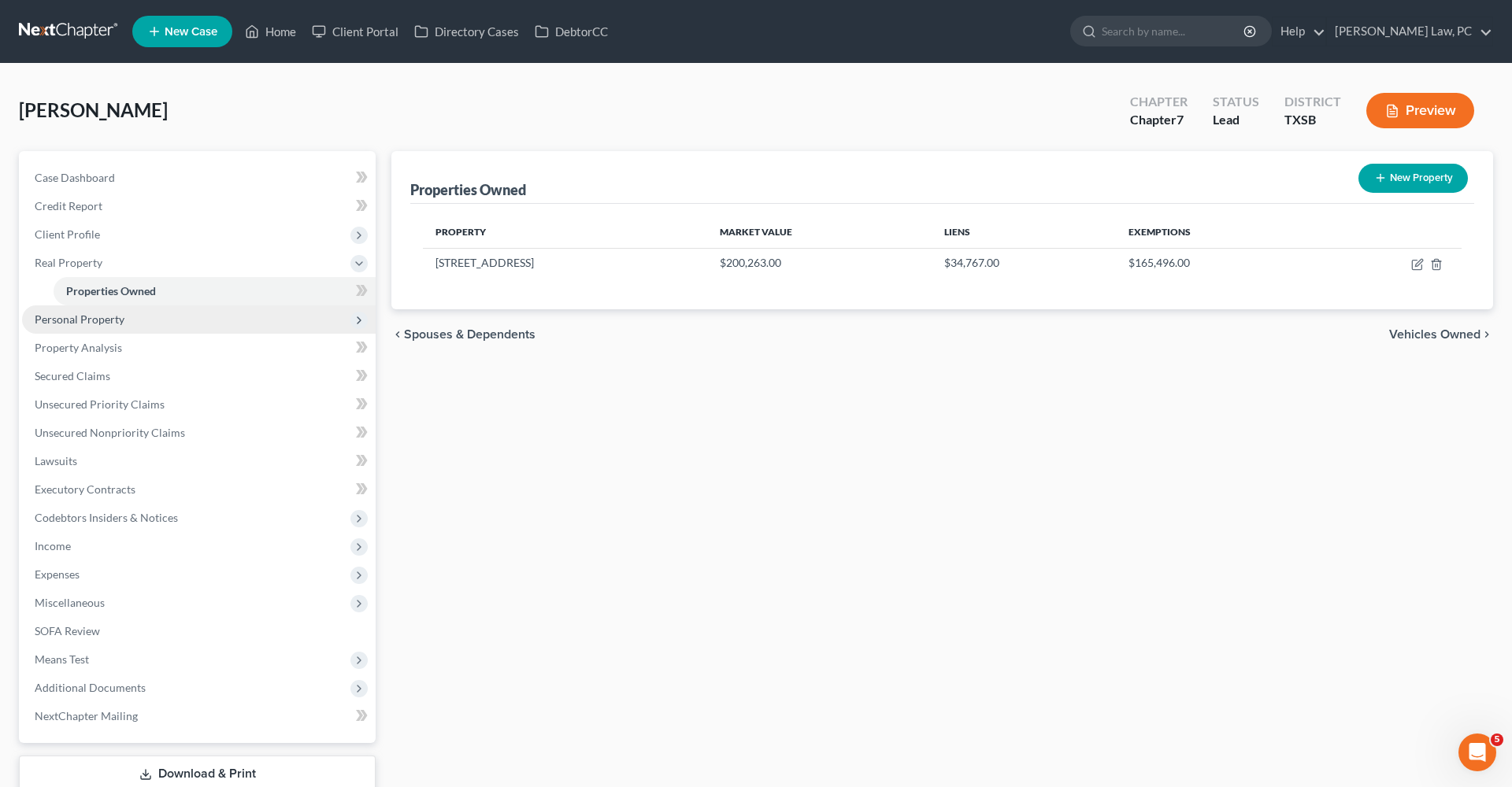
click at [77, 321] on span "Personal Property" at bounding box center [79, 319] width 90 height 13
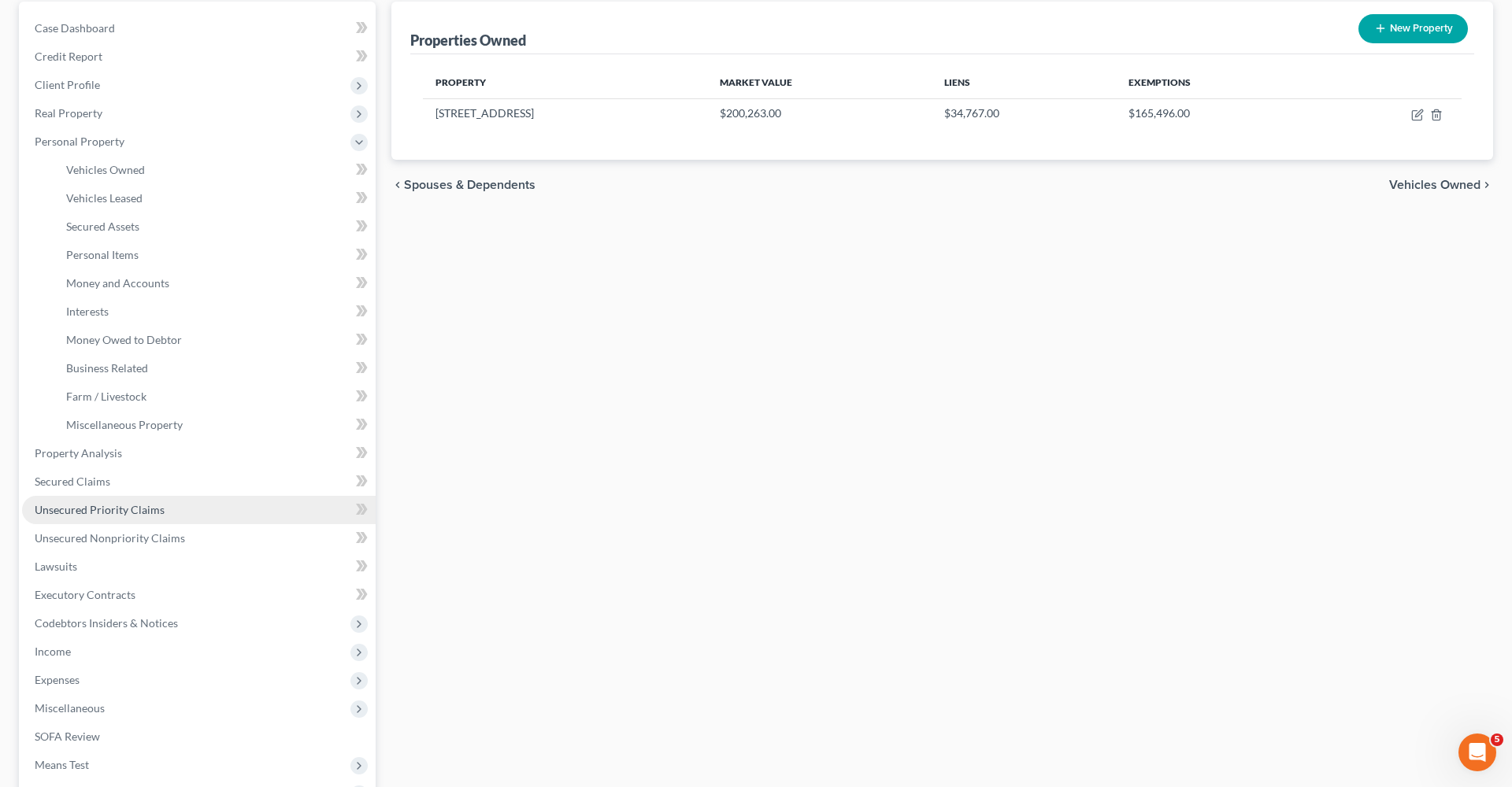
scroll to position [150, 0]
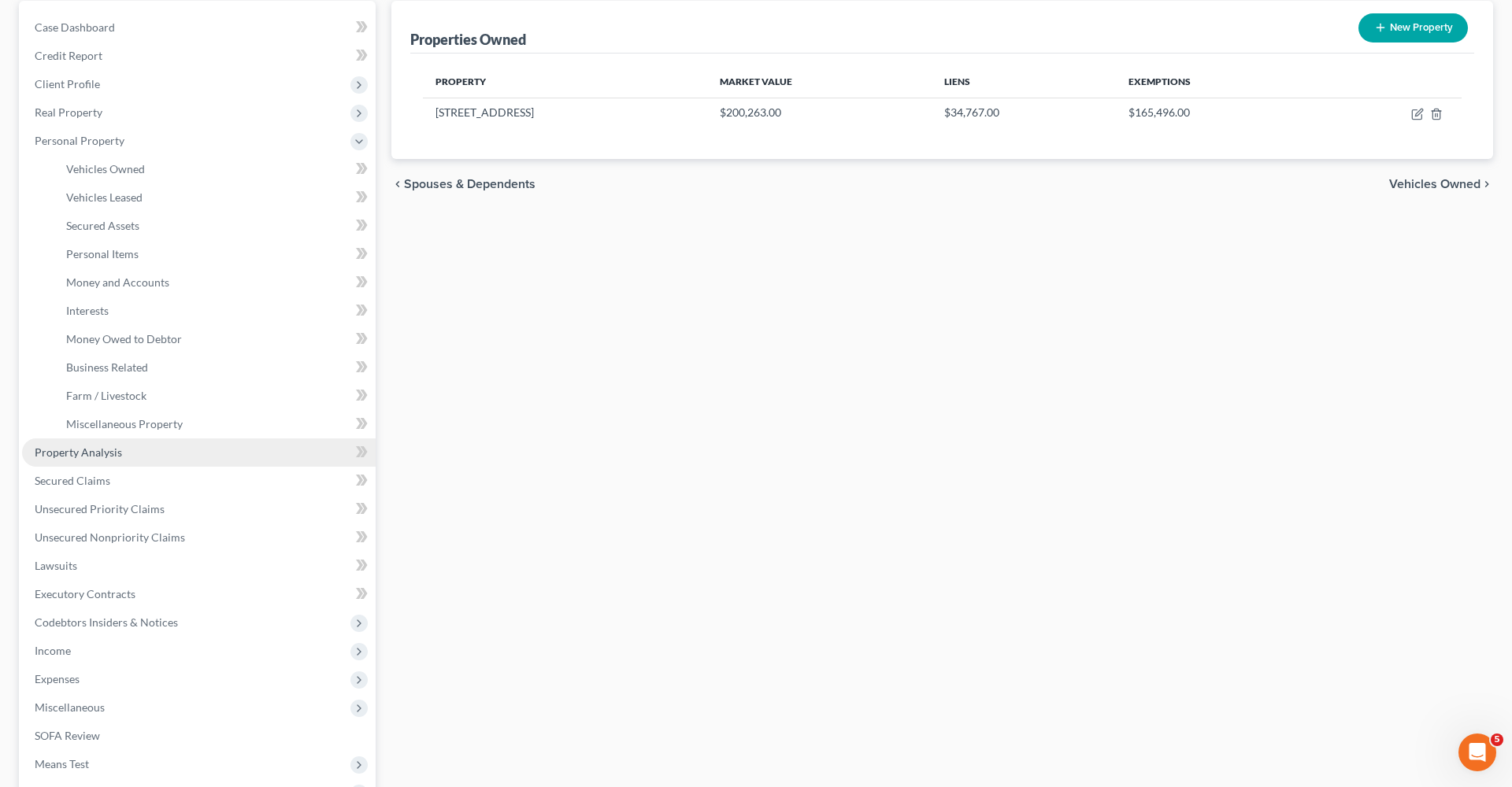
click at [77, 452] on span "Property Analysis" at bounding box center [78, 452] width 87 height 13
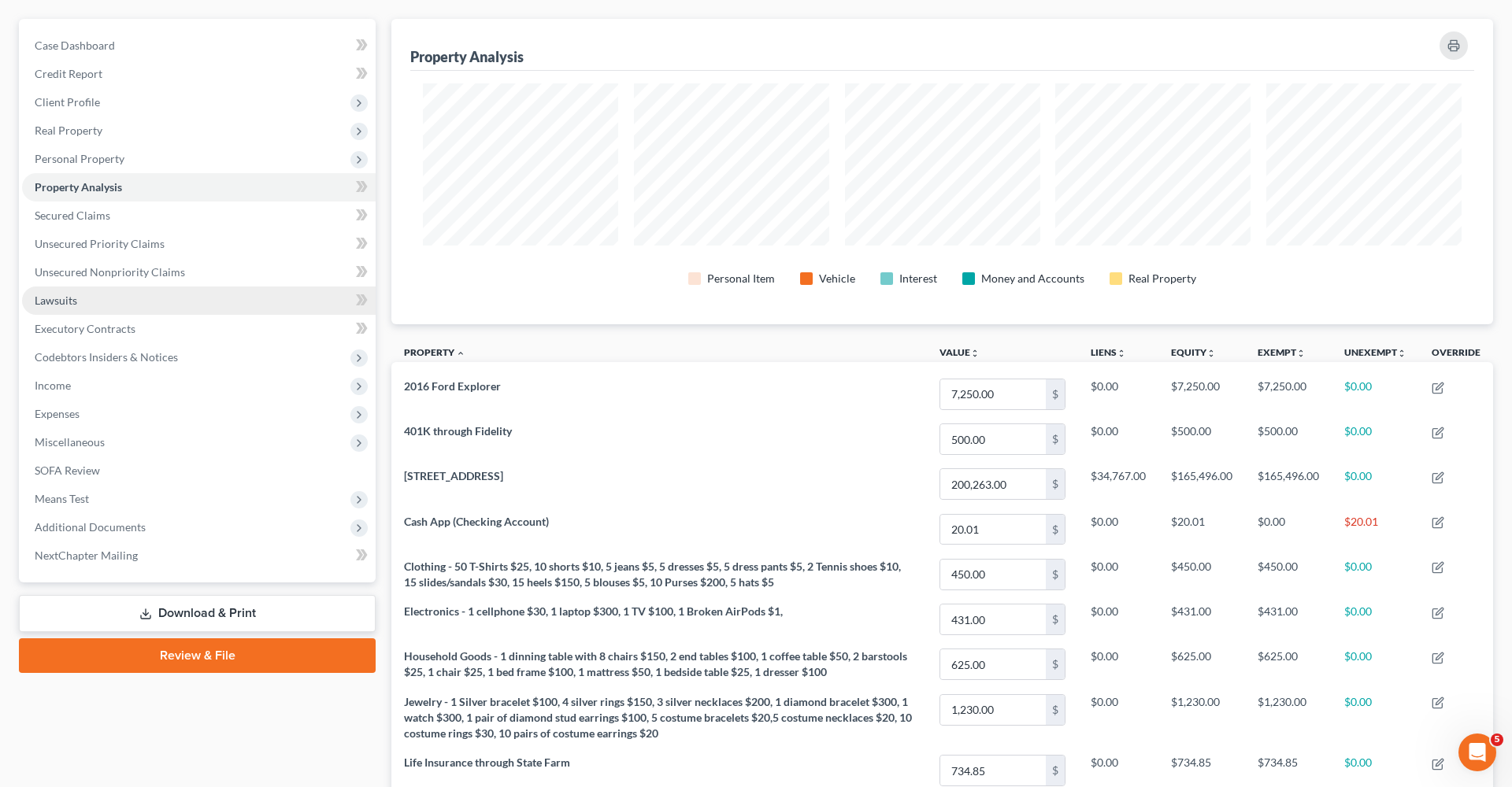
scroll to position [133, 0]
click at [65, 305] on link "Lawsuits" at bounding box center [199, 300] width 354 height 28
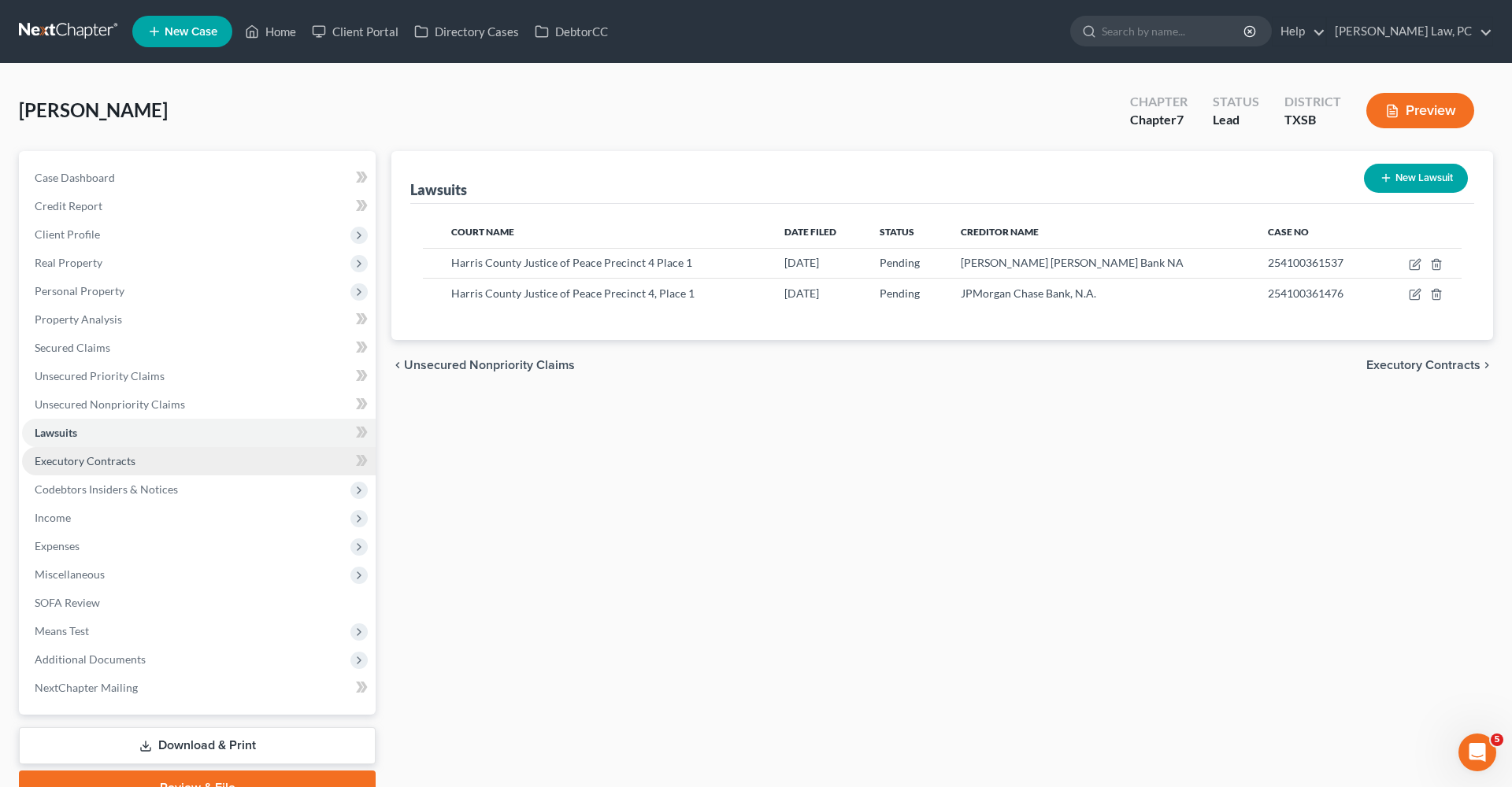
click at [109, 461] on span "Executory Contracts" at bounding box center [85, 461] width 101 height 13
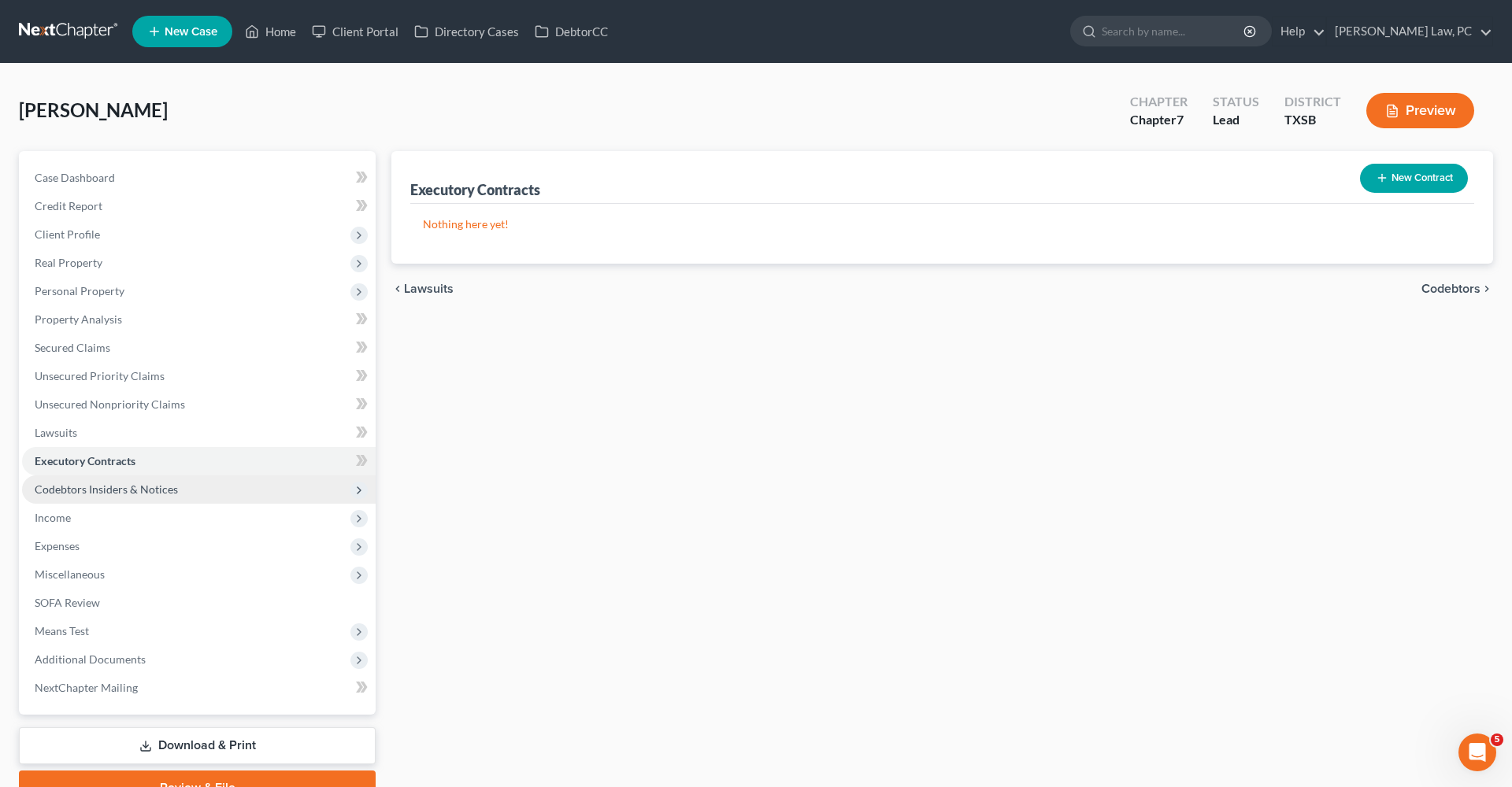
click at [135, 493] on span "Codebtors Insiders & Notices" at bounding box center [106, 489] width 143 height 13
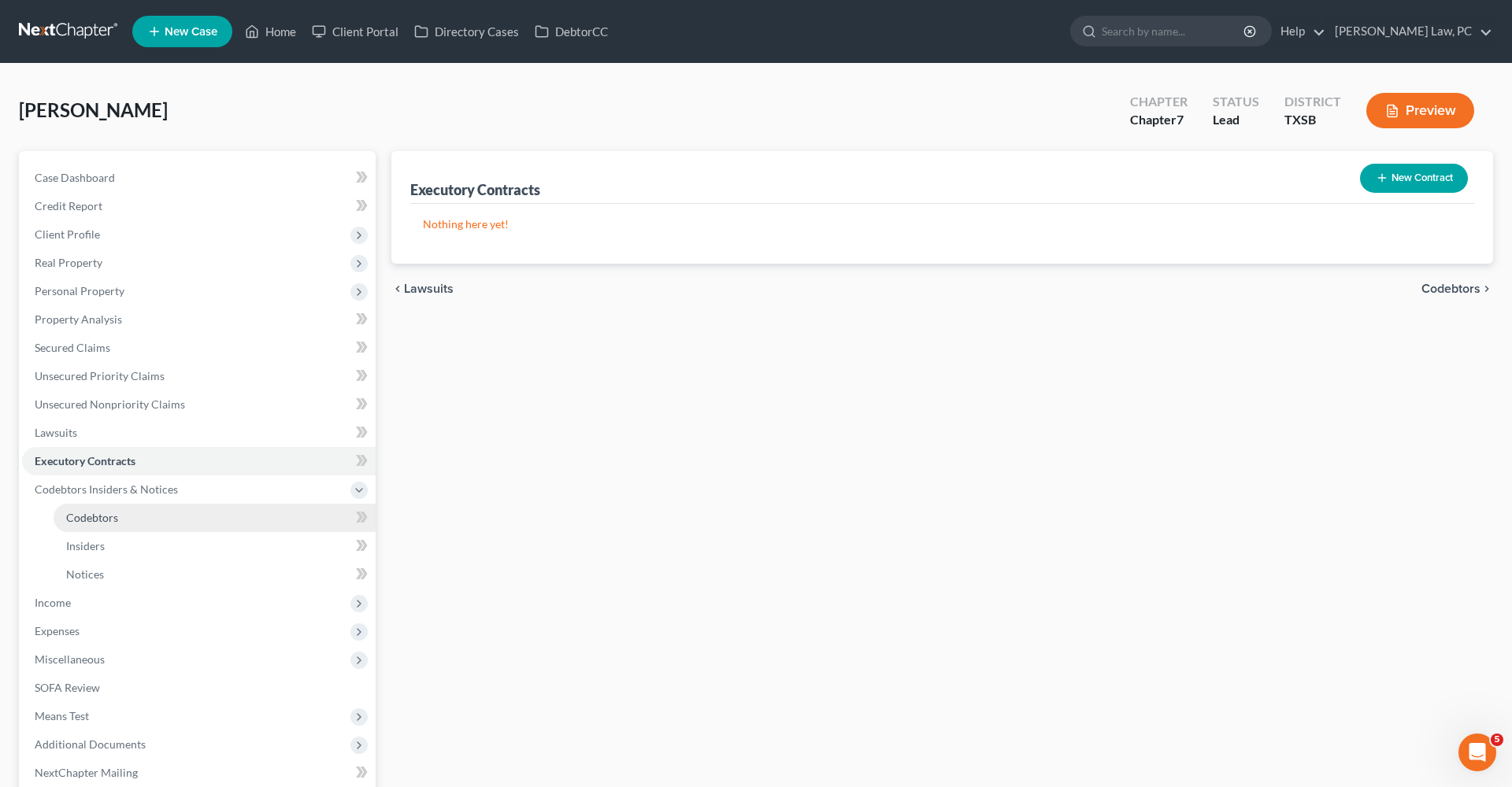
click at [91, 524] on link "Codebtors" at bounding box center [214, 518] width 322 height 28
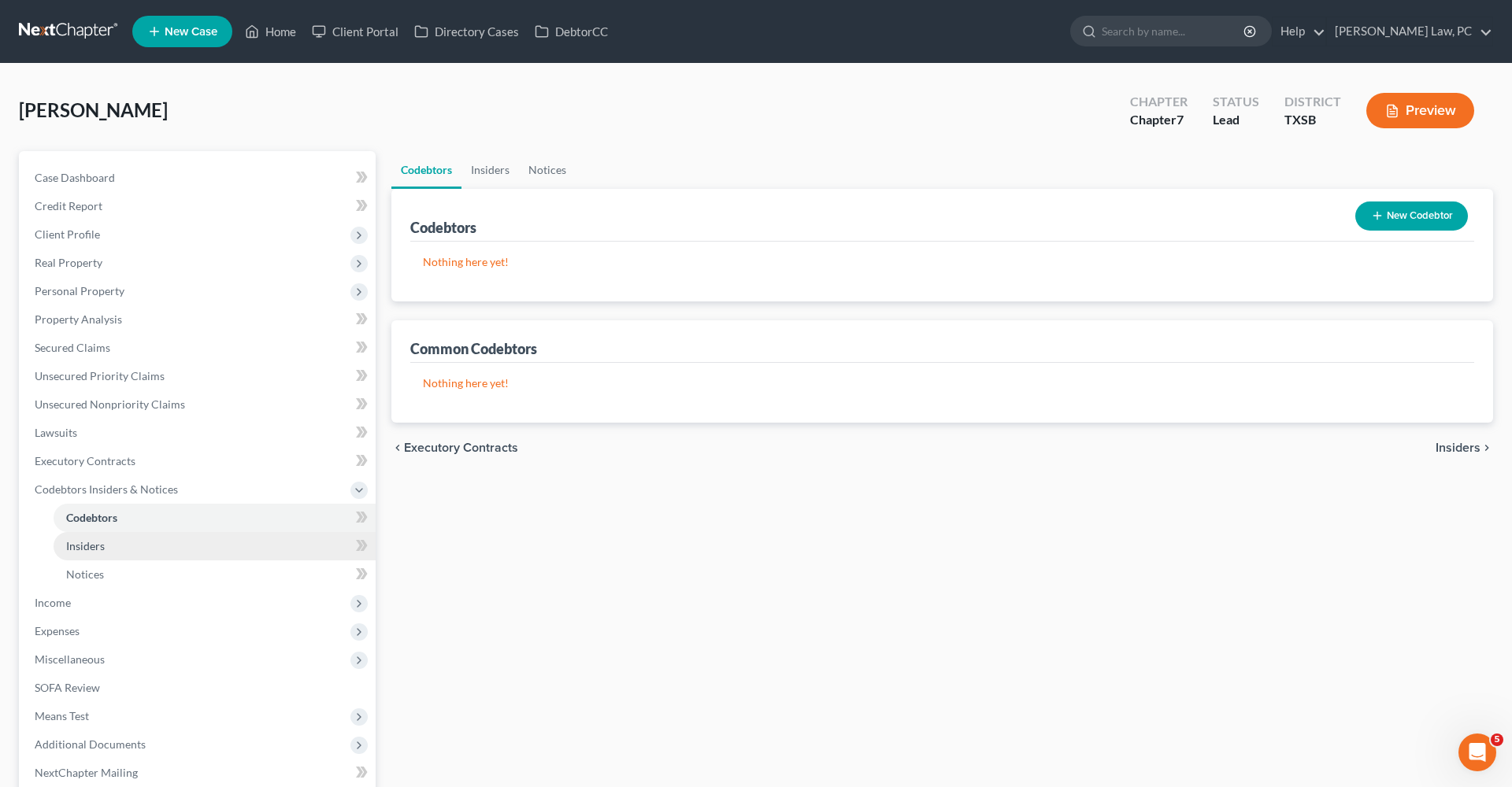
click at [94, 547] on span "Insiders" at bounding box center [86, 545] width 39 height 13
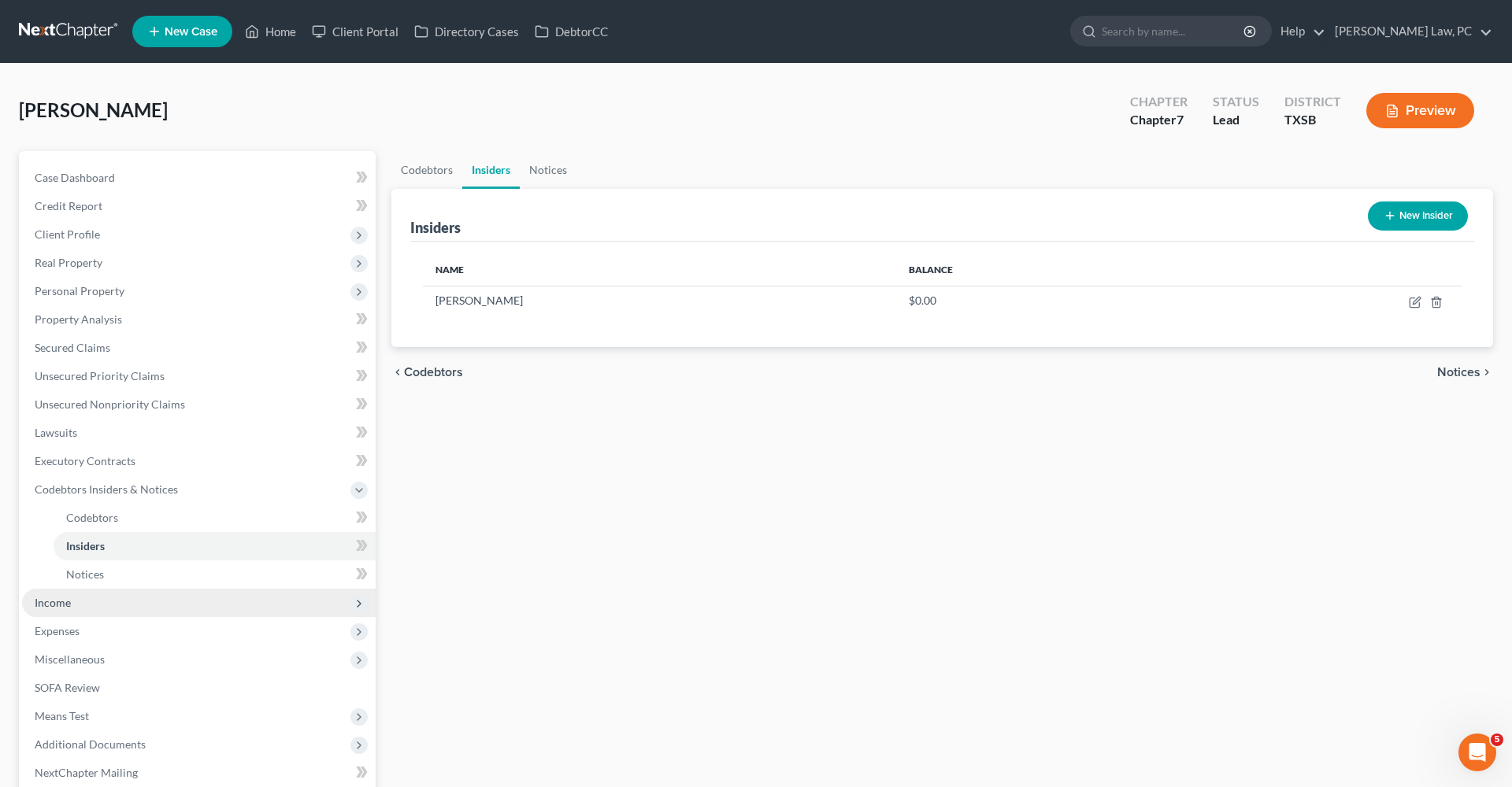
click at [57, 603] on span "Income" at bounding box center [52, 602] width 36 height 13
click at [82, 545] on span "Employment Income" at bounding box center [117, 545] width 101 height 13
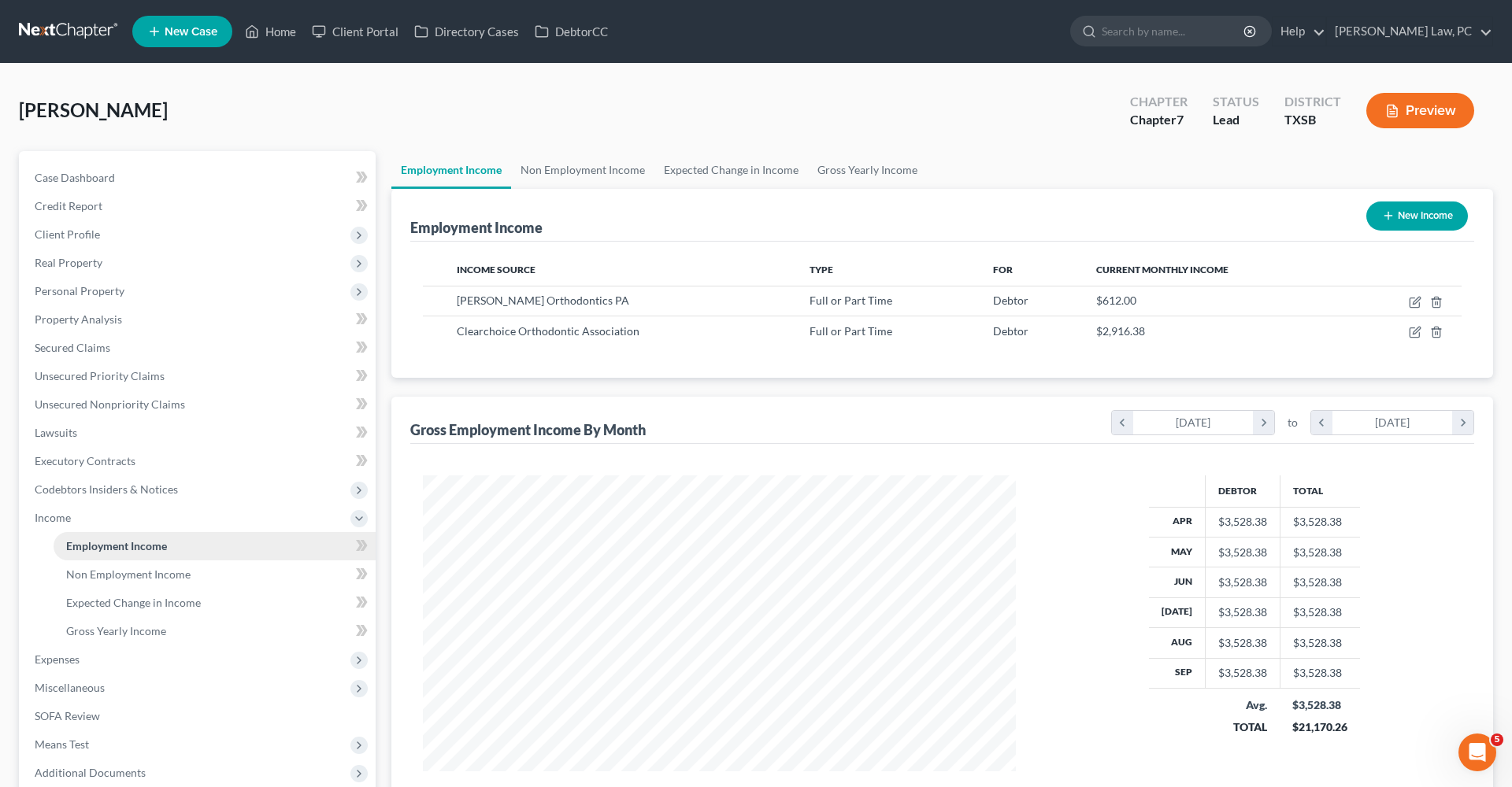
scroll to position [296, 625]
click at [84, 632] on span "Gross Yearly Income" at bounding box center [116, 631] width 100 height 13
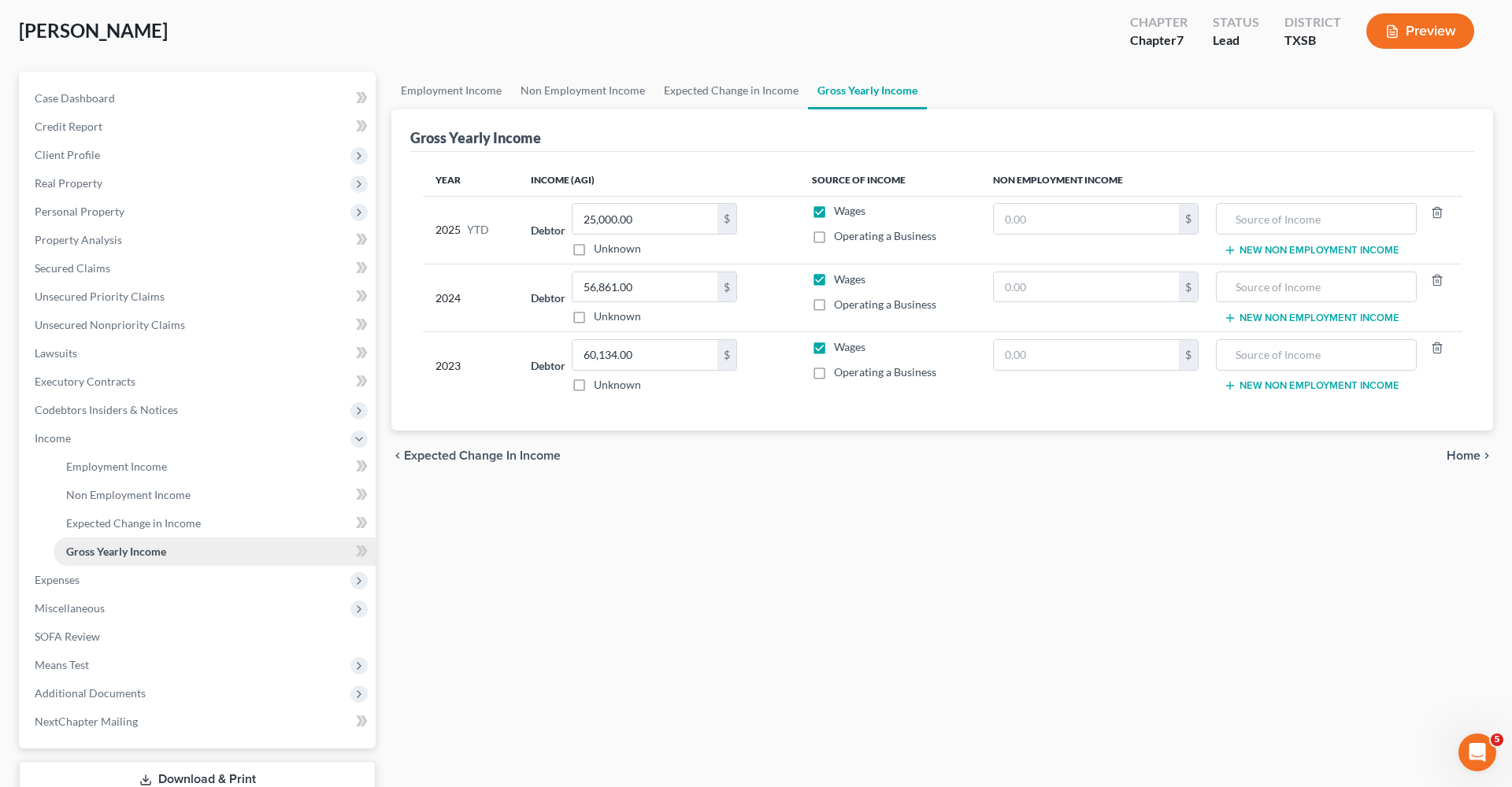
scroll to position [91, 0]
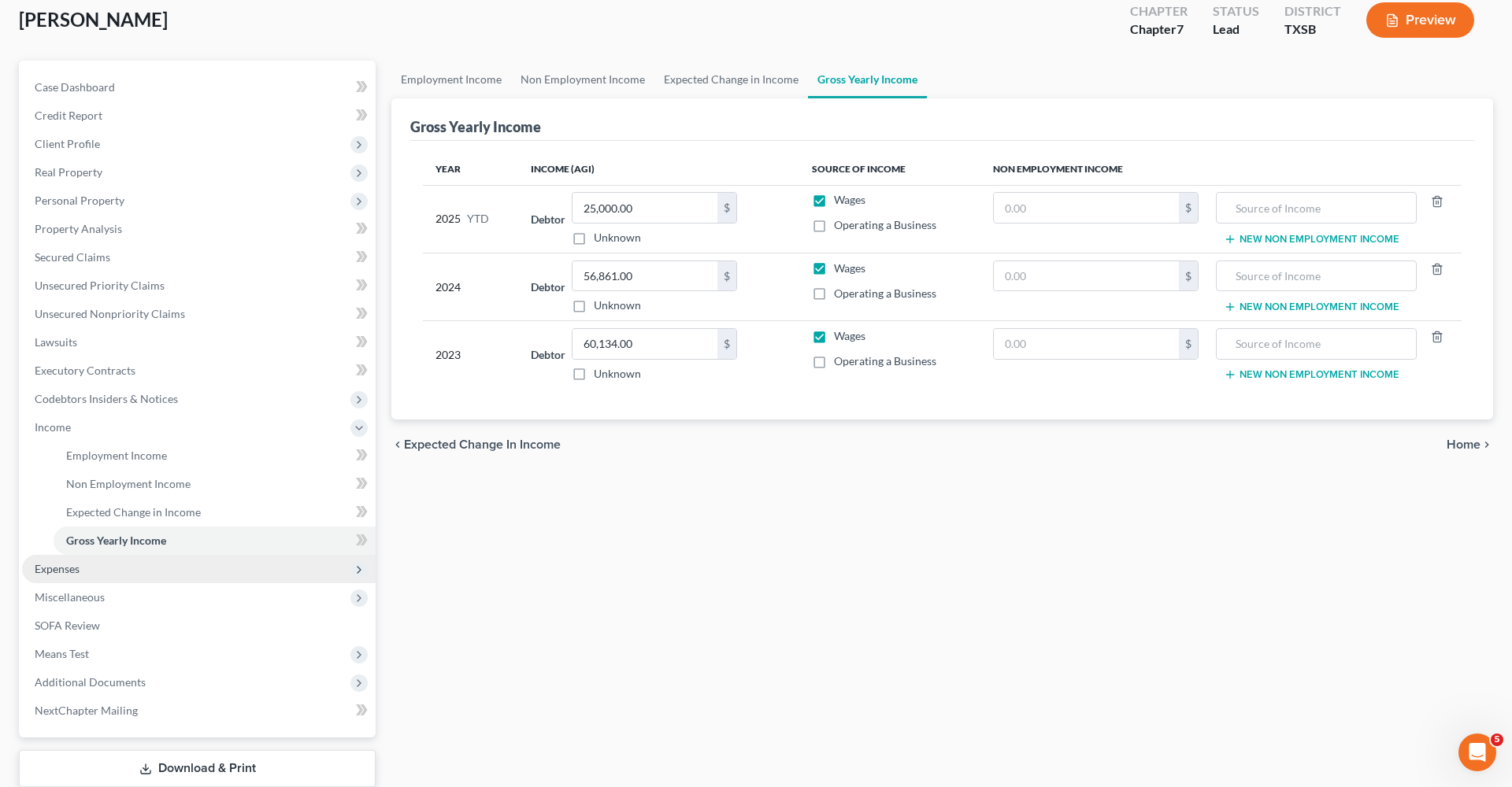
click at [65, 573] on span "Expenses" at bounding box center [56, 568] width 45 height 13
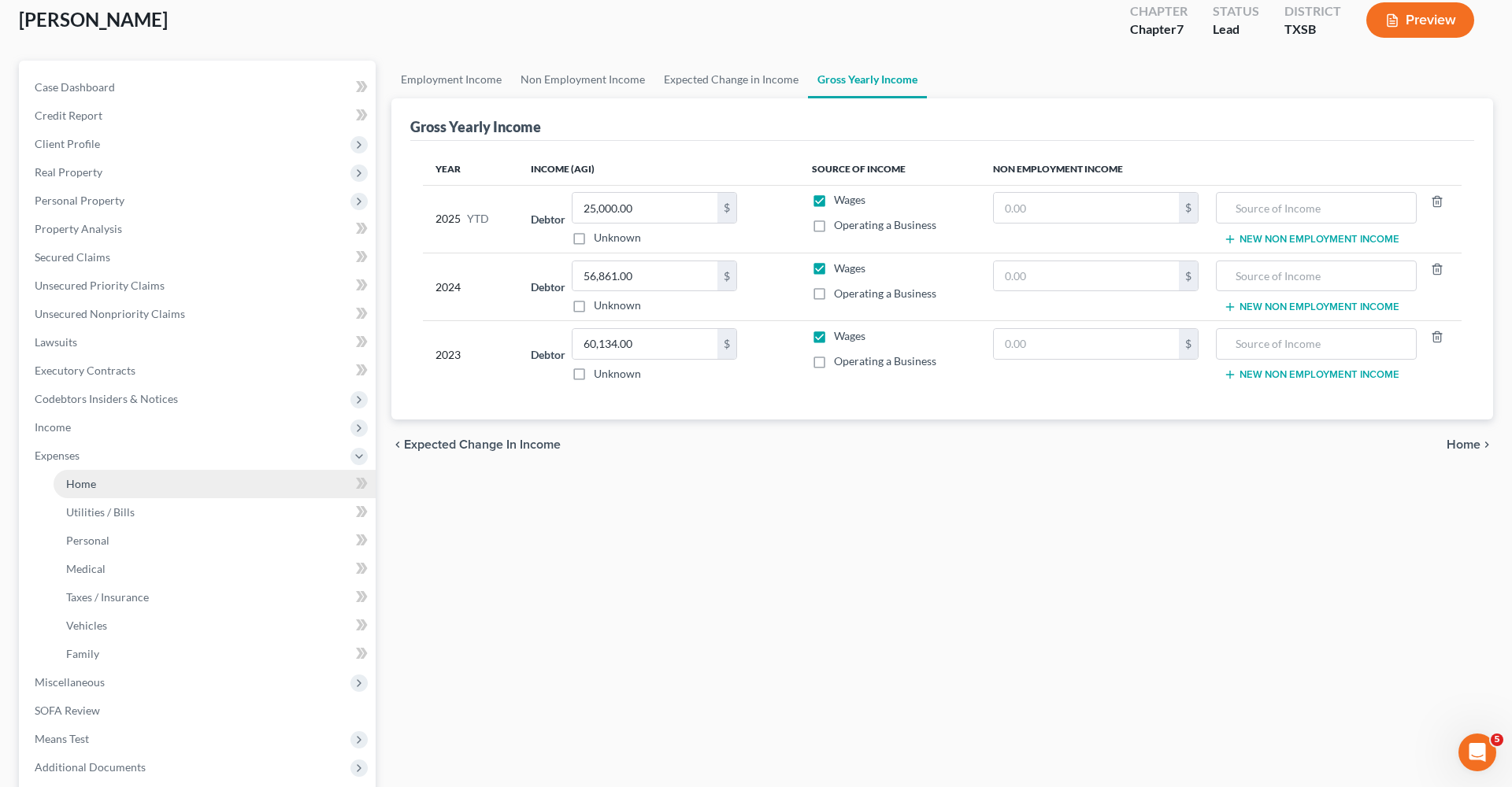
click at [80, 483] on span "Home" at bounding box center [81, 483] width 30 height 13
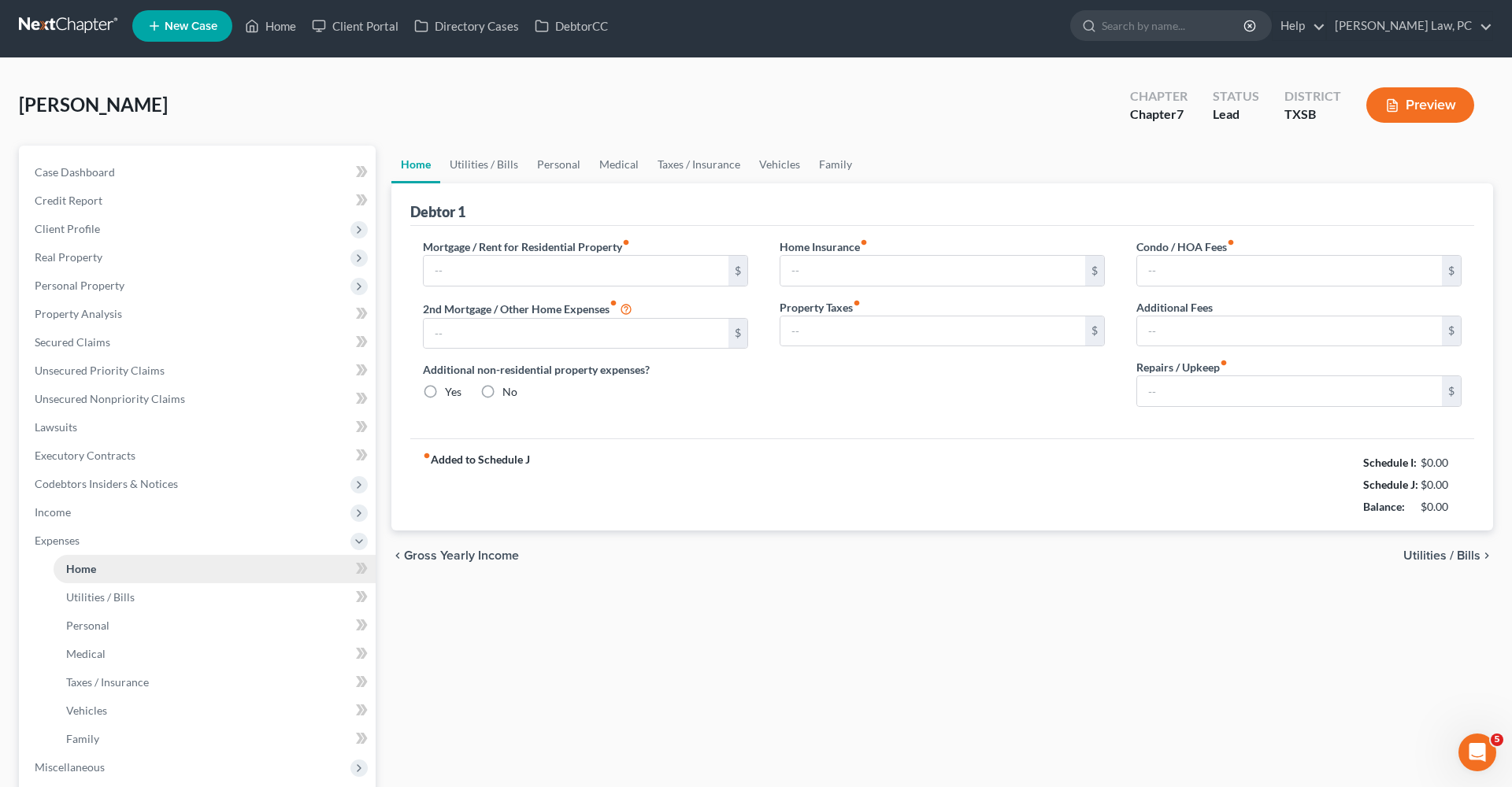
type input "1,003.00"
type input "0.00"
radio input "true"
type input "0.00"
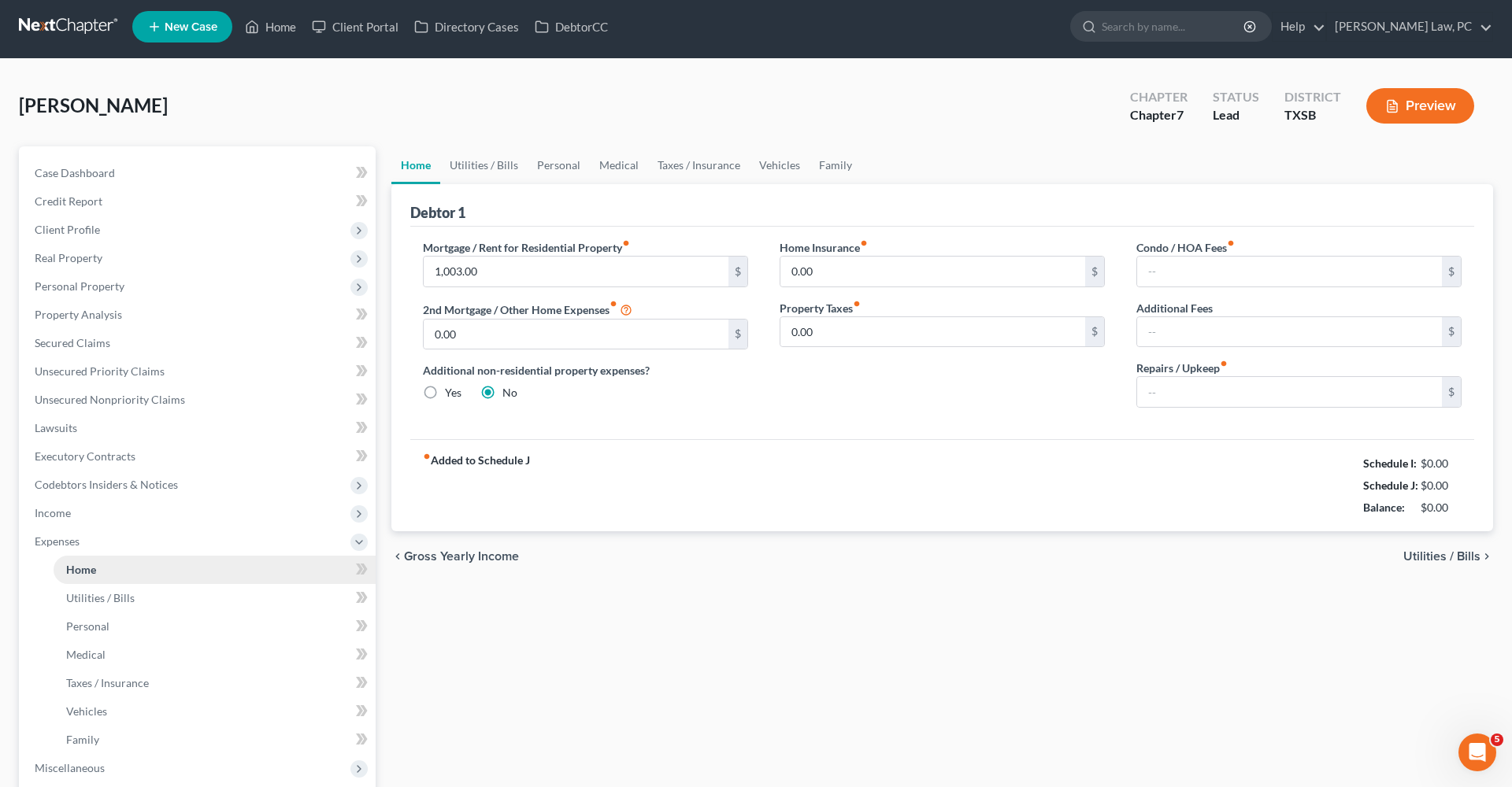
type input "32.00"
type input "0.00"
type input "100.00"
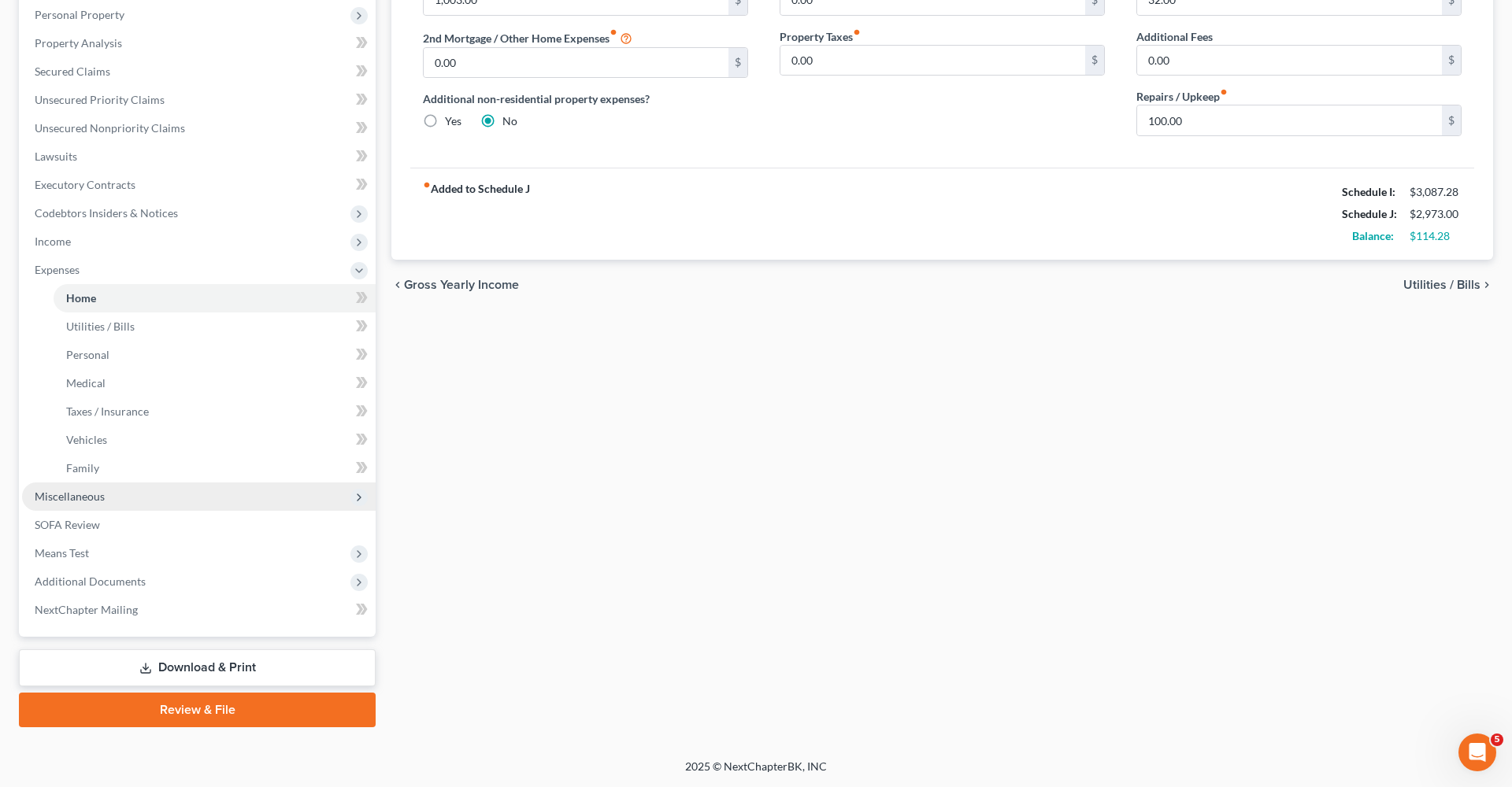
click at [71, 498] on span "Miscellaneous" at bounding box center [69, 496] width 70 height 13
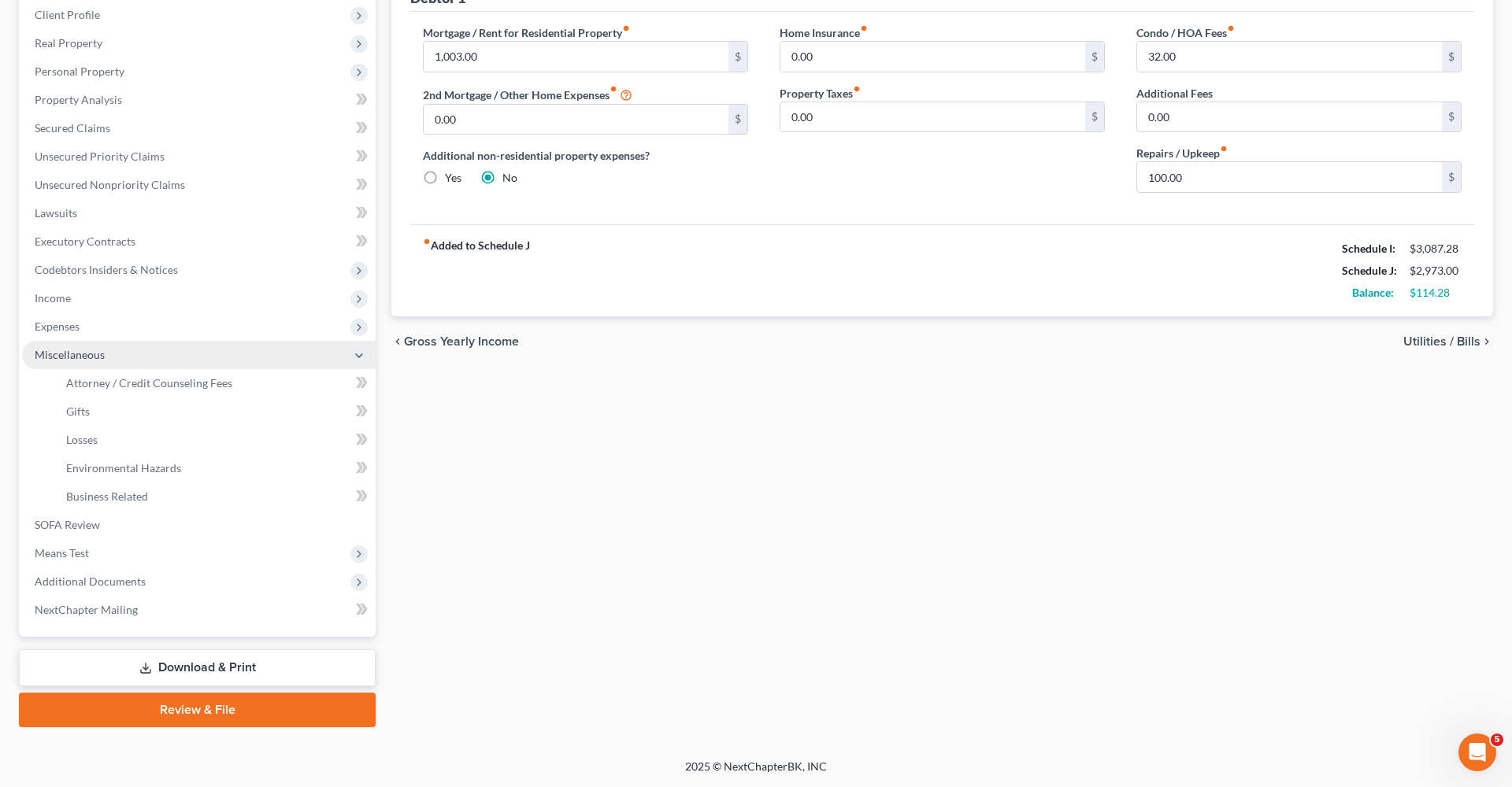
scroll to position [220, 0]
click at [142, 390] on link "Attorney / Credit Counseling Fees" at bounding box center [214, 383] width 322 height 28
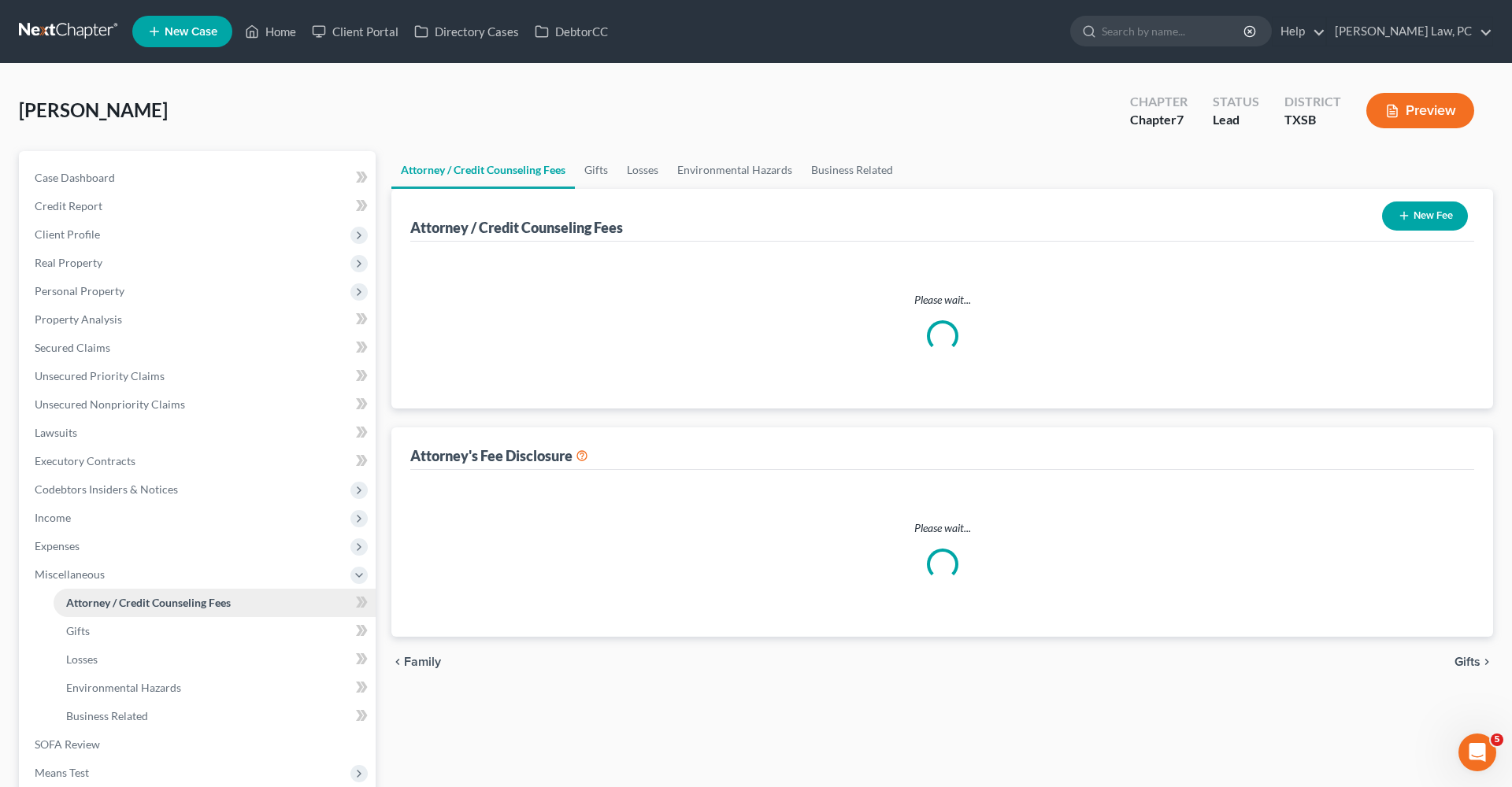
select select "4"
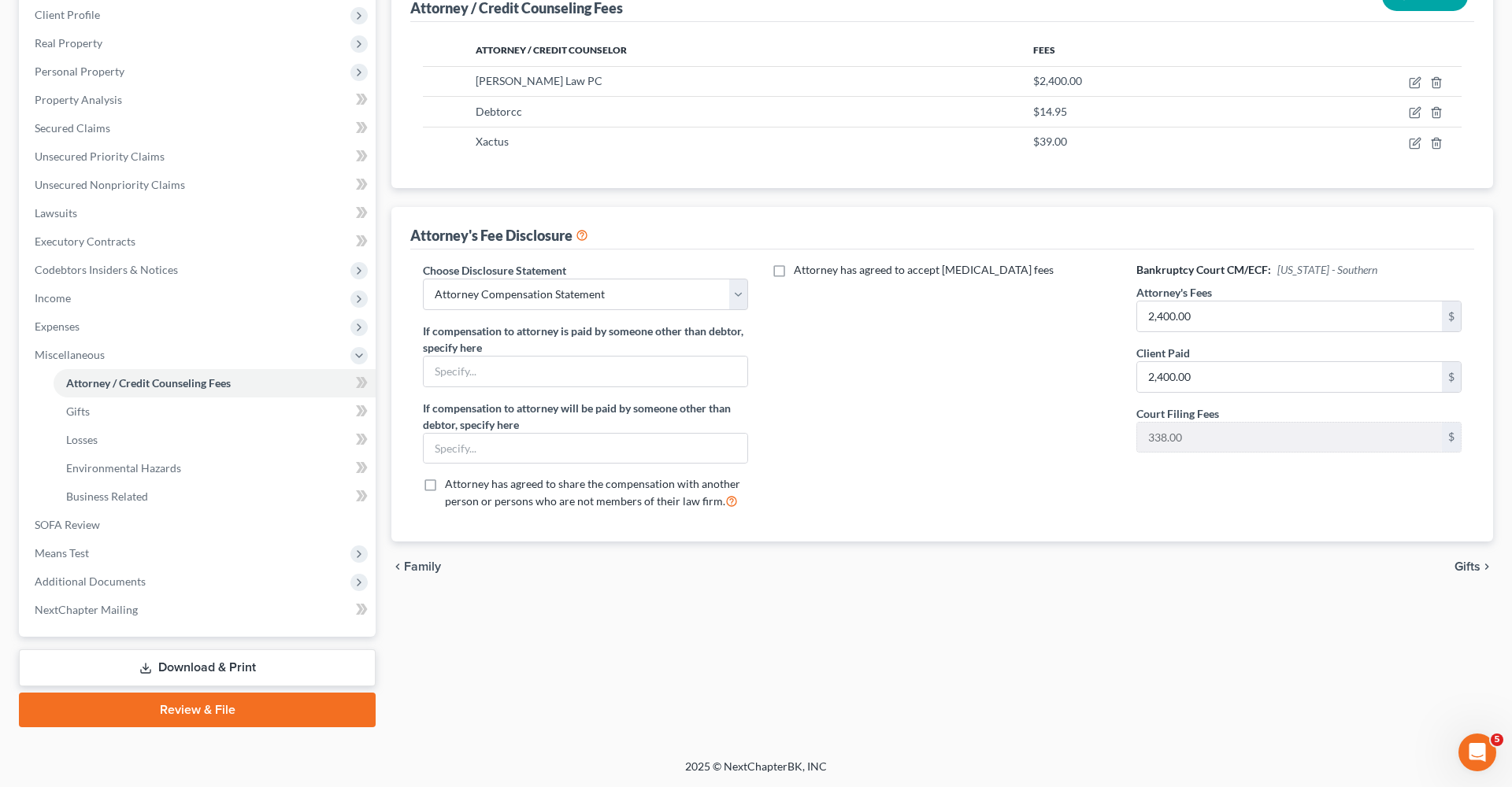
scroll to position [220, 0]
click at [110, 577] on span "Additional Documents" at bounding box center [90, 581] width 111 height 13
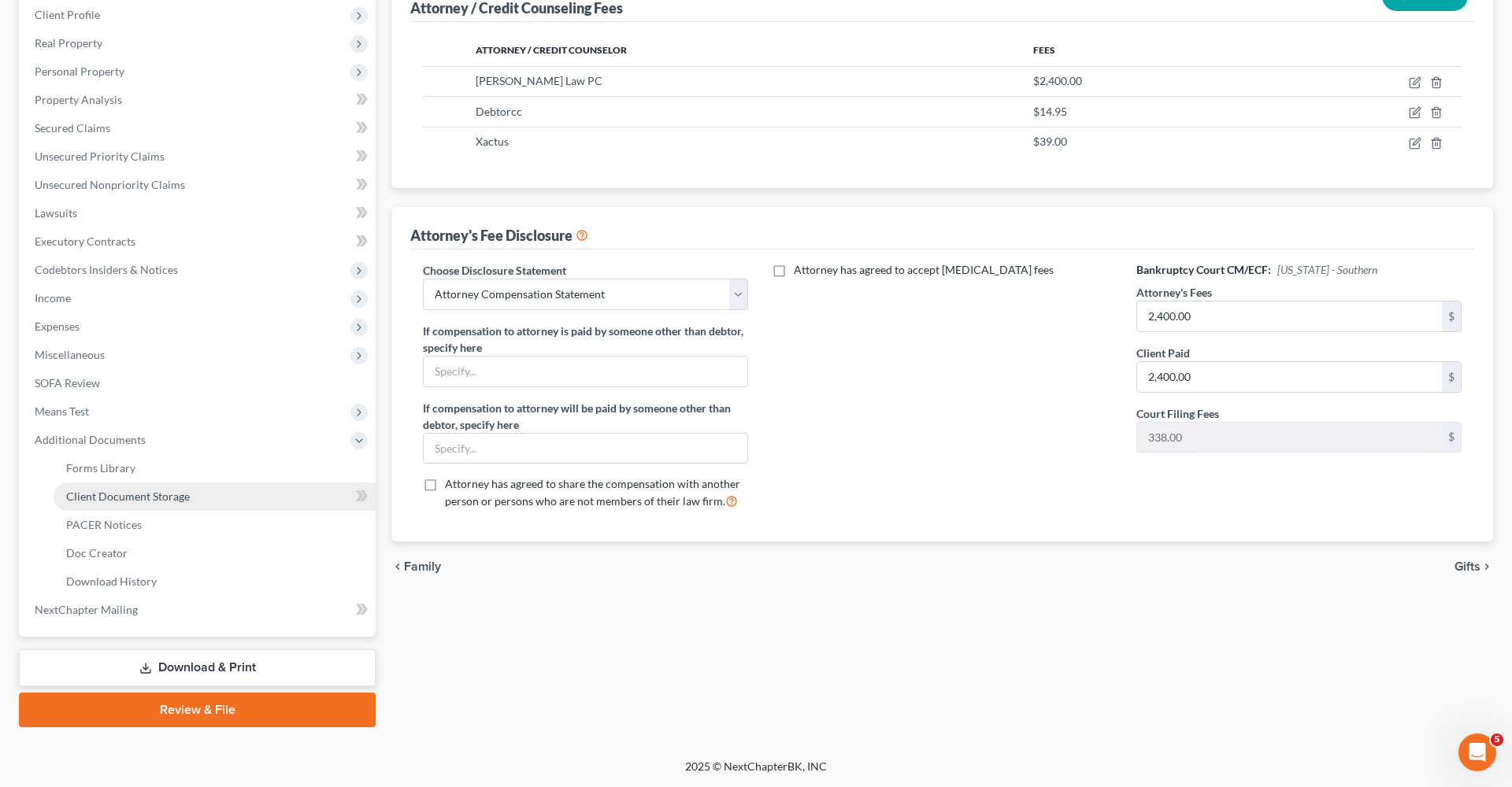
click at [124, 494] on span "Client Document Storage" at bounding box center [128, 496] width 124 height 13
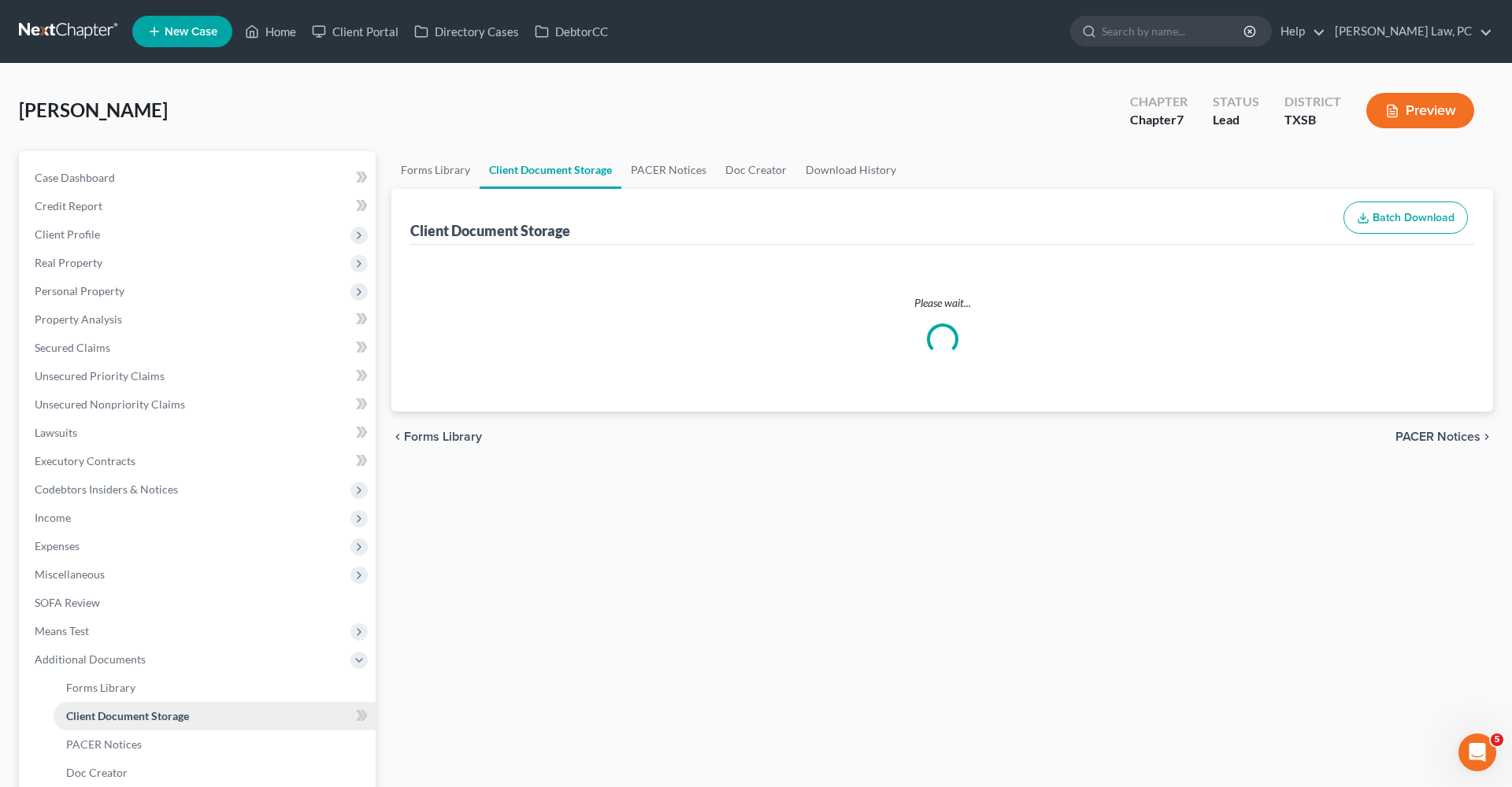
select select "8"
select select "39"
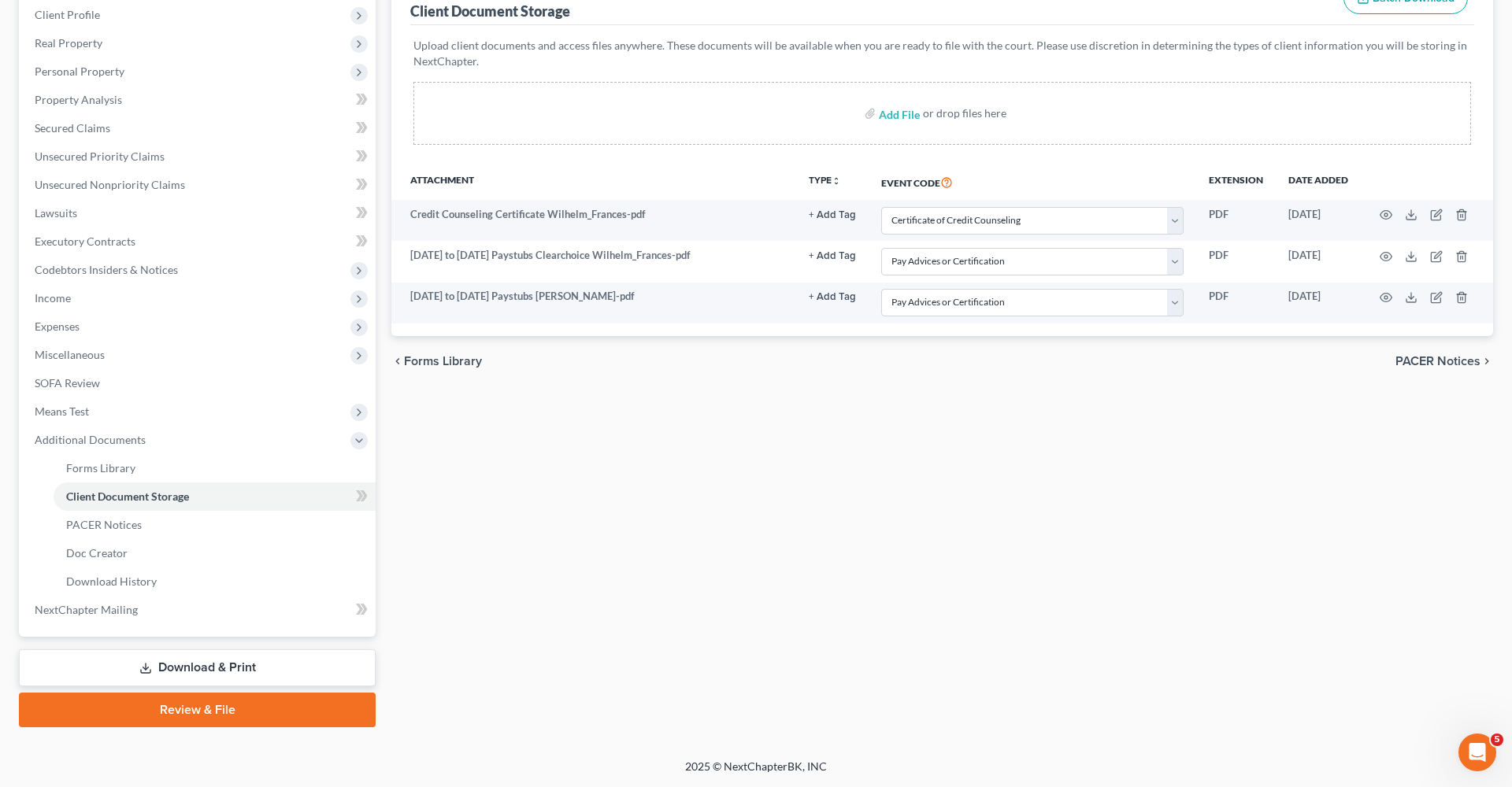
click at [227, 704] on link "Review & File" at bounding box center [197, 709] width 357 height 34
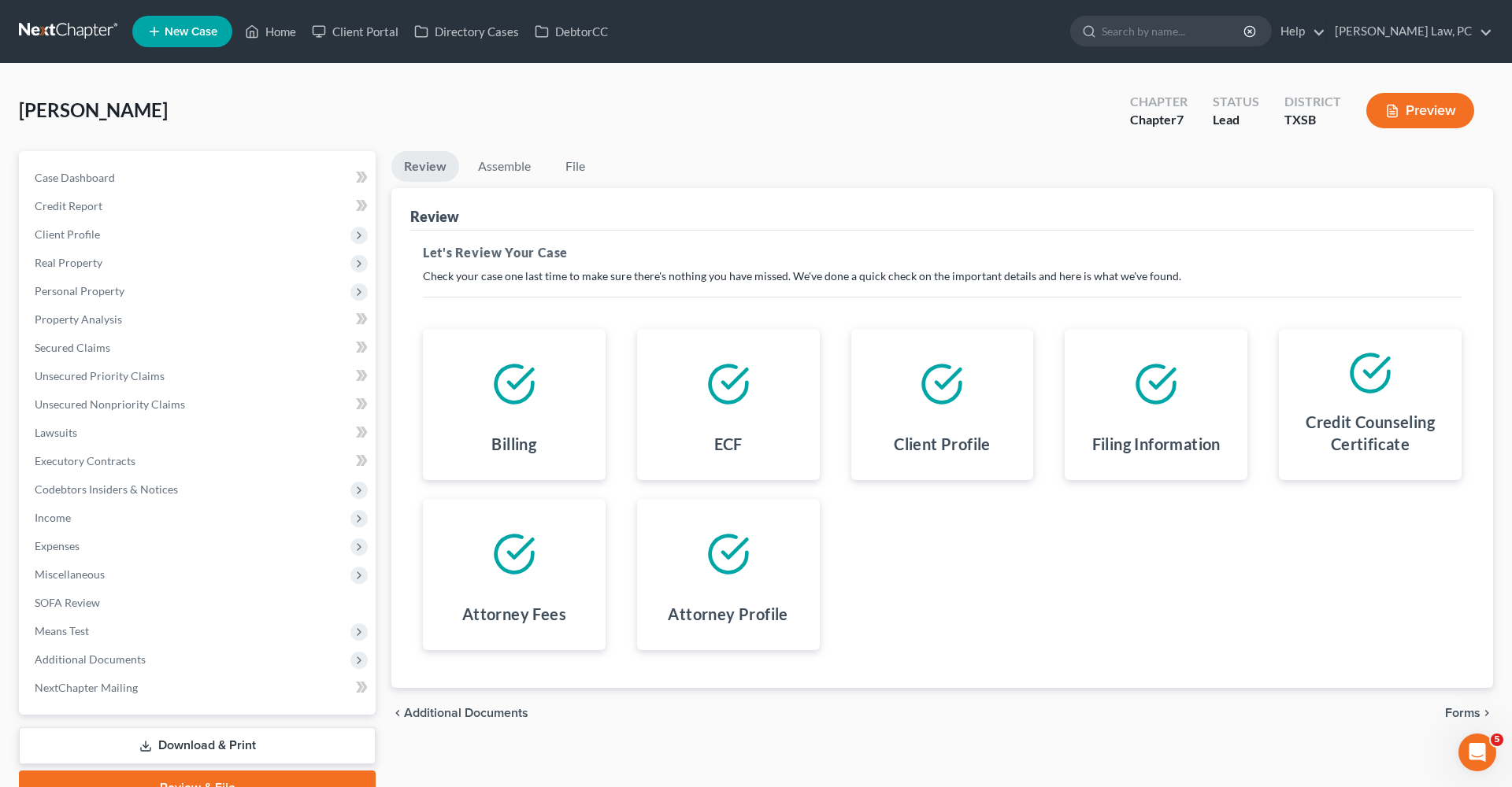
click at [1470, 709] on span "Forms" at bounding box center [1463, 713] width 35 height 12
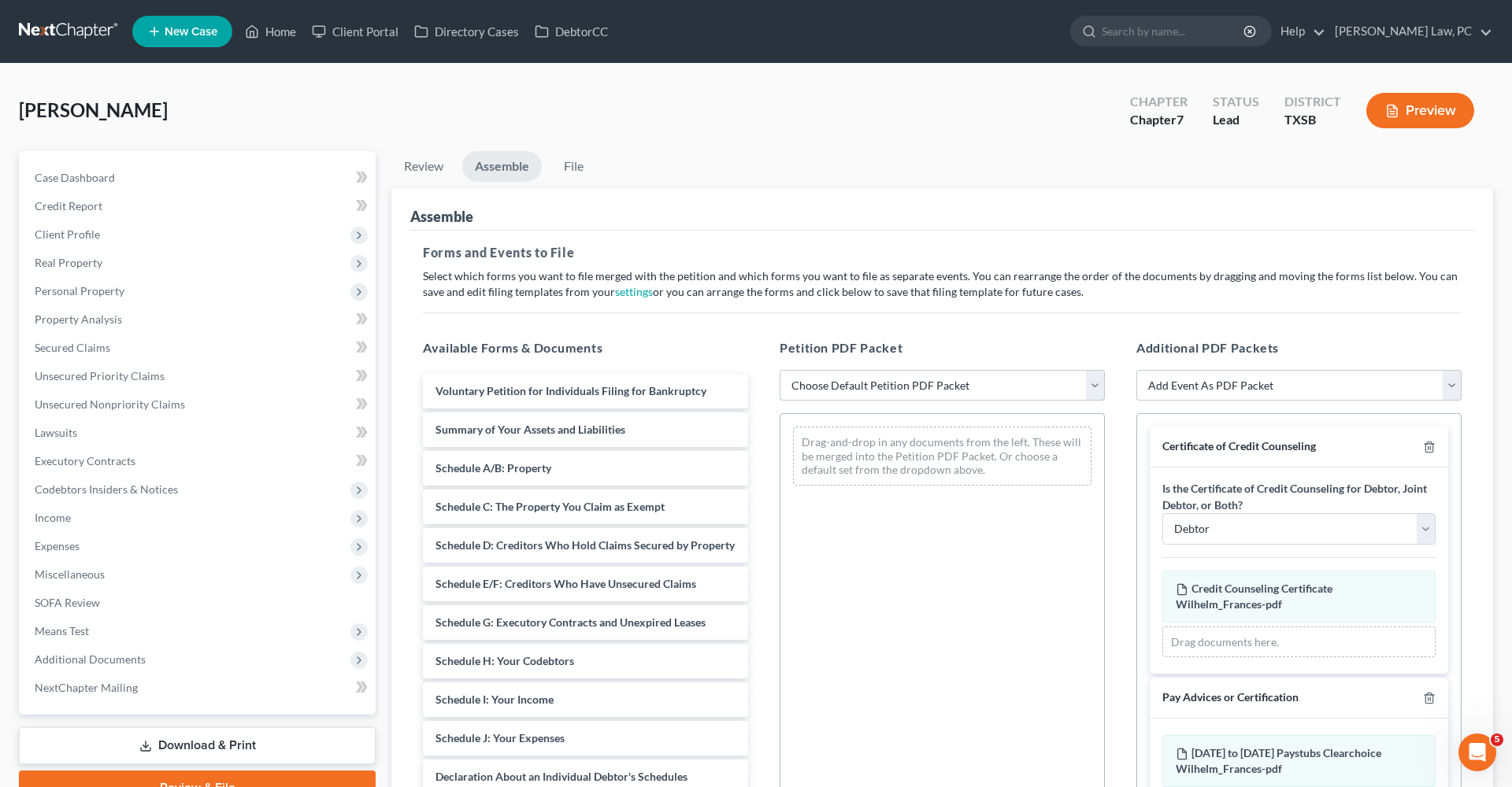
select select "1"
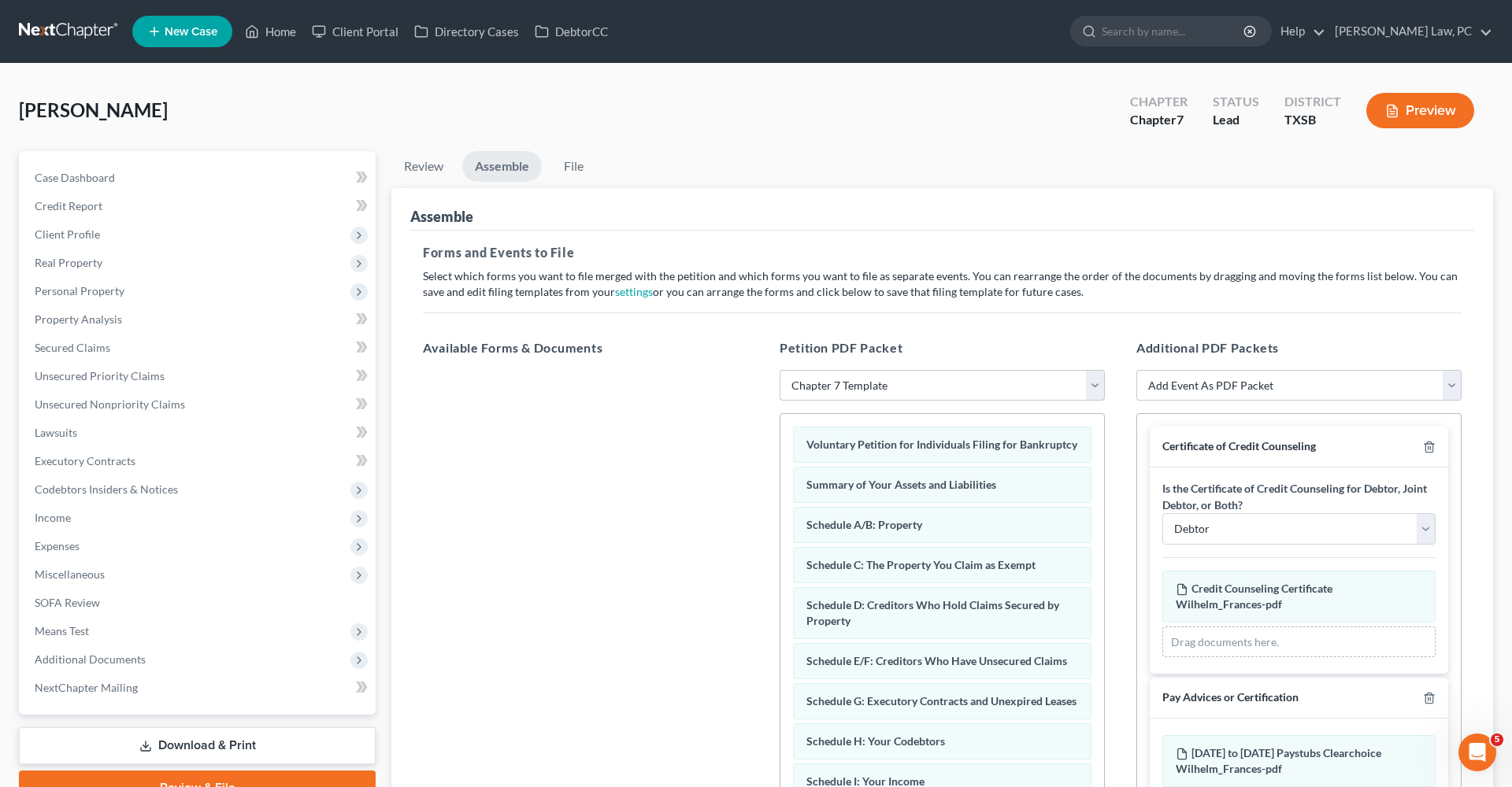
scroll to position [4, 0]
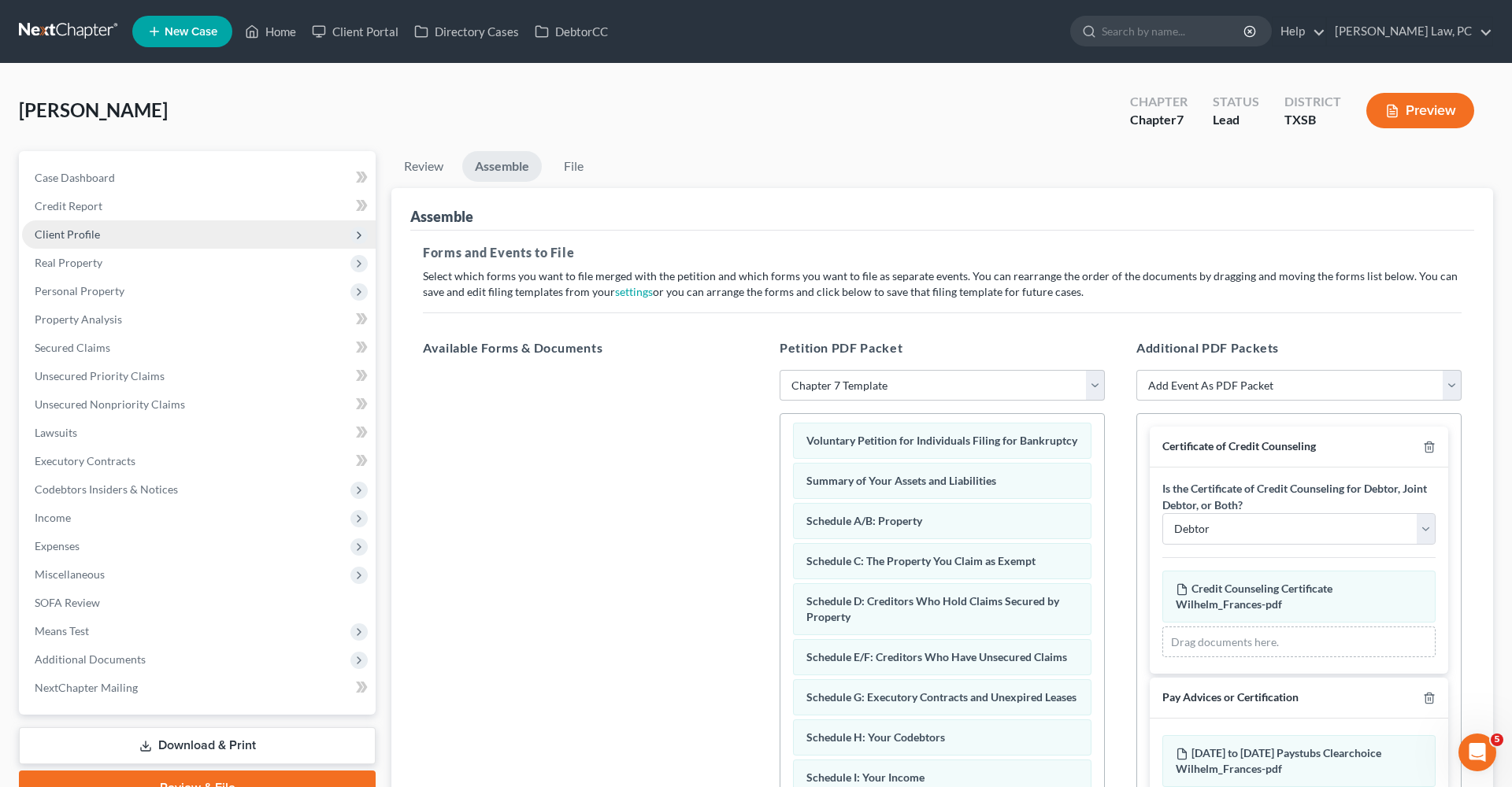
click at [66, 233] on span "Client Profile" at bounding box center [67, 234] width 65 height 13
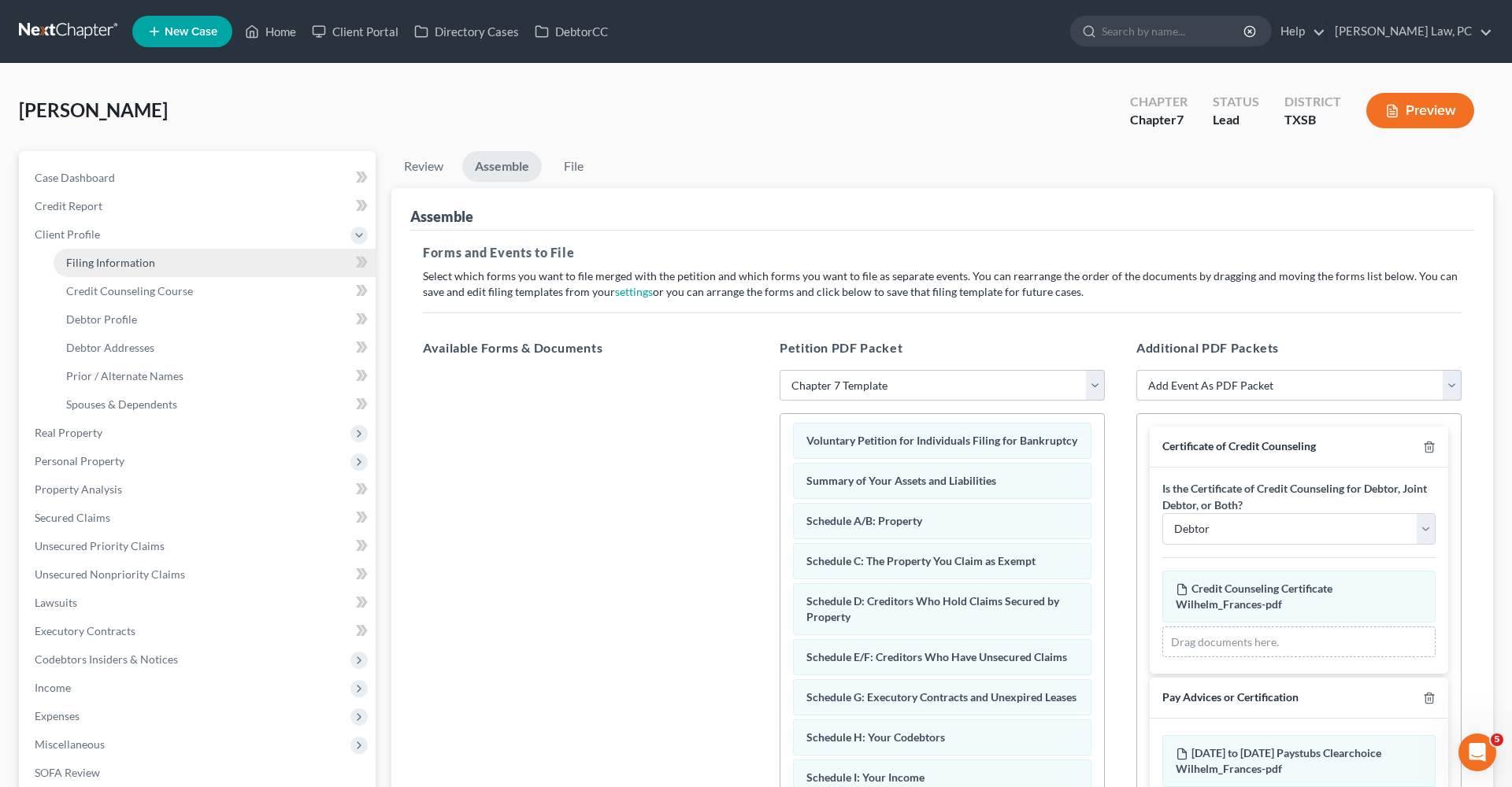
click at [131, 262] on span "Filing Information" at bounding box center [110, 262] width 89 height 13
select select "1"
select select "0"
select select "79"
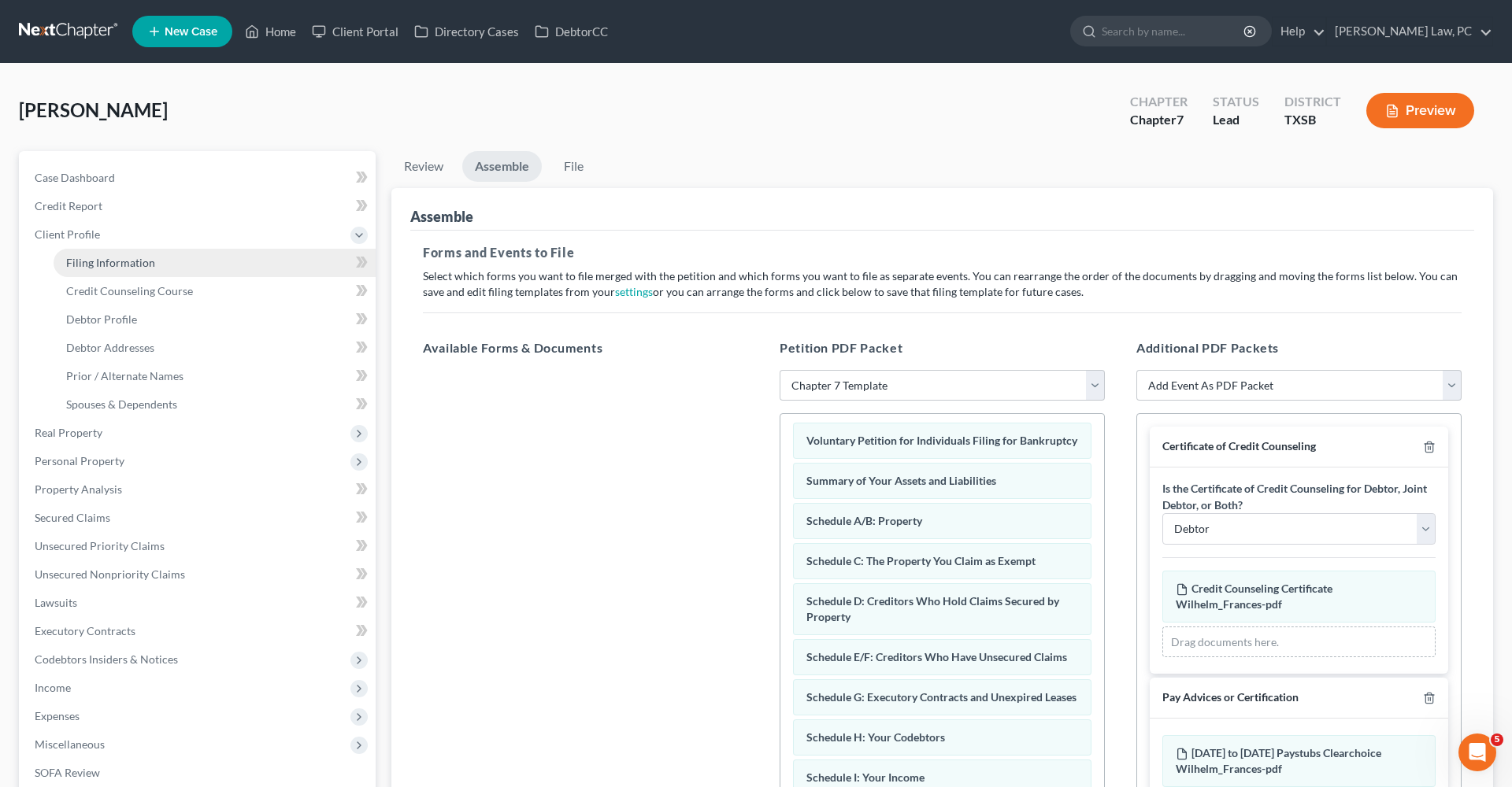
select select "2"
select select "45"
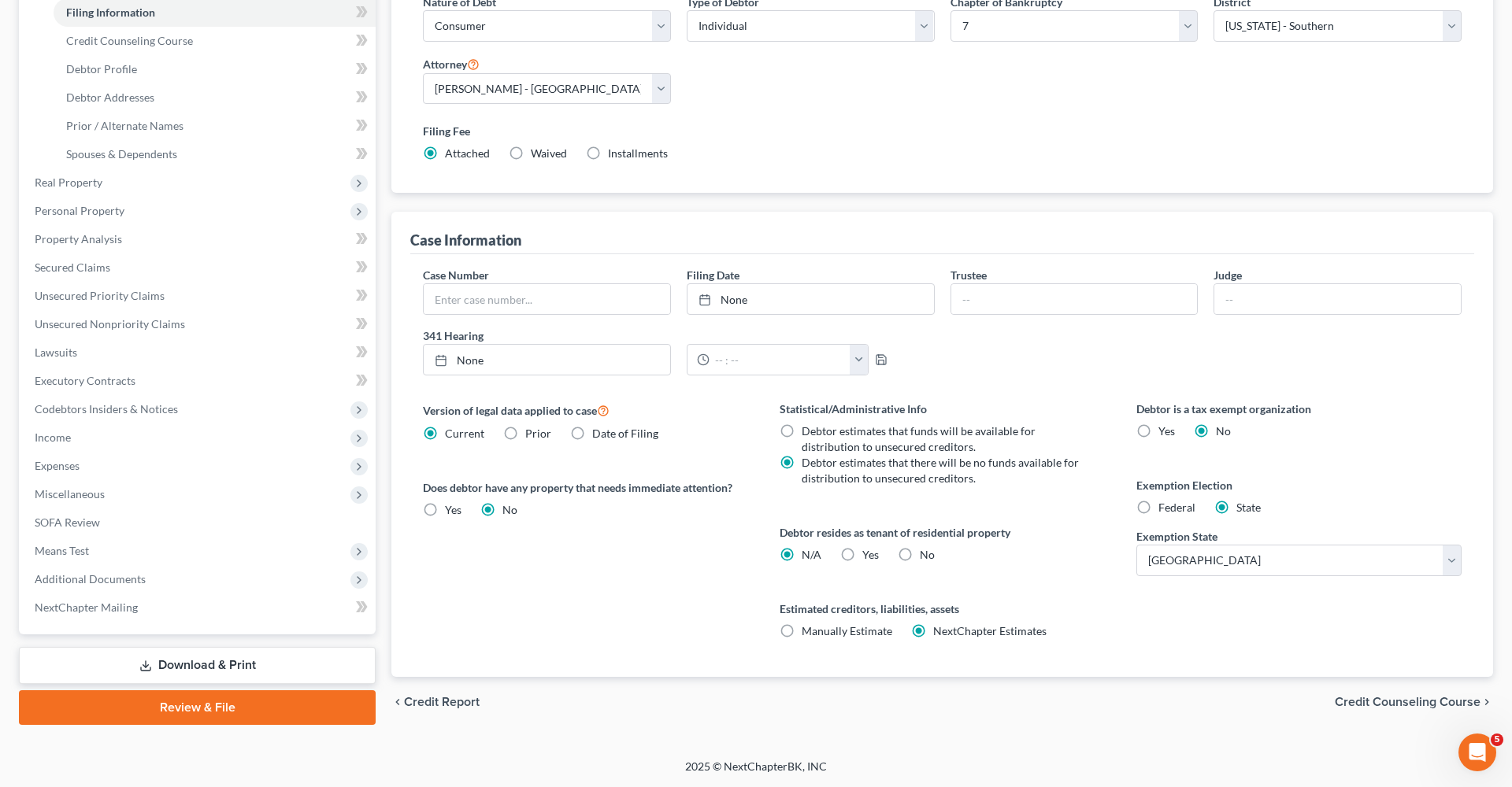
click at [205, 714] on link "Review & File" at bounding box center [197, 708] width 357 height 34
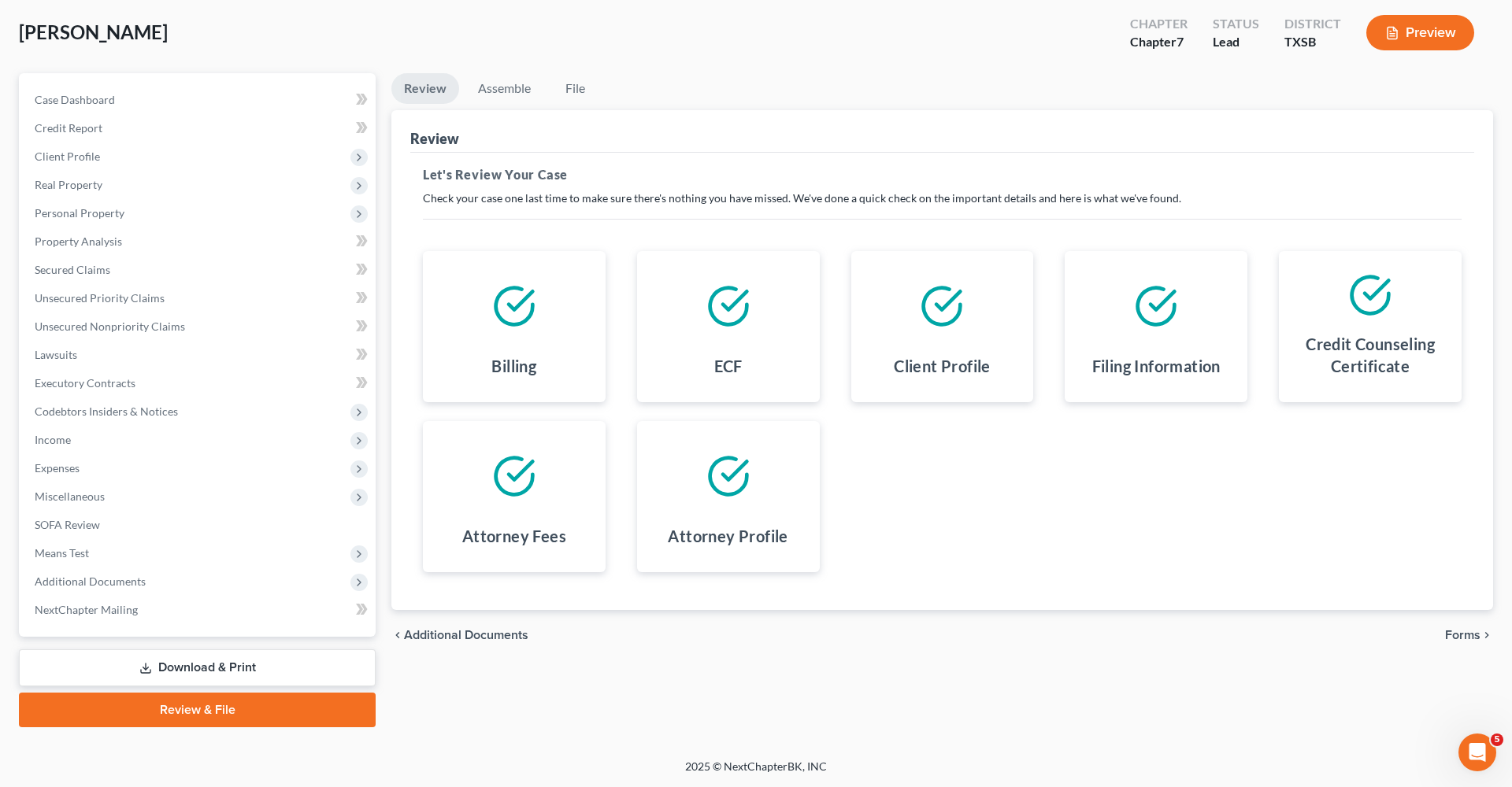
scroll to position [78, 0]
click at [1468, 635] on span "Forms" at bounding box center [1463, 635] width 35 height 12
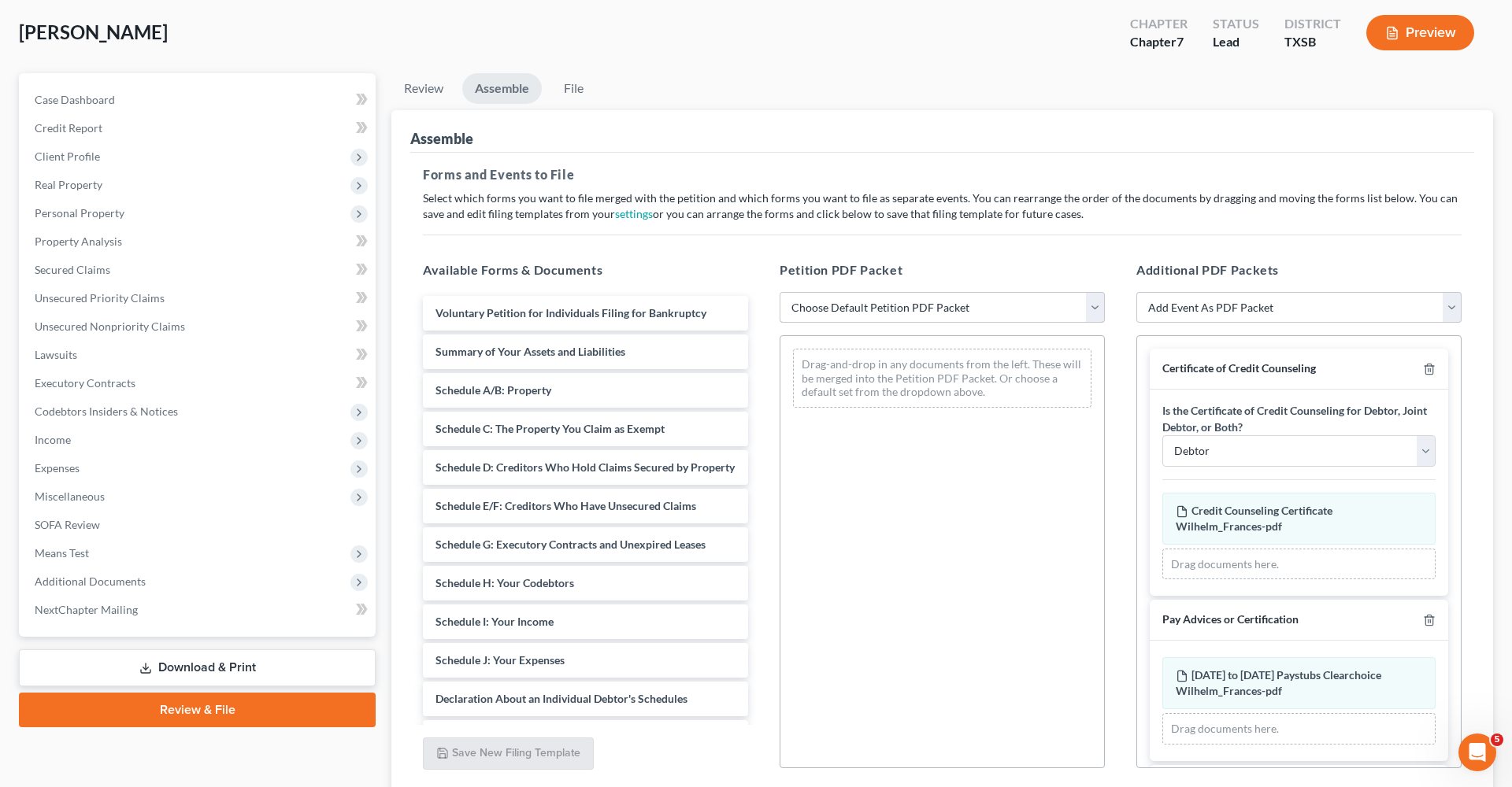
select select "1"
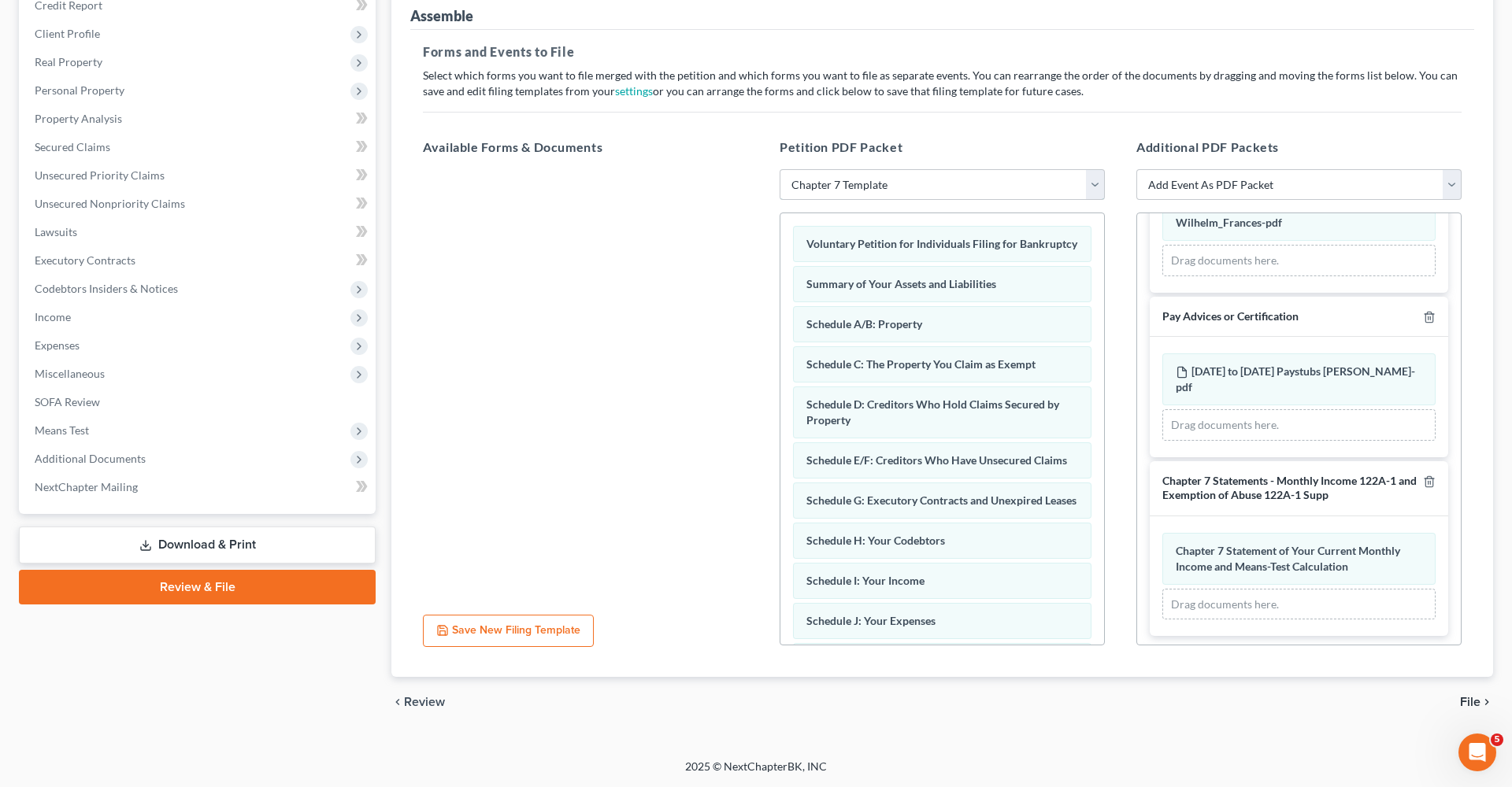
scroll to position [201, 0]
click at [1473, 704] on span "File" at bounding box center [1470, 702] width 20 height 12
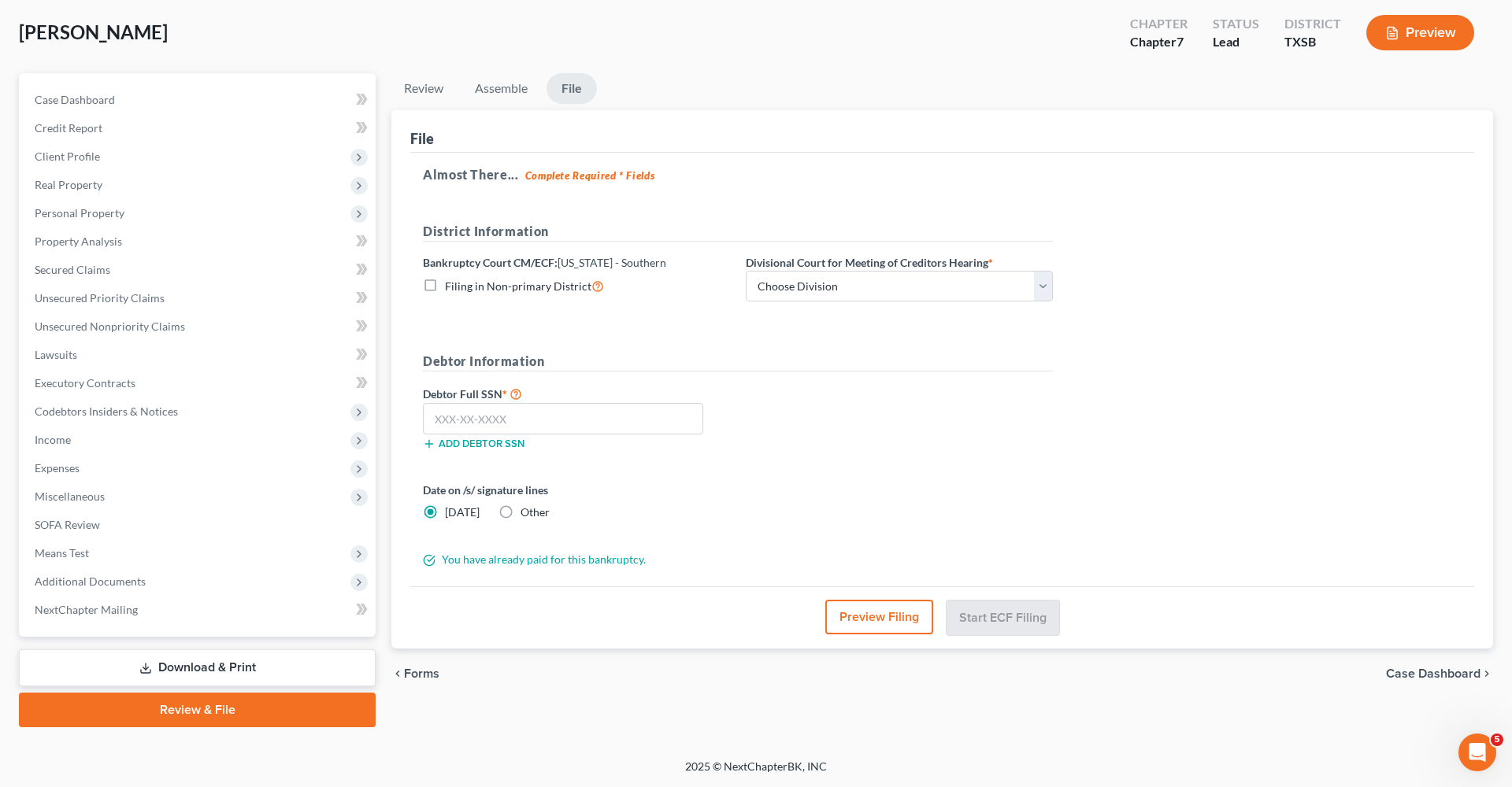
scroll to position [78, 0]
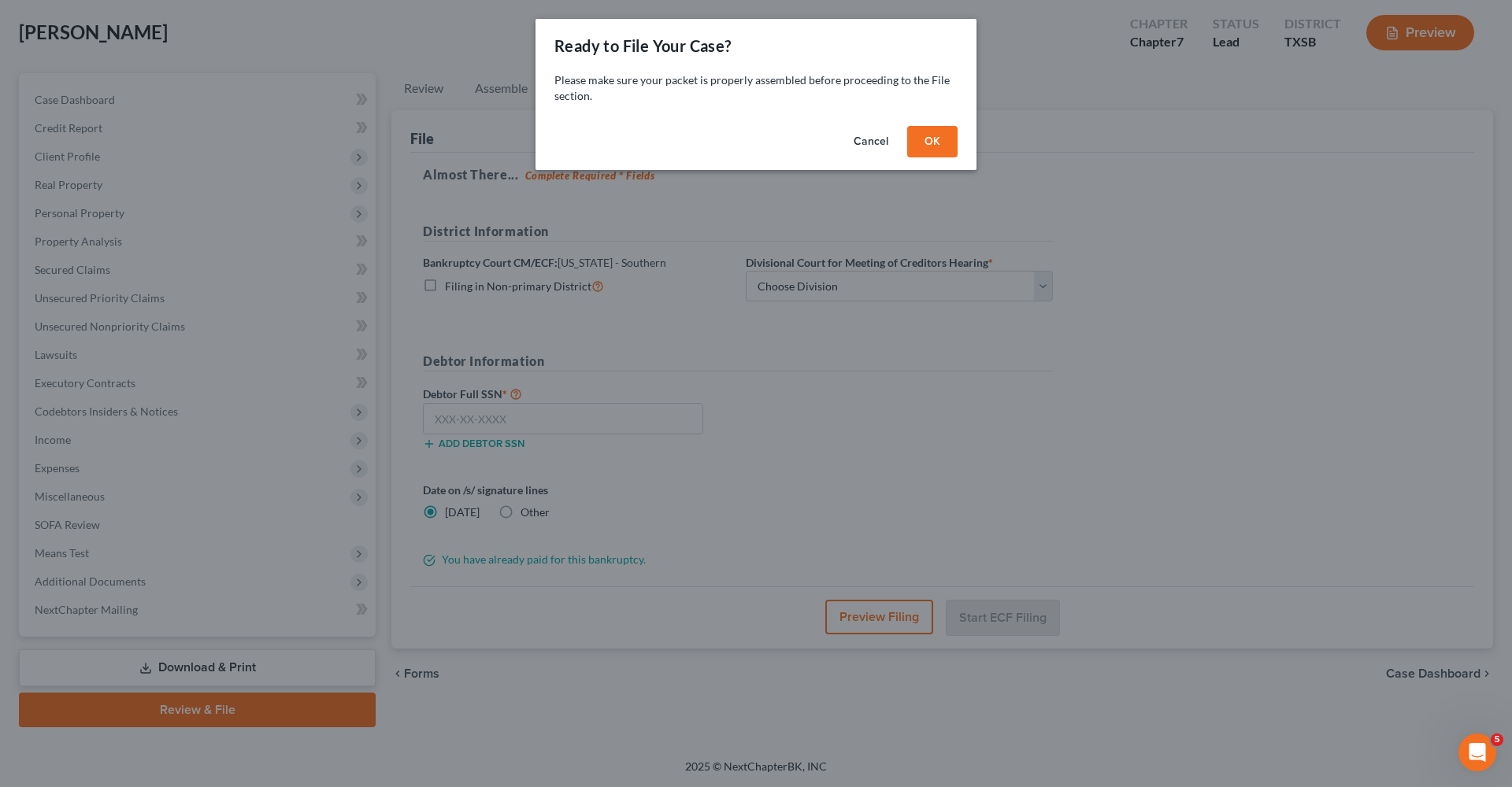
click at [937, 136] on button "OK" at bounding box center [932, 142] width 50 height 32
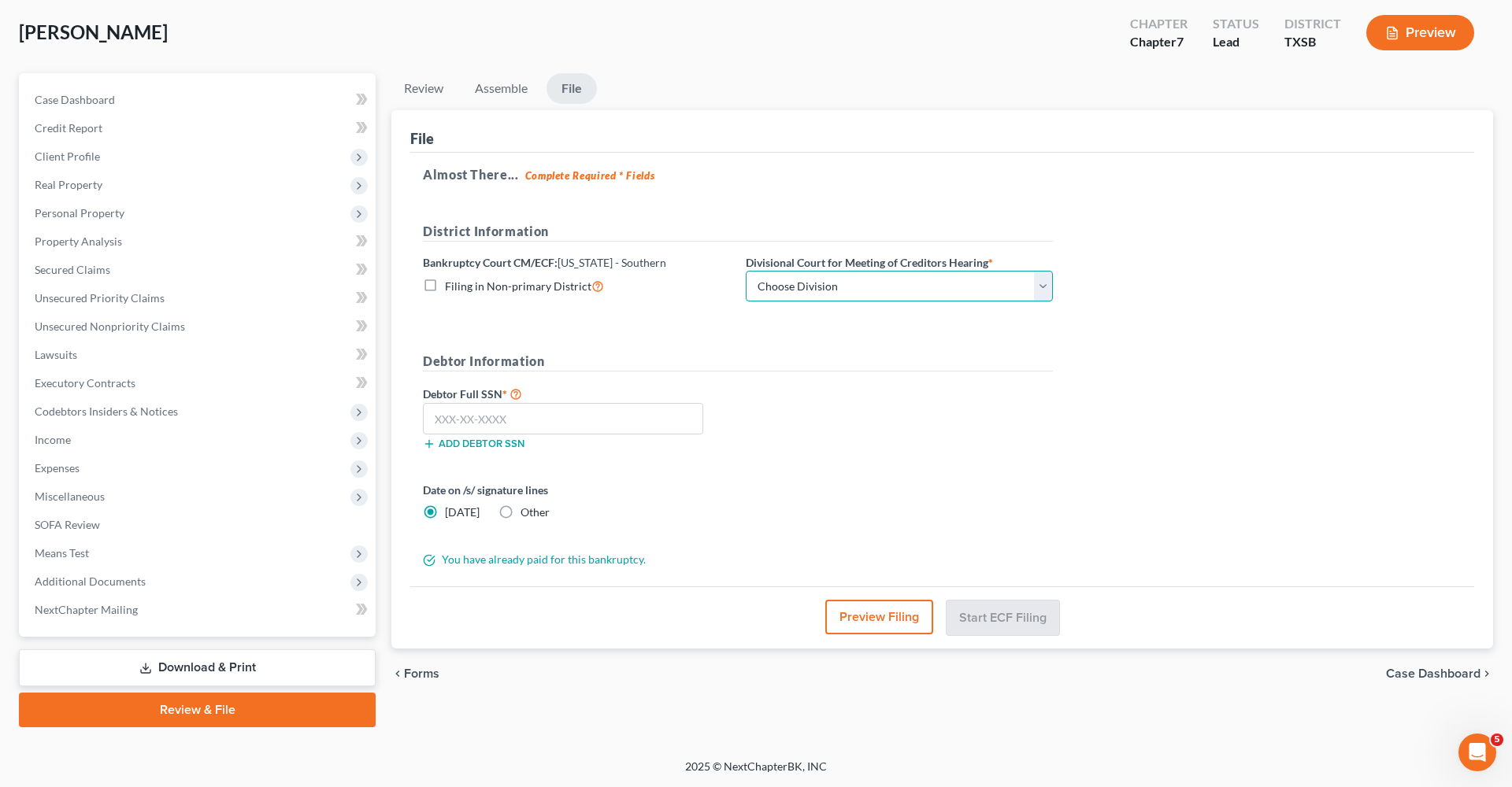
select select "3"
click at [473, 414] on input "text" at bounding box center [563, 419] width 281 height 32
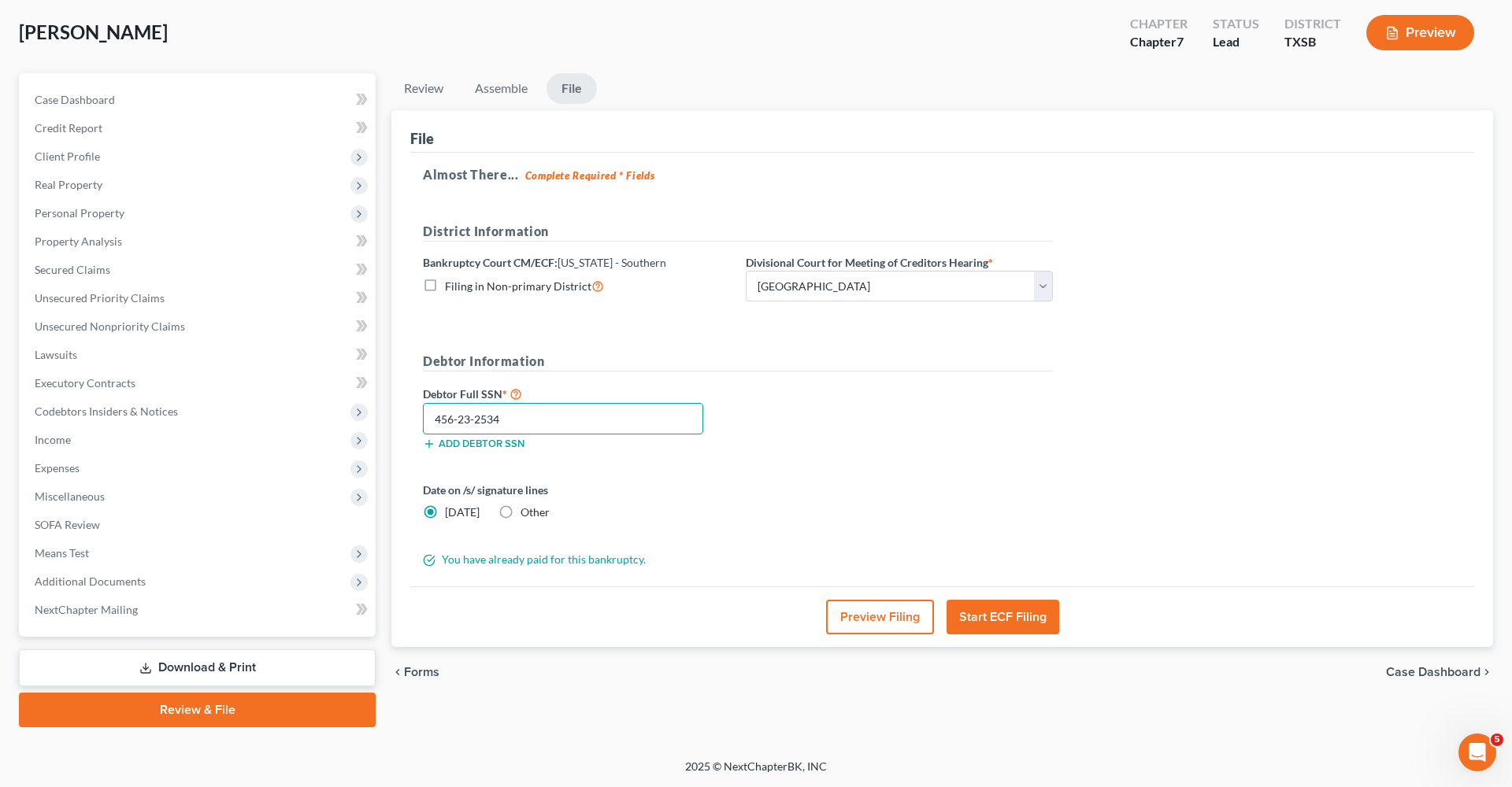
type input "456-23-2534"
click at [987, 618] on button "Start ECF Filing" at bounding box center [1003, 617] width 113 height 34
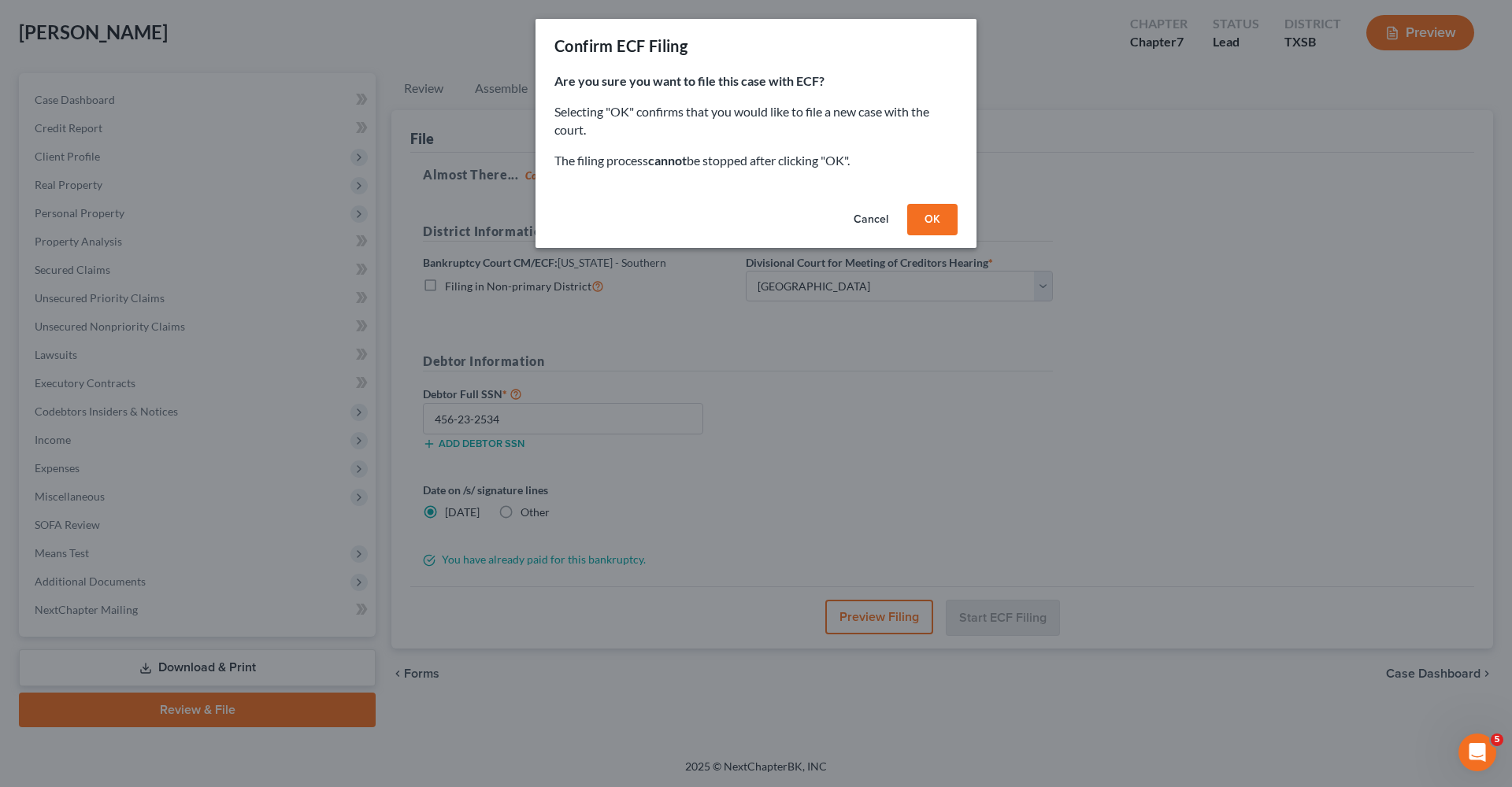
click at [938, 222] on button "OK" at bounding box center [932, 220] width 50 height 32
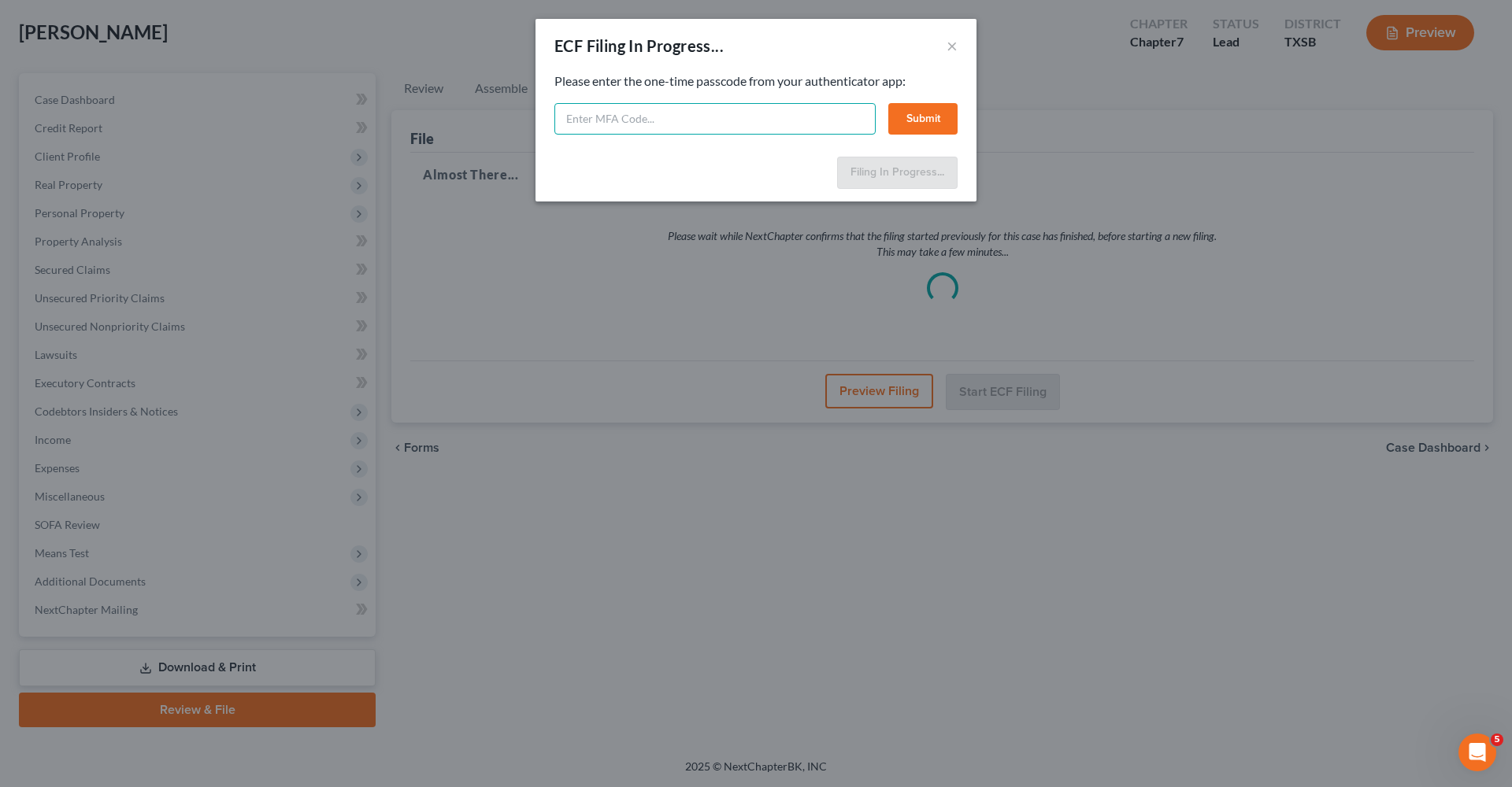
click at [640, 124] on input "text" at bounding box center [715, 119] width 321 height 32
type input "177483"
click at [917, 121] on button "Submit" at bounding box center [922, 119] width 70 height 32
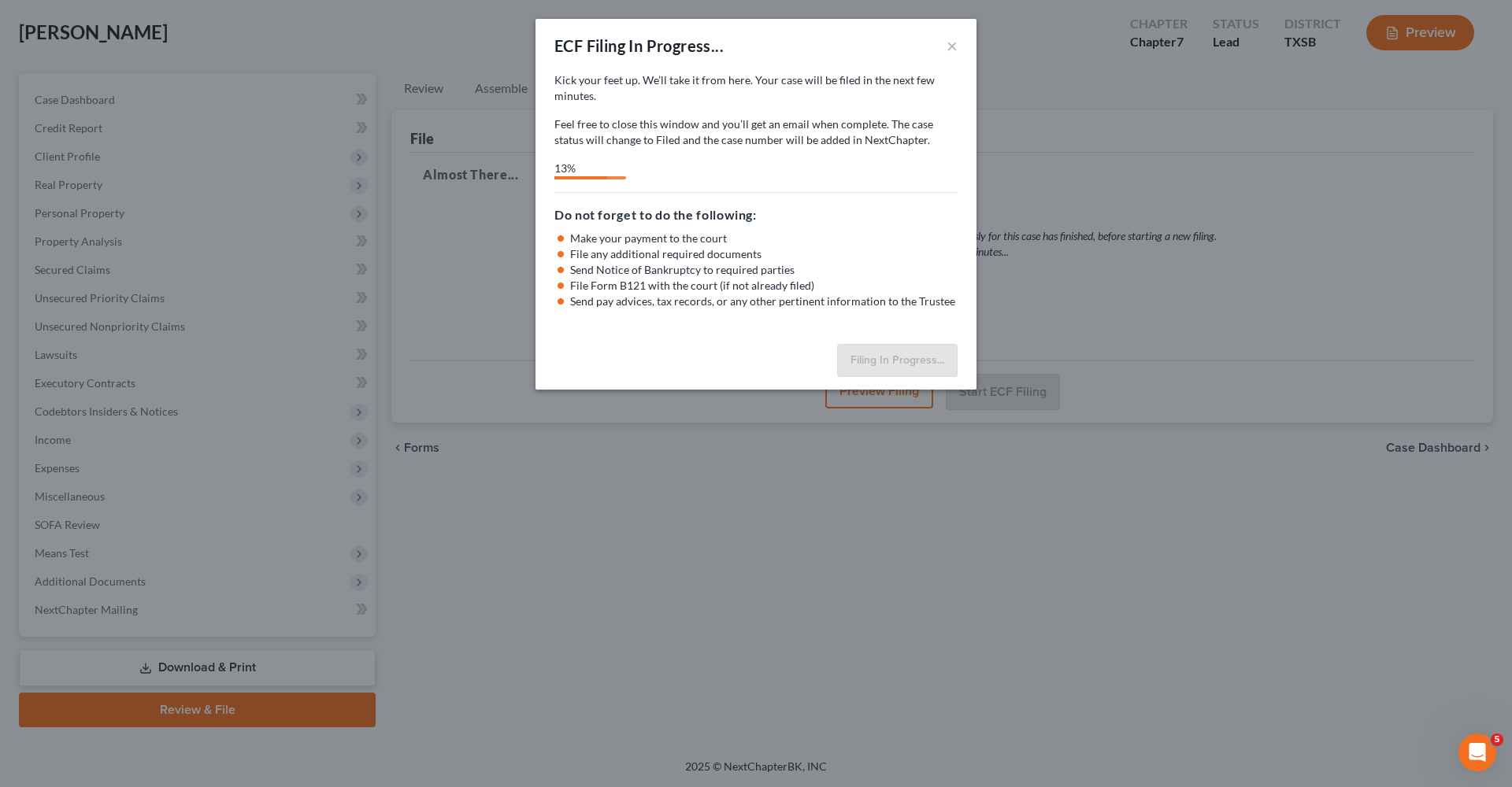
select select "3"
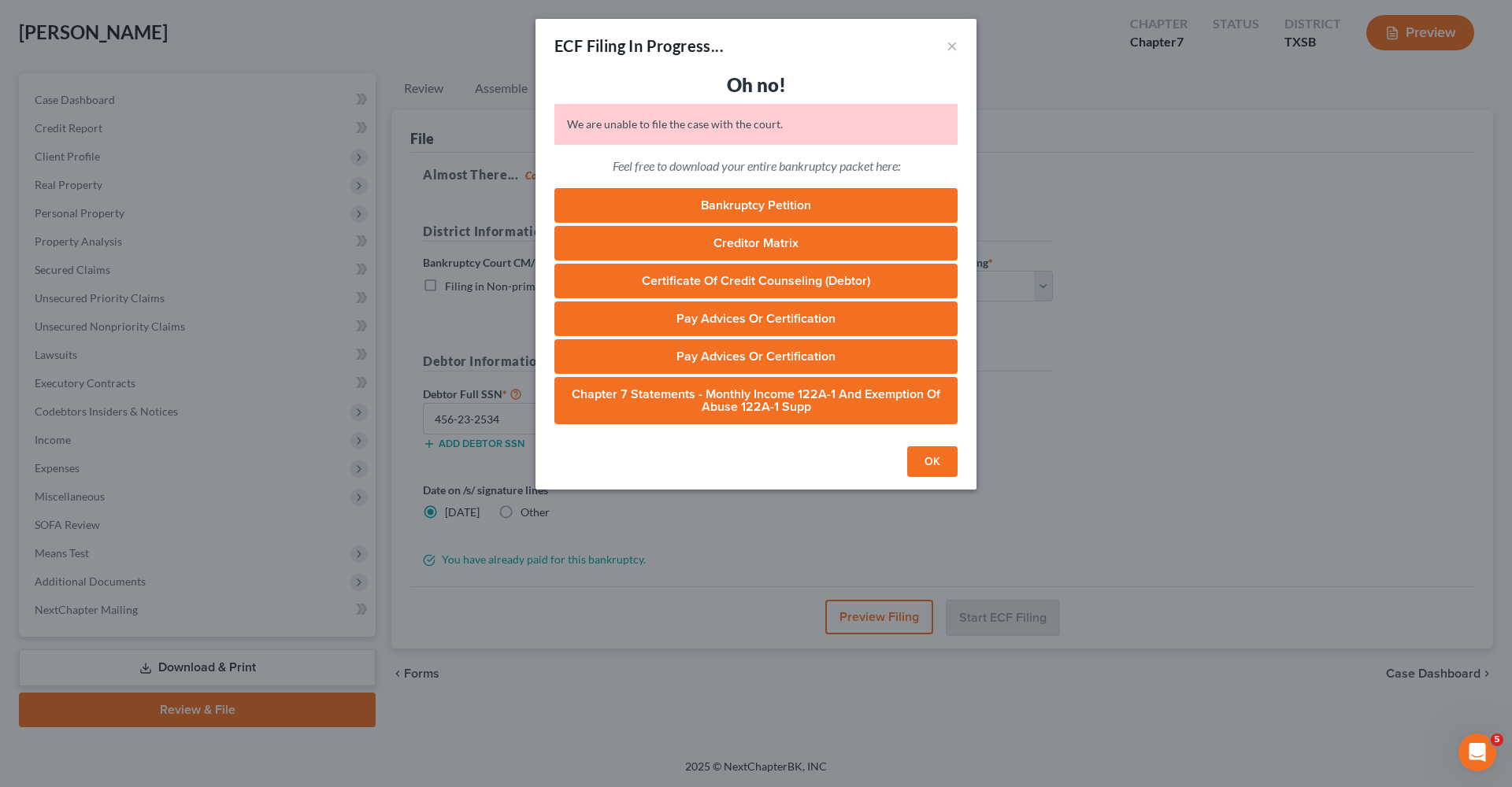
click at [925, 454] on button "OK" at bounding box center [932, 462] width 50 height 32
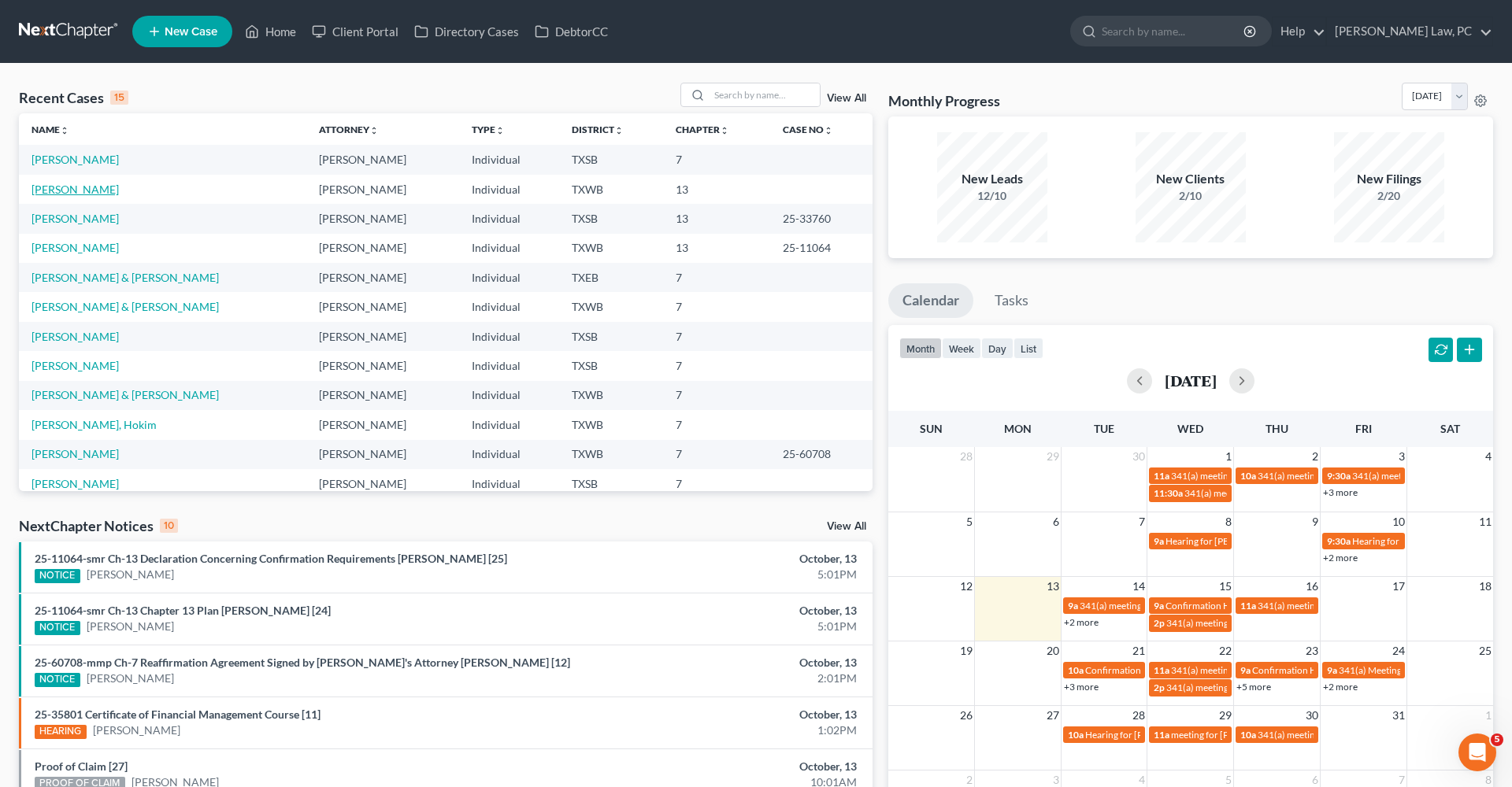
click at [85, 191] on link "[PERSON_NAME]" at bounding box center [75, 189] width 87 height 13
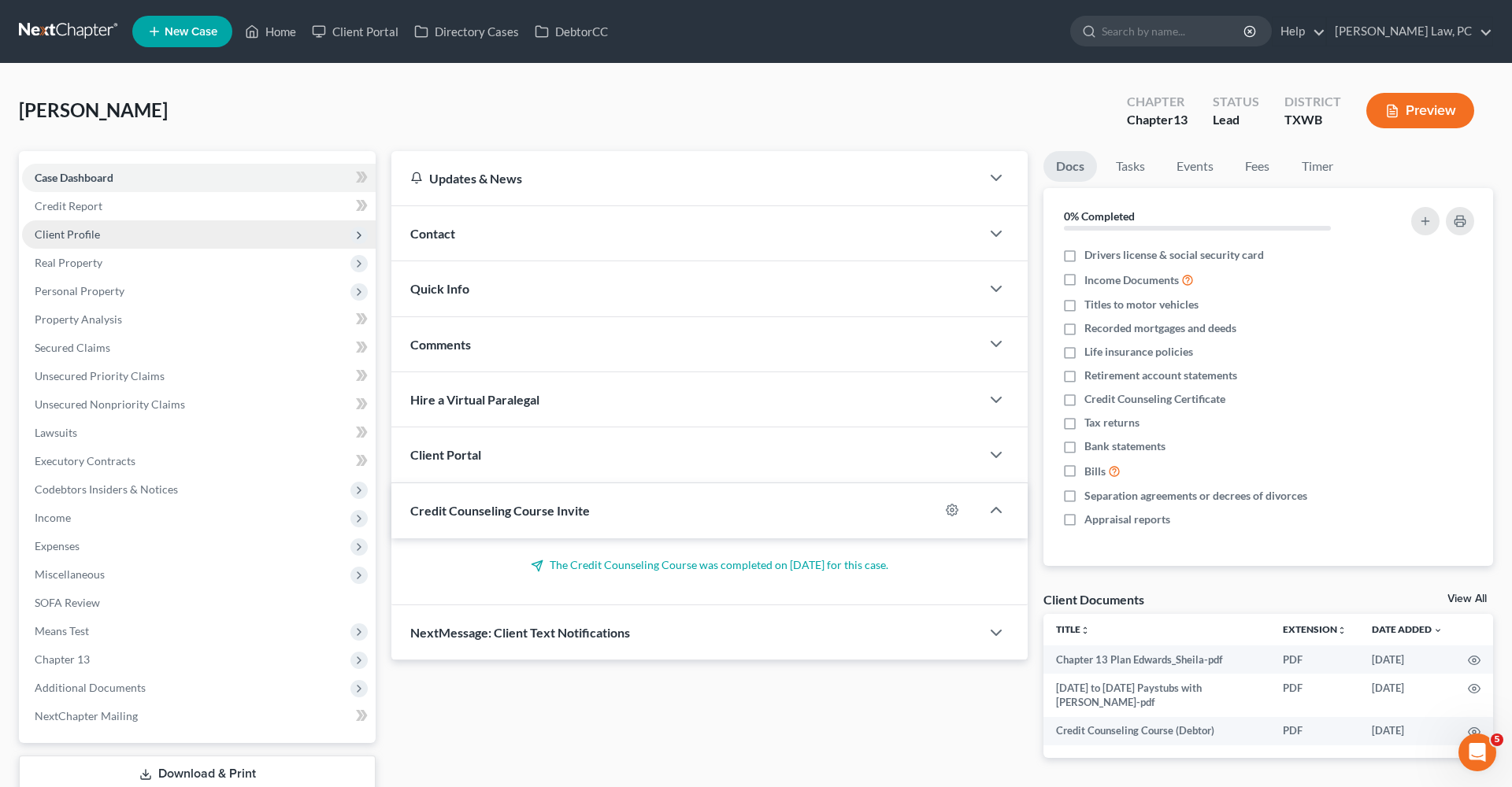
click at [64, 232] on span "Client Profile" at bounding box center [67, 234] width 65 height 13
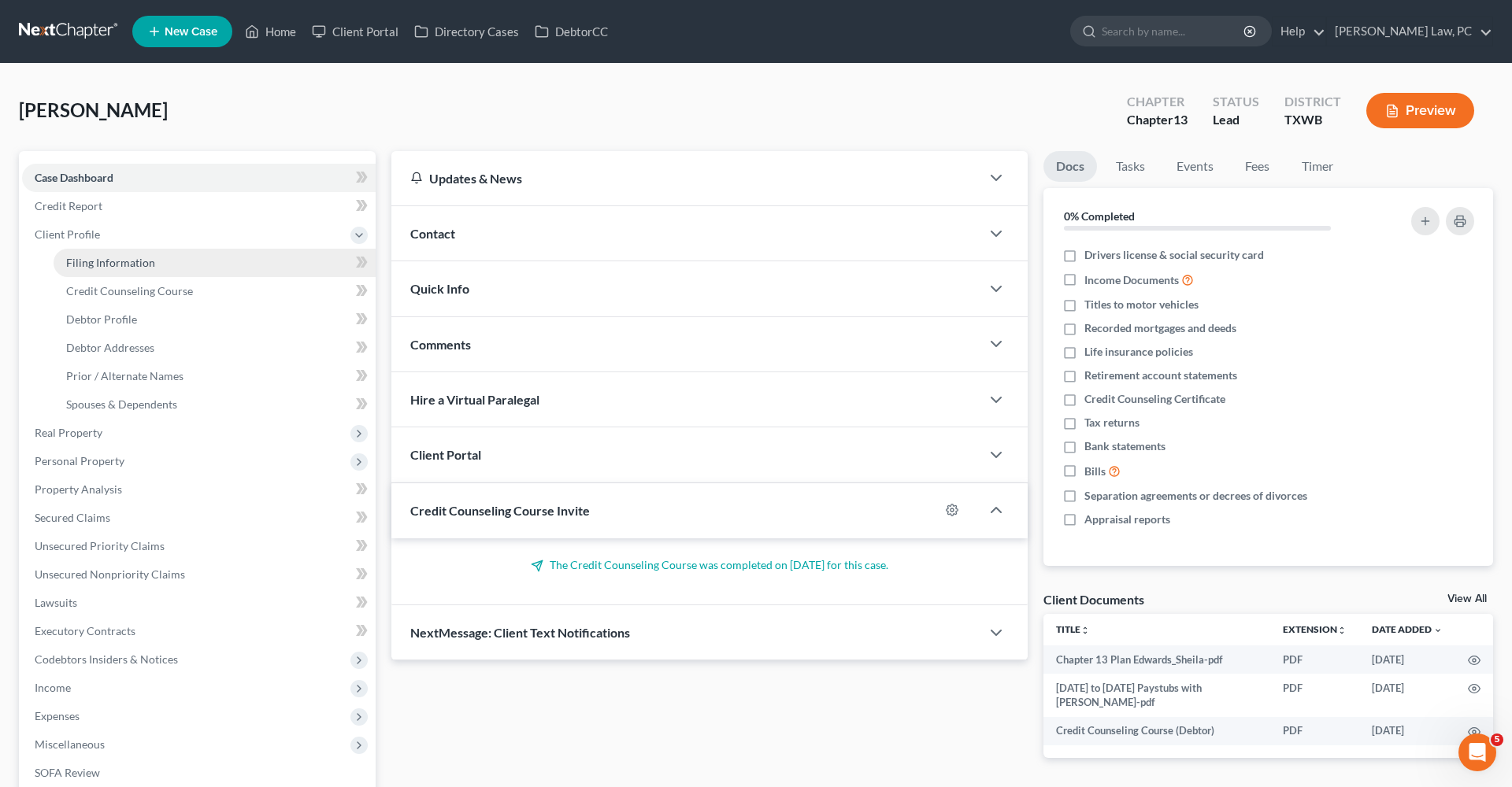
click at [78, 264] on span "Filing Information" at bounding box center [110, 262] width 89 height 13
select select "1"
select select "0"
select select "3"
select select "45"
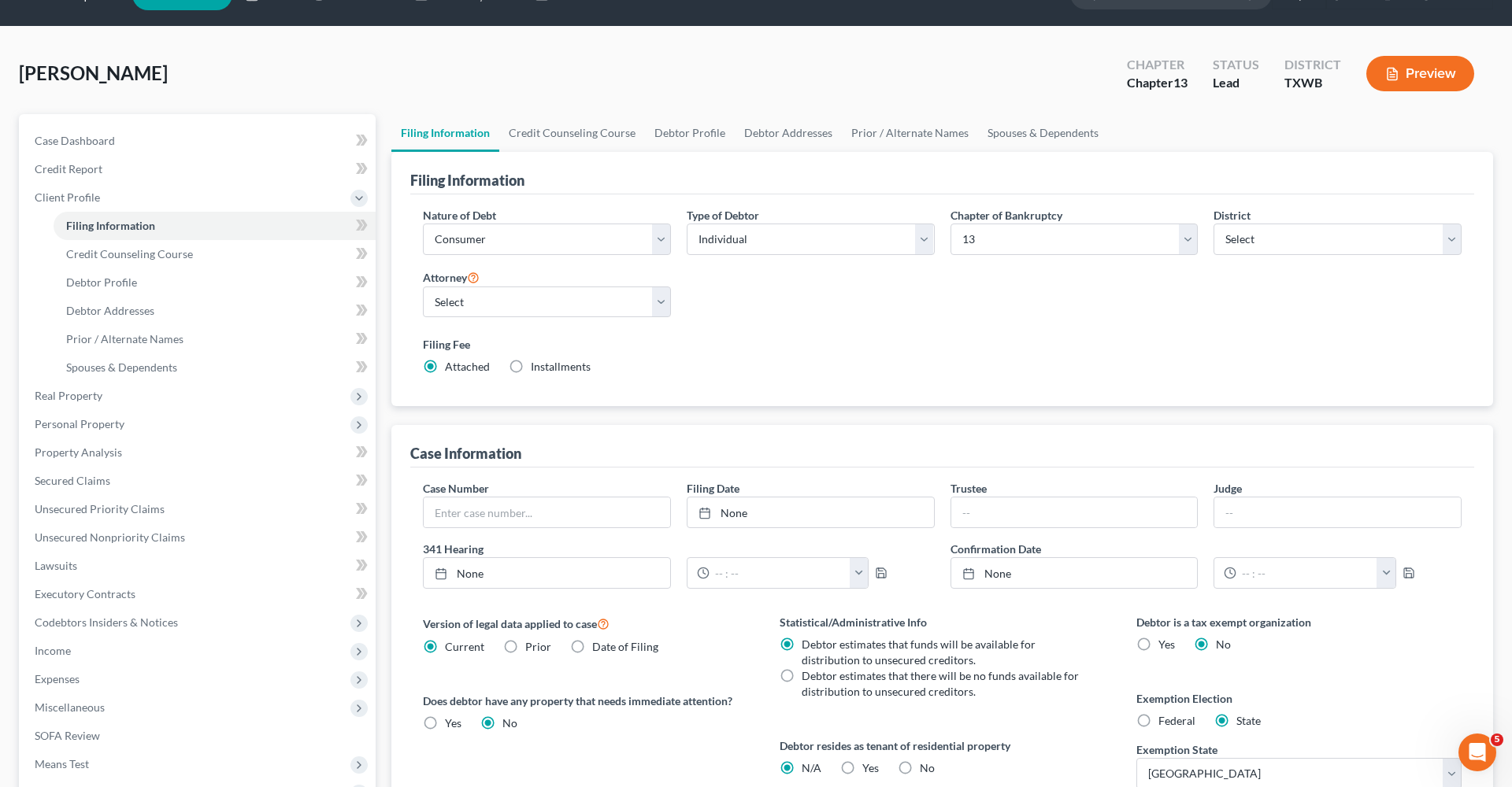
scroll to position [39, 0]
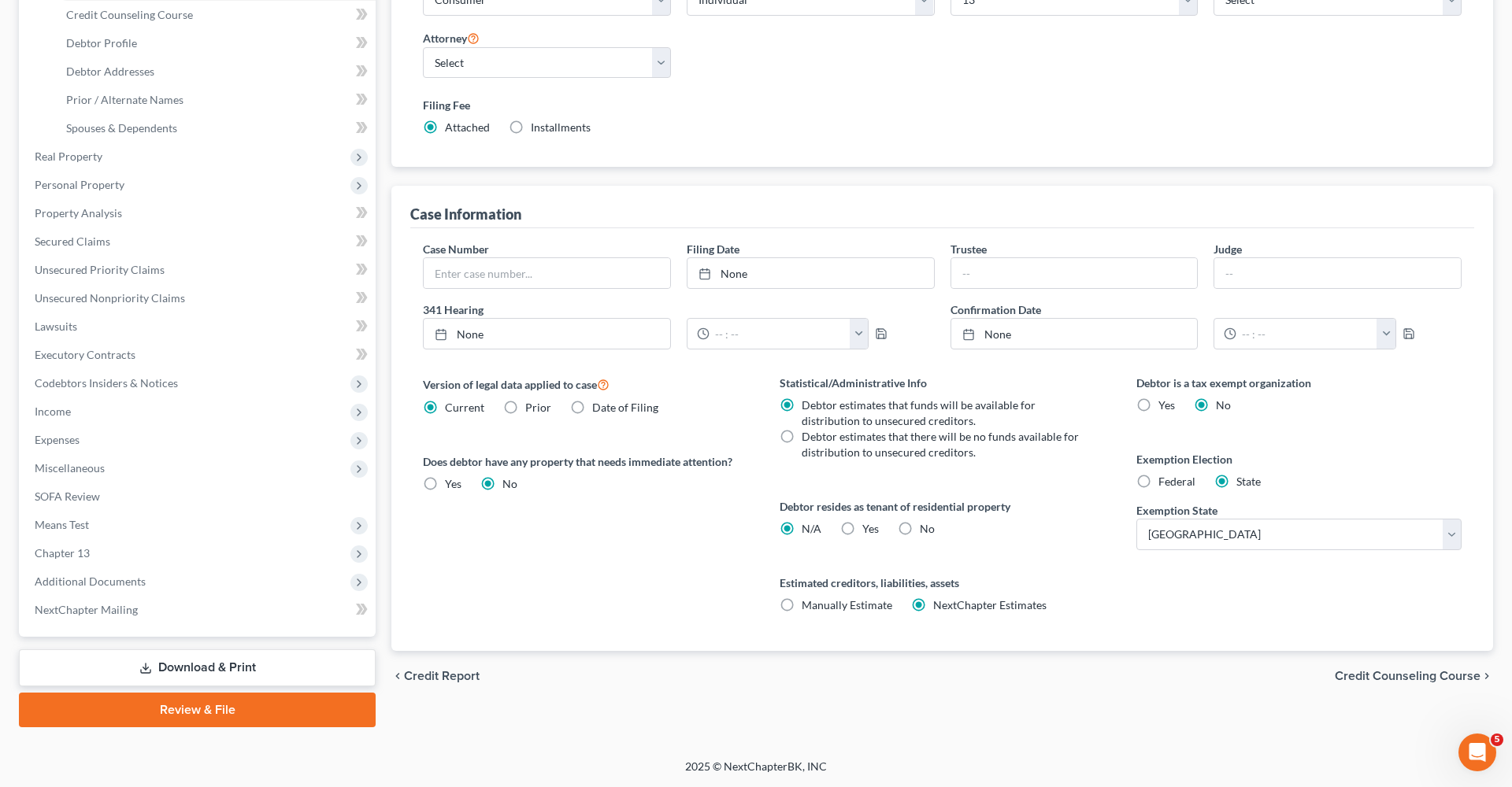
click at [161, 711] on link "Review & File" at bounding box center [197, 709] width 357 height 34
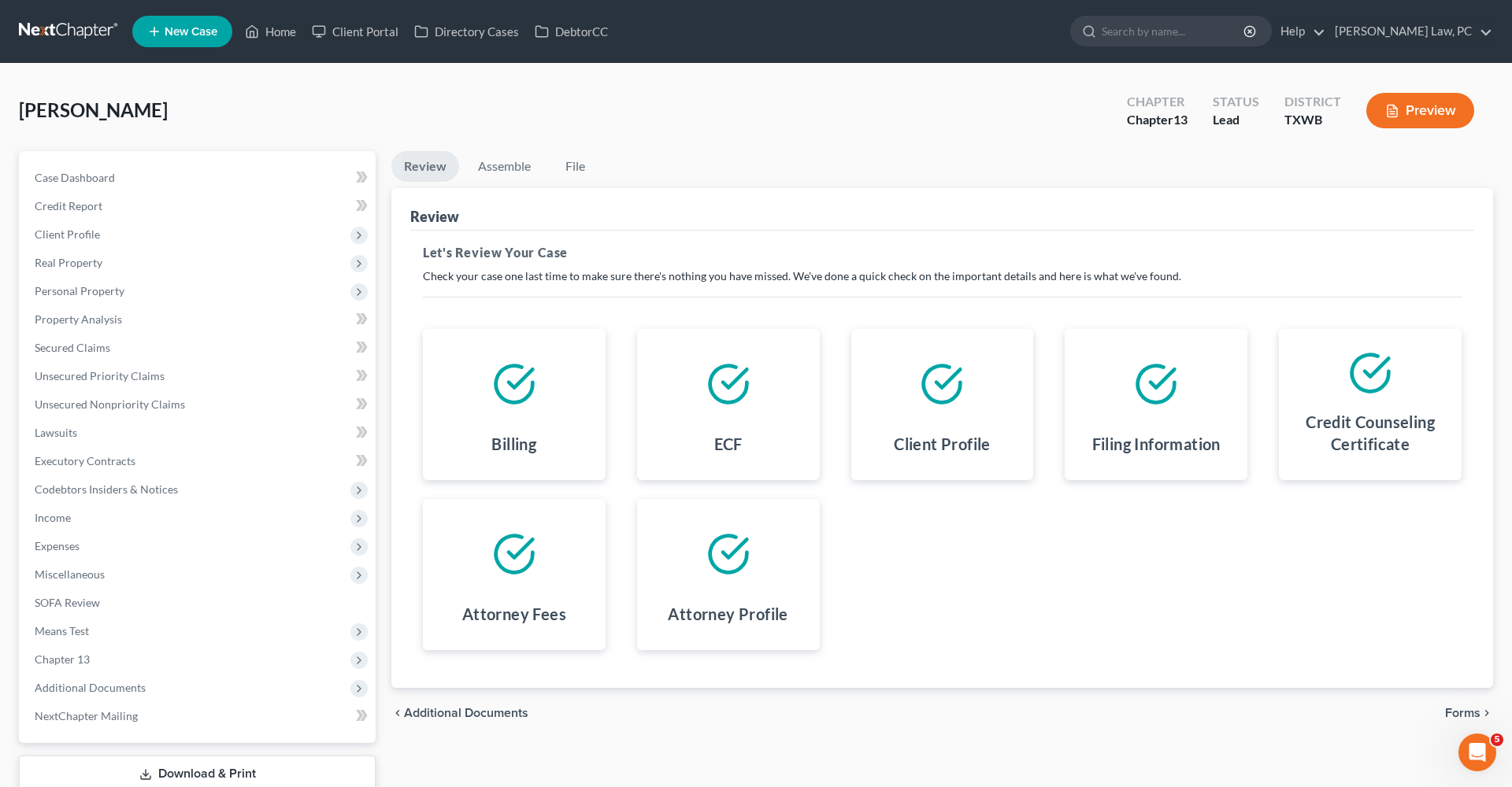
click at [1444, 713] on div "chevron_left Additional Documents Forms chevron_right" at bounding box center [942, 713] width 1102 height 50
click at [1468, 713] on span "Forms" at bounding box center [1463, 713] width 35 height 12
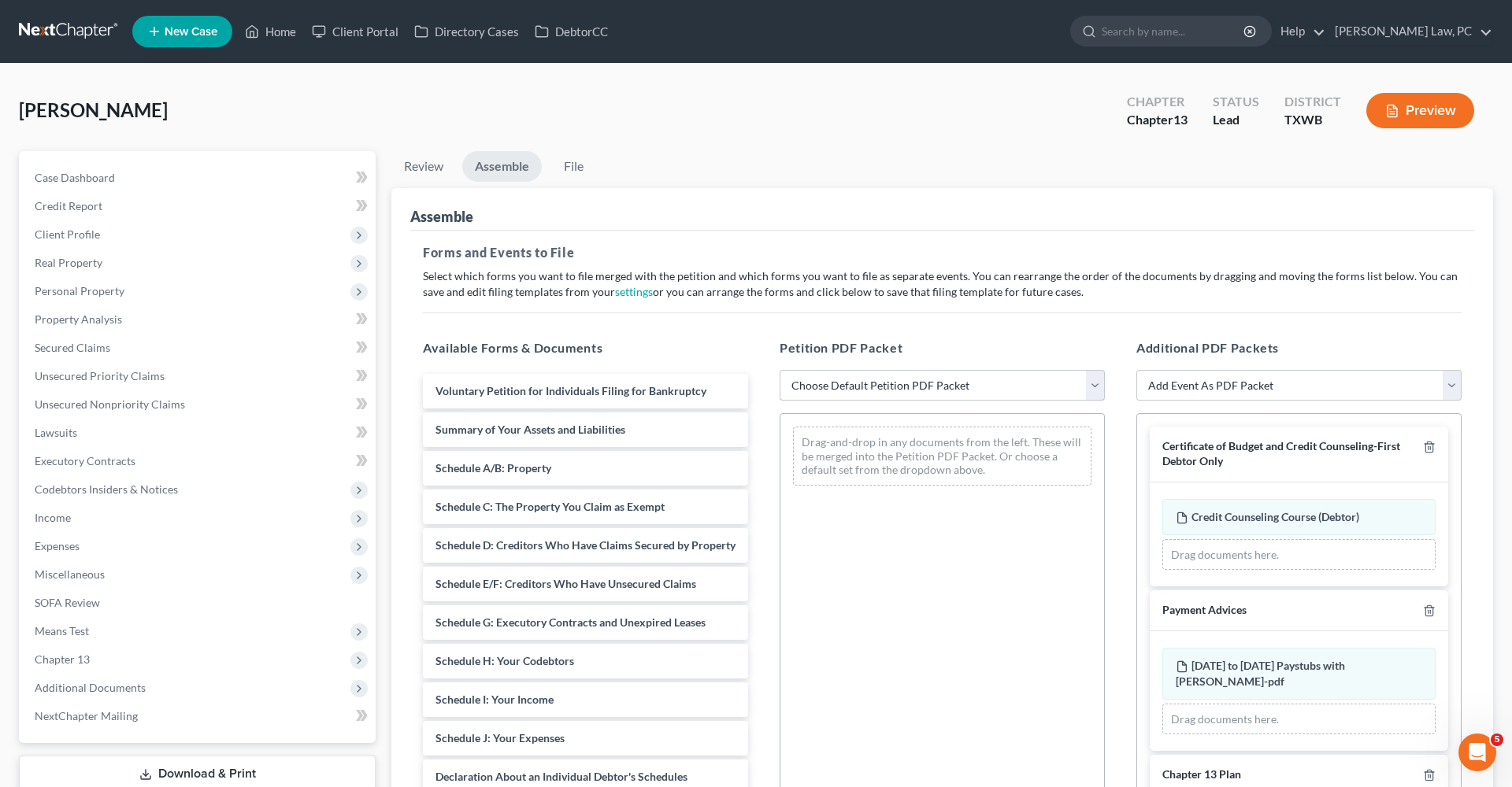
select select "1"
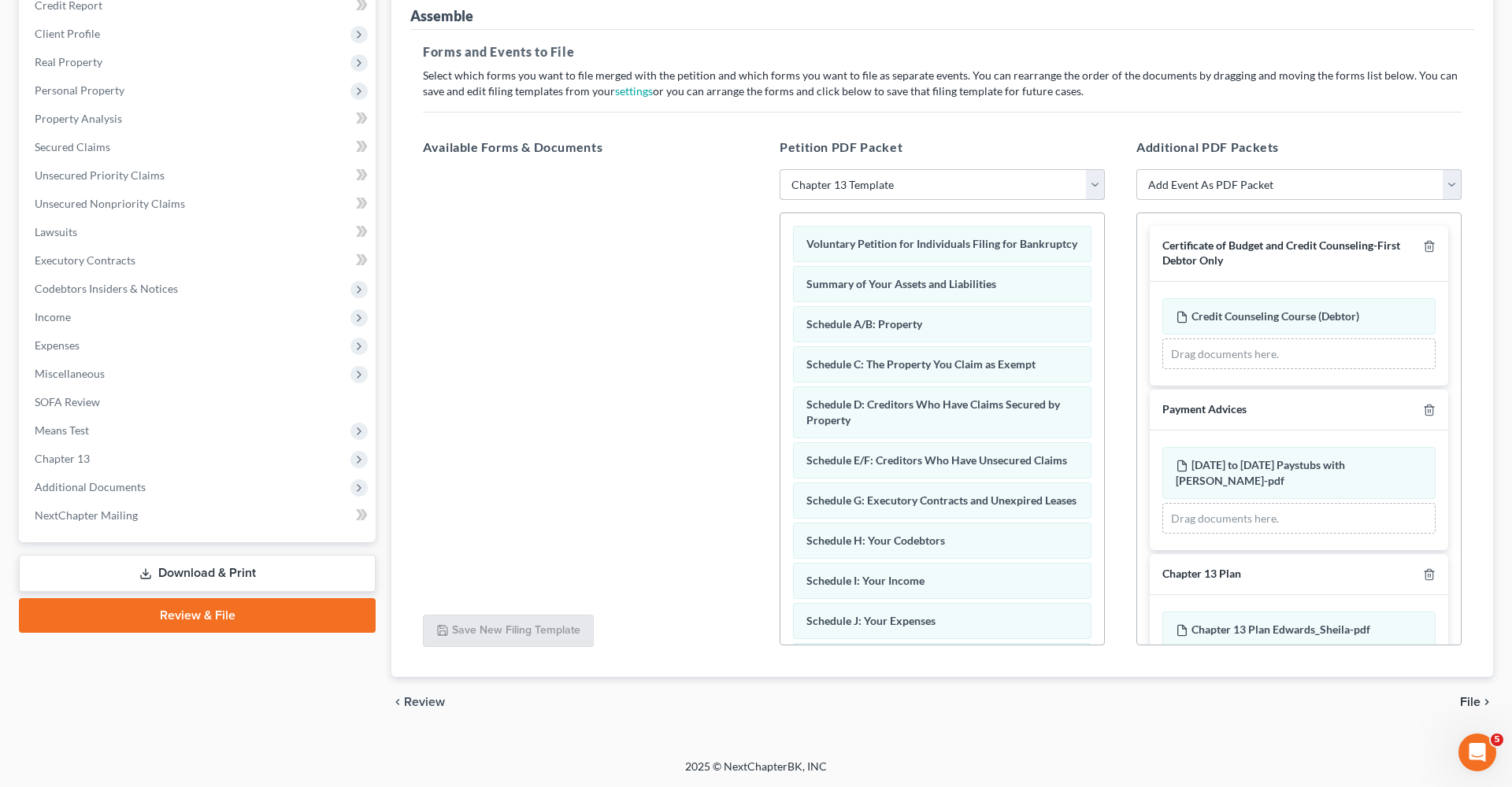
scroll to position [201, 0]
click at [1480, 706] on span "File" at bounding box center [1470, 702] width 20 height 12
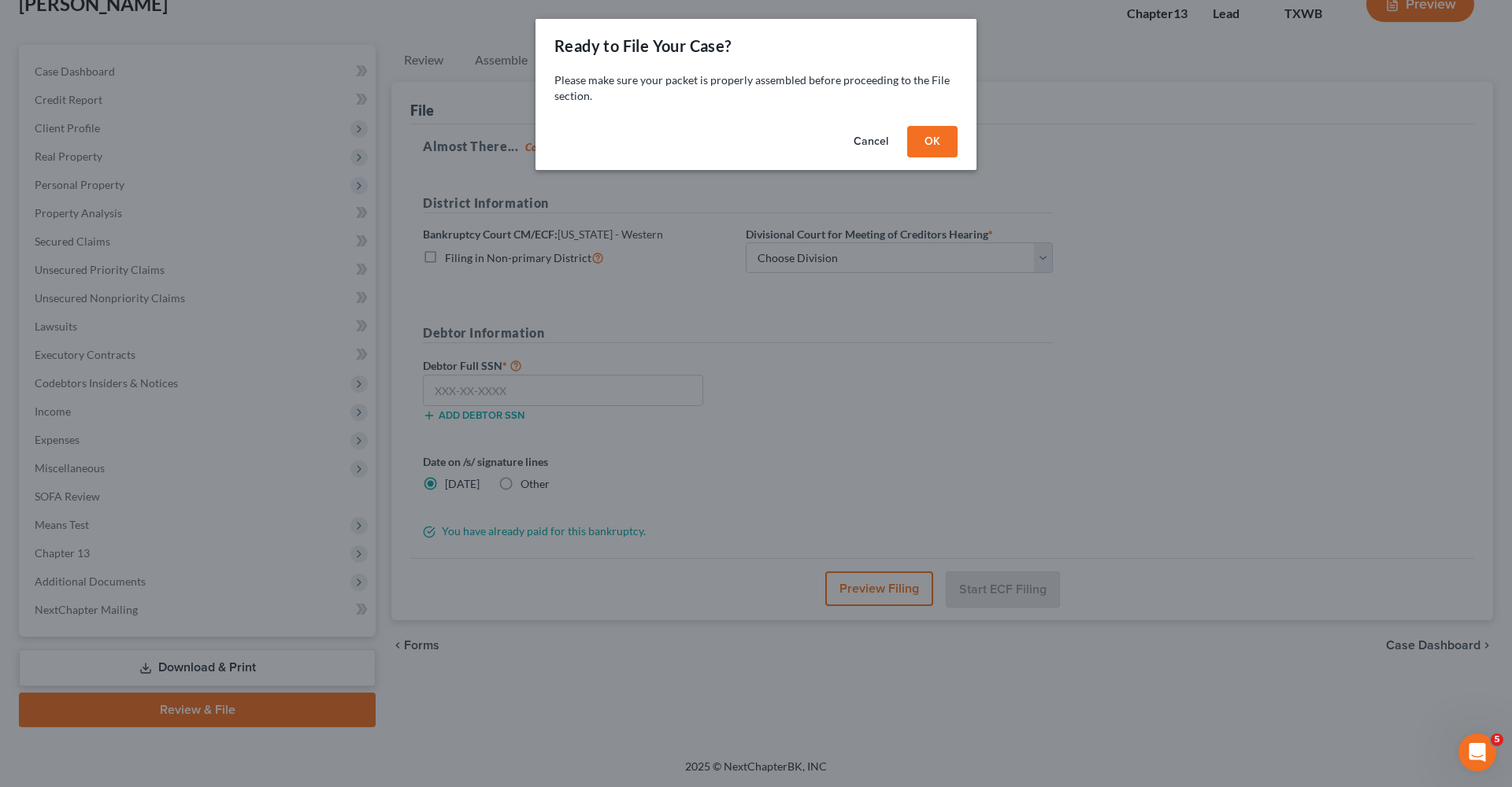
click at [937, 134] on button "OK" at bounding box center [932, 142] width 50 height 32
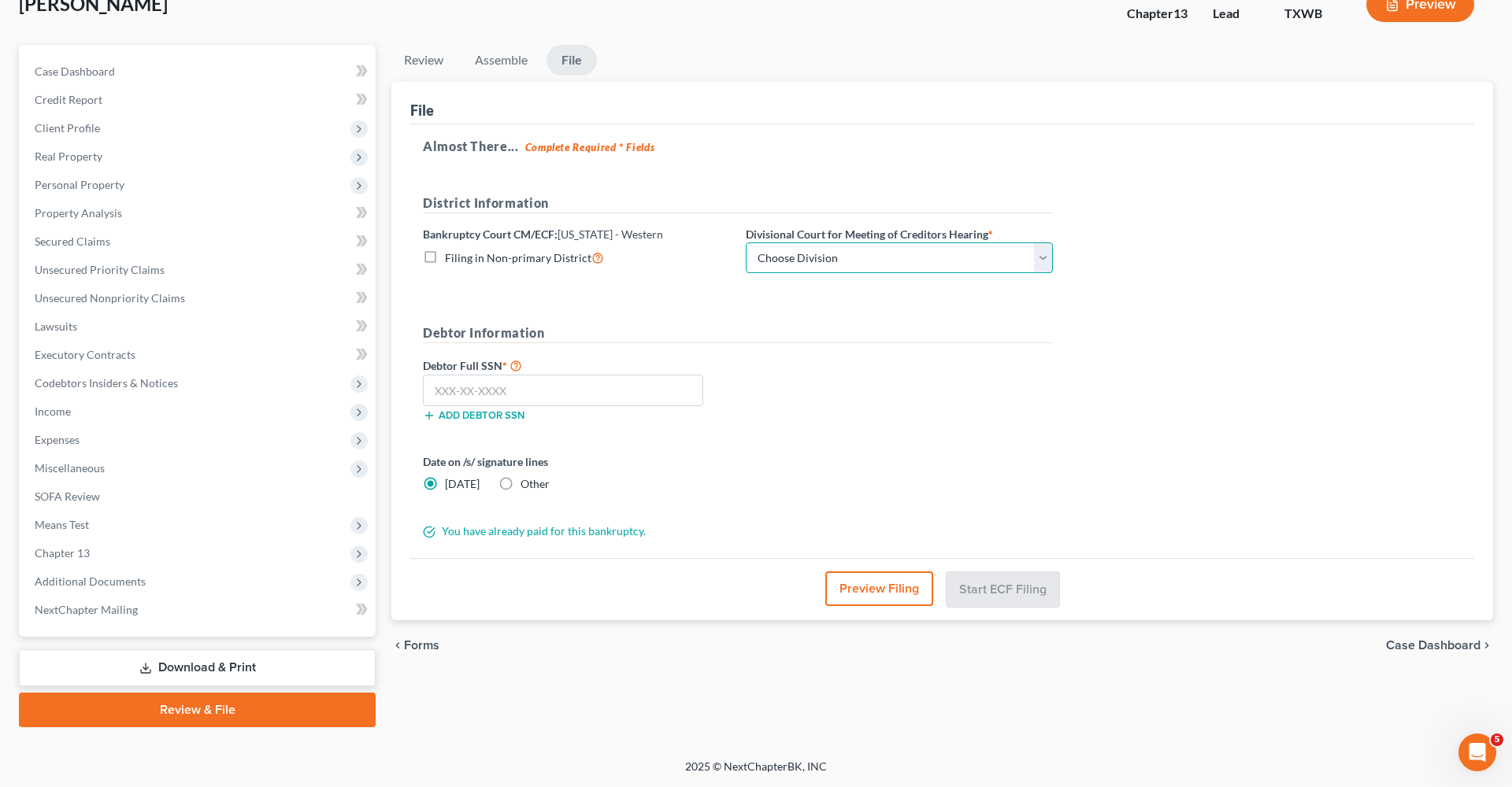
select select "0"
click at [496, 393] on input "text" at bounding box center [563, 391] width 281 height 32
paste input "455-23-3438"
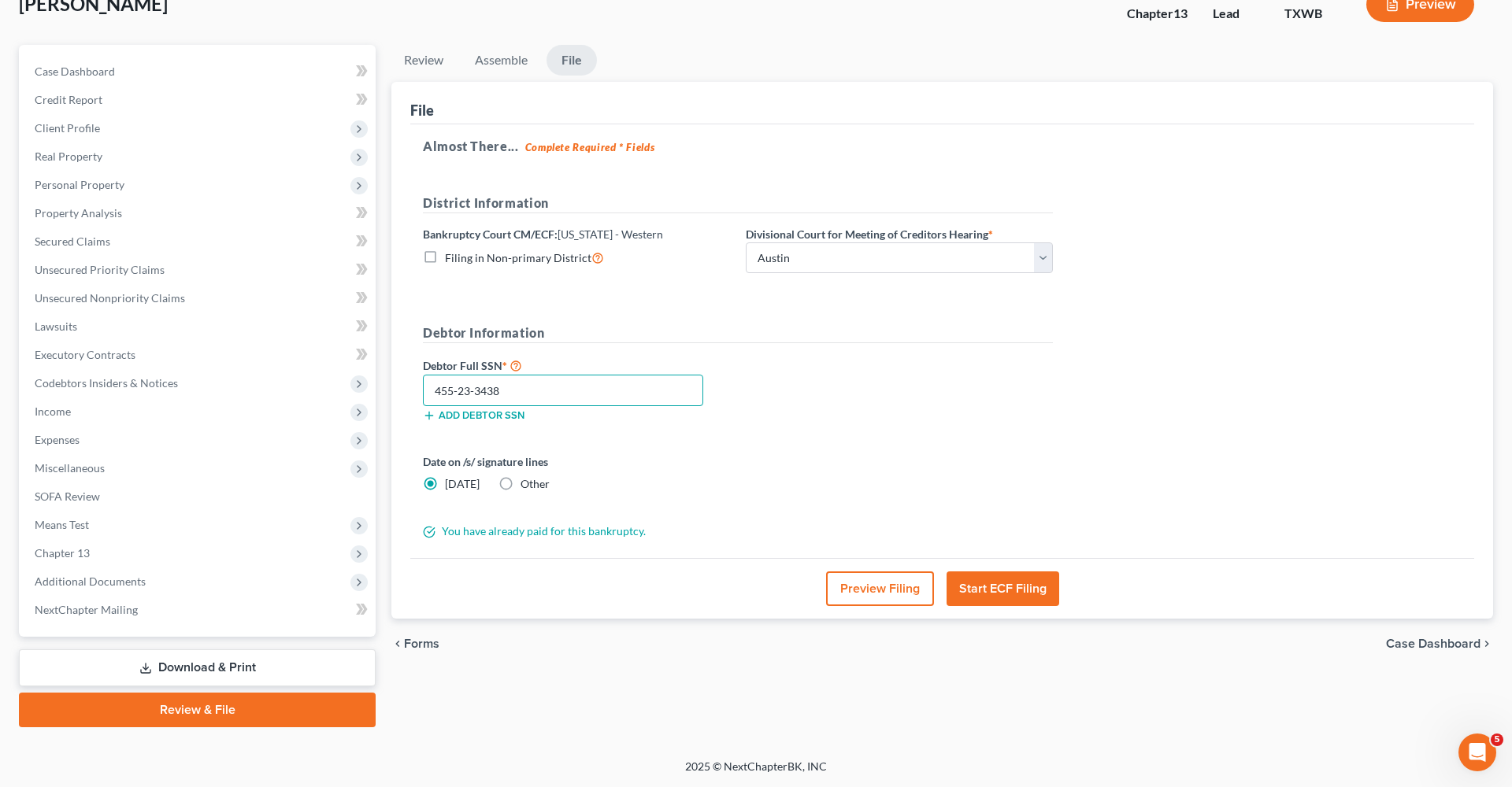
type input "455-23-3438"
click at [976, 580] on button "Start ECF Filing" at bounding box center [1003, 588] width 113 height 34
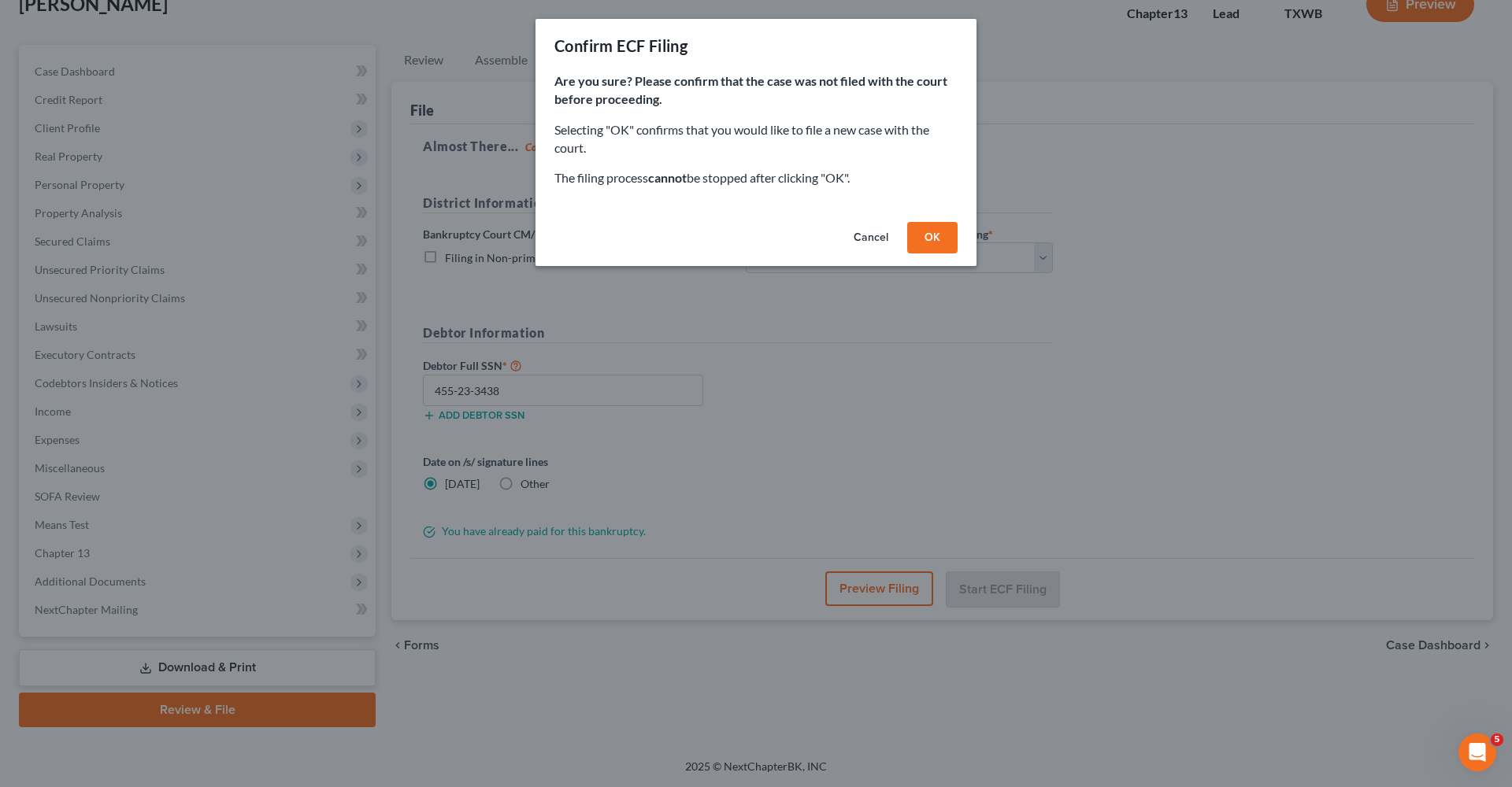
click at [921, 237] on button "OK" at bounding box center [932, 238] width 50 height 32
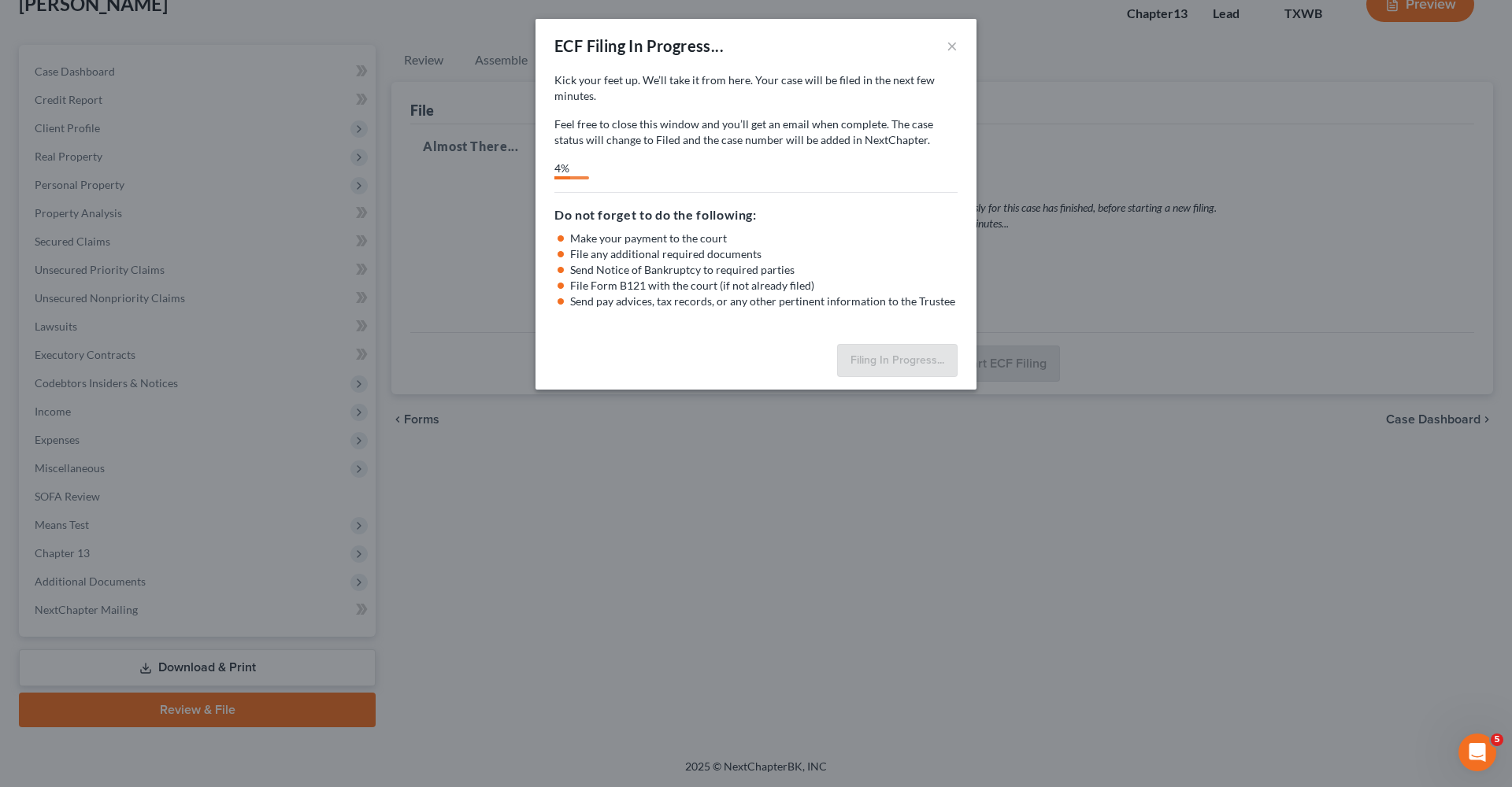
select select "0"
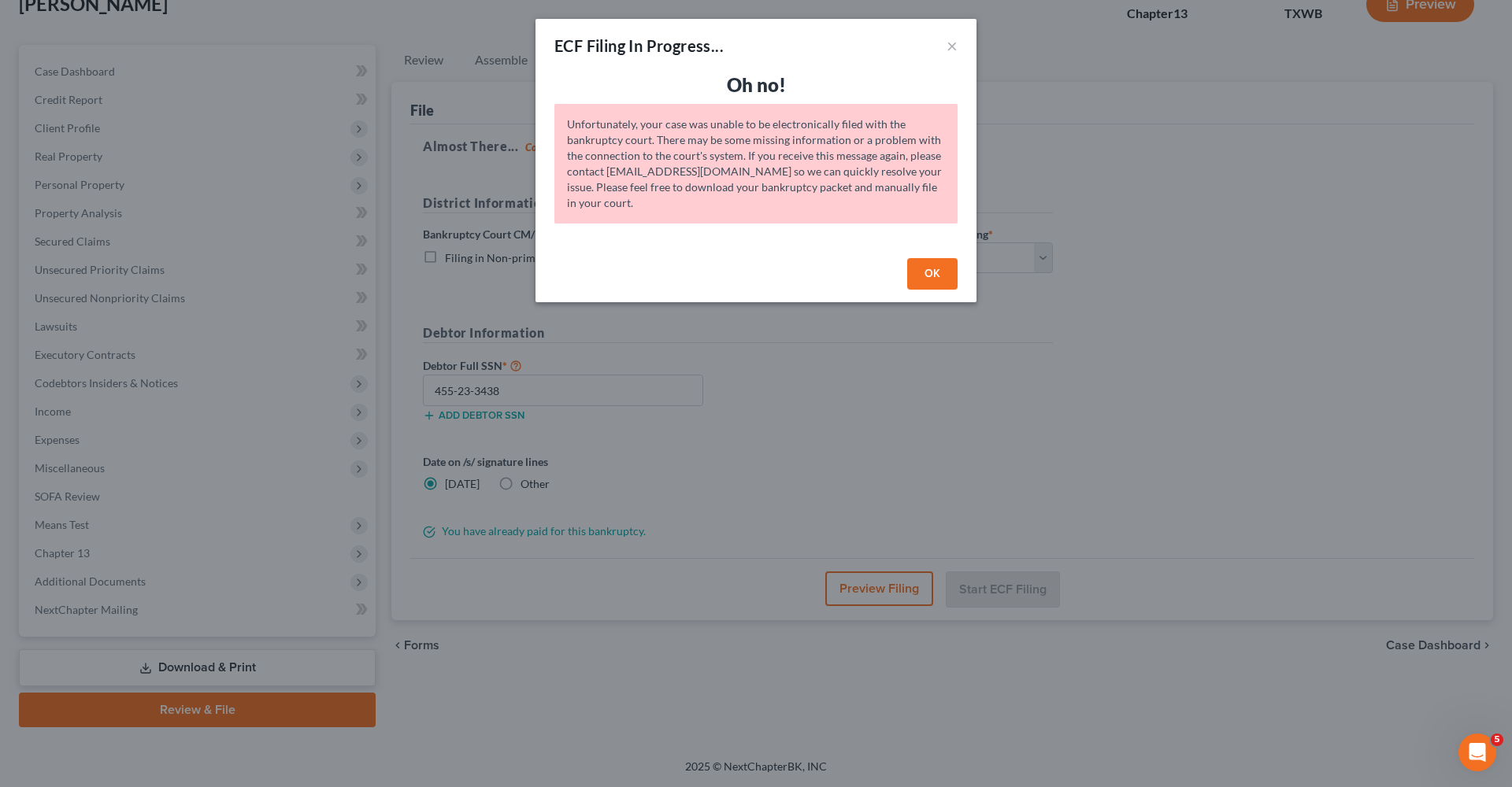
click at [943, 277] on button "OK" at bounding box center [932, 274] width 50 height 32
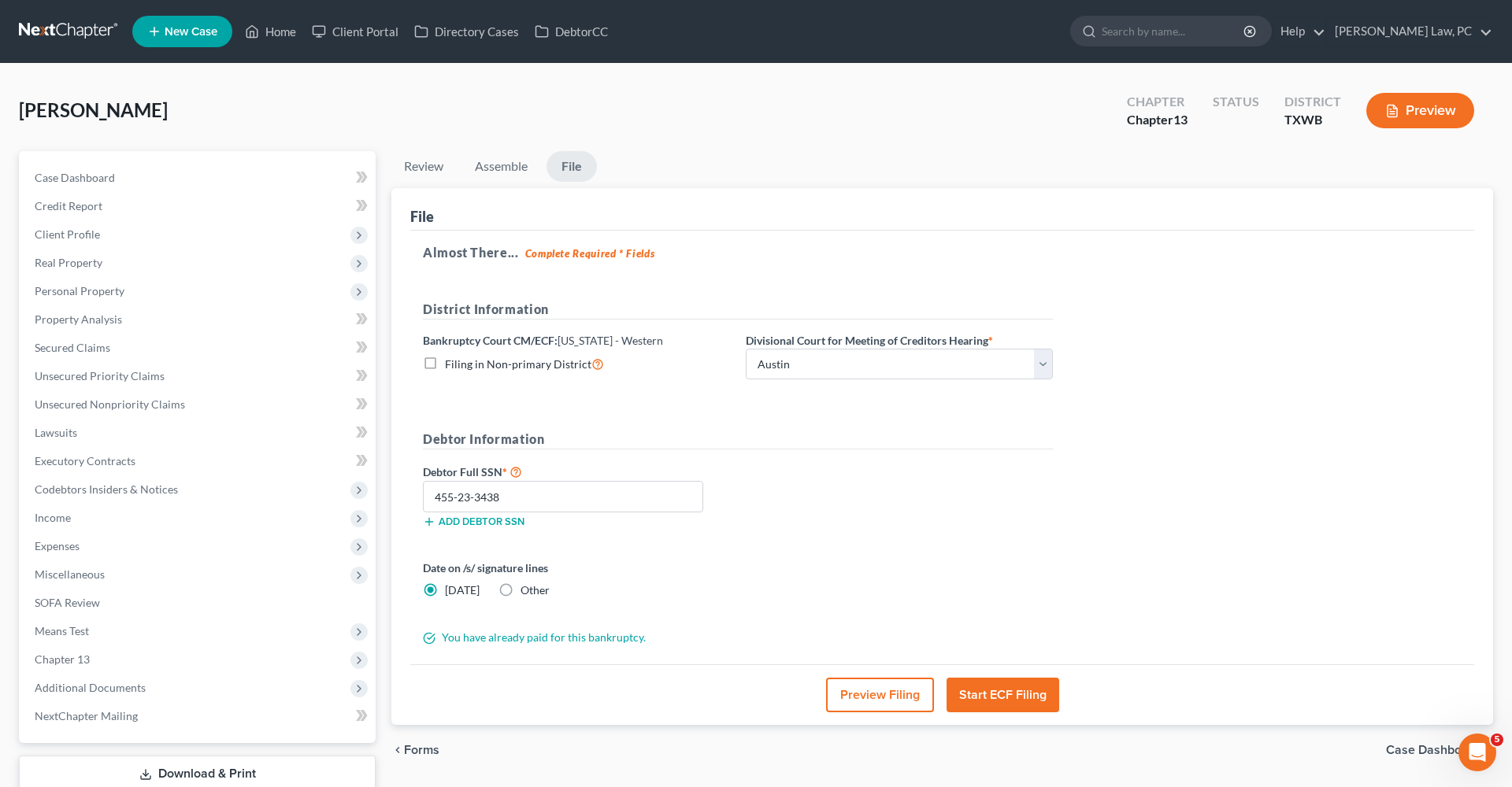
scroll to position [0, 0]
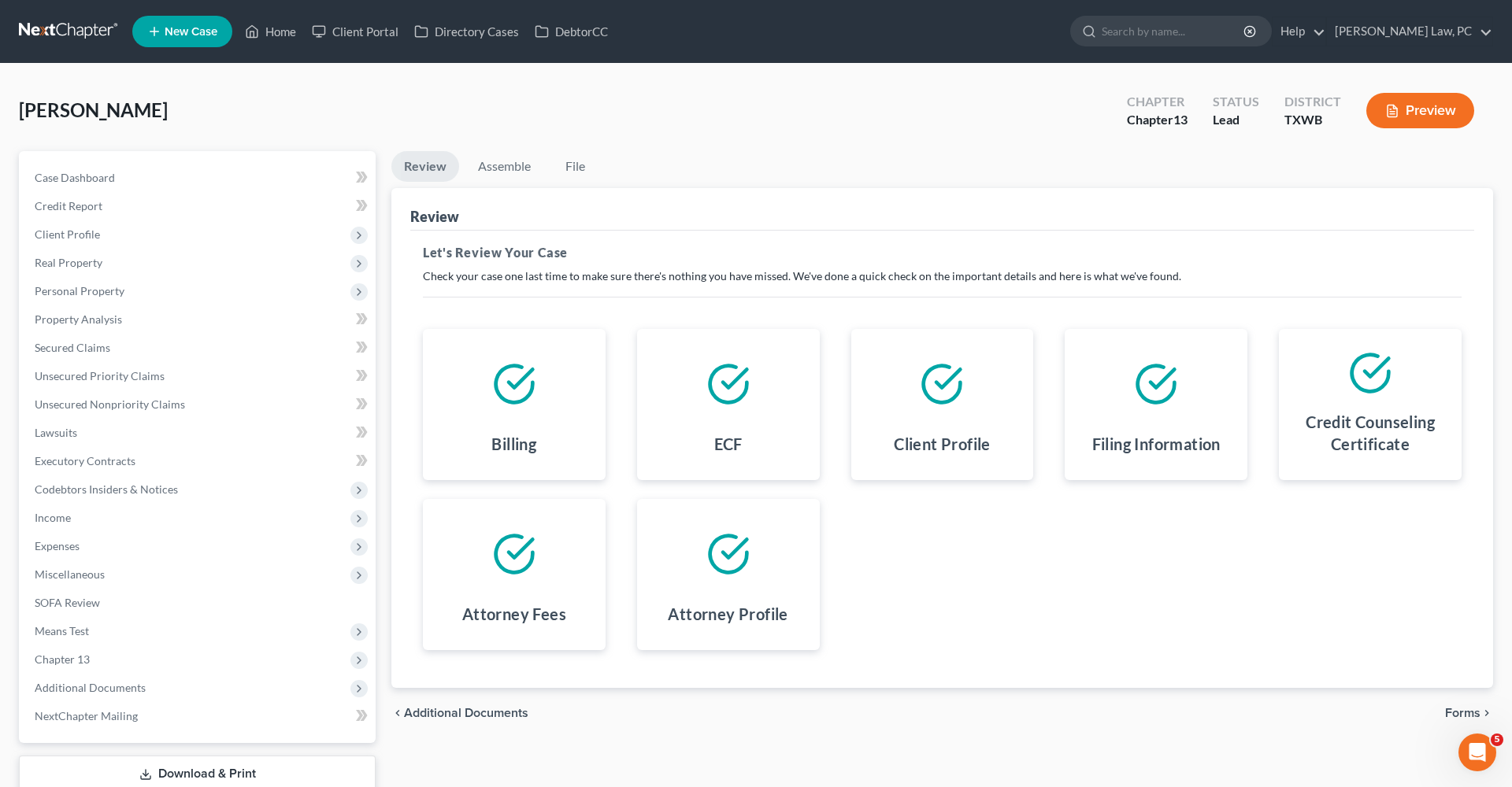
click at [1467, 713] on span "Forms" at bounding box center [1463, 713] width 35 height 12
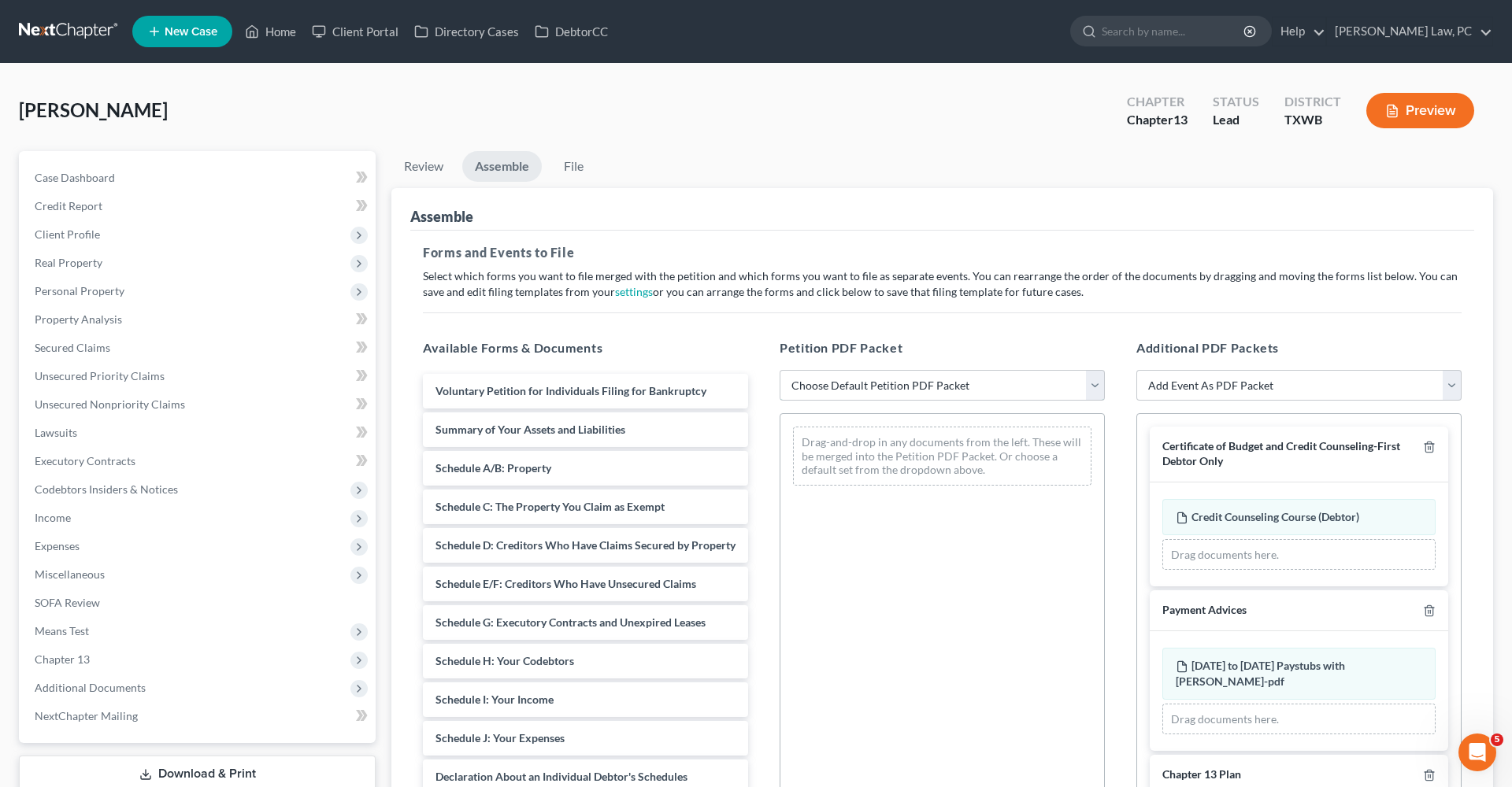
select select "1"
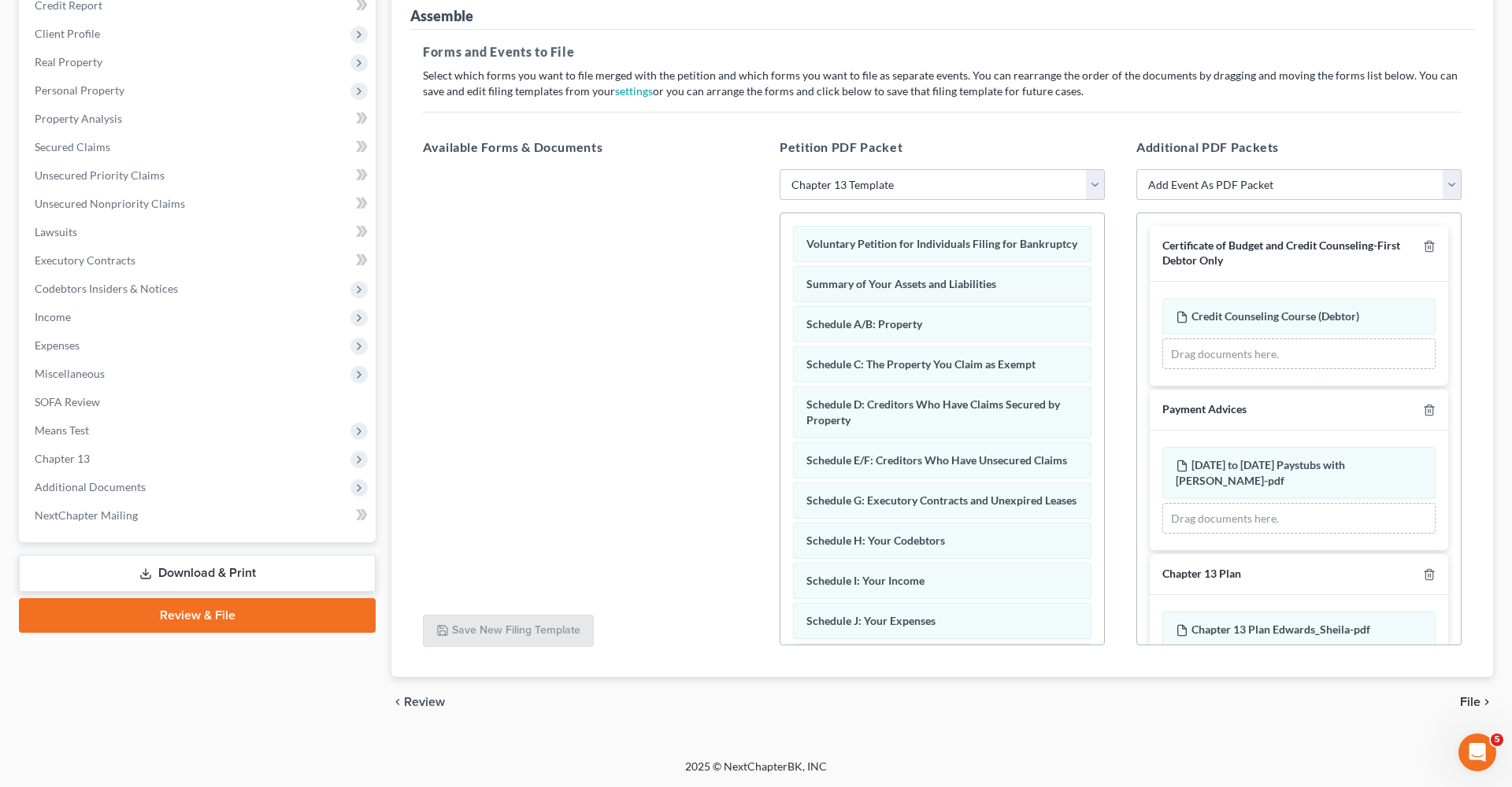
click at [1478, 698] on span "File" at bounding box center [1470, 702] width 20 height 12
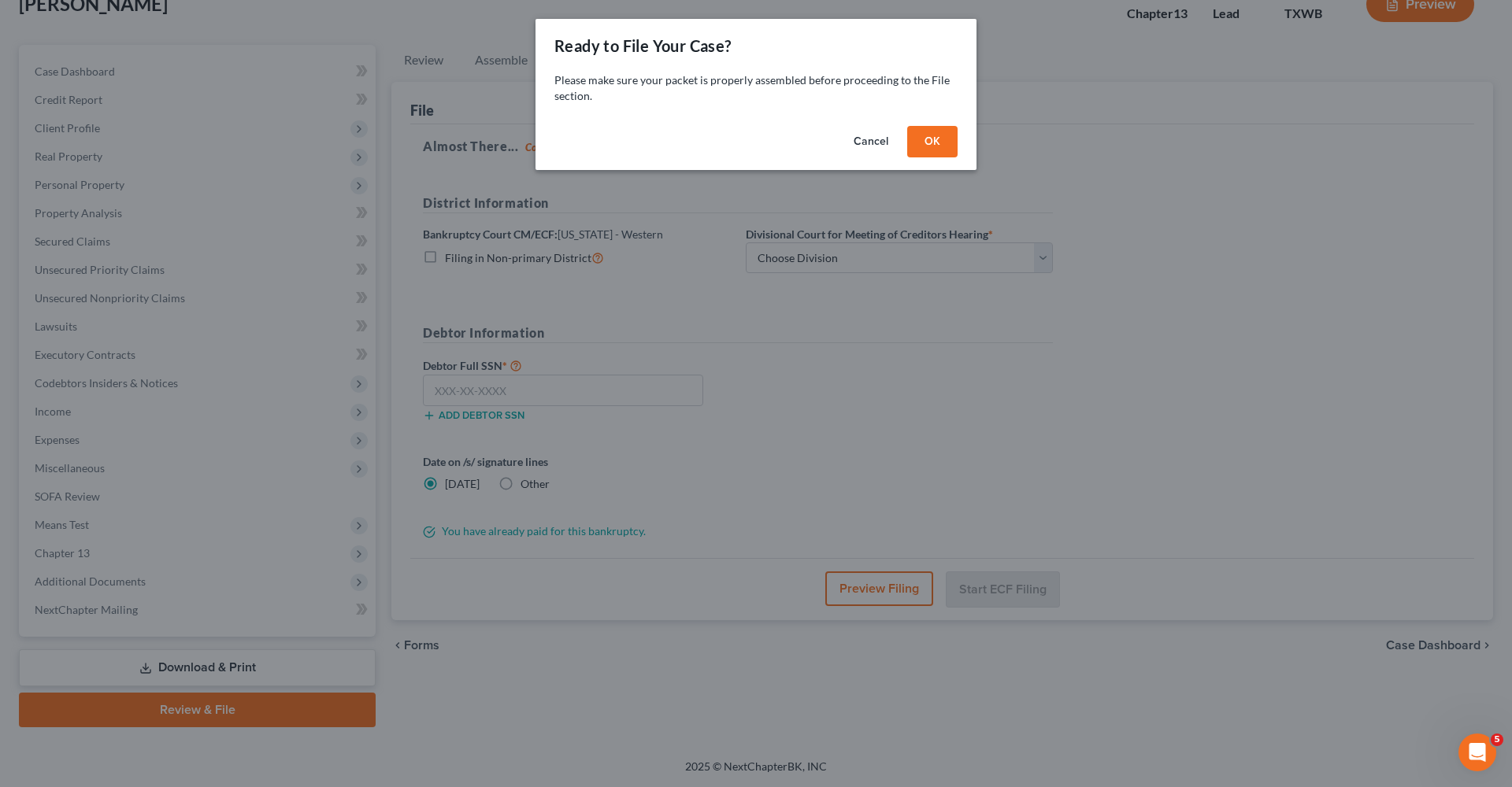
scroll to position [106, 0]
click at [921, 143] on button "OK" at bounding box center [932, 142] width 50 height 32
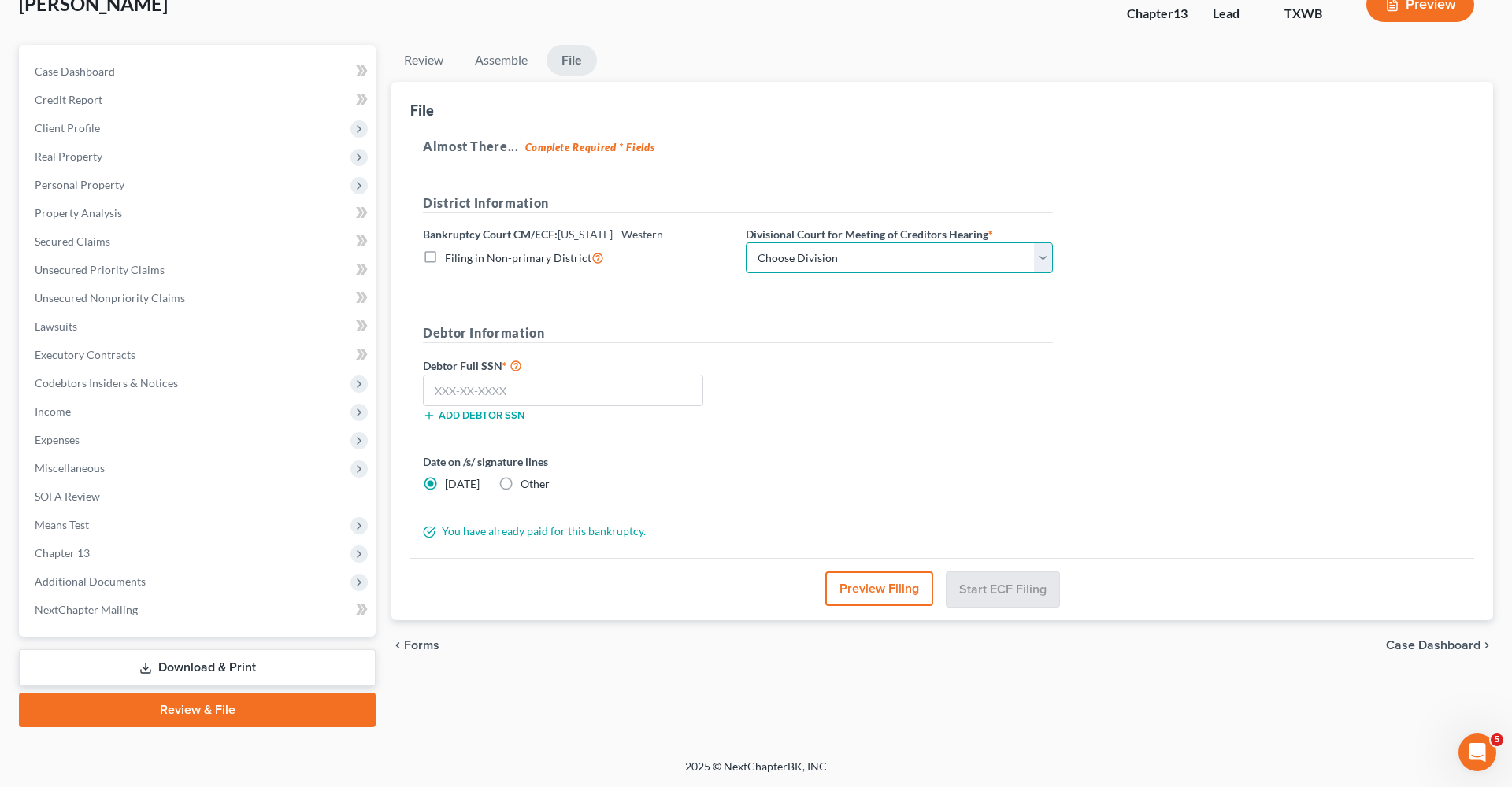
select select "0"
click at [446, 397] on input "text" at bounding box center [563, 391] width 281 height 32
paste input "455-23-3438"
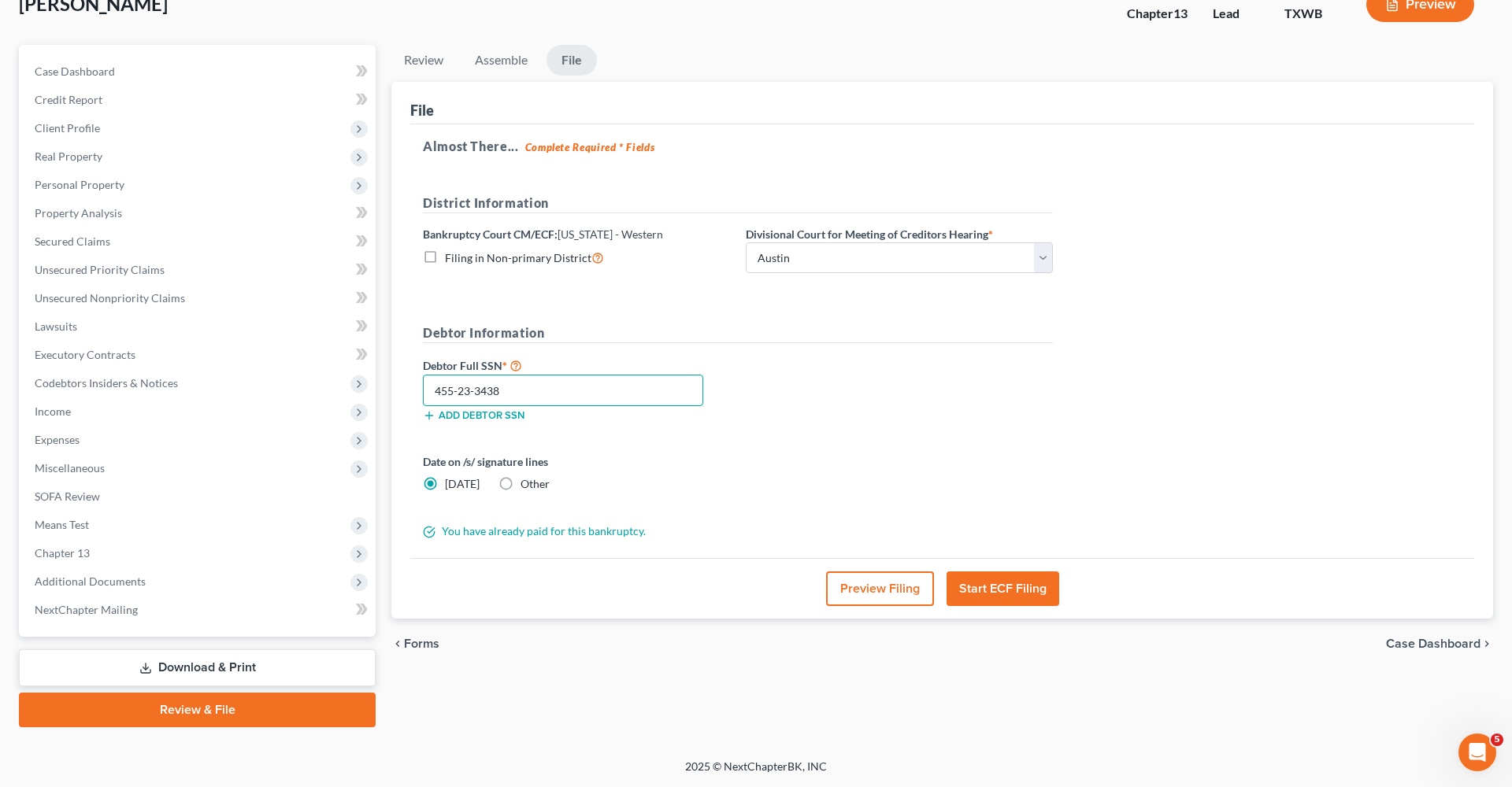
type input "455-23-3438"
click at [1006, 583] on button "Start ECF Filing" at bounding box center [1003, 588] width 113 height 34
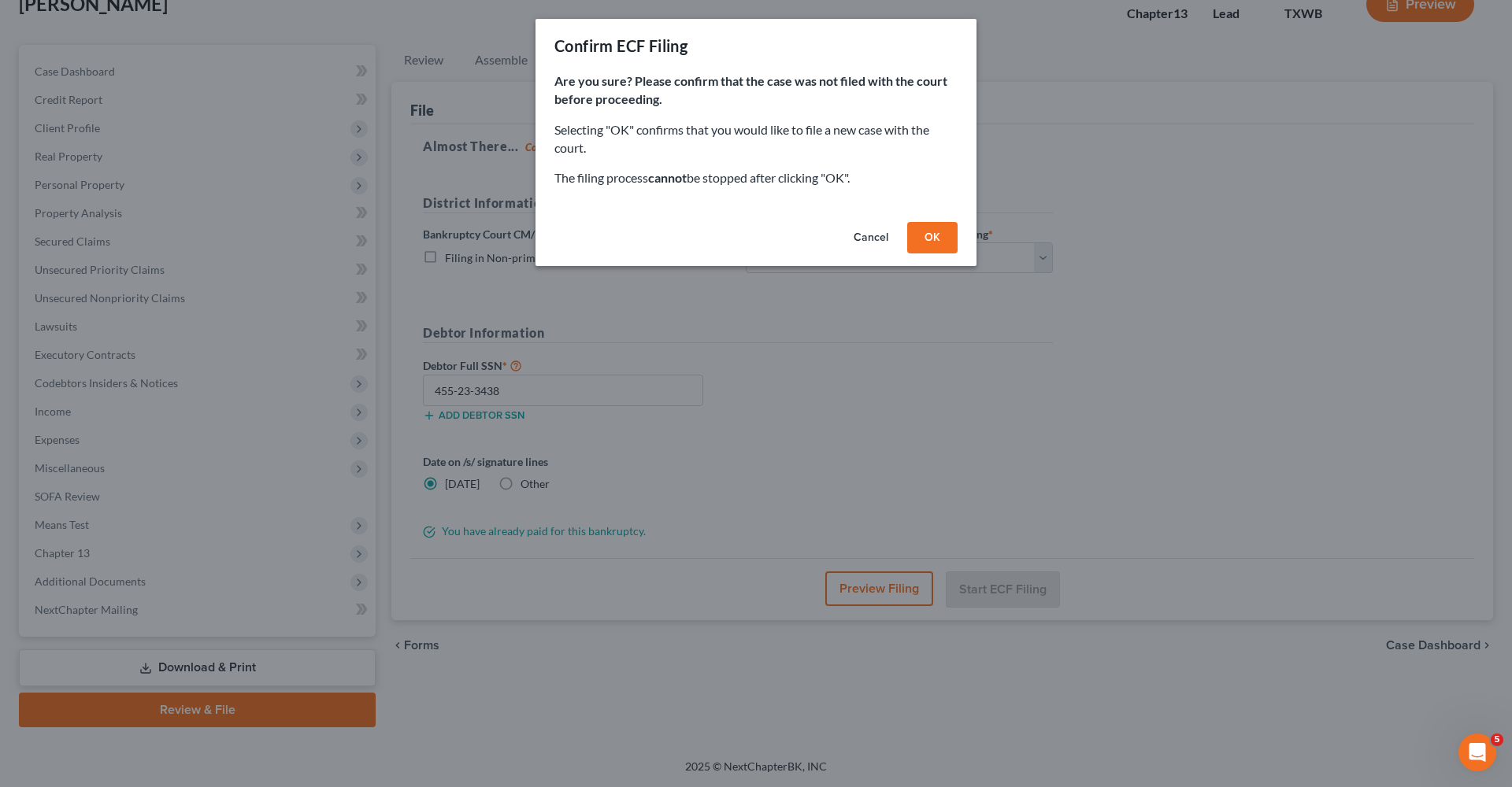
click at [941, 242] on button "OK" at bounding box center [932, 238] width 50 height 32
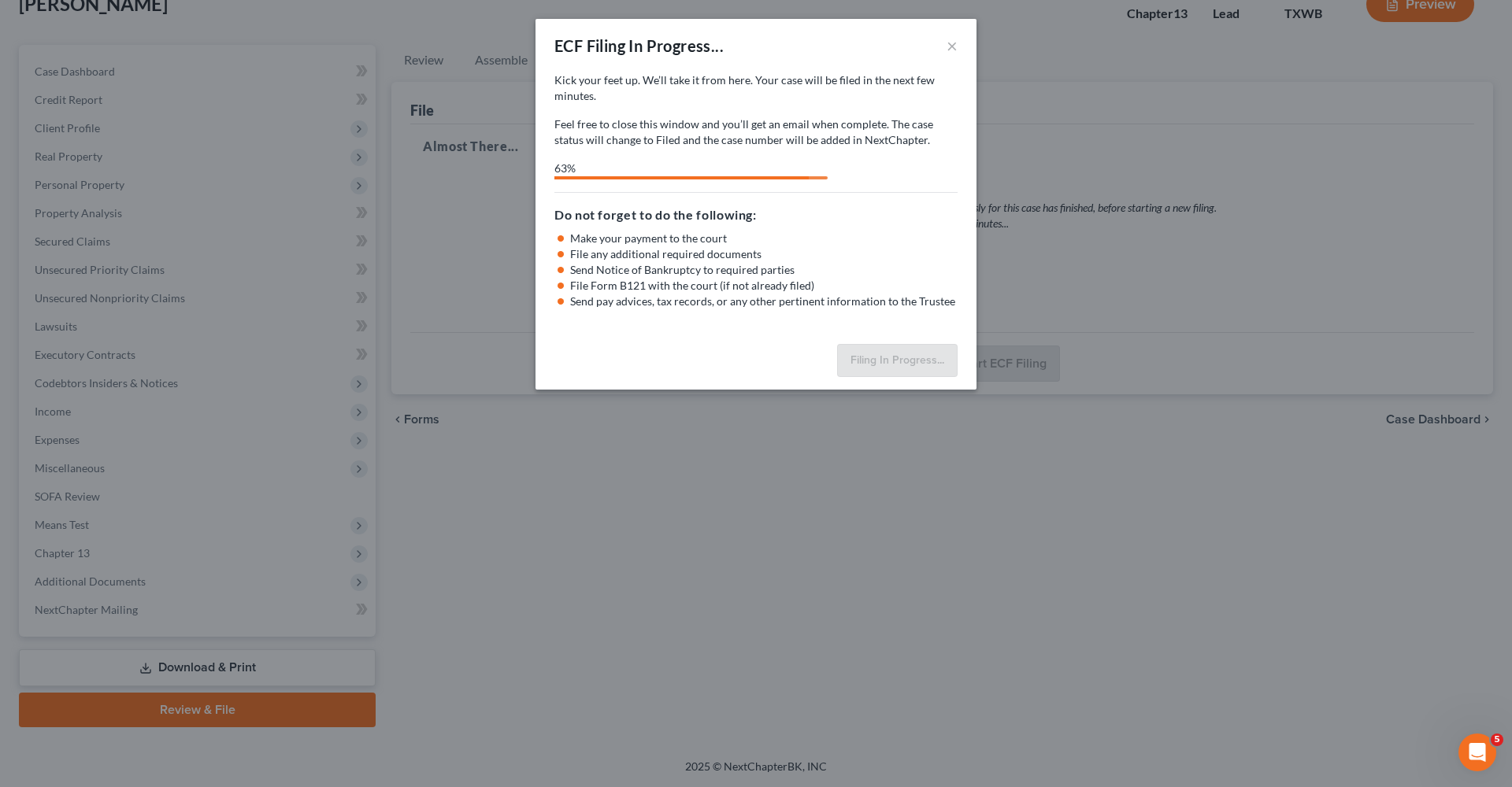
select select "0"
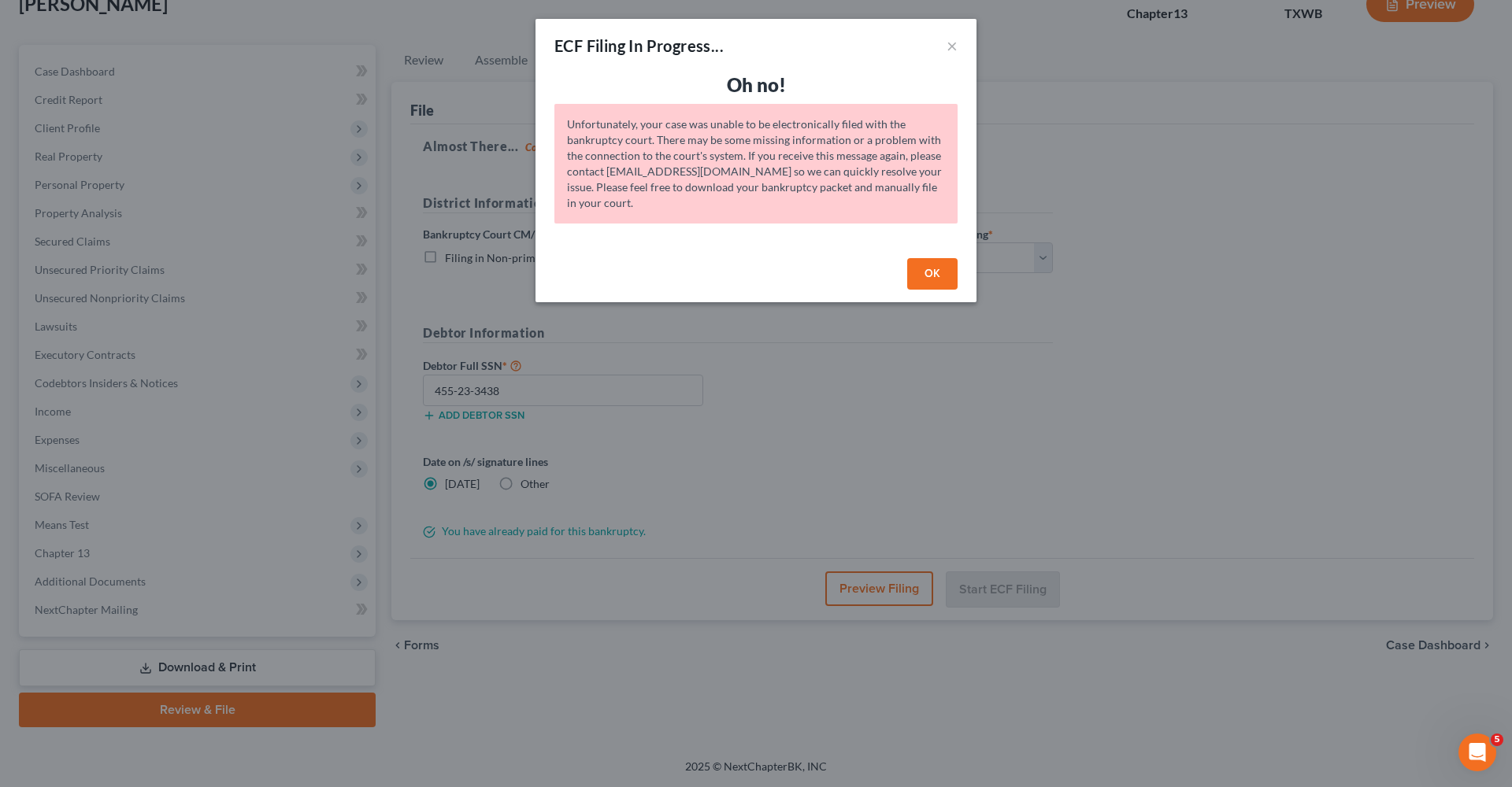
click at [937, 274] on button "OK" at bounding box center [932, 274] width 50 height 32
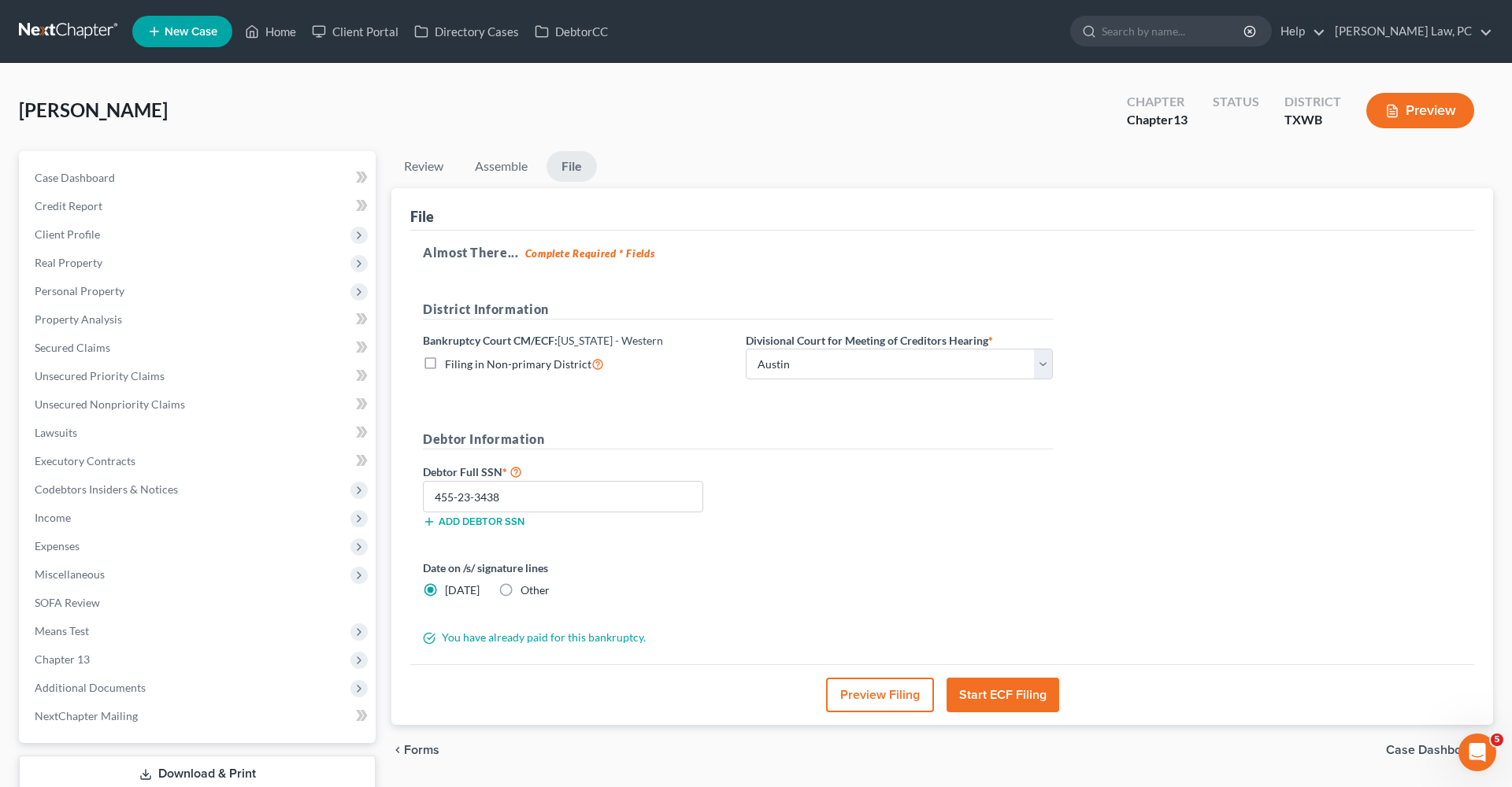
scroll to position [0, 0]
click at [41, 31] on link at bounding box center [69, 32] width 101 height 28
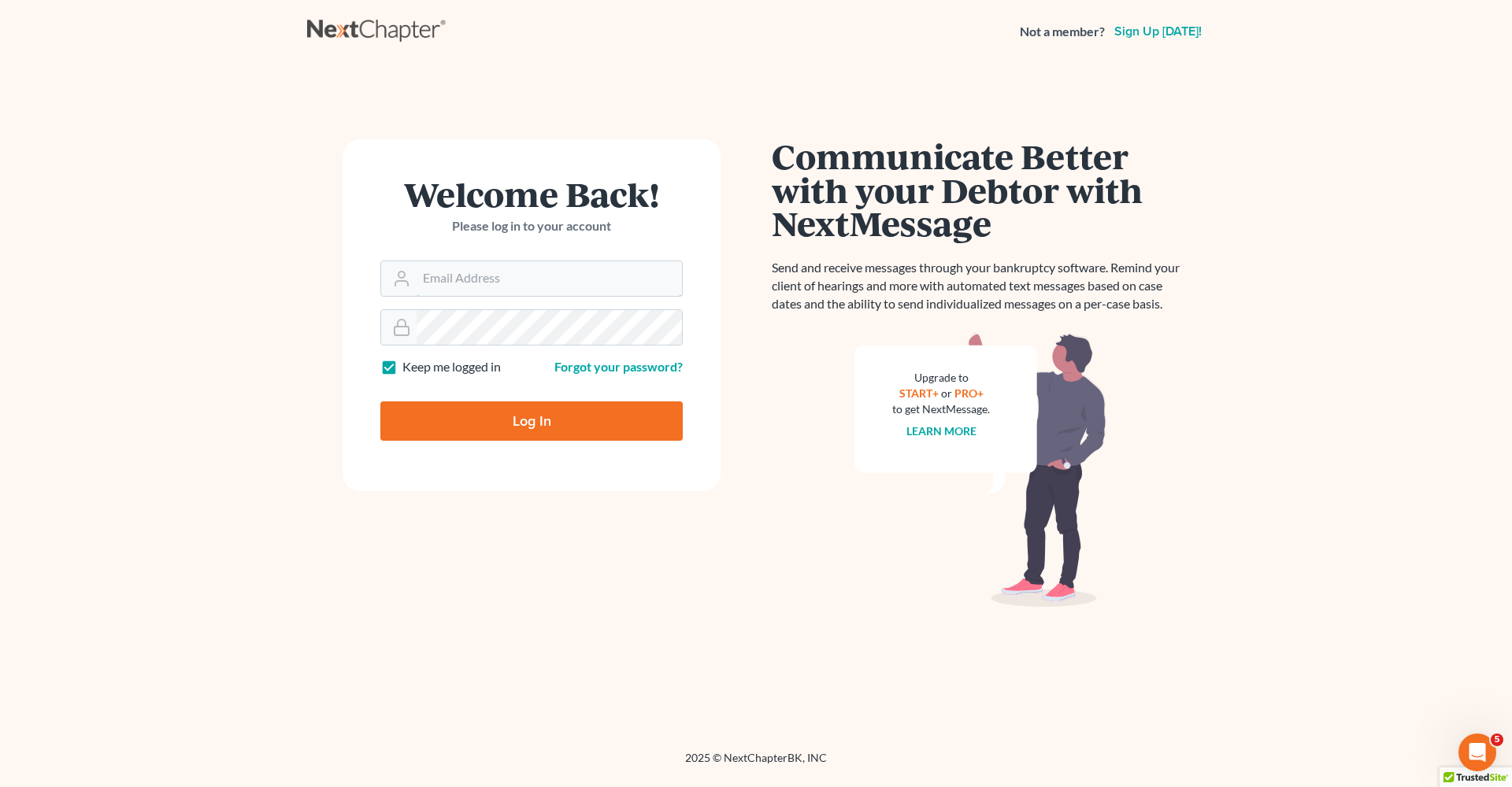
type input "[PERSON_NAME][EMAIL_ADDRESS][DOMAIN_NAME]"
click at [530, 428] on input "Log In" at bounding box center [531, 421] width 303 height 40
type input "Thinking..."
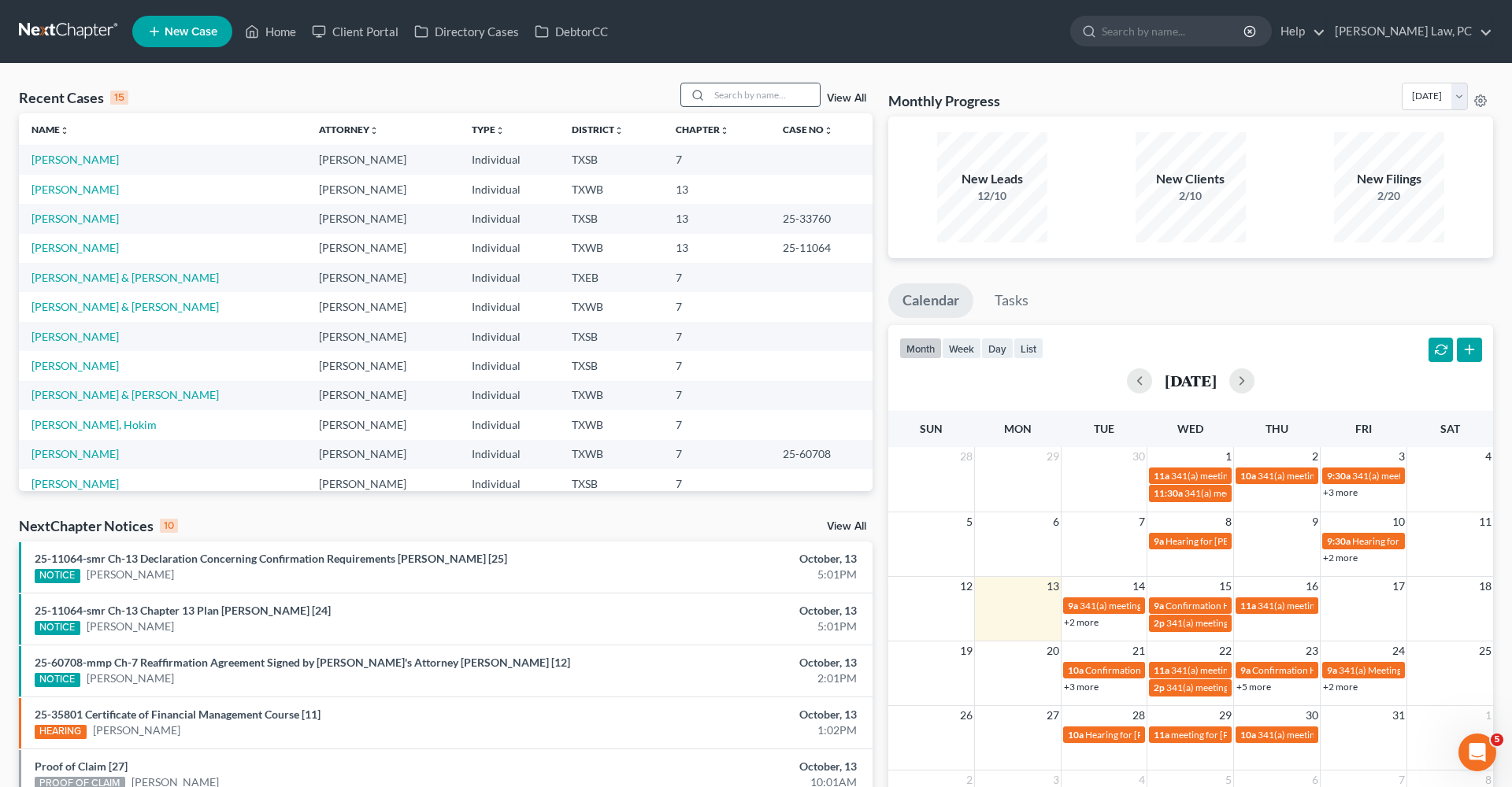
click at [735, 90] on input "search" at bounding box center [764, 95] width 110 height 23
click at [63, 192] on link "Edwards, Sheila" at bounding box center [75, 189] width 87 height 13
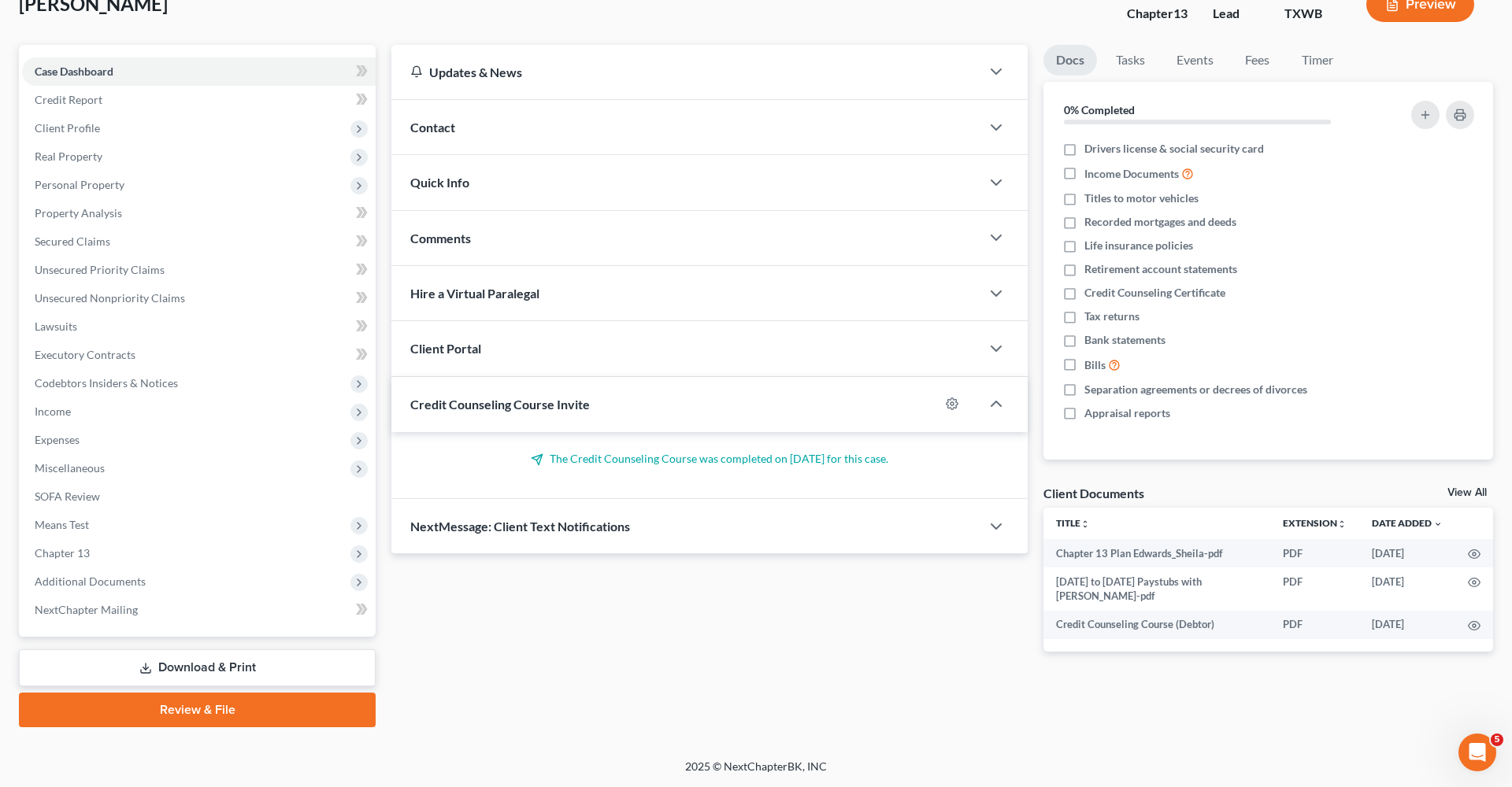
scroll to position [106, 0]
click at [118, 712] on link "Review & File" at bounding box center [197, 709] width 357 height 34
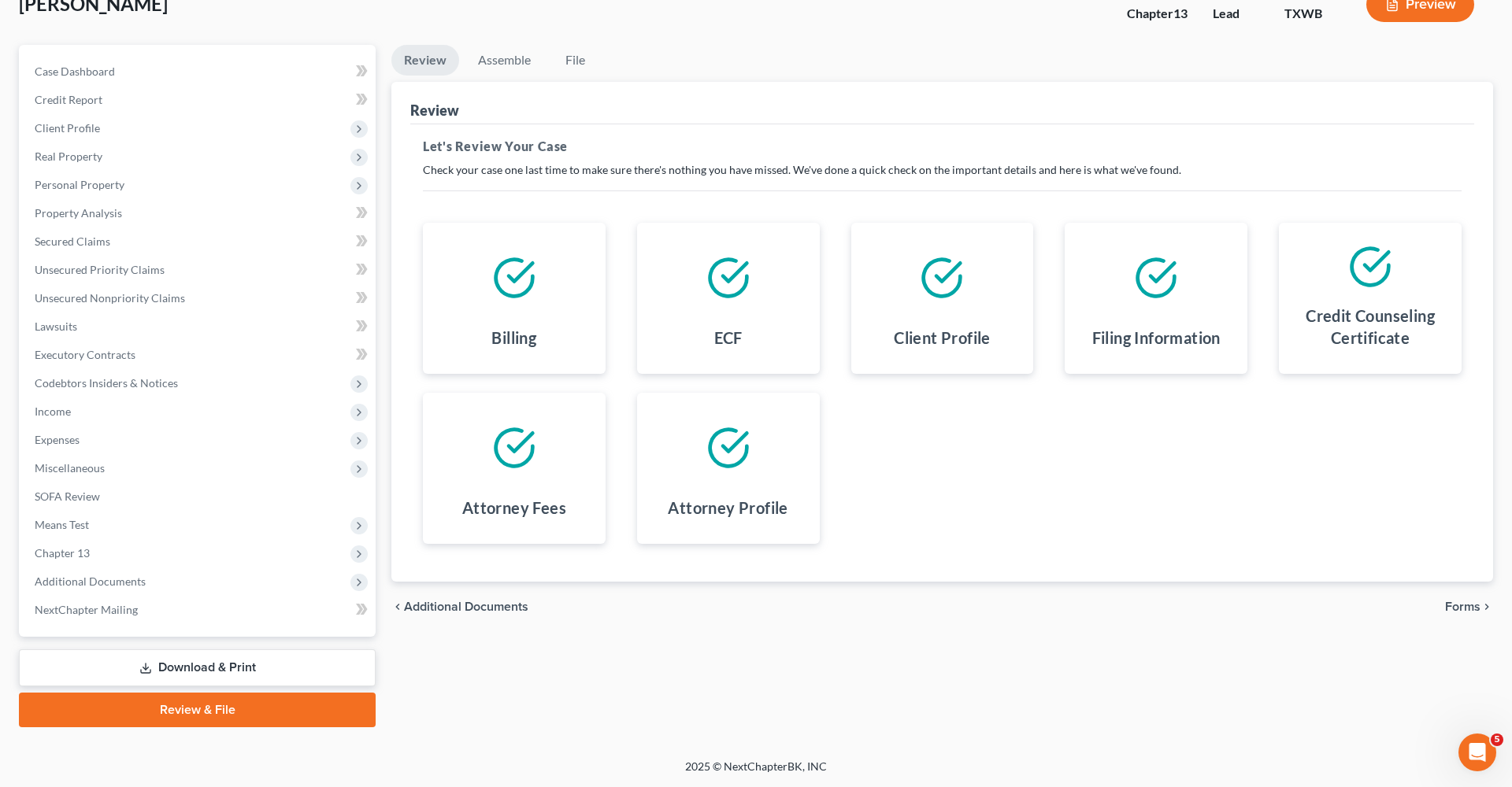
scroll to position [106, 0]
click at [1474, 601] on span "Forms" at bounding box center [1463, 607] width 35 height 12
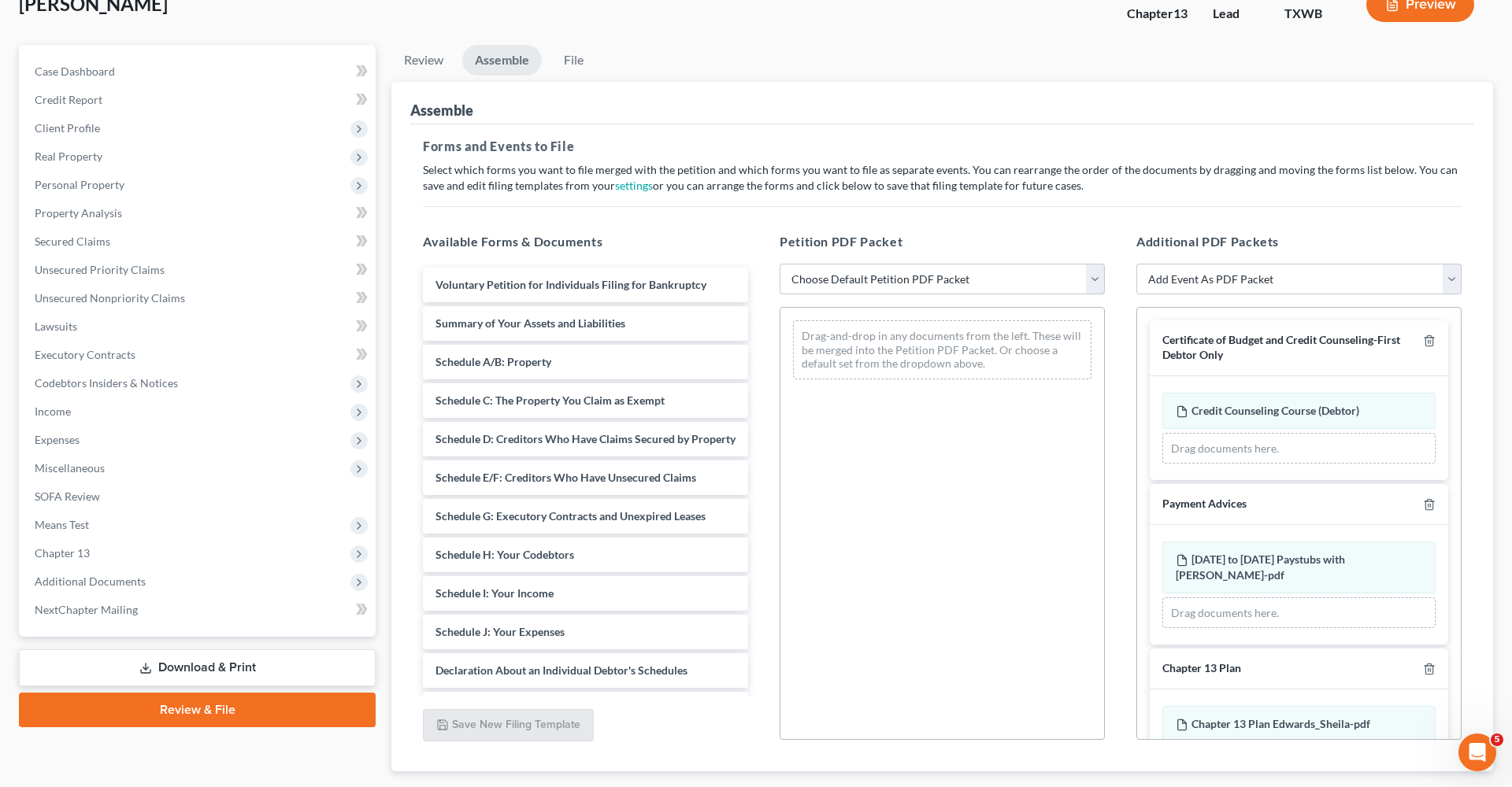
select select "1"
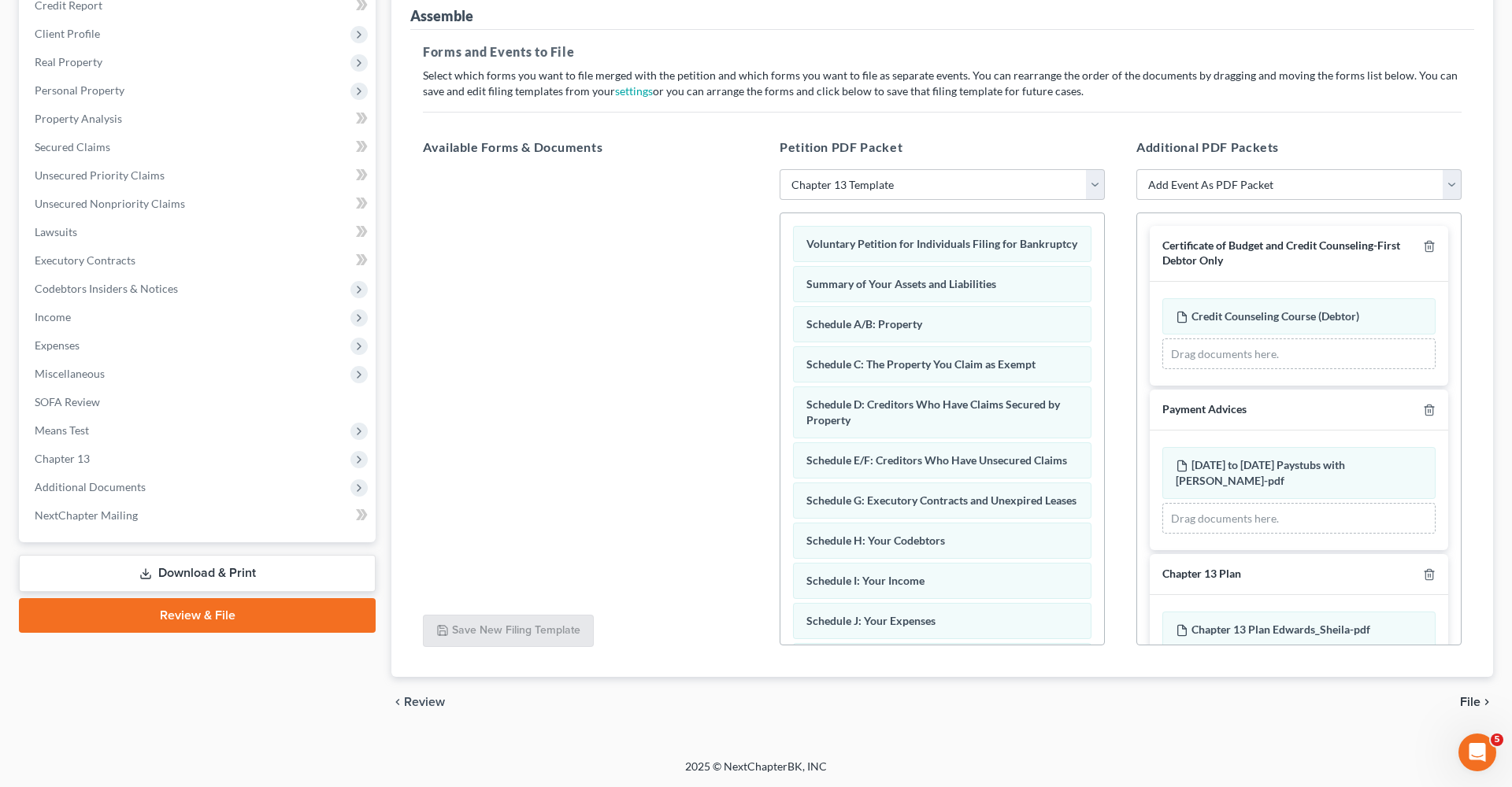
click at [1473, 696] on span "File" at bounding box center [1470, 702] width 20 height 12
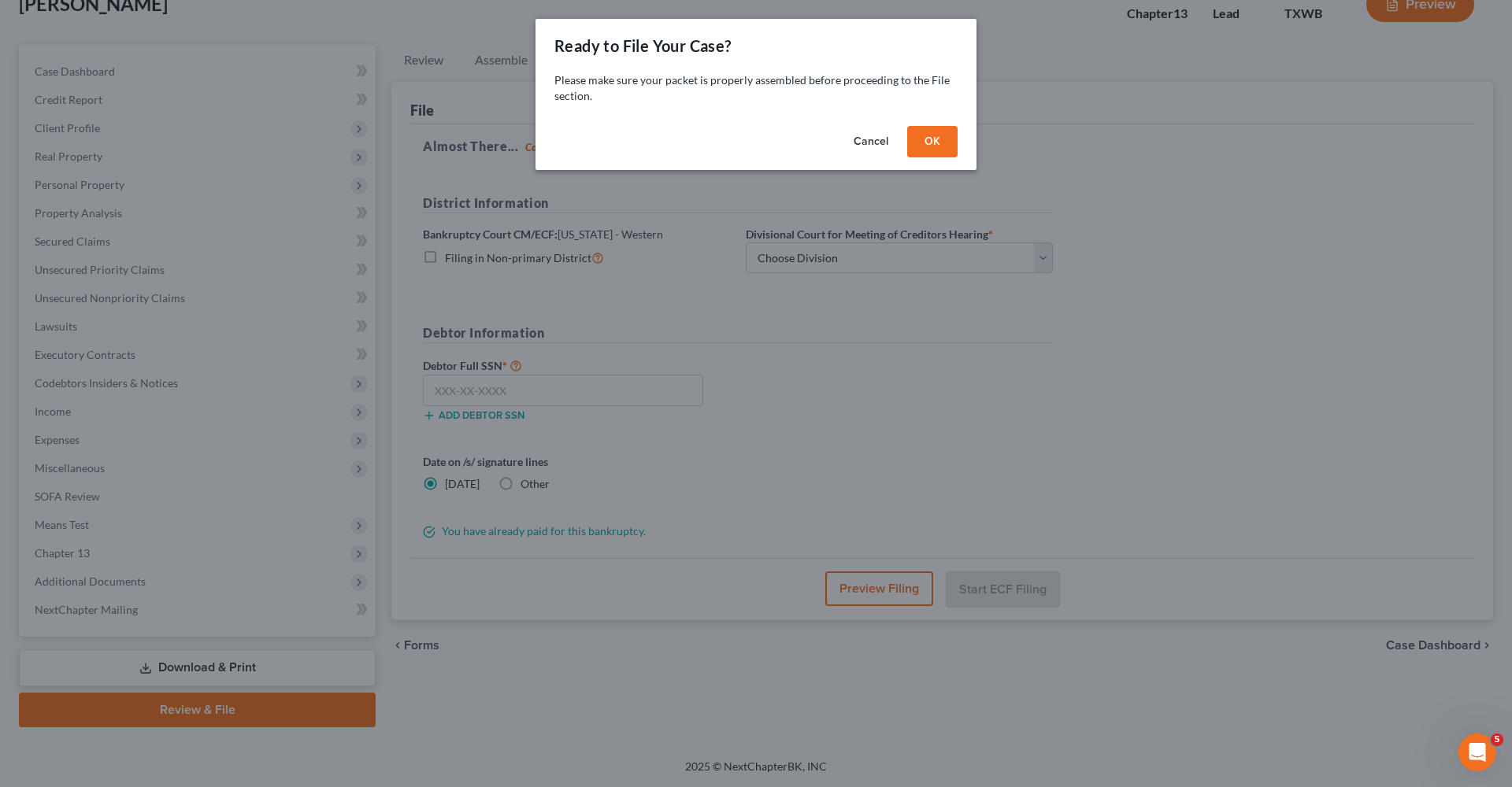
click at [933, 142] on button "OK" at bounding box center [932, 142] width 50 height 32
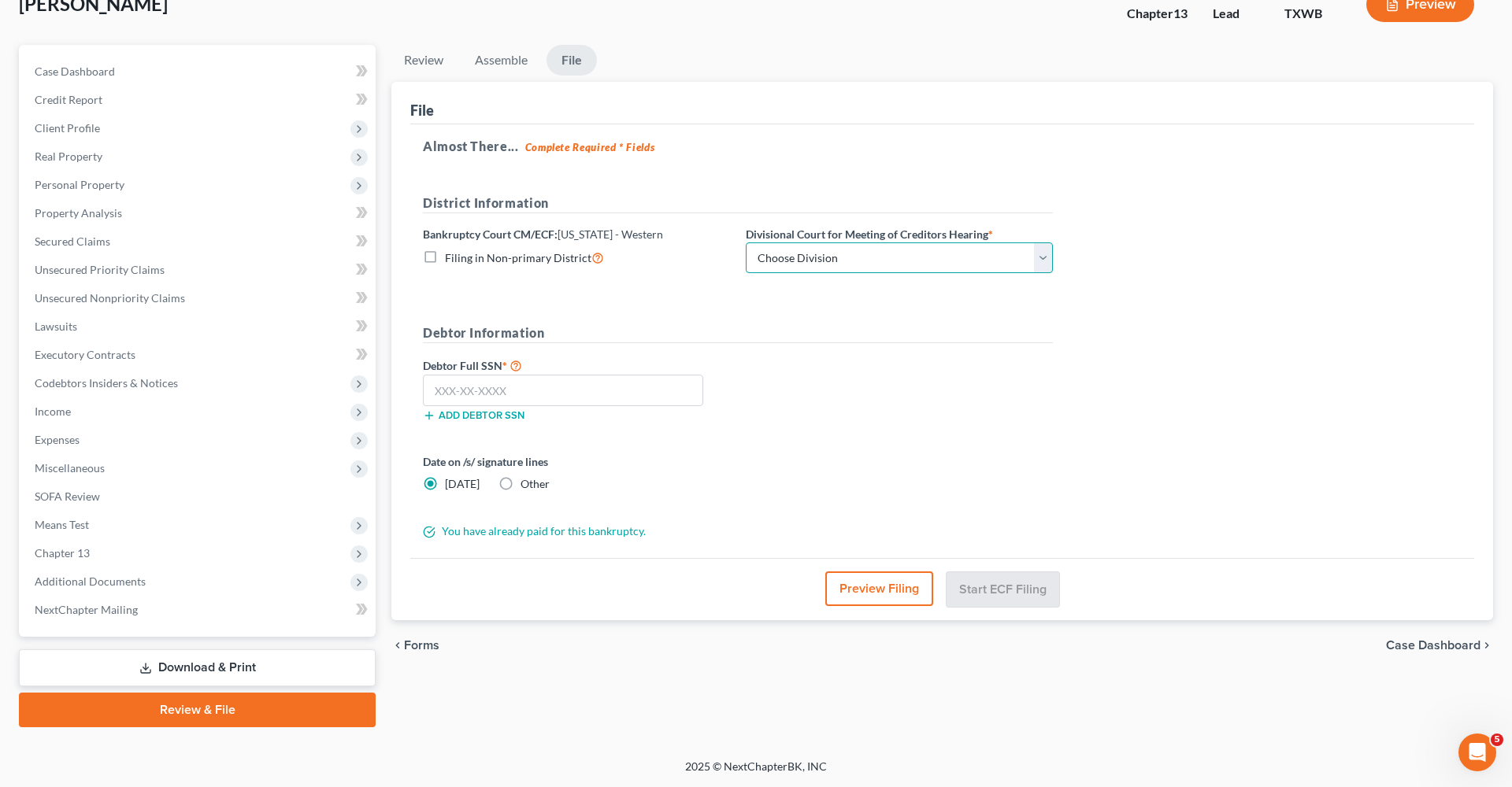
select select "0"
click at [481, 382] on input "text" at bounding box center [563, 391] width 281 height 32
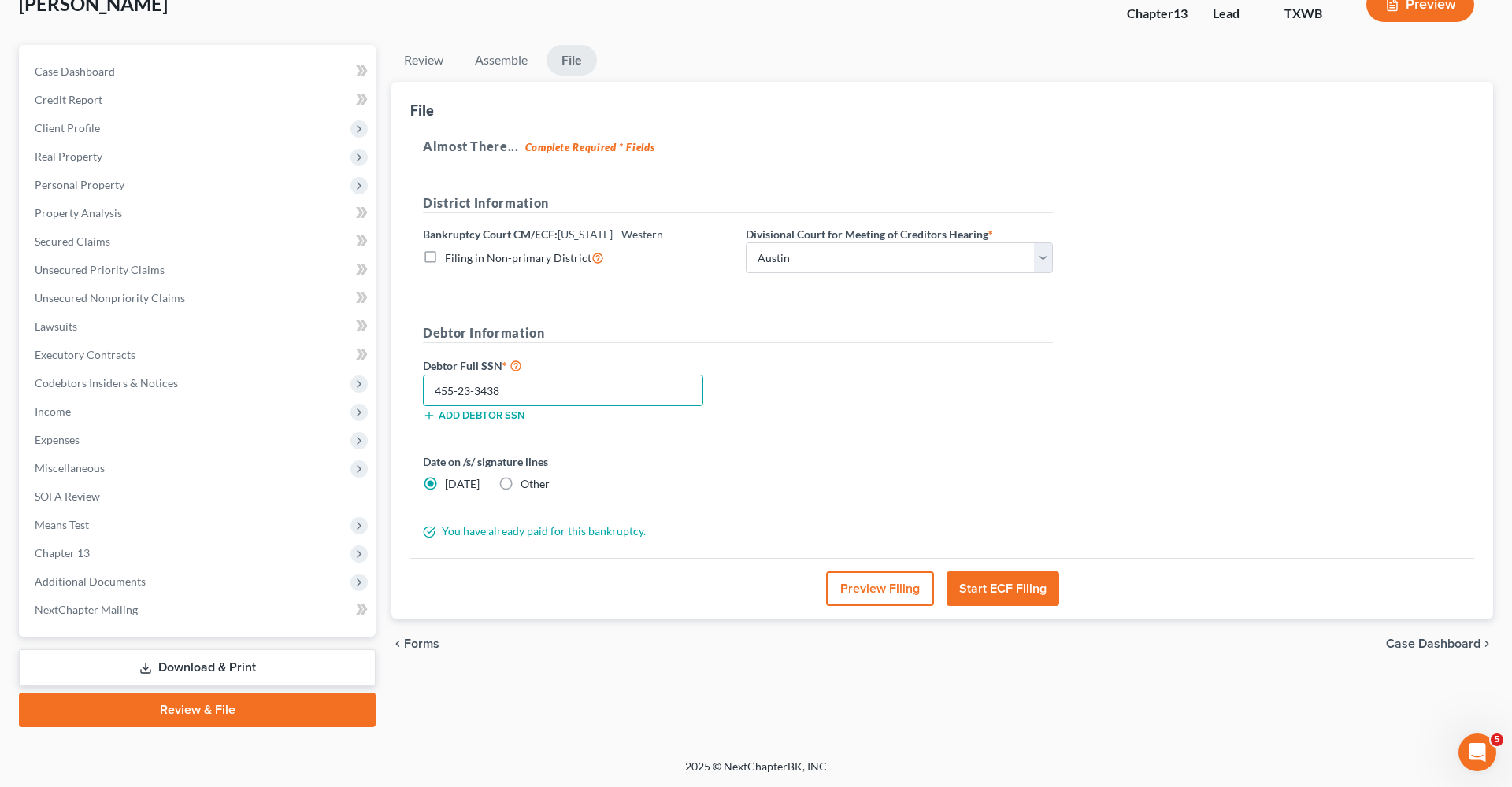
type input "455-23-3438"
click at [1011, 585] on button "Start ECF Filing" at bounding box center [1003, 588] width 113 height 34
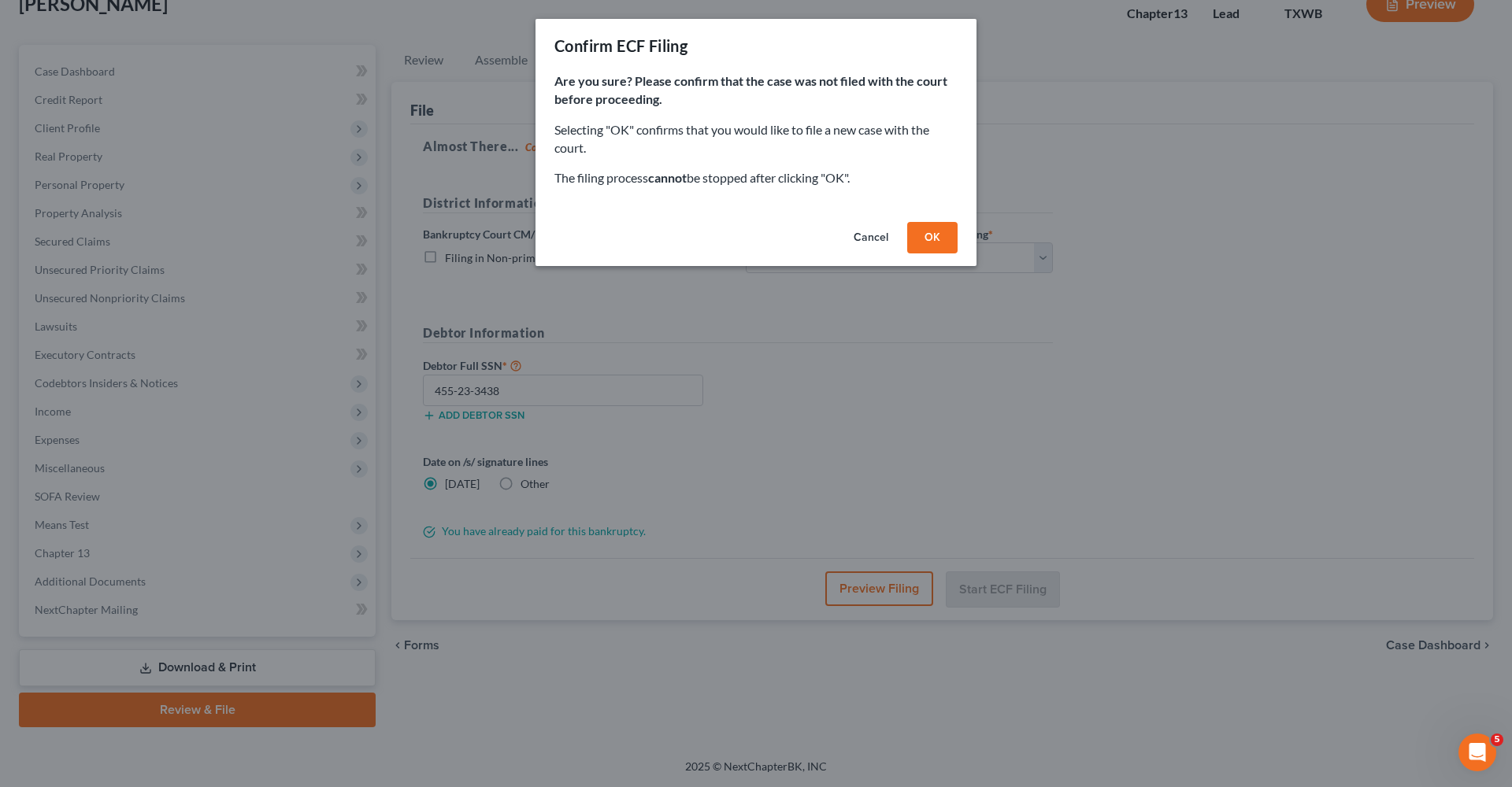
click at [934, 236] on button "OK" at bounding box center [932, 238] width 50 height 32
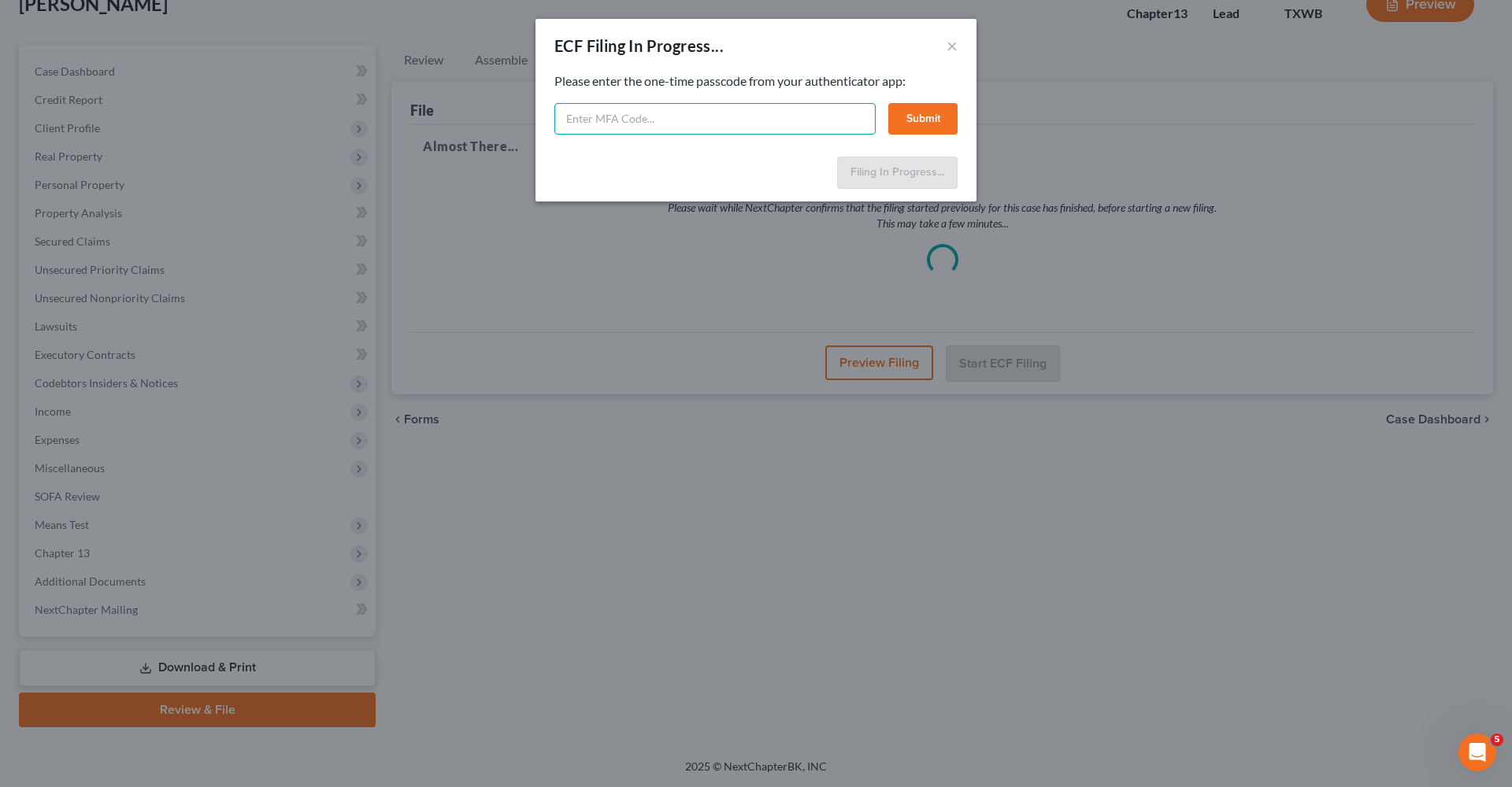
click at [741, 128] on input "text" at bounding box center [715, 119] width 321 height 32
type input "448793"
click at [929, 112] on button "Submit" at bounding box center [922, 119] width 70 height 32
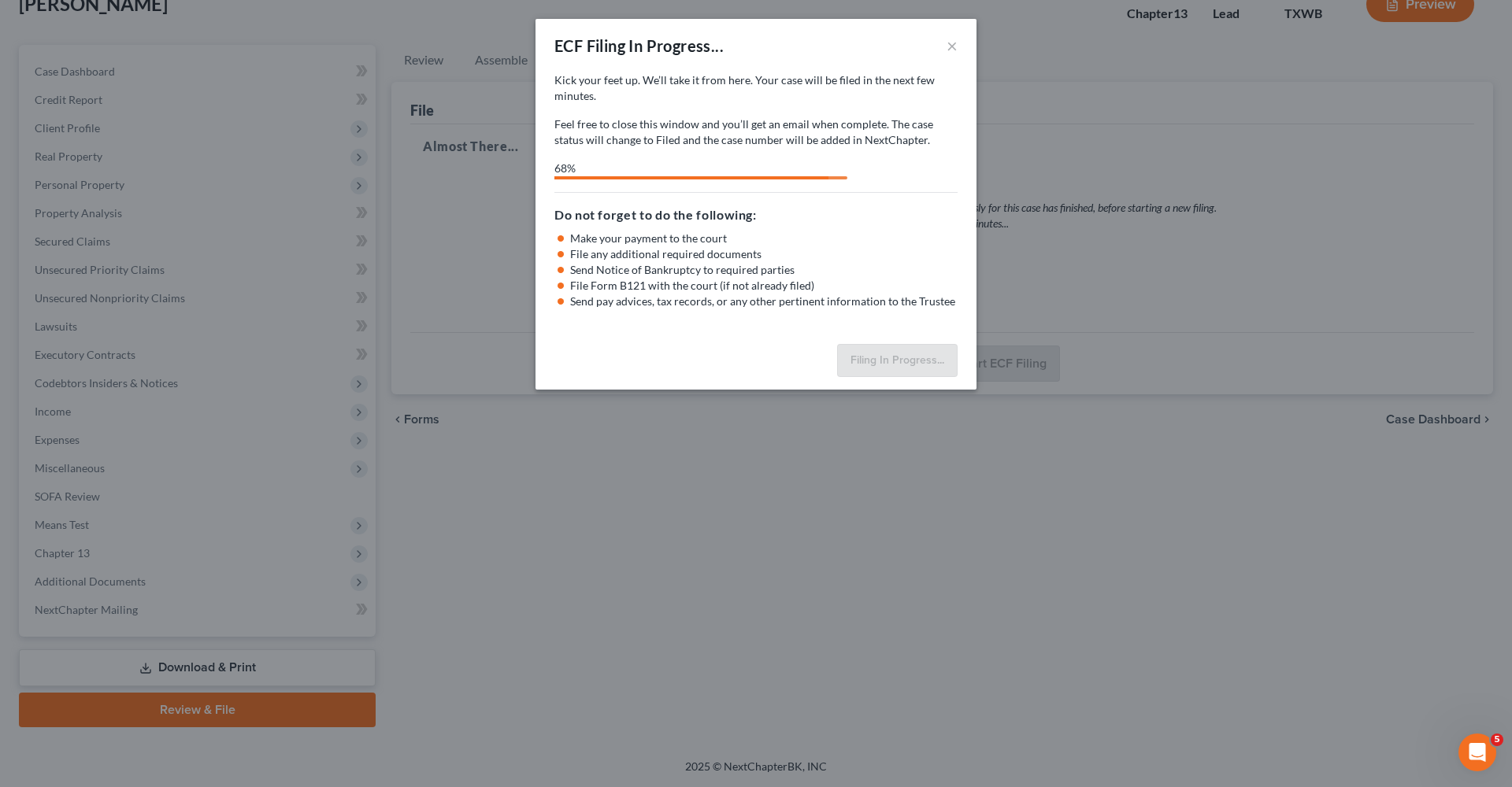
select select "0"
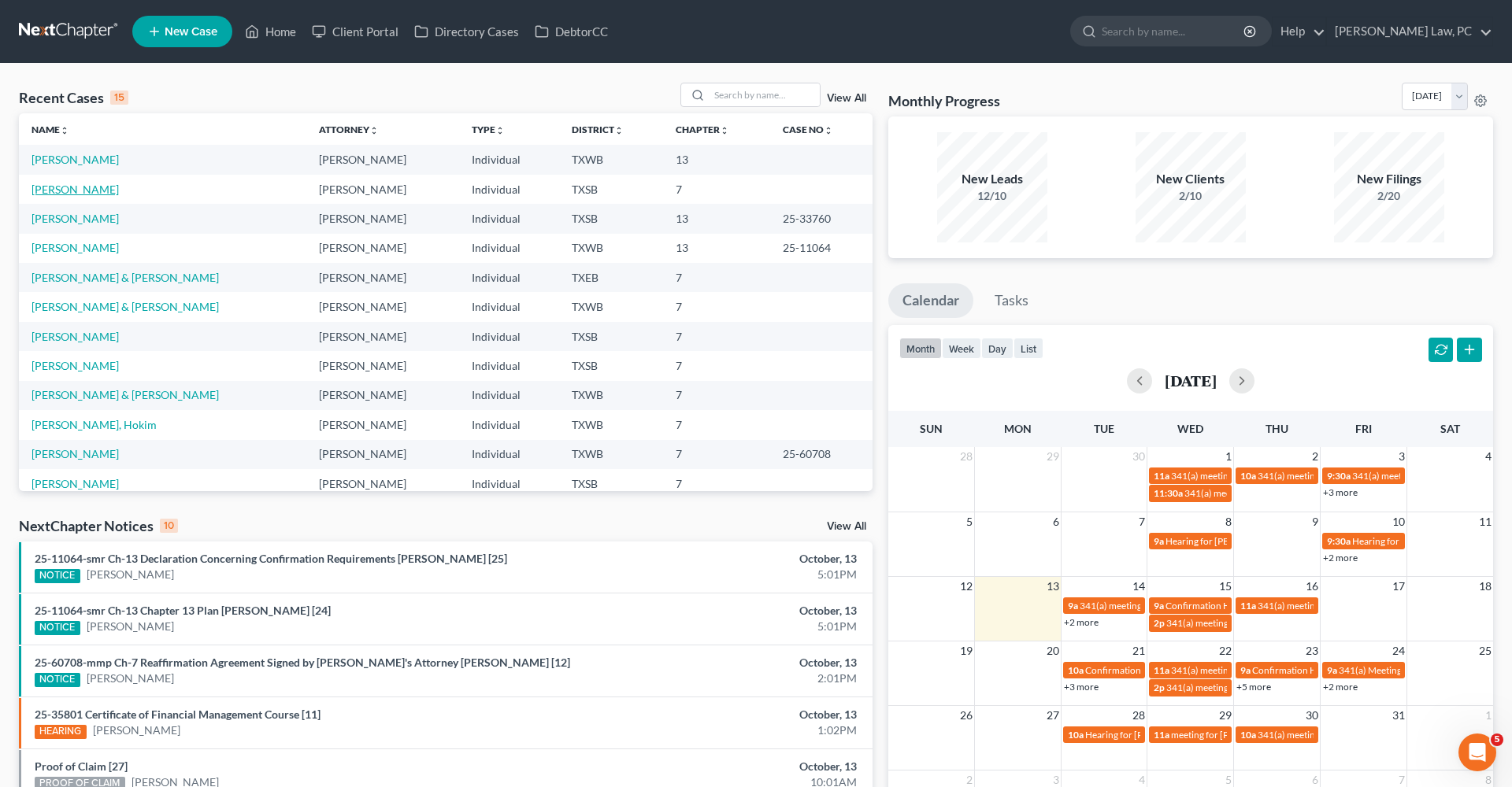
click at [77, 188] on link "[PERSON_NAME]" at bounding box center [75, 189] width 87 height 13
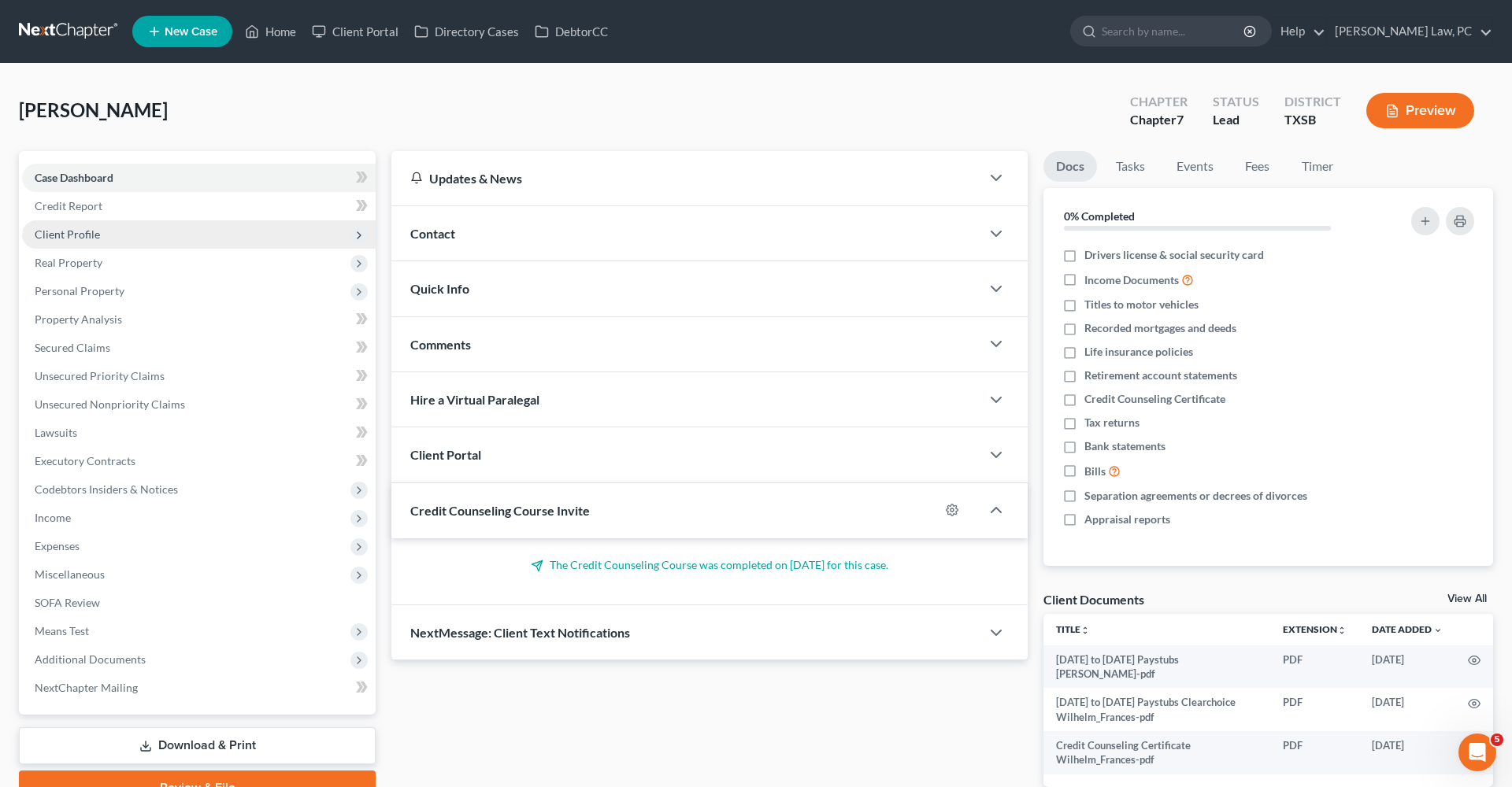
click at [66, 235] on span "Client Profile" at bounding box center [67, 234] width 65 height 13
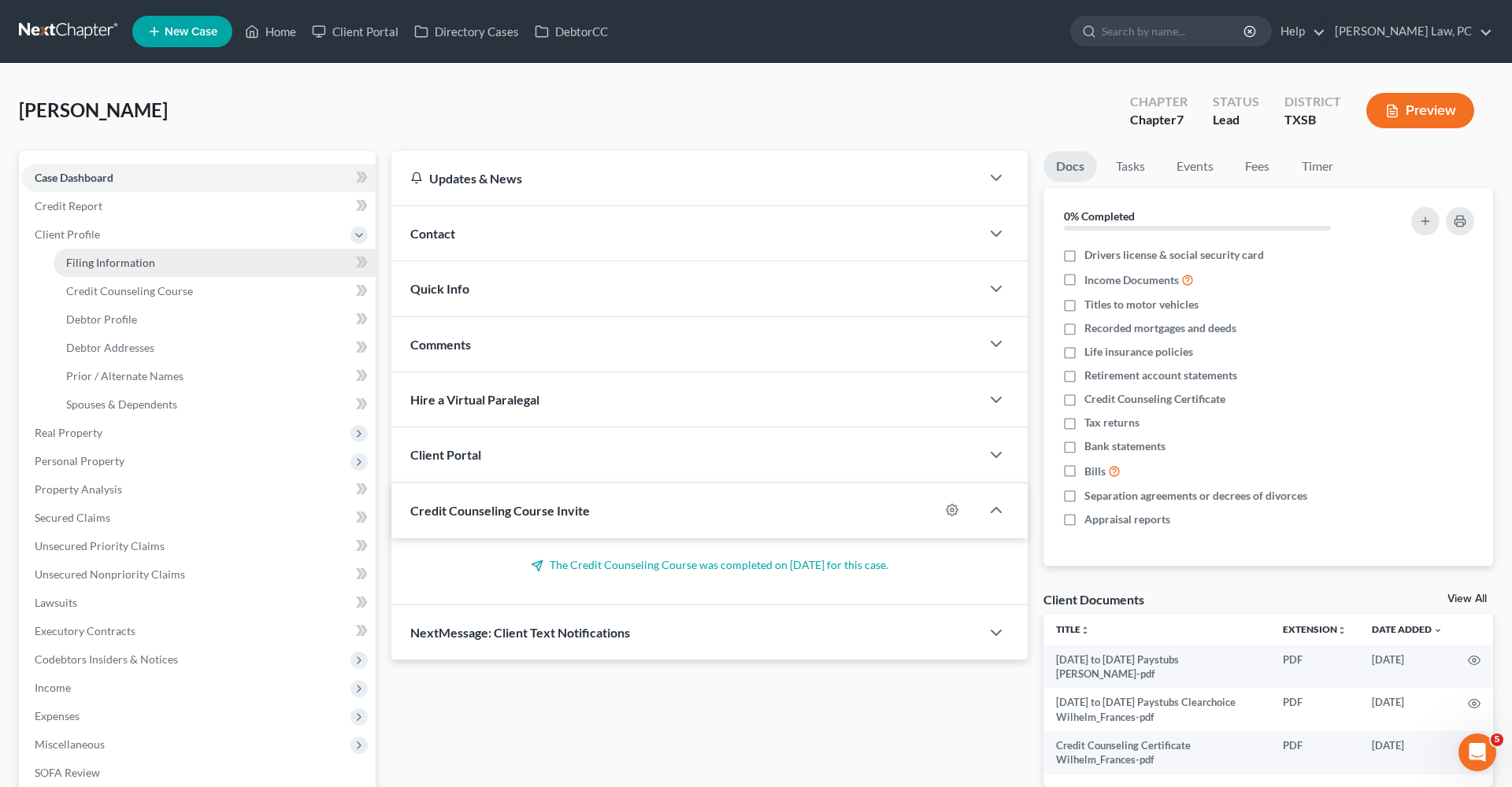
click at [92, 263] on span "Filing Information" at bounding box center [110, 262] width 89 height 13
select select "1"
select select "0"
select select "45"
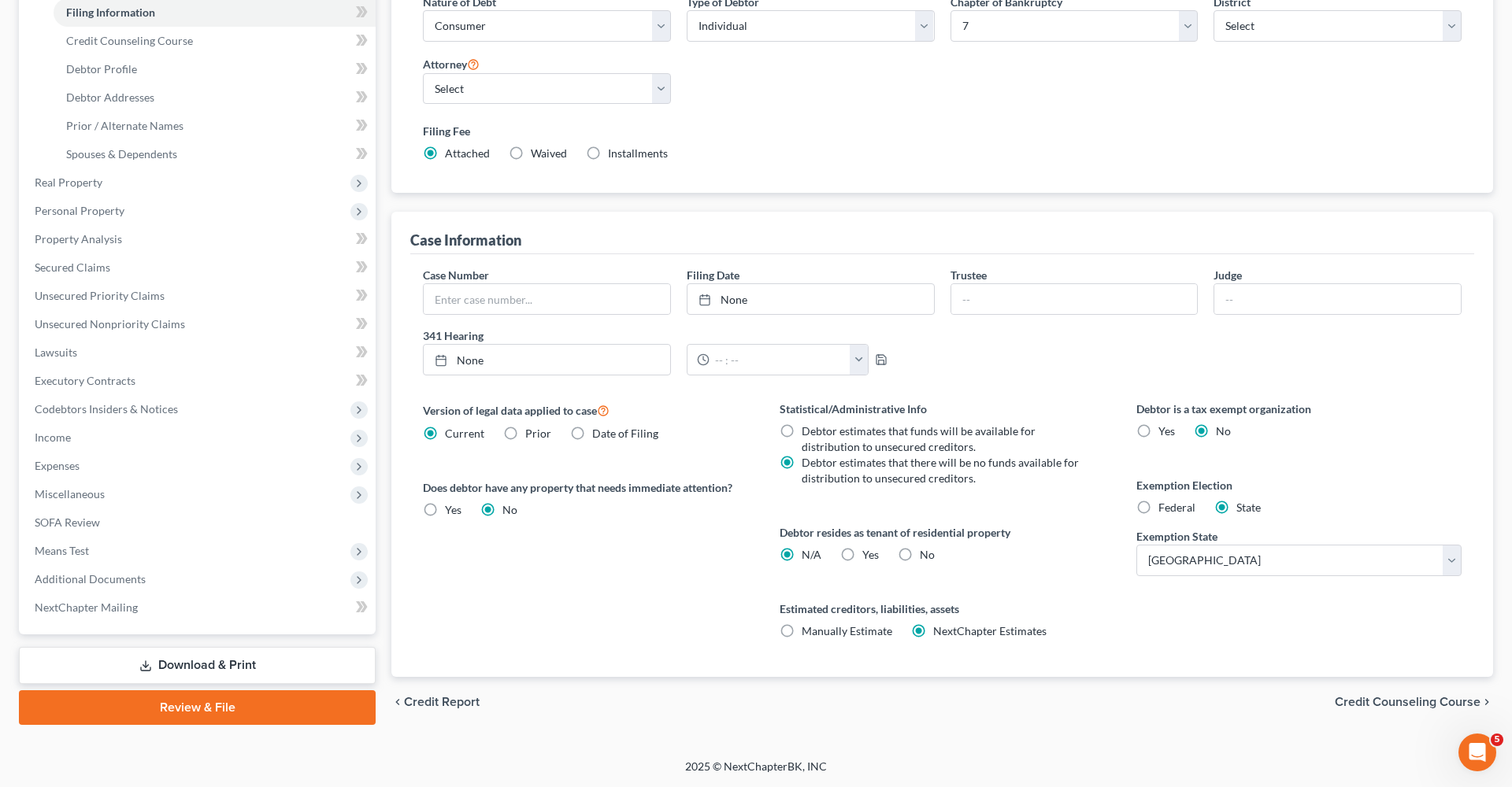
click at [171, 714] on link "Review & File" at bounding box center [197, 708] width 357 height 34
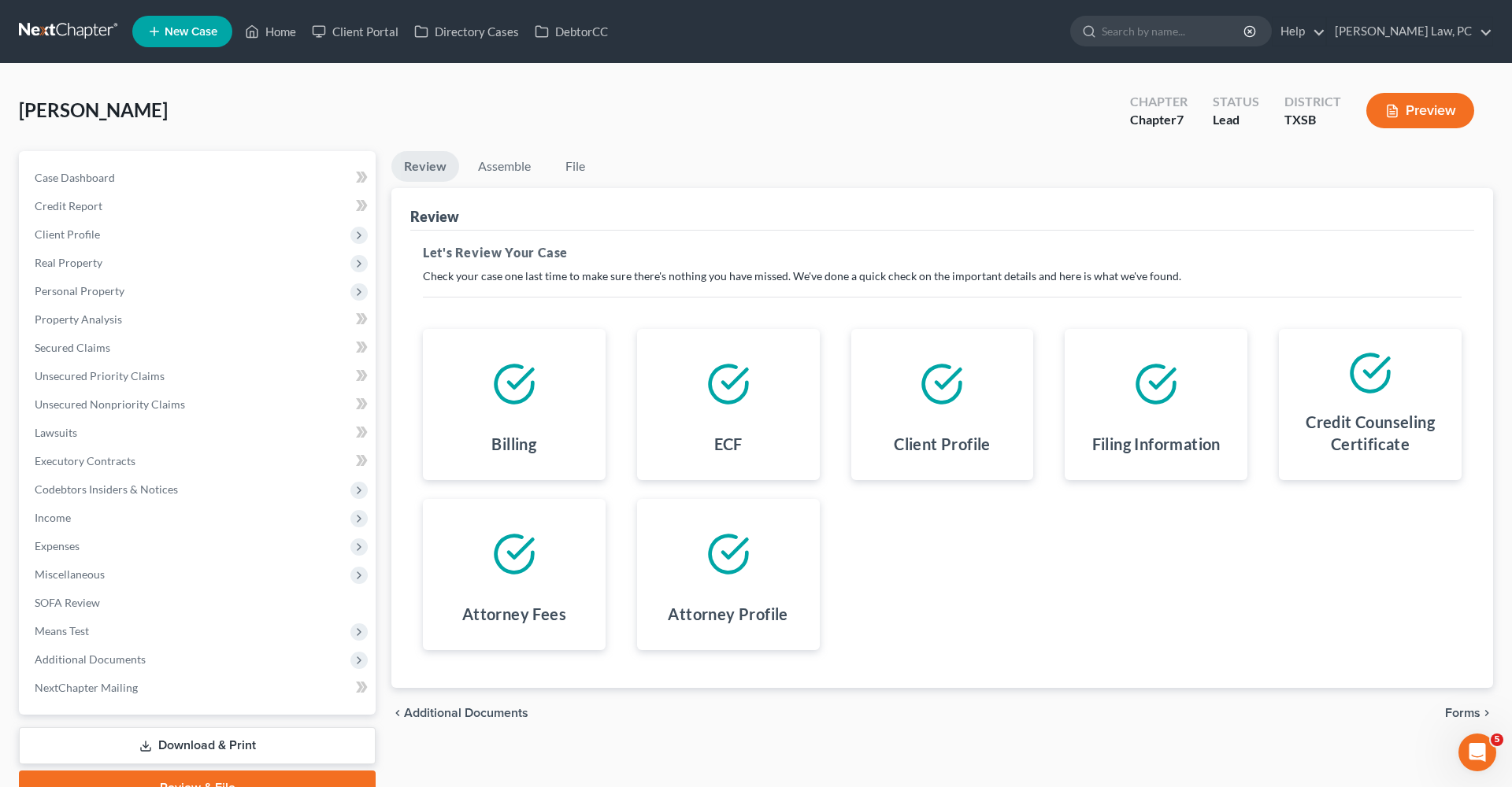
click at [1467, 731] on div "chevron_left Additional Documents Forms chevron_right" at bounding box center [942, 713] width 1102 height 50
click at [1453, 714] on span "Forms" at bounding box center [1463, 713] width 35 height 12
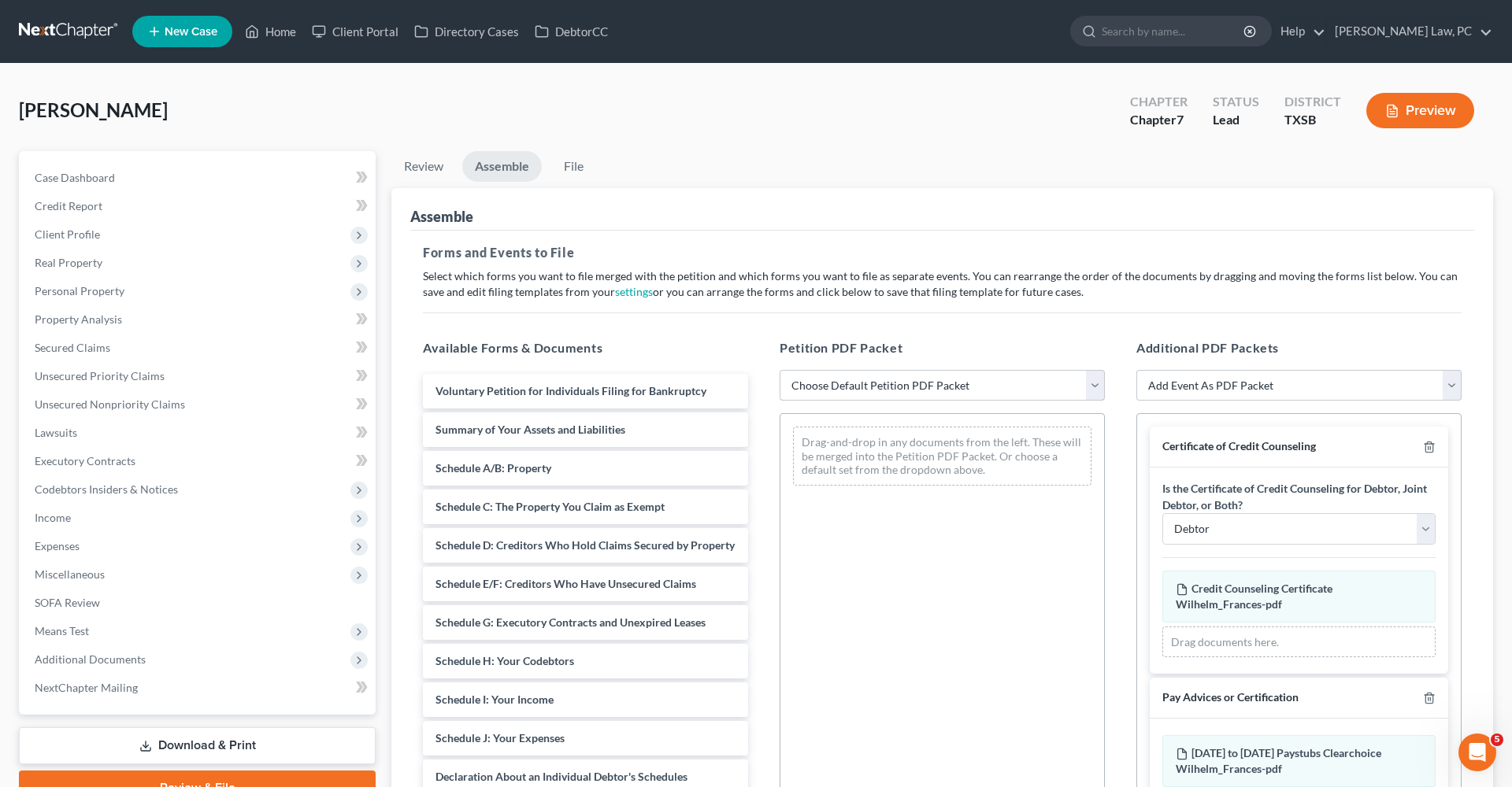
select select "1"
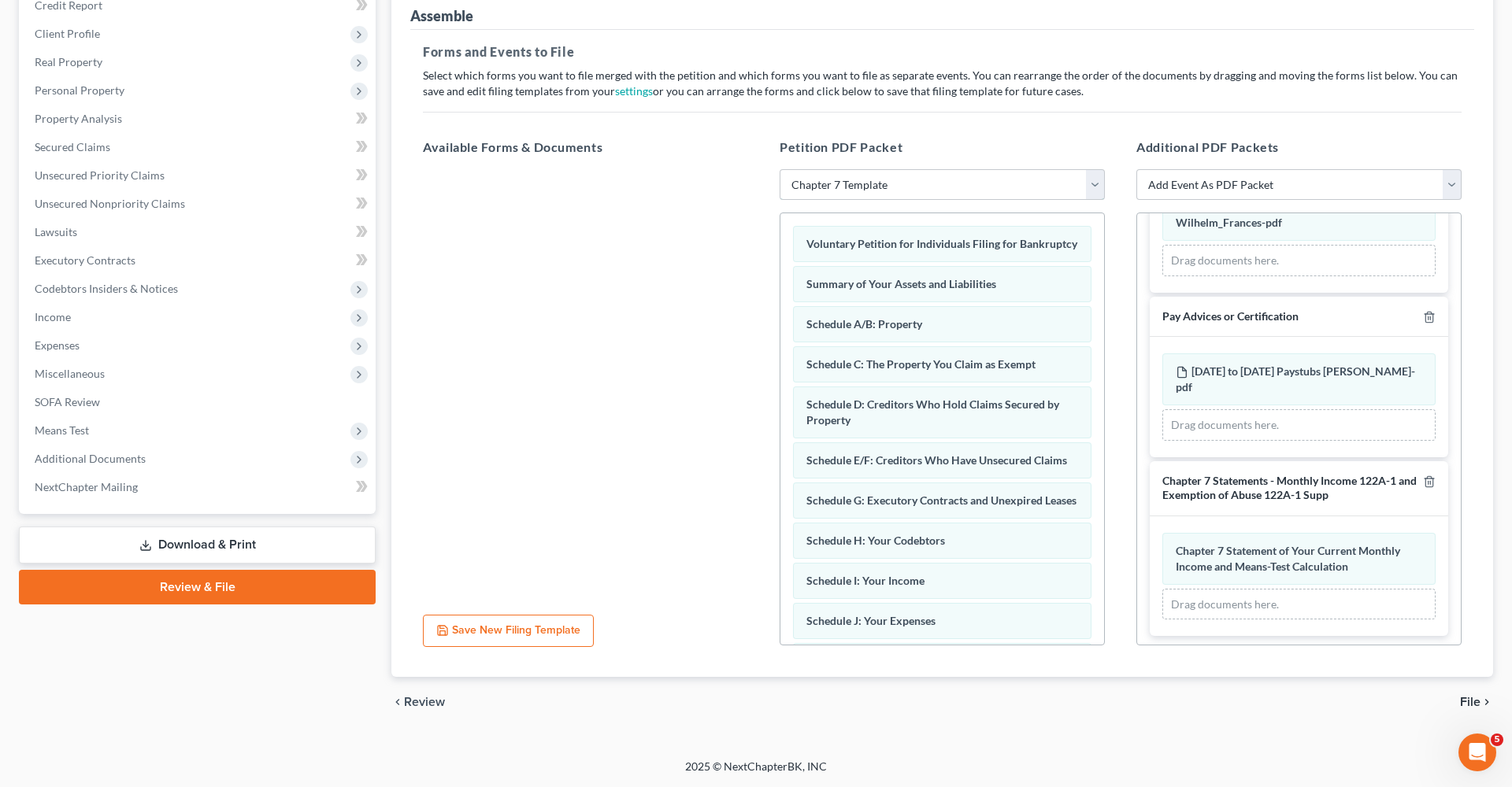
scroll to position [201, 0]
click at [1464, 702] on span "File" at bounding box center [1470, 702] width 20 height 12
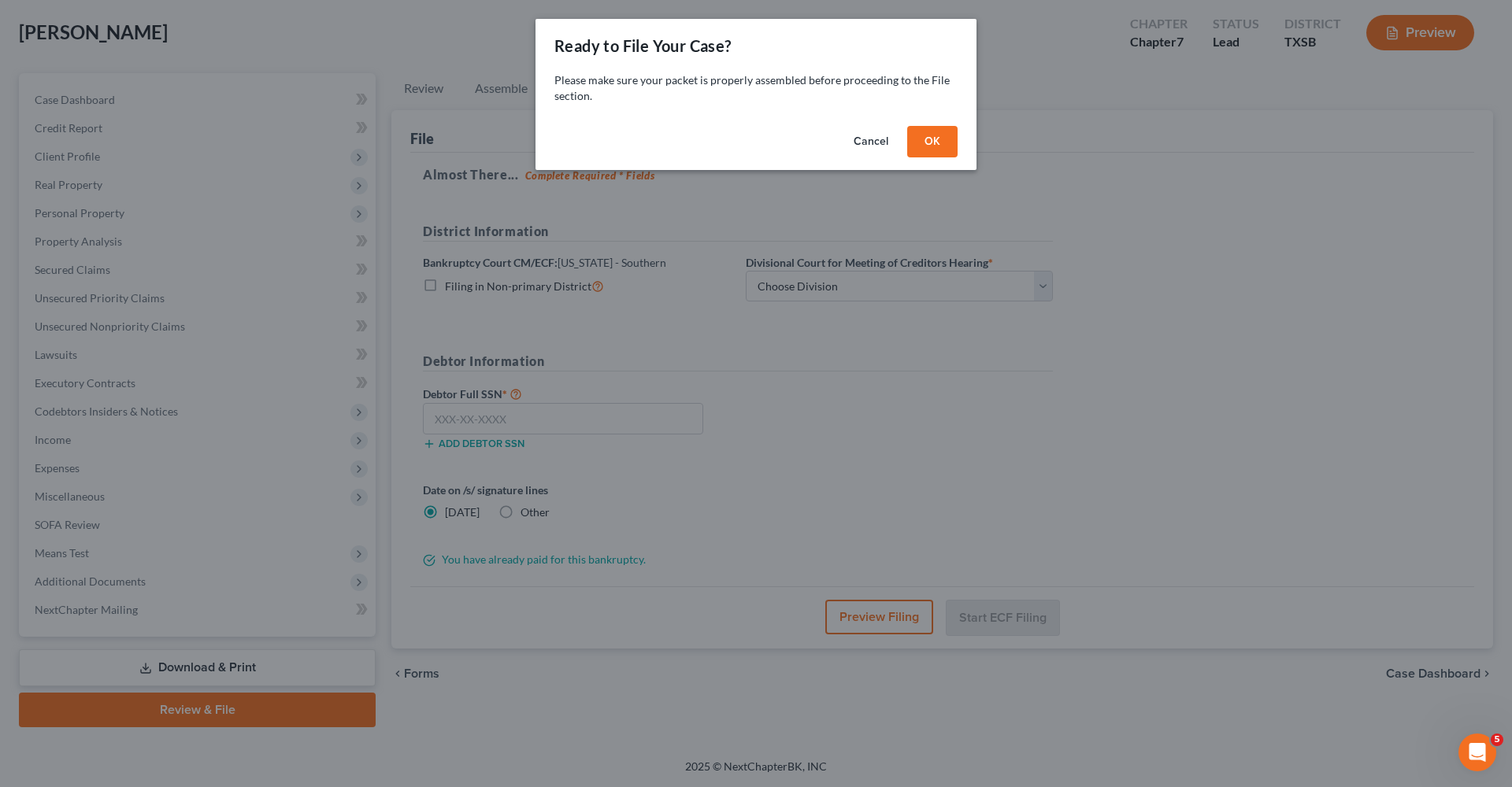
scroll to position [78, 0]
click at [932, 150] on button "OK" at bounding box center [932, 142] width 50 height 32
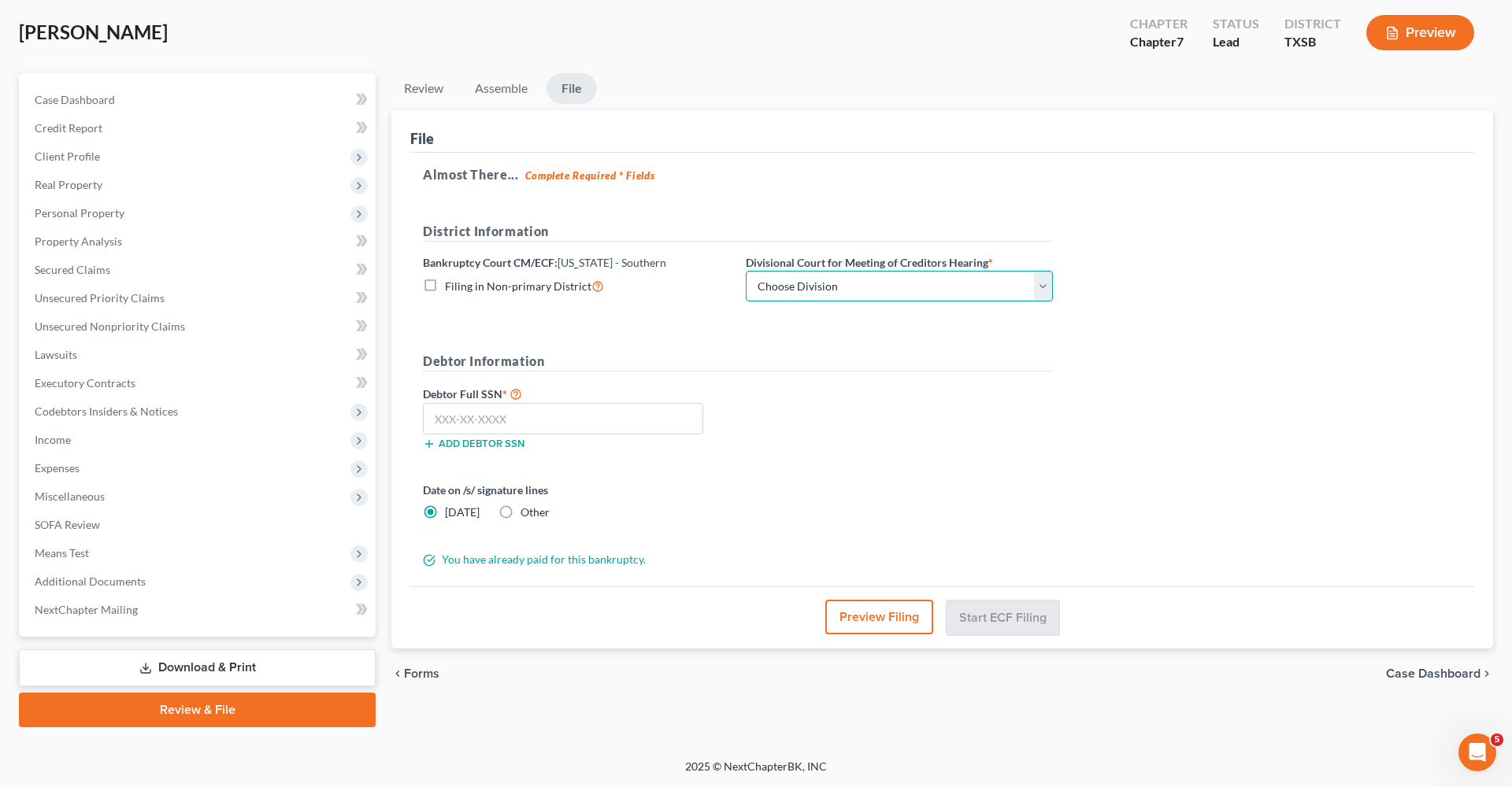
select select "3"
click at [499, 412] on input "text" at bounding box center [563, 419] width 281 height 32
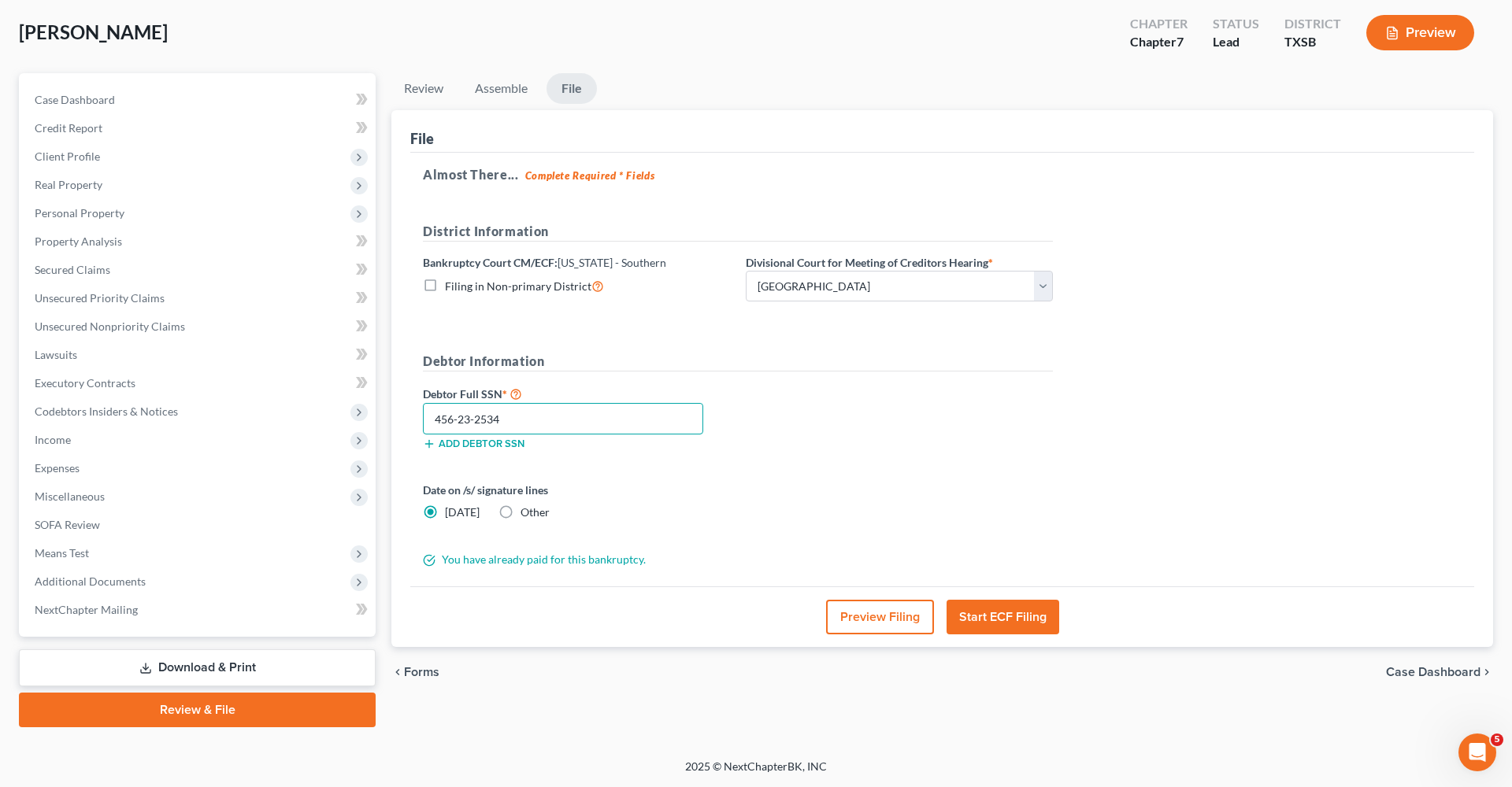
type input "456-23-2534"
click at [995, 606] on button "Start ECF Filing" at bounding box center [1003, 617] width 113 height 34
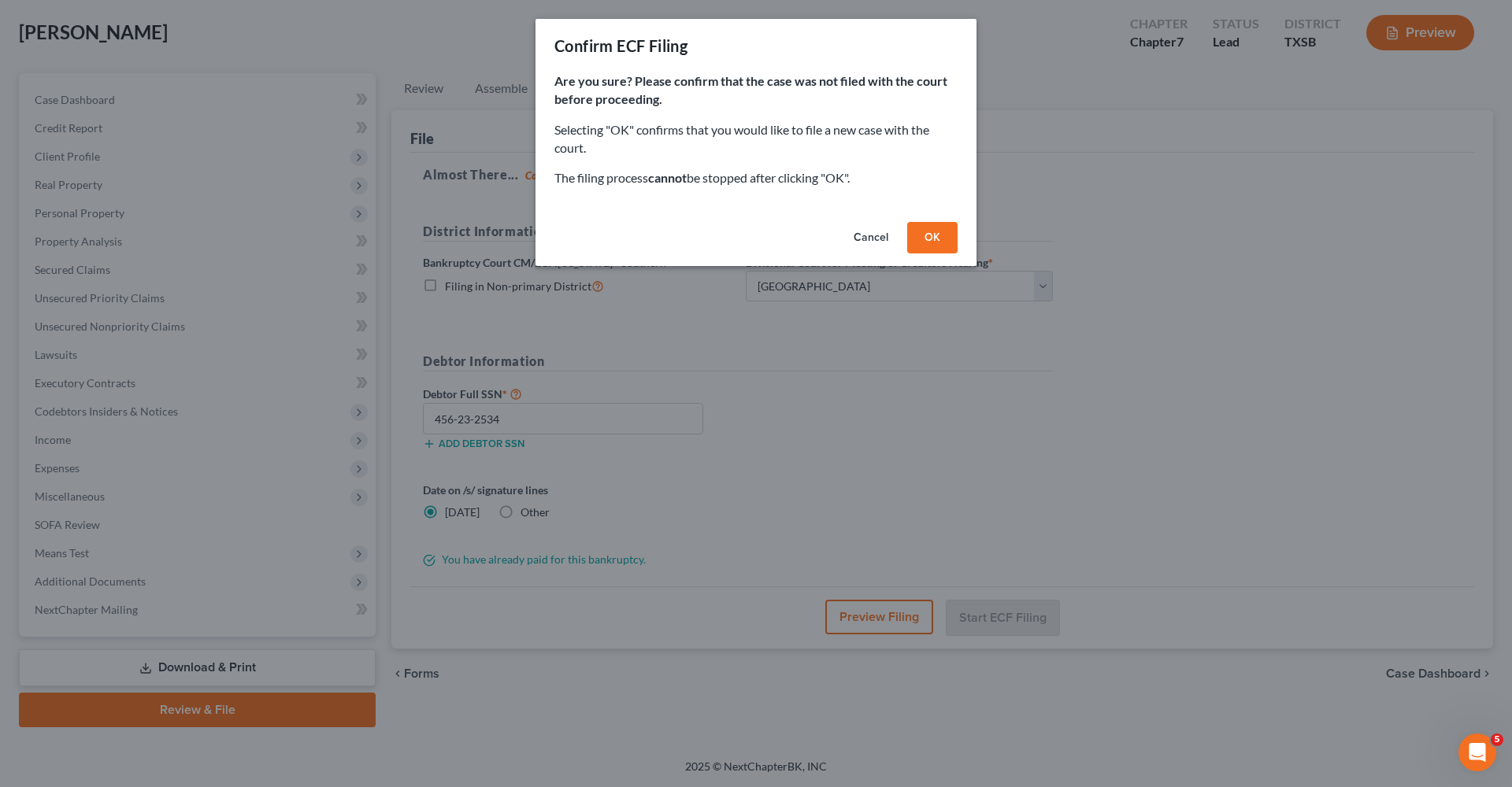
click at [921, 236] on button "OK" at bounding box center [932, 238] width 50 height 32
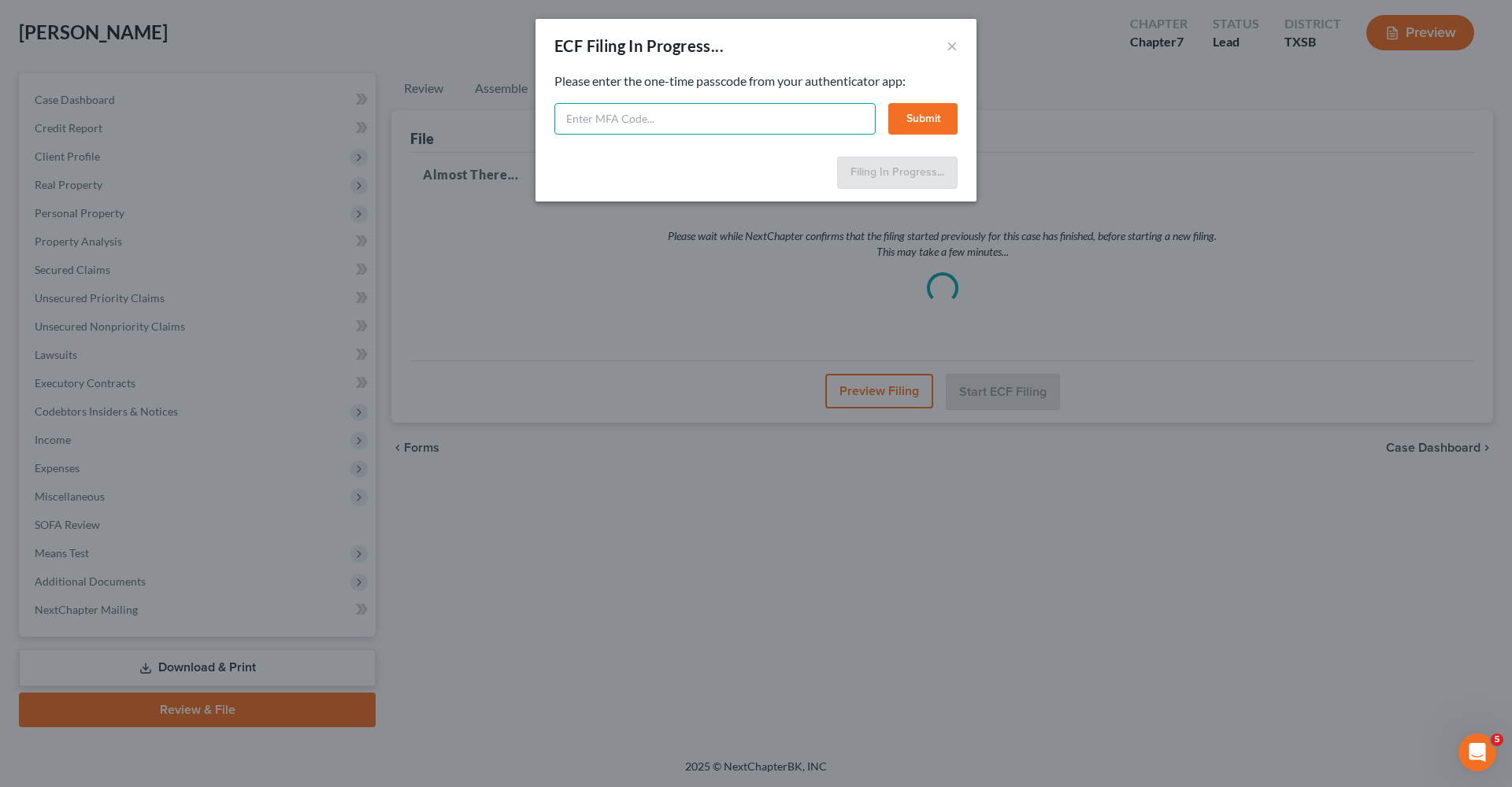
click at [681, 121] on input "text" at bounding box center [715, 119] width 321 height 32
type input "030773"
click at [920, 114] on button "Submit" at bounding box center [922, 119] width 70 height 32
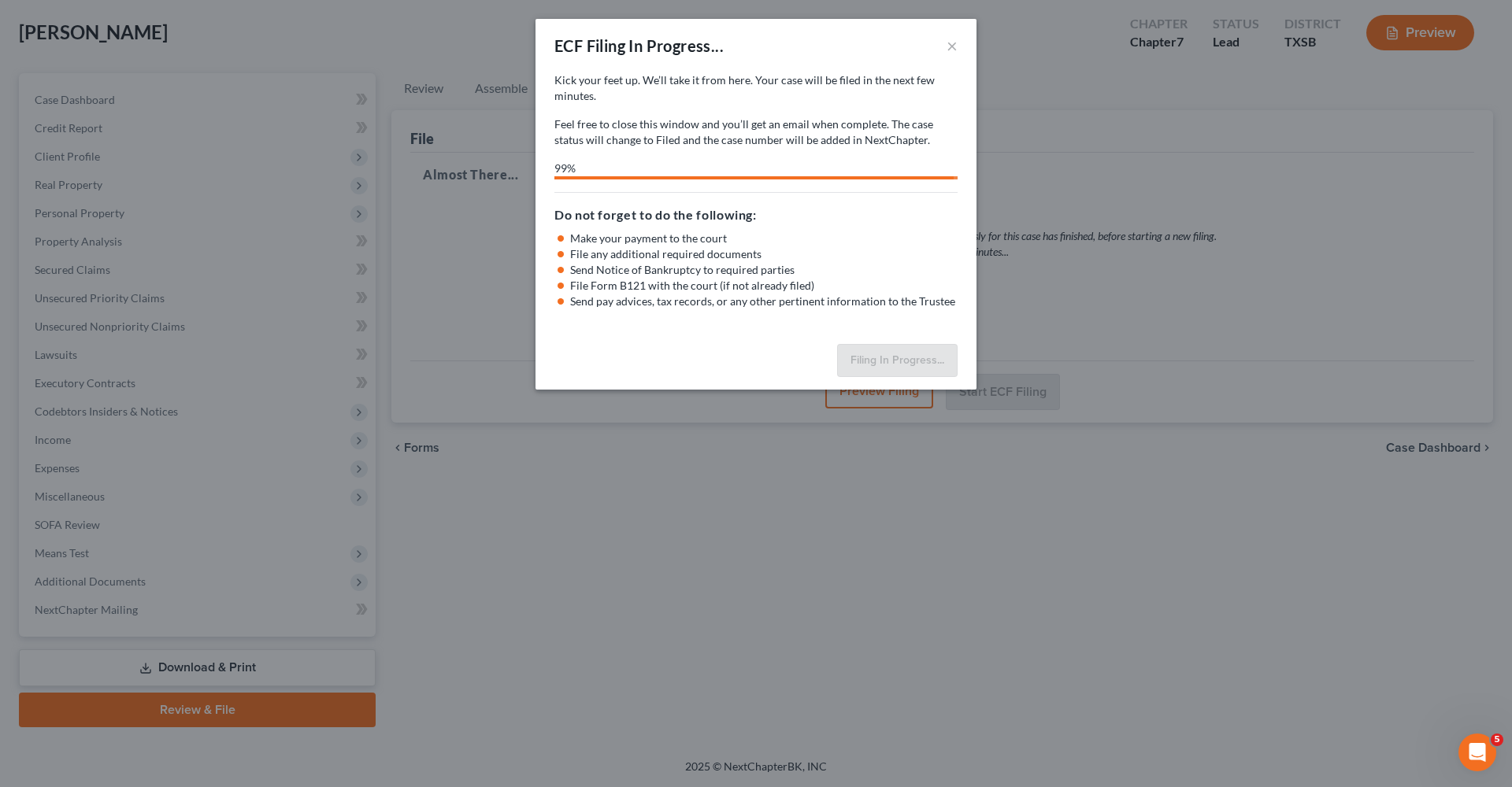
select select "3"
